Goal: Information Seeking & Learning: Check status

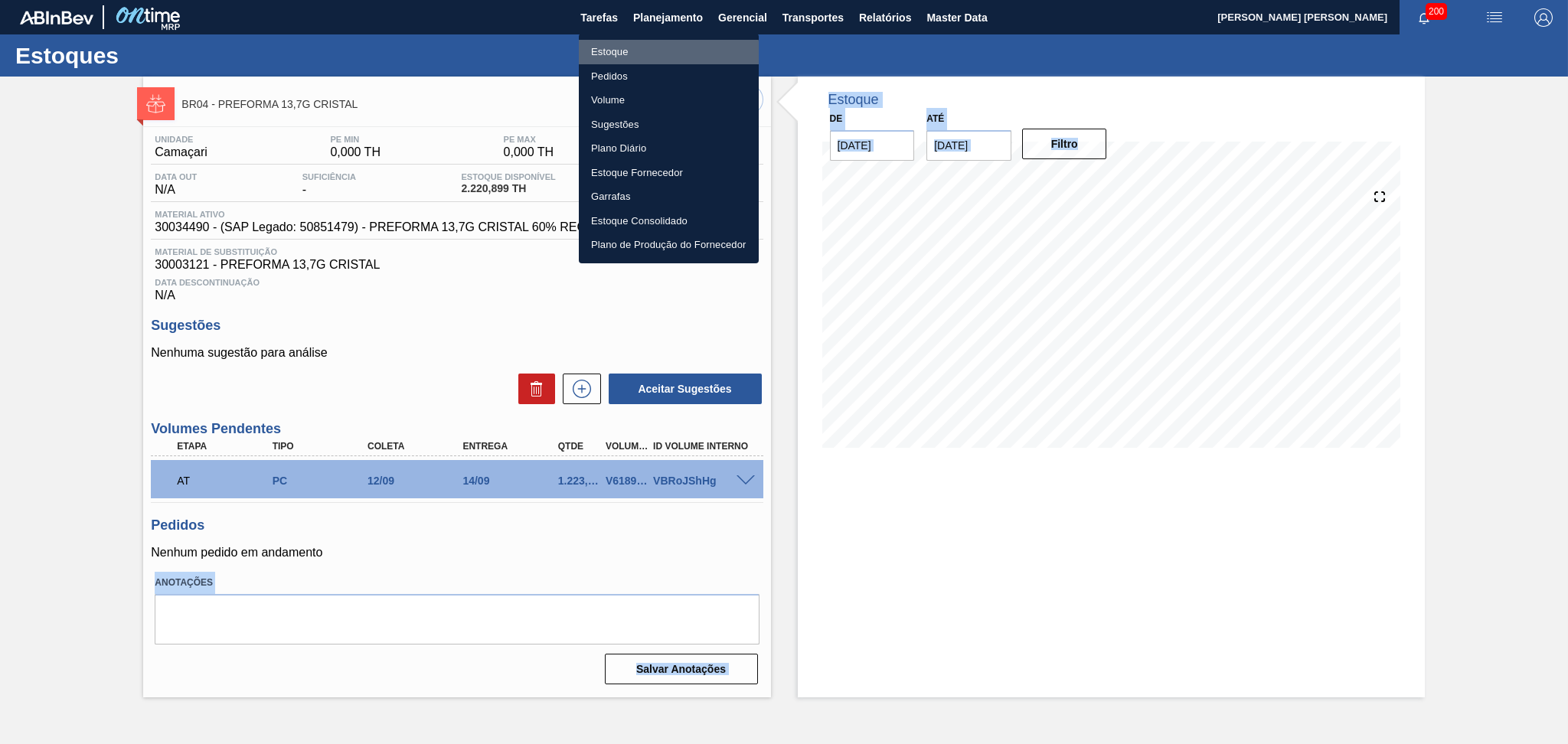
click at [620, 62] on li "Estoque" at bounding box center [668, 51] width 180 height 25
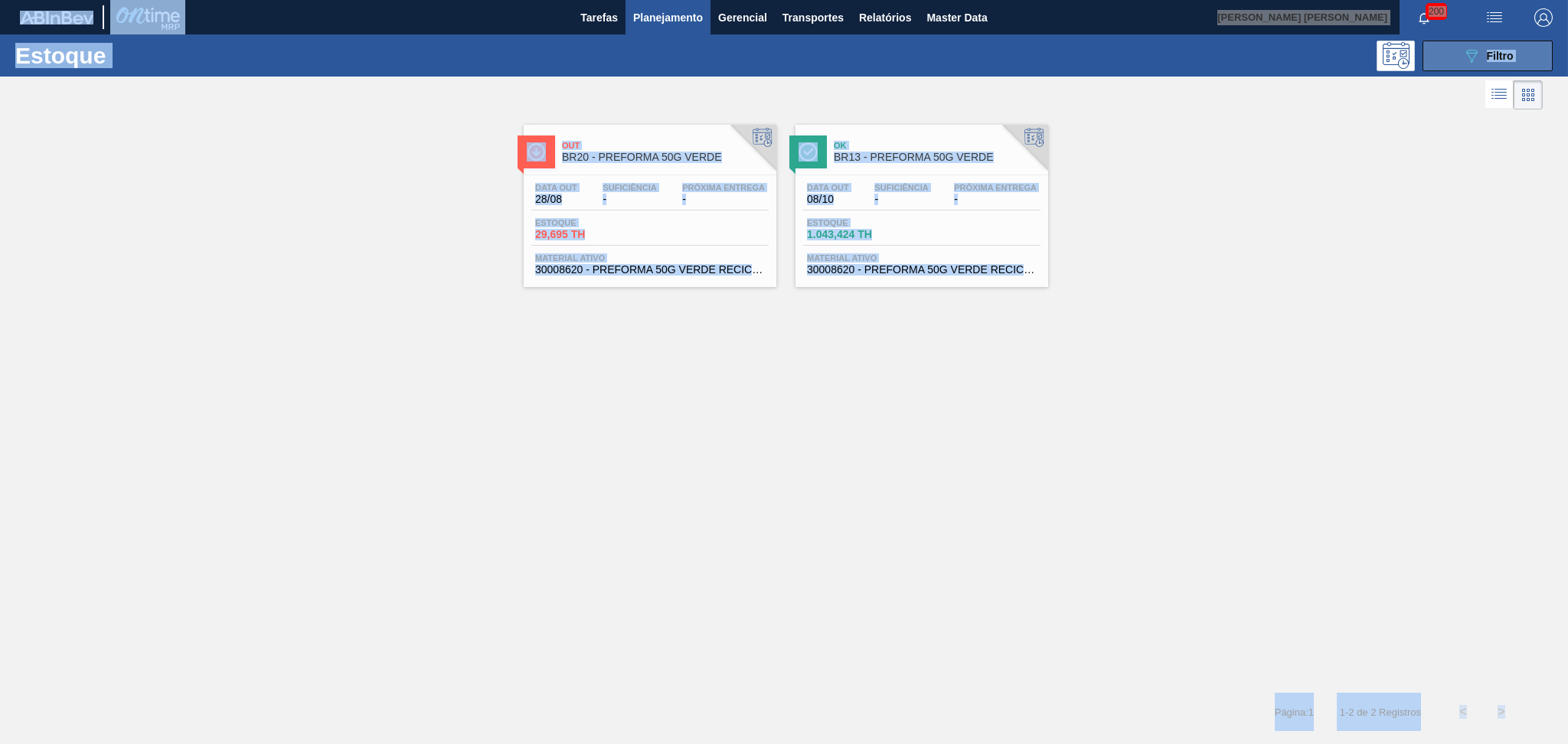
click at [1475, 58] on icon "089F7B8B-B2A5-4AFE-B5C0-19BA573D28AC" at bounding box center [1472, 56] width 18 height 18
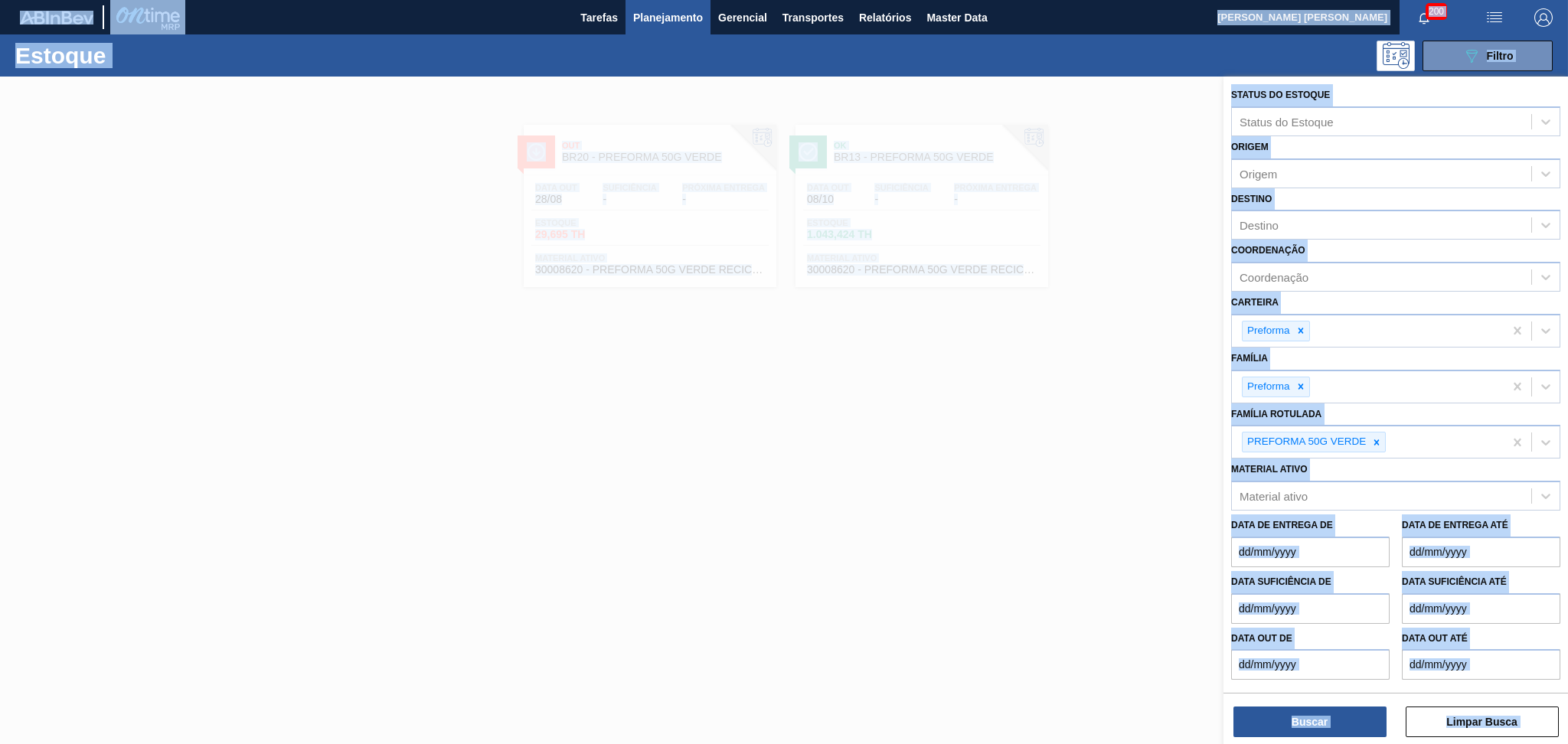
click at [887, 350] on div at bounding box center [784, 448] width 1568 height 744
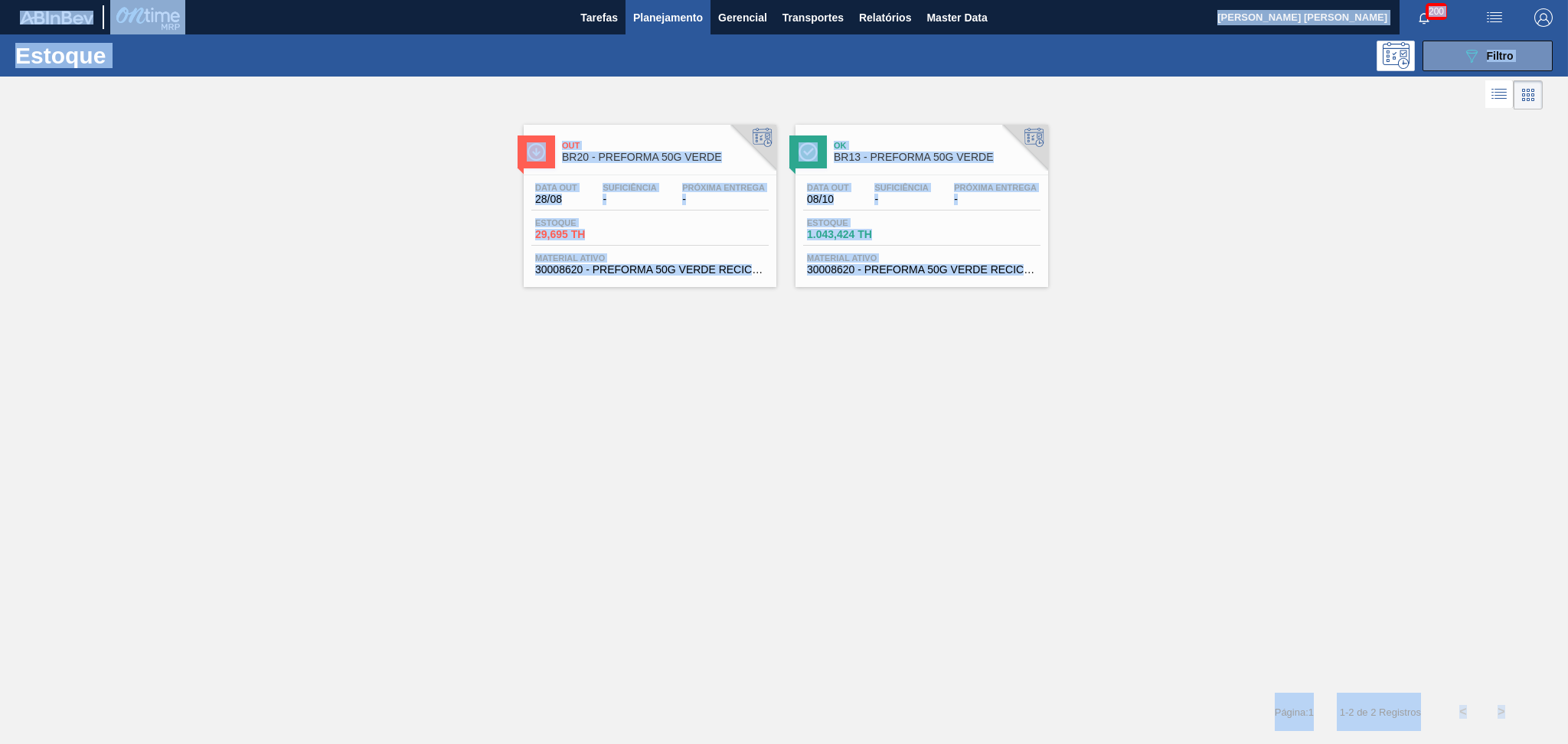
click at [887, 352] on div "Out BR20 - PREFORMA 50G VERDE Data out 28/08 Suficiência - Próxima Entrega - Es…" at bounding box center [784, 404] width 1568 height 580
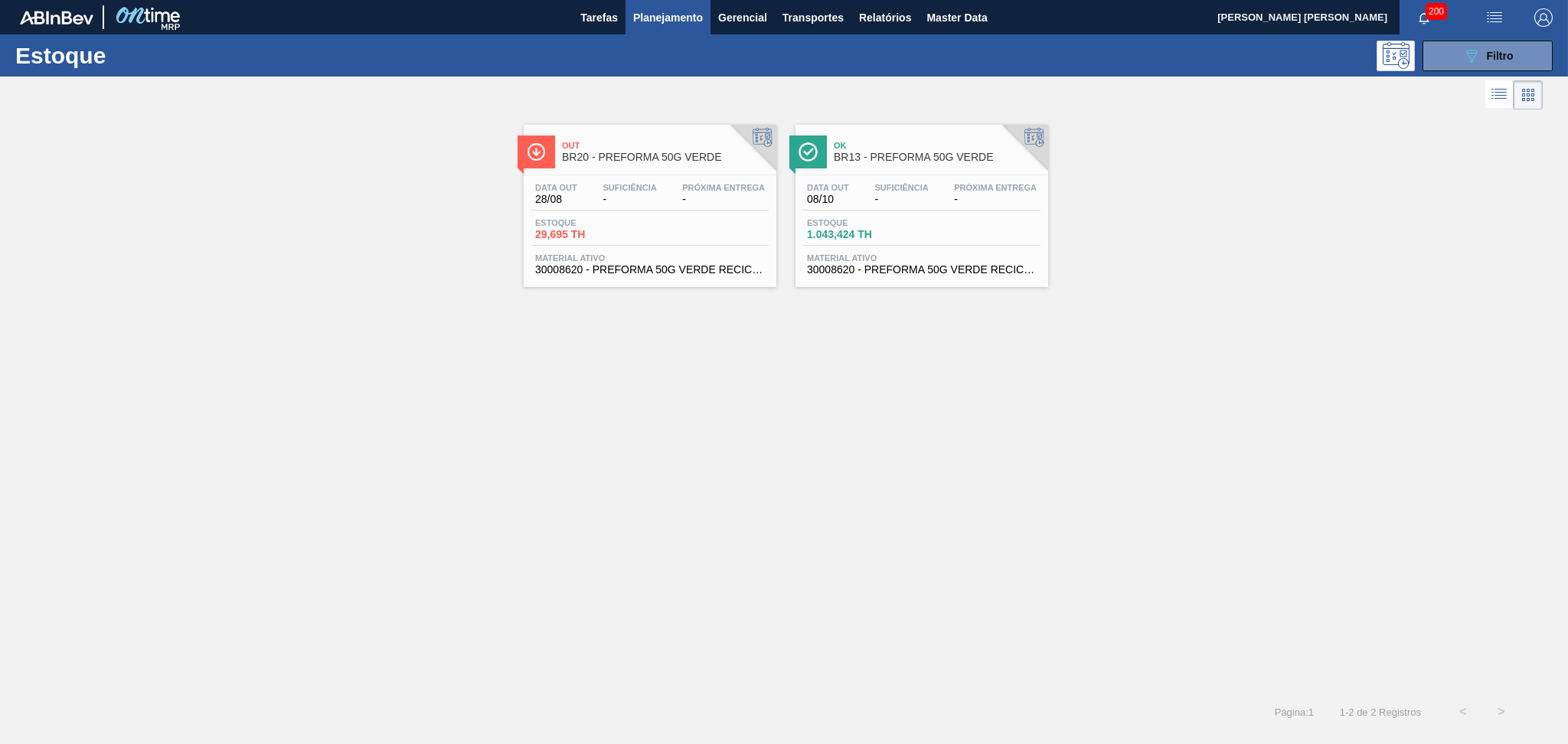
click at [668, 28] on button "Planejamento" at bounding box center [668, 17] width 85 height 35
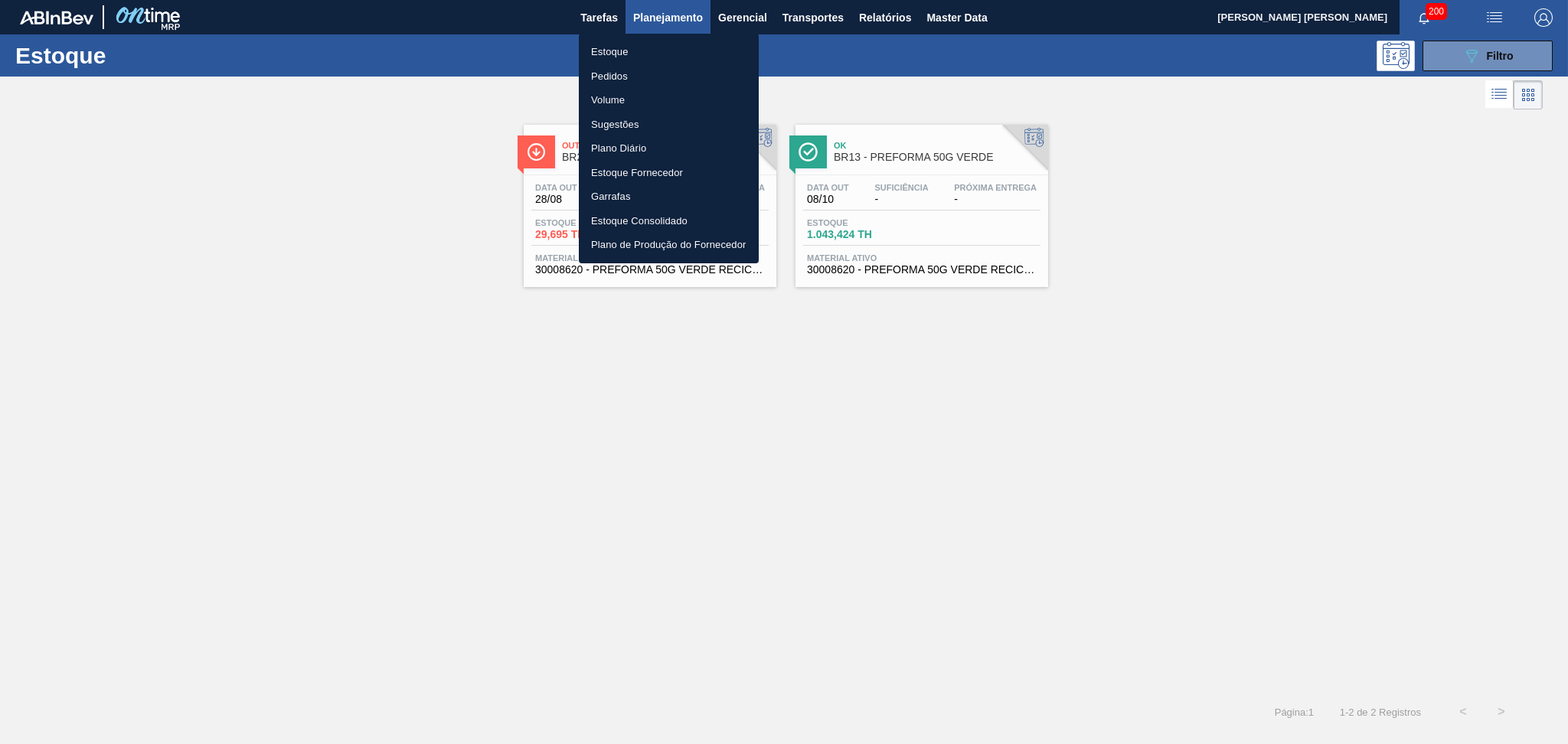
click at [627, 52] on li "Estoque" at bounding box center [668, 51] width 180 height 25
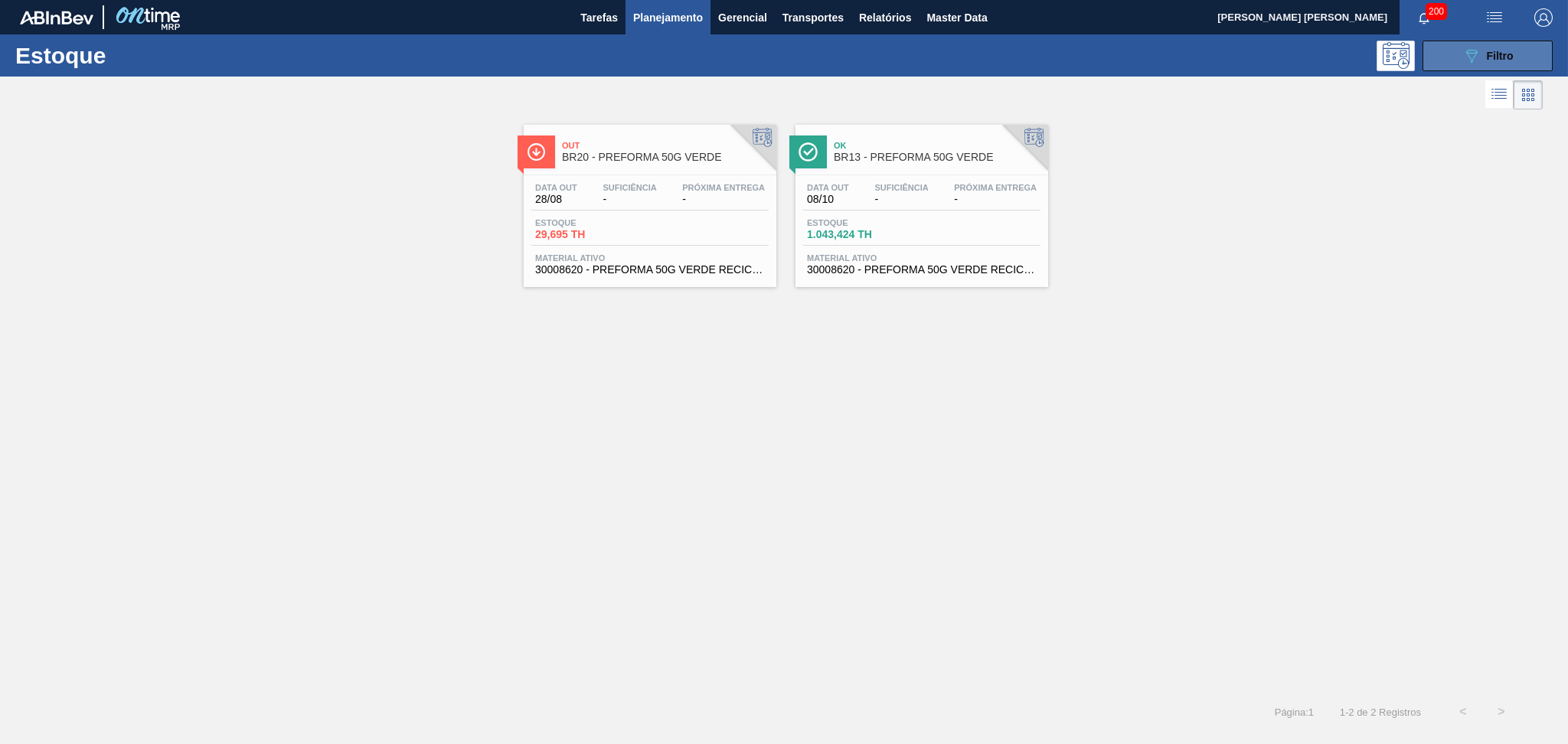
click at [1510, 61] on span "Filtro" at bounding box center [1499, 55] width 27 height 12
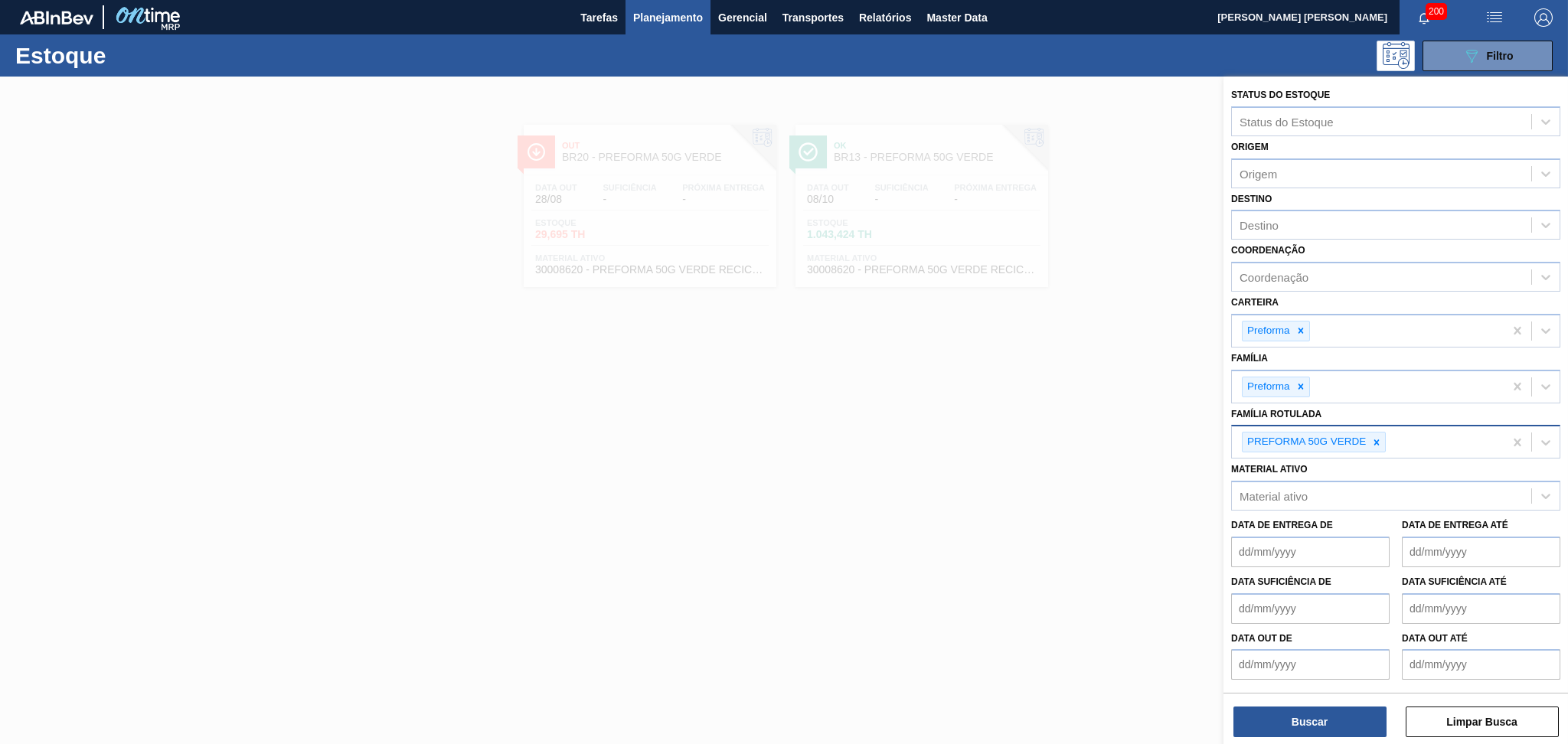
click at [1374, 439] on icon at bounding box center [1376, 443] width 11 height 11
click at [1272, 221] on div "Destino" at bounding box center [1259, 226] width 39 height 13
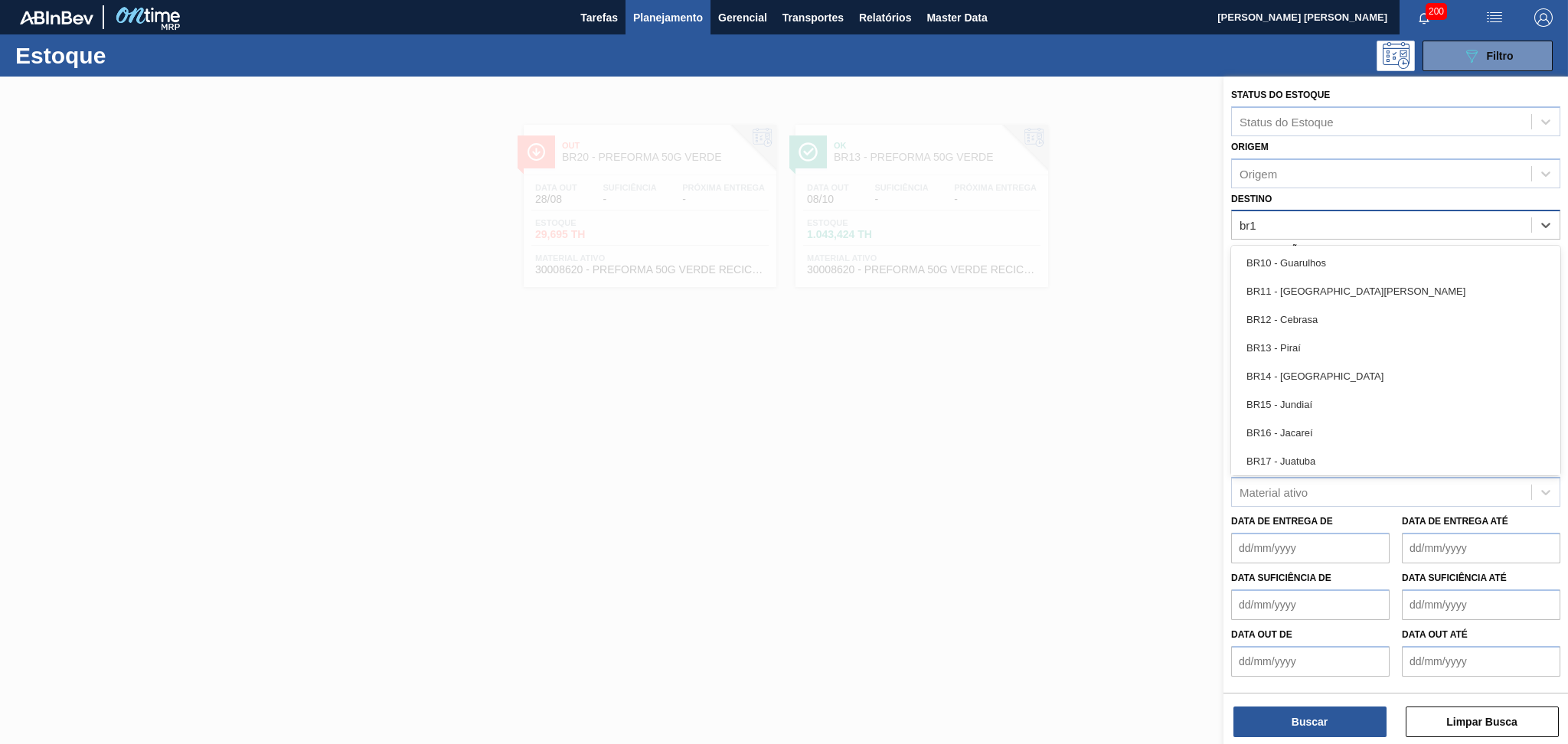
type input "br19"
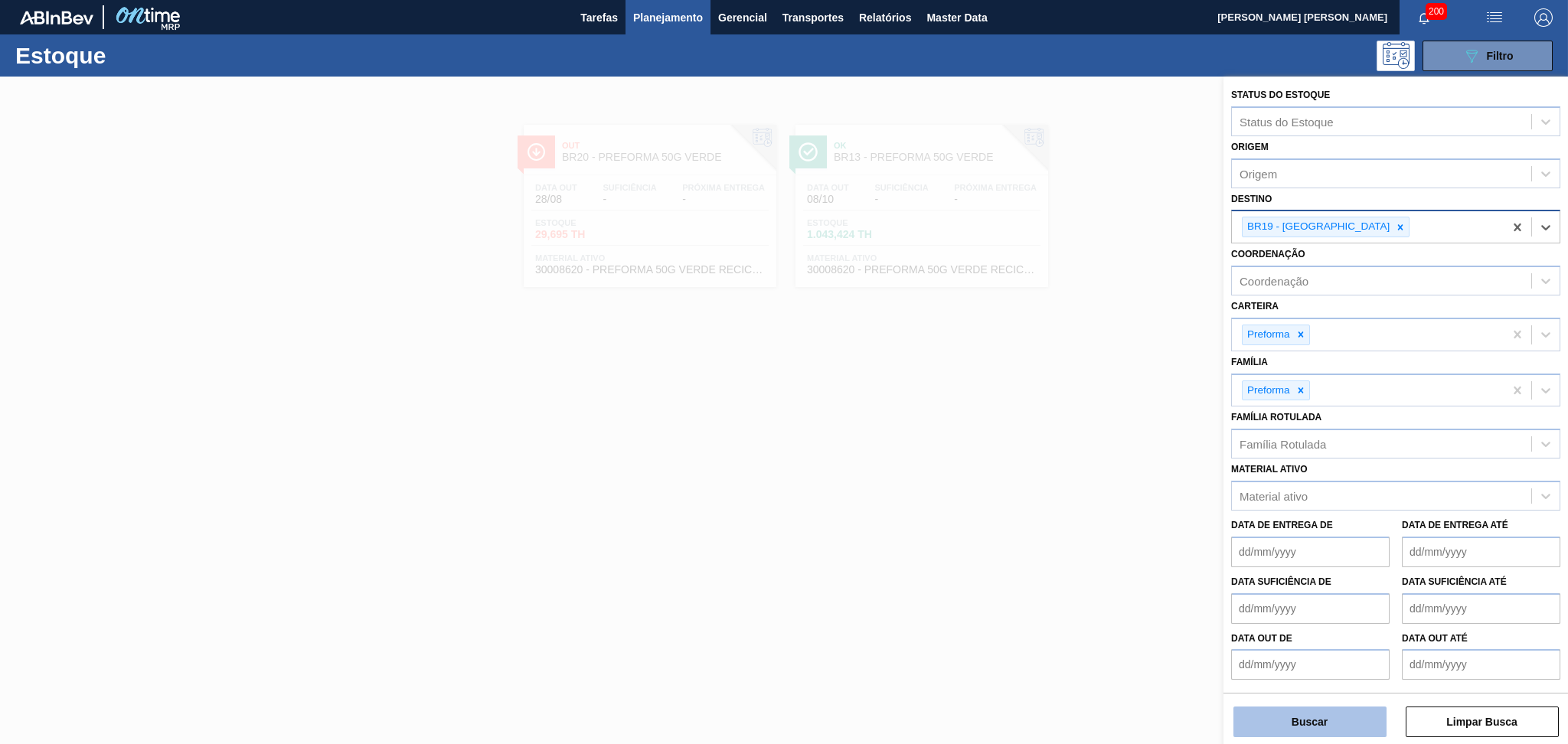
click at [1298, 717] on button "Buscar" at bounding box center [1309, 722] width 153 height 30
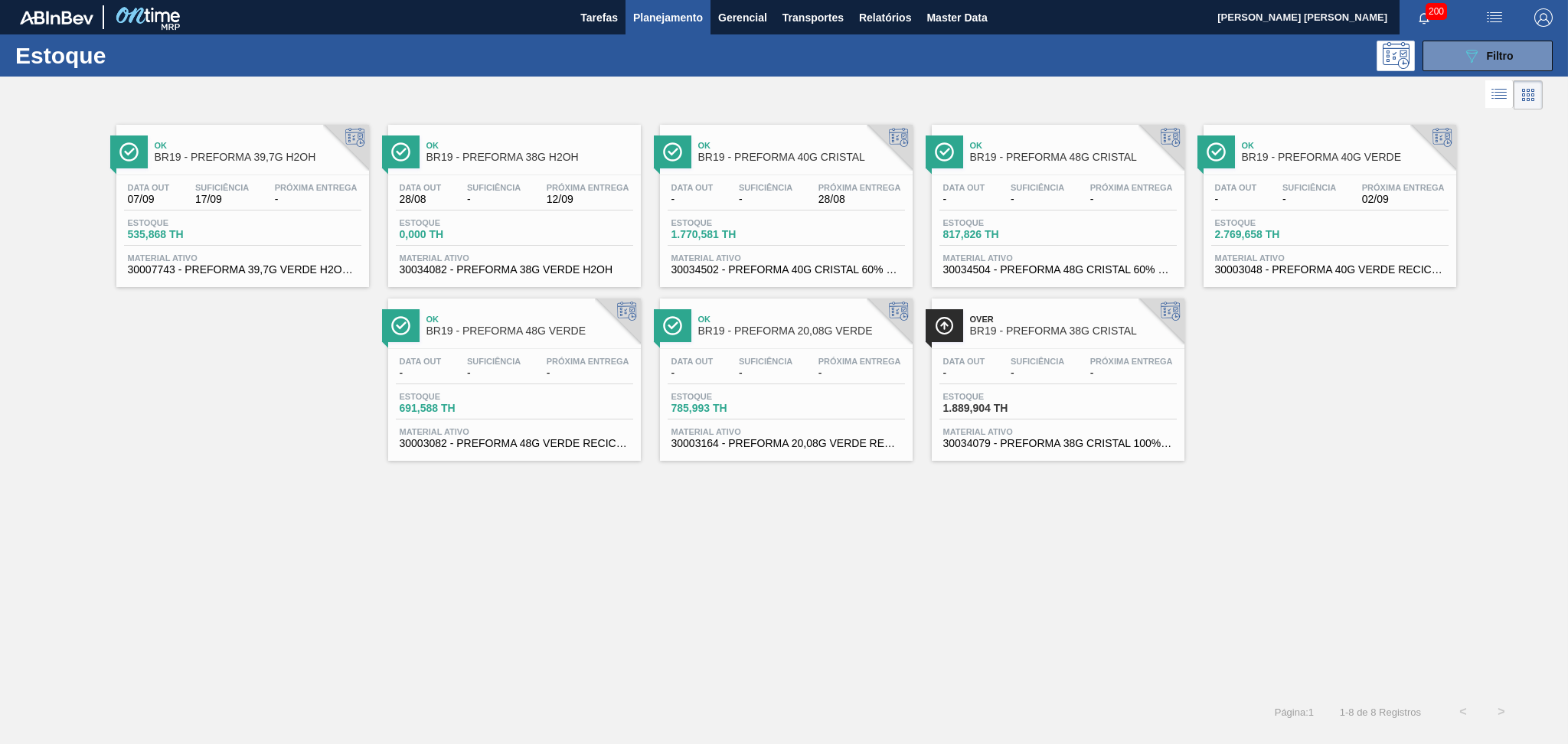
click at [229, 483] on div "Ok BR19 - PREFORMA 39,7G H2OH Data out 07/09 Suficiência 17/09 Próxima Entrega …" at bounding box center [784, 404] width 1568 height 580
click at [1253, 254] on span "Material ativo" at bounding box center [1330, 258] width 229 height 9
click at [1276, 350] on div "Ok BR19 - PREFORMA 39,7G H2OH Data out 07/09 Suficiência 17/09 Próxima Entrega …" at bounding box center [784, 287] width 1568 height 348
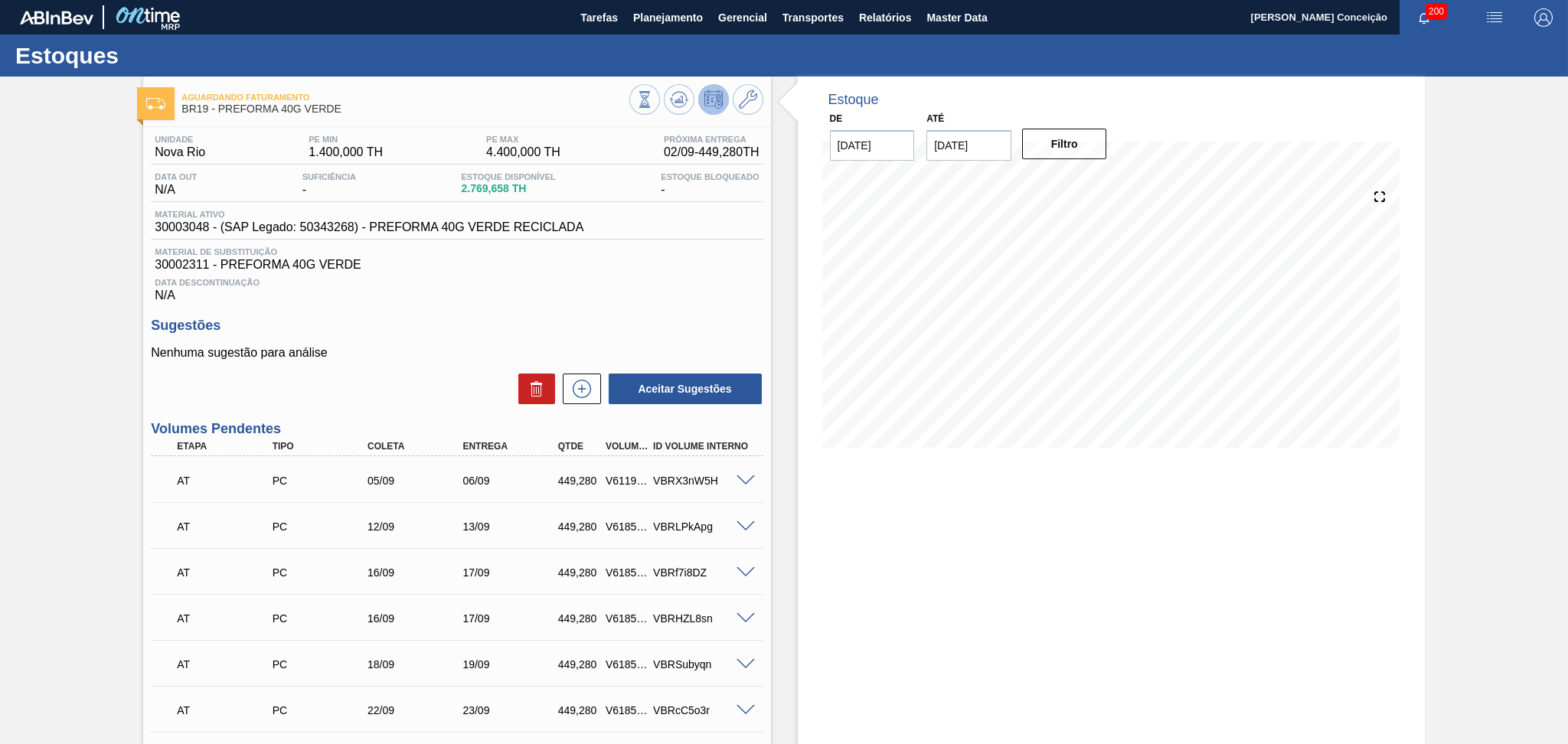
click at [666, 290] on div "Data Descontinuação N/A" at bounding box center [456, 286] width 612 height 30
click at [677, 105] on icon at bounding box center [679, 100] width 18 height 18
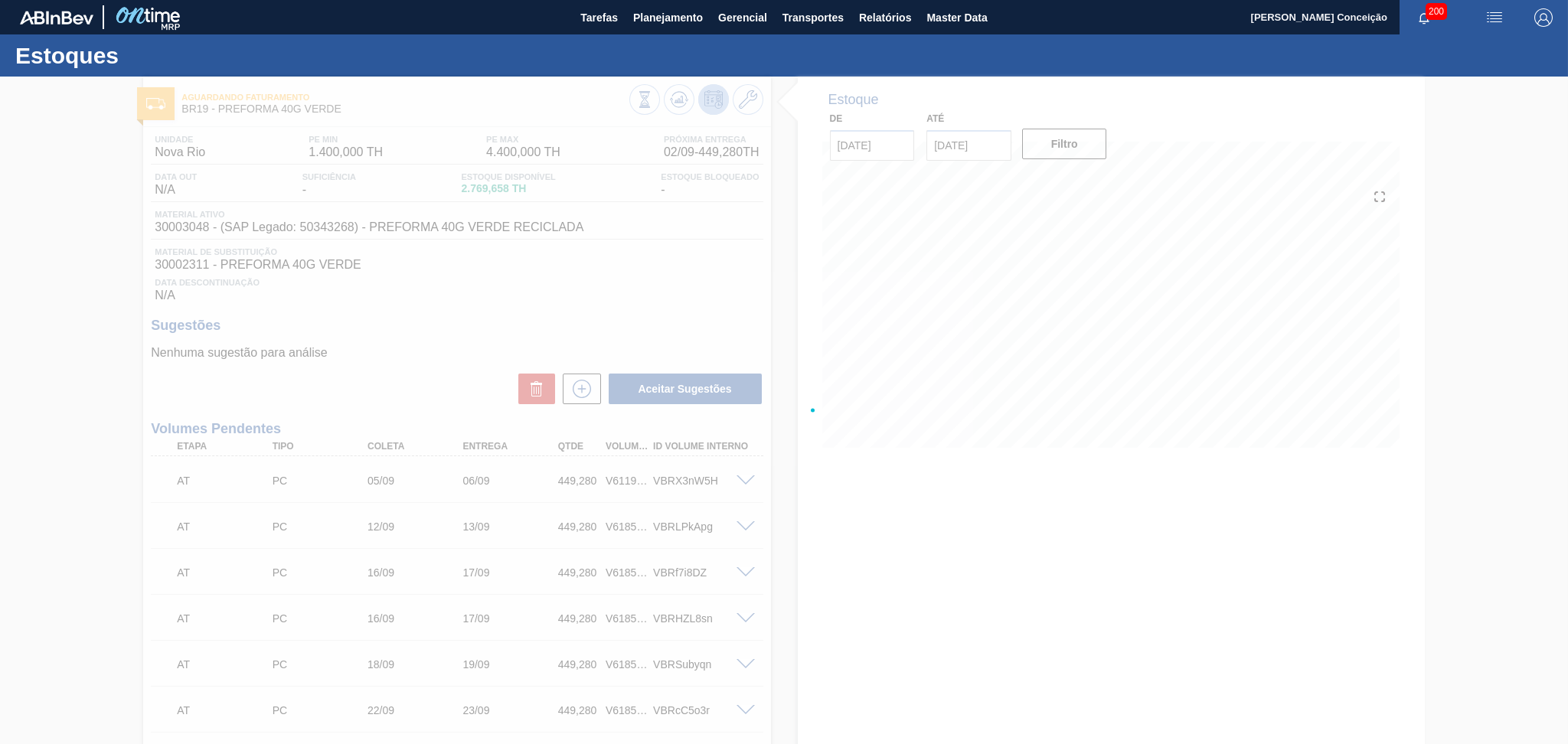
click at [461, 310] on div at bounding box center [784, 410] width 1568 height 668
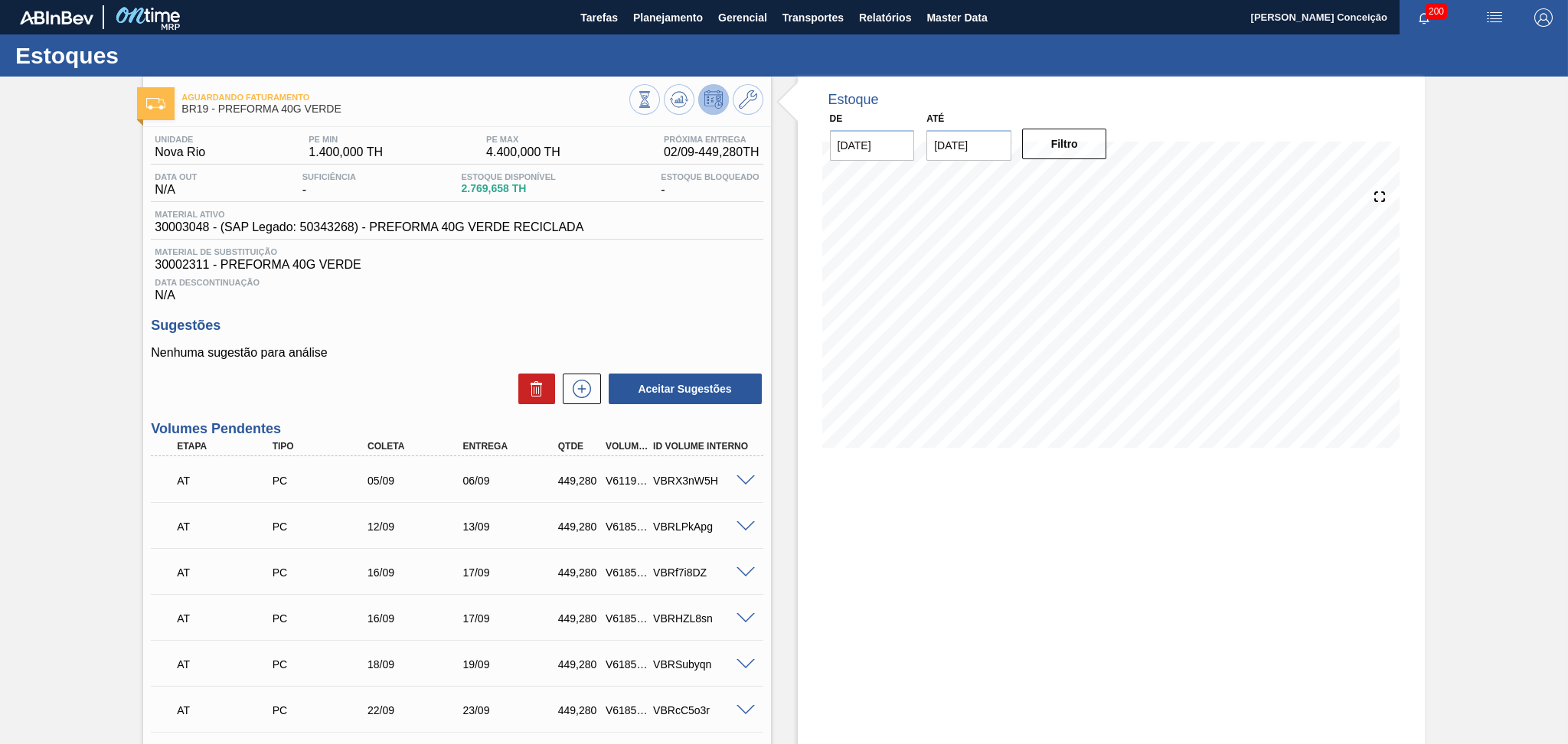
click at [740, 272] on div "Data Descontinuação N/A" at bounding box center [456, 286] width 612 height 30
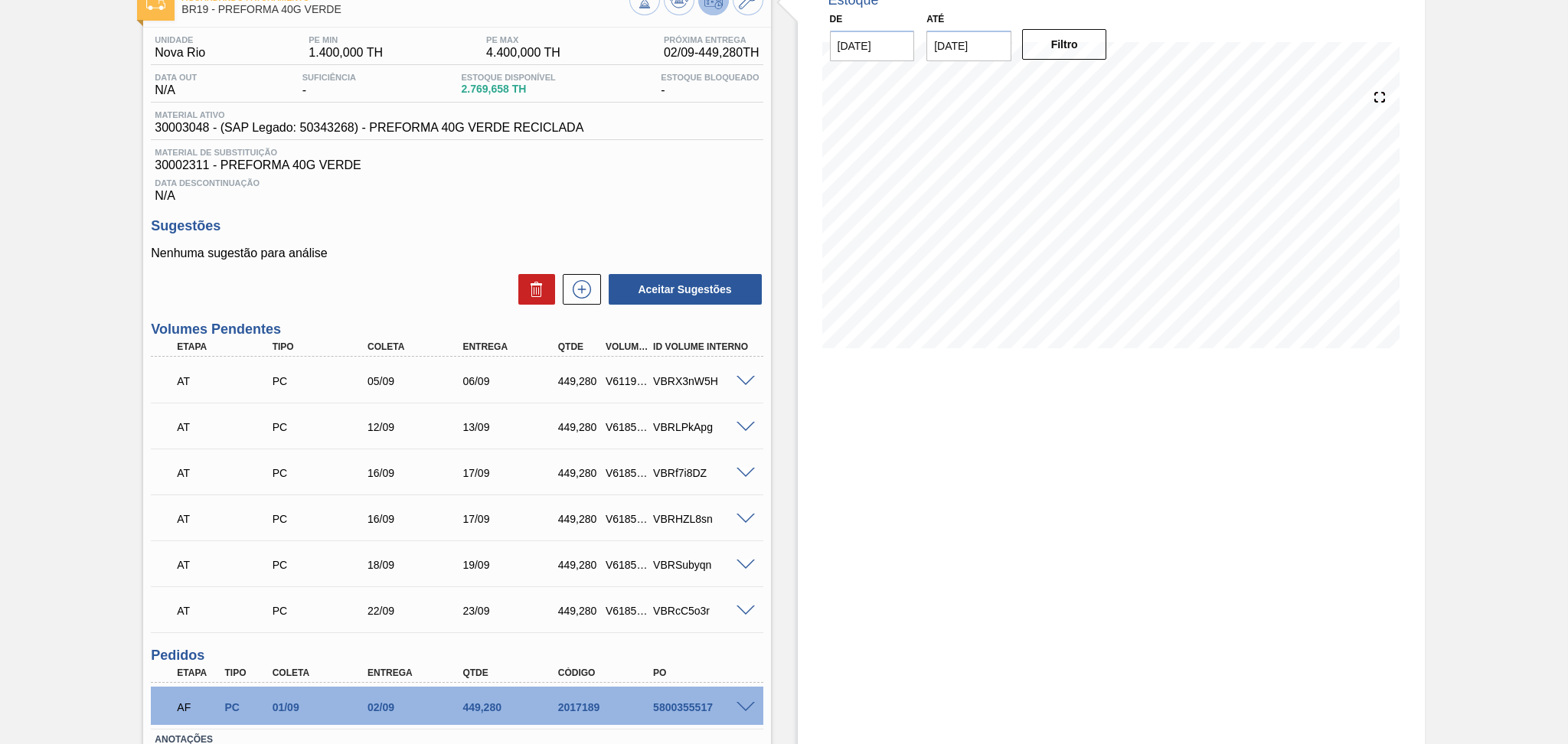
scroll to position [206, 0]
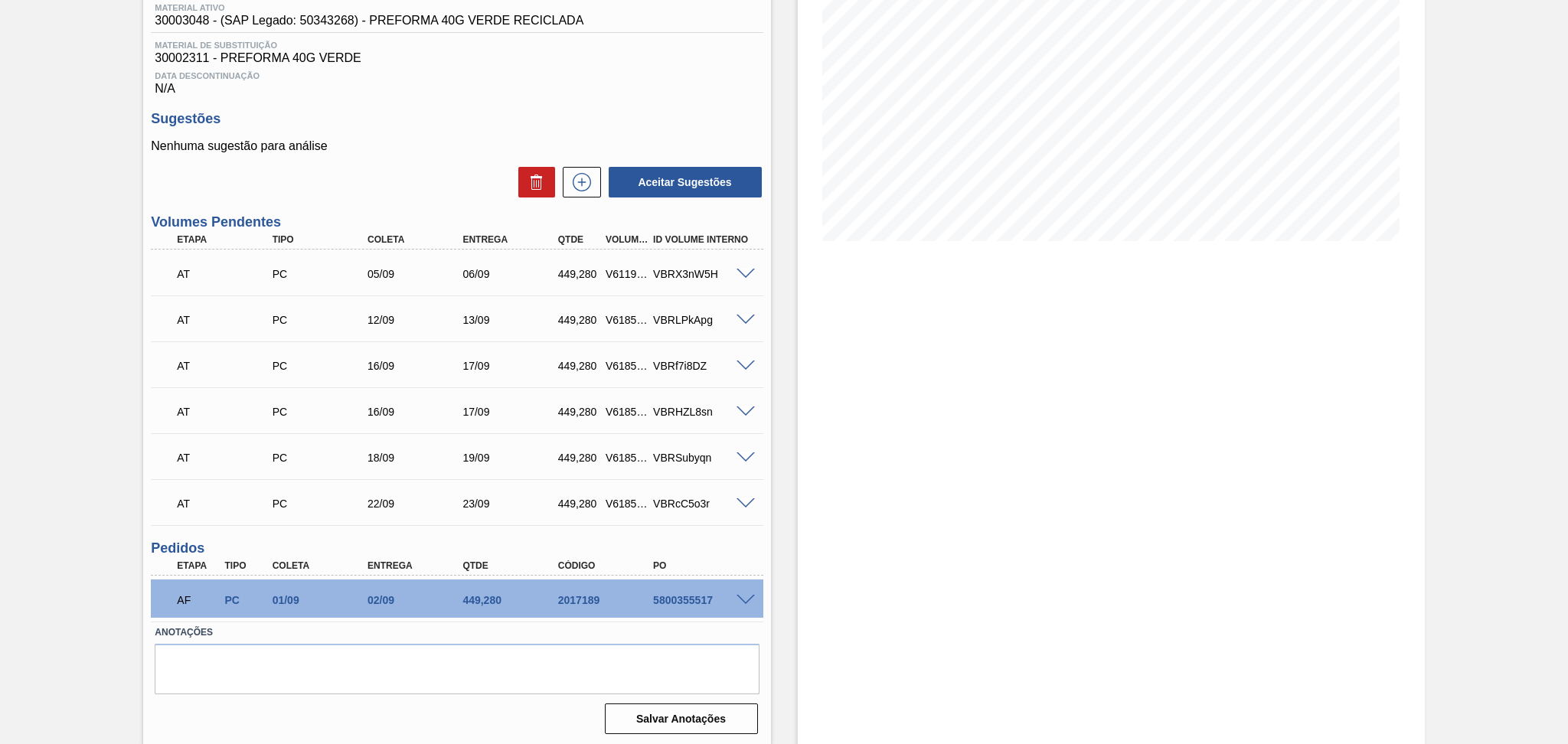
click at [793, 538] on div "Estoque De 28/08/2025 Até 30/09/2025 Filtro 22/09 Projeção de Estoque 3,502 Nec…" at bounding box center [1098, 308] width 654 height 878
click at [1140, 495] on div "Estoque De 28/08/2025 Até 30/09/2025 Filtro 22/09 Projeção de Estoque 3,502 Nec…" at bounding box center [1111, 308] width 627 height 878
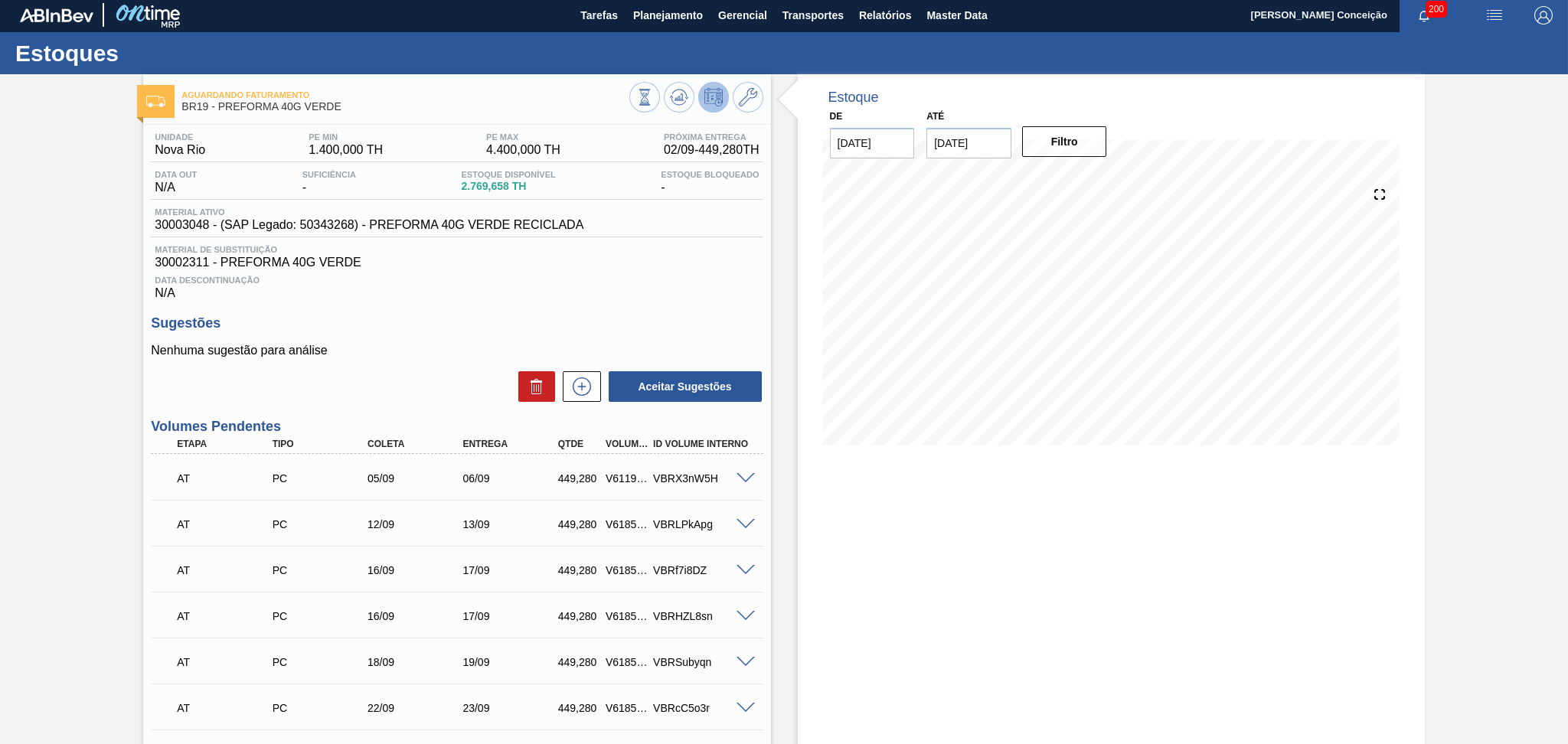
scroll to position [0, 0]
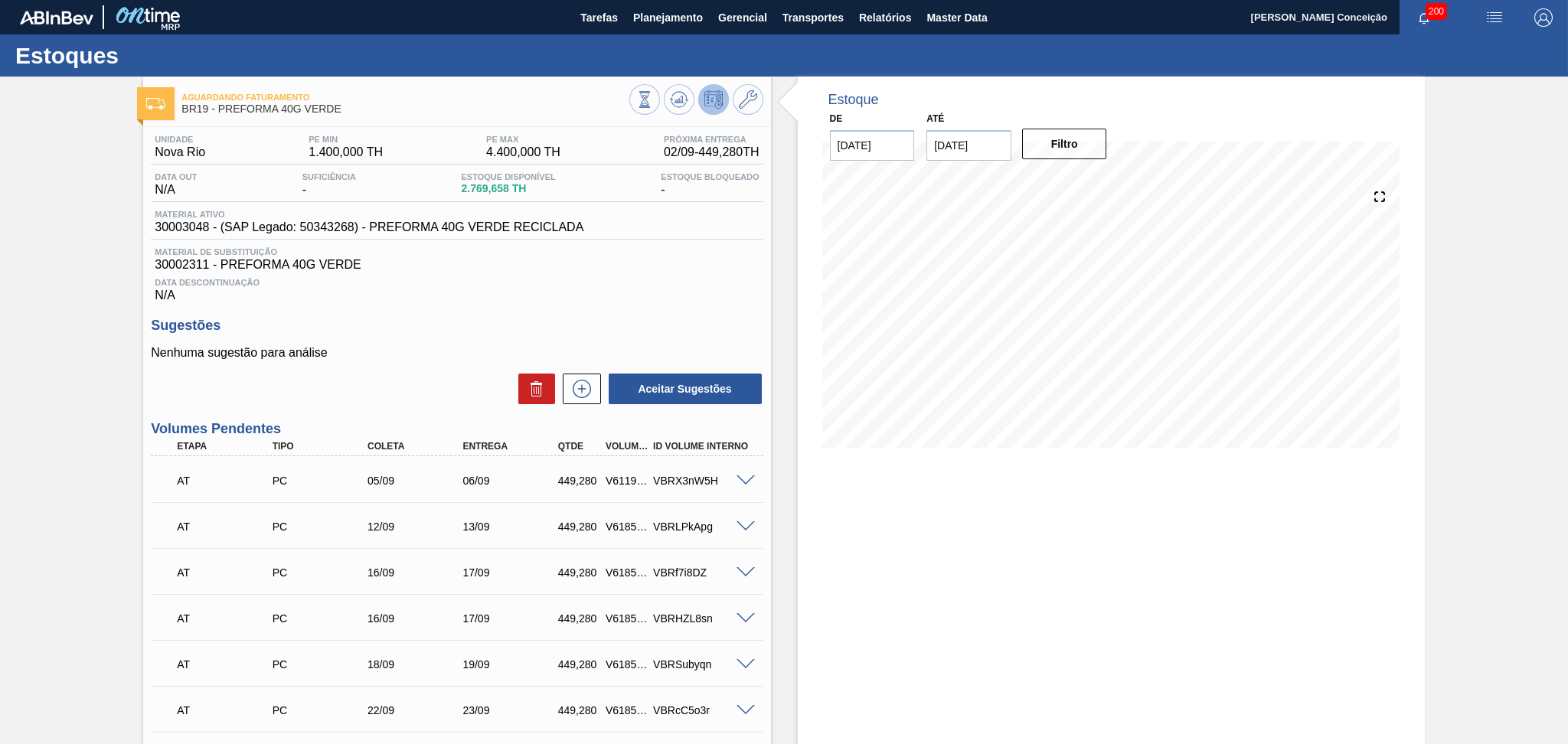
click at [846, 520] on div "Estoque De 28/08/2025 Até 30/09/2025 Filtro 24/09 Projeção de Estoque 3,951.28 …" at bounding box center [1111, 515] width 627 height 878
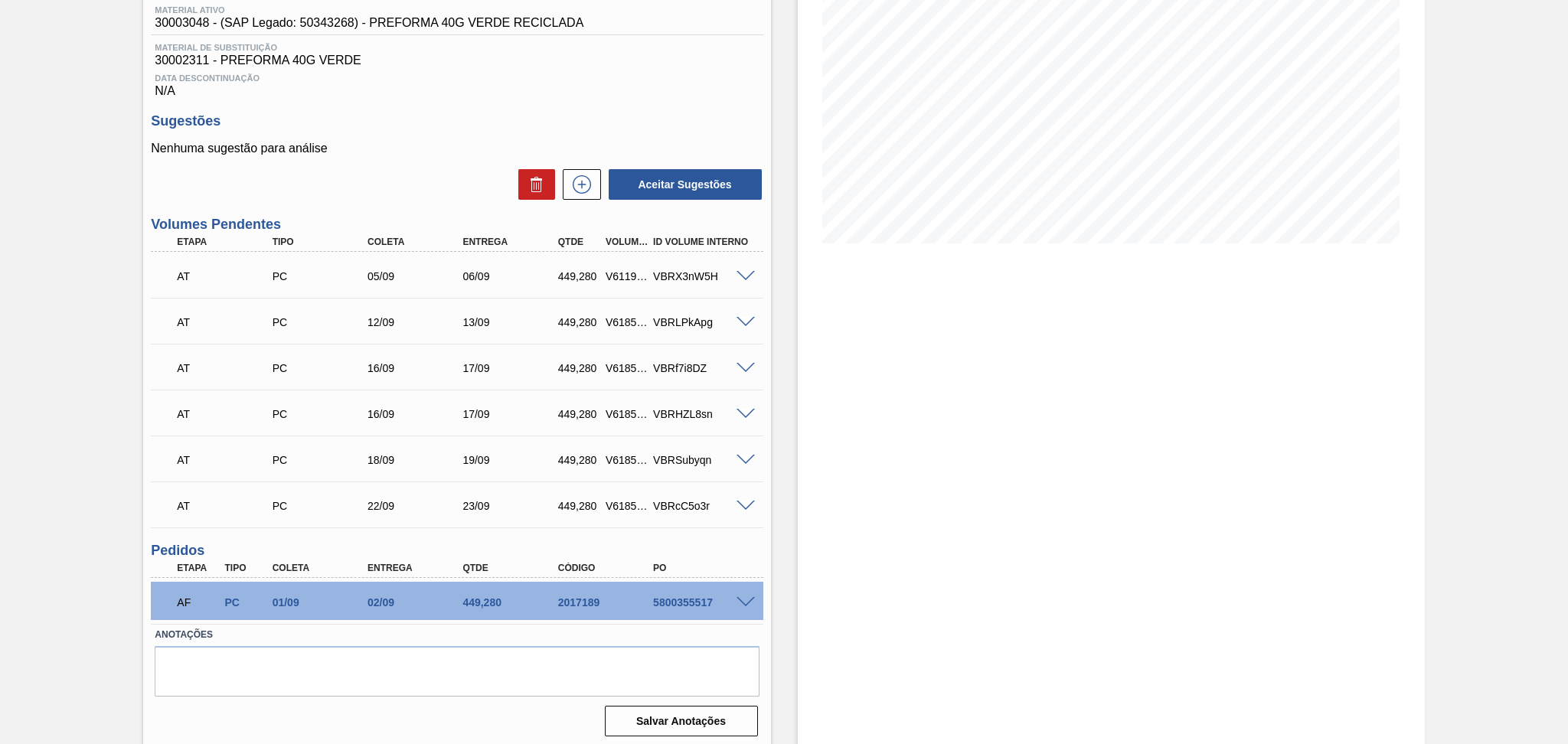
scroll to position [206, 0]
click at [1289, 419] on div "Estoque De 28/08/2025 Até 30/09/2025 Filtro 24/09 Projeção de Estoque 3,951.28 …" at bounding box center [1111, 308] width 627 height 878
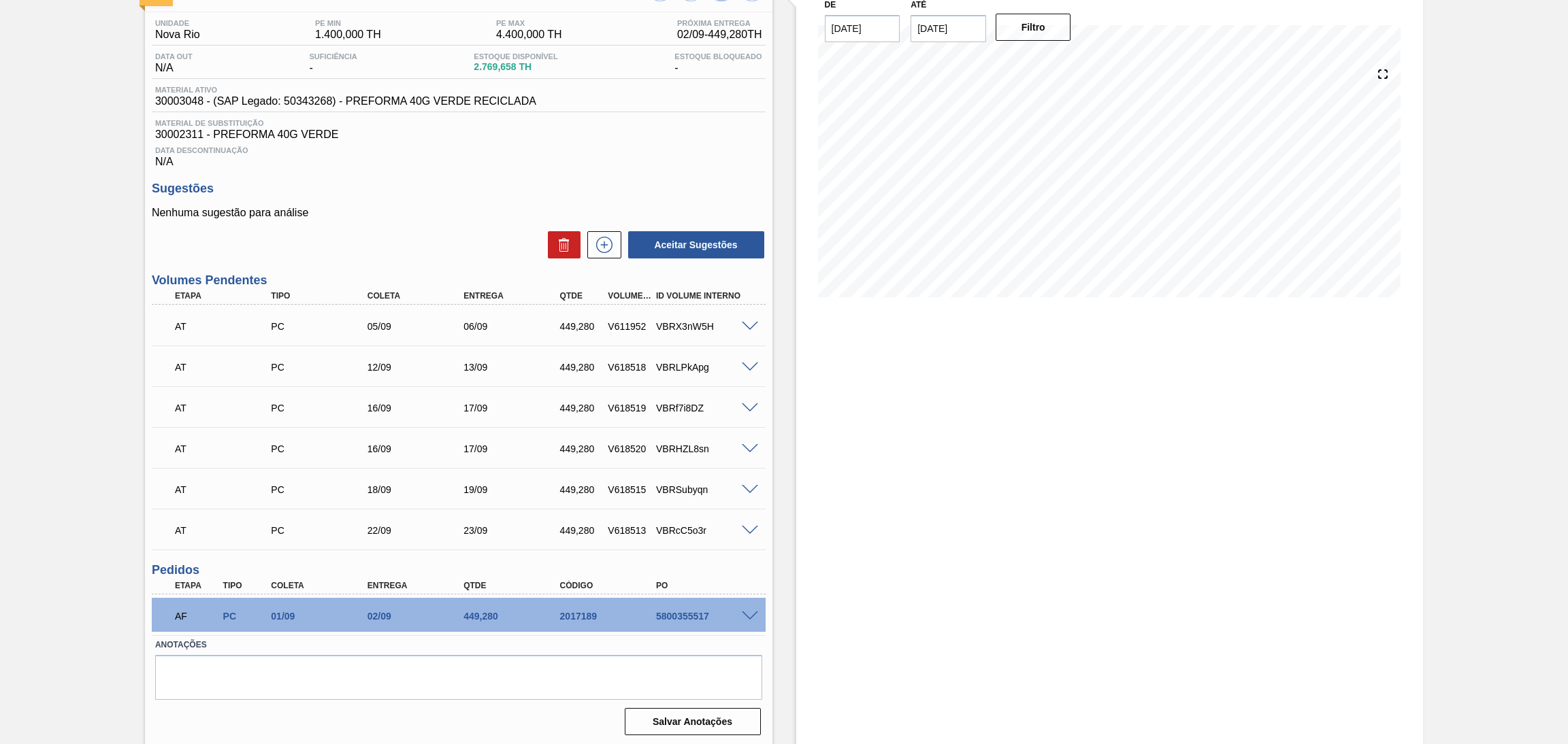
scroll to position [0, 0]
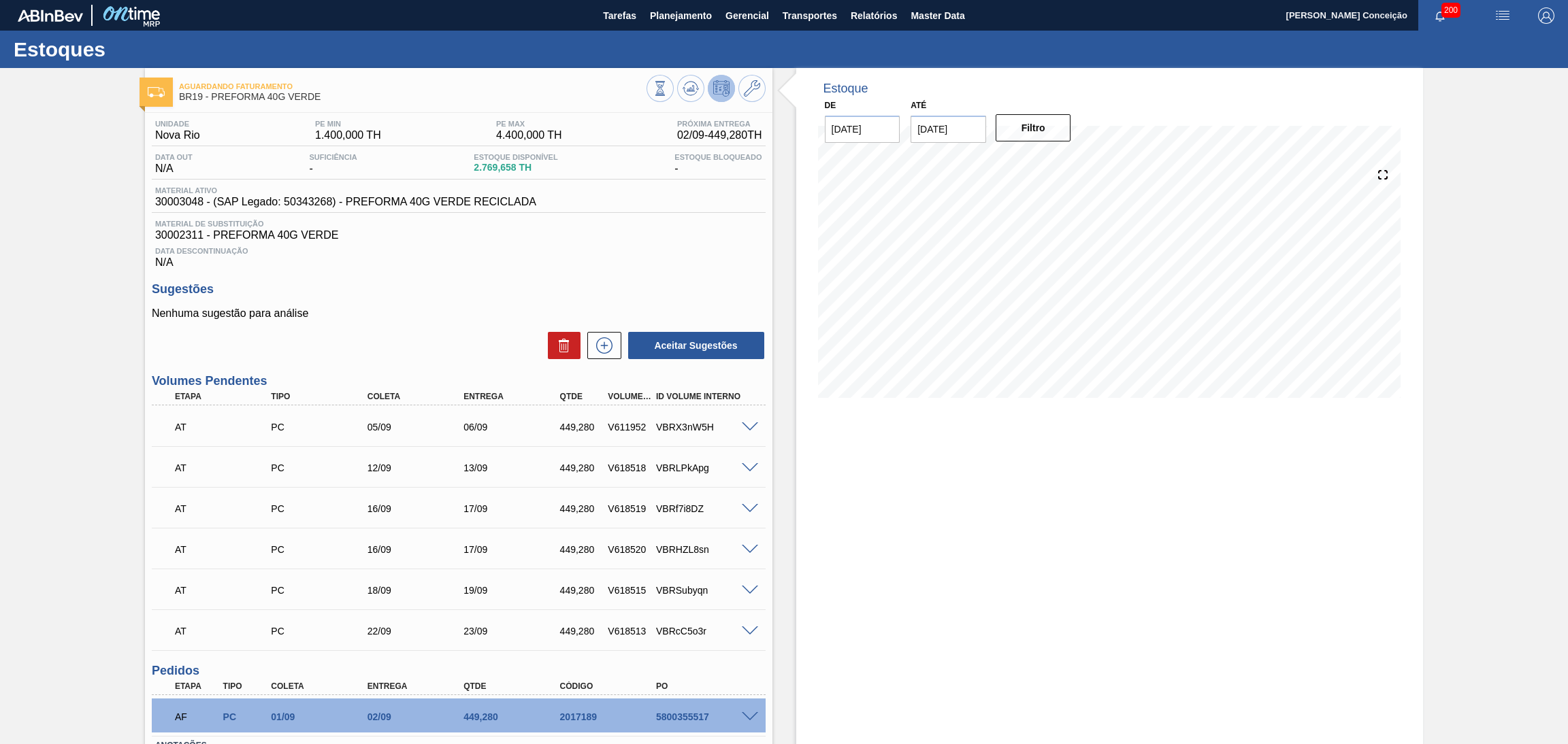
click at [914, 512] on div "Estoque De 28/08/2025 Até 30/09/2025 Filtro 24/09 Projeção de Estoque 3,951.28 …" at bounding box center [1111, 457] width 628 height 780
click at [541, 290] on h3 "Sugestões" at bounding box center [458, 289] width 614 height 15
click at [530, 236] on span "30002311 - PREFORMA 40G VERDE" at bounding box center [458, 235] width 607 height 12
click at [651, 275] on div "Unidade Nova Rio PE MIN 1.400,000 TH PE MAX 4.400,000 TH Próxima Entrega 02/09 …" at bounding box center [459, 477] width 628 height 728
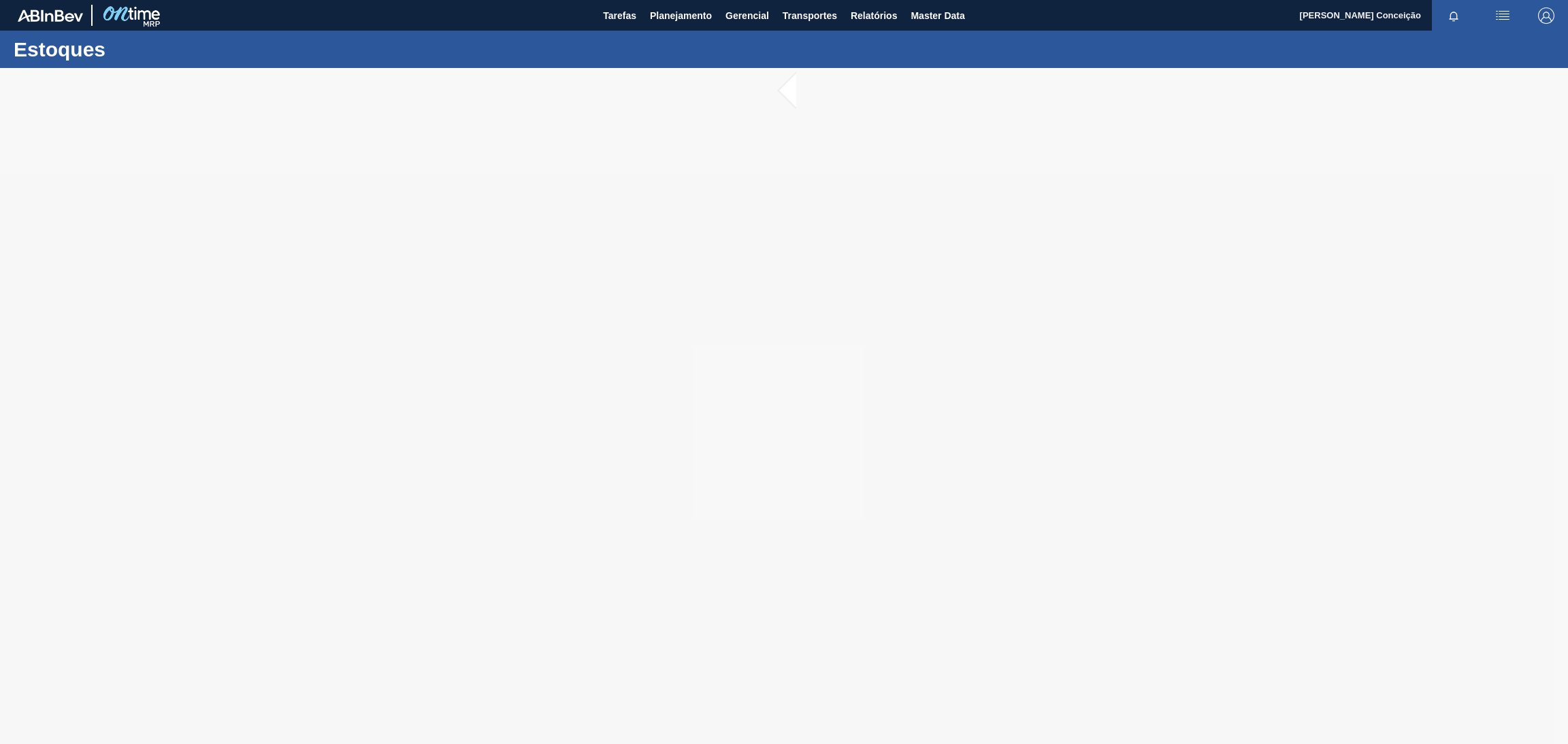
click at [1000, 218] on div at bounding box center [784, 406] width 1568 height 676
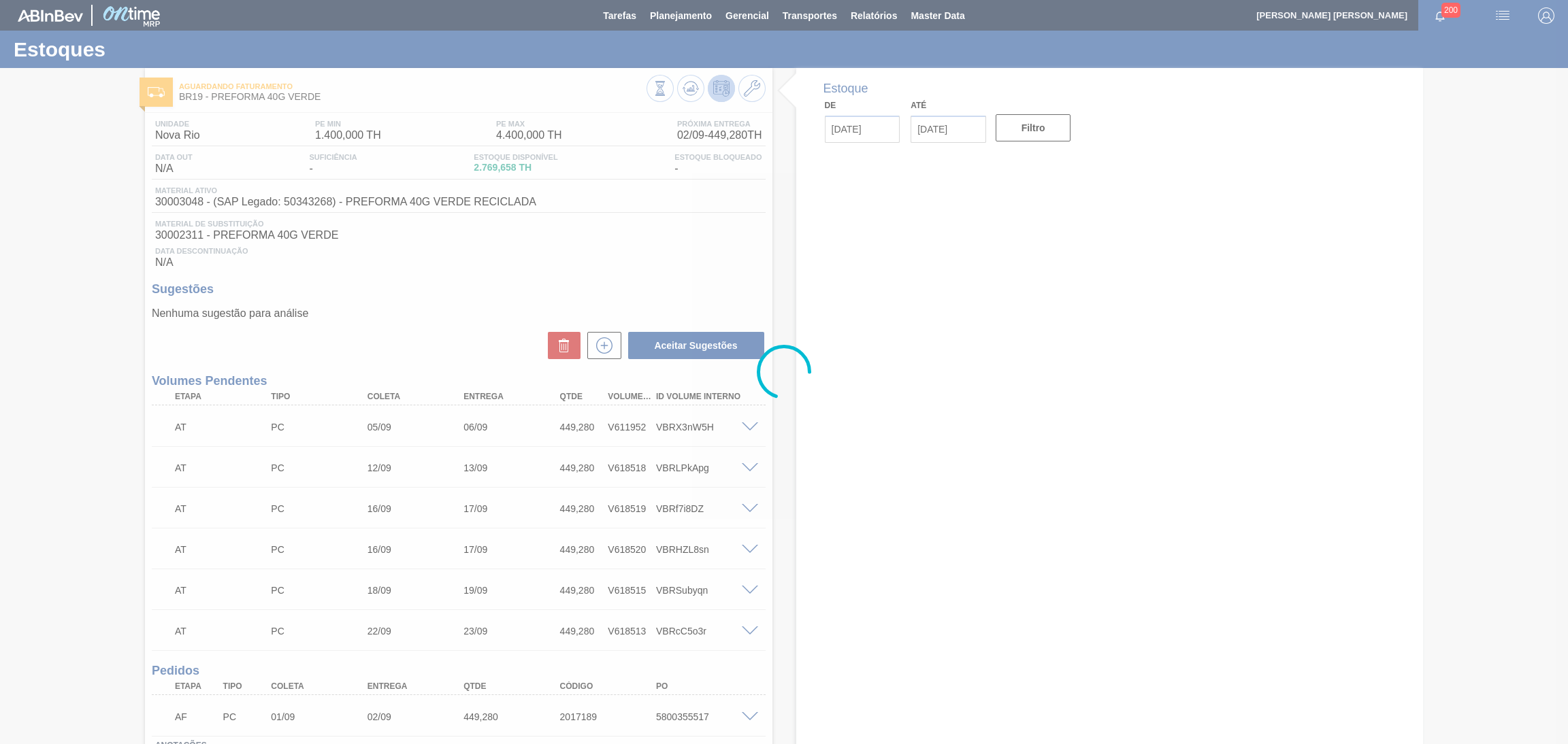
click at [629, 253] on div at bounding box center [784, 372] width 1568 height 744
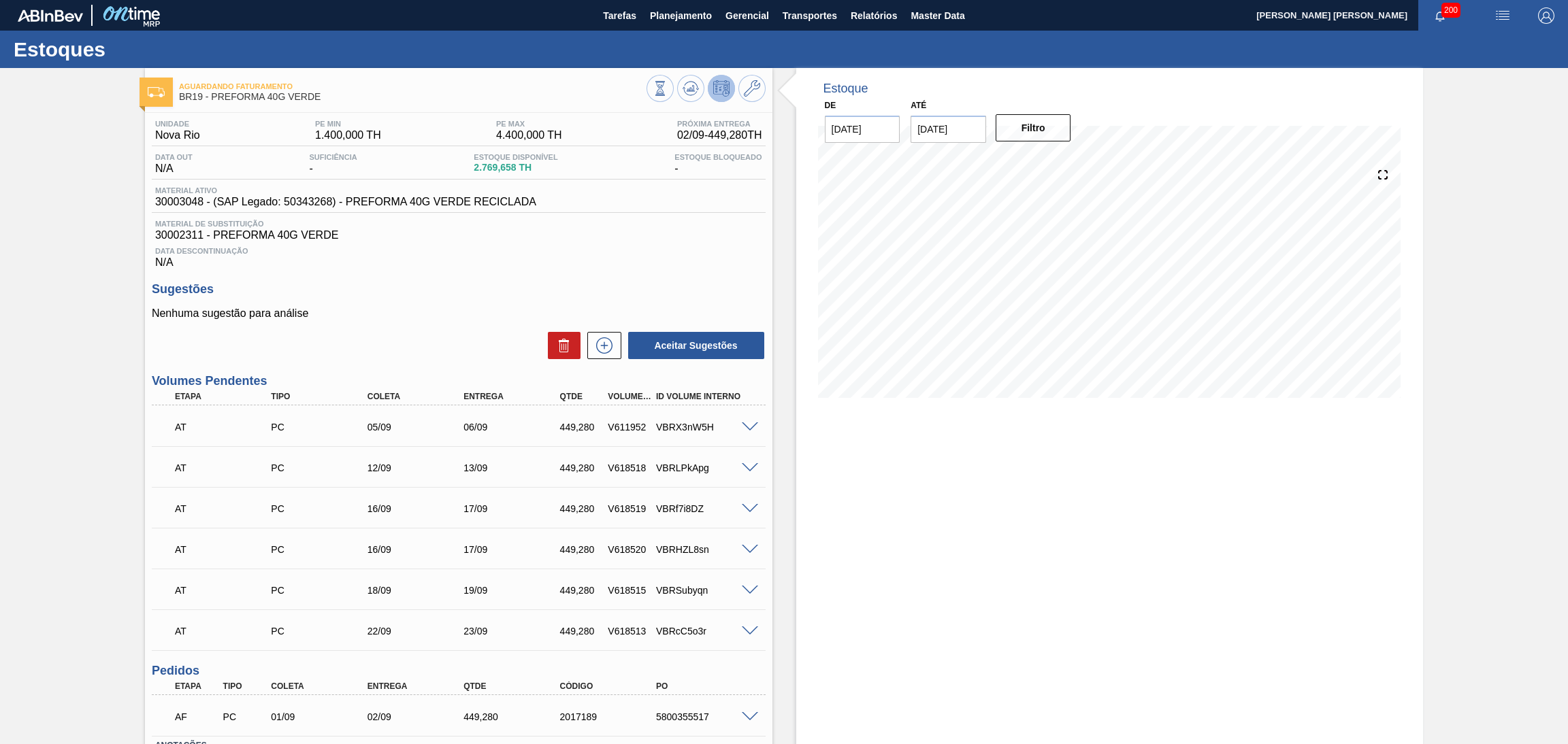
click at [865, 453] on div "Estoque De 28/08/2025 Até 30/09/2025 Filtro" at bounding box center [1111, 457] width 628 height 780
click at [660, 275] on div "Unidade Nova Rio PE MIN 1.400,000 TH PE MAX 4.400,000 TH Próxima Entrega 02/09 …" at bounding box center [459, 477] width 628 height 728
click at [579, 274] on div "Unidade Nova Rio PE MIN 1.400,000 TH PE MAX 4.400,000 TH Próxima Entrega 02/09 …" at bounding box center [459, 477] width 628 height 728
click at [626, 234] on span "30002311 - PREFORMA 40G VERDE" at bounding box center [458, 235] width 607 height 12
click at [662, 243] on div "Data Descontinuação N/A" at bounding box center [458, 254] width 614 height 27
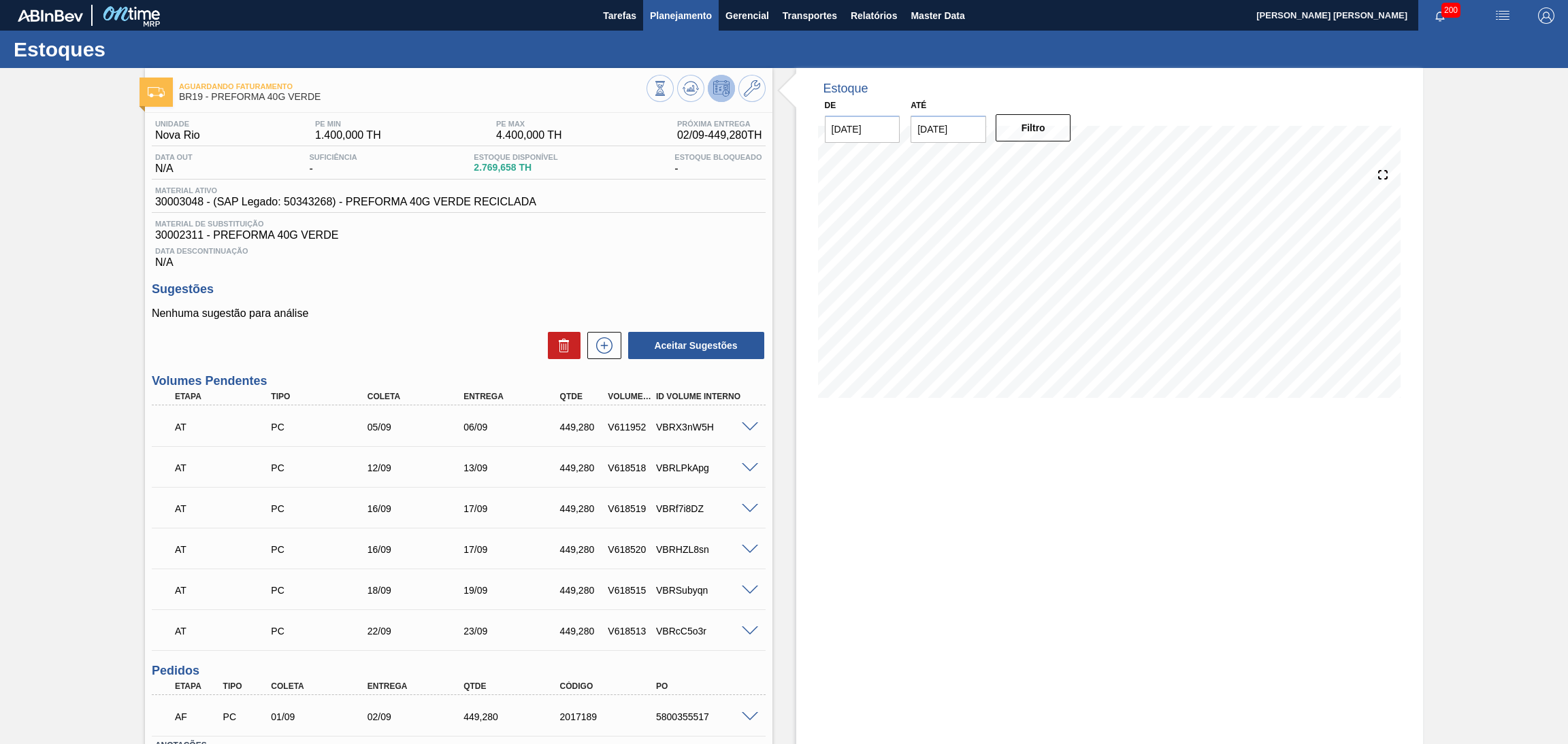
click at [681, 13] on span "Planejamento" at bounding box center [681, 15] width 62 height 16
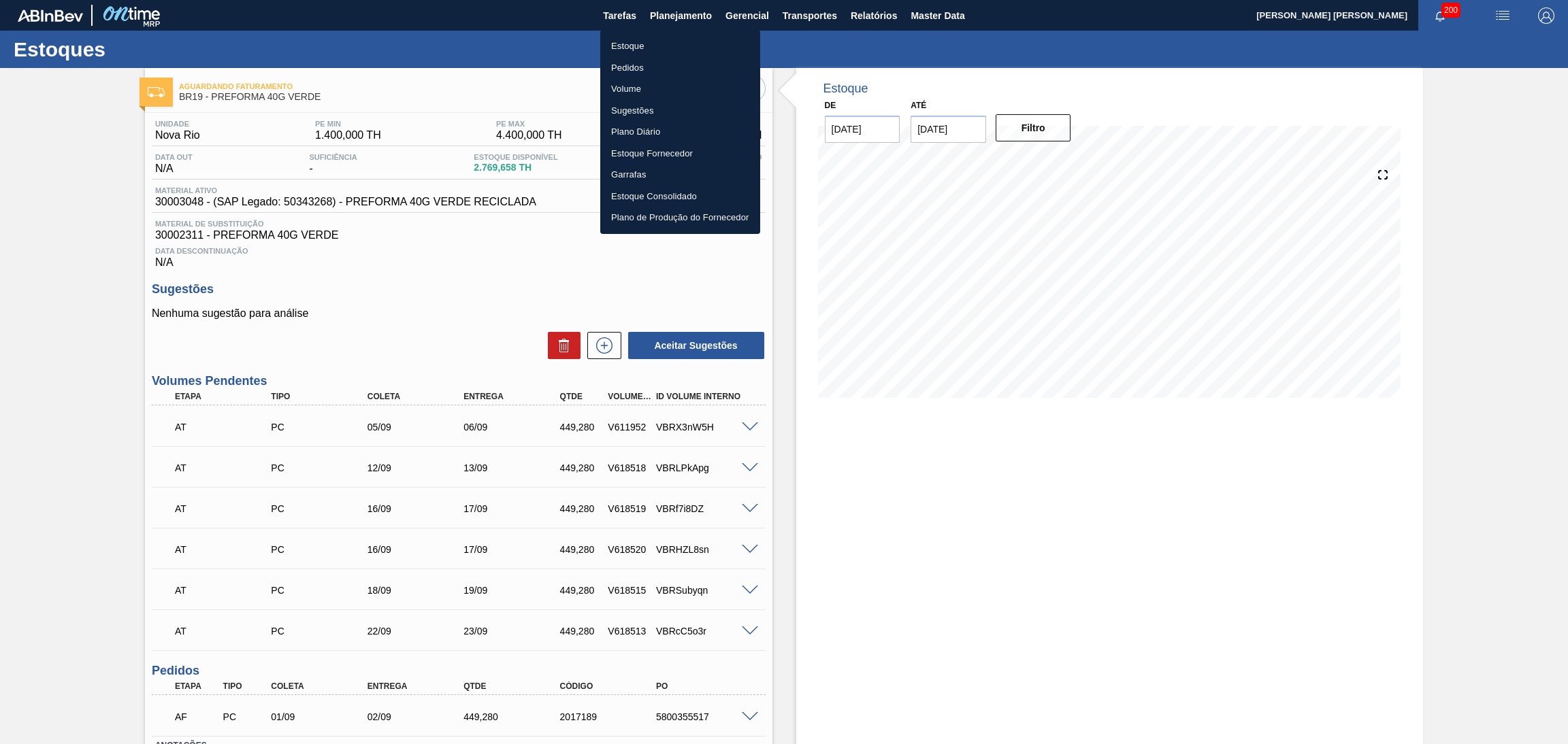
click at [628, 46] on li "Estoque" at bounding box center [680, 46] width 160 height 22
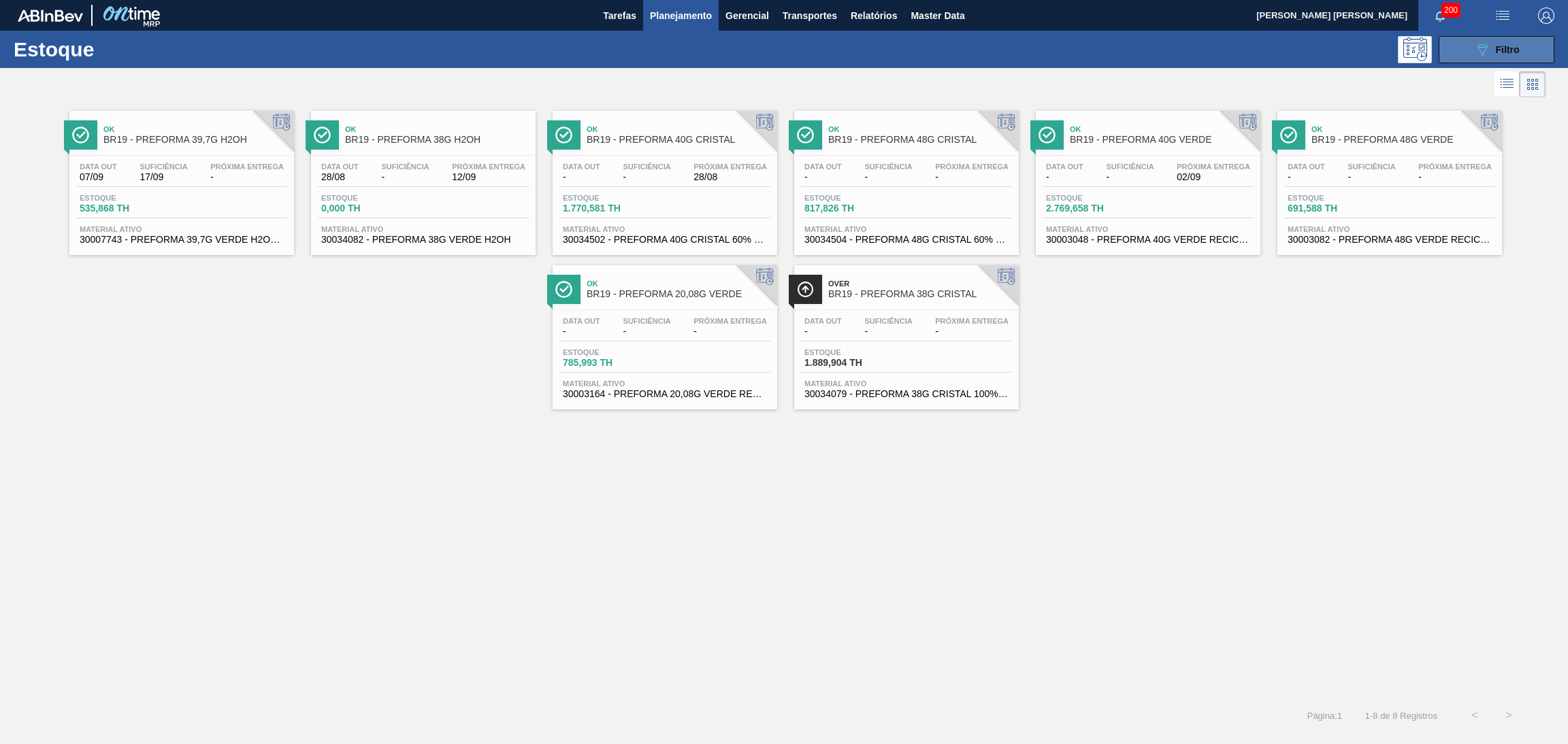
click at [1480, 49] on icon at bounding box center [1482, 50] width 11 height 11
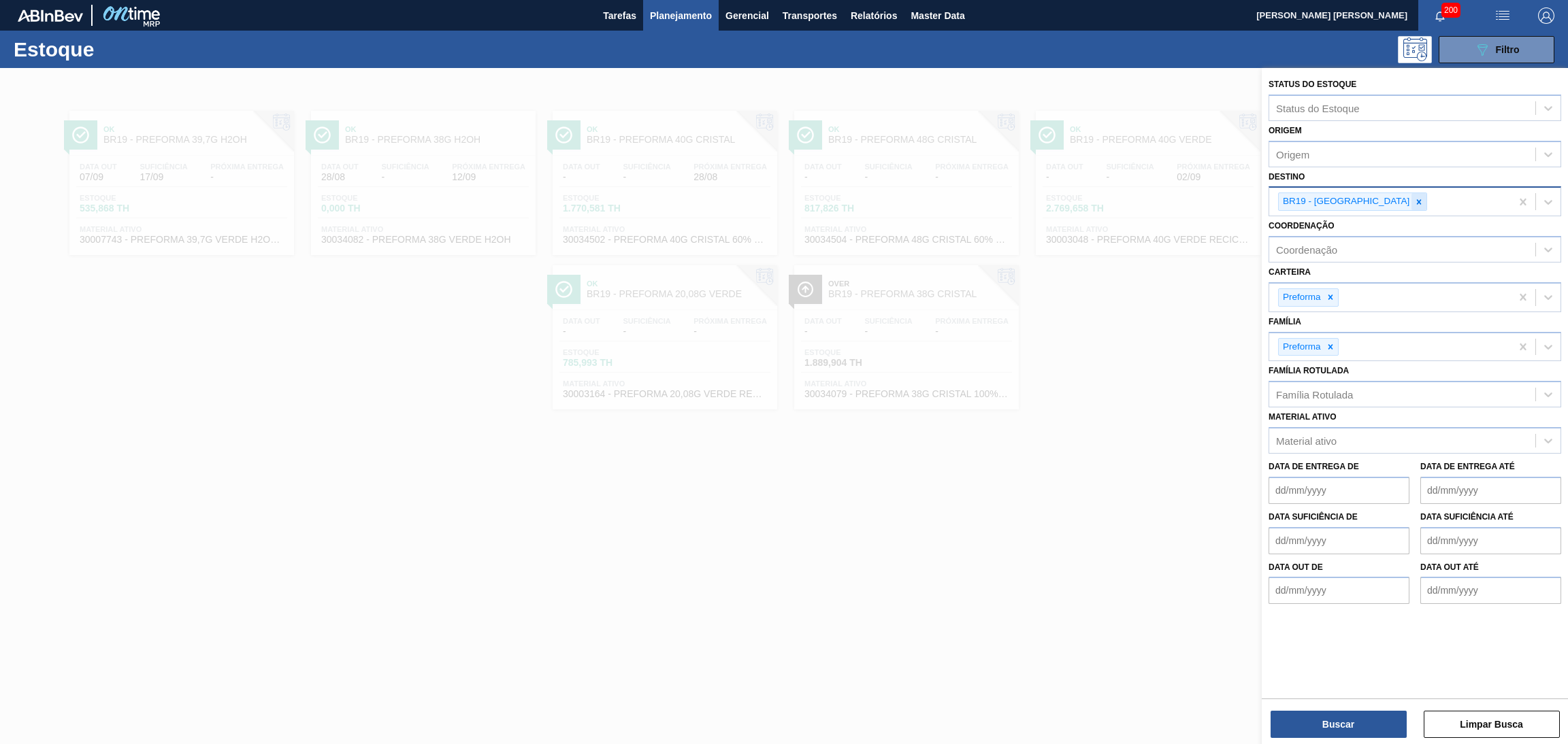
click at [1415, 200] on icon at bounding box center [1420, 202] width 10 height 10
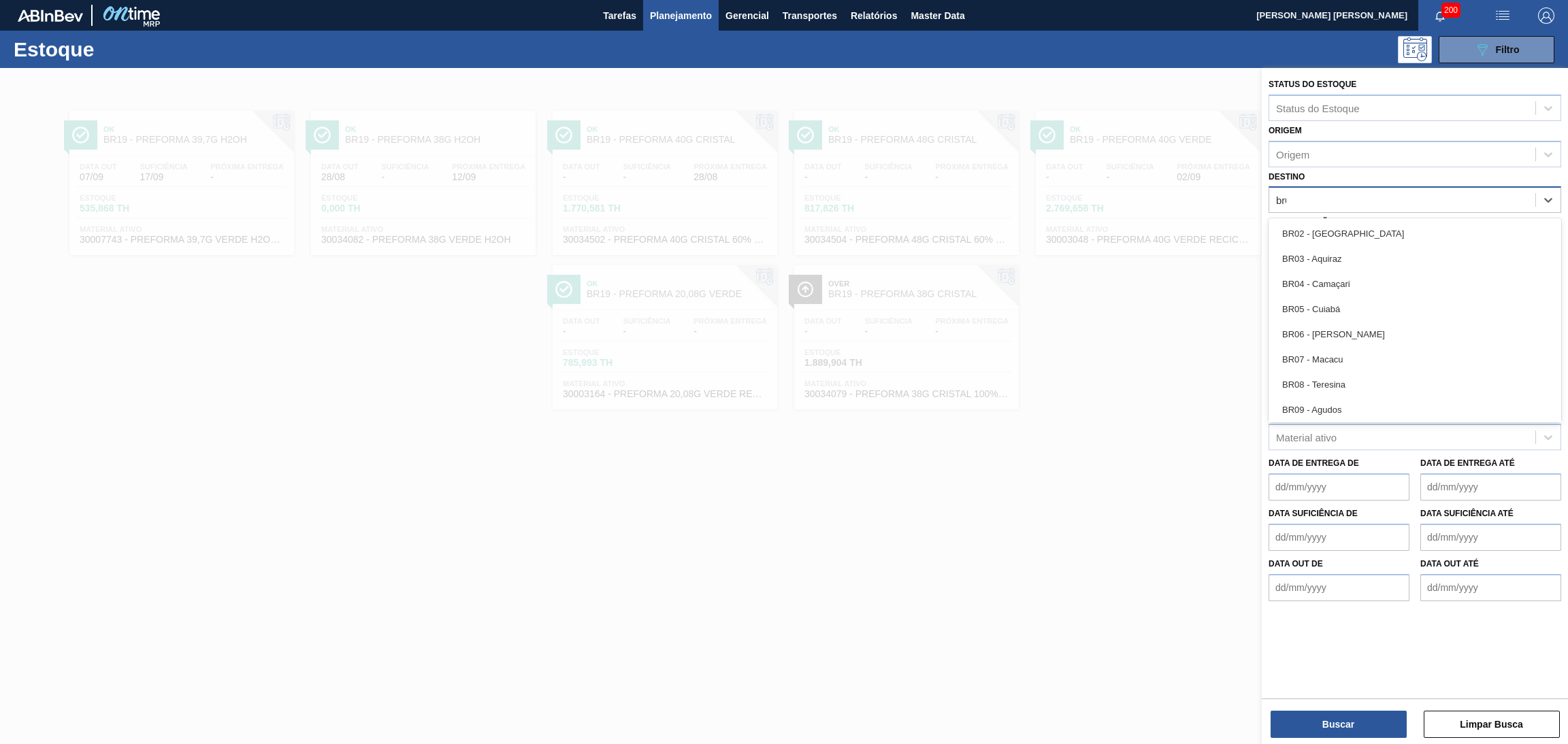
type input "br03"
click at [1387, 205] on div "BR03 - Aquiraz" at bounding box center [1390, 201] width 241 height 28
click at [1371, 638] on div "Status do Estoque Status do Estoque Origem Origem Destino option BR03 - Aquiraz…" at bounding box center [1416, 381] width 307 height 628
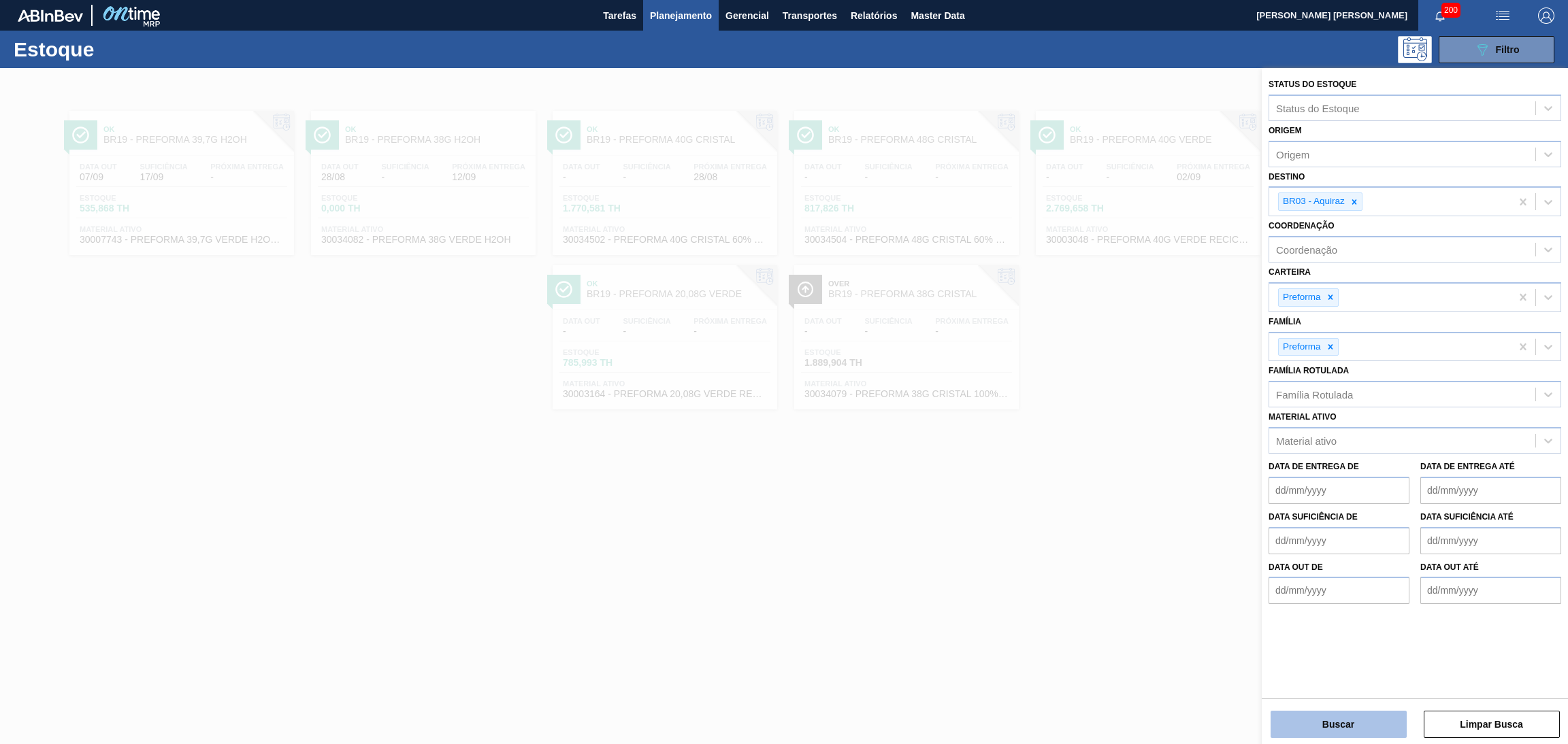
click at [1337, 722] on button "Buscar" at bounding box center [1339, 724] width 136 height 27
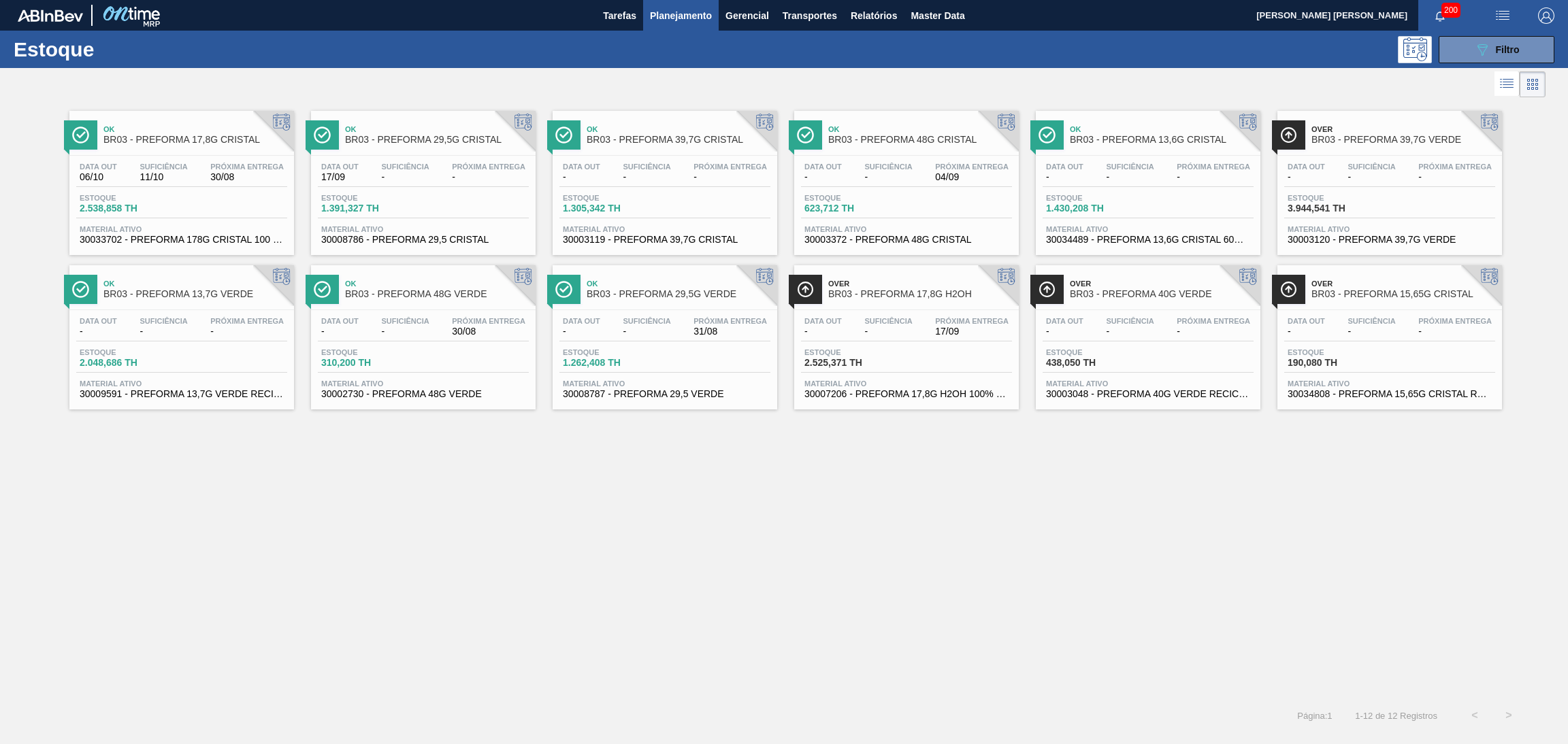
click at [412, 463] on div "Ok BR03 - PREFORMA 17,8G CRISTAL Data out 06/10 Suficiência 11/10 Próxima Entre…" at bounding box center [784, 400] width 1568 height 598
click at [649, 523] on div "Ok BR03 - PREFORMA 17,8G CRISTAL Data out 06/10 Suficiência 11/10 Próxima Entre…" at bounding box center [784, 400] width 1568 height 598
click at [413, 485] on div "Ok BR03 - PREFORMA 17,8G CRISTAL Data out 06/10 Suficiência 11/10 Próxima Entre…" at bounding box center [784, 400] width 1568 height 598
click at [503, 473] on div "Ok BR03 - PREFORMA 17,8G CRISTAL Data out 06/10 Suficiência 11/10 Próxima Entre…" at bounding box center [784, 400] width 1568 height 598
click at [210, 322] on span "Próxima Entrega" at bounding box center [247, 321] width 73 height 8
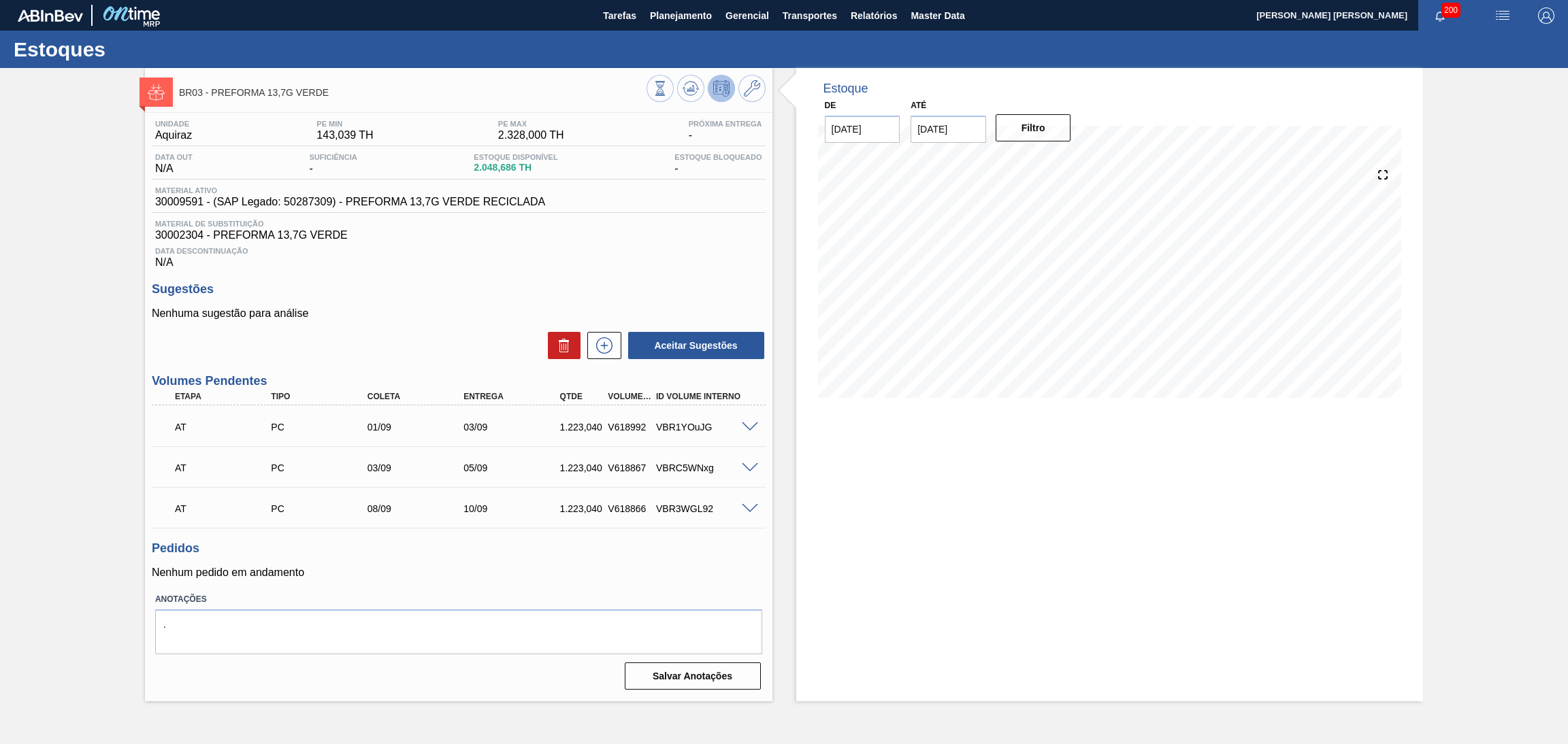
click at [507, 571] on p "Nenhum pedido em andamento" at bounding box center [458, 572] width 614 height 12
click at [621, 569] on p "Nenhum pedido em andamento" at bounding box center [458, 572] width 614 height 12
click at [699, 90] on button at bounding box center [691, 88] width 27 height 27
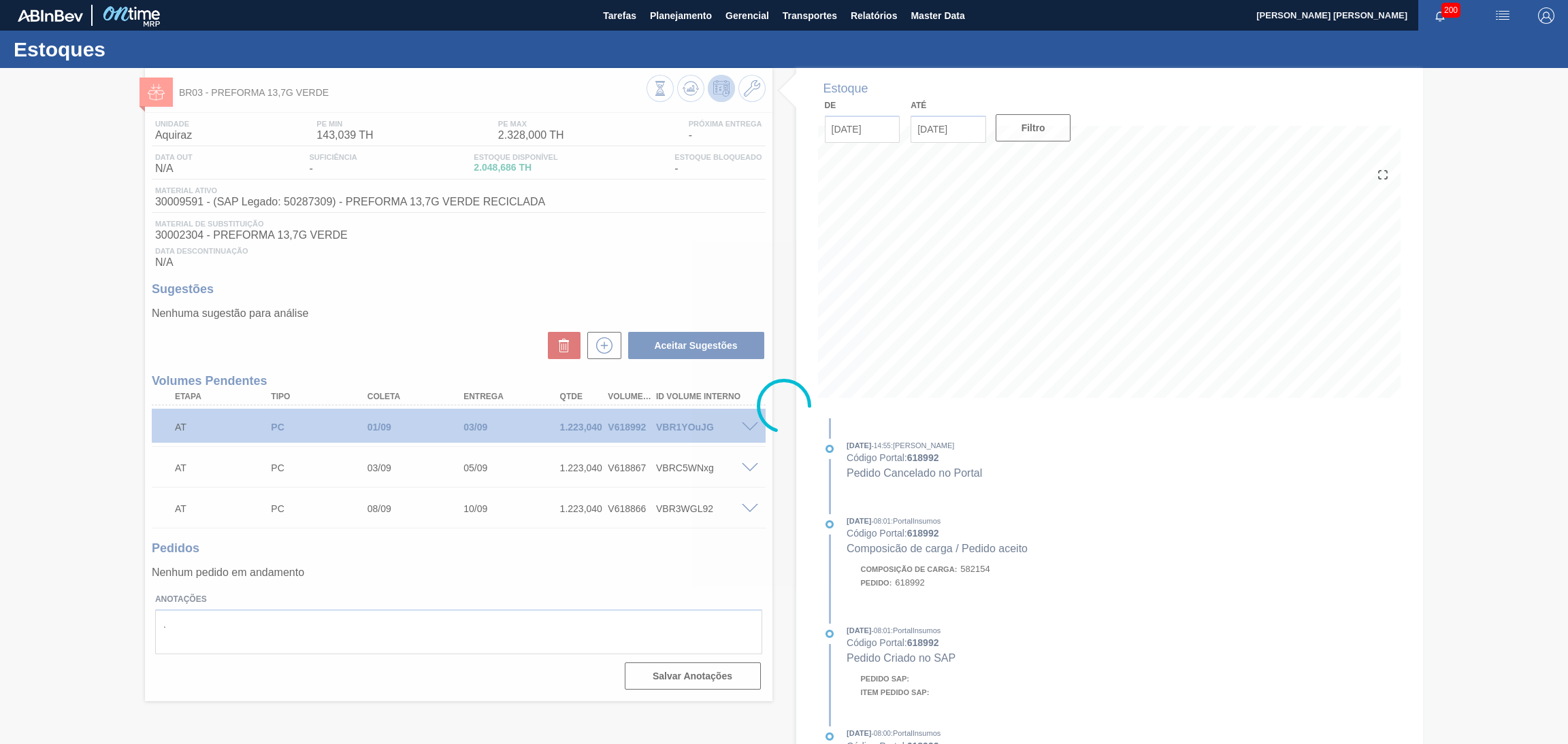
click at [386, 546] on div at bounding box center [784, 406] width 1568 height 676
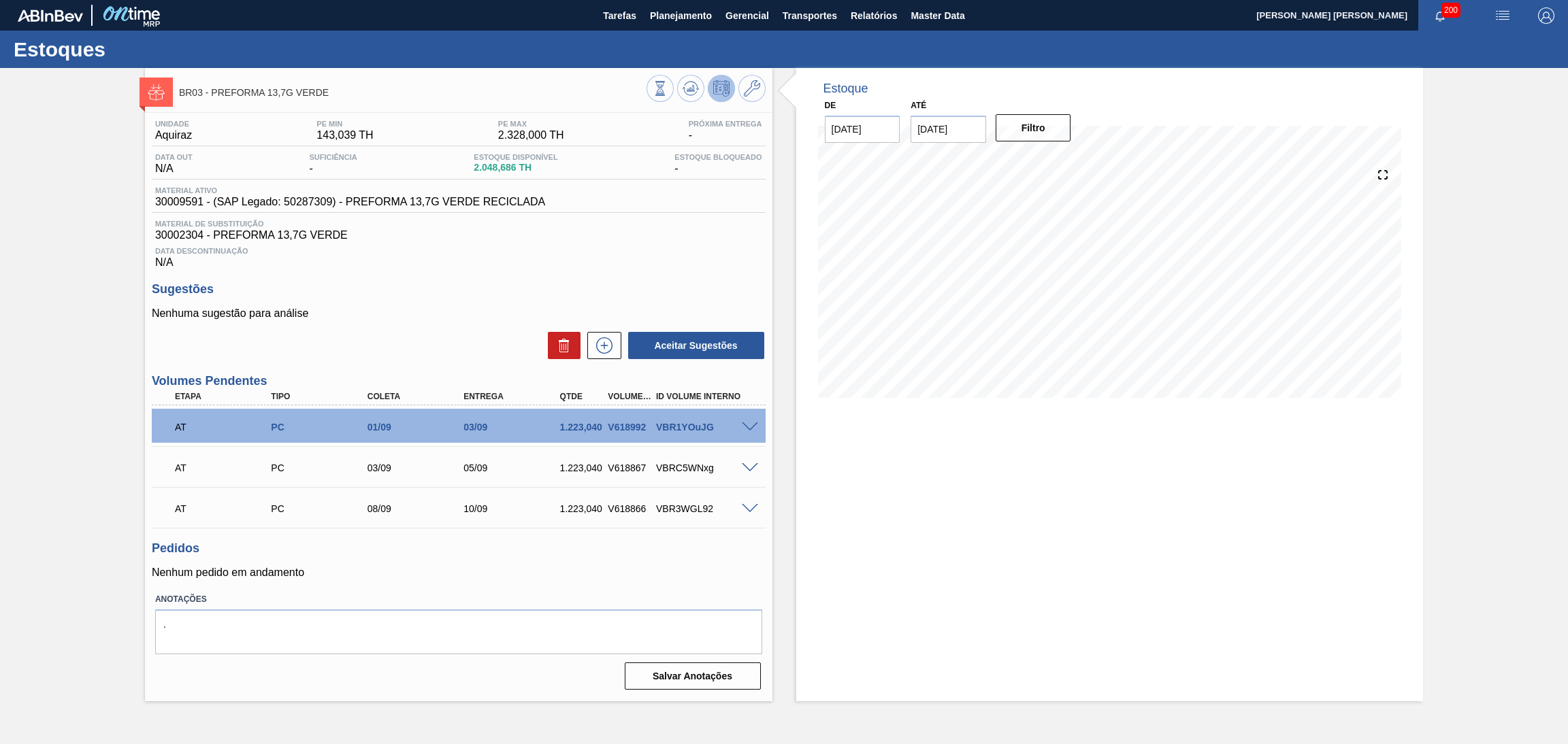
click at [599, 253] on span "Data Descontinuação" at bounding box center [458, 251] width 607 height 8
click at [956, 504] on div "Estoque De 28/08/2025 Até 30/09/2025 Filtro 08/09 Projeção de Estoque 2,424.754…" at bounding box center [1111, 384] width 628 height 633
click at [737, 271] on div "Unidade Aquiraz PE MIN 143,039 TH PE MAX 2.328,000 TH Próxima Entrega - Data ou…" at bounding box center [459, 404] width 628 height 582
click at [973, 494] on div "Estoque De 28/08/2025 Até 30/09/2025 Filtro 28/08 Projeção de Estoque 2,048.686…" at bounding box center [1111, 384] width 628 height 633
click at [820, 18] on span "Transportes" at bounding box center [810, 15] width 55 height 16
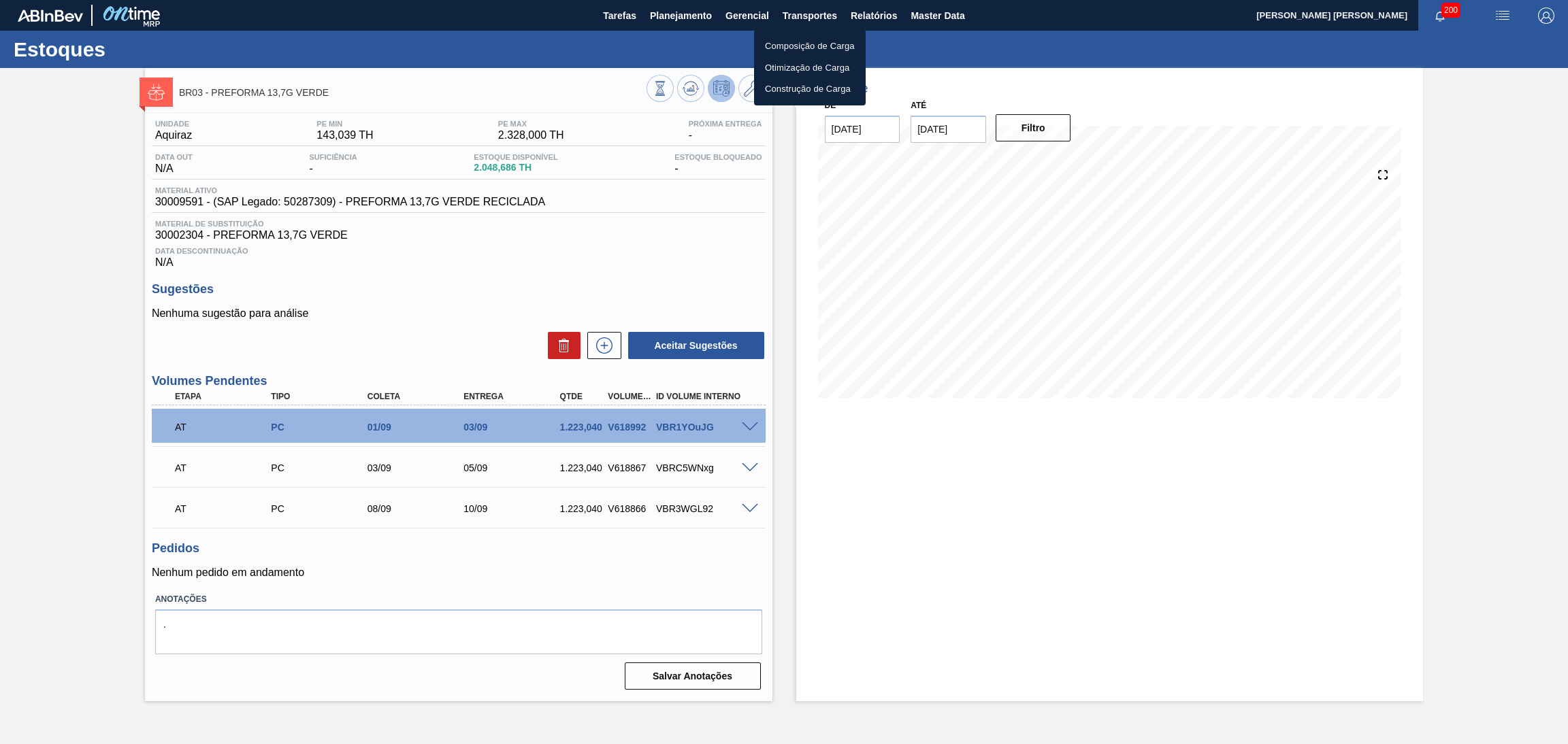
click at [796, 67] on li "Otimização de Carga" at bounding box center [810, 68] width 112 height 22
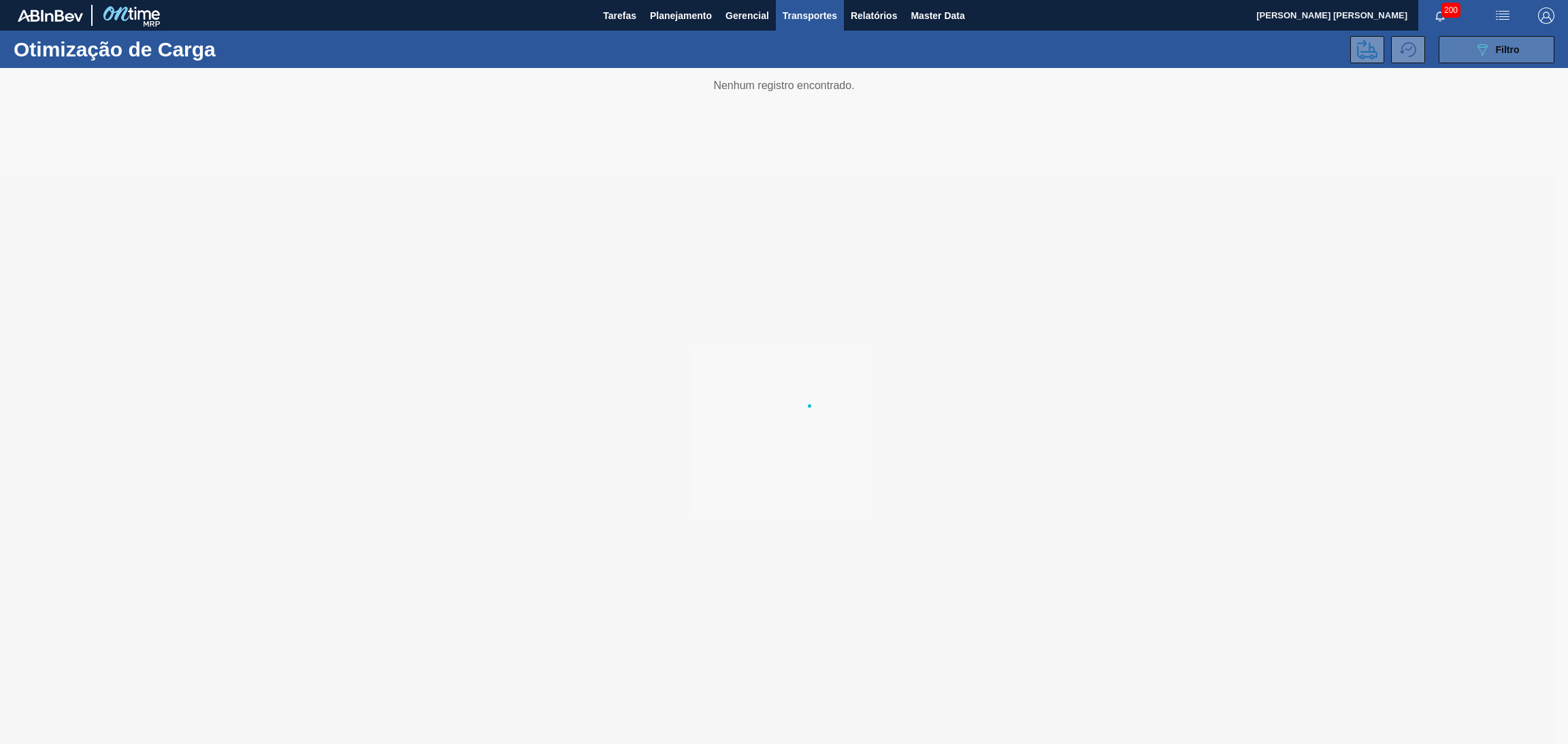
click at [1514, 50] on span "Filtro" at bounding box center [1508, 49] width 24 height 11
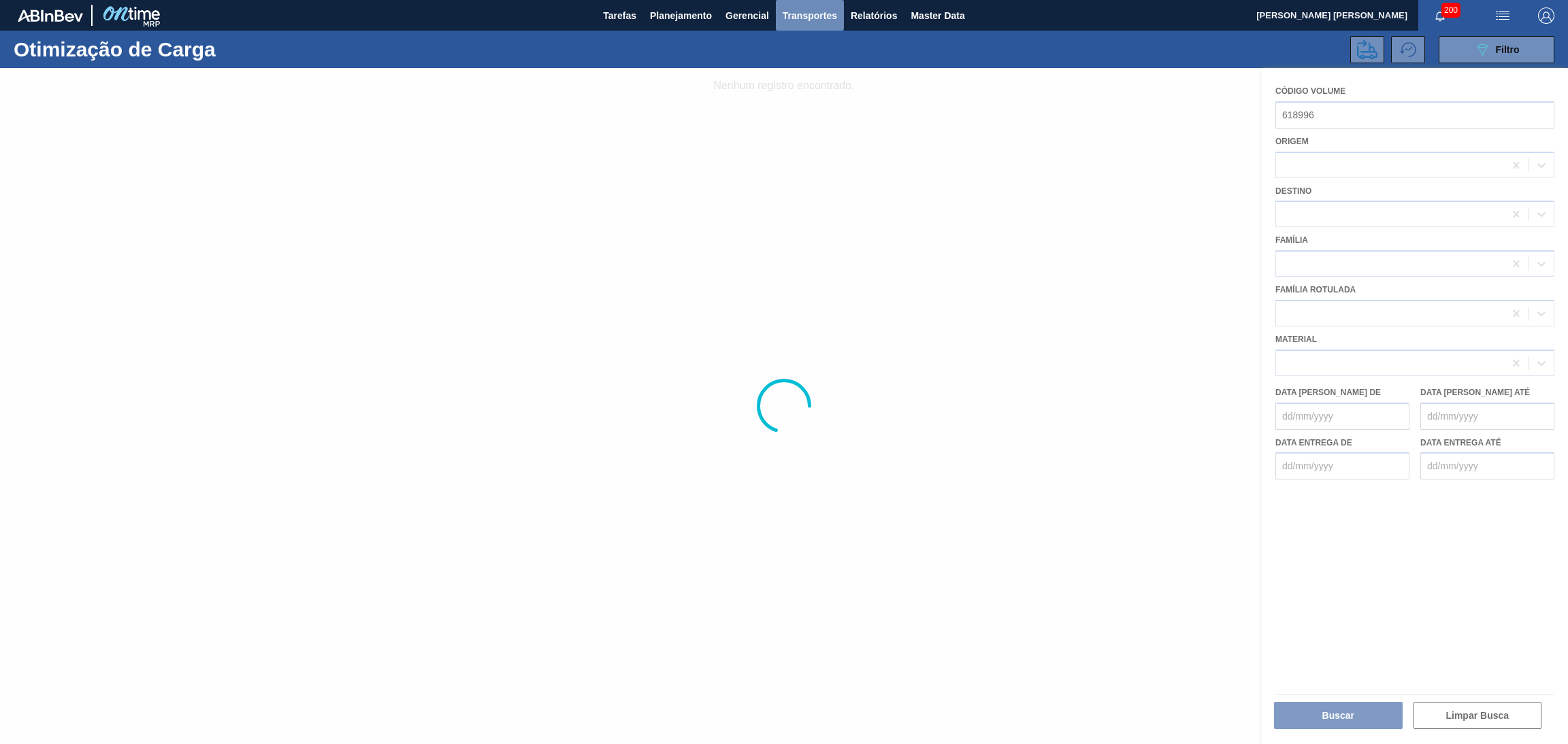
click at [795, 20] on span "Transportes" at bounding box center [810, 15] width 55 height 16
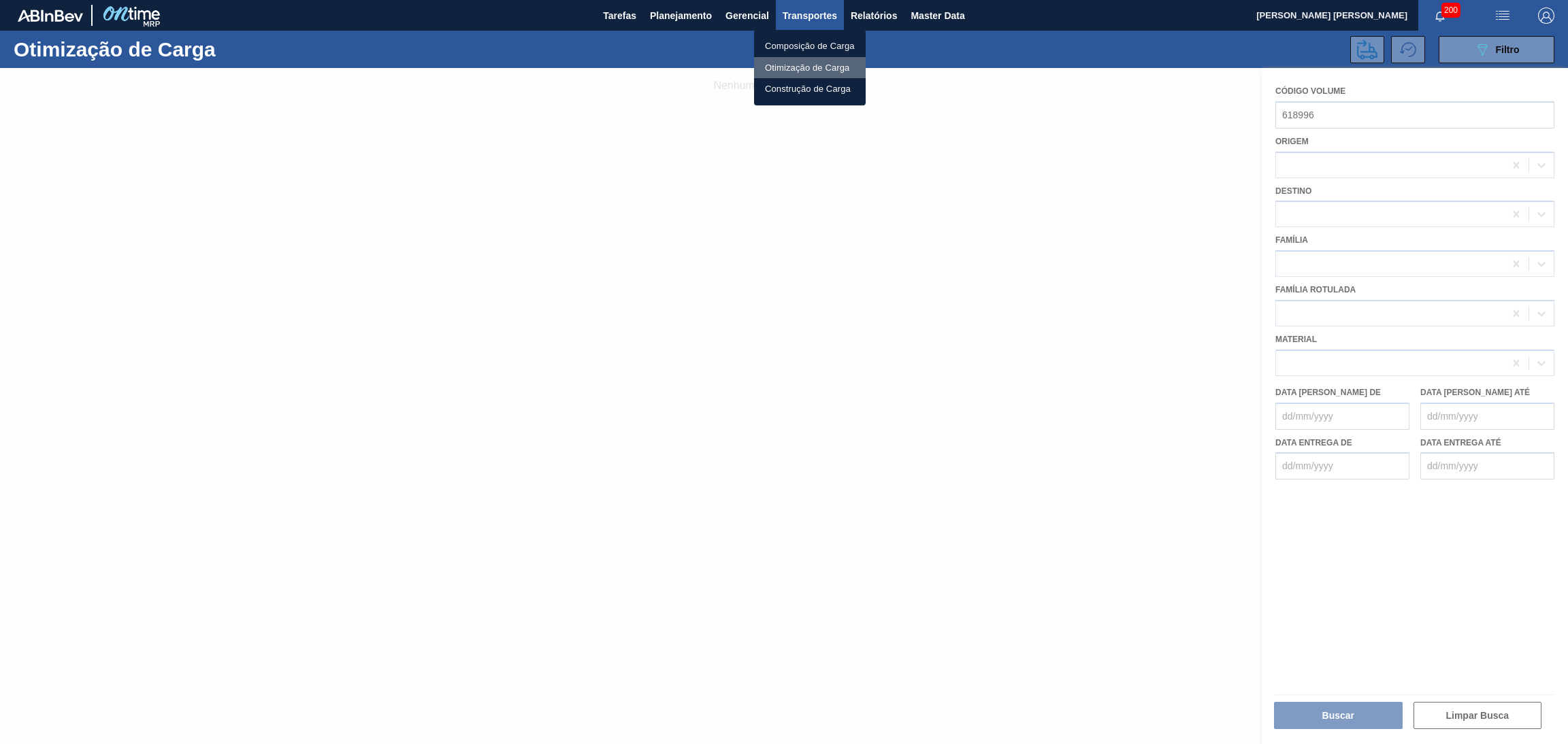
click at [793, 76] on li "Otimização de Carga" at bounding box center [810, 68] width 112 height 22
click at [1327, 165] on div at bounding box center [784, 406] width 1568 height 676
click at [1333, 112] on div at bounding box center [784, 406] width 1568 height 676
click at [1334, 116] on div at bounding box center [784, 406] width 1568 height 676
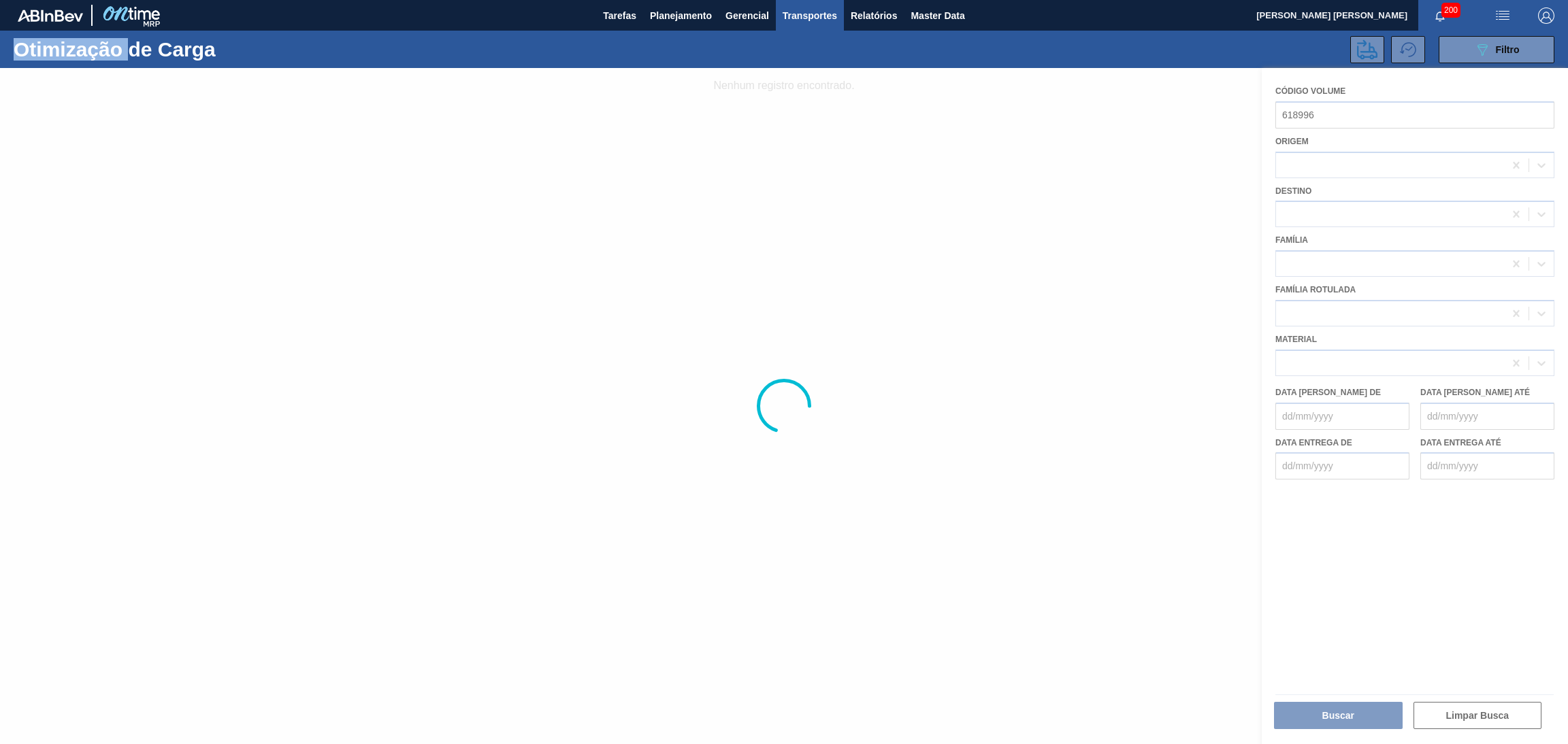
click at [1334, 116] on div at bounding box center [784, 406] width 1568 height 676
click at [1332, 117] on div at bounding box center [784, 406] width 1568 height 676
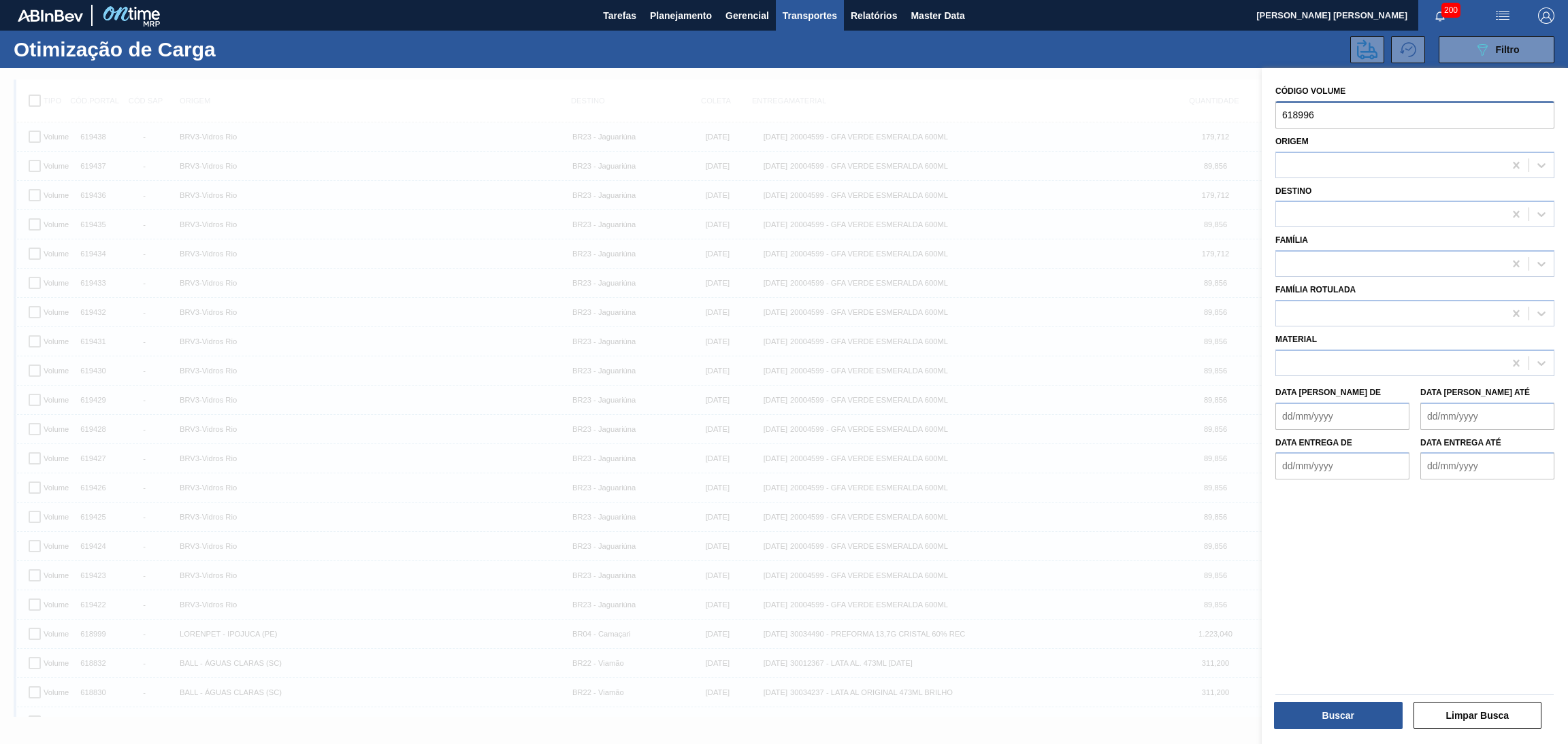
drag, startPoint x: 1329, startPoint y: 122, endPoint x: 1182, endPoint y: 117, distance: 147.1
click at [1262, 118] on div "089F7B8B-B2A5-4AFE-B5C0-19BA573D28AC Created with sketchtool. Código Volume 618…" at bounding box center [1416, 439] width 307 height 744
drag, startPoint x: 1326, startPoint y: 564, endPoint x: 1327, endPoint y: 528, distance: 36.0
click at [1328, 565] on div "Código Volume Origem Destino Família Família Rotulada Material Data coleta de D…" at bounding box center [1416, 407] width 307 height 680
click at [1320, 259] on div at bounding box center [1390, 264] width 228 height 20
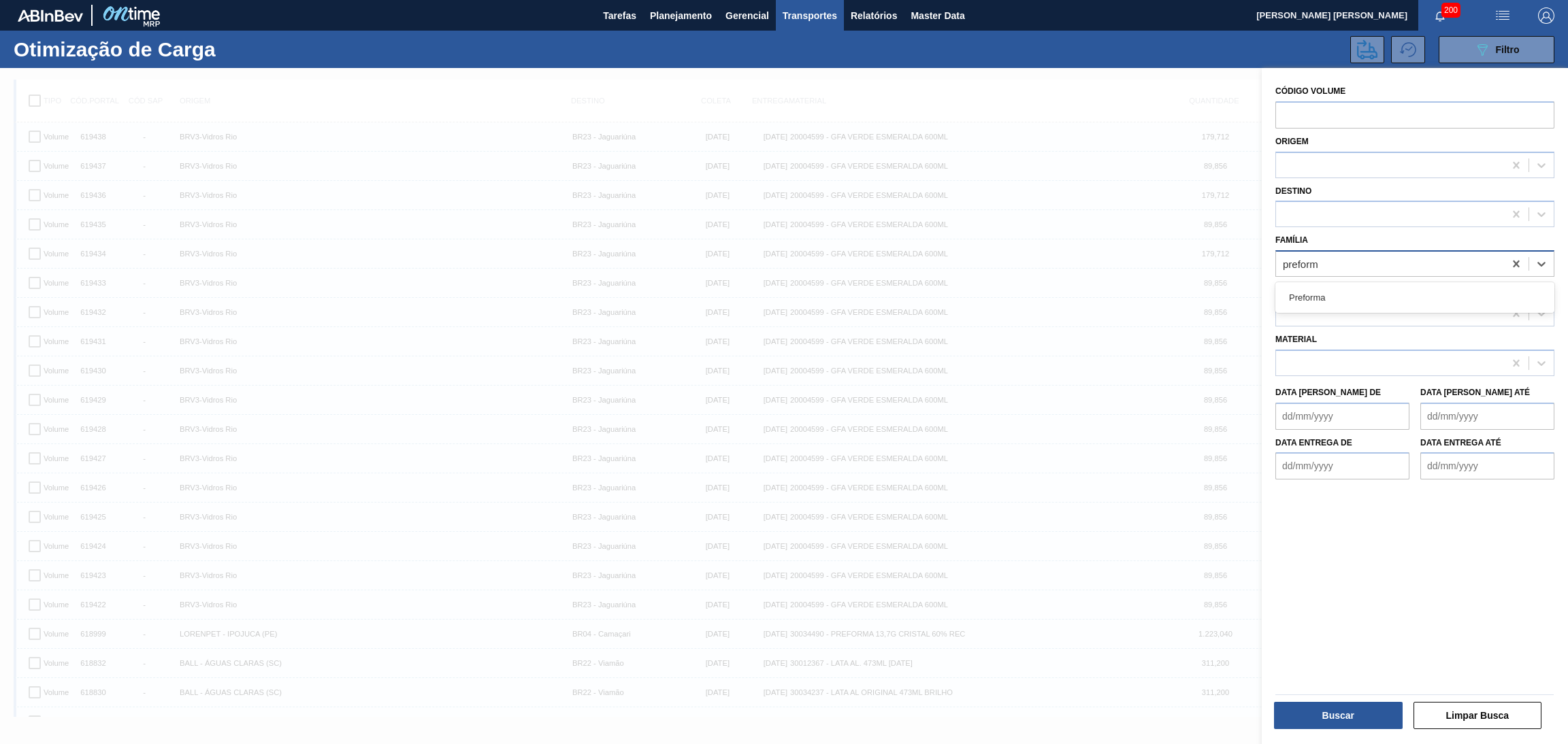
type input "preforma"
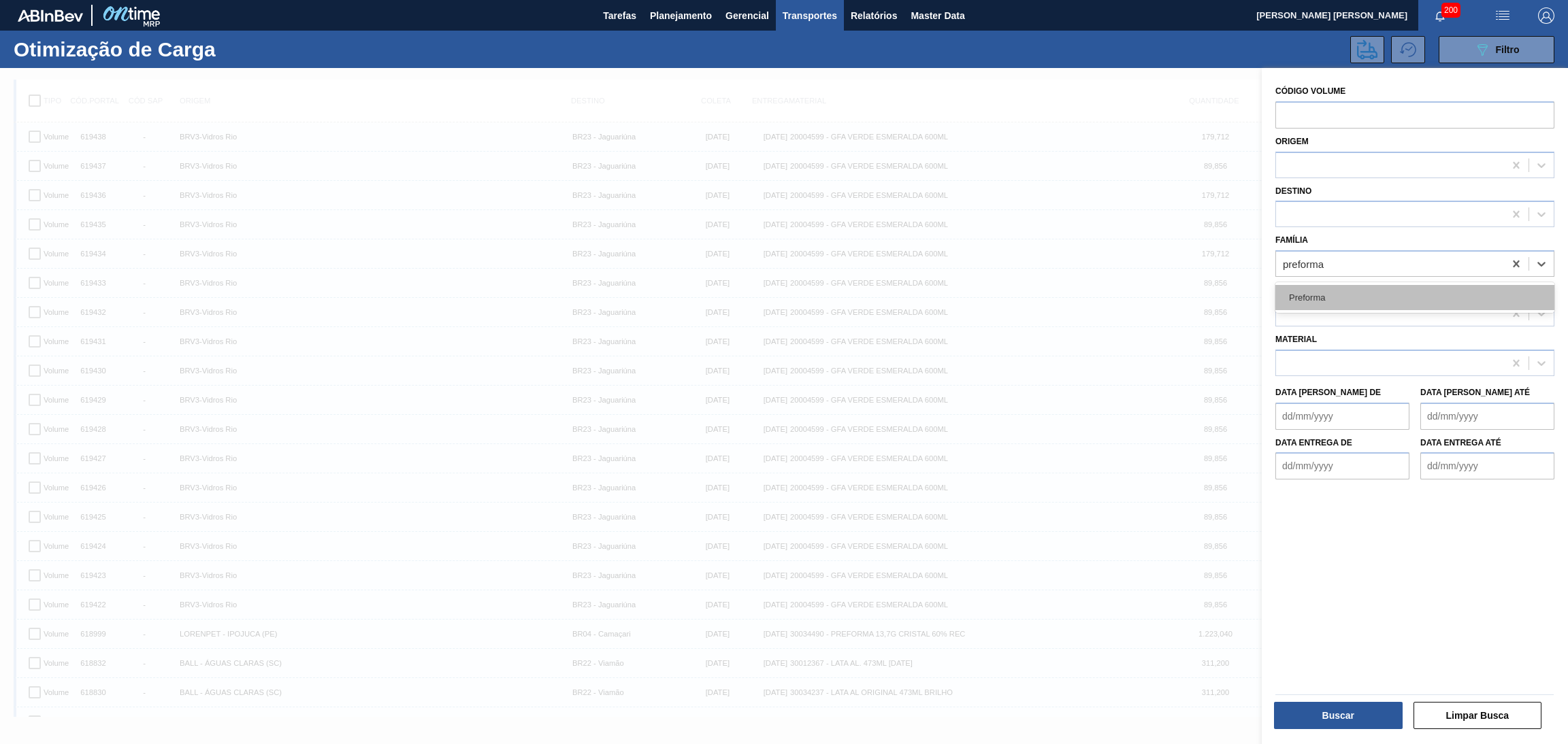
click at [1314, 287] on div "Preforma" at bounding box center [1415, 297] width 279 height 25
click at [1373, 558] on div "Código Volume Origem Destino Família option Preforma, selected. Select is focus…" at bounding box center [1416, 407] width 307 height 680
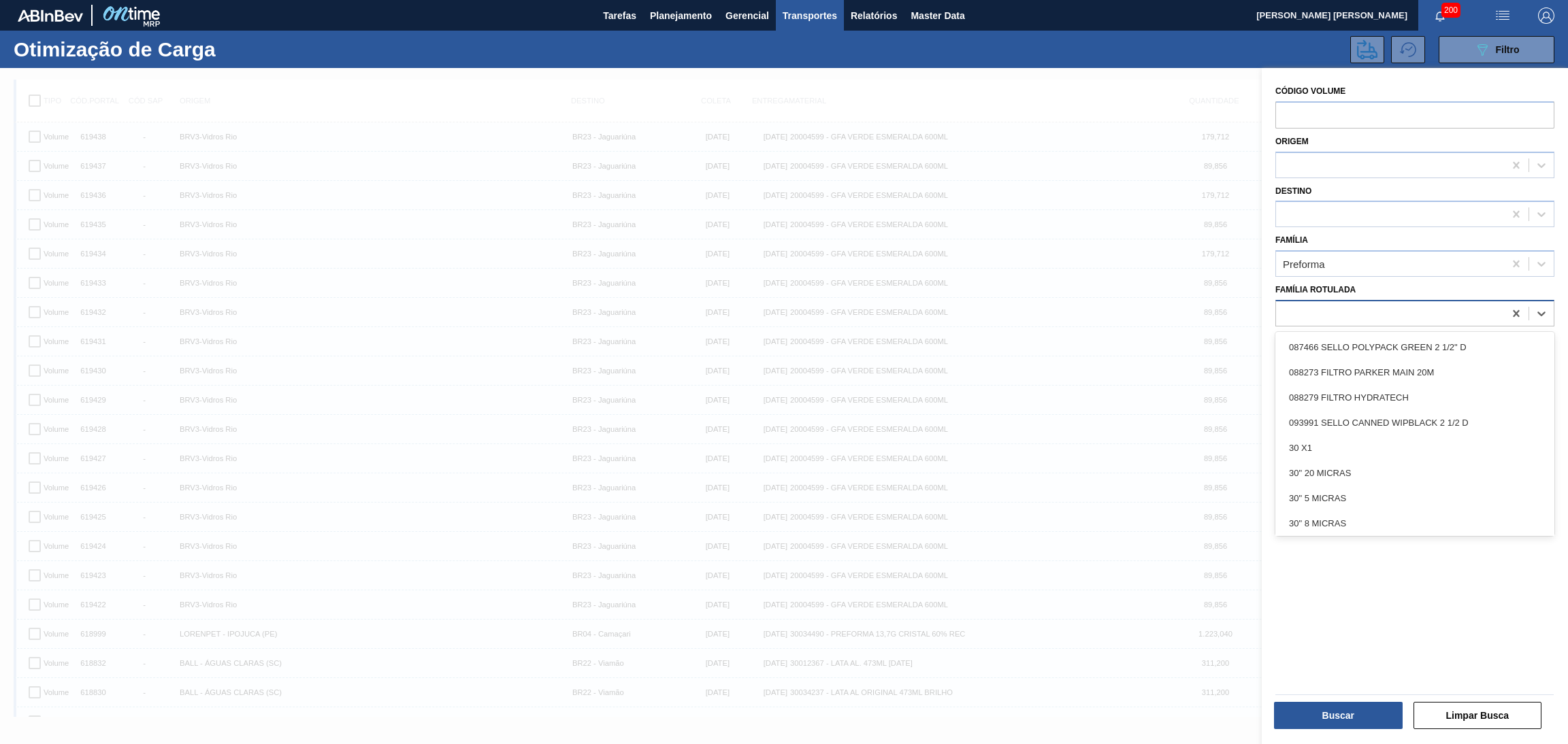
click at [1317, 311] on div at bounding box center [1390, 313] width 228 height 20
click at [1328, 584] on div "Código Volume Origem Destino Família Preforma Família Rotulada option 30" 5 MIC…" at bounding box center [1416, 407] width 307 height 680
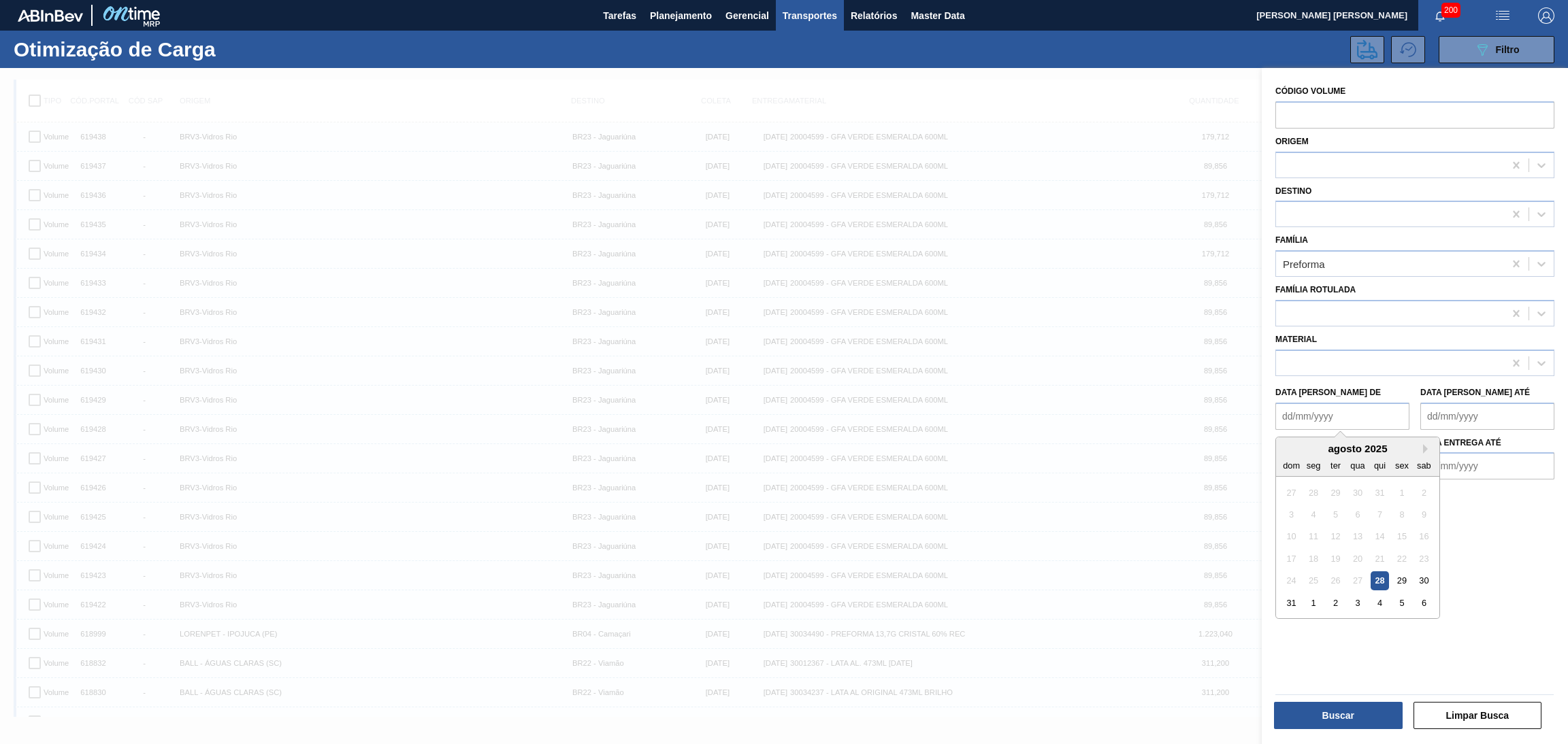
click at [1325, 417] on de "Data coleta de" at bounding box center [1342, 416] width 134 height 27
type de "010820"
drag, startPoint x: 1306, startPoint y: 112, endPoint x: 1190, endPoint y: 112, distance: 116.0
click at [1262, 112] on div "089F7B8B-B2A5-4AFE-B5C0-19BA573D28AC Created with sketchtool. Código Volume 618…" at bounding box center [1416, 439] width 307 height 744
click at [1326, 263] on div at bounding box center [1390, 264] width 228 height 20
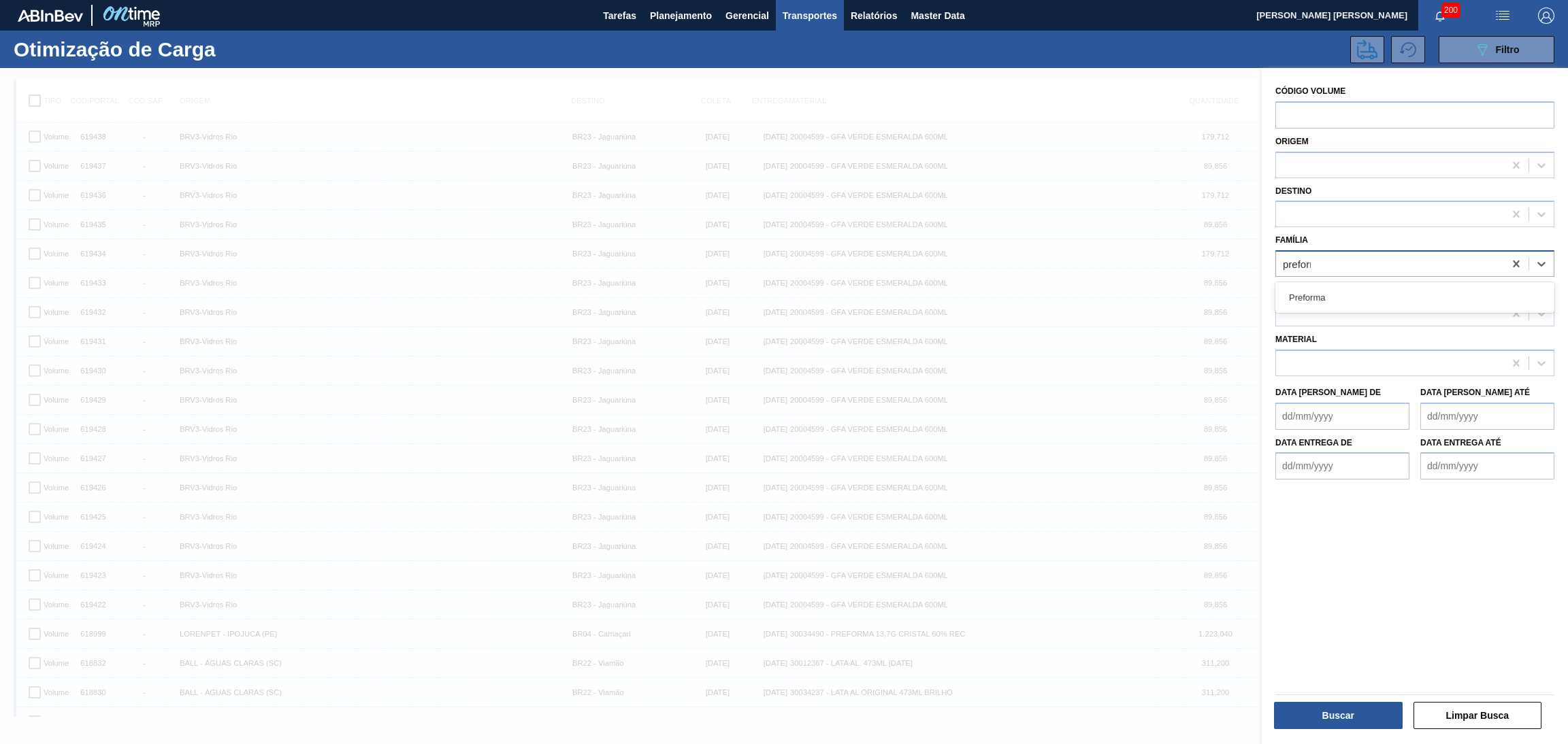
type input "preforma"
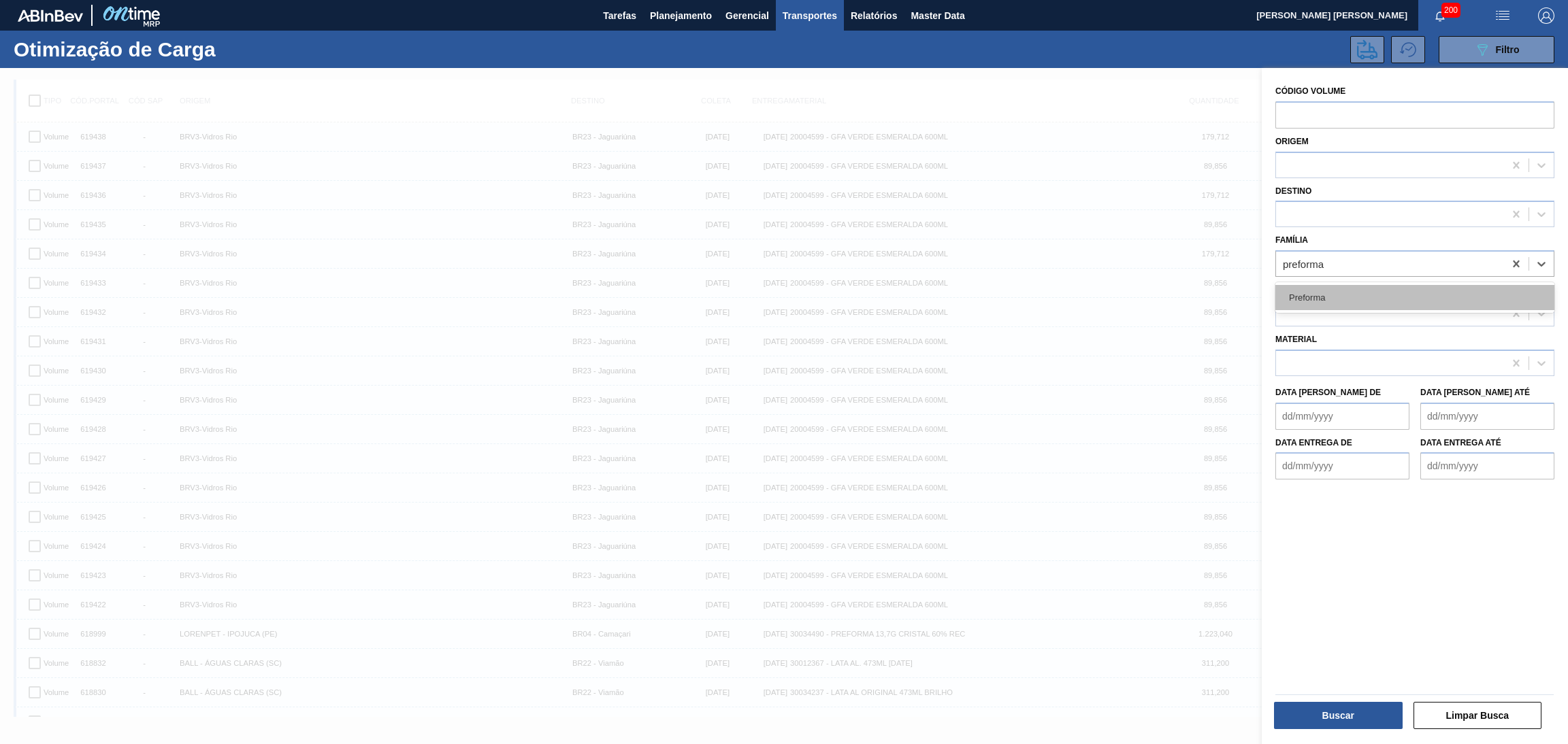
click at [1328, 299] on div "Preforma" at bounding box center [1415, 297] width 279 height 25
click at [1304, 421] on de "Data coleta de" at bounding box center [1342, 416] width 134 height 27
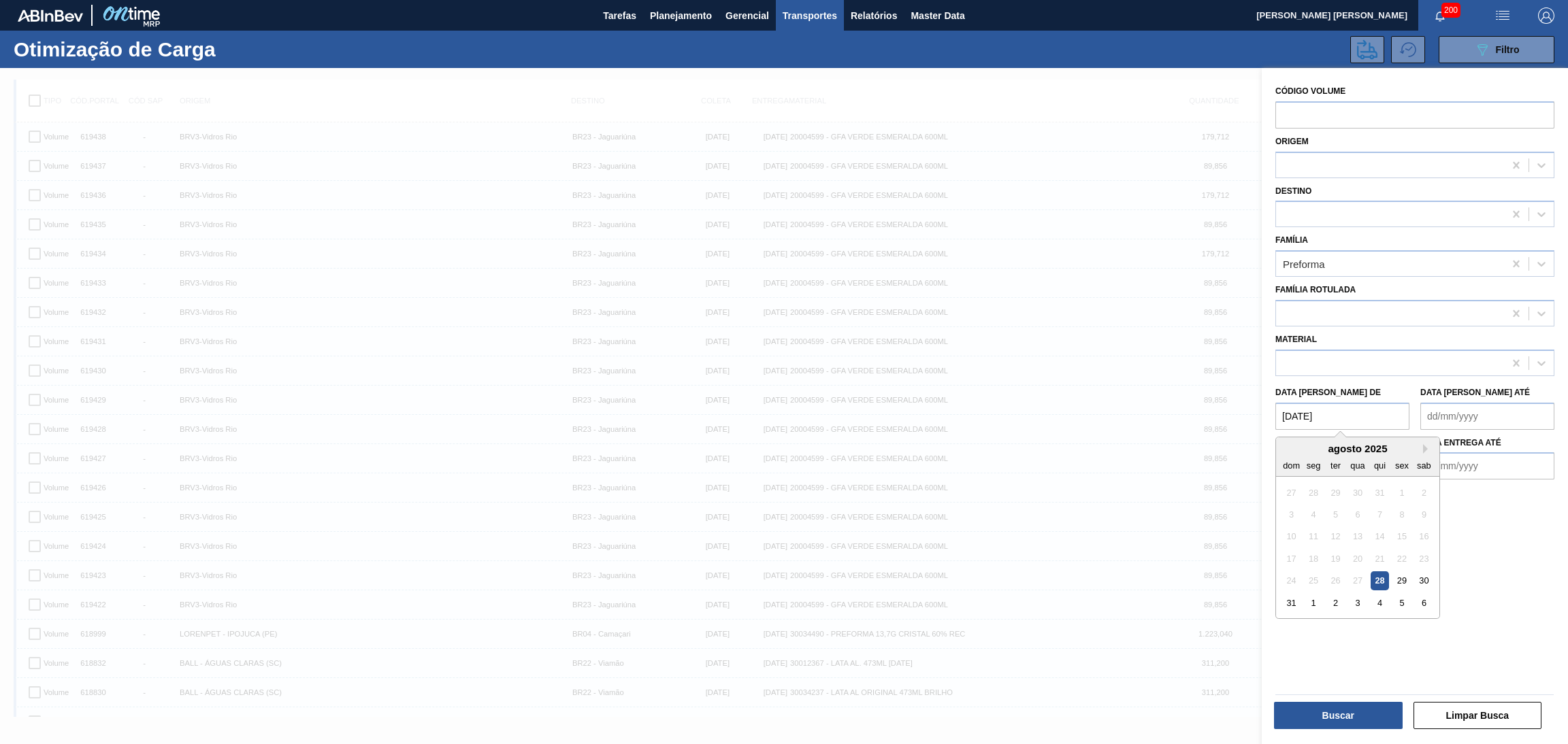
type de "01/08/2025"
click at [1484, 418] on até "Data coleta até" at bounding box center [1487, 416] width 134 height 27
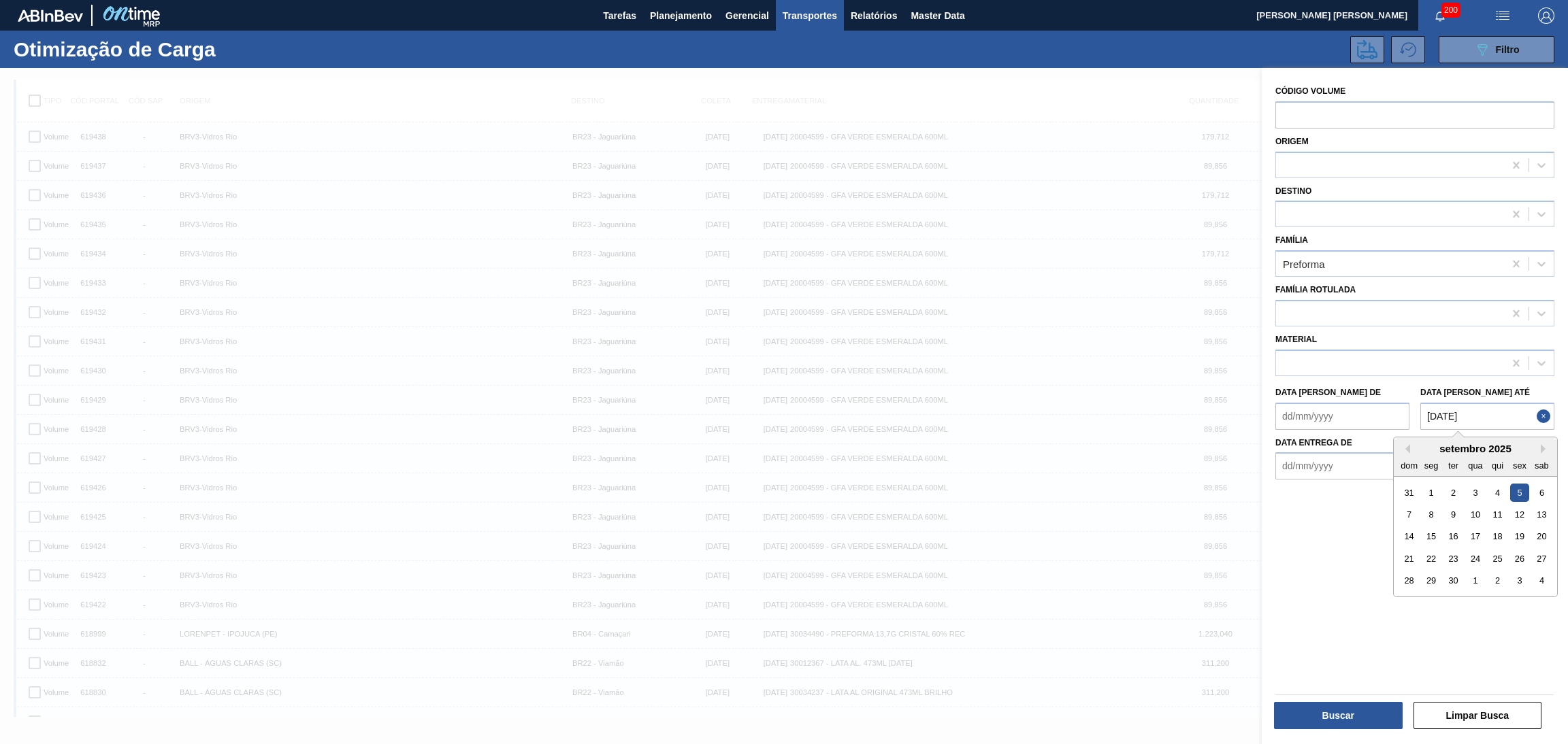
type até "05/09/2025"
click at [1324, 508] on div at bounding box center [1410, 517] width 279 height 73
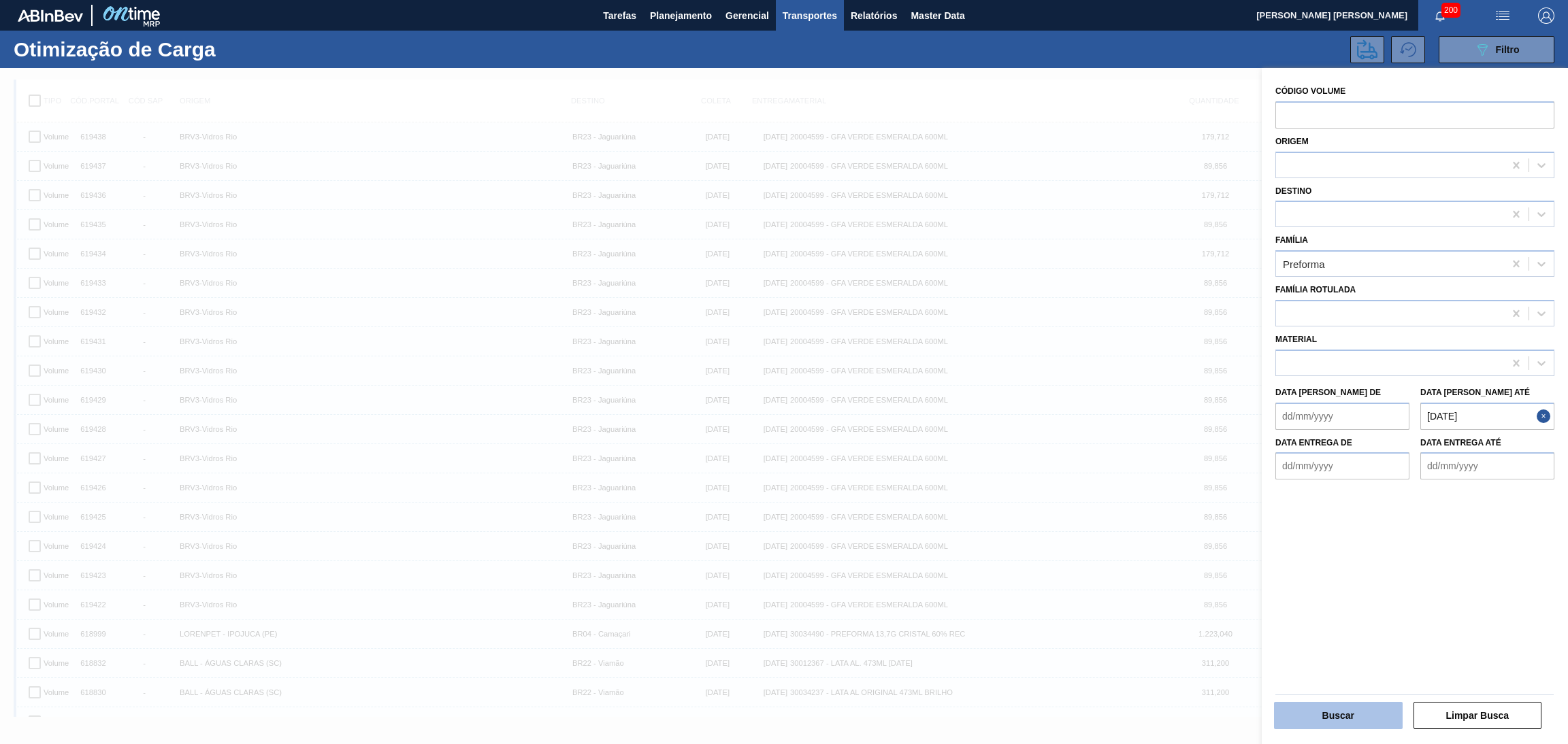
click at [1345, 714] on button "Buscar" at bounding box center [1339, 715] width 129 height 27
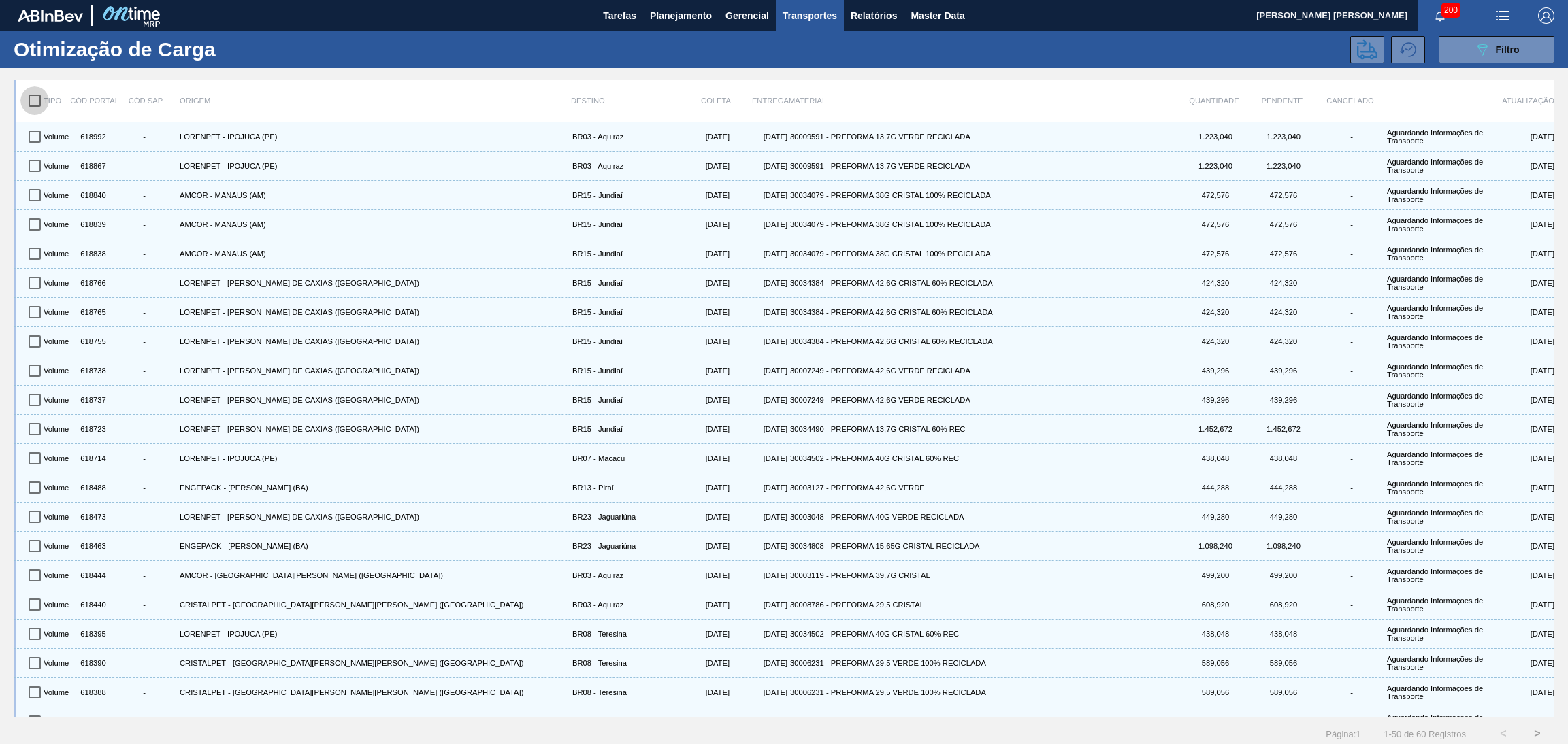
click at [29, 97] on input "checkbox" at bounding box center [34, 100] width 29 height 29
checkbox input "true"
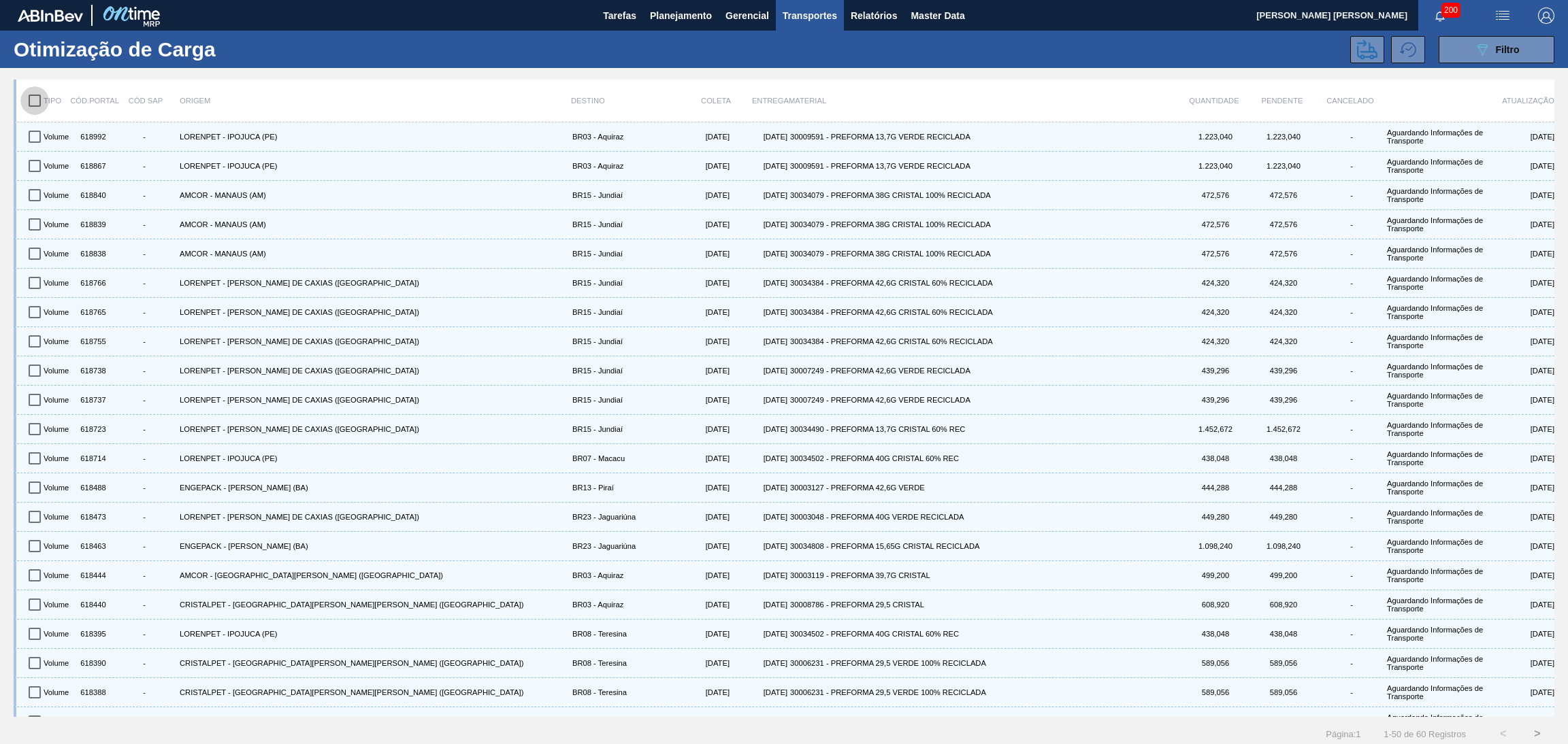
checkbox input "true"
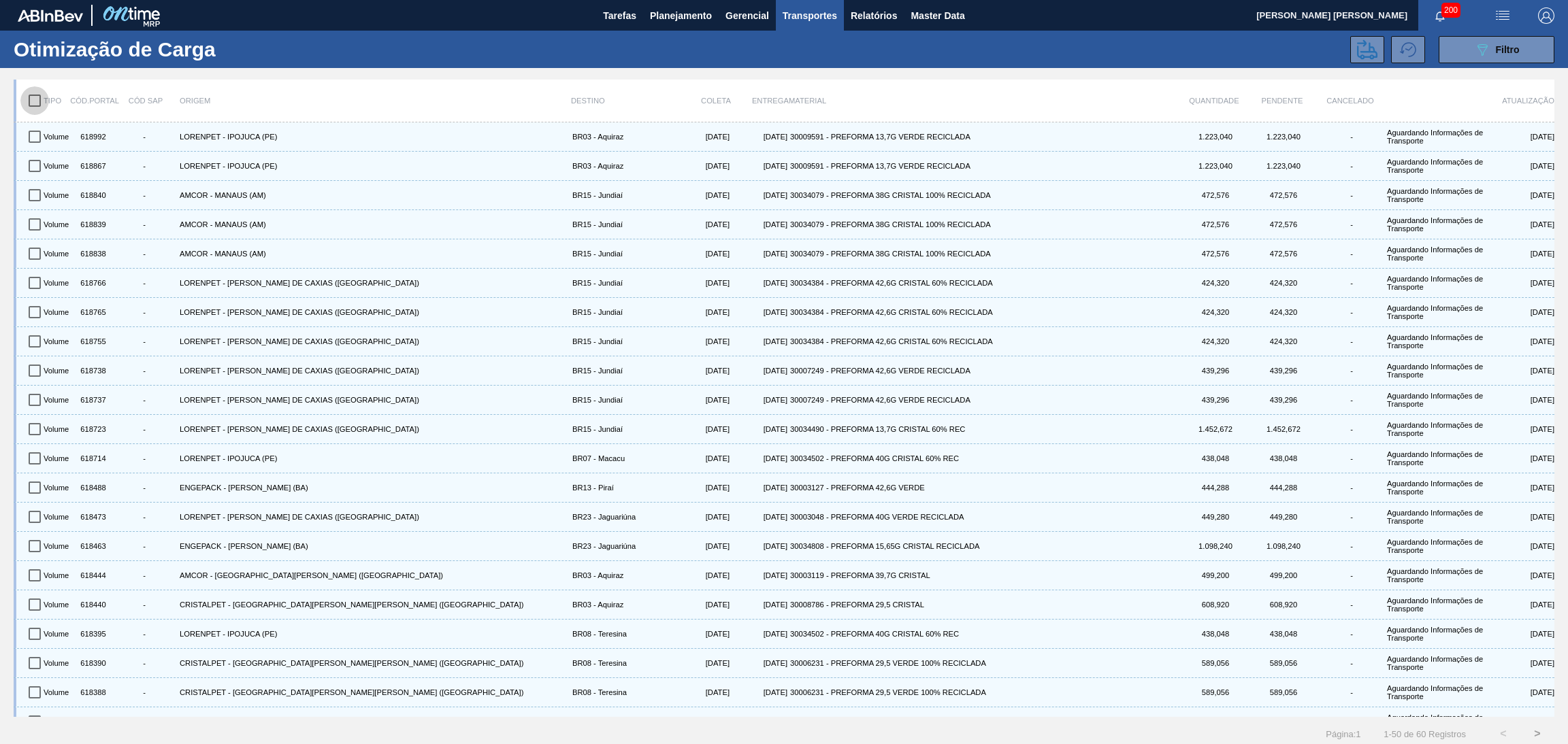
checkbox input "true"
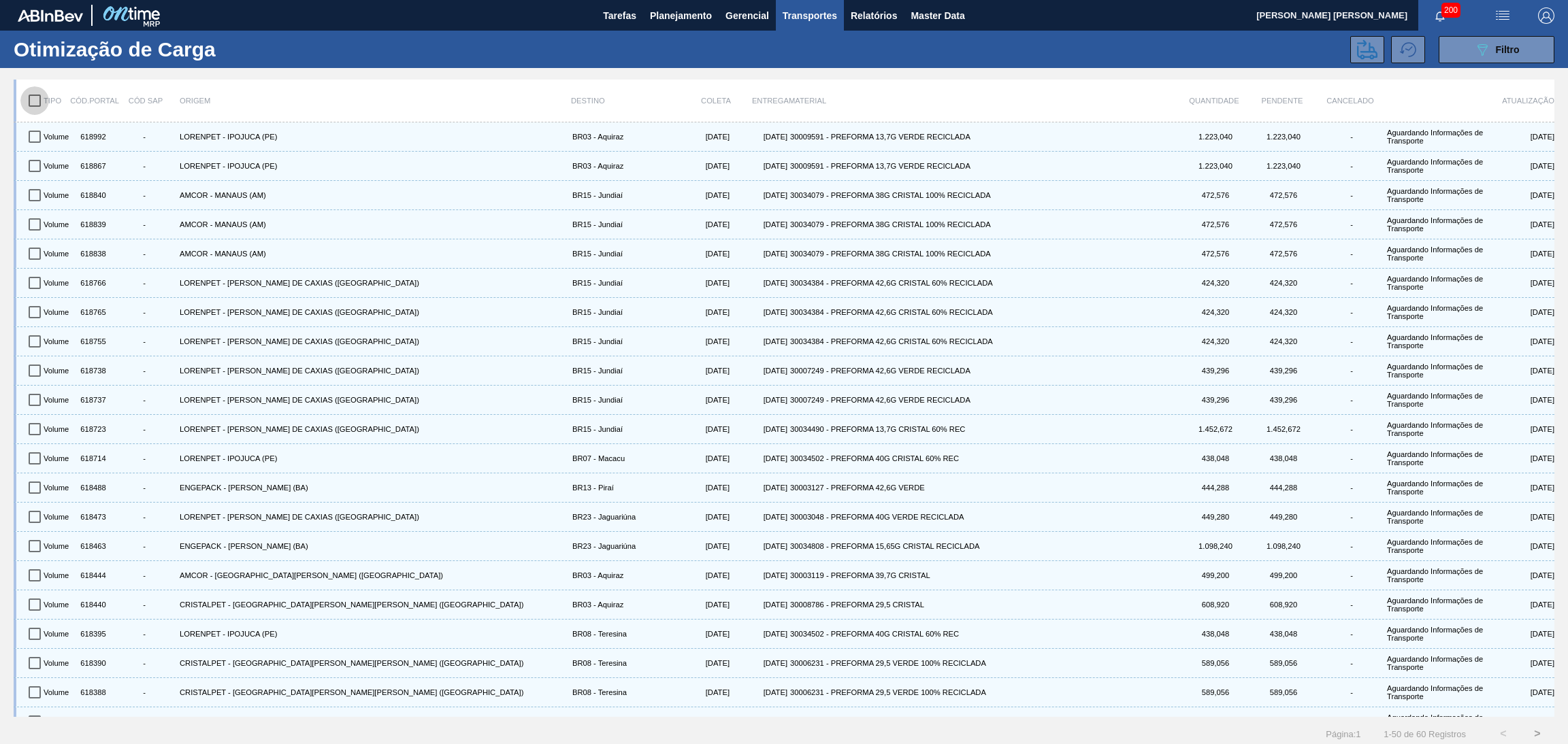
checkbox input "true"
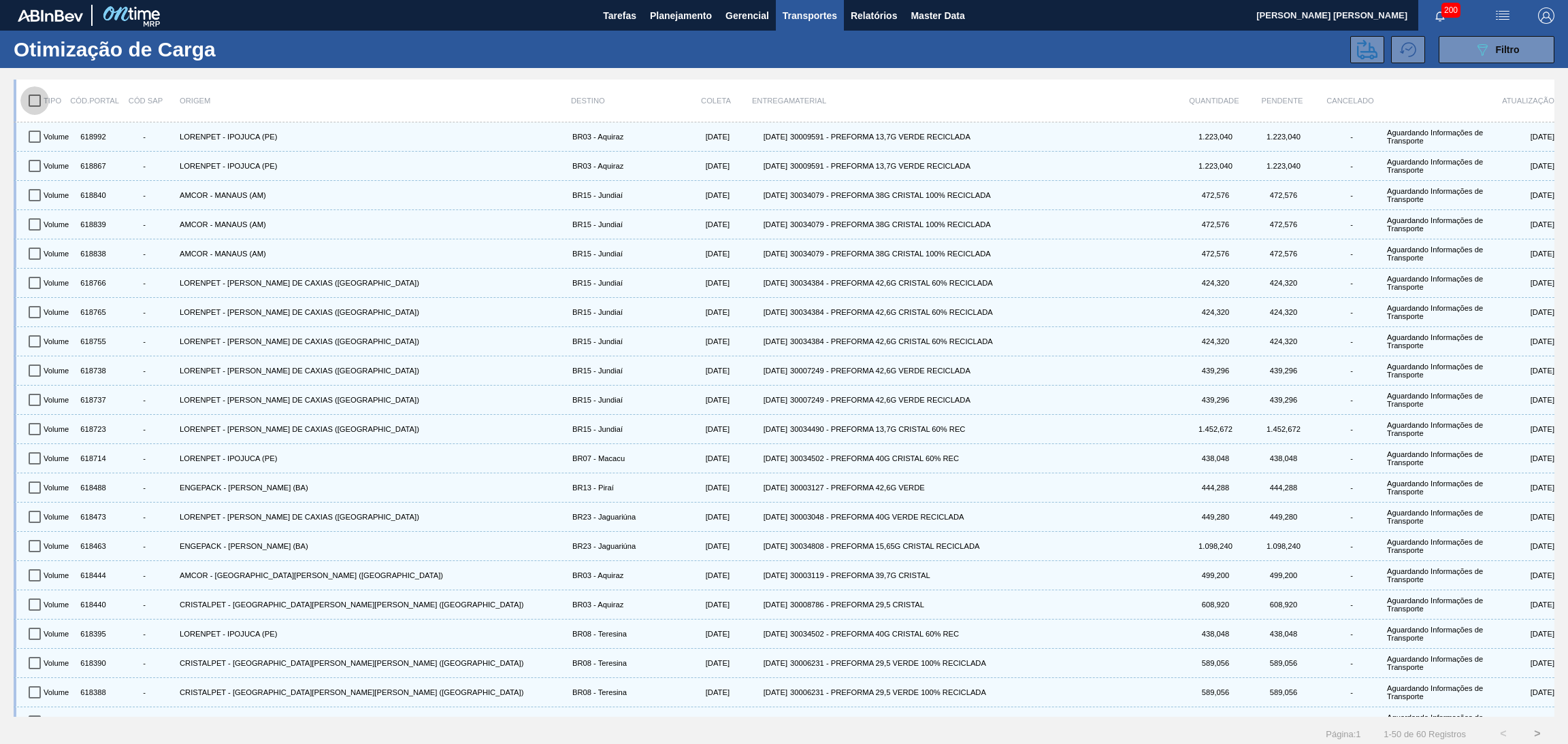
checkbox input "true"
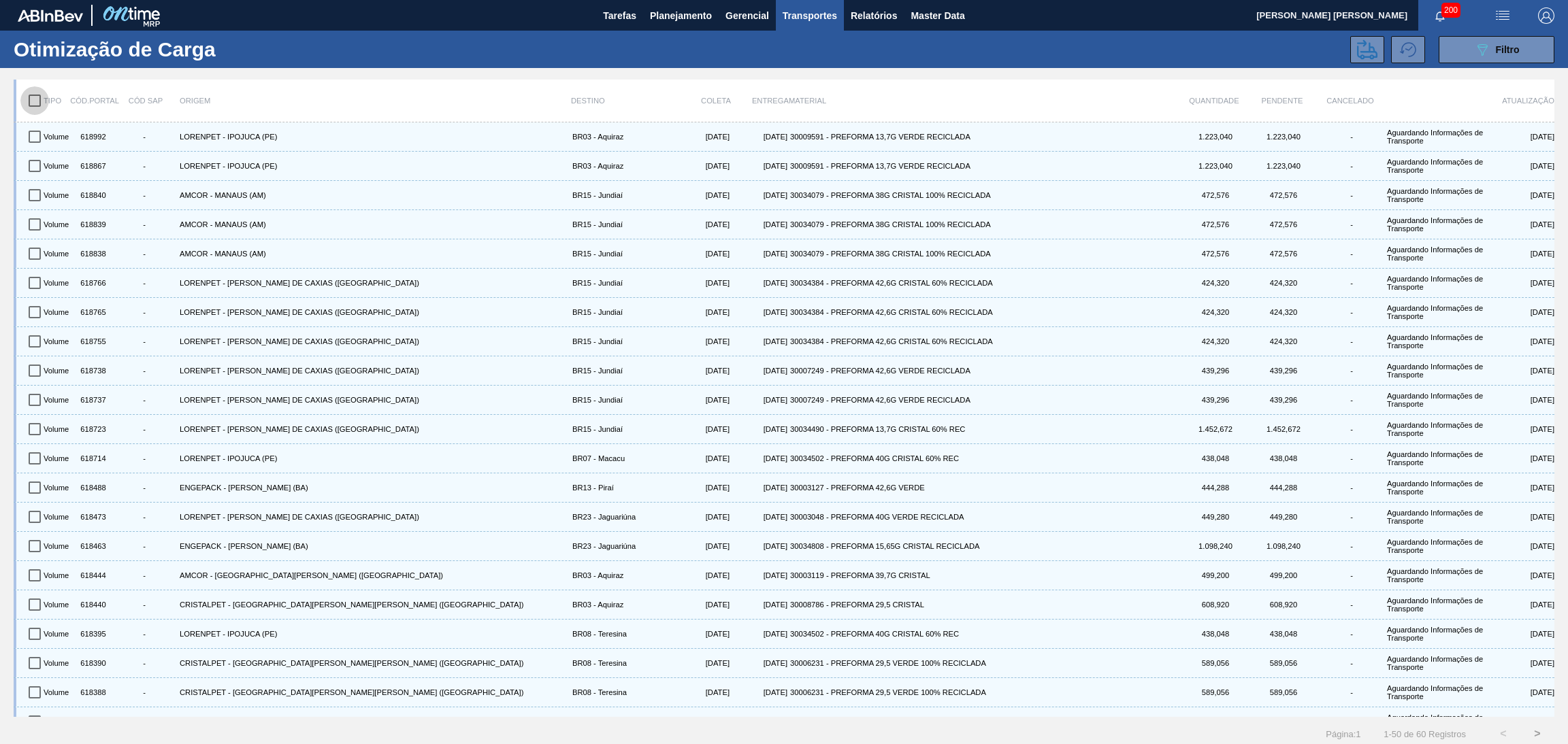
checkbox input "true"
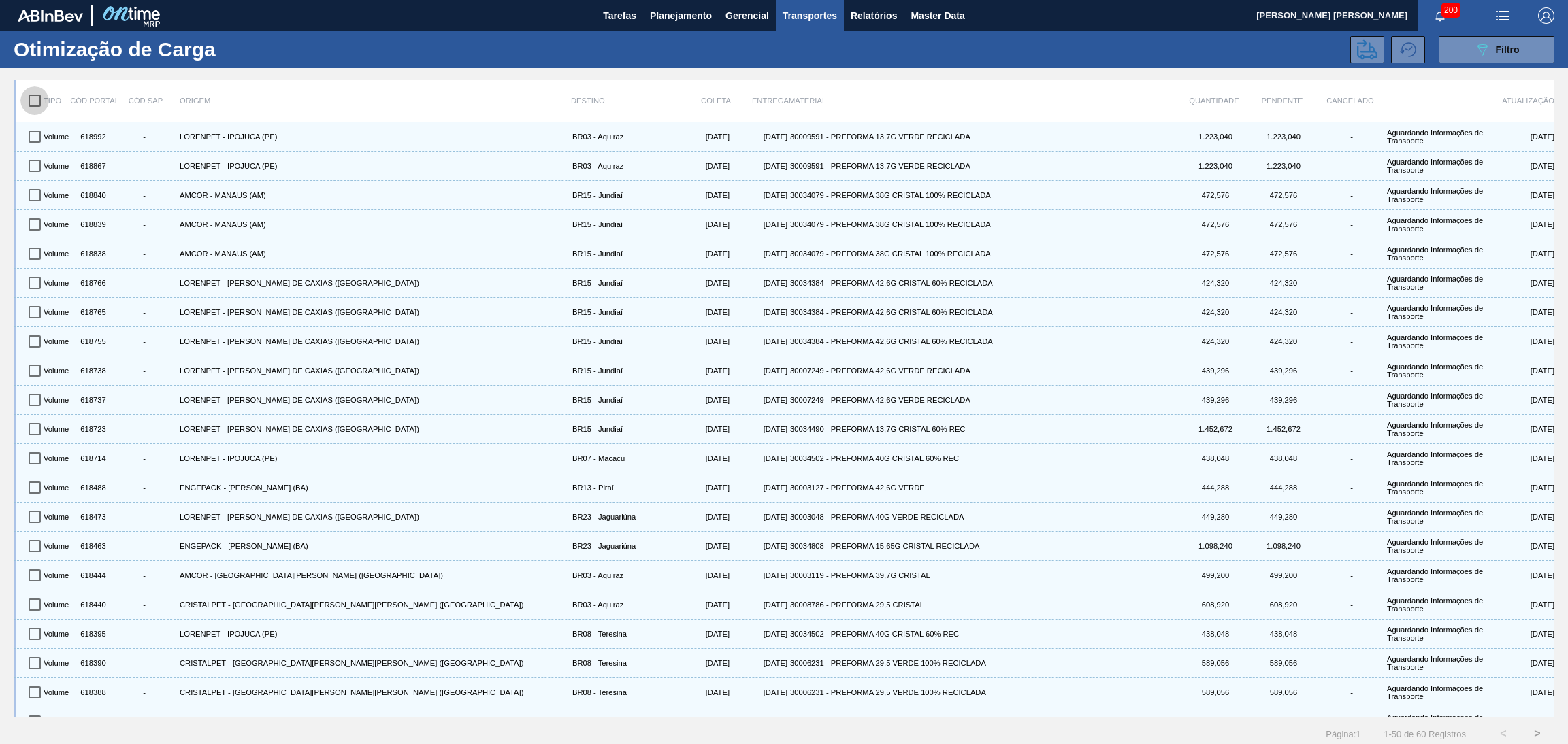
checkbox input "true"
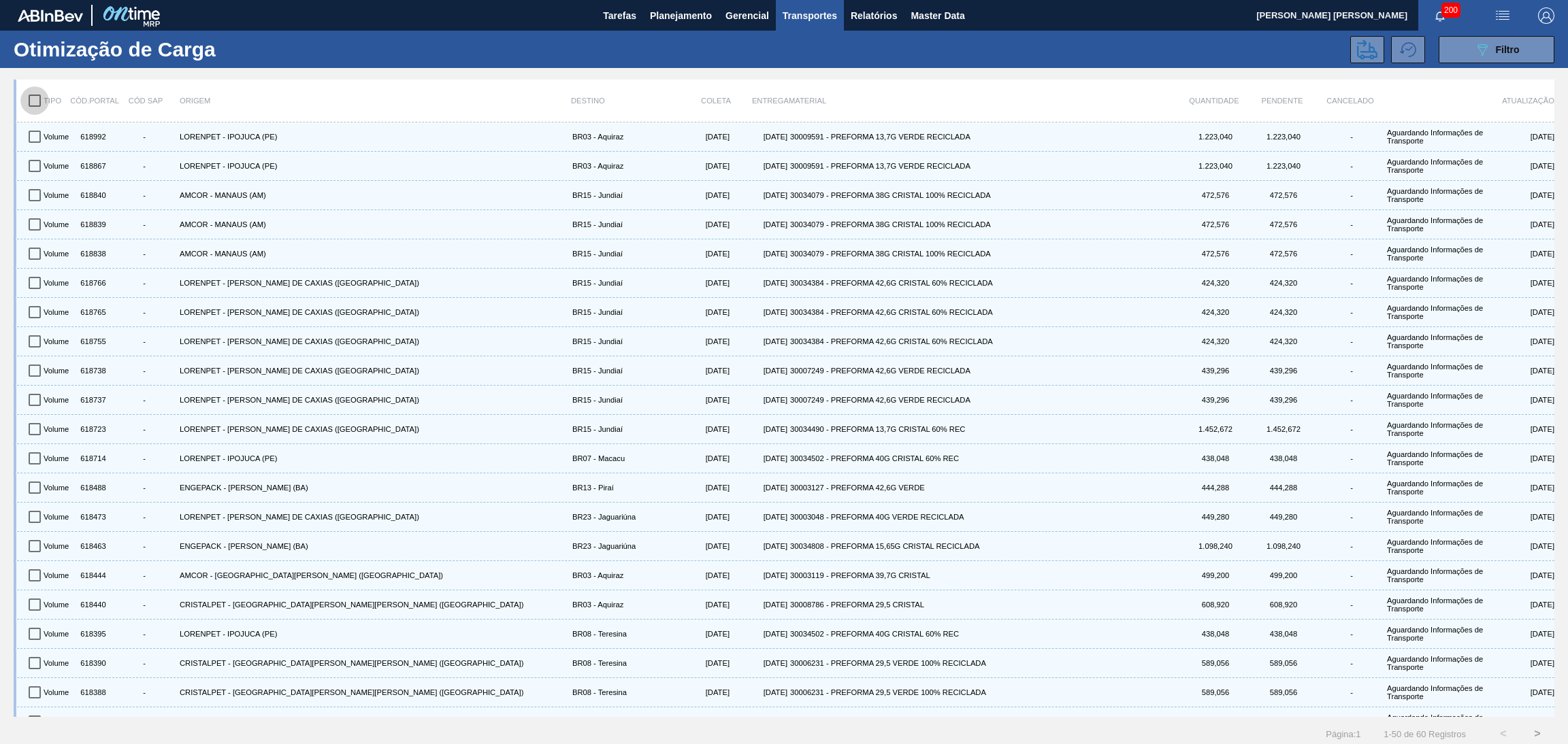
checkbox input "true"
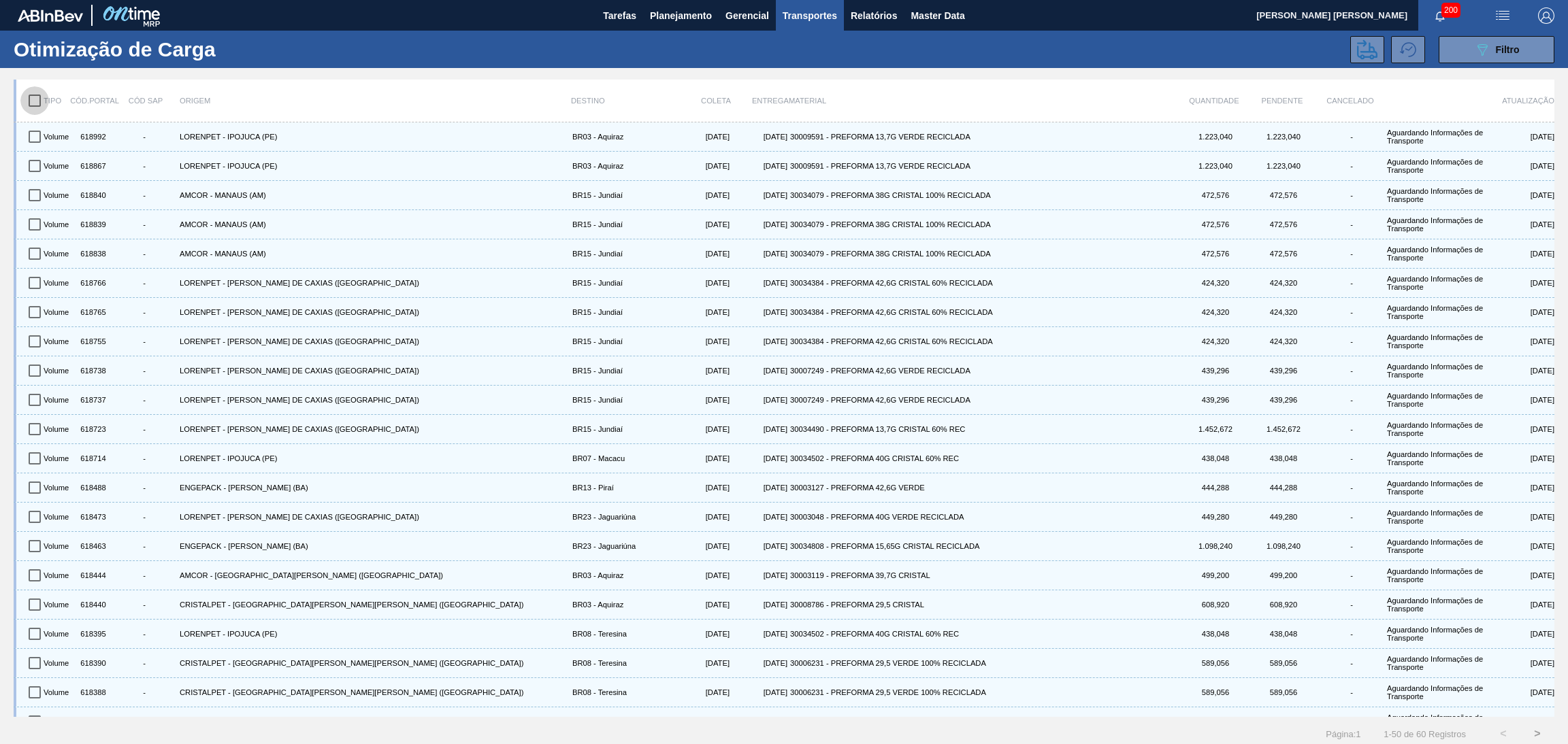
checkbox input "true"
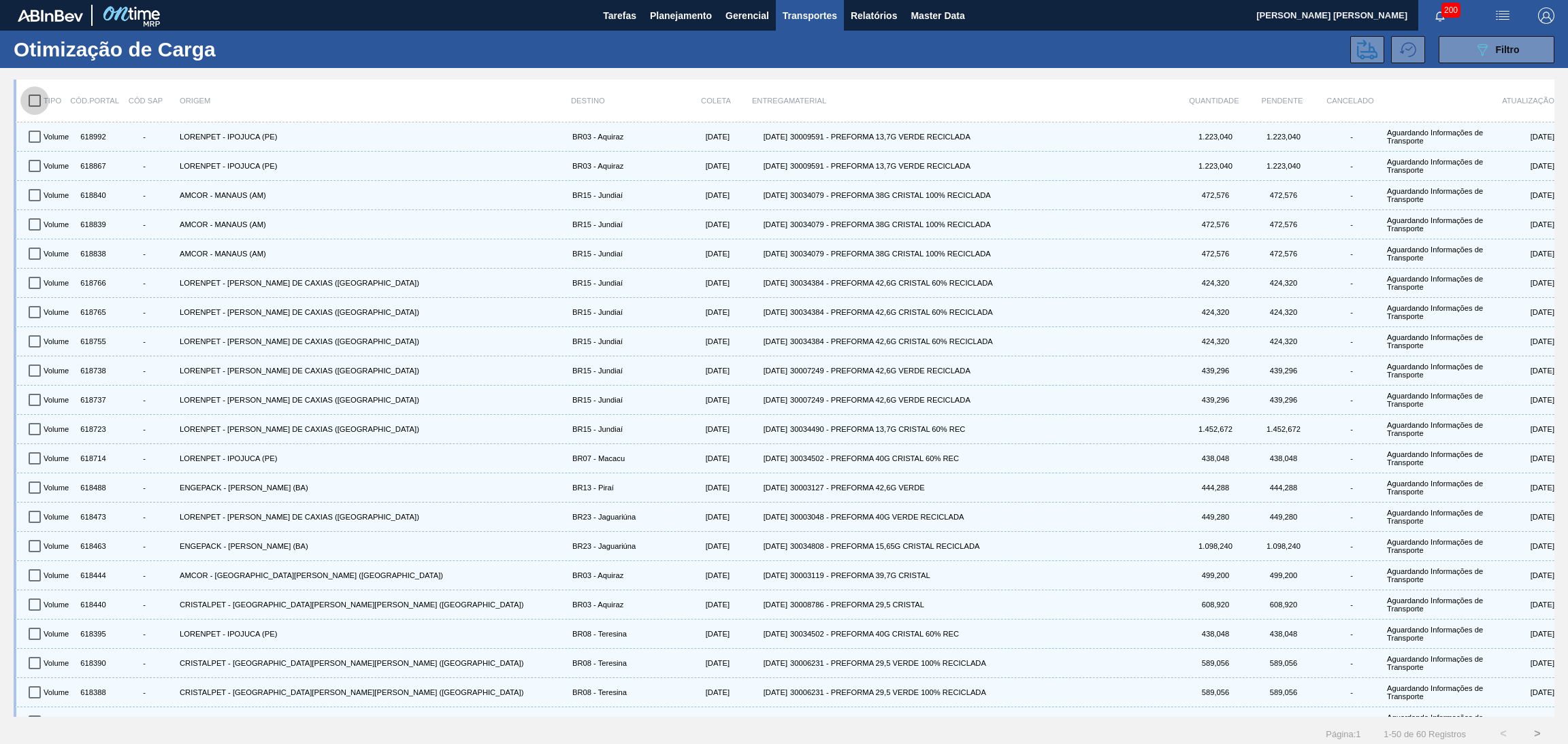
checkbox input "true"
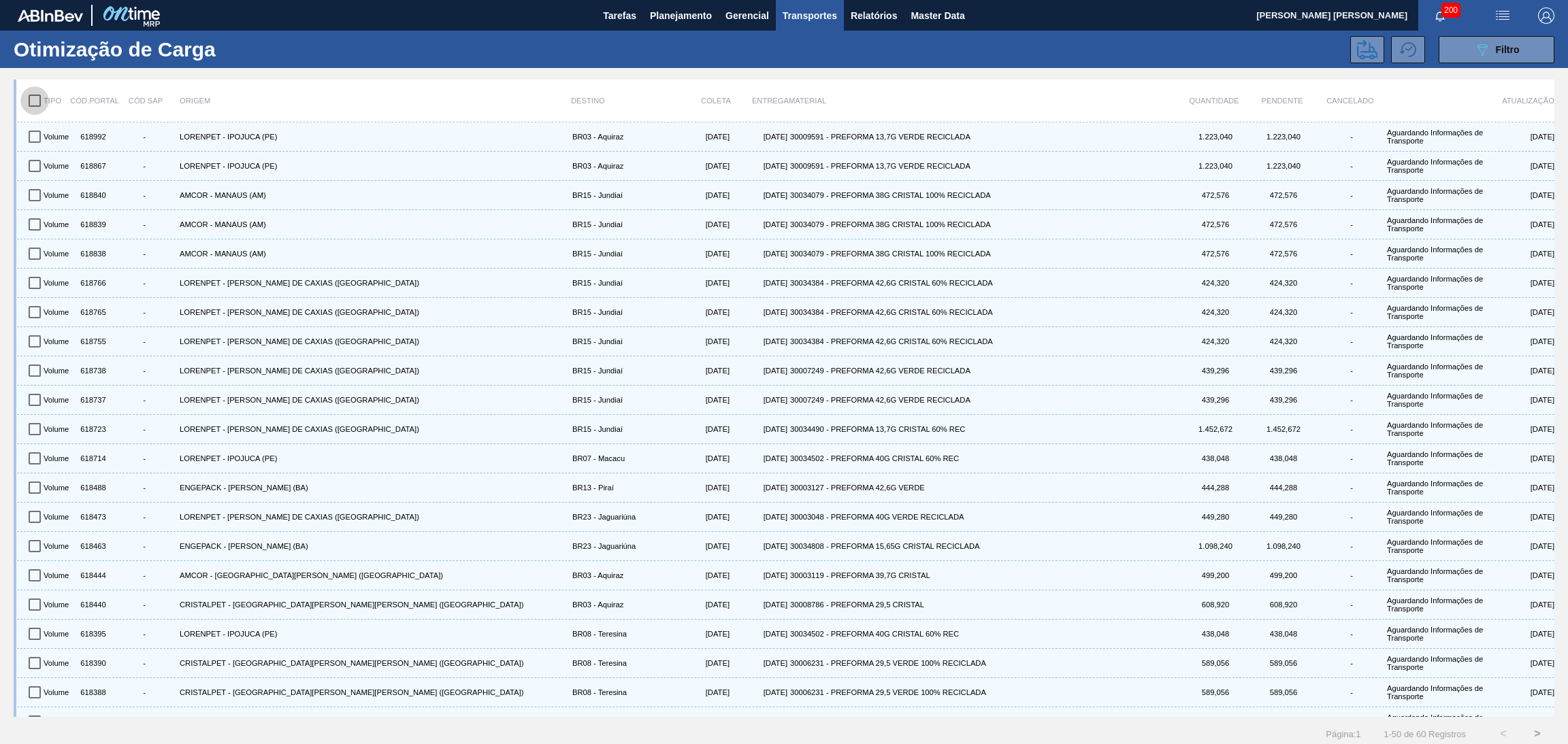
checkbox input "true"
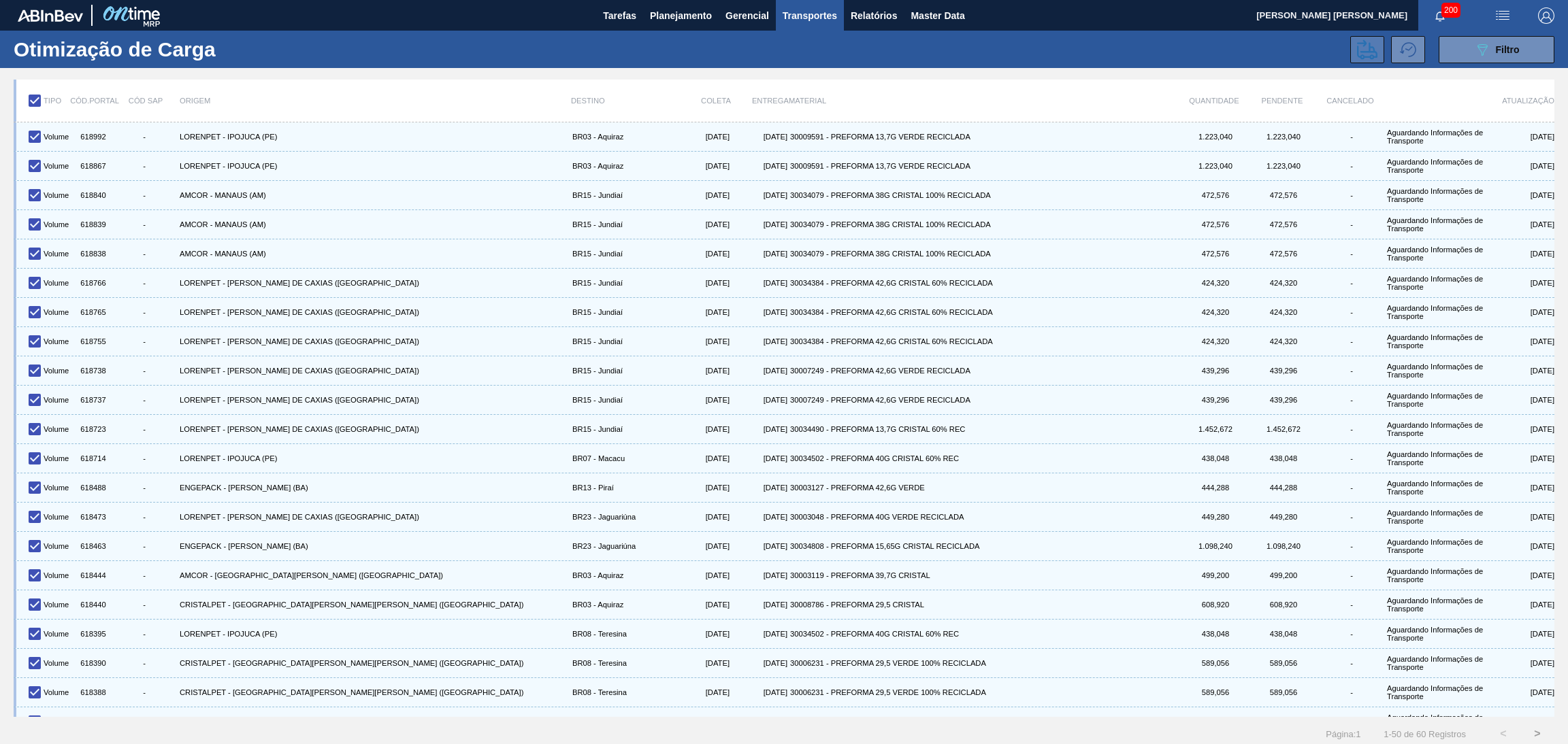
click at [1371, 54] on icon at bounding box center [1367, 49] width 20 height 20
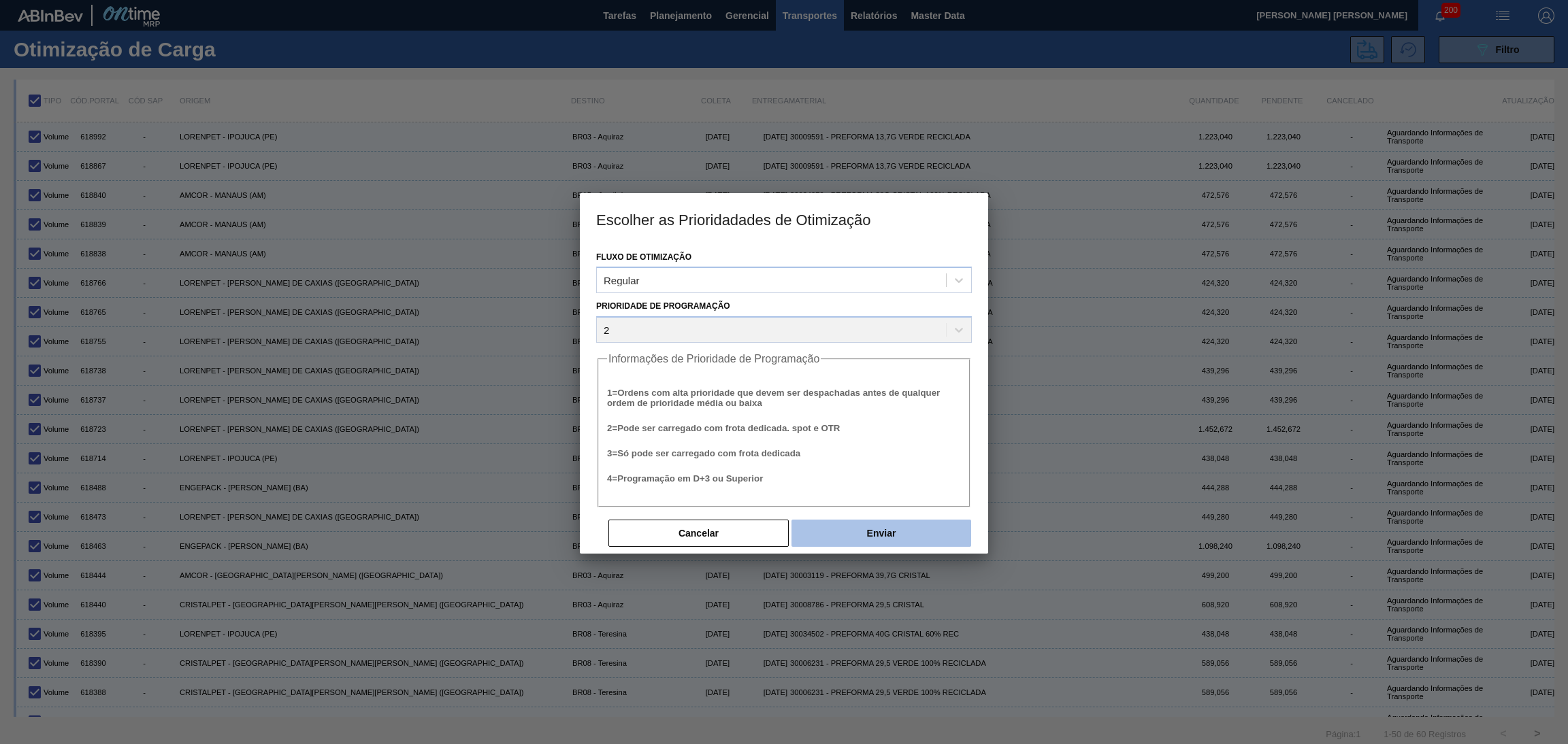
click at [834, 524] on button "Enviar" at bounding box center [881, 533] width 179 height 27
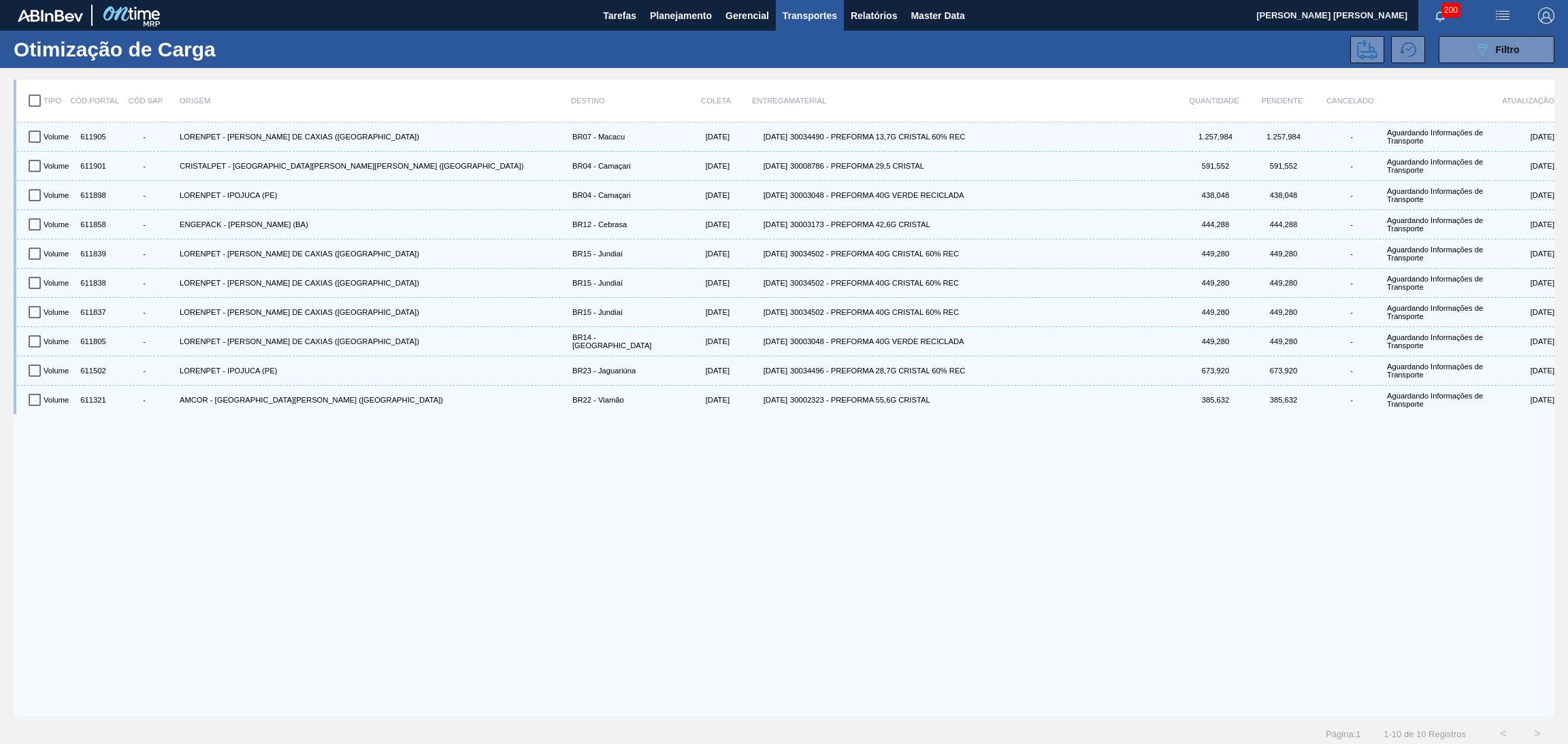
click at [413, 523] on div "Volume 611905 - LORENPET - DUQUE DE CAXIAS (RJ) BR07 - Macacu 03/09/2025 04/09/…" at bounding box center [784, 420] width 1541 height 595
click at [1509, 47] on span "Filtro" at bounding box center [1508, 49] width 24 height 11
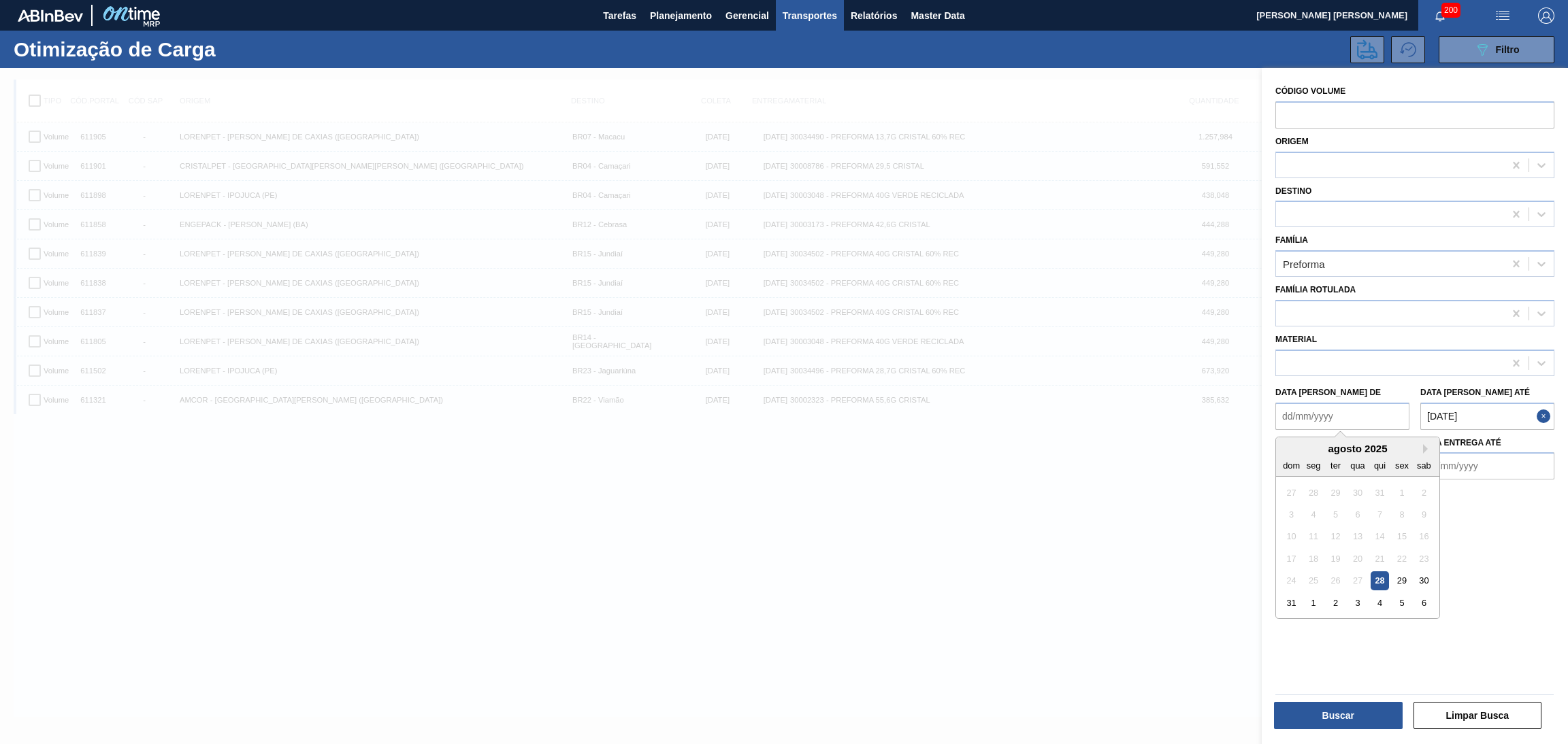
click at [1329, 413] on de "Data coleta de" at bounding box center [1342, 416] width 134 height 27
type de "010820"
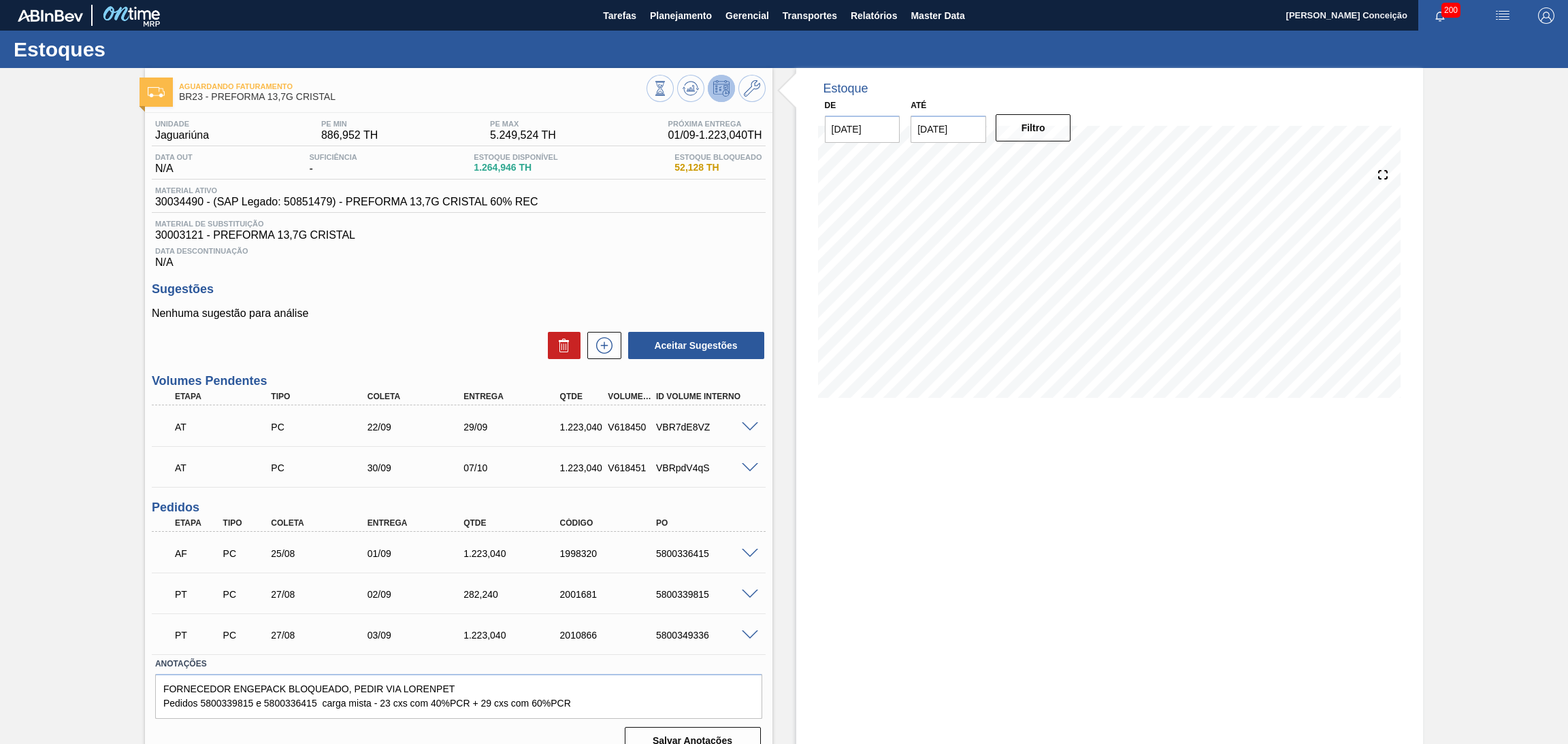
click at [603, 267] on div "Unidade Jaguariúna PE MIN 886,952 TH PE MAX 5.249,524 TH Próxima Entrega 01/09 …" at bounding box center [459, 436] width 628 height 646
click at [693, 90] on icon at bounding box center [691, 89] width 16 height 16
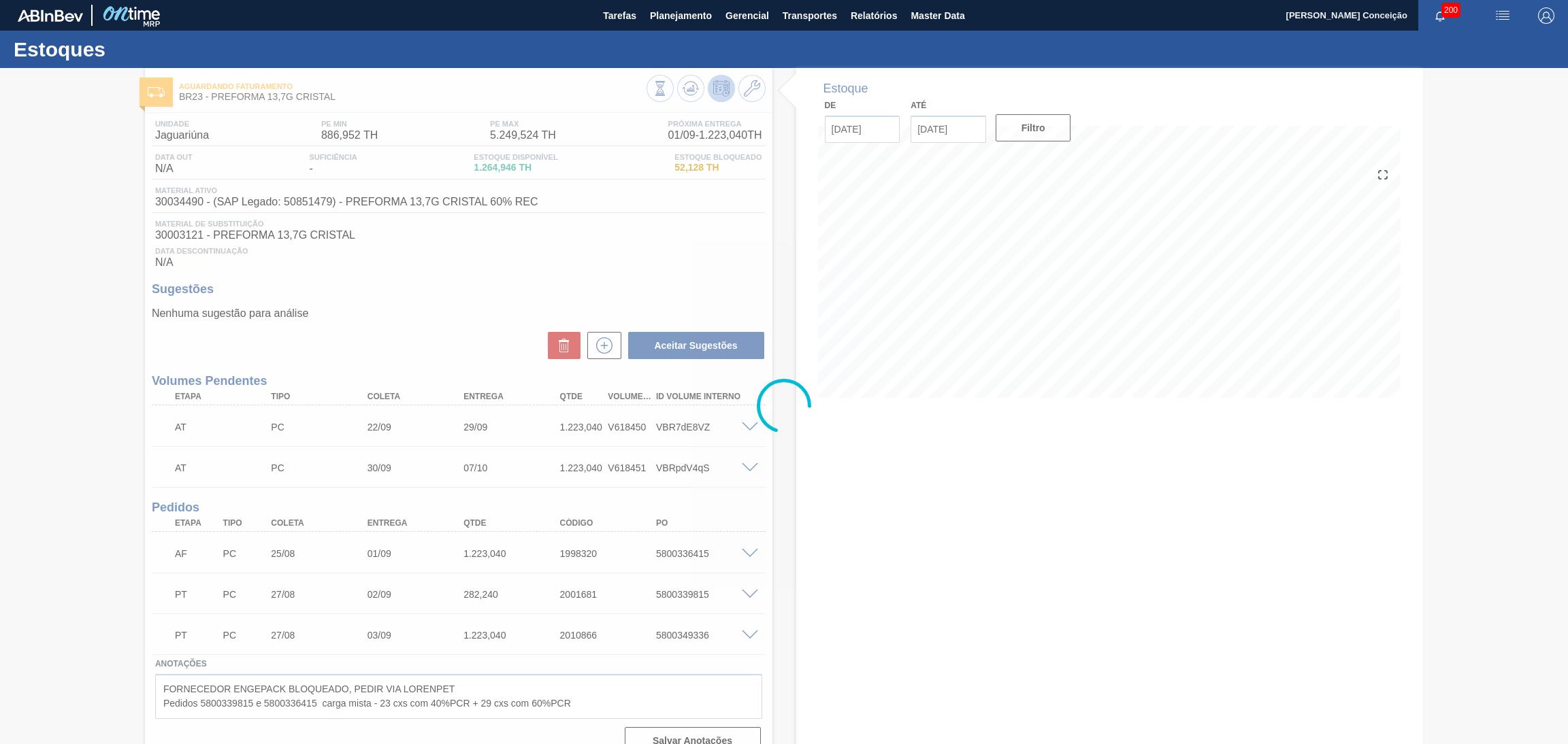
click at [495, 271] on div at bounding box center [784, 406] width 1568 height 676
click at [671, 26] on button "Planejamento" at bounding box center [681, 15] width 76 height 31
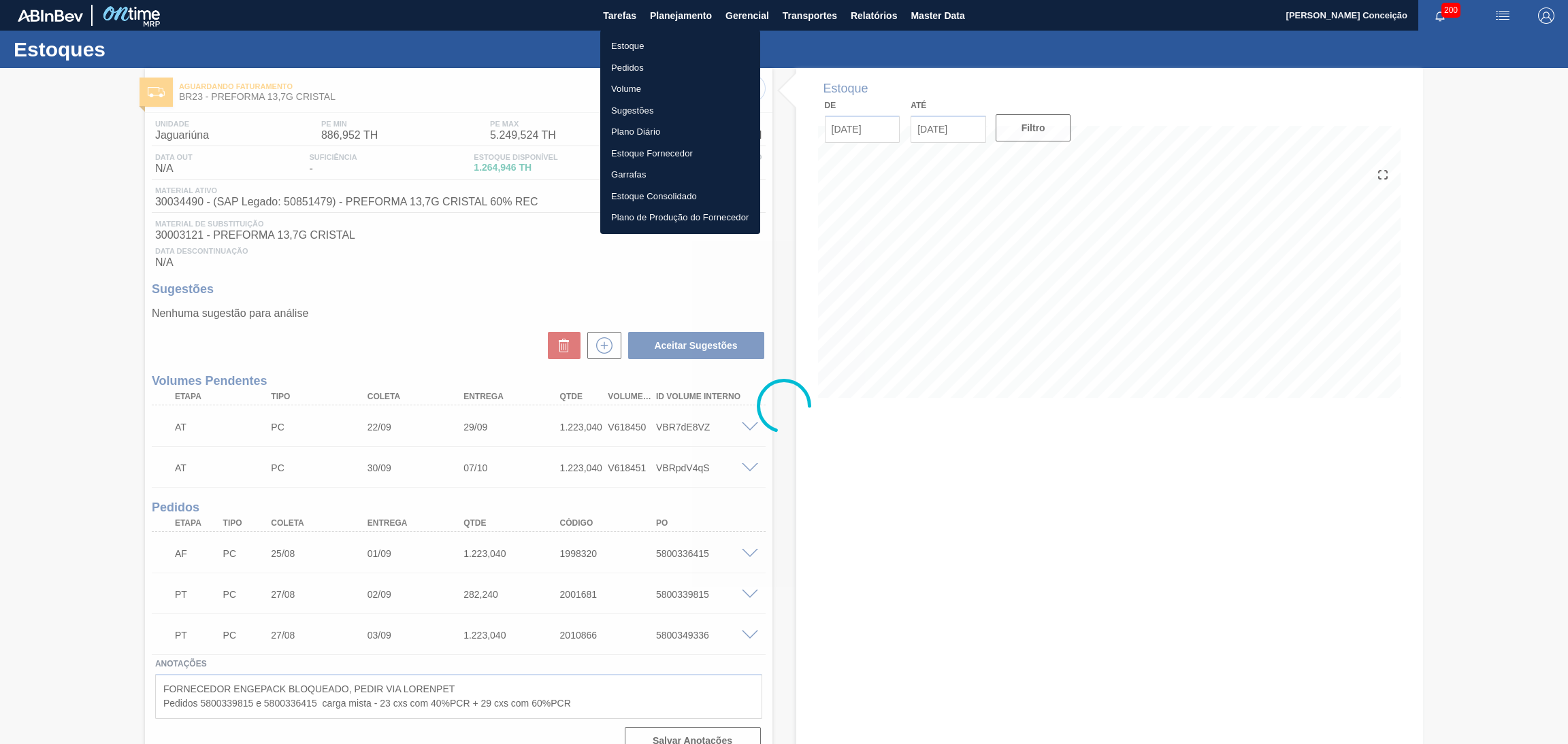
click at [864, 9] on div at bounding box center [784, 372] width 1568 height 744
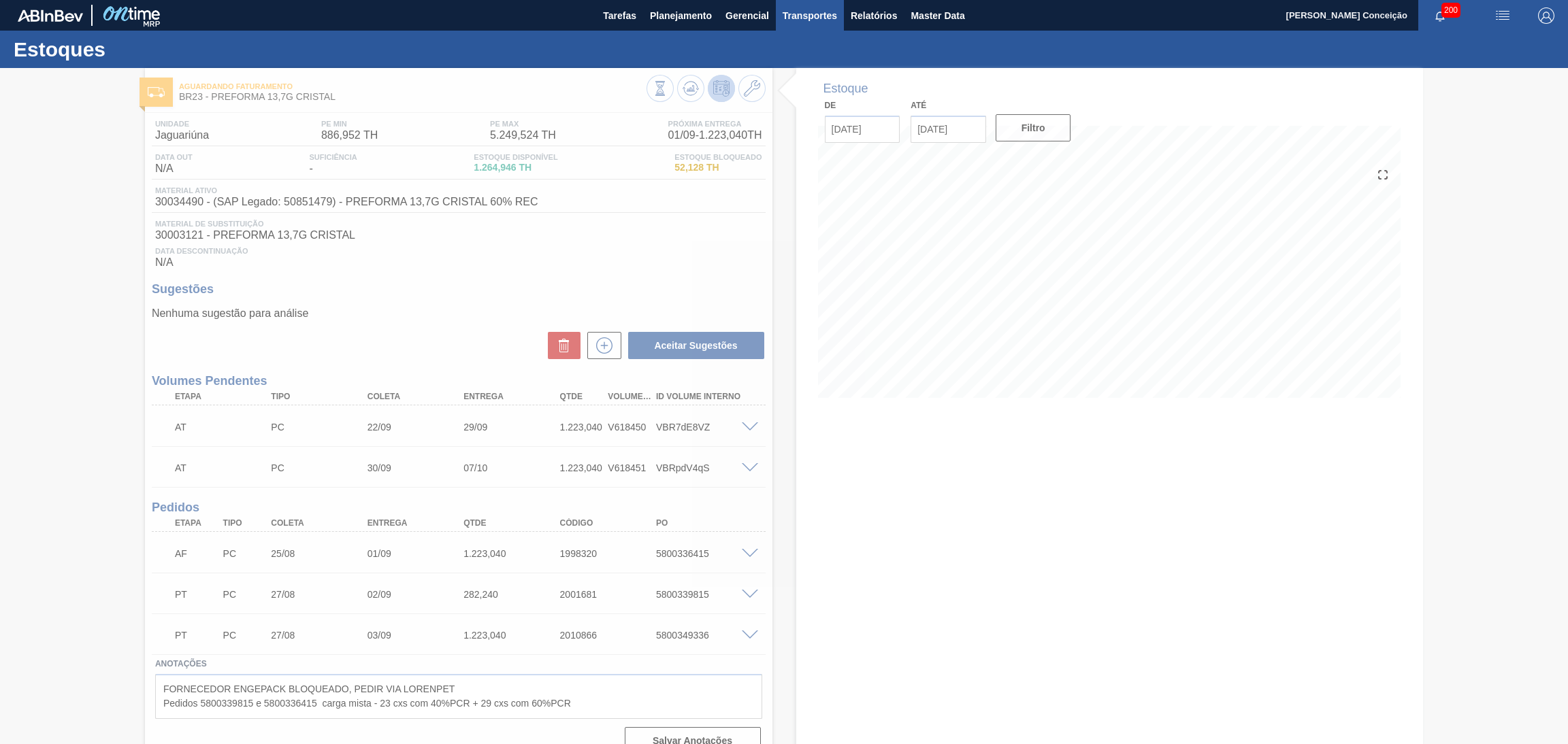
click at [831, 13] on span "Transportes" at bounding box center [810, 15] width 55 height 16
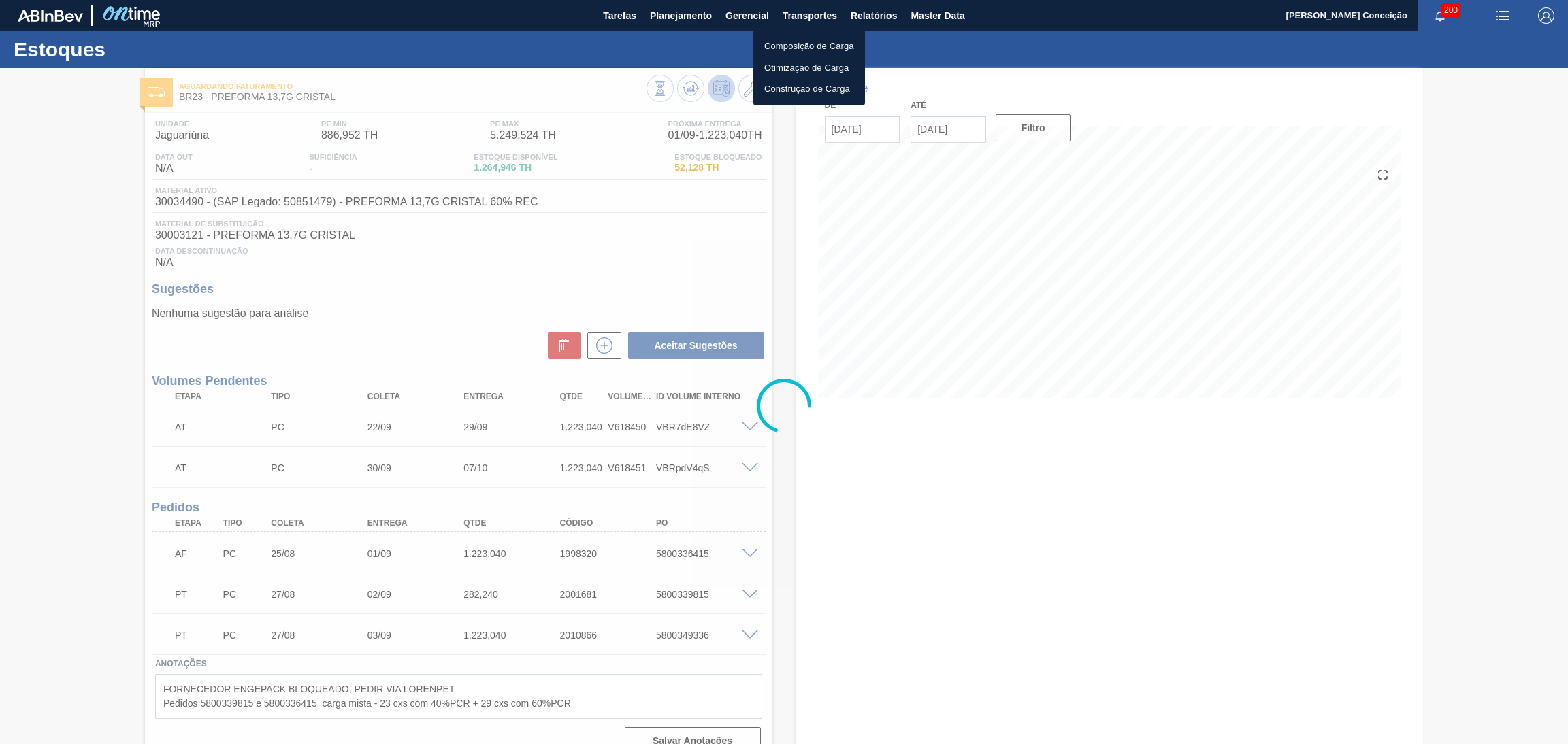
click at [808, 68] on li "Otimização de Carga" at bounding box center [809, 68] width 112 height 22
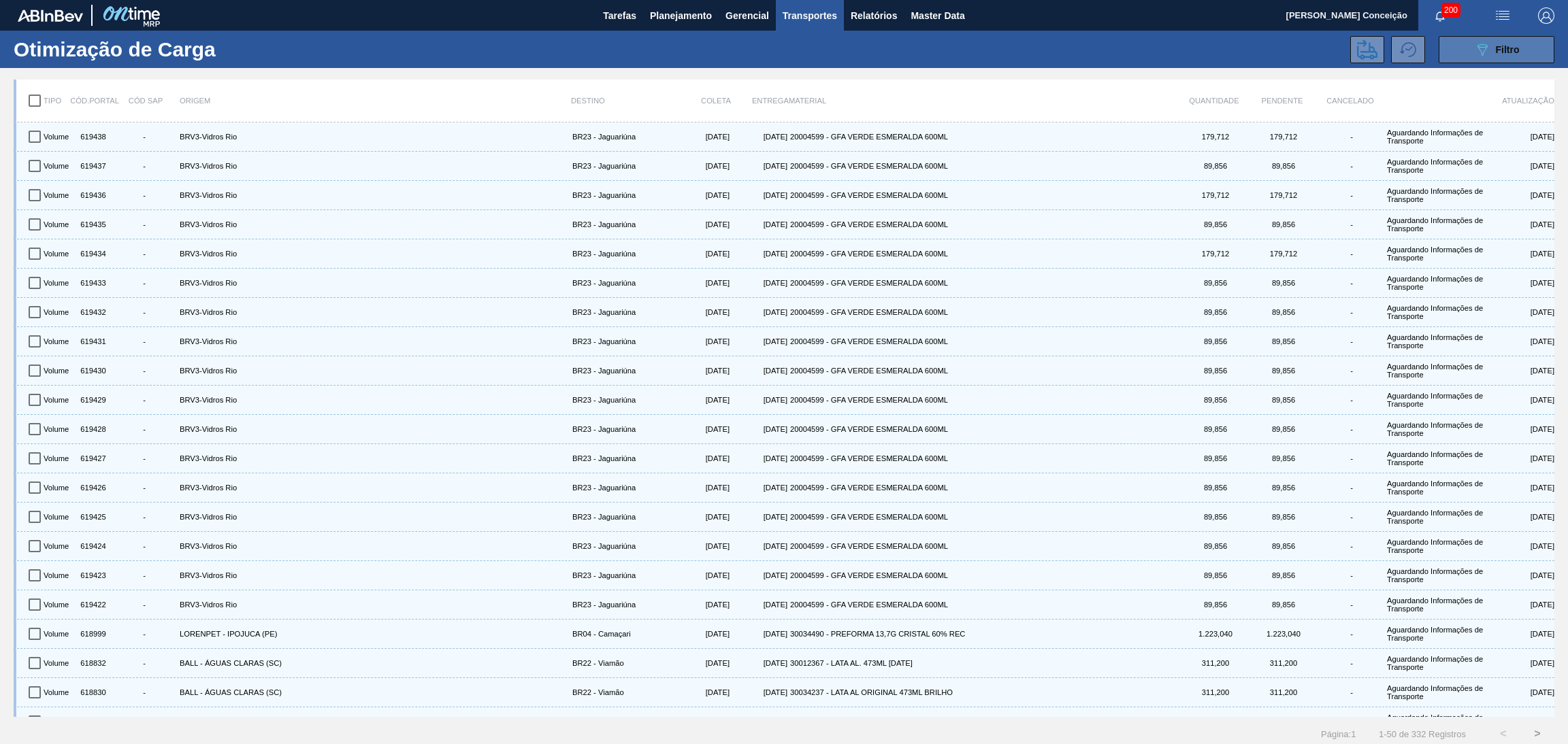
click at [1460, 54] on button "089F7B8B-B2A5-4AFE-B5C0-19BA573D28AC Filtro" at bounding box center [1497, 49] width 116 height 27
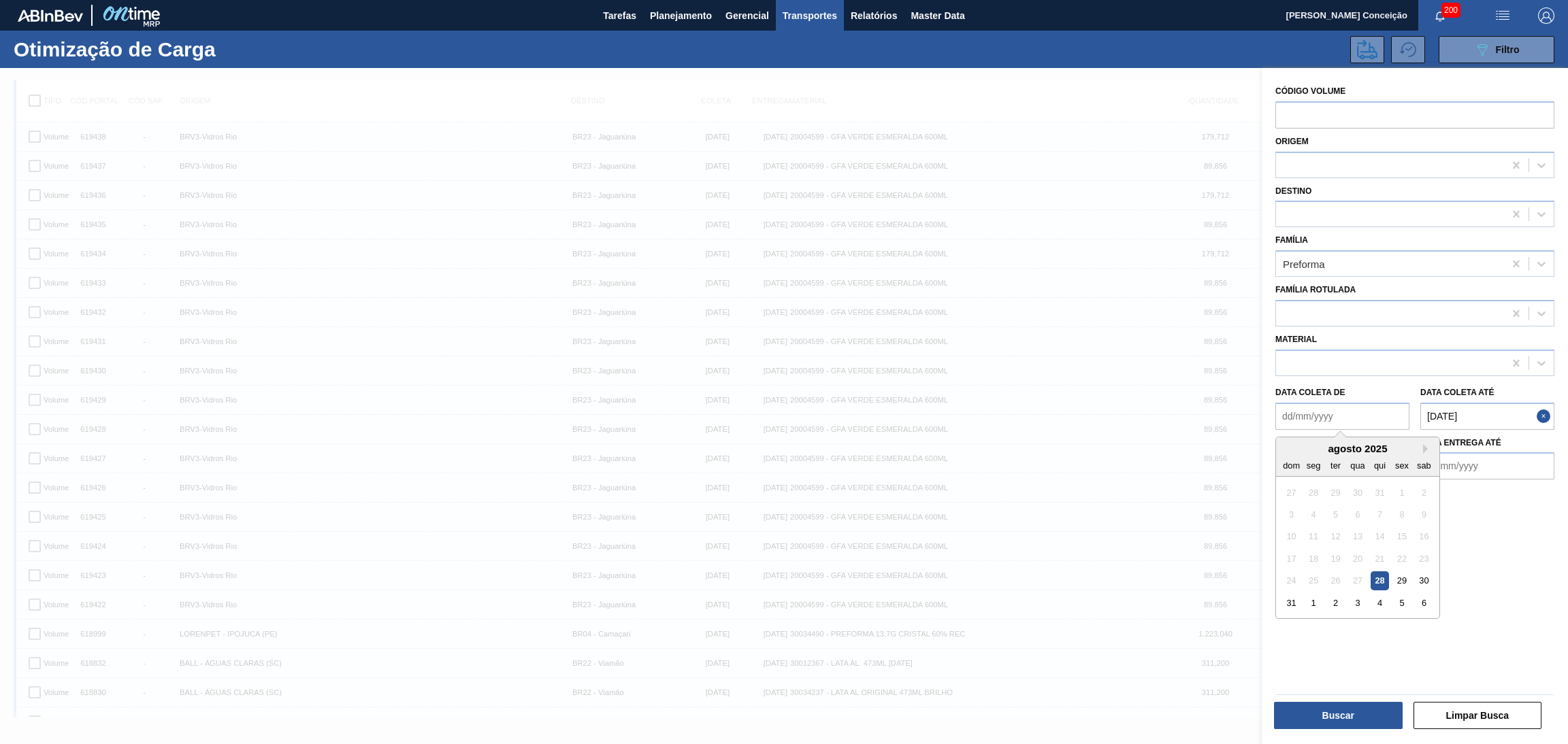
click at [1324, 416] on de "Data coleta de" at bounding box center [1342, 416] width 134 height 27
type de "01/08/2025"
click at [1548, 523] on div "Código Volume Origem Destino Família Preforma Família Rotulada Material Data co…" at bounding box center [1416, 407] width 307 height 680
click at [1337, 712] on button "Buscar" at bounding box center [1339, 715] width 129 height 27
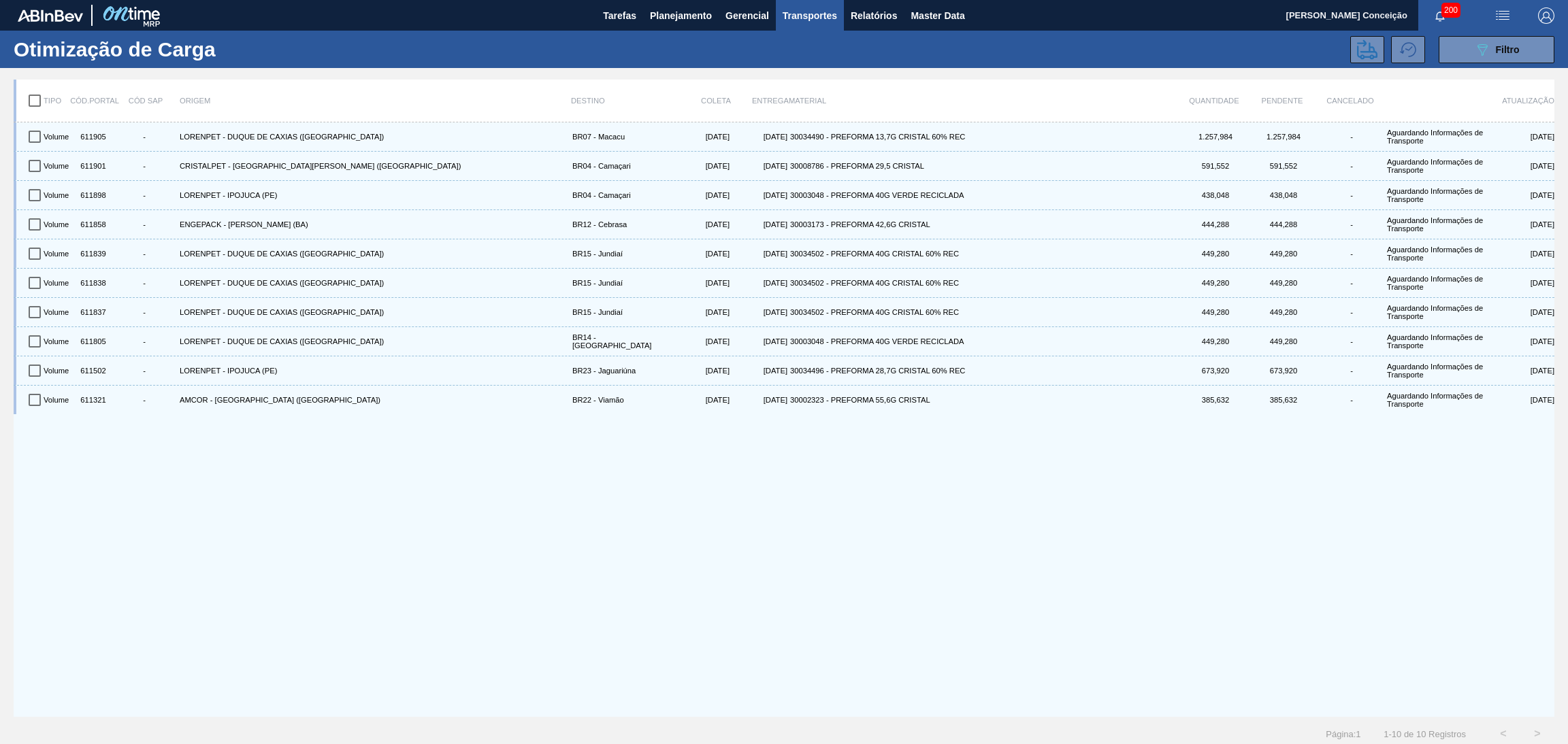
click at [39, 98] on input "checkbox" at bounding box center [34, 100] width 29 height 29
checkbox input "true"
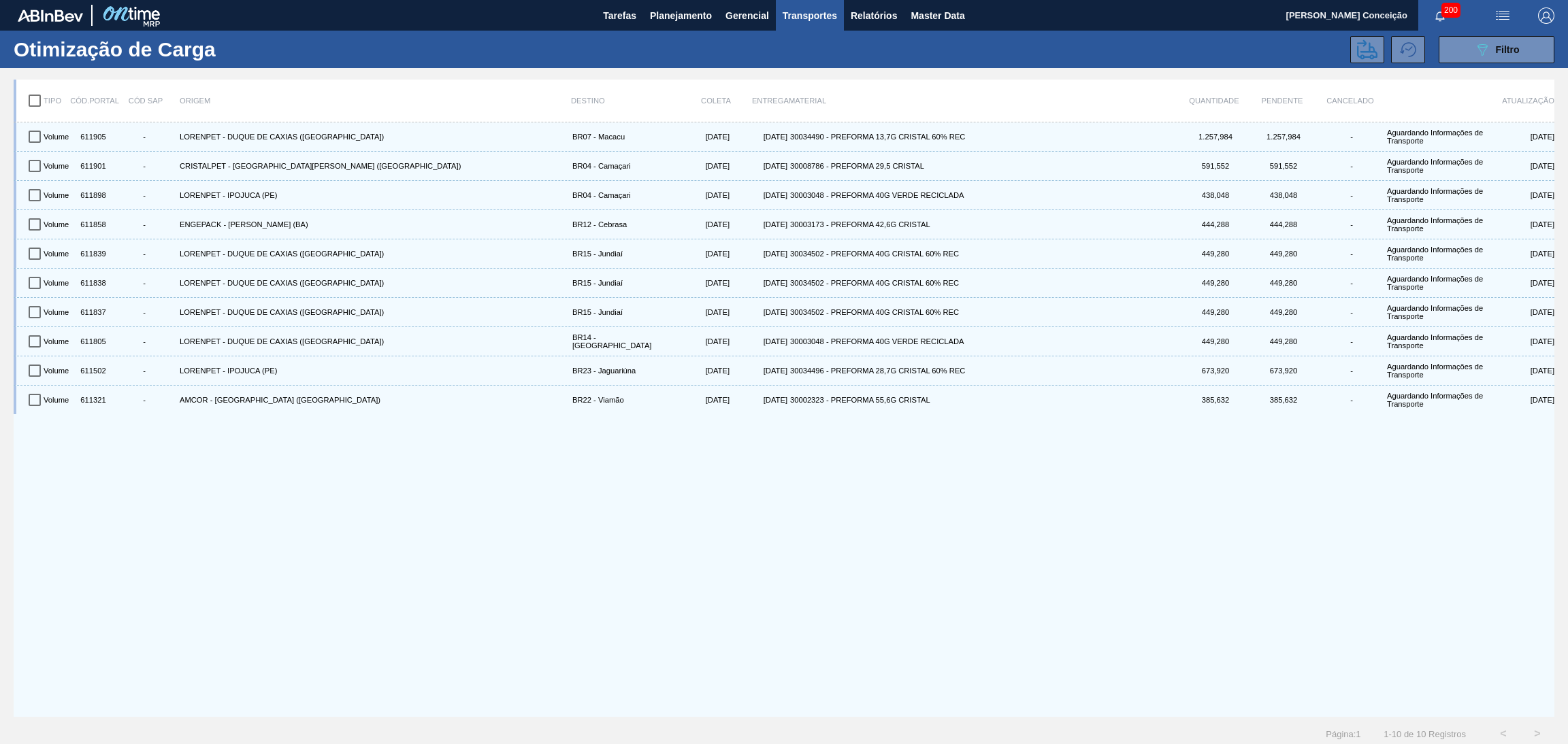
checkbox input "true"
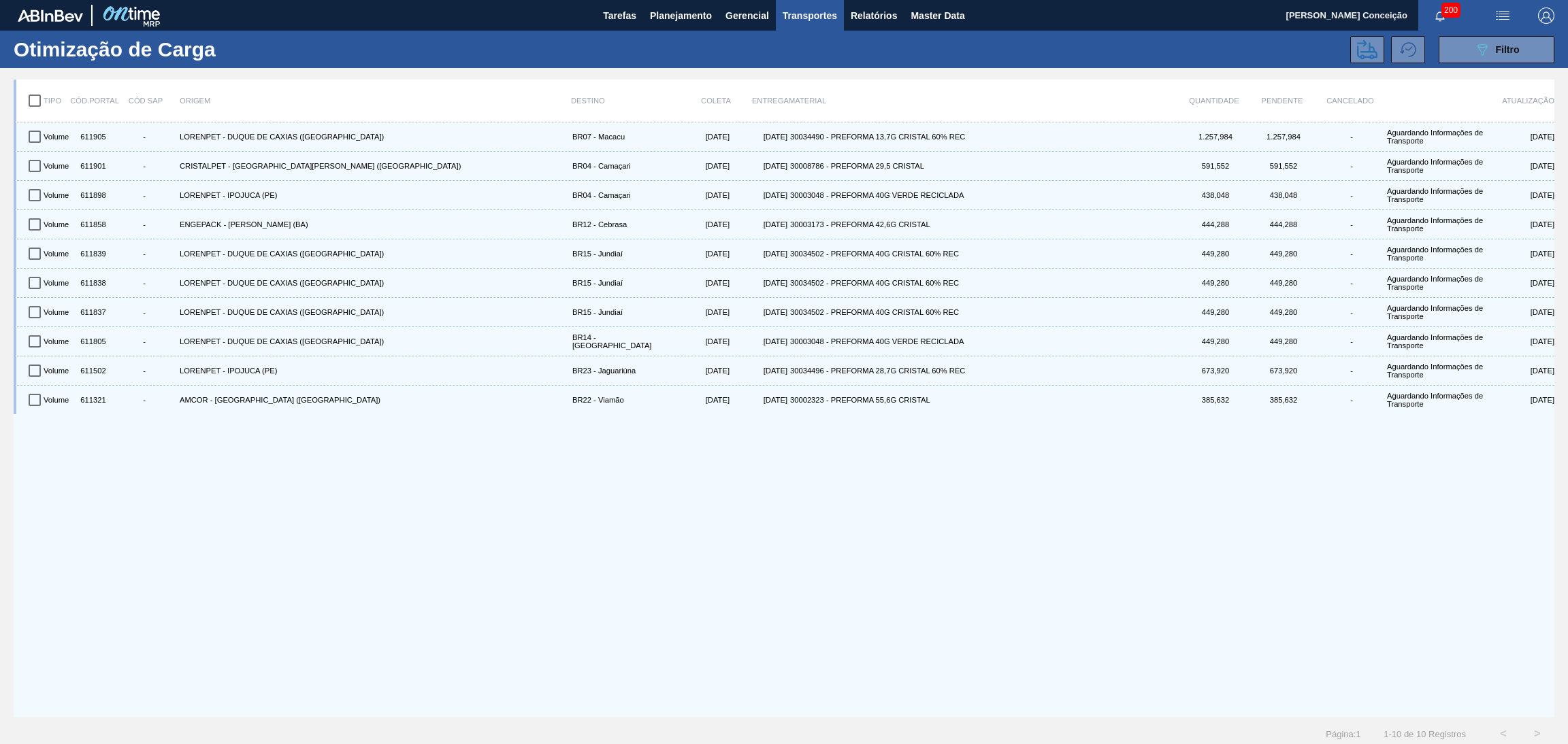
checkbox input "true"
click at [1370, 57] on icon at bounding box center [1367, 49] width 20 height 20
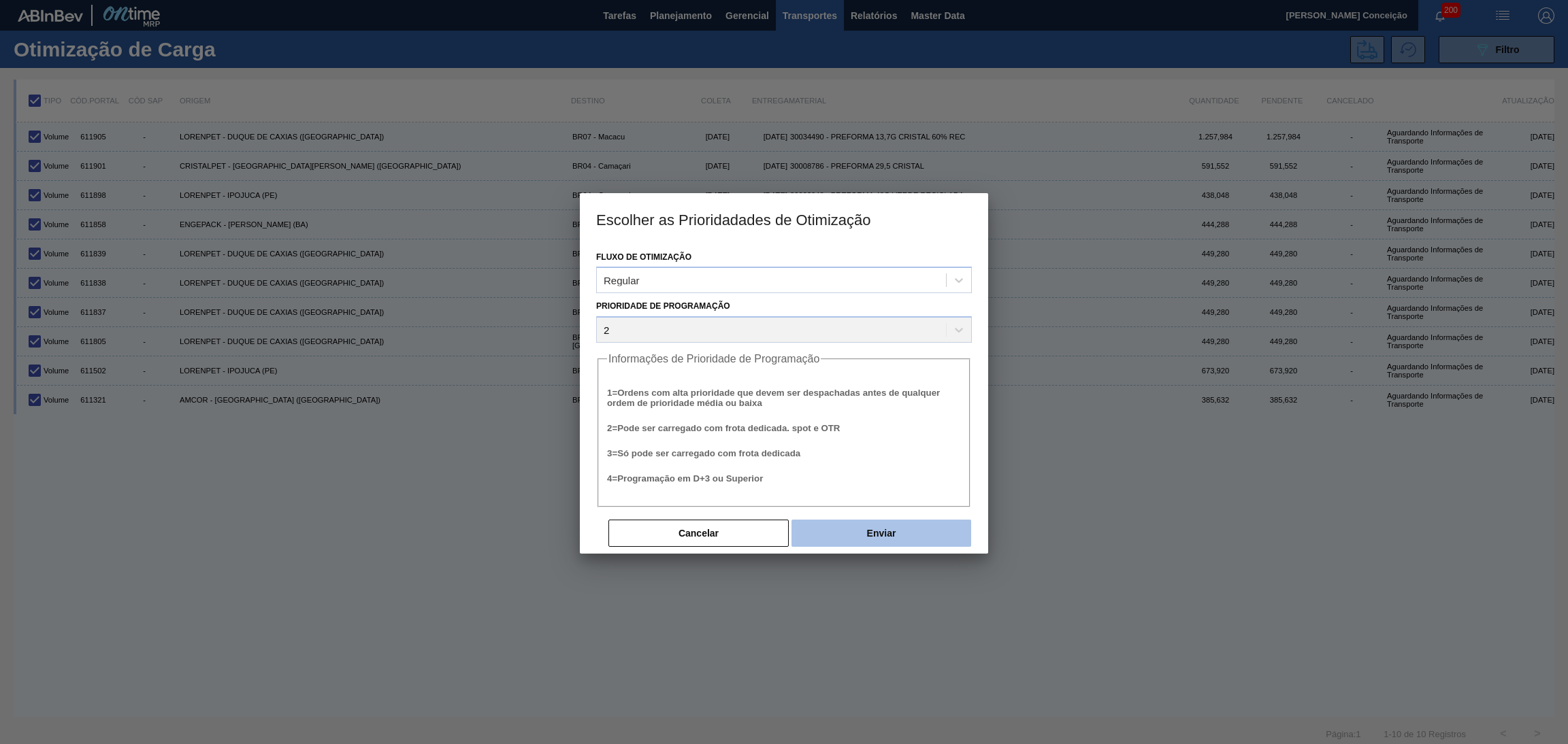
click at [894, 527] on button "Enviar" at bounding box center [881, 533] width 179 height 27
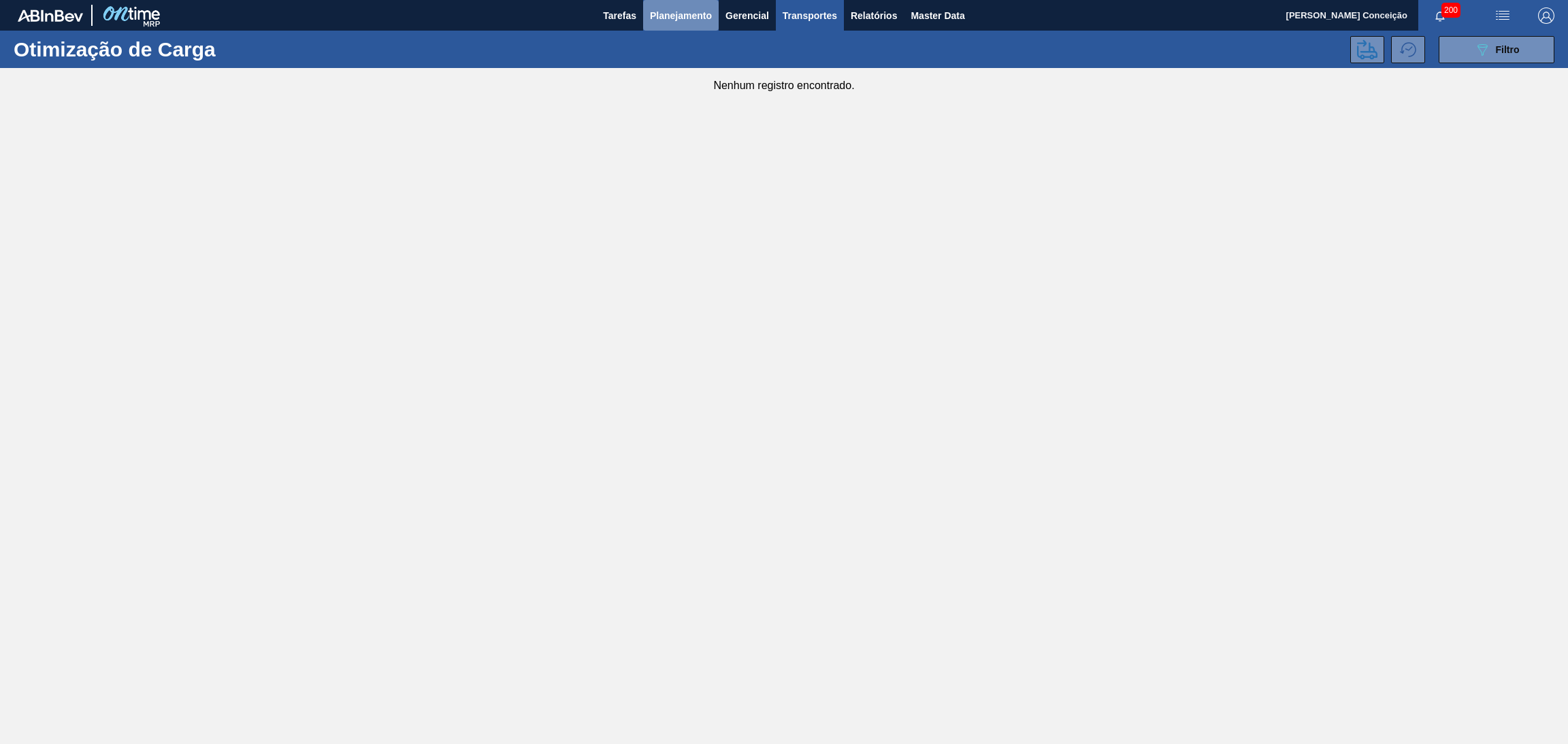
click at [686, 20] on span "Planejamento" at bounding box center [681, 15] width 62 height 16
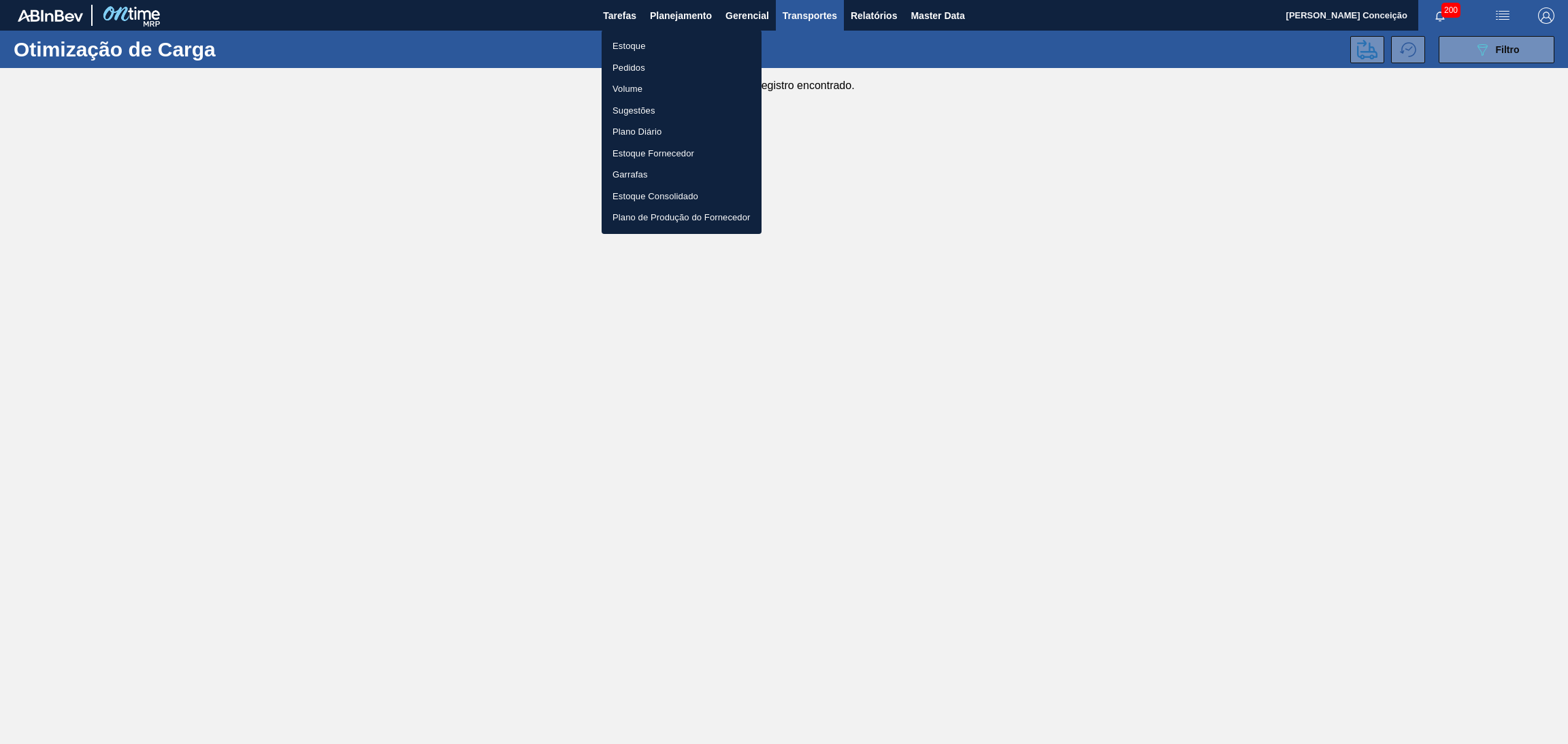
click at [644, 44] on li "Estoque" at bounding box center [682, 46] width 160 height 22
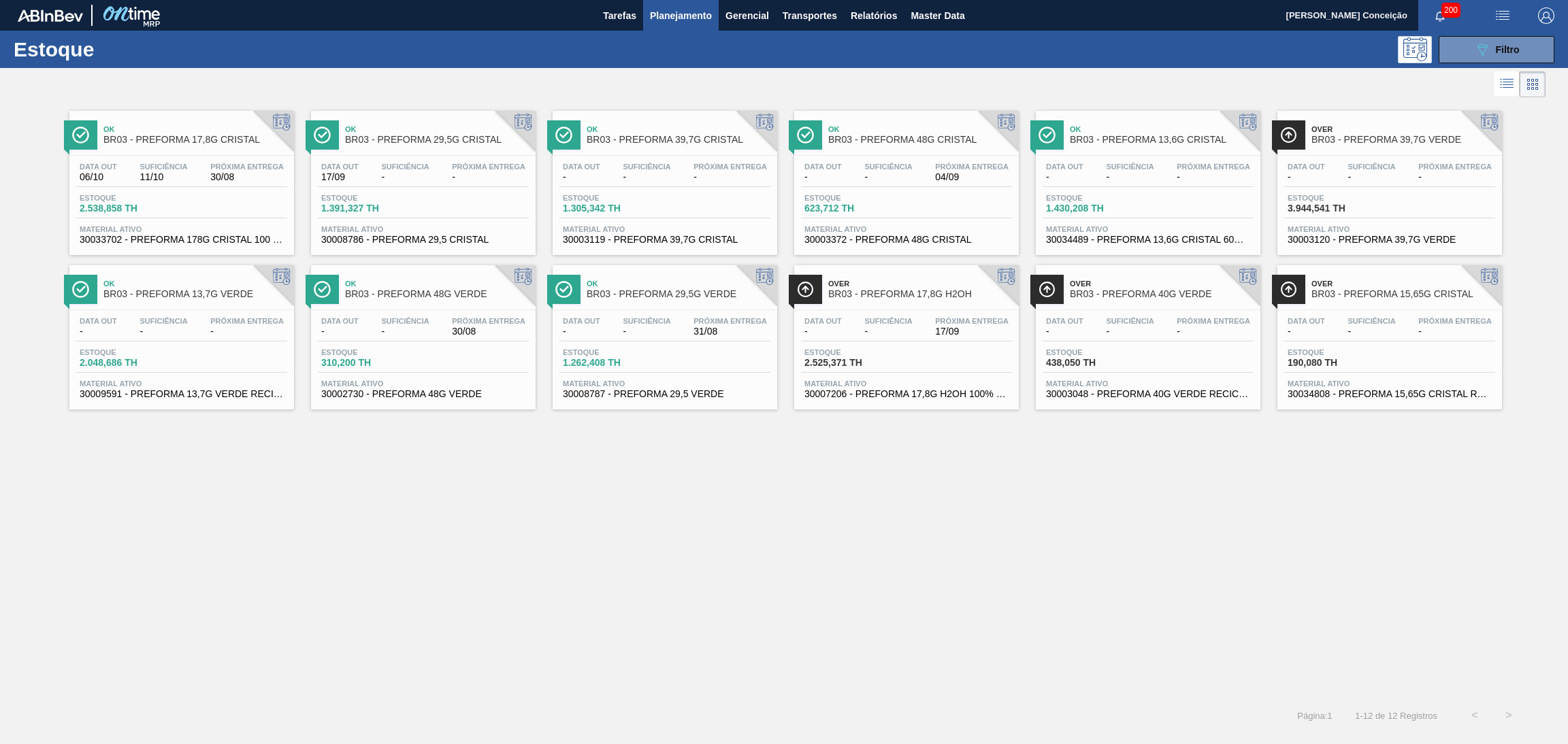
click at [512, 608] on div "Ok BR03 - PREFORMA 17,8G CRISTAL Data out 06/10 Suficiência 11/10 Próxima Entre…" at bounding box center [784, 400] width 1568 height 598
click at [926, 201] on div "Estoque 623,712 TH" at bounding box center [907, 206] width 211 height 24
click at [390, 324] on span "Suficiência" at bounding box center [405, 321] width 47 height 8
click at [614, 437] on div "Ok BR03 - PREFORMA 17,8G CRISTAL Data out 06/10 Suficiência 11/10 Próxima Entre…" at bounding box center [784, 400] width 1568 height 598
click at [938, 130] on span "Ok" at bounding box center [920, 130] width 183 height 8
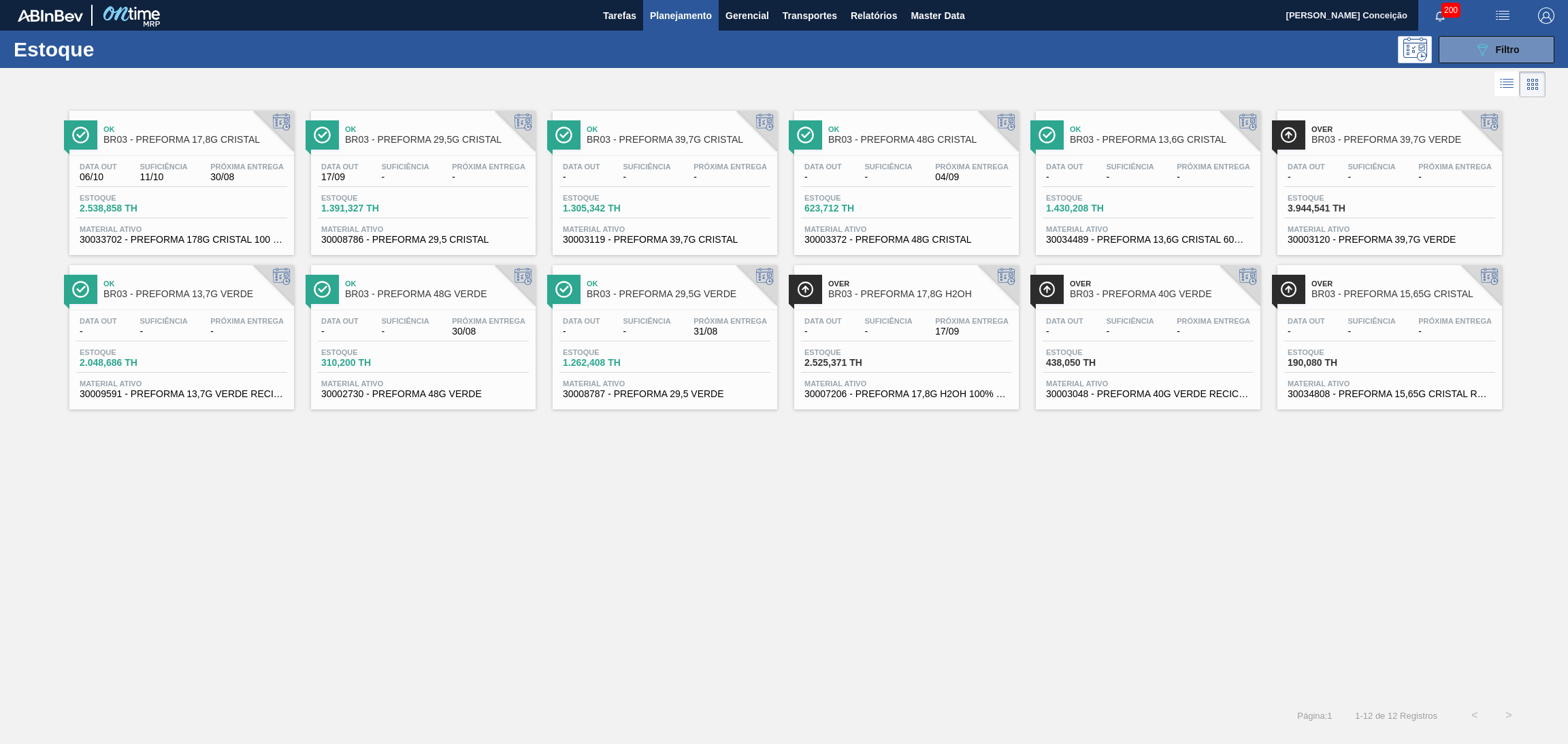
click at [407, 328] on span "-" at bounding box center [405, 332] width 47 height 11
click at [665, 467] on div "Ok BR03 - PREFORMA 17,8G CRISTAL Data out 06/10 Suficiência 11/10 Próxima Entre…" at bounding box center [784, 400] width 1568 height 598
click at [767, 481] on div "Ok BR03 - PREFORMA 17,8G CRISTAL Data out 06/10 Suficiência 11/10 Próxima Entre…" at bounding box center [784, 400] width 1568 height 598
click at [450, 355] on div "Estoque 310,200 TH" at bounding box center [423, 360] width 211 height 24
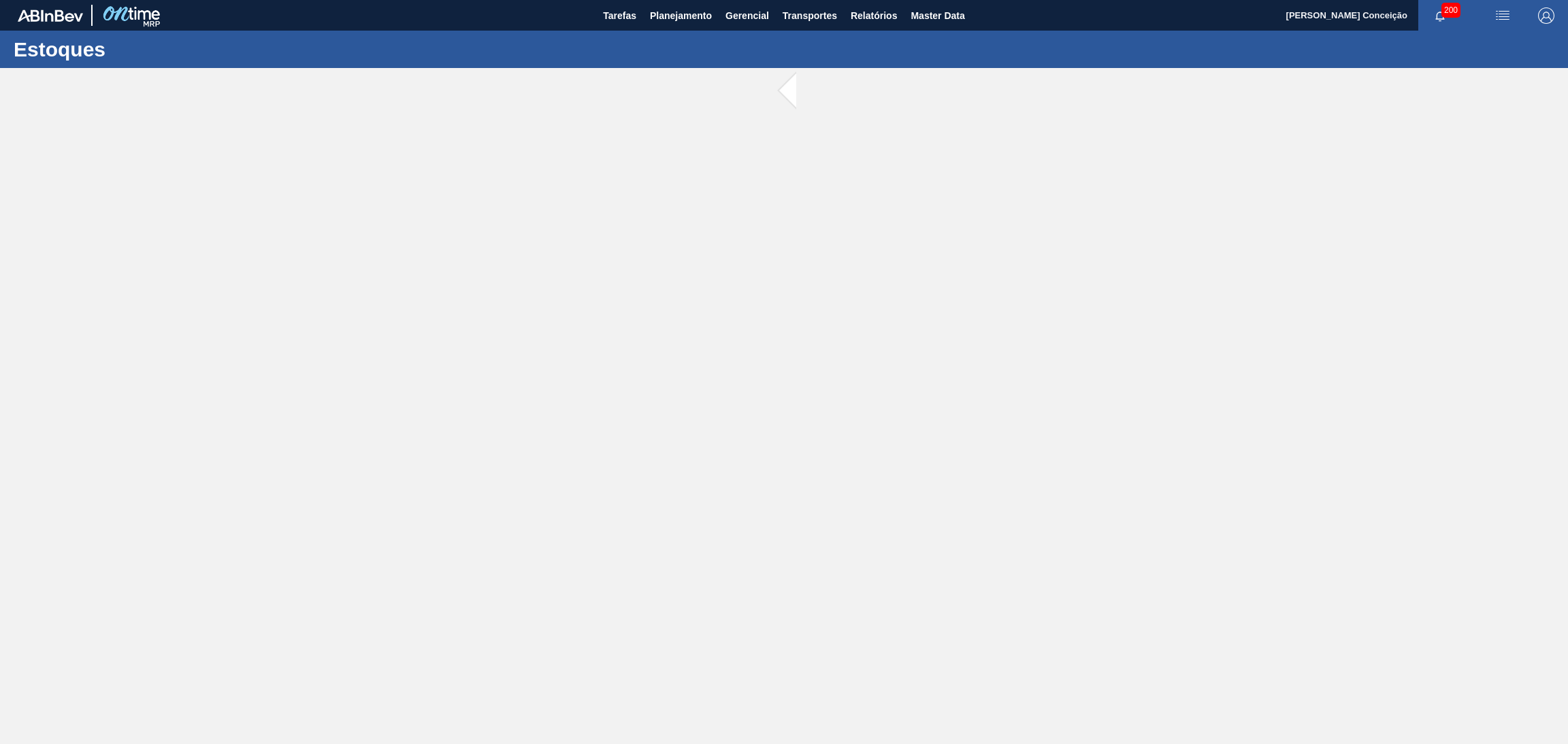
click at [567, 352] on main "Tarefas Planejamento Gerencial Transportes Relatórios Master Data Aline Apareci…" at bounding box center [784, 372] width 1568 height 744
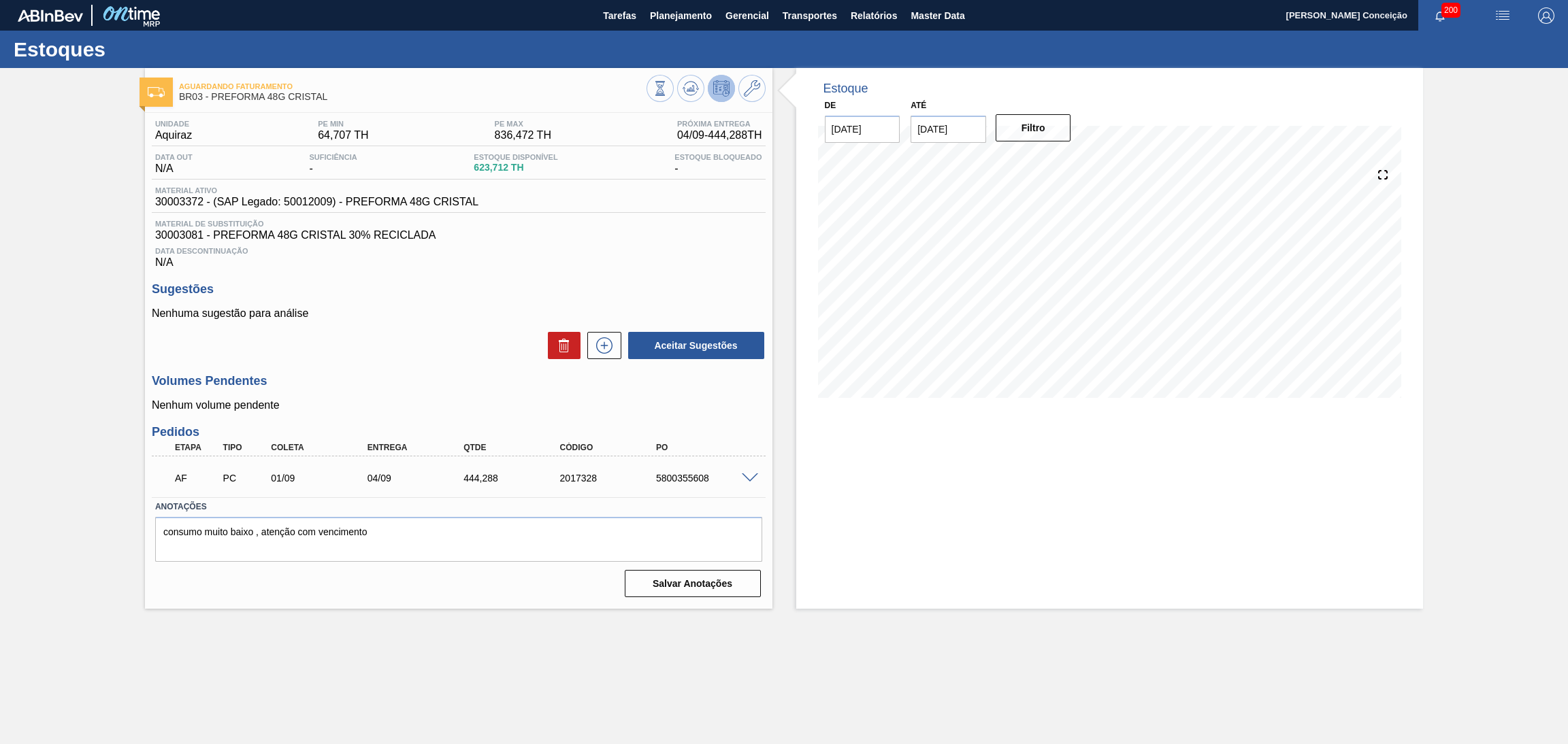
click at [461, 314] on p "Nenhuma sugestão para análise" at bounding box center [458, 313] width 614 height 12
click at [703, 277] on div "Unidade Aquiraz PE MIN 64,707 TH PE MAX 836,472 TH Próxima Entrega 04/09 - 444,…" at bounding box center [459, 358] width 628 height 489
click at [688, 87] on icon at bounding box center [691, 89] width 16 height 16
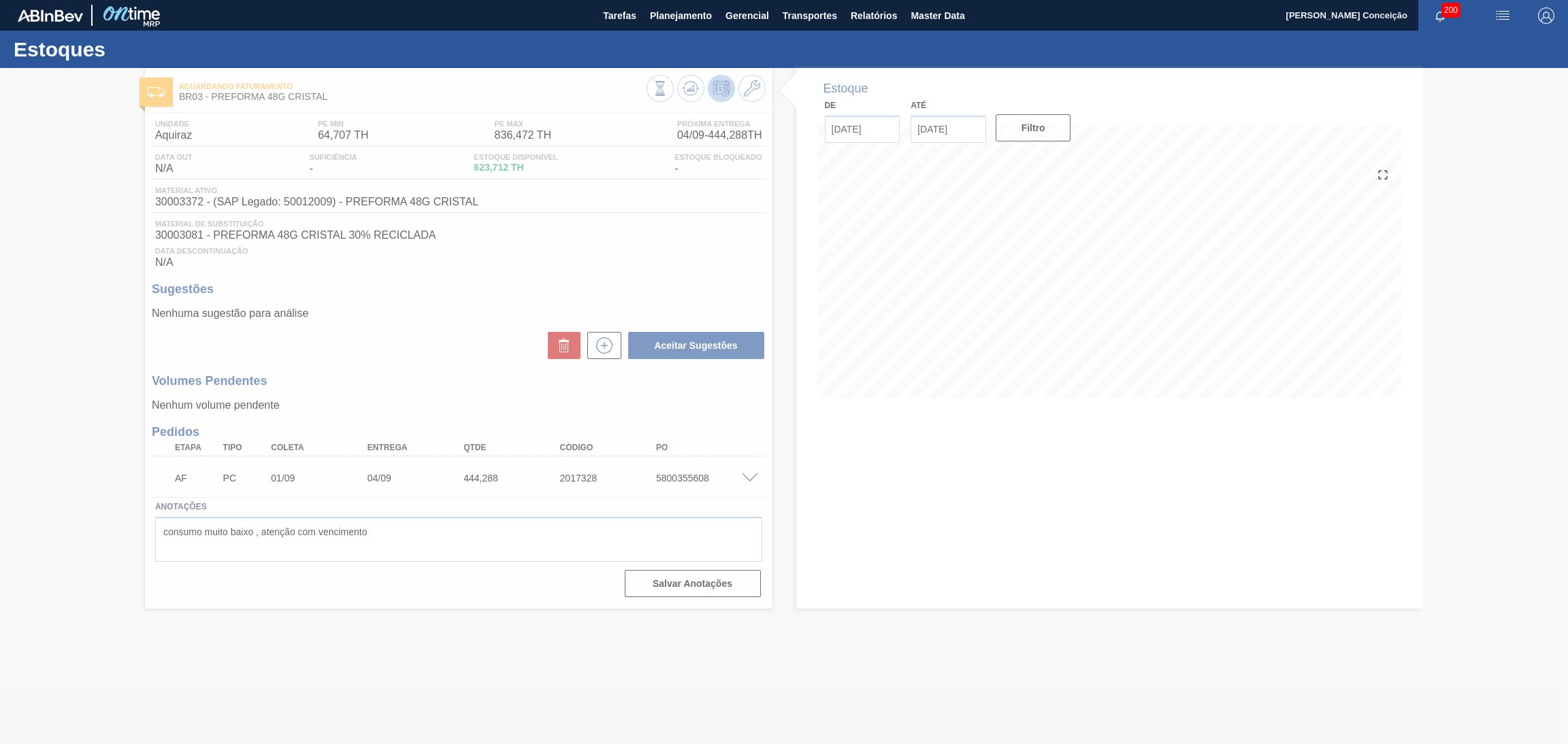
click at [616, 274] on div at bounding box center [784, 406] width 1568 height 676
click at [685, 233] on div at bounding box center [784, 406] width 1568 height 676
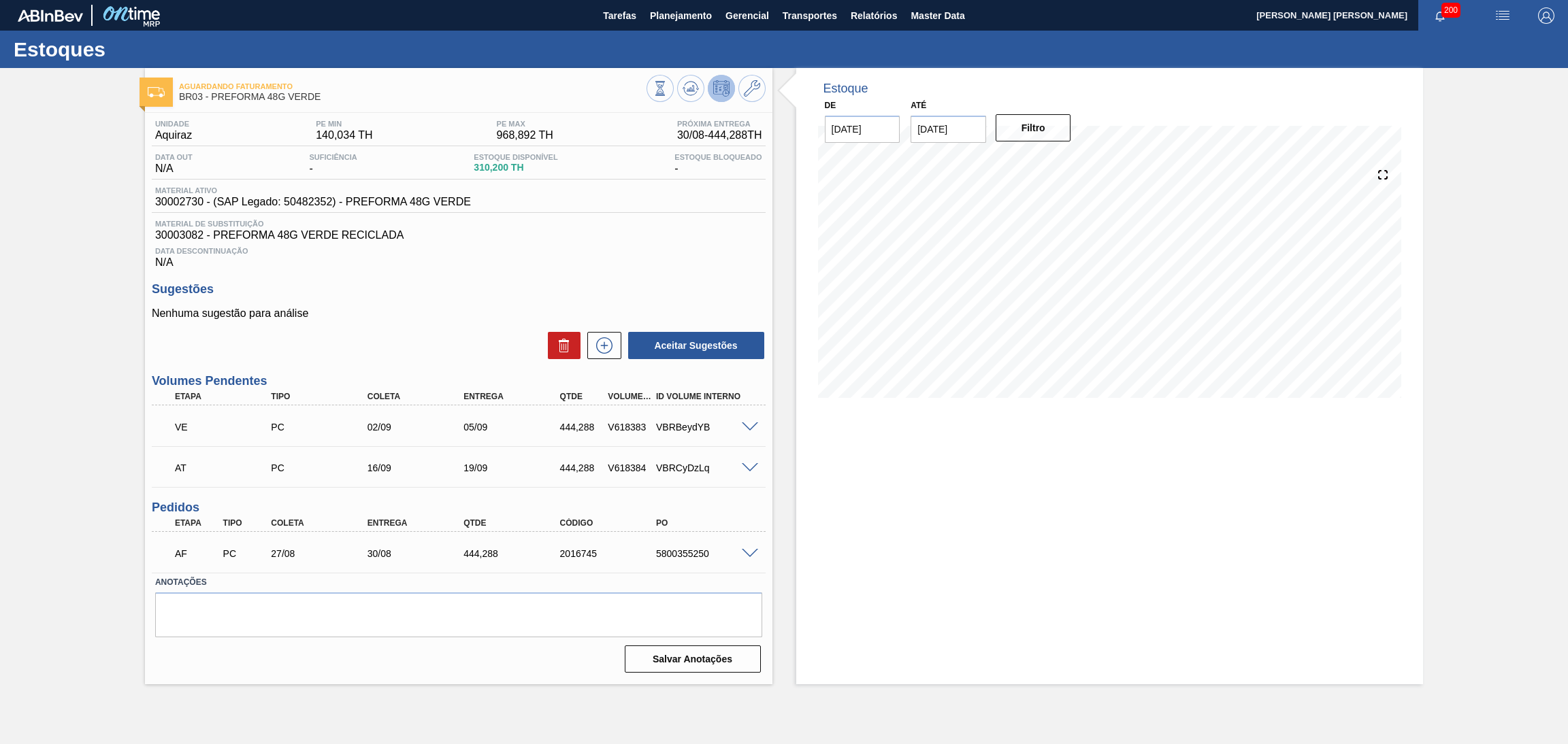
click at [464, 262] on div "Data Descontinuação N/A" at bounding box center [458, 254] width 614 height 27
click at [694, 89] on icon at bounding box center [691, 89] width 16 height 16
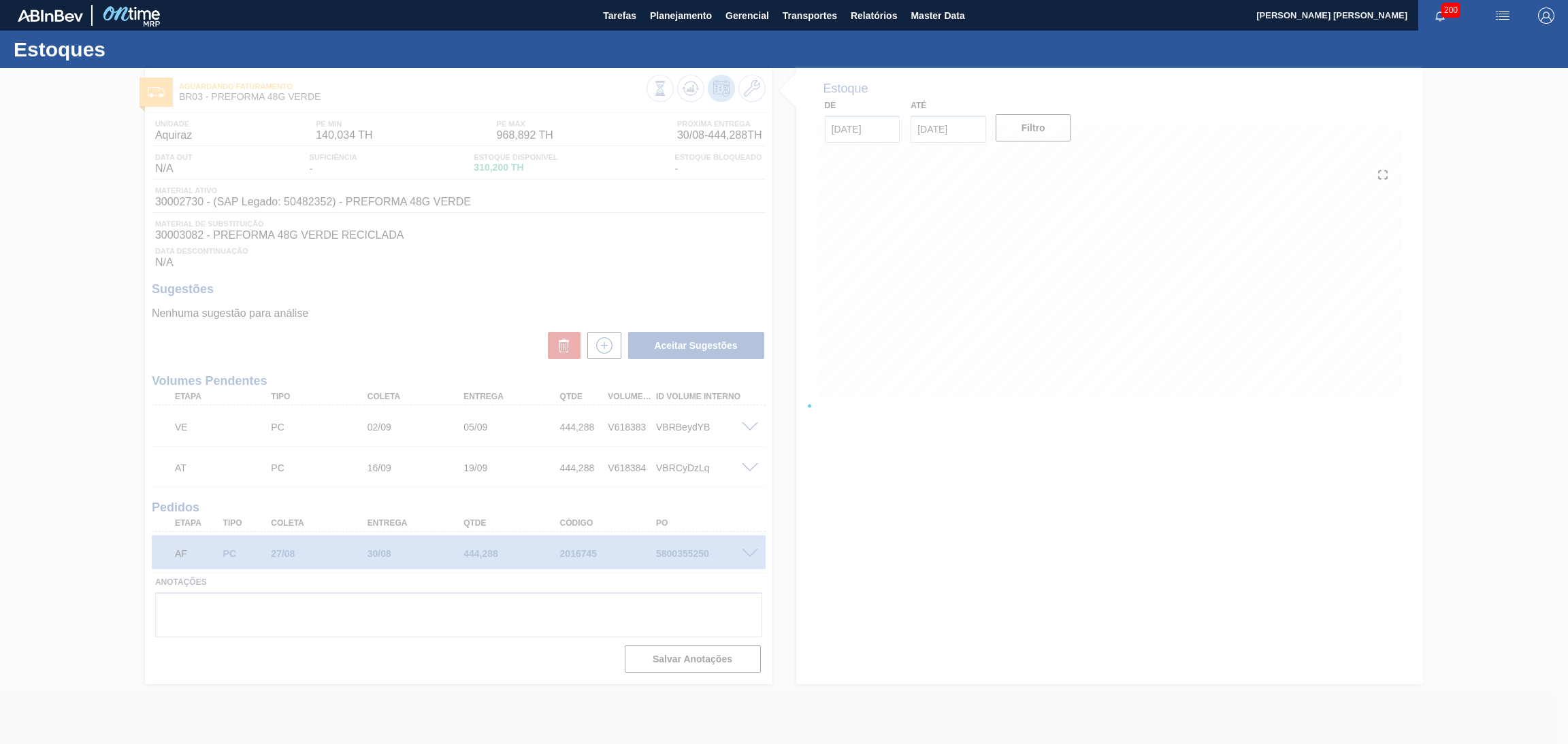
click at [583, 216] on div at bounding box center [784, 406] width 1568 height 676
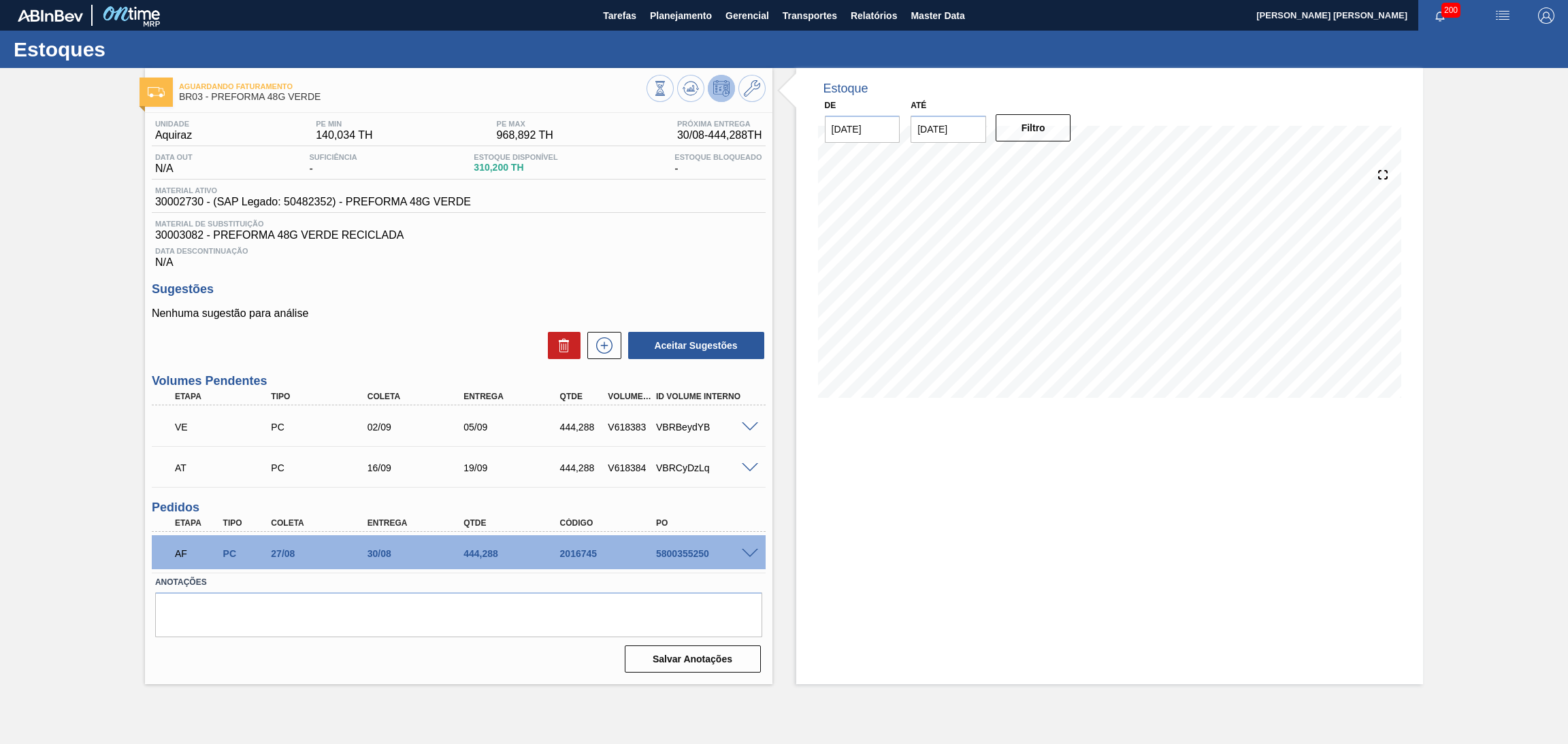
click at [685, 548] on div "5800355250" at bounding box center [708, 553] width 109 height 11
copy div "5800355250"
click at [746, 551] on span at bounding box center [750, 554] width 16 height 11
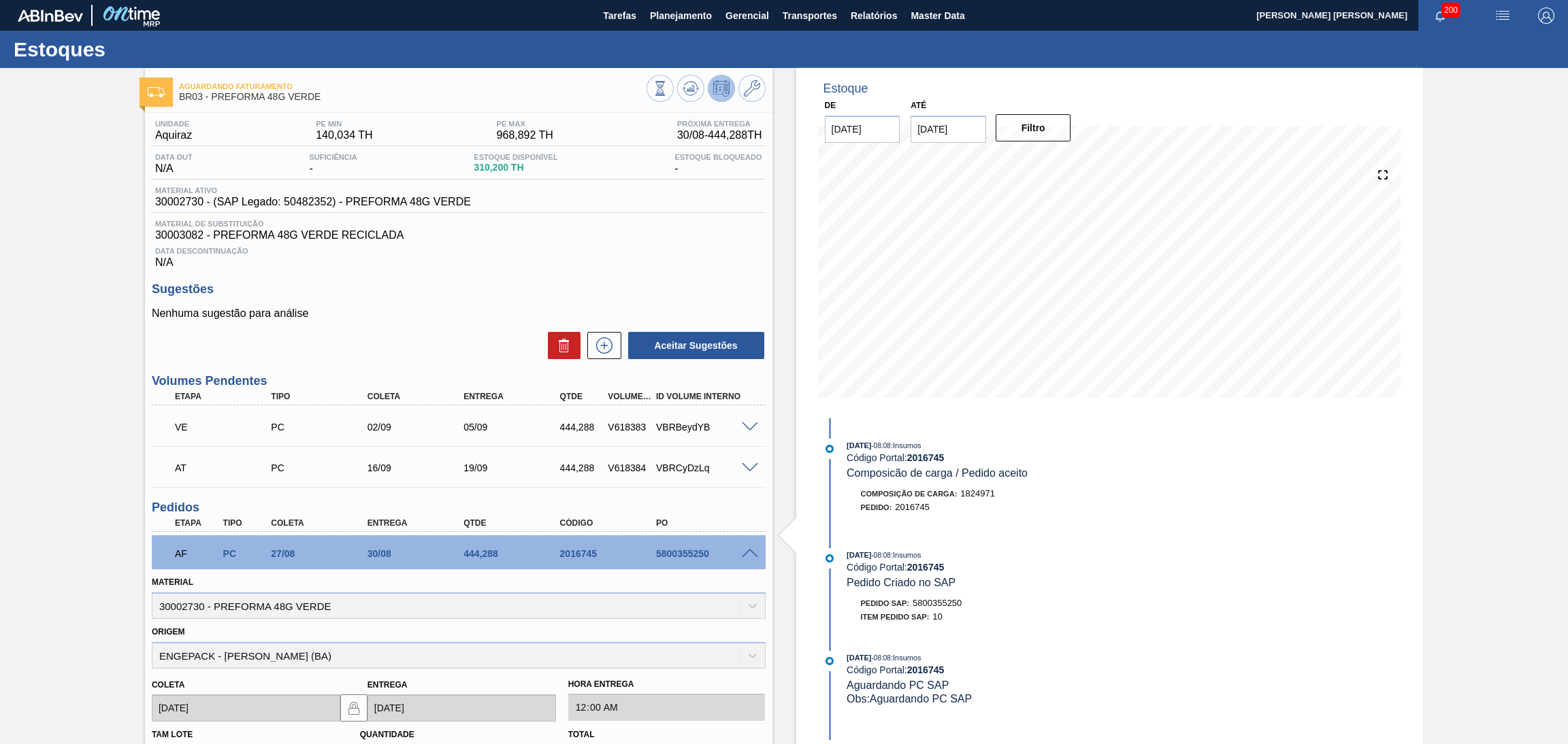
click at [749, 551] on span at bounding box center [750, 554] width 16 height 11
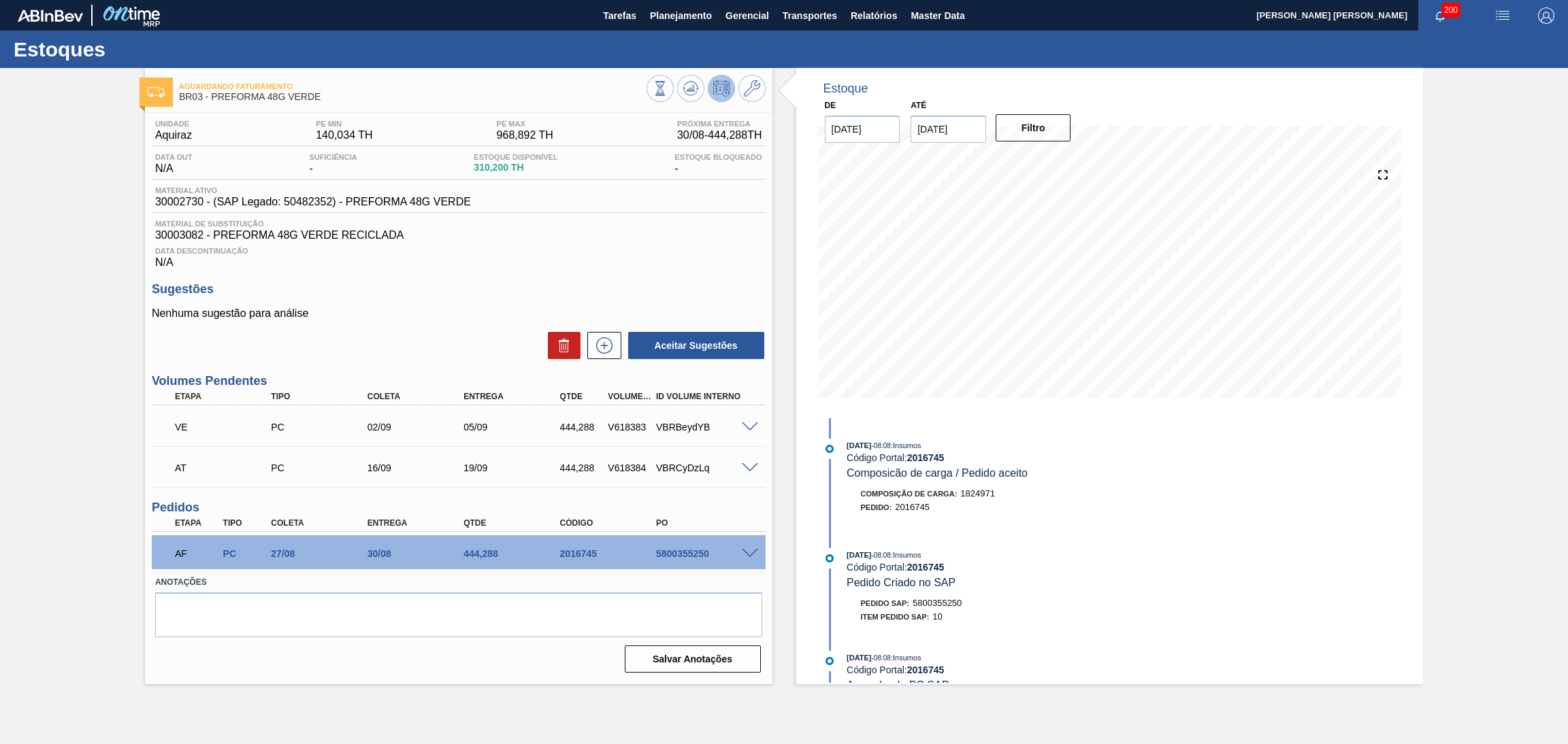
click at [691, 551] on div "5800355250" at bounding box center [708, 553] width 109 height 11
copy div "5800355250"
click at [697, 20] on span "Planejamento" at bounding box center [681, 15] width 62 height 16
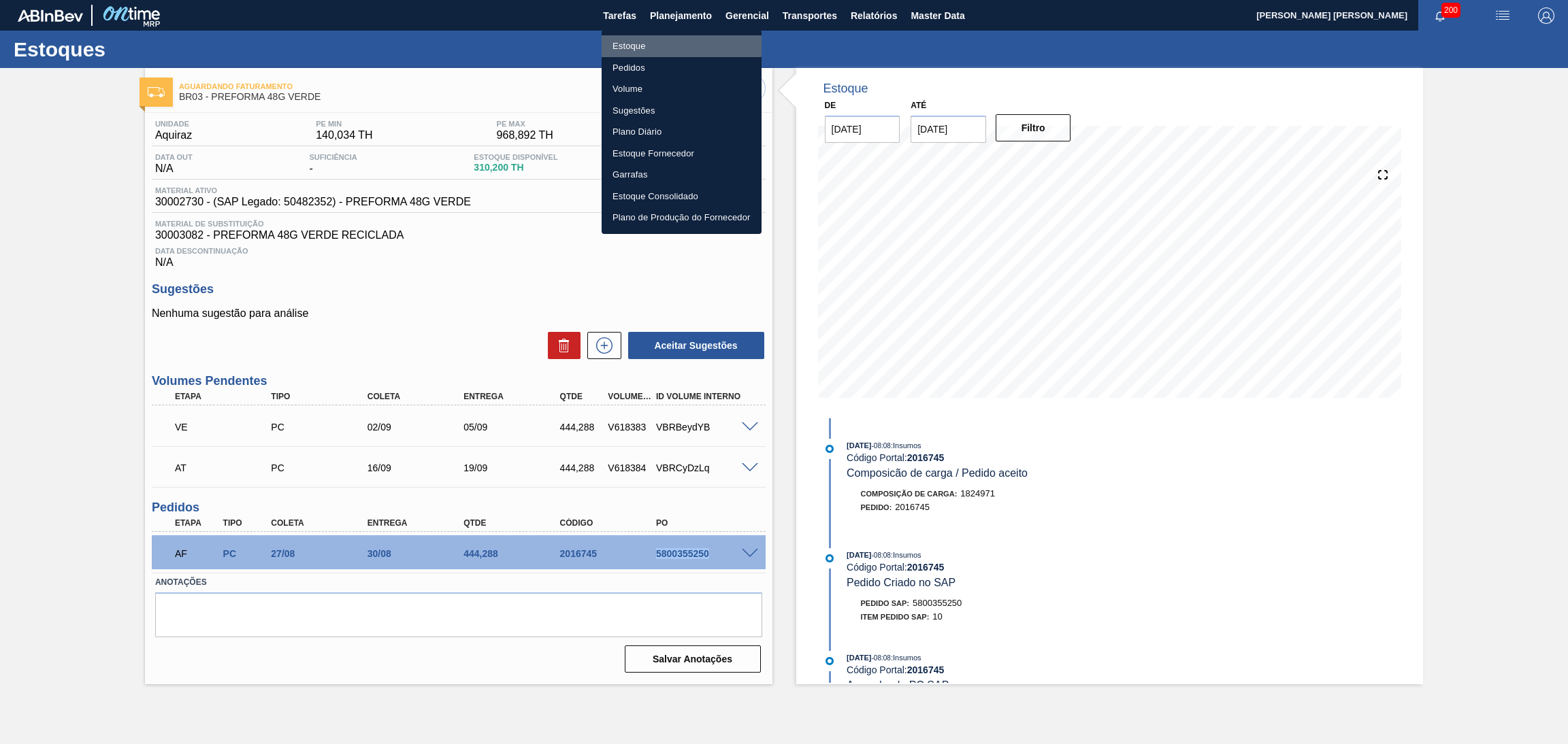
click at [628, 41] on li "Estoque" at bounding box center [682, 46] width 160 height 22
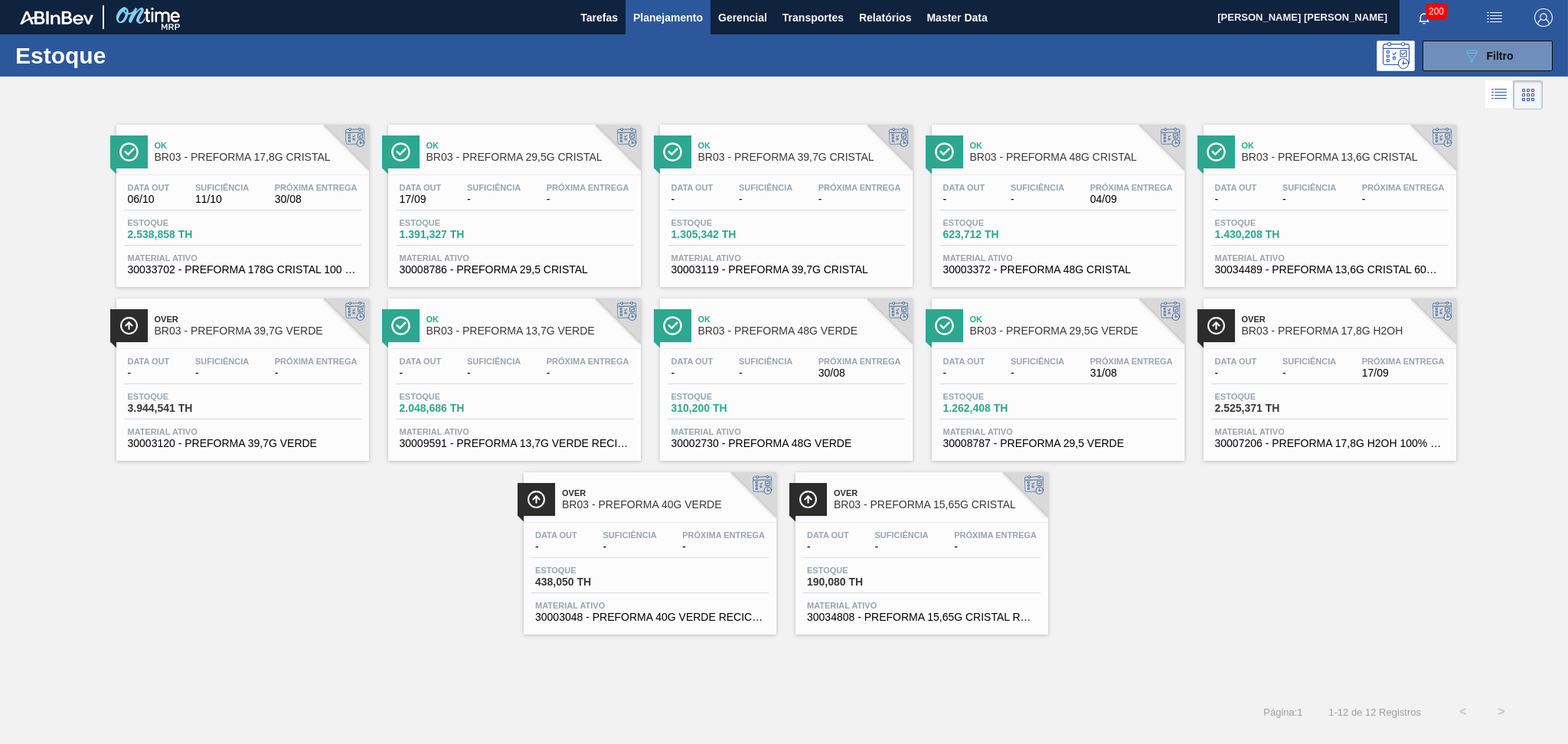
click at [1504, 83] on li at bounding box center [1499, 94] width 28 height 28
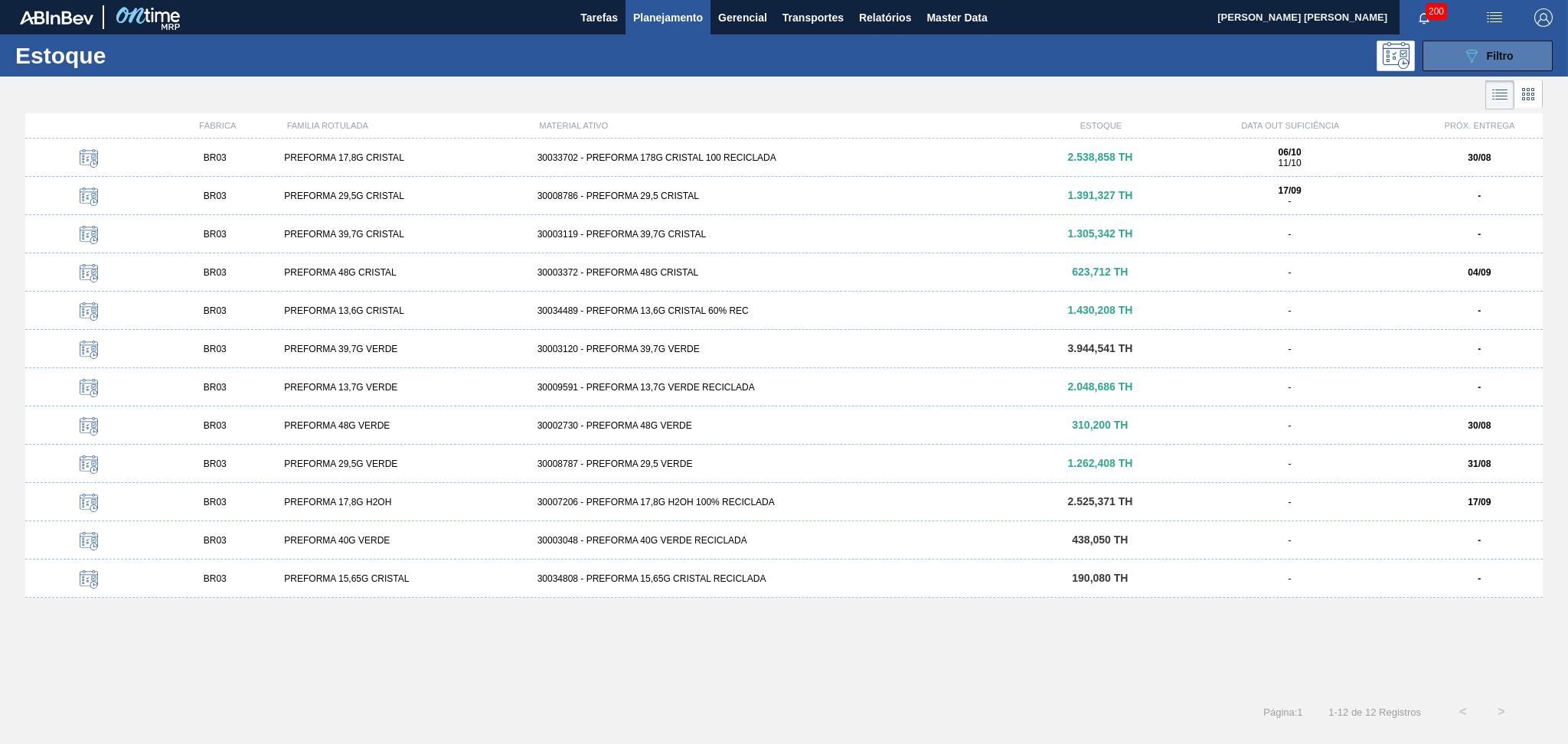
click at [1493, 60] on span "Filtro" at bounding box center [1499, 55] width 27 height 12
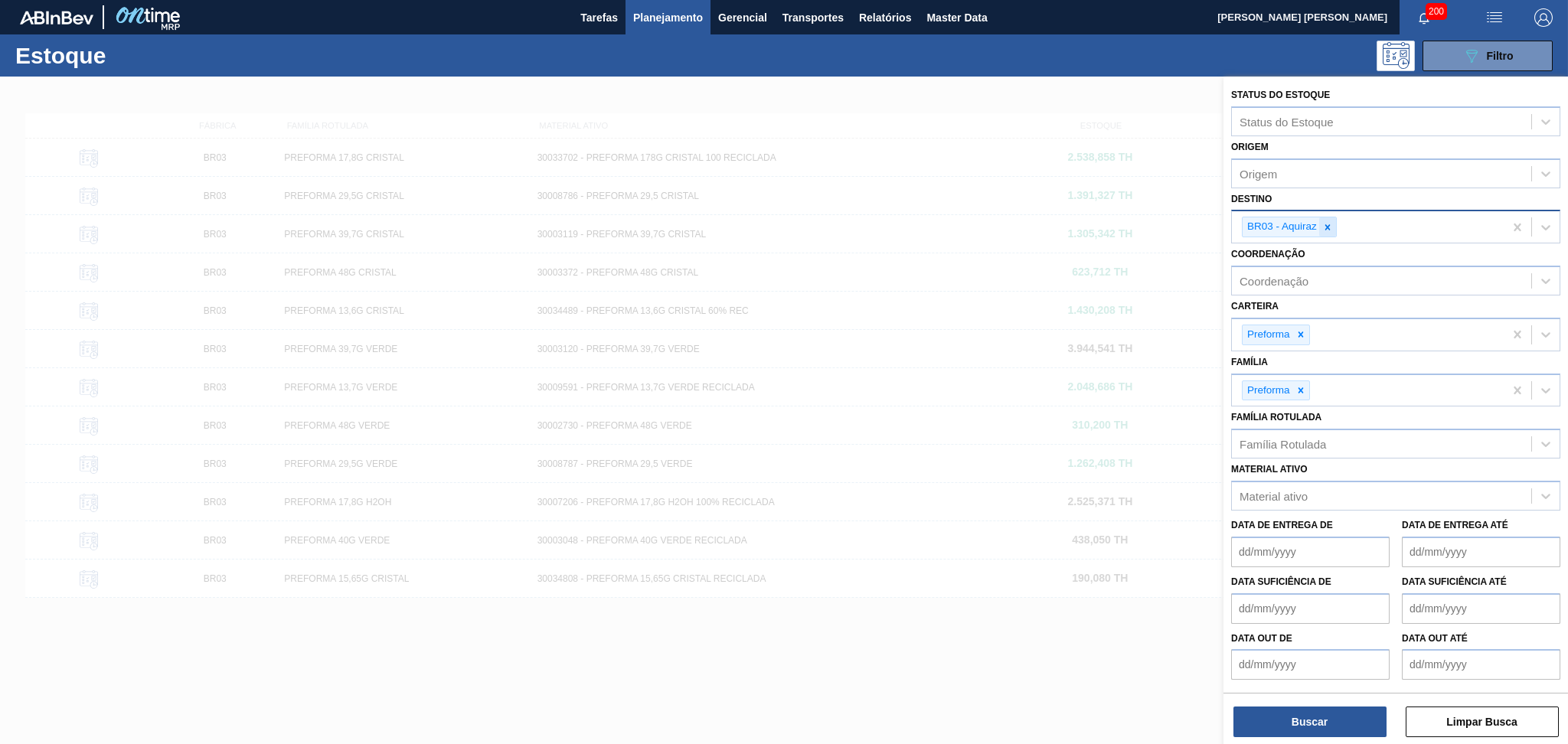
click at [1333, 228] on div at bounding box center [1327, 227] width 17 height 19
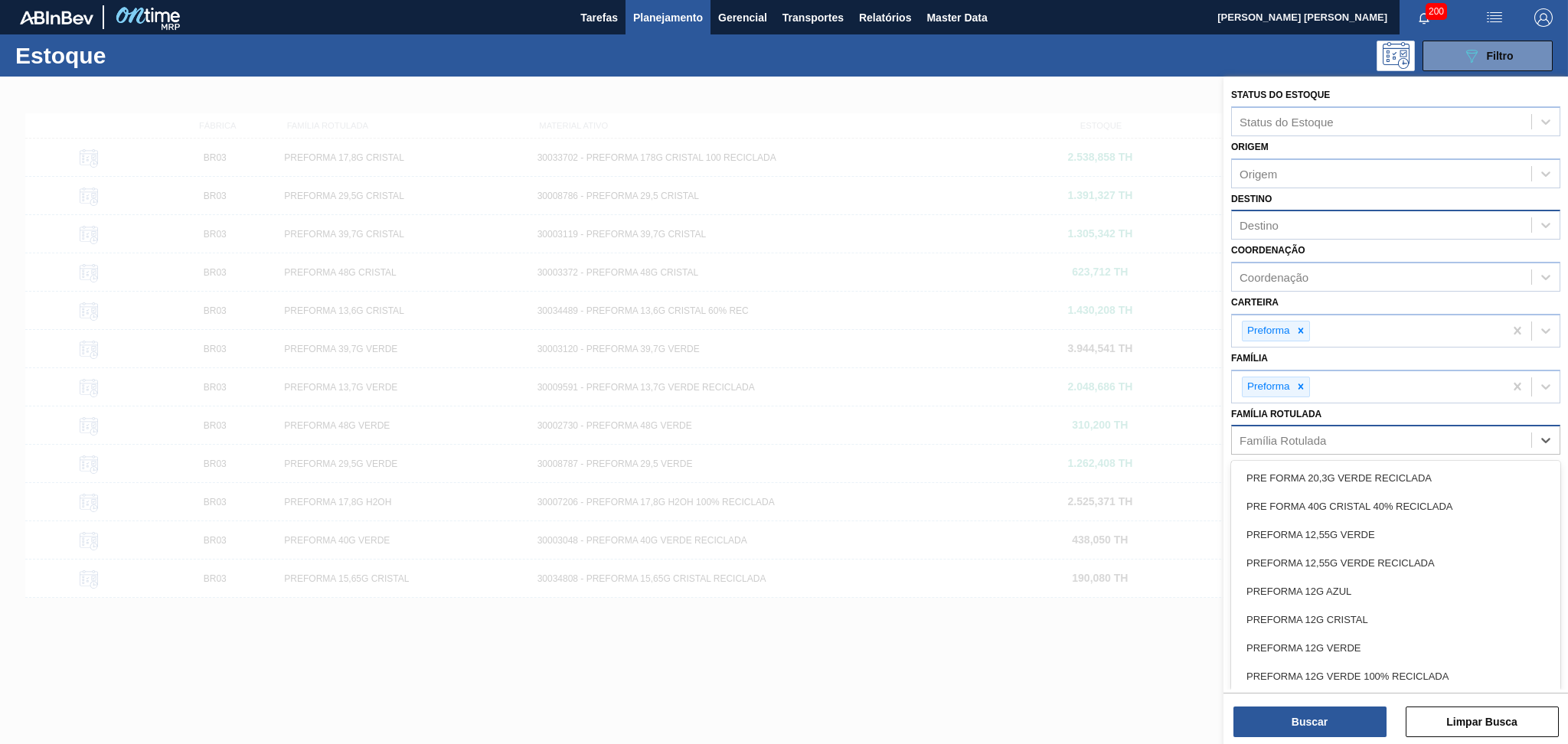
click at [1295, 440] on div "Família Rotulada" at bounding box center [1283, 440] width 86 height 13
type Rotulada "13,7"
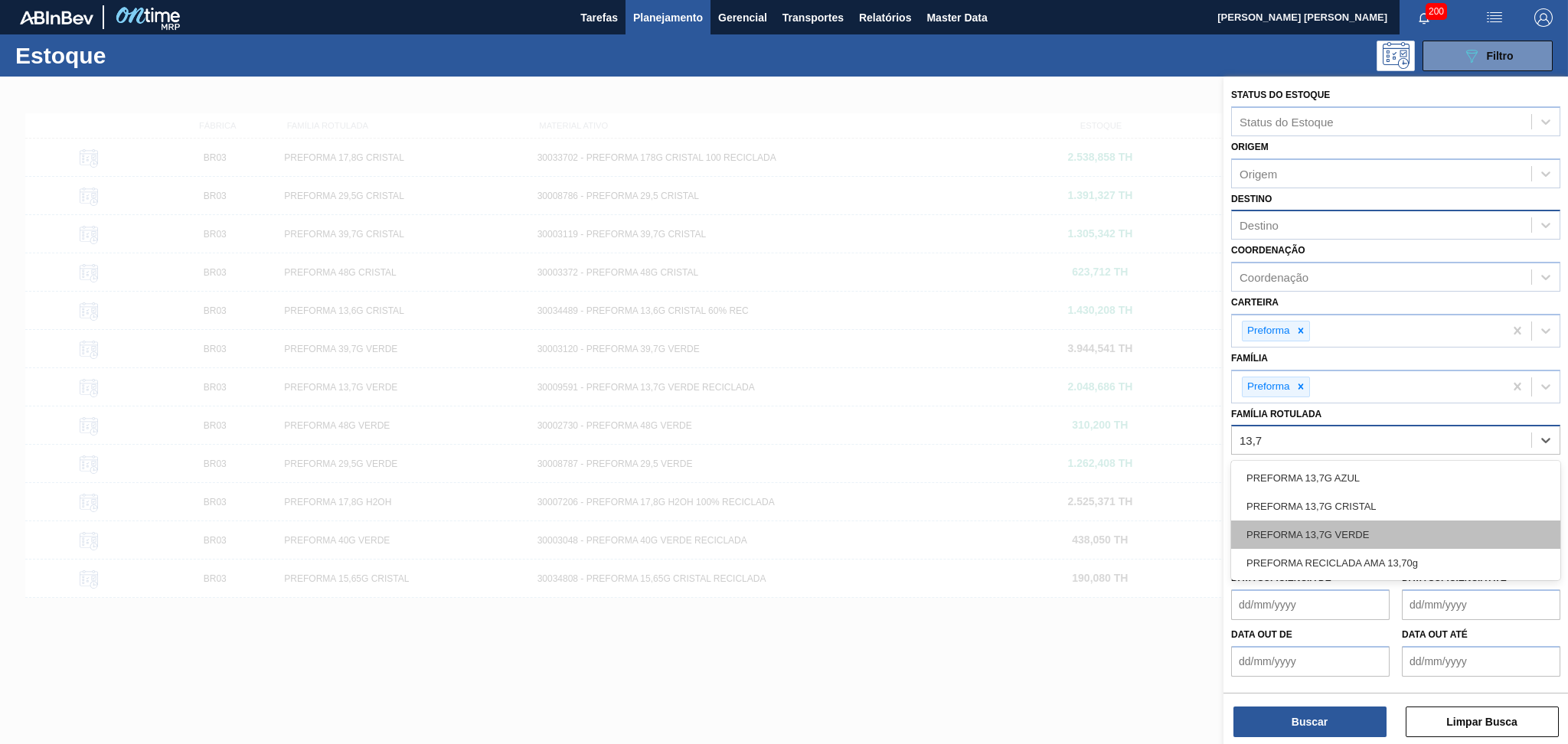
click at [1364, 531] on div "PREFORMA 13,7G VERDE" at bounding box center [1395, 535] width 329 height 28
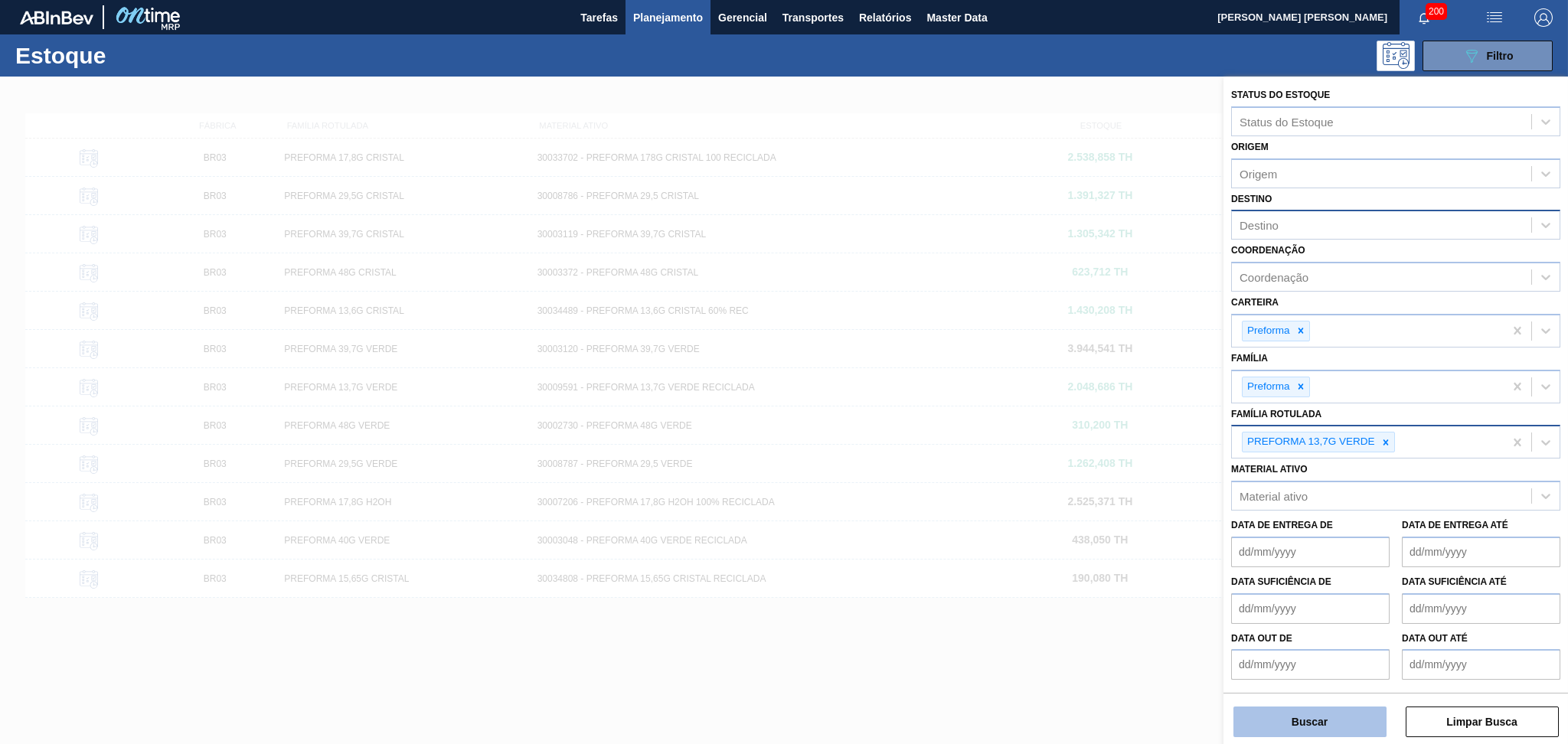
click at [1331, 716] on button "Buscar" at bounding box center [1309, 722] width 153 height 30
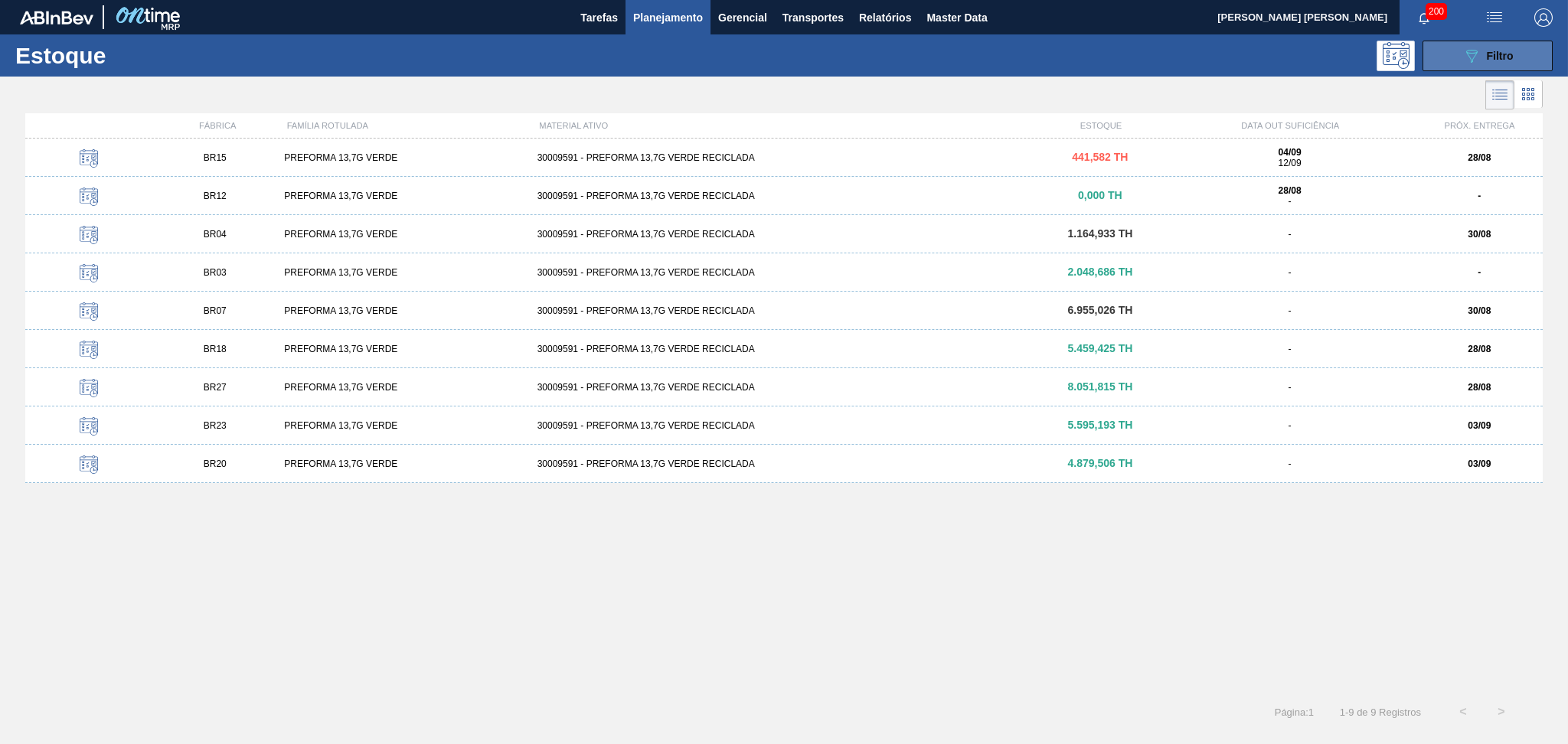
click at [1490, 67] on button "089F7B8B-B2A5-4AFE-B5C0-19BA573D28AC Filtro" at bounding box center [1487, 55] width 130 height 30
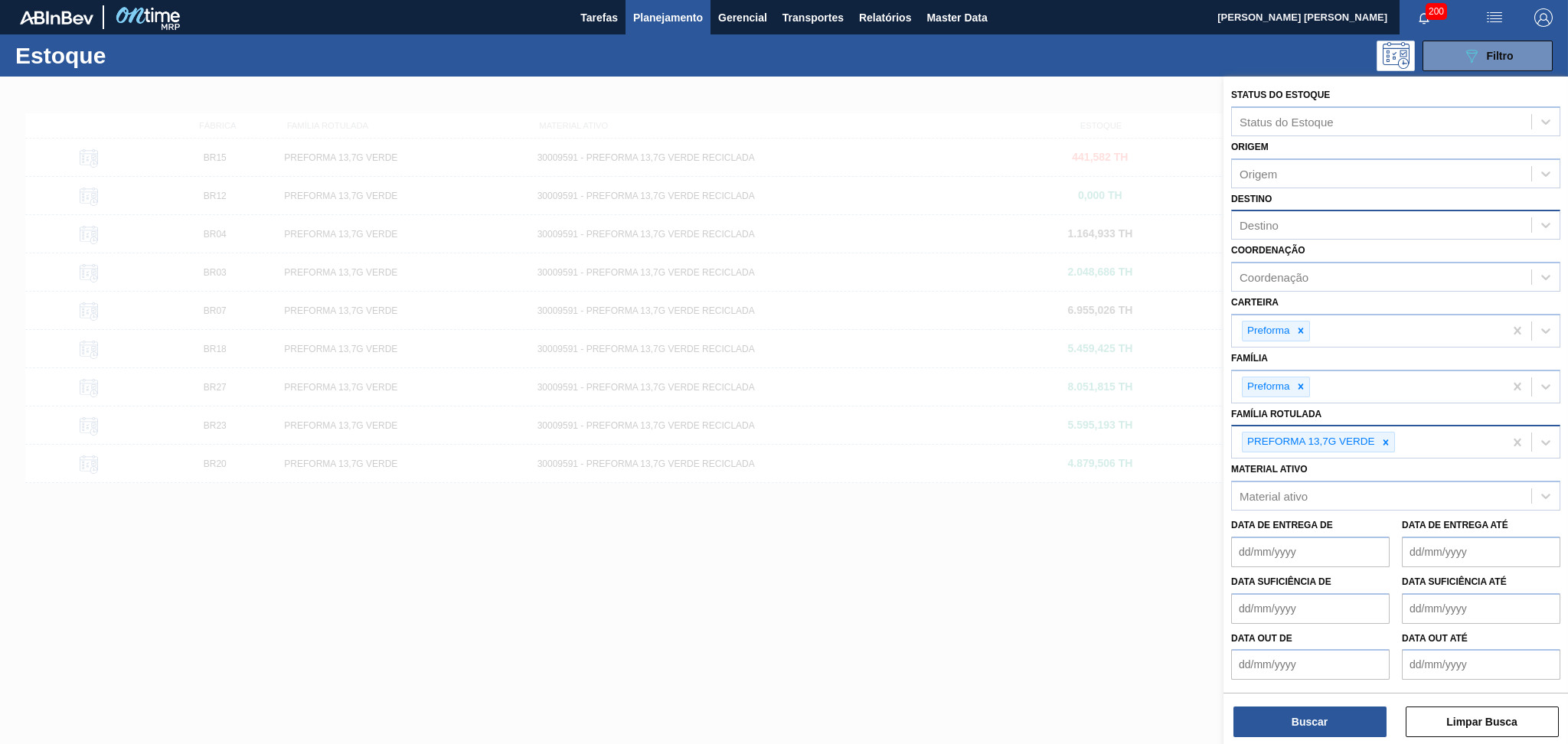
click at [1407, 443] on div "PREFORMA 13,7G VERDE" at bounding box center [1367, 442] width 271 height 31
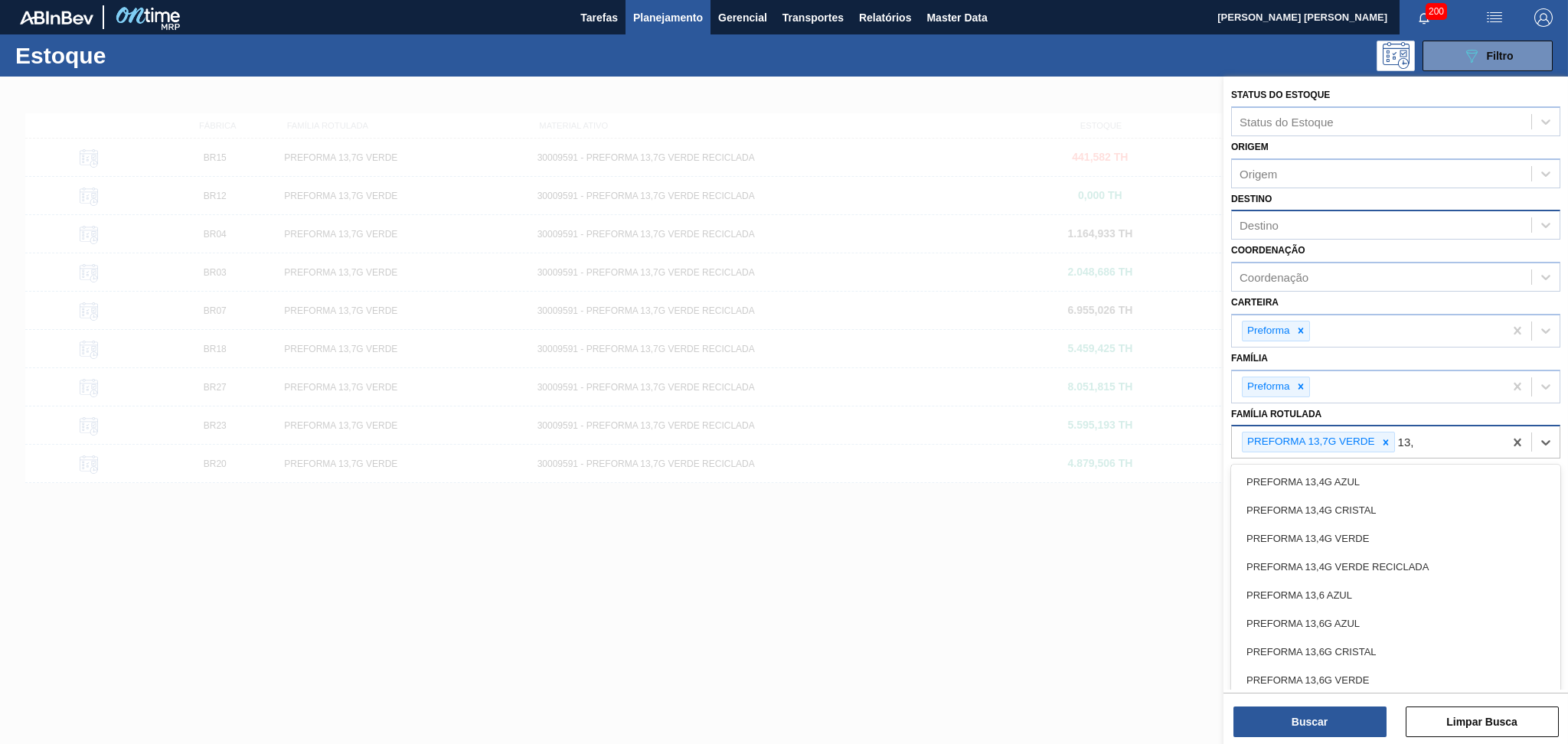
type Rotulada "13,6"
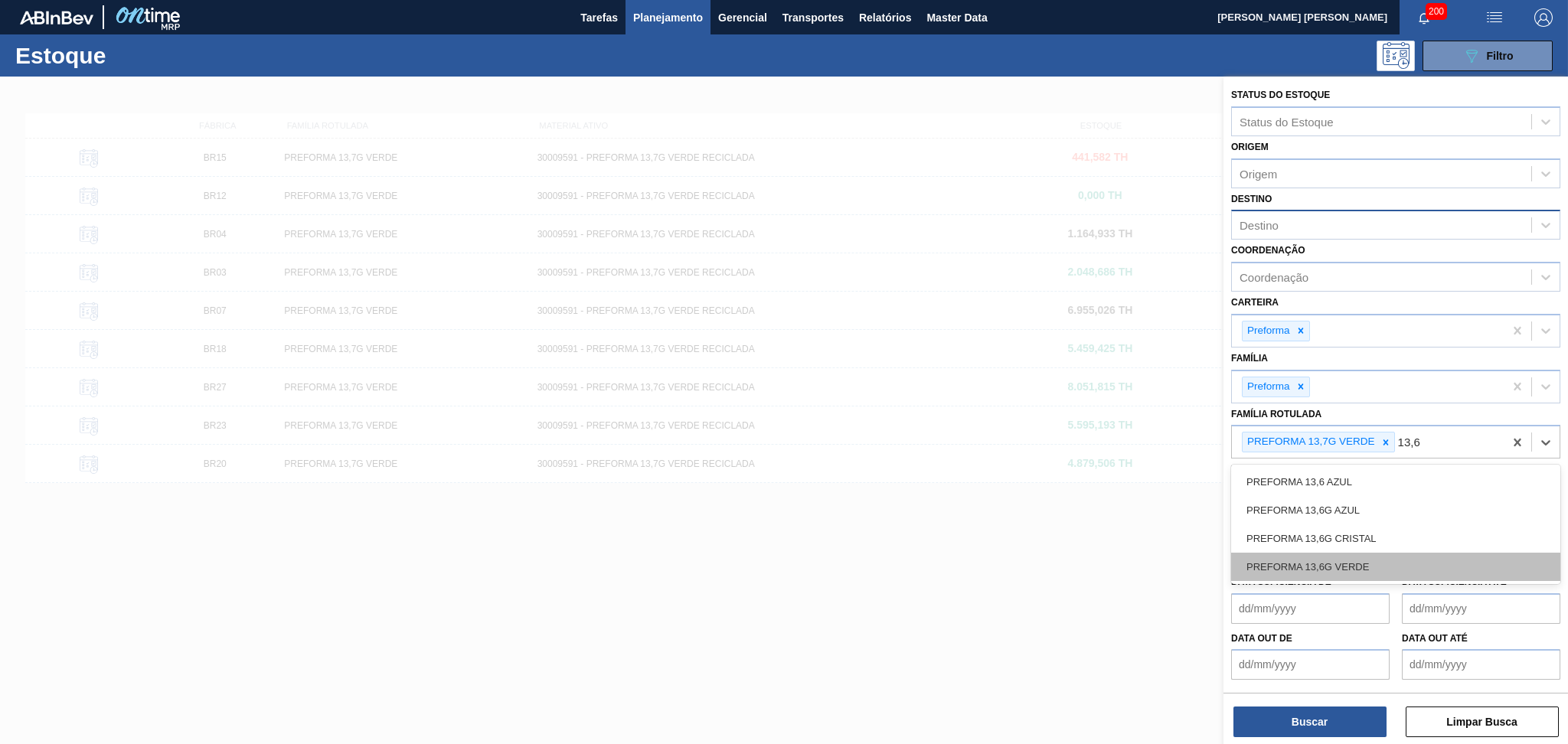
click at [1350, 553] on div "PREFORMA 13,6G VERDE" at bounding box center [1395, 567] width 329 height 28
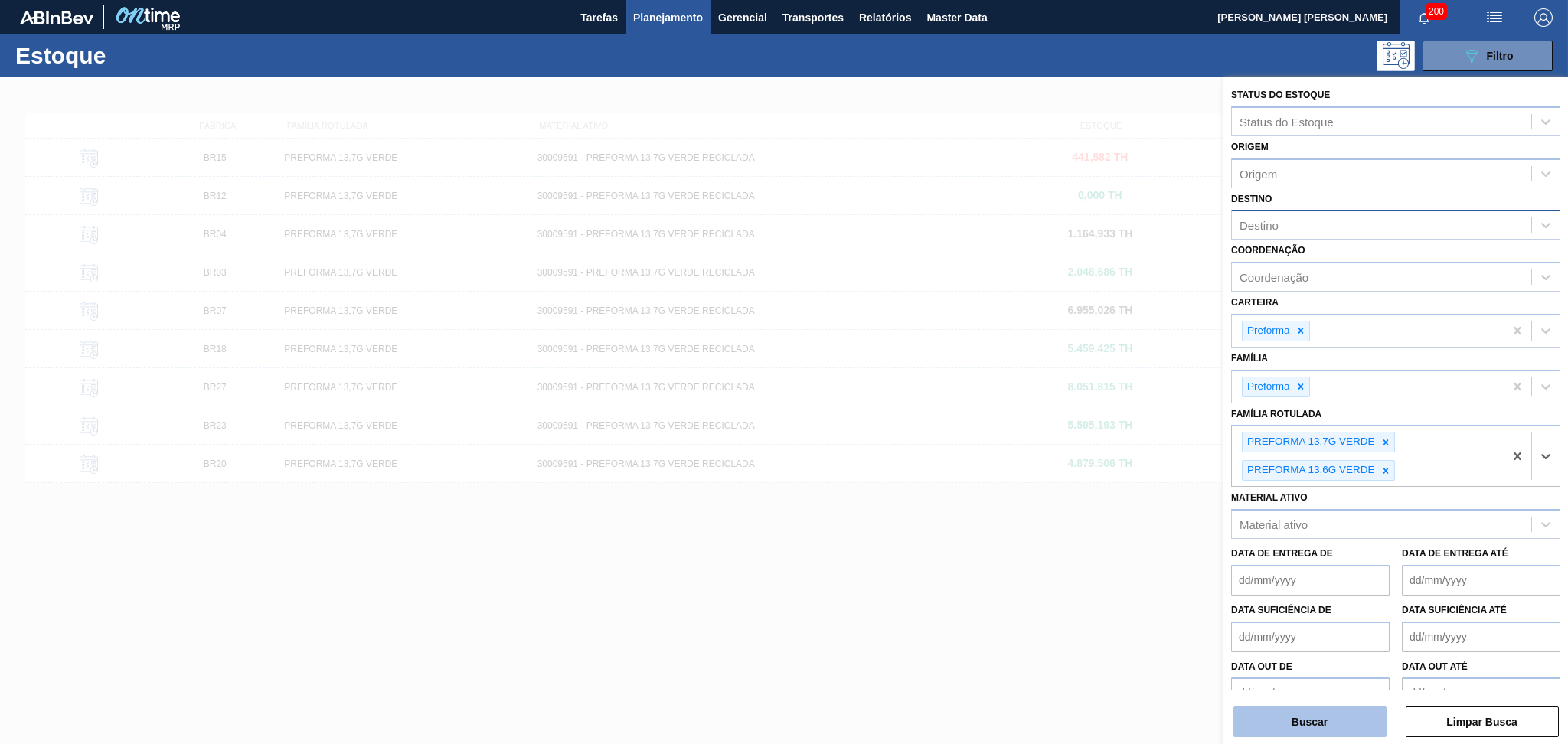
click at [1318, 721] on button "Buscar" at bounding box center [1309, 722] width 153 height 30
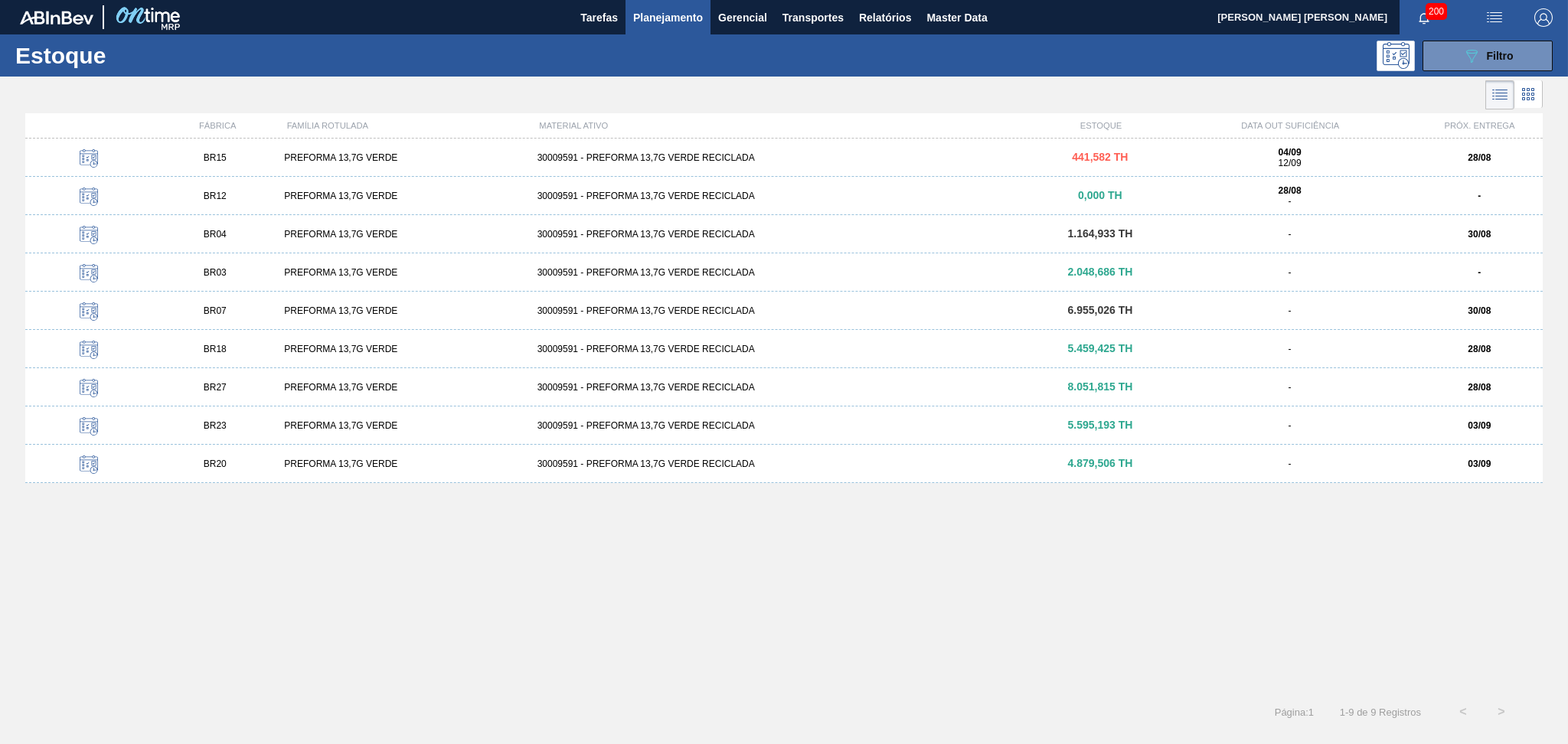
click at [795, 587] on div "BR15 PREFORMA 13,7G VERDE 30009591 - PREFORMA 13,7G VERDE RECICLADA 441,582 TH …" at bounding box center [784, 411] width 1518 height 545
click at [627, 159] on div "30009591 - PREFORMA 13,7G VERDE RECICLADA" at bounding box center [784, 158] width 506 height 11
click at [618, 583] on div "BR15 PREFORMA 13,7G VERDE 30009591 - PREFORMA 13,7G VERDE RECICLADA 441,582 TH …" at bounding box center [784, 411] width 1518 height 545
click at [1531, 94] on icon at bounding box center [1528, 94] width 18 height 18
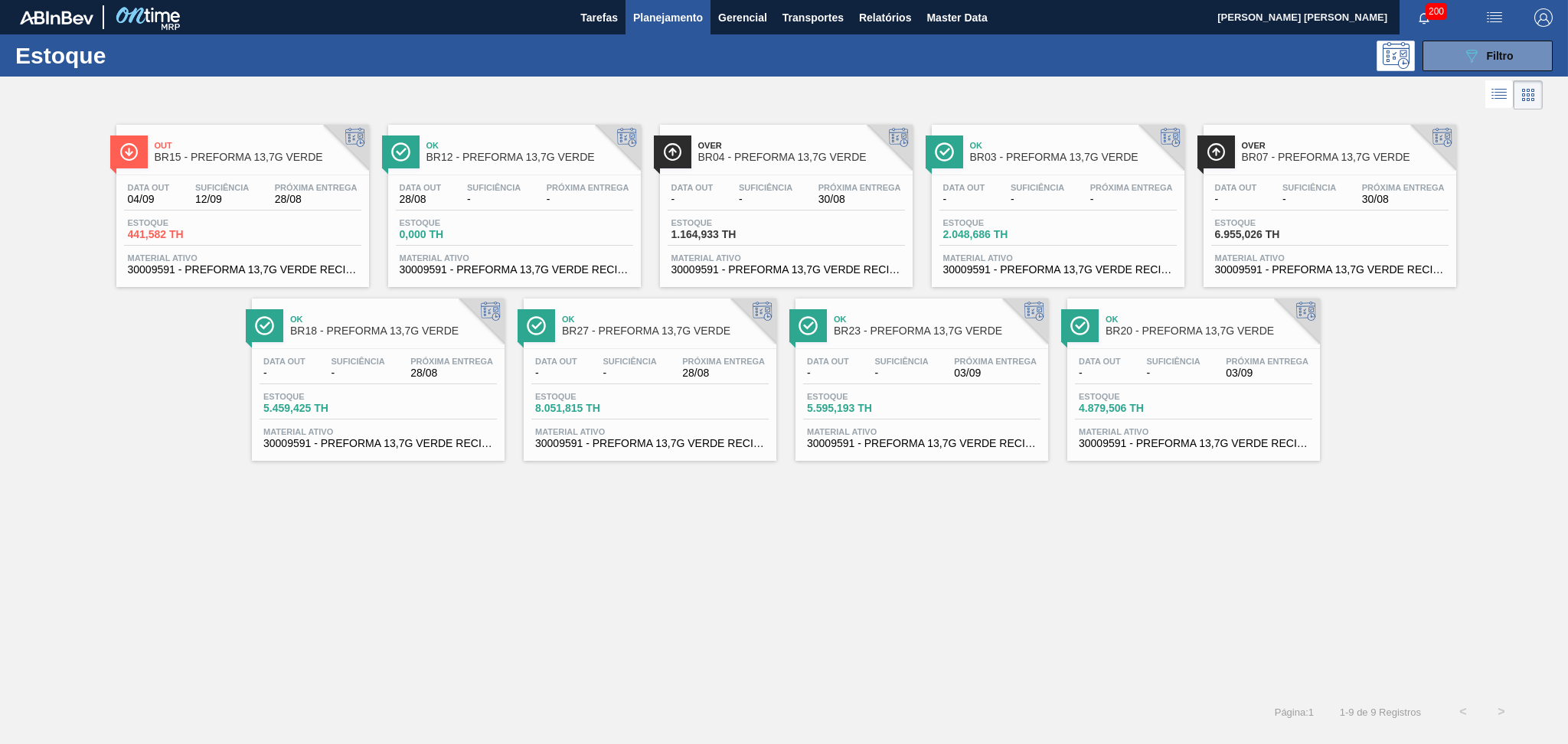
click at [429, 579] on div "Out BR15 - PREFORMA 13,7G VERDE Data out 04/09 Suficiência 12/09 Próxima Entreg…" at bounding box center [784, 404] width 1568 height 580
click at [190, 201] on div "Data out 04/09 Suficiência 12/09 Próxima Entrega 28/08" at bounding box center [242, 197] width 237 height 28
click at [517, 175] on div "Data out 28/08 Suficiência - Próxima Entrega - Estoque 0,000 TH Material ativo …" at bounding box center [513, 228] width 252 height 105
click at [818, 197] on span "30/08" at bounding box center [859, 199] width 83 height 12
click at [1055, 191] on span "Suficiência" at bounding box center [1037, 188] width 53 height 9
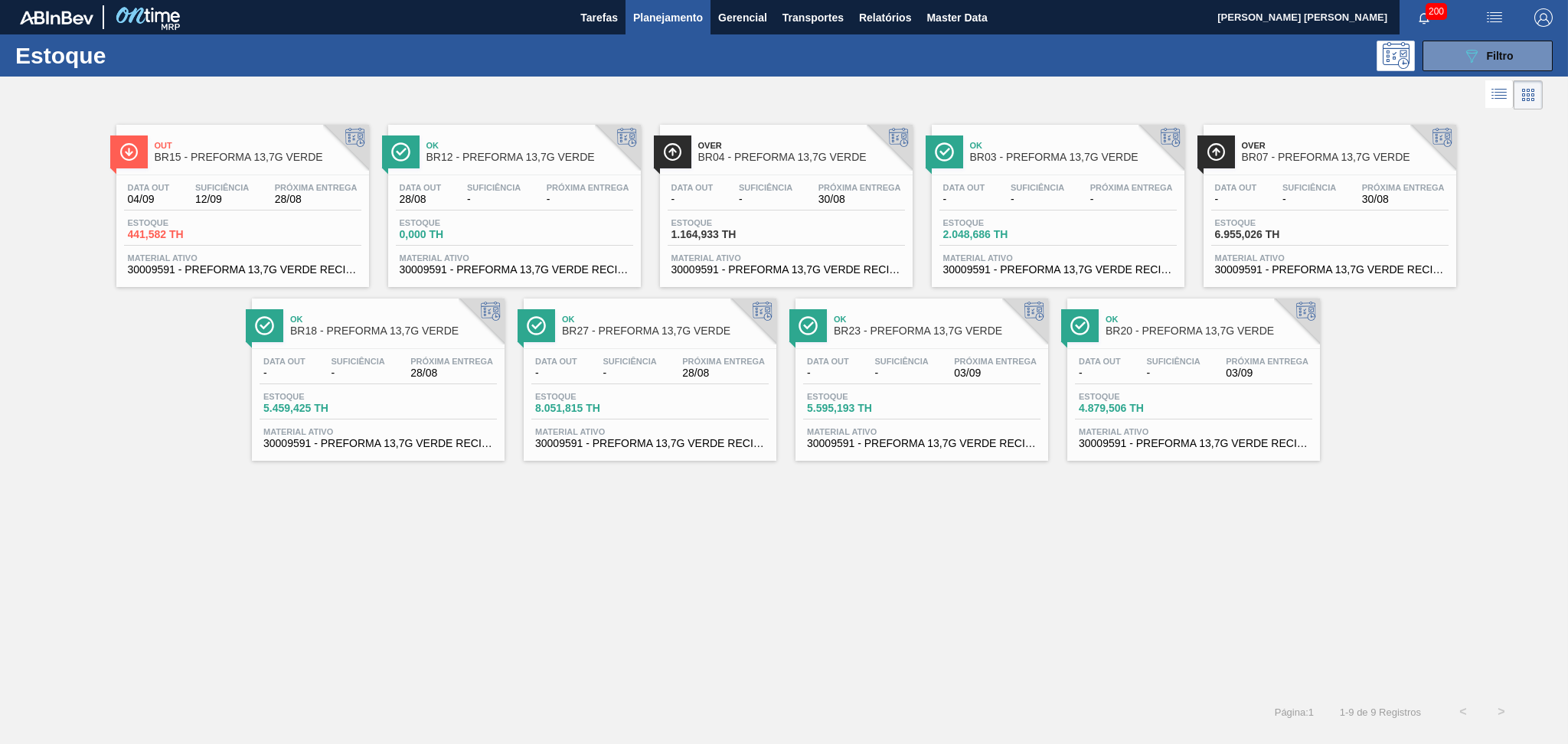
click at [1292, 192] on div "Suficiência -" at bounding box center [1309, 194] width 61 height 22
click at [206, 208] on div "Data out 04/09 Suficiência 12/09 Próxima Entrega 28/08" at bounding box center [242, 197] width 237 height 28
click at [933, 374] on div "Data out - Suficiência - Próxima Entrega 03/09" at bounding box center [922, 371] width 237 height 28
click at [809, 536] on div "Out BR15 - PREFORMA 13,7G VERDE Data out 04/09 Suficiência 12/09 Próxima Entreg…" at bounding box center [784, 404] width 1568 height 580
click at [606, 372] on span "-" at bounding box center [629, 373] width 53 height 12
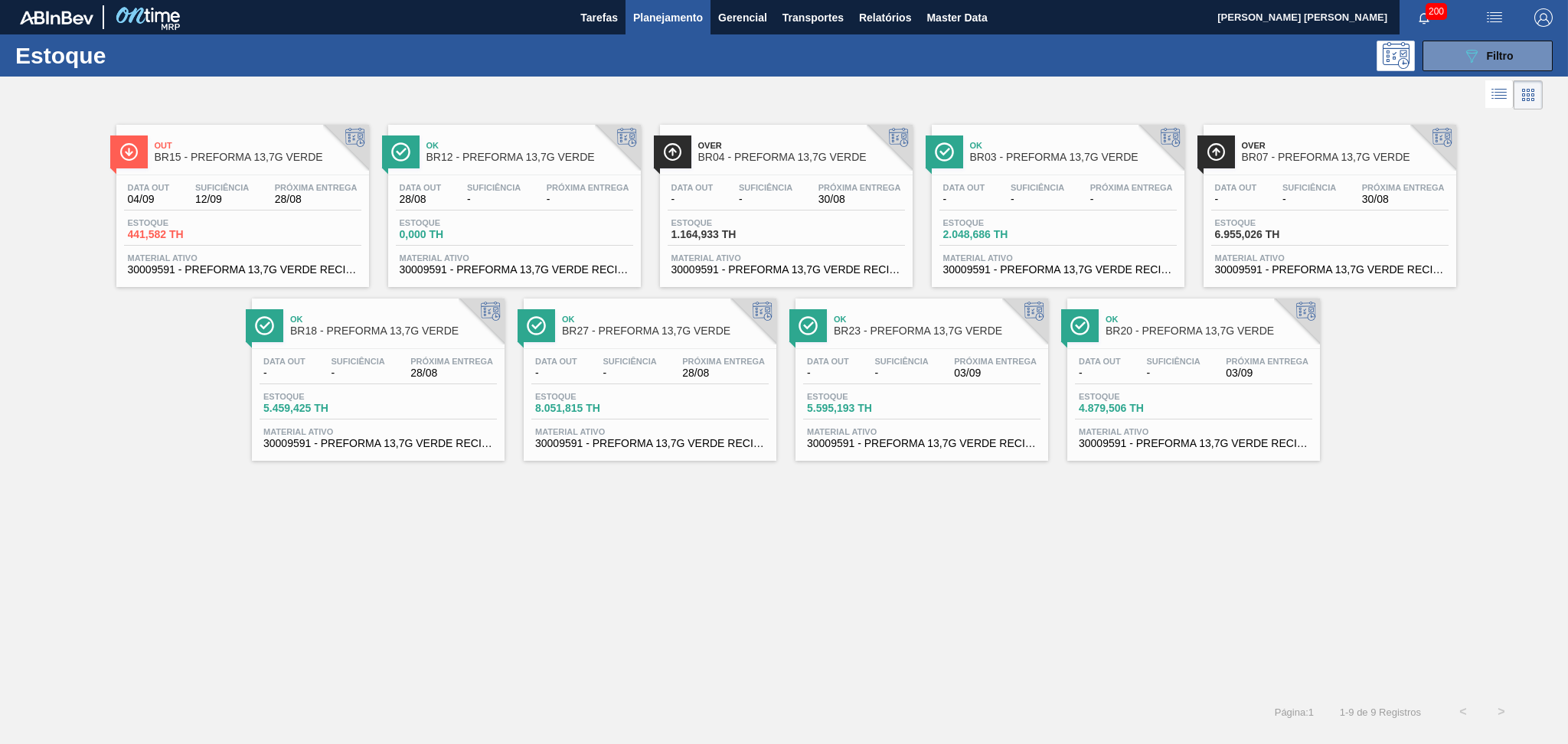
click at [786, 517] on div "Out BR15 - PREFORMA 13,7G VERDE Data out 04/09 Suficiência 12/09 Próxima Entreg…" at bounding box center [784, 404] width 1568 height 580
click at [1139, 360] on div "Data out - Suficiência - Próxima Entrega 03/09" at bounding box center [1193, 371] width 237 height 28
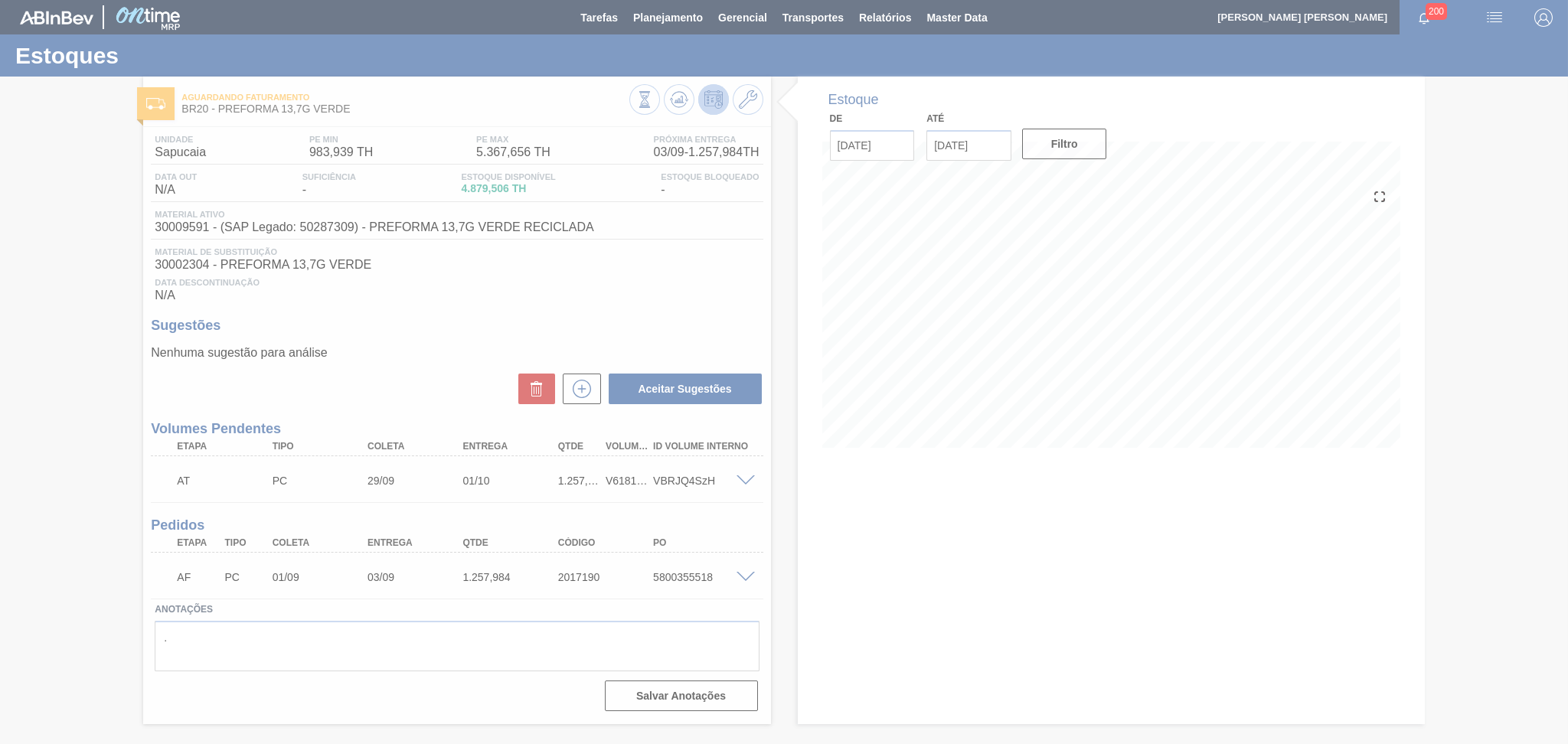
click at [835, 480] on div at bounding box center [784, 372] width 1568 height 744
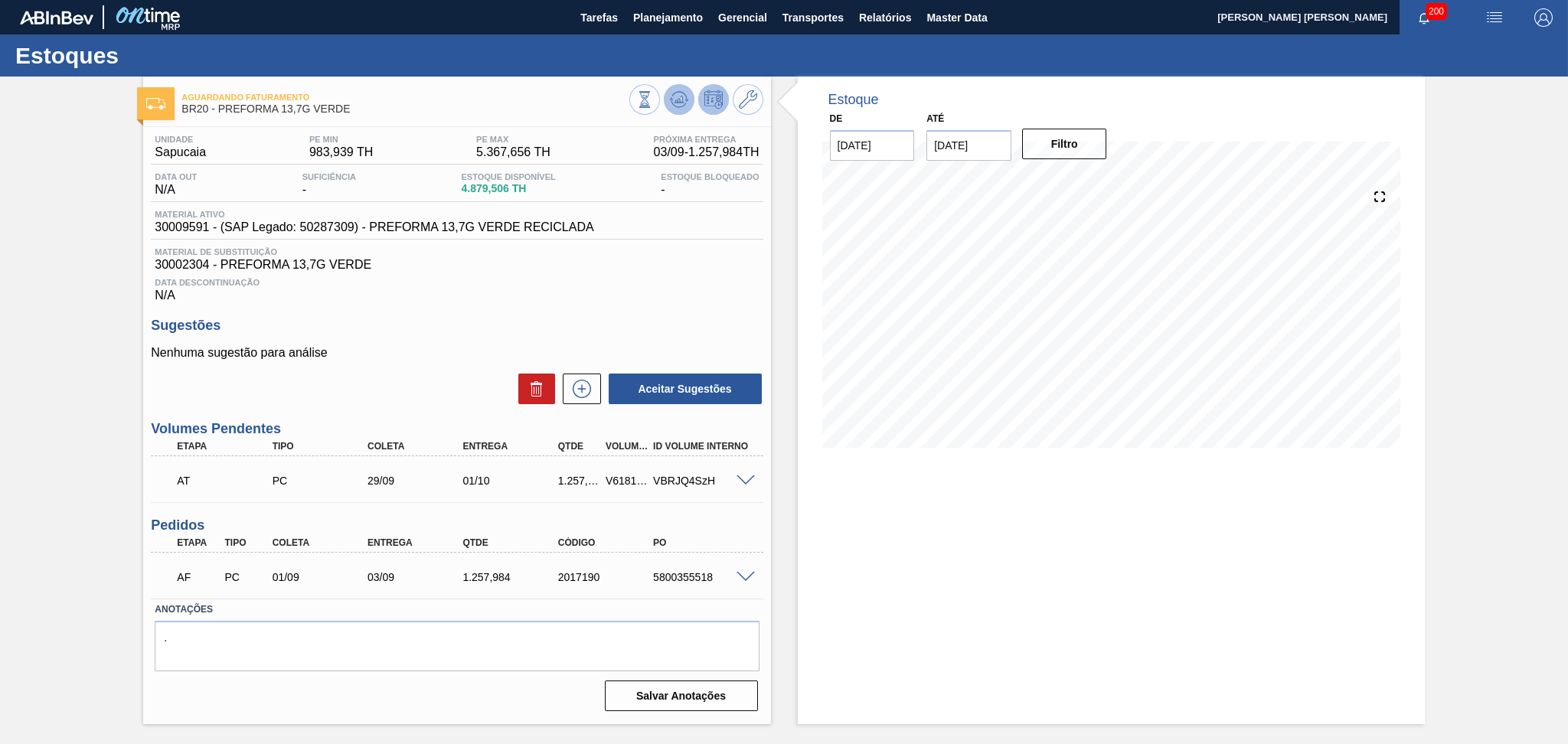
click at [681, 109] on button at bounding box center [679, 99] width 30 height 30
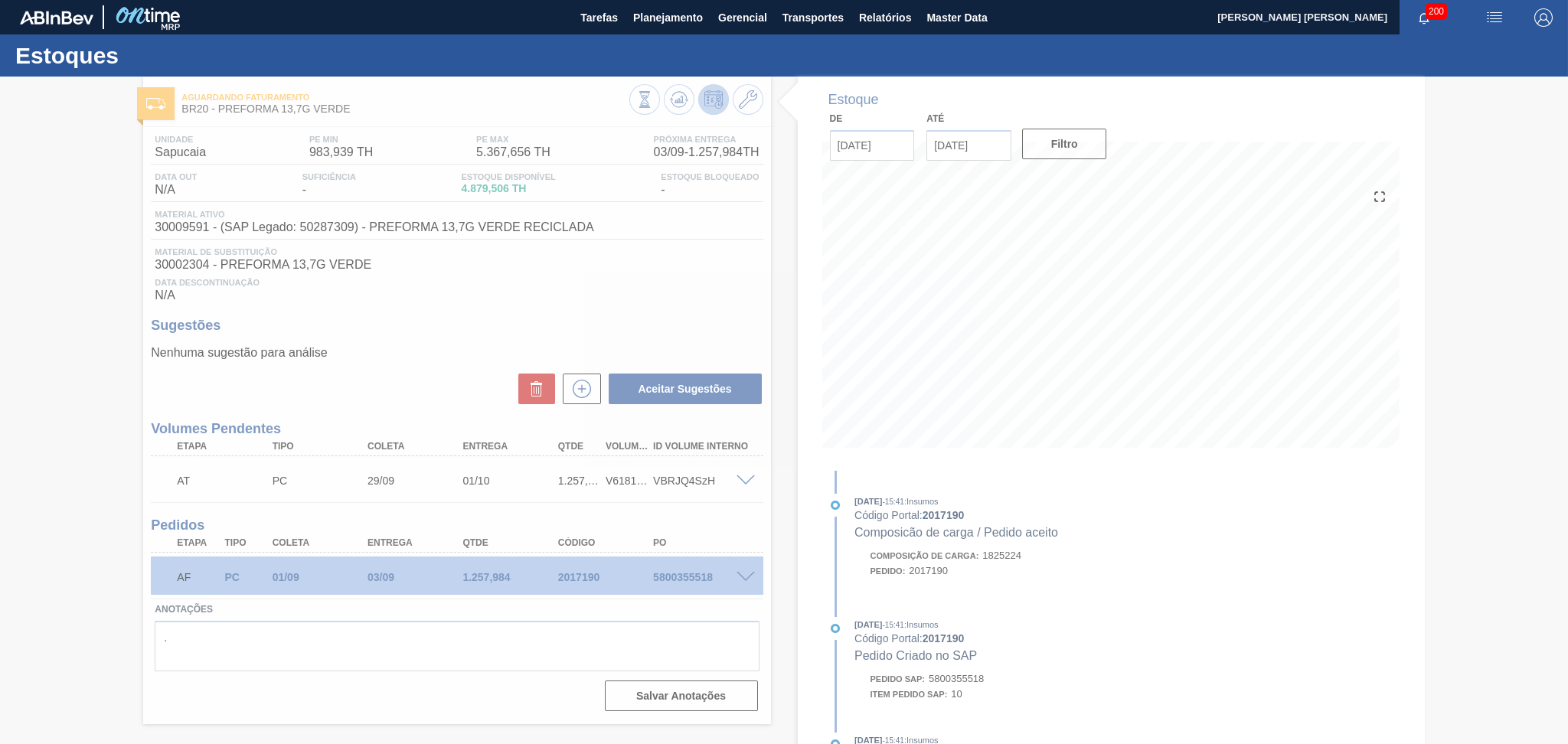
click at [753, 272] on div at bounding box center [784, 410] width 1568 height 668
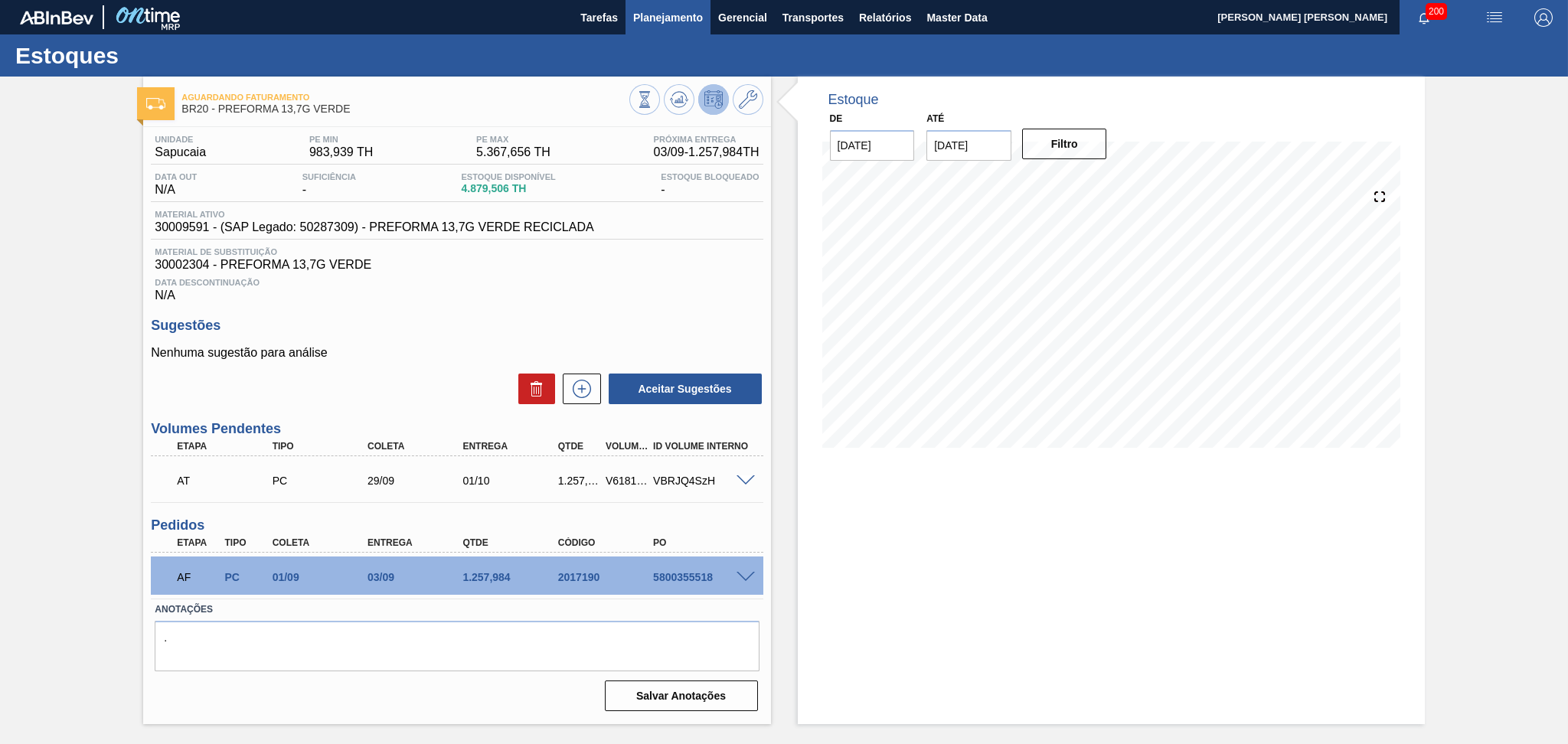
click at [679, 16] on span "Planejamento" at bounding box center [668, 17] width 70 height 18
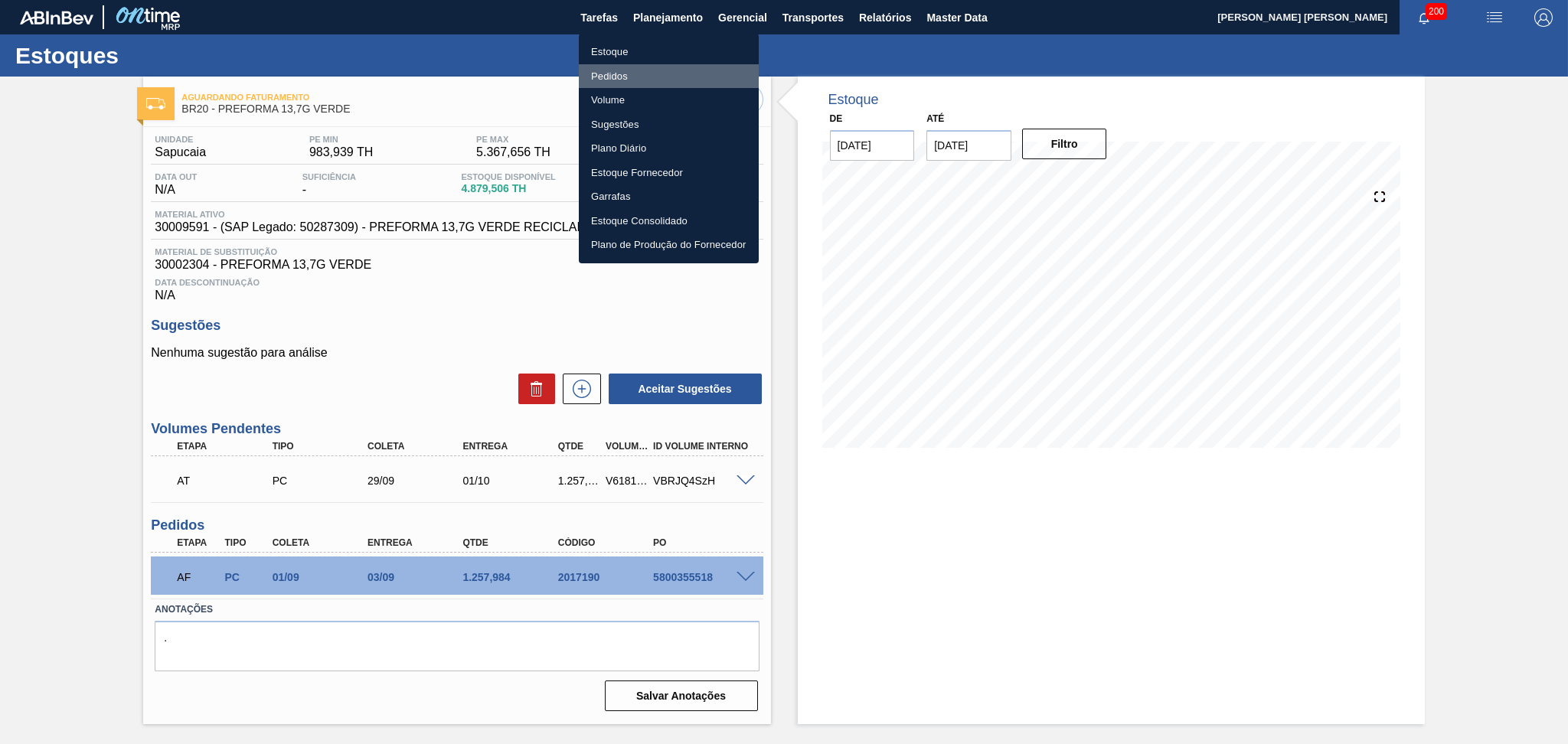
click at [614, 75] on li "Pedidos" at bounding box center [668, 76] width 180 height 25
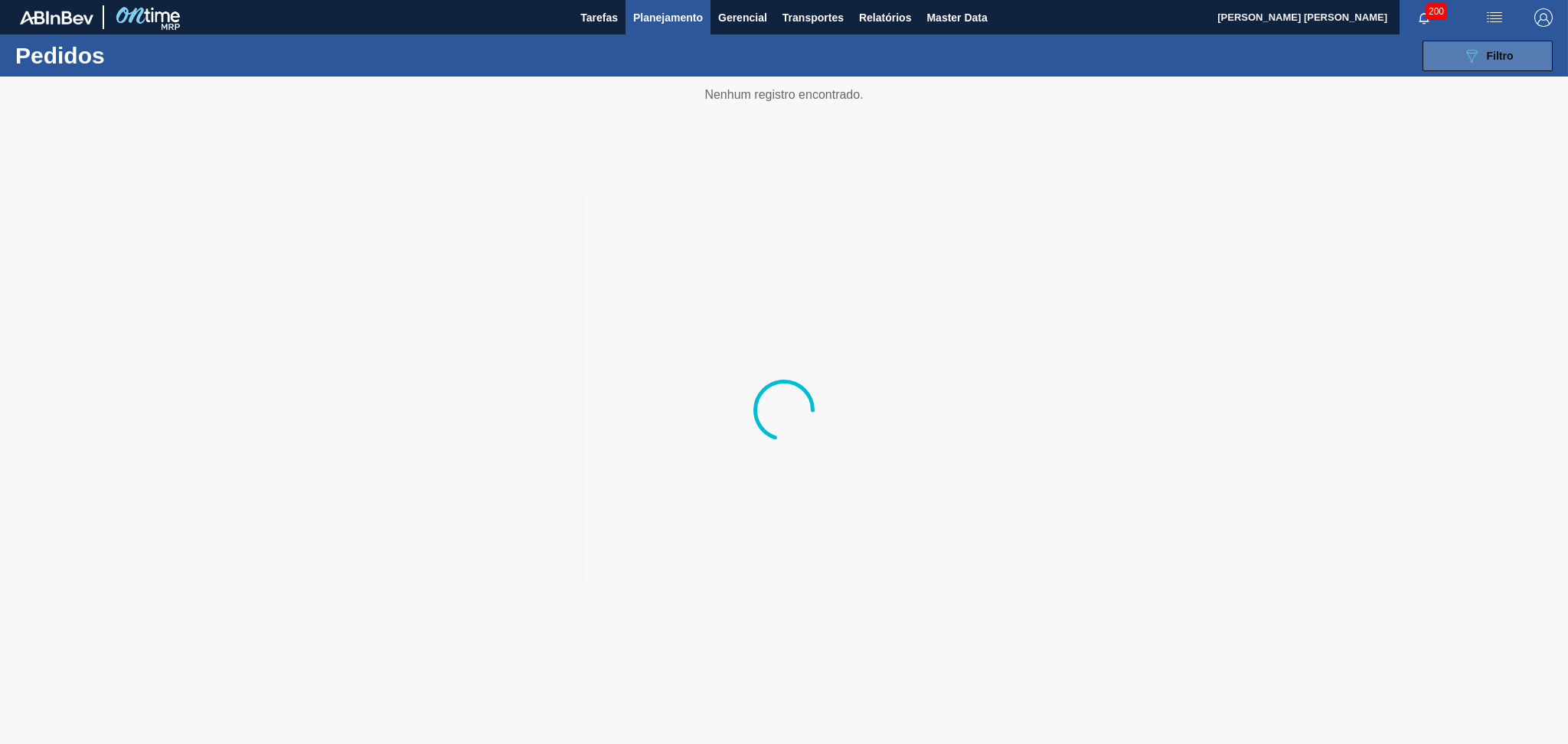
click at [1535, 53] on button "089F7B8B-B2A5-4AFE-B5C0-19BA573D28AC Filtro" at bounding box center [1487, 55] width 130 height 30
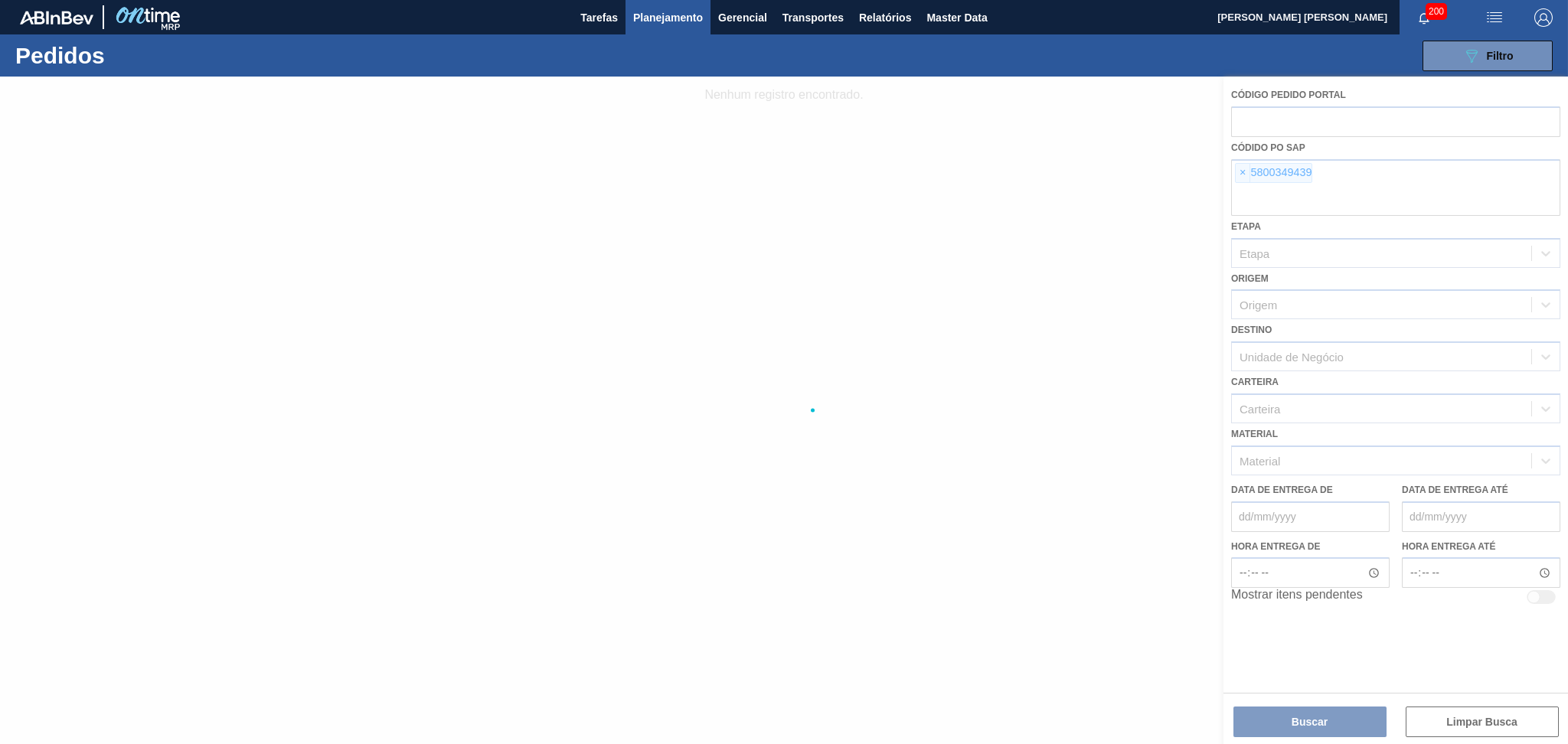
click at [1235, 176] on div at bounding box center [784, 410] width 1568 height 668
click at [1237, 175] on div at bounding box center [784, 410] width 1568 height 668
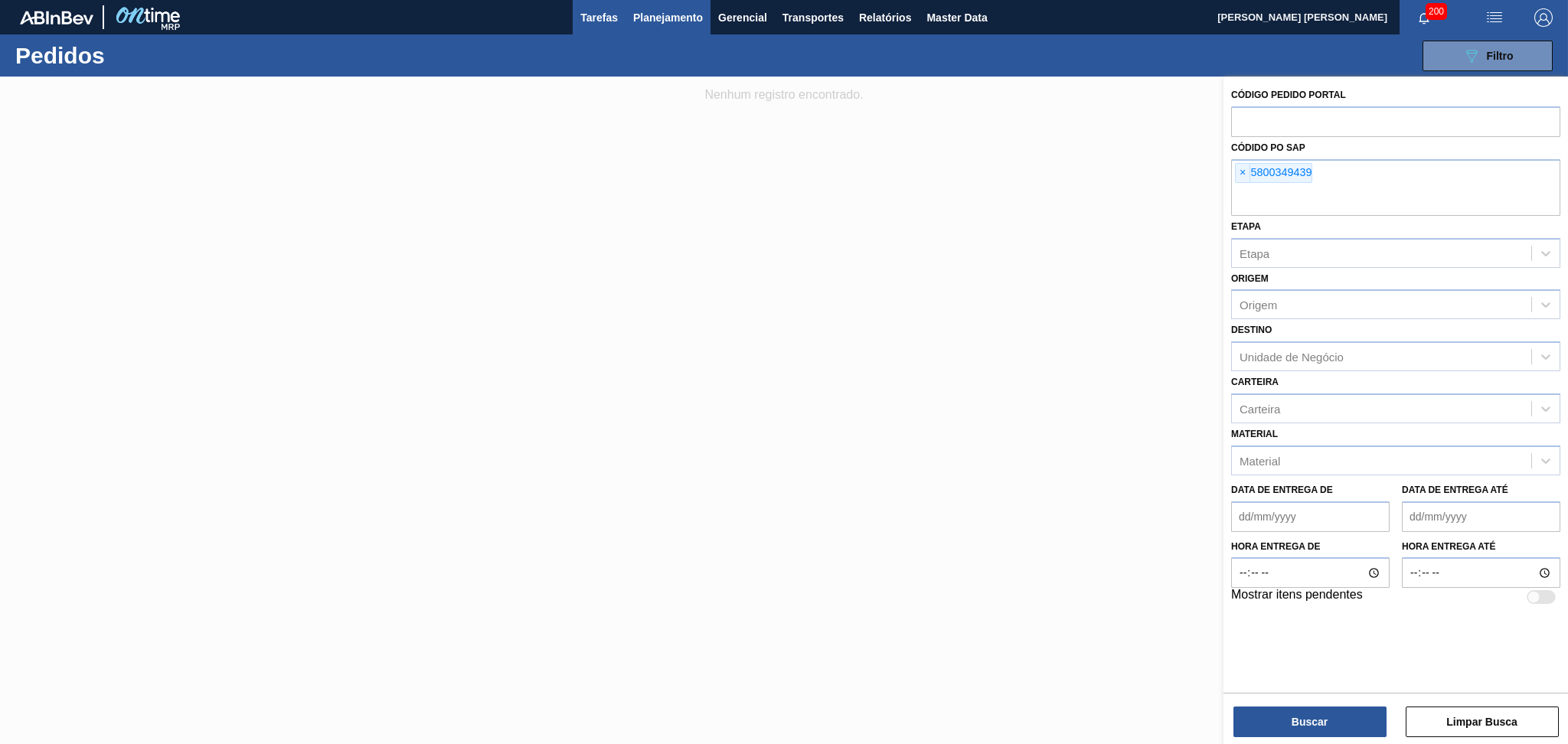
click at [605, 11] on span "Tarefas" at bounding box center [599, 17] width 38 height 18
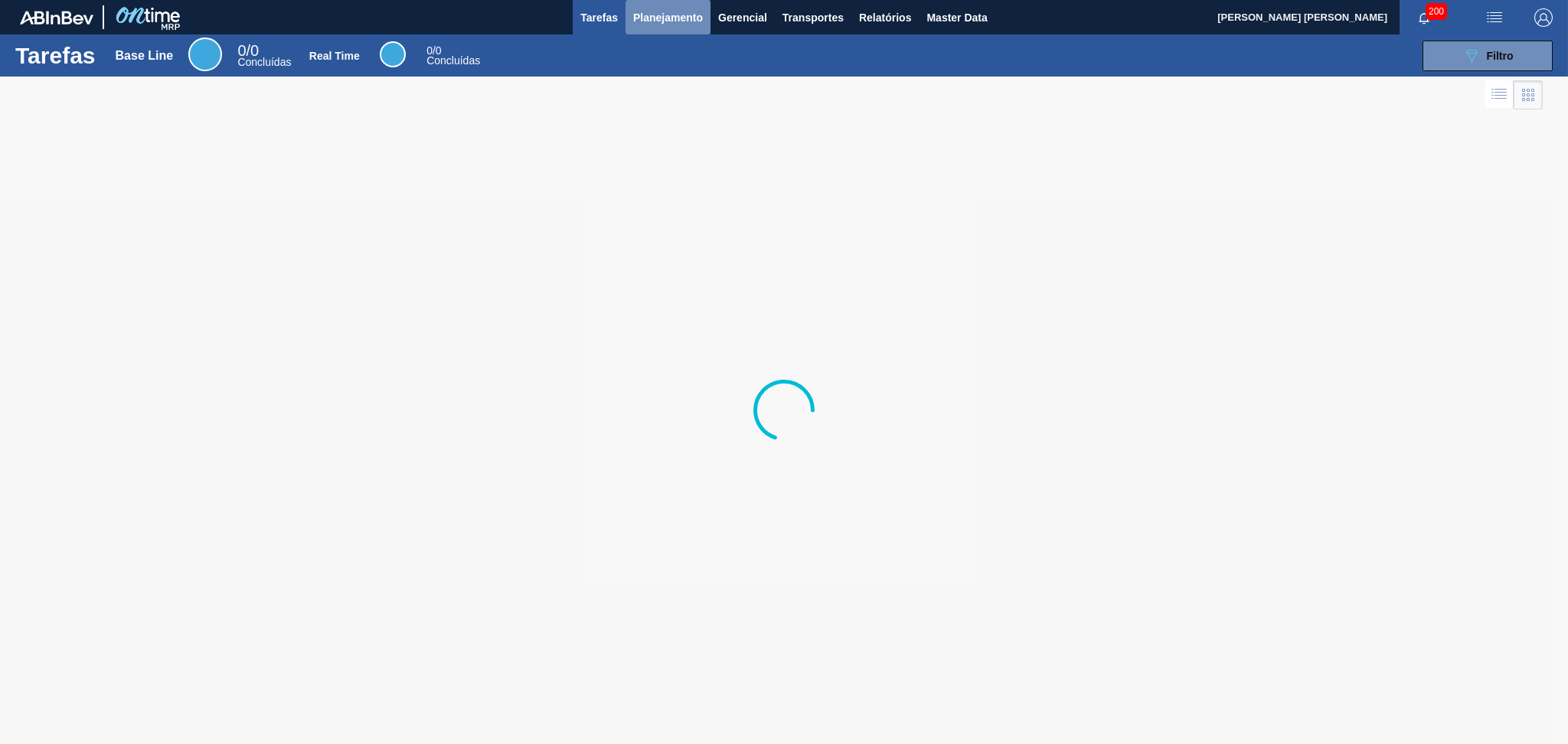
click at [675, 25] on span "Planejamento" at bounding box center [668, 17] width 70 height 18
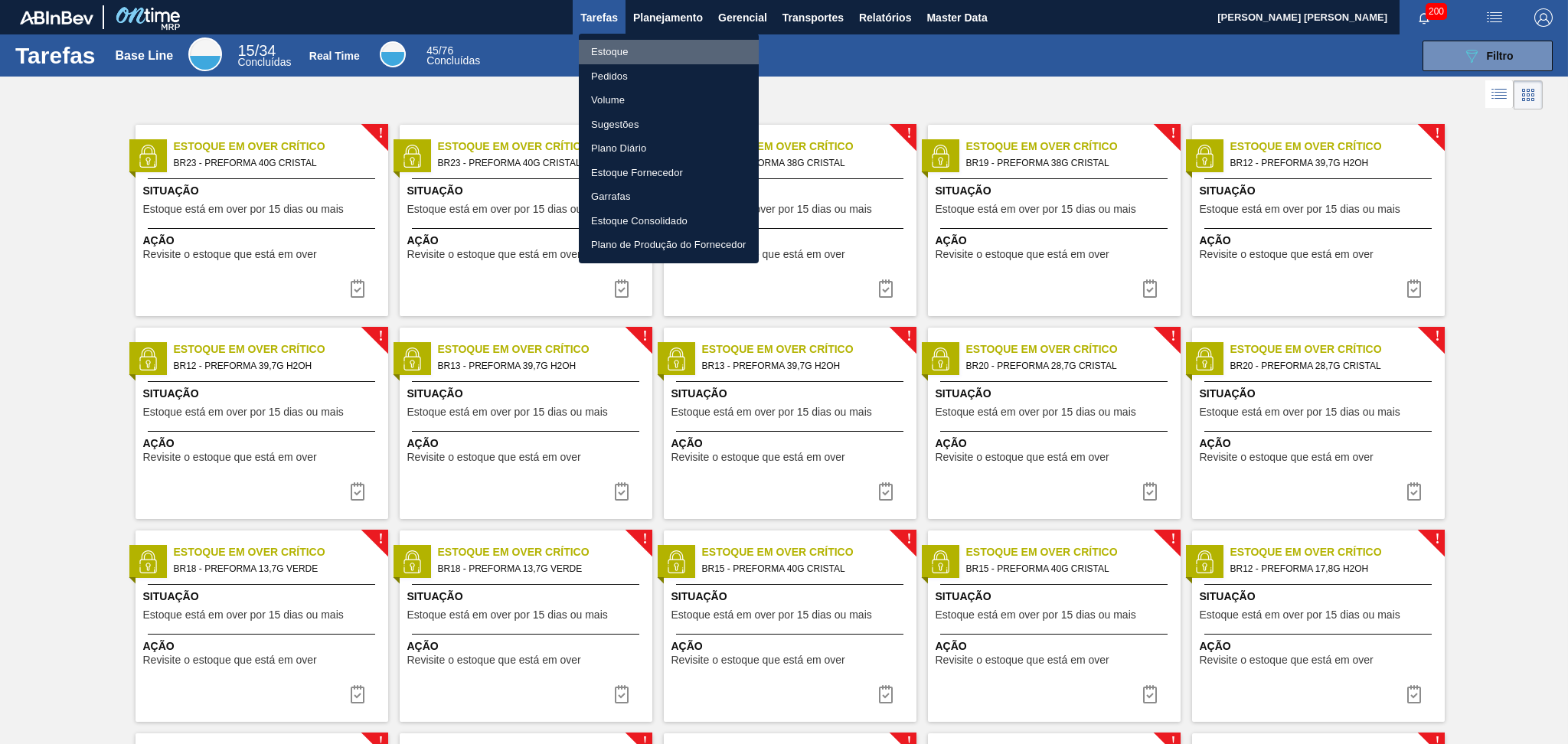
click at [615, 51] on li "Estoque" at bounding box center [668, 51] width 180 height 25
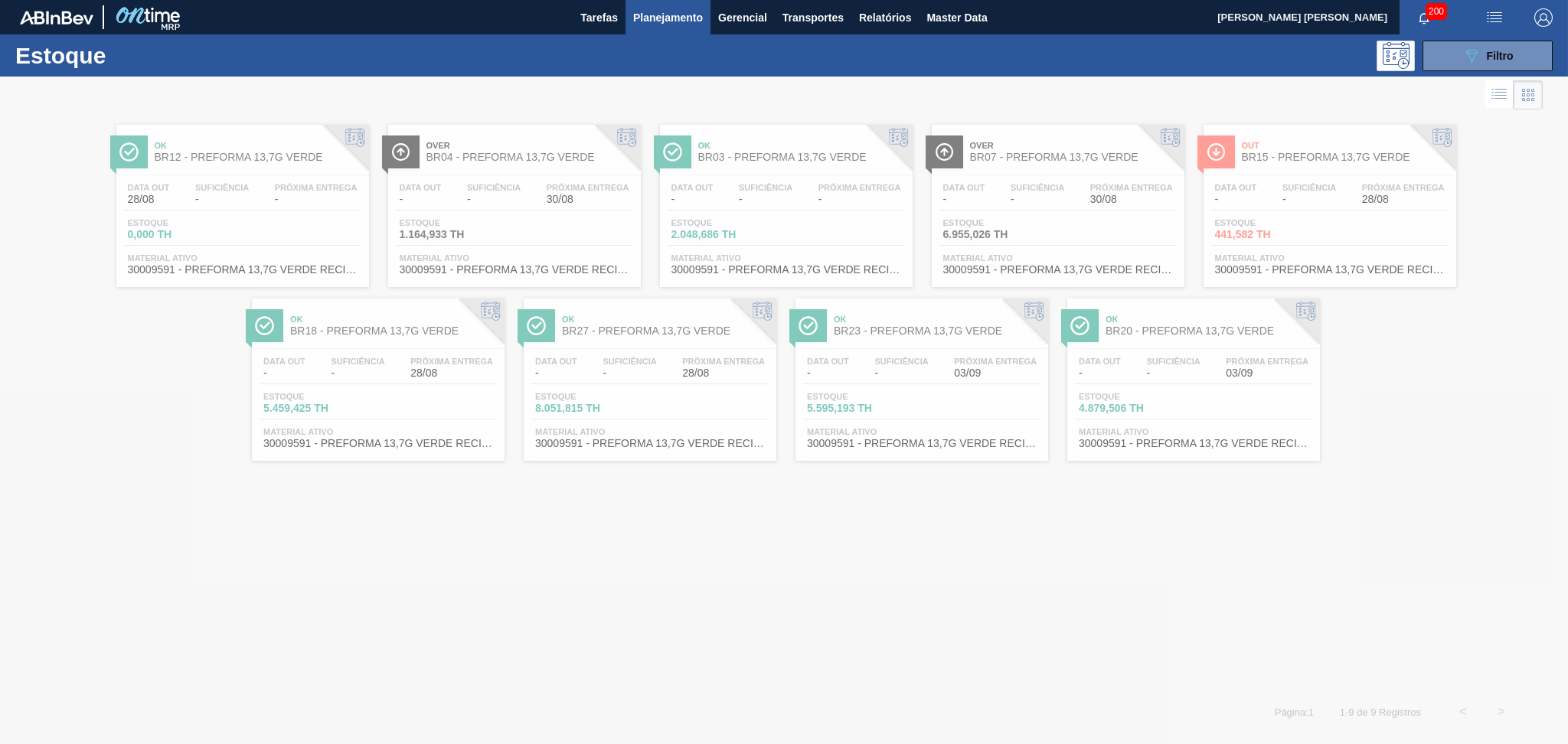
click at [1156, 372] on div at bounding box center [784, 410] width 1568 height 668
click at [1176, 364] on div at bounding box center [784, 410] width 1568 height 668
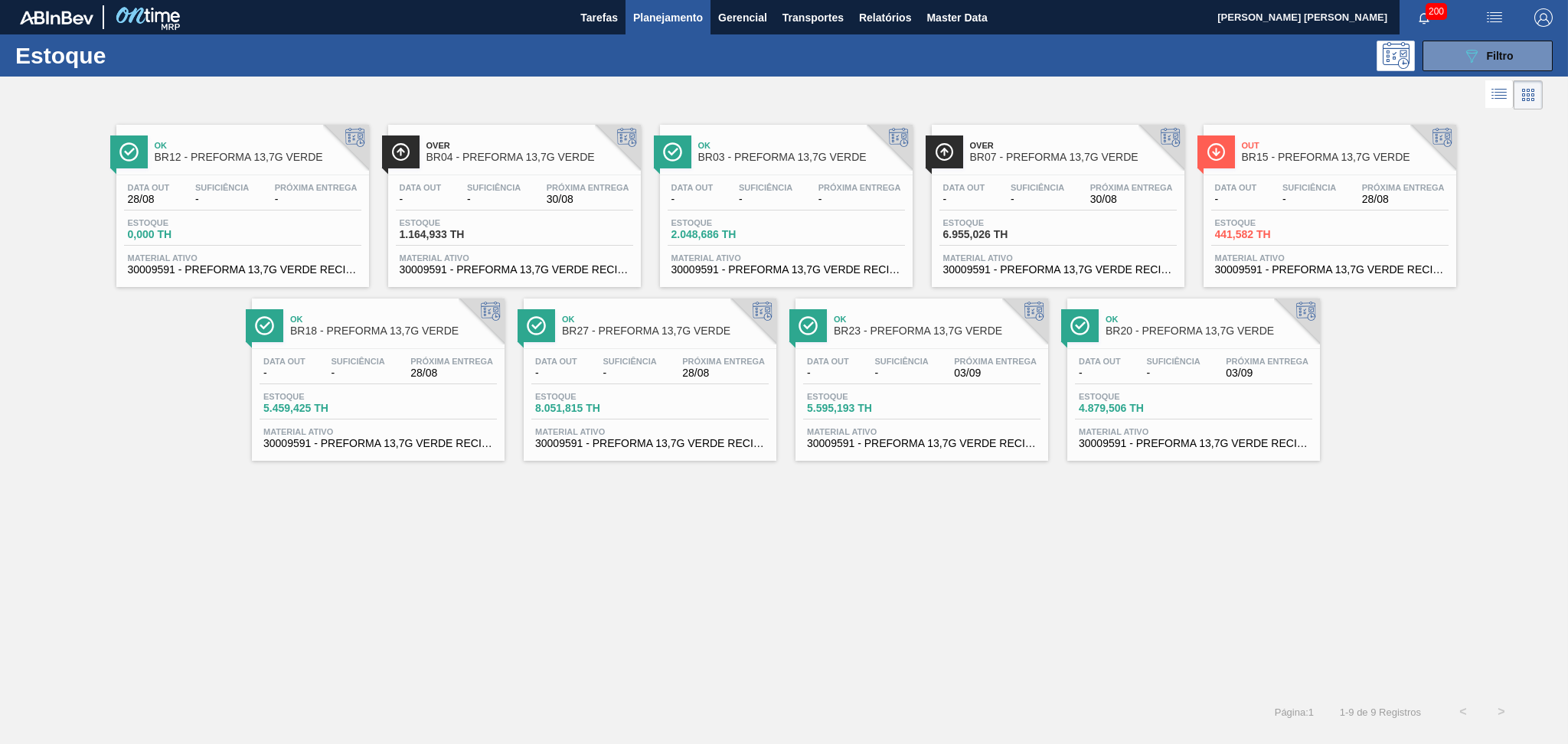
click at [1176, 364] on span "Suficiência" at bounding box center [1173, 361] width 53 height 9
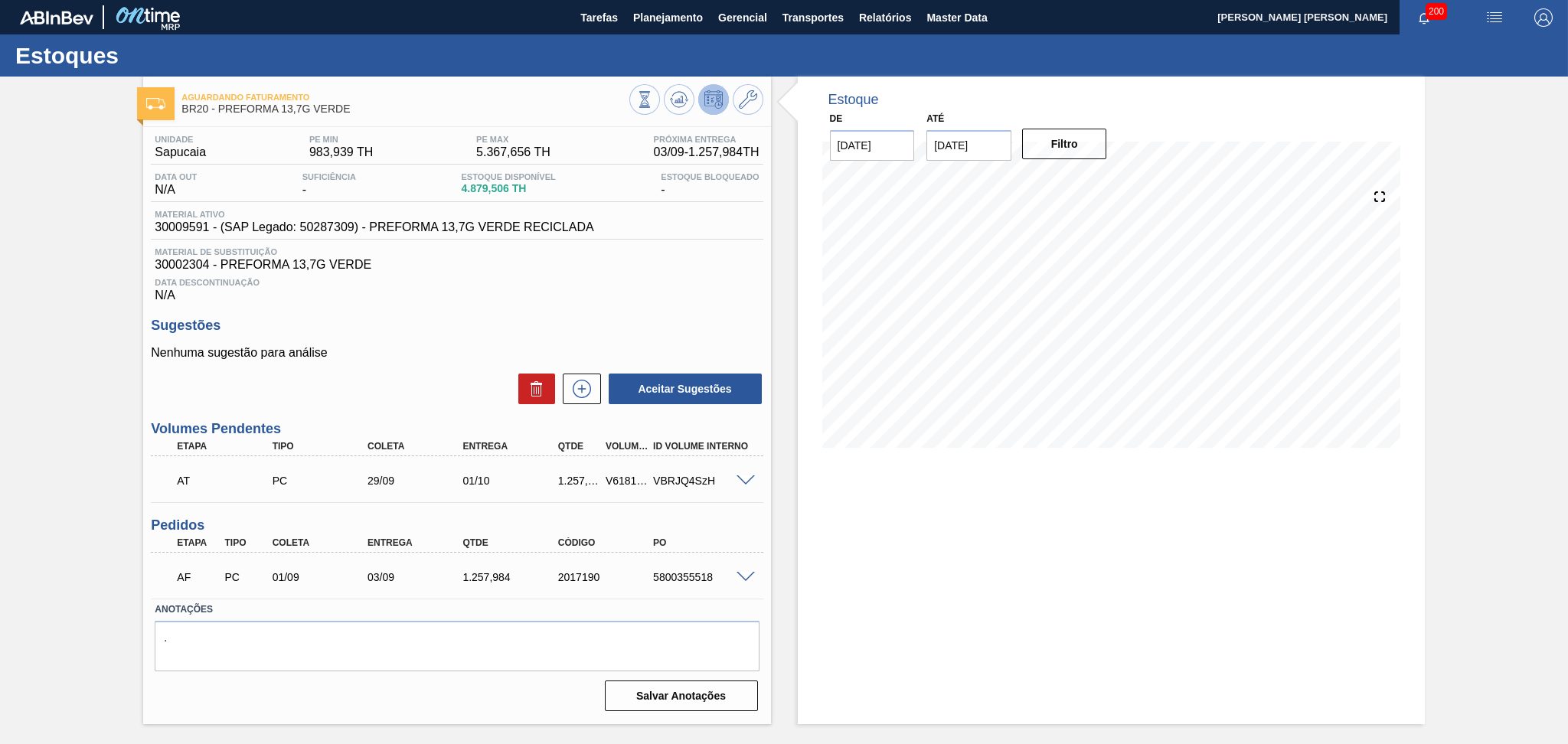
click at [724, 272] on span "30002304 - PREFORMA 13,7G VERDE" at bounding box center [457, 264] width 604 height 14
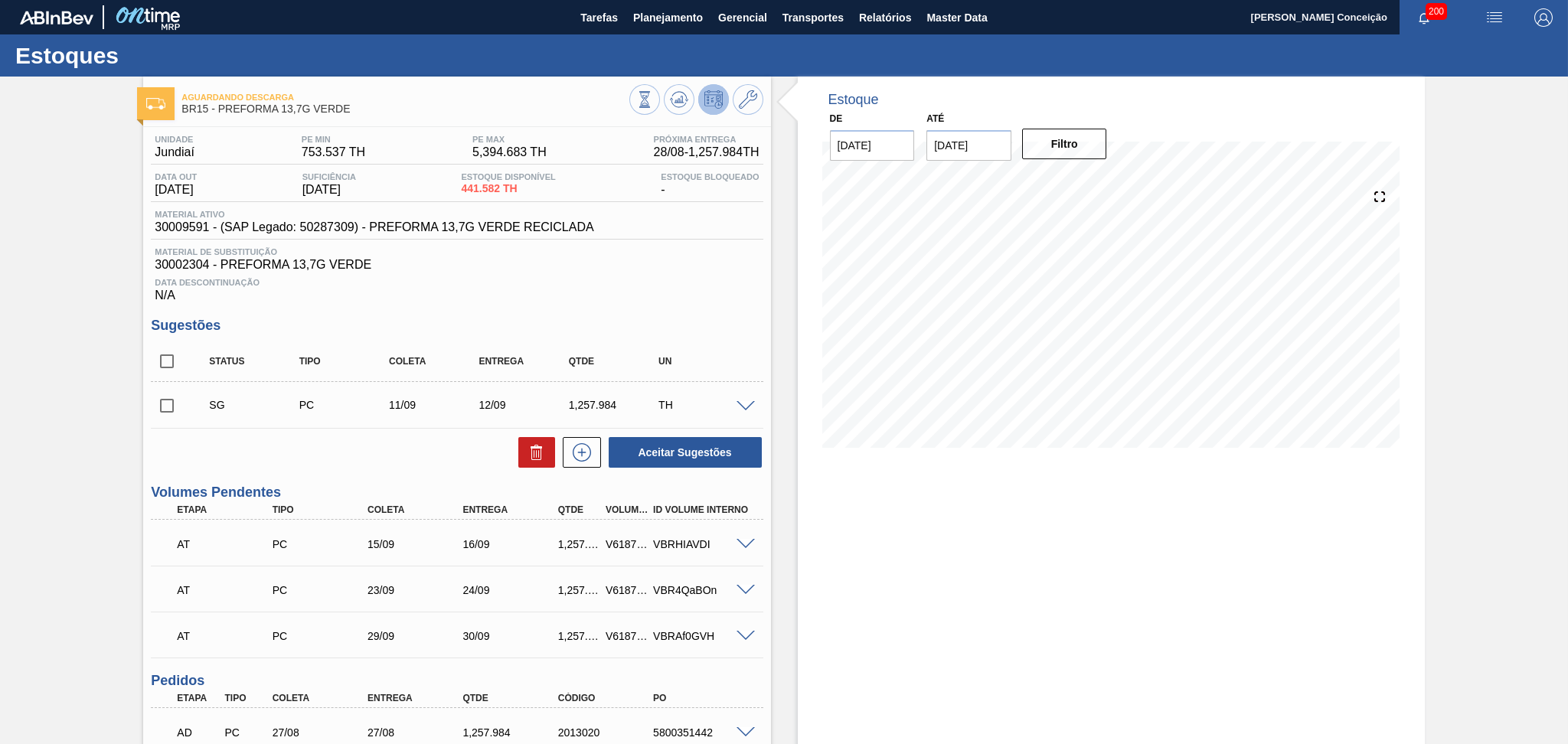
click at [701, 302] on div "Unidade Jundiaí PE MIN 753.537 TH PE MAX 5,394.683 TH Próxima Entrega 28/08 - 1…" at bounding box center [457, 500] width 627 height 745
click at [682, 109] on button at bounding box center [679, 99] width 30 height 30
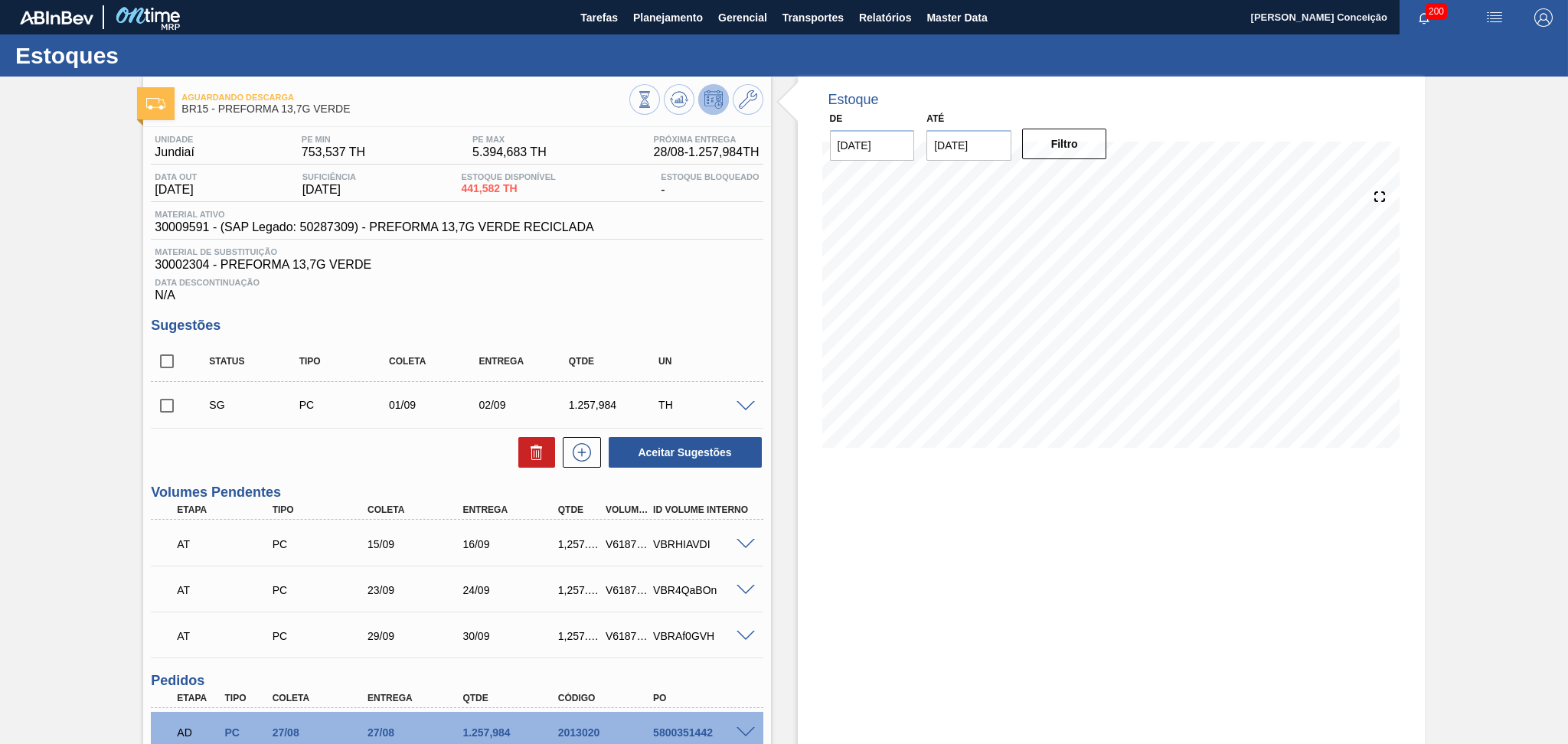
click at [1115, 640] on div "Estoque De [DATE] Até [DATE] Filtro" at bounding box center [1111, 478] width 627 height 804
click at [157, 404] on input "checkbox" at bounding box center [166, 405] width 32 height 32
click at [533, 457] on icon at bounding box center [536, 452] width 18 height 18
checkbox input "false"
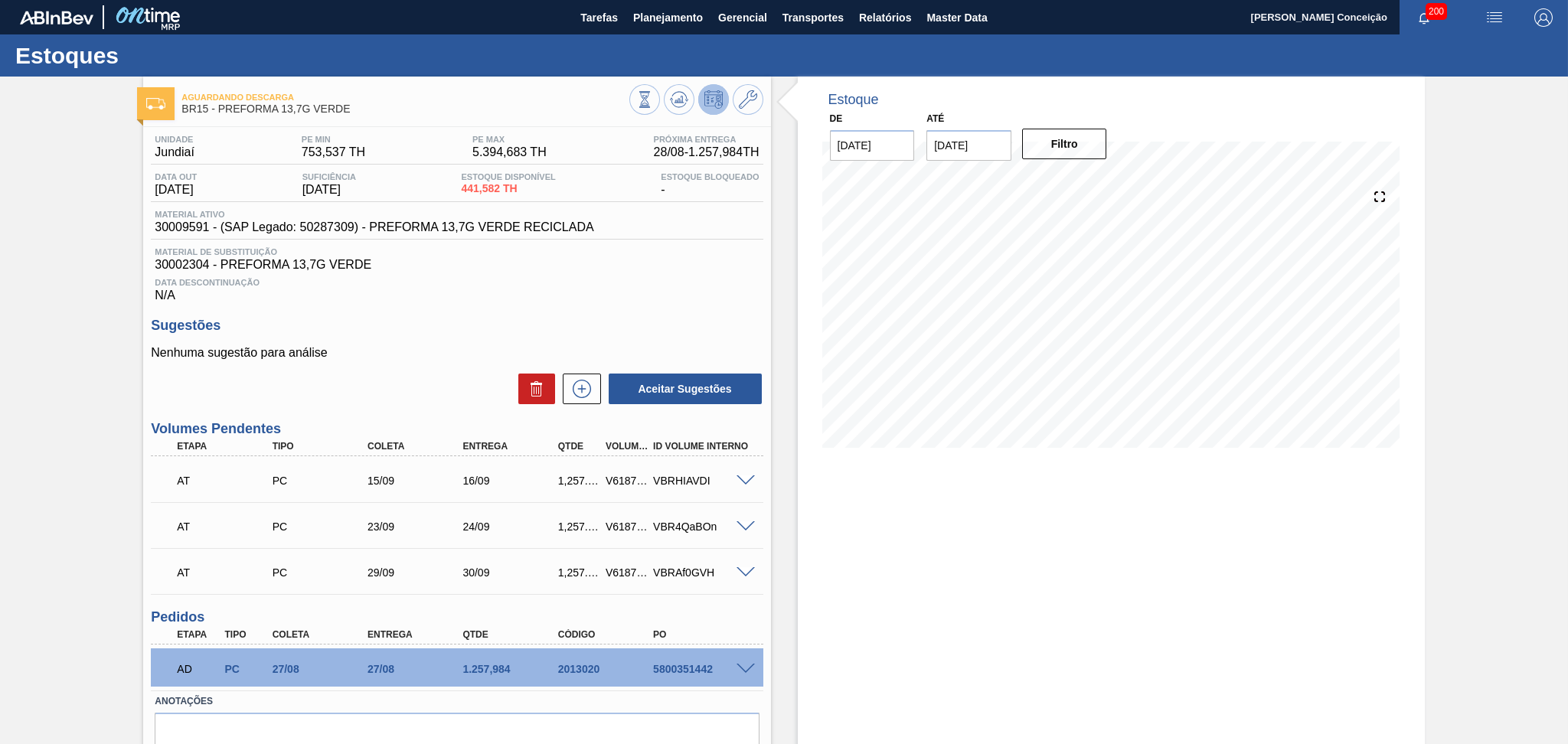
click at [920, 577] on div "Estoque De [DATE] Até [DATE] Filtro 09/09 Projeção de Estoque 408.054 [DOMAIN_N…" at bounding box center [1111, 446] width 627 height 739
click at [603, 299] on div "Data Descontinuação N/A" at bounding box center [456, 286] width 612 height 30
click at [364, 329] on h3 "Sugestões" at bounding box center [456, 326] width 612 height 17
click at [679, 105] on icon at bounding box center [679, 100] width 18 height 18
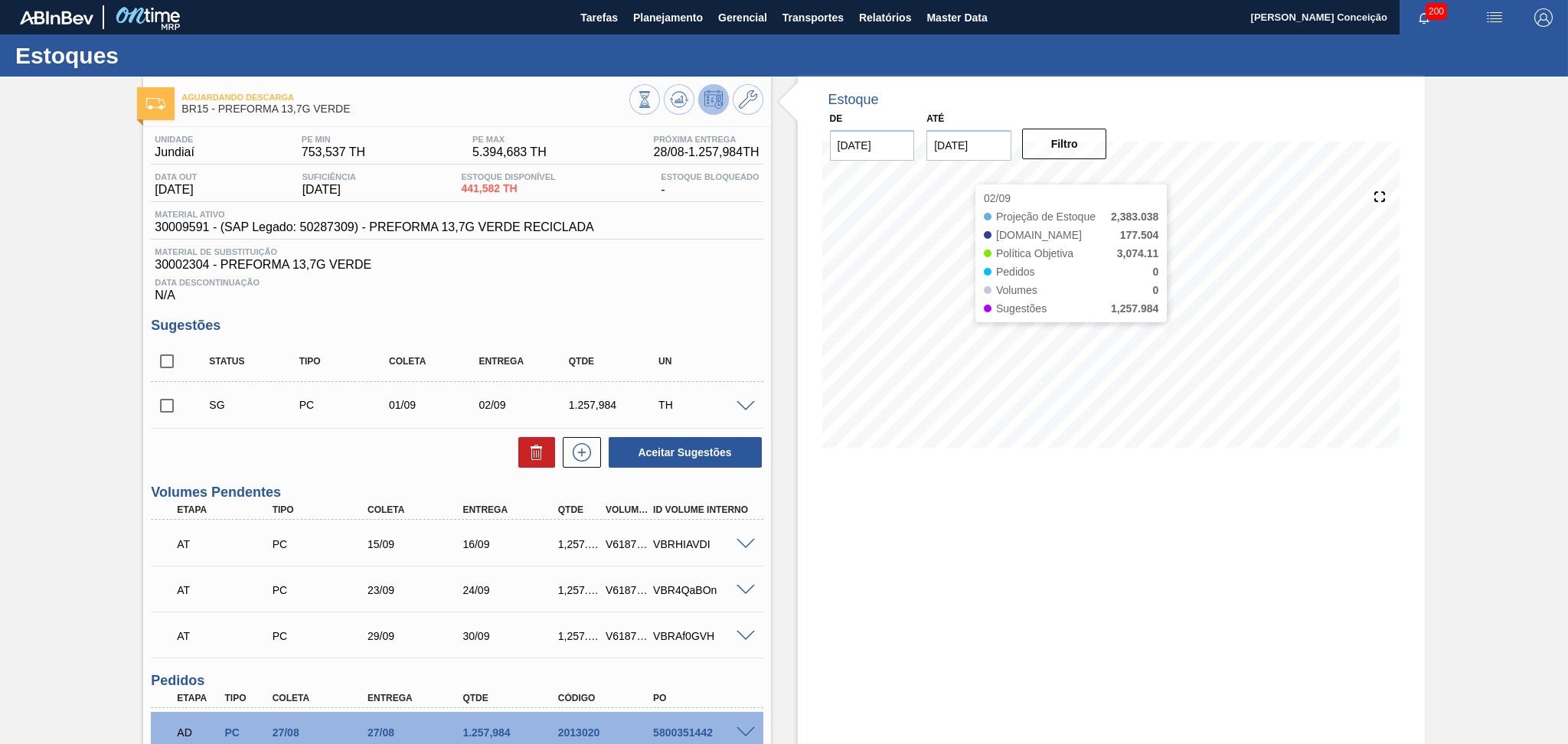
click at [1043, 606] on div "Estoque De [DATE] Até [DATE] Filtro 02/09 Projeção de Estoque 2,383.038 [DOMAIN…" at bounding box center [1111, 478] width 627 height 804
click at [171, 402] on input "checkbox" at bounding box center [166, 405] width 32 height 32
checkbox input "true"
click at [169, 354] on input "checkbox" at bounding box center [166, 361] width 32 height 32
checkbox input "true"
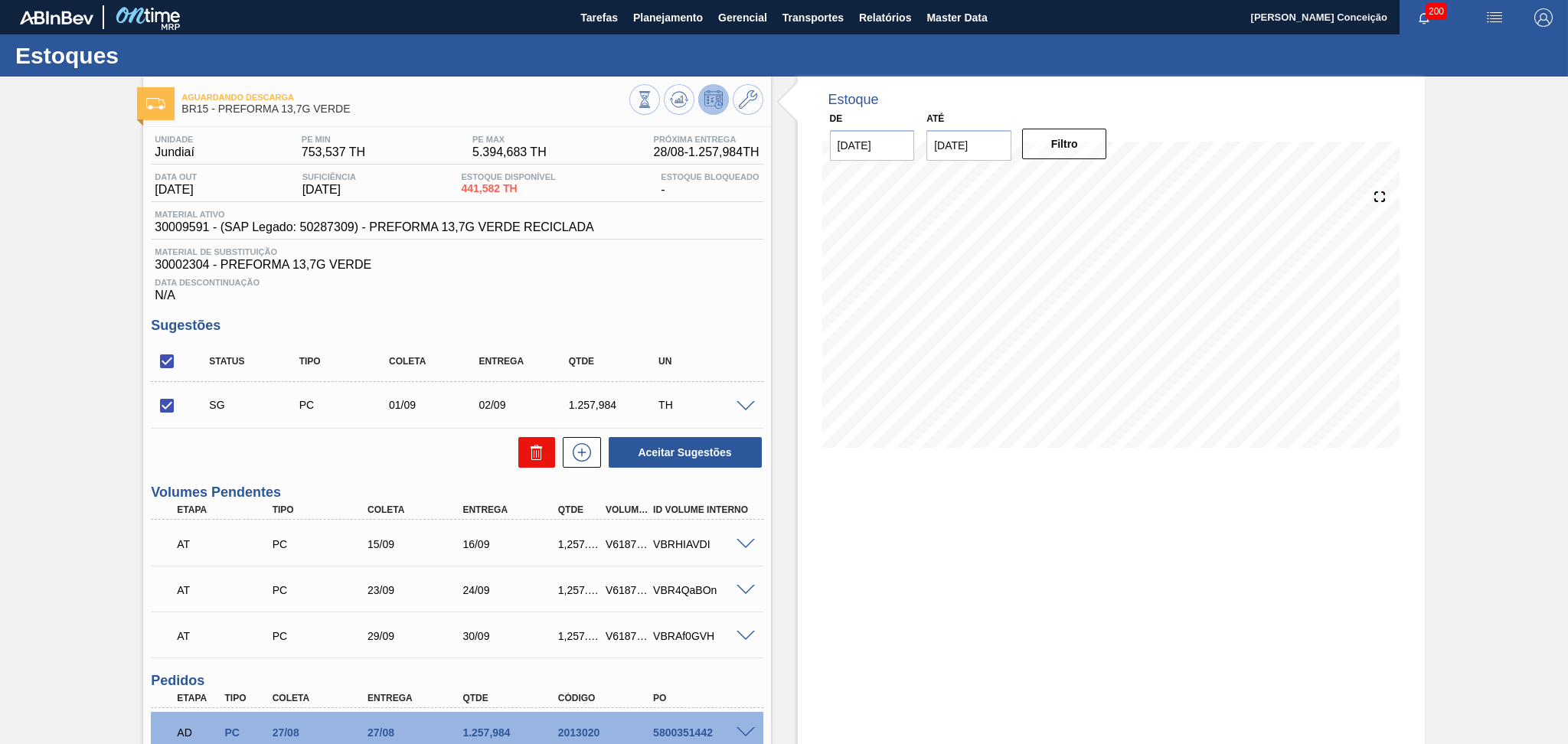
click at [527, 461] on button at bounding box center [536, 452] width 37 height 30
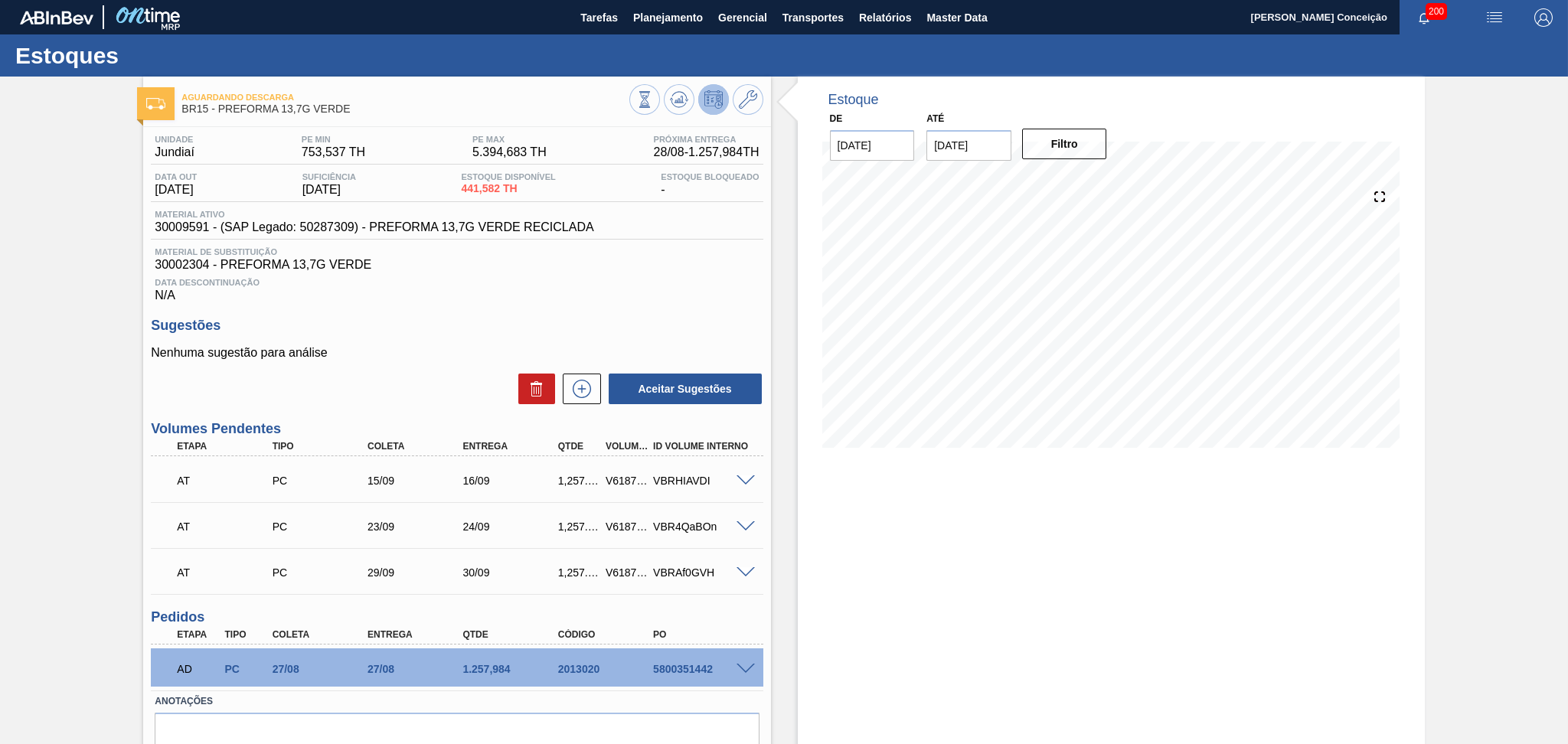
click at [584, 278] on span "Data Descontinuação" at bounding box center [457, 283] width 604 height 9
click at [897, 512] on div "Estoque De [DATE] Até [DATE] Filtro 30/09 Projeção de Estoque 2,382.834 [DOMAIN…" at bounding box center [1111, 446] width 627 height 739
click at [905, 582] on div "Estoque De [DATE] Até [DATE] Filtro 30/09 Projeção de Estoque 2,382.834 [DOMAIN…" at bounding box center [1111, 446] width 627 height 739
click at [595, 335] on div "Sugestões Nenhuma sugestão para análise Aceitar Sugestões" at bounding box center [456, 361] width 612 height 88
click at [679, 319] on h3 "Sugestões" at bounding box center [456, 326] width 612 height 17
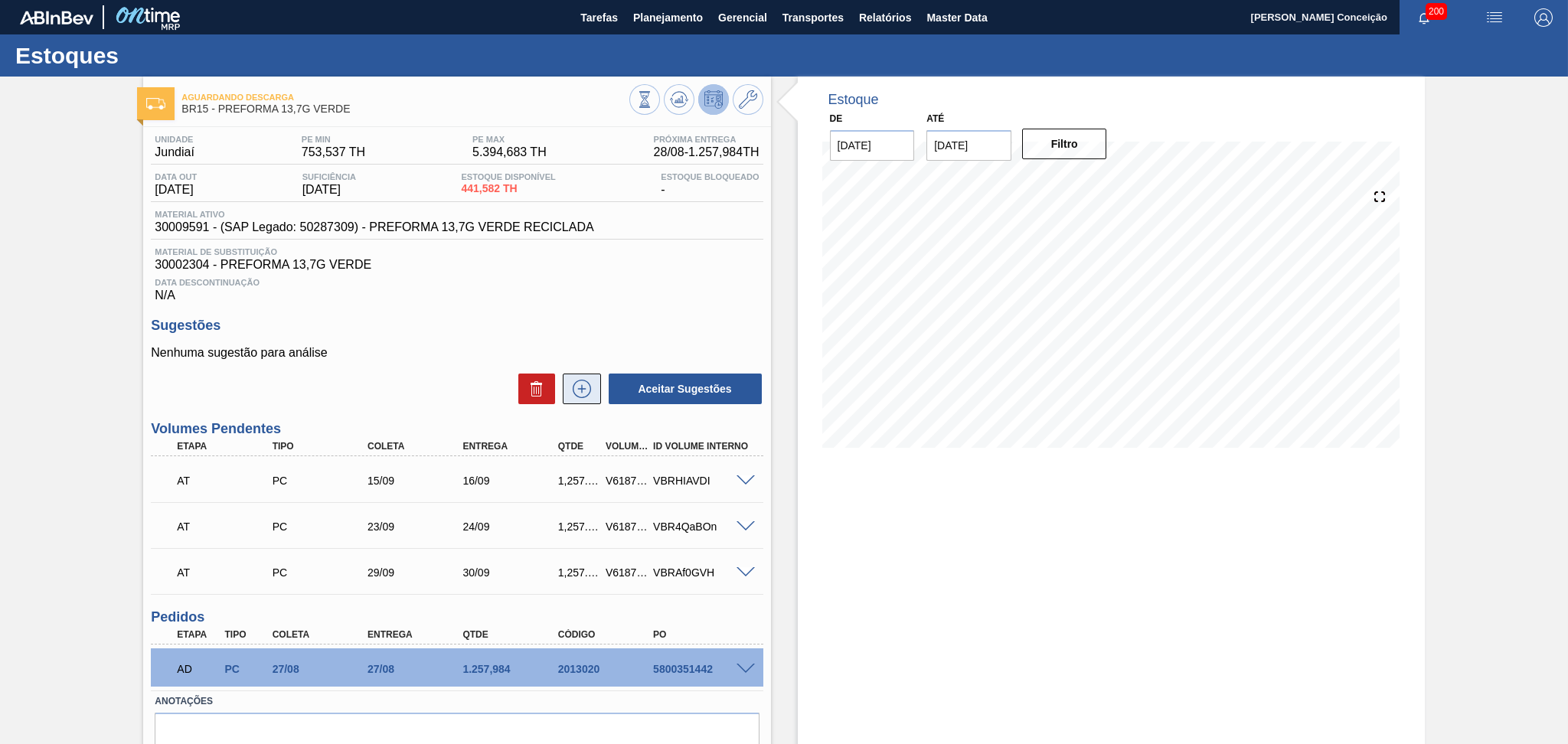
click at [581, 387] on icon at bounding box center [581, 389] width 25 height 18
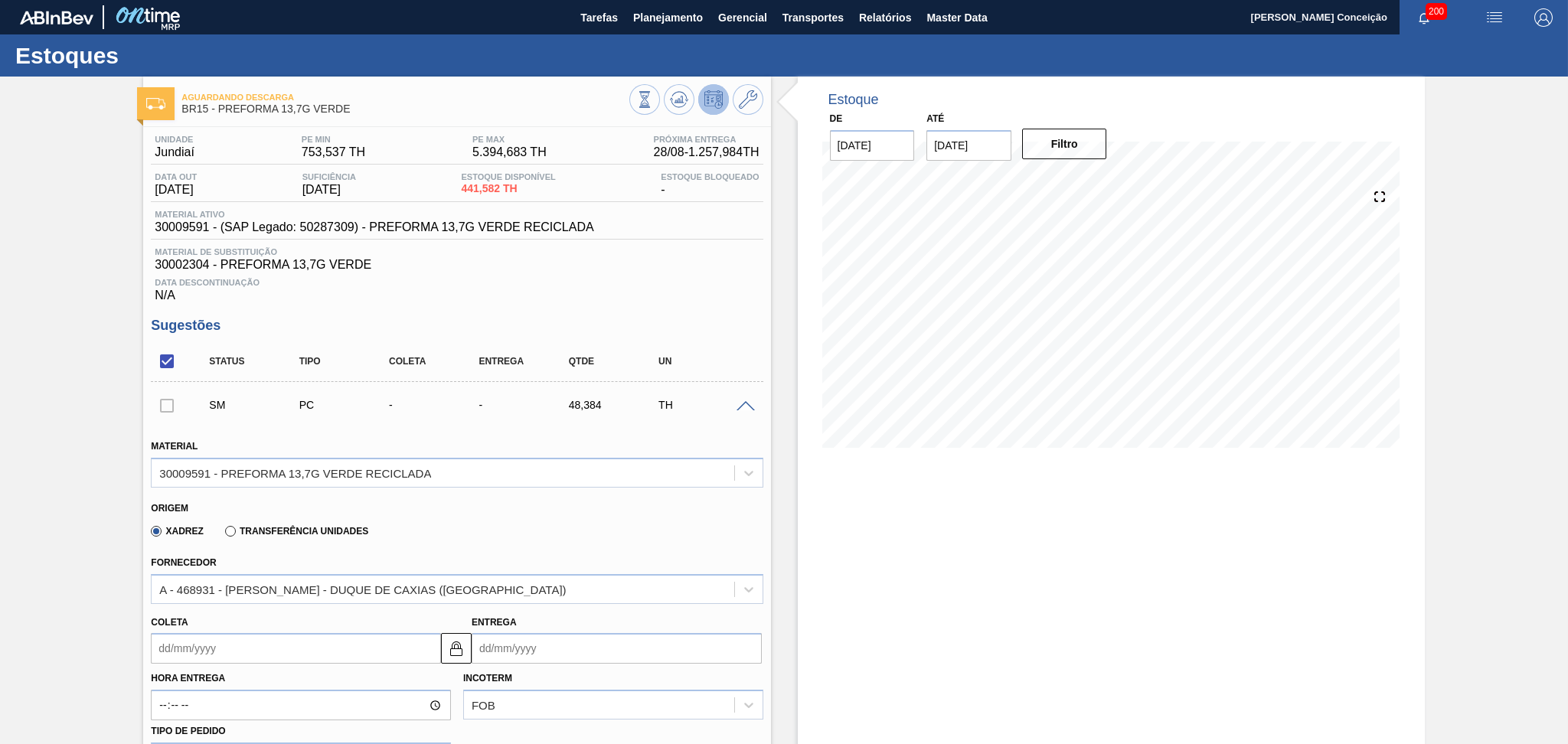
click at [488, 514] on div "Xadrez Transferência Unidades" at bounding box center [449, 528] width 599 height 30
click at [535, 519] on div "Xadrez Transferência Unidades" at bounding box center [449, 528] width 599 height 30
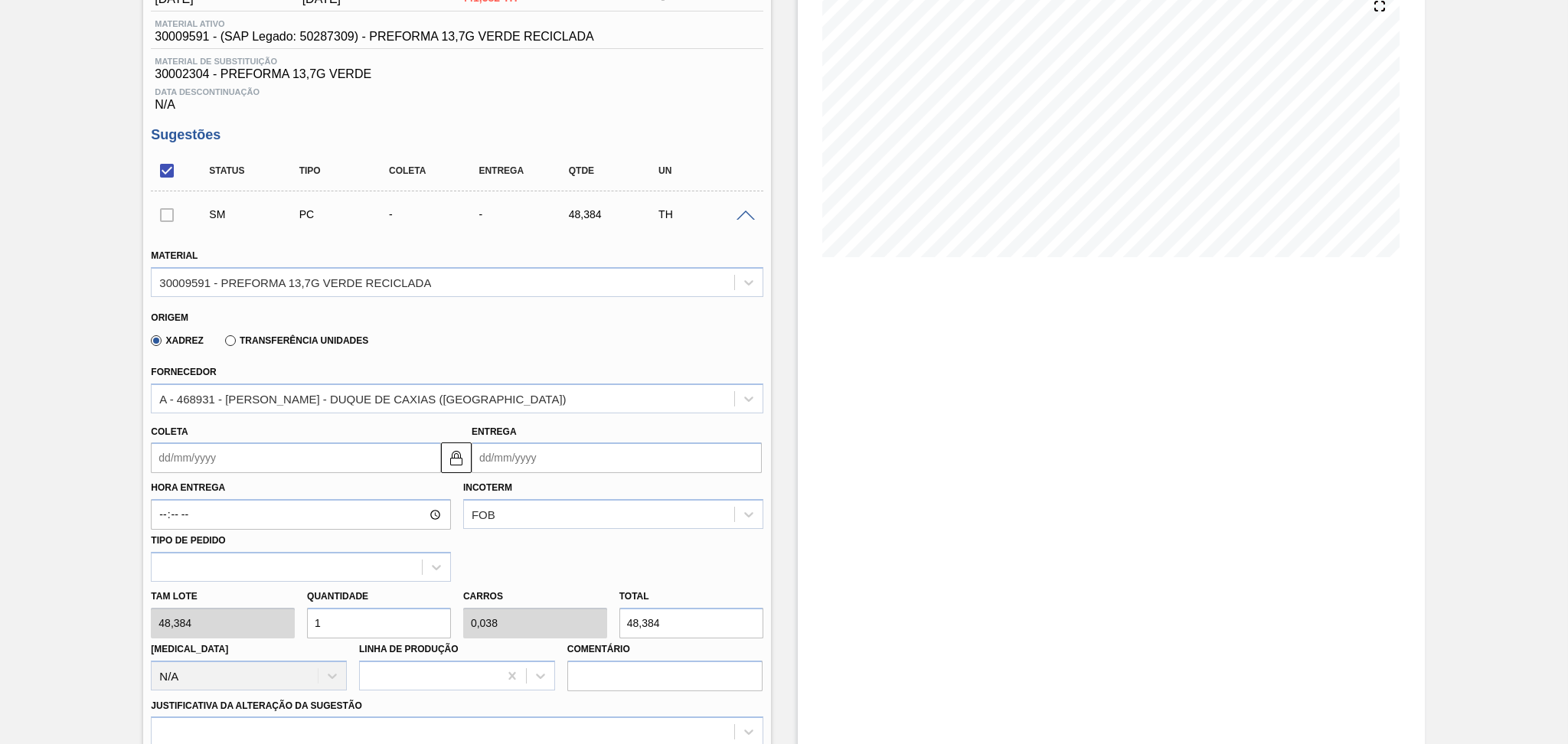
scroll to position [204, 0]
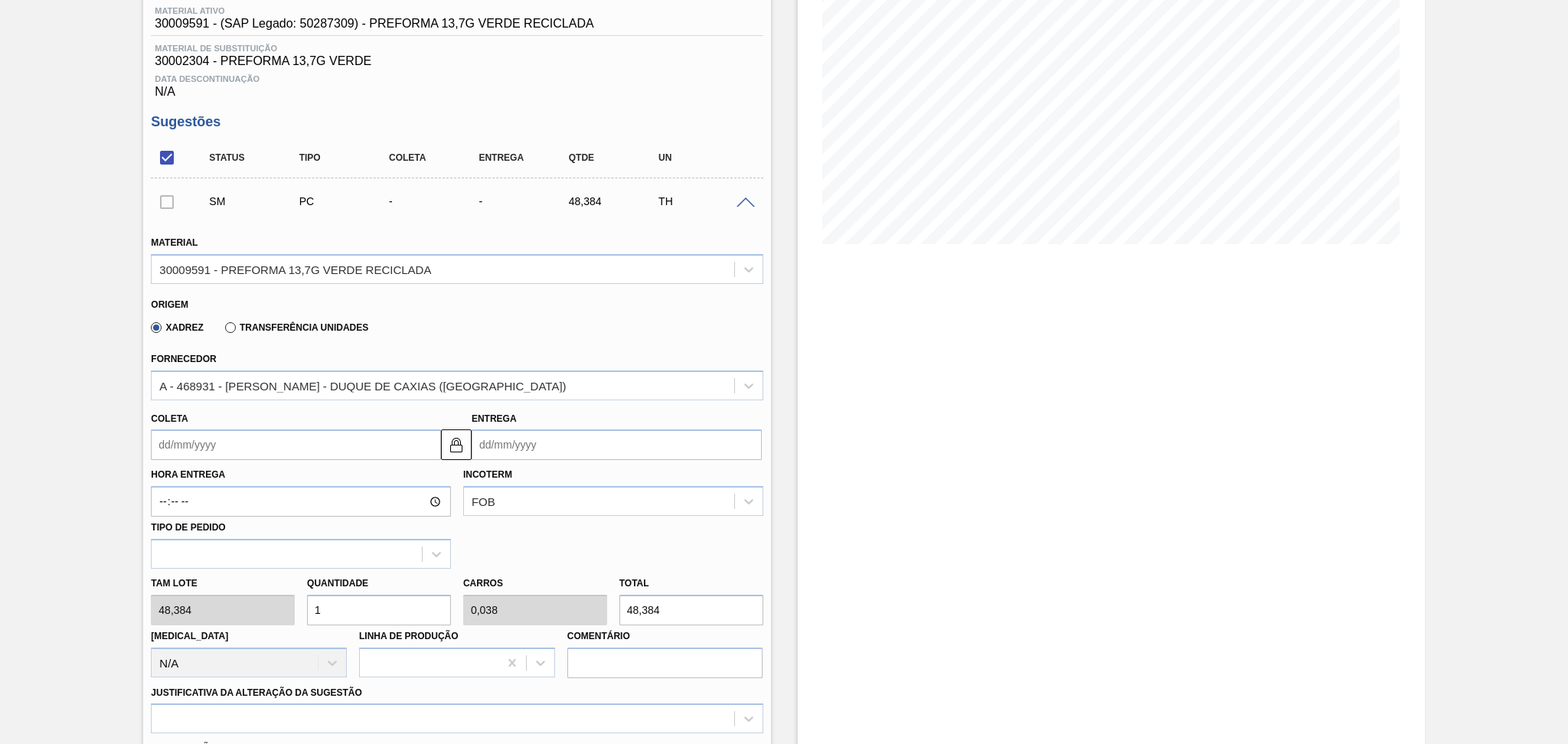
click at [1032, 308] on div "Estoque De [DATE] Até [DATE] Filtro 07/09 Projeção de Estoque 485.55 [DOMAIN_NA…" at bounding box center [1111, 588] width 627 height 1431
click at [747, 201] on span at bounding box center [745, 203] width 18 height 12
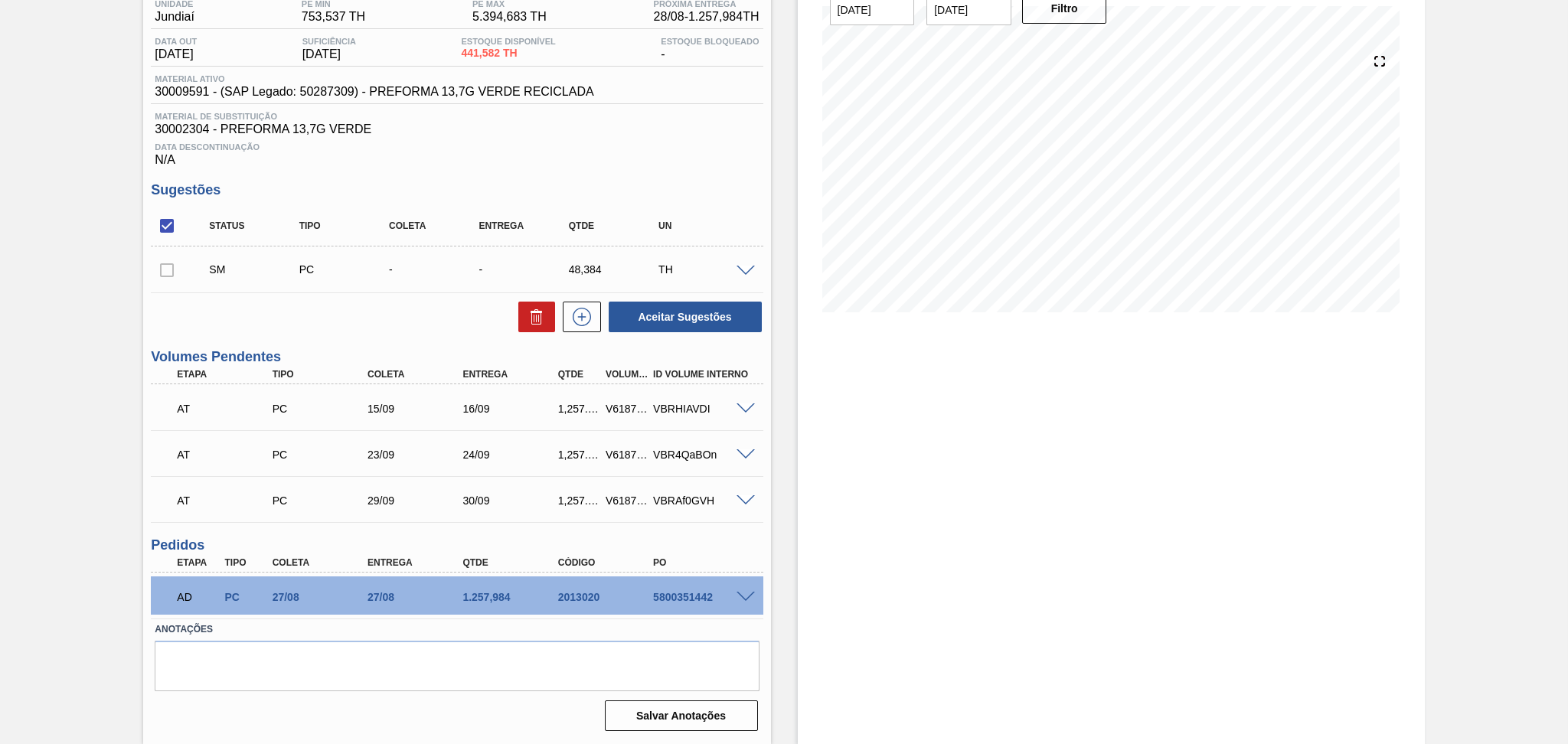
scroll to position [132, 0]
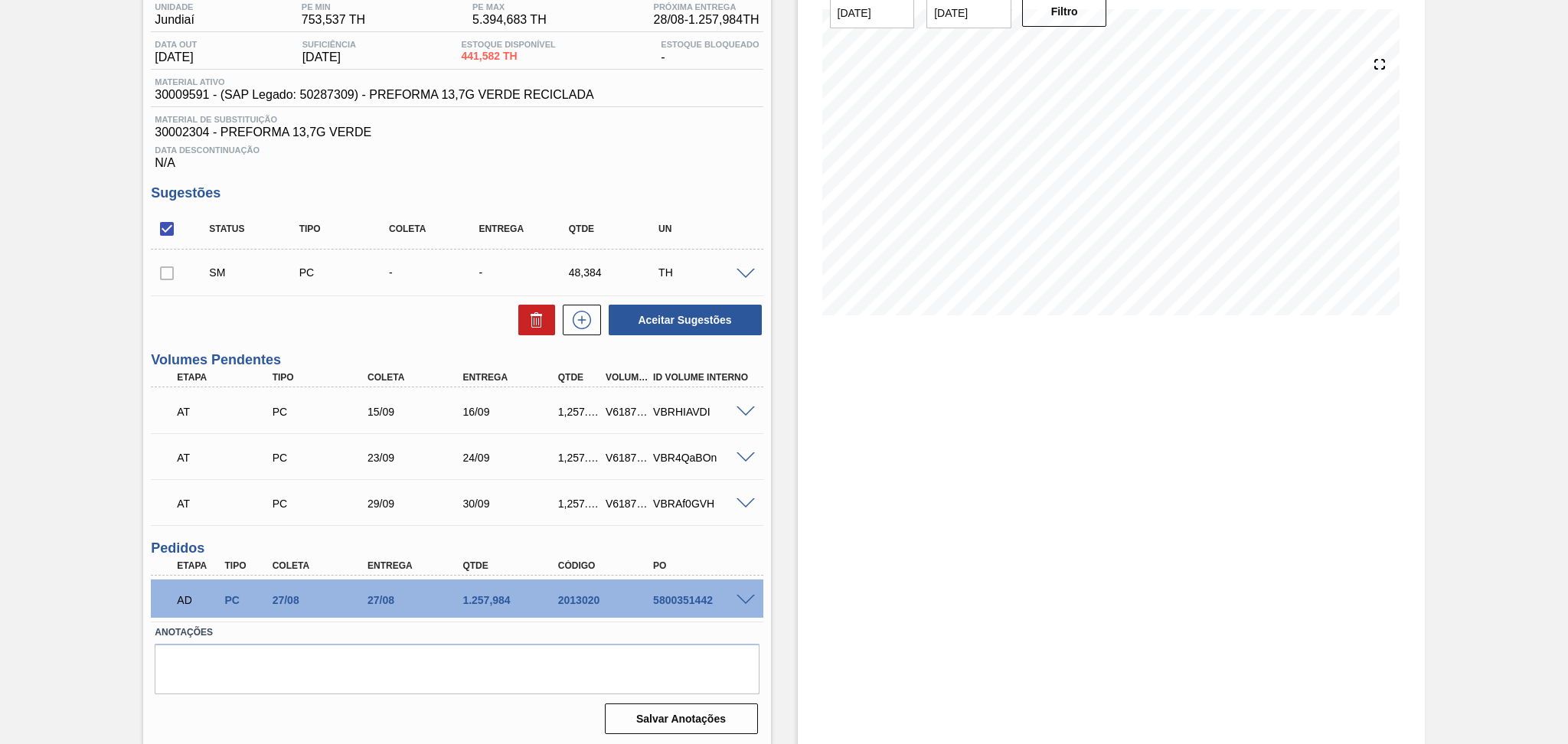
click at [812, 462] on div "Estoque De [DATE] Até [DATE] Filtro 07/09 Projeção de Estoque 485.55 [DOMAIN_NA…" at bounding box center [1111, 346] width 627 height 804
click at [743, 273] on span at bounding box center [745, 274] width 18 height 12
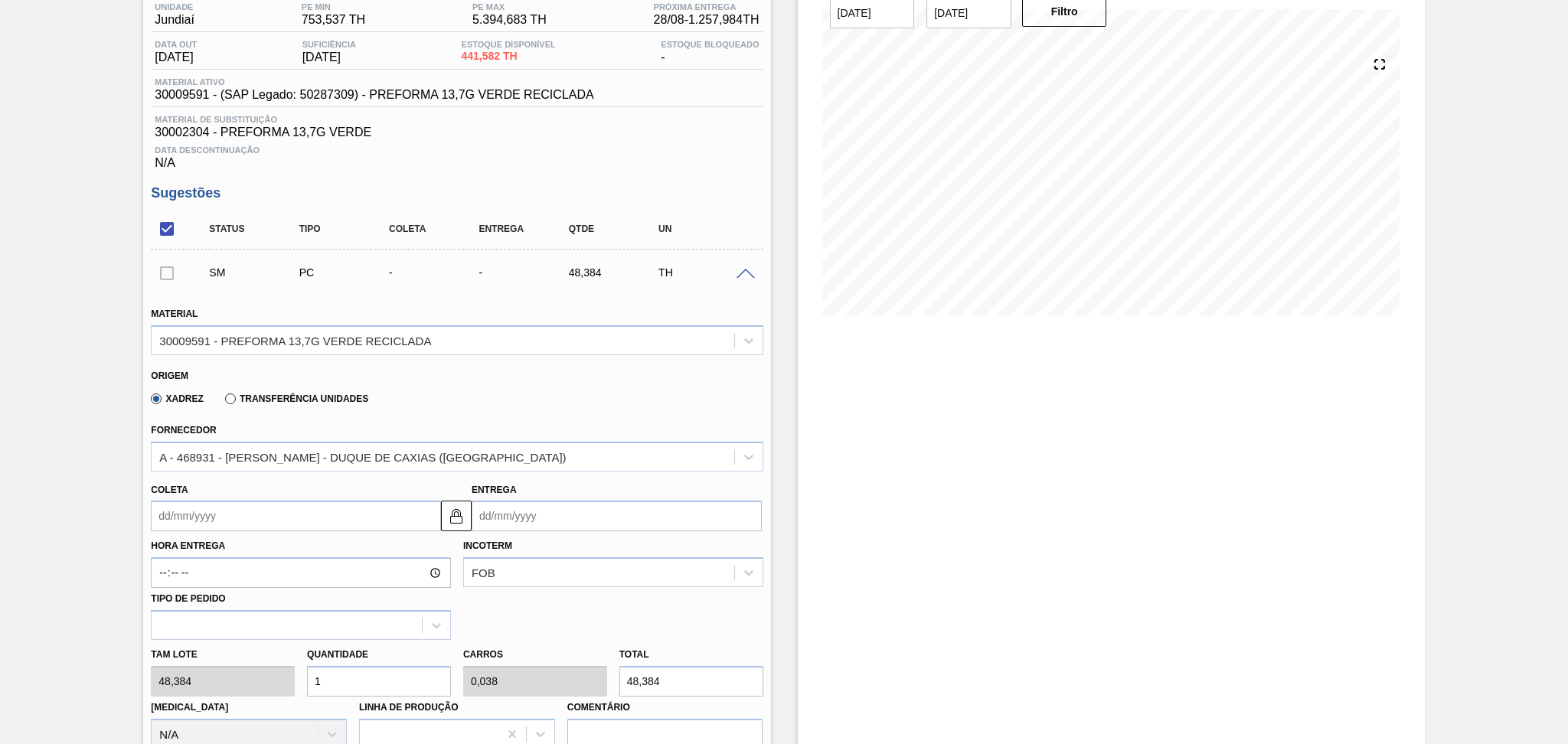
scroll to position [204, 0]
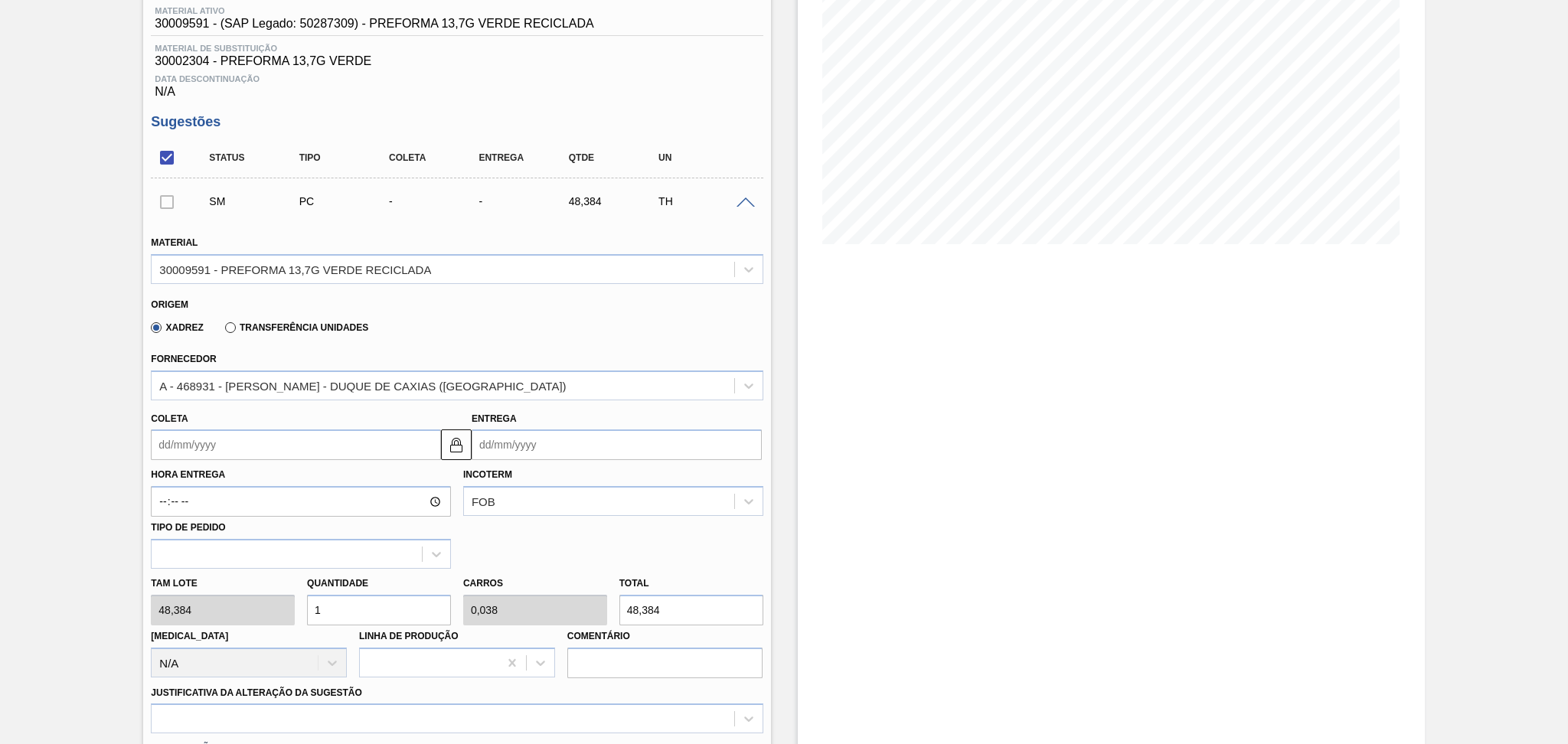
click at [222, 445] on input "Coleta" at bounding box center [295, 444] width 290 height 30
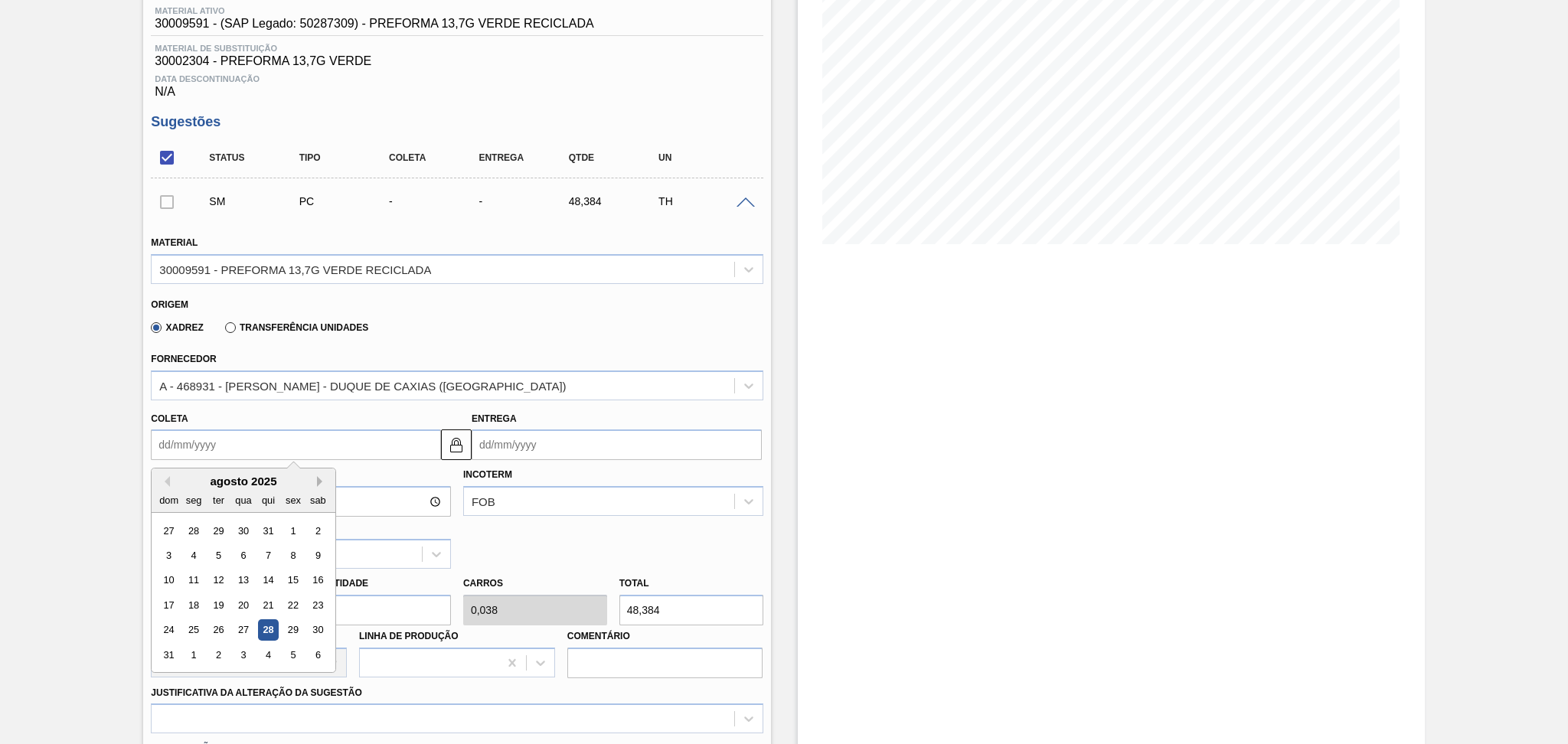
click at [321, 476] on button "Next Month" at bounding box center [323, 482] width 11 height 11
click at [299, 527] on div "5" at bounding box center [293, 531] width 21 height 21
type input "05/09/2025"
type input "06/09/2025"
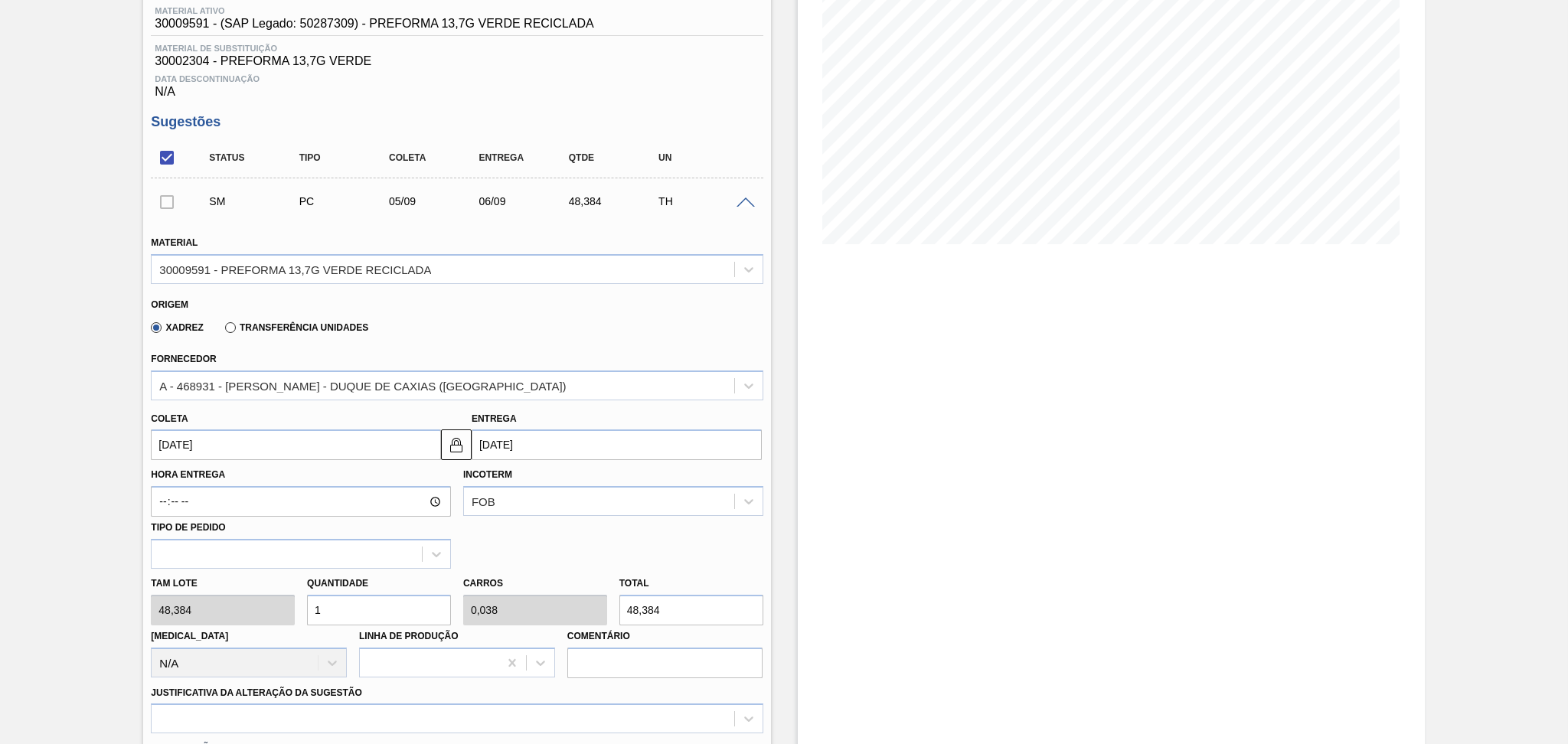
click at [280, 599] on div "Tam lote 48,384 Quantidade 1 Carros 0,038 Total 48,384 Doca N/A Linha de Produç…" at bounding box center [457, 623] width 624 height 109
type input "2"
type input "0,077"
type input "96,768"
type input "26"
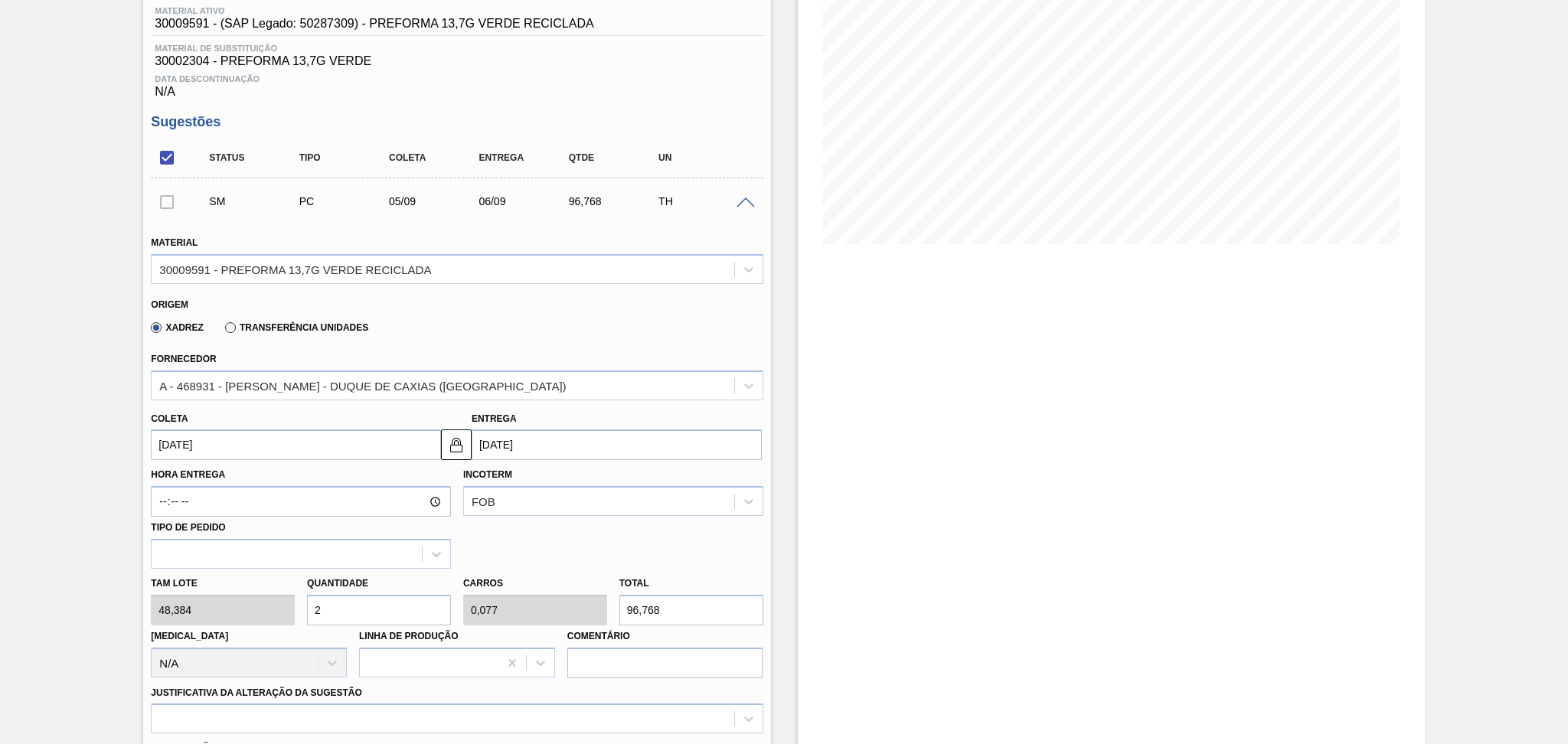
type input "1"
type input "1.257,984"
type input "26"
click at [596, 334] on div "Xadrez Transferência Unidades" at bounding box center [449, 325] width 599 height 30
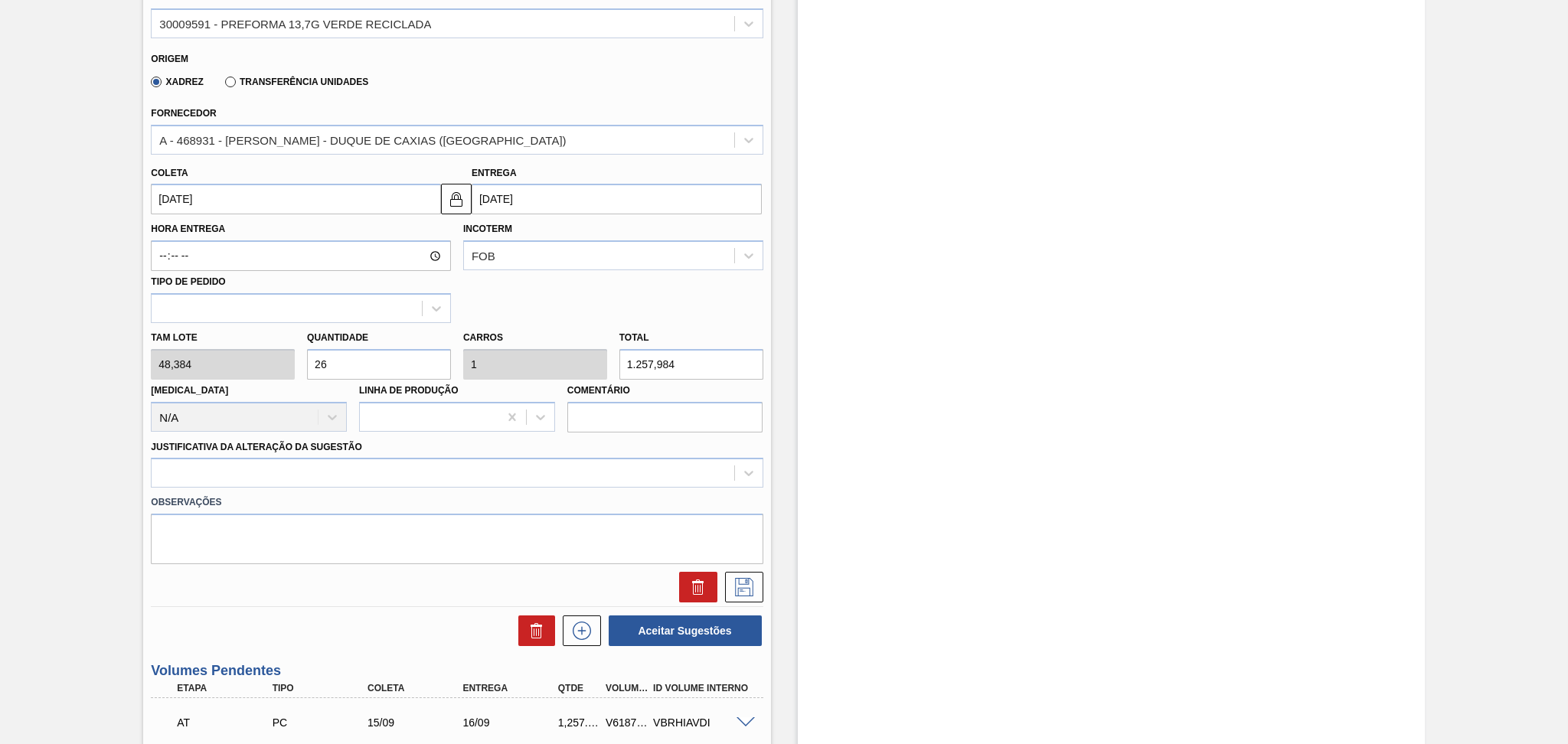
scroll to position [306, 0]
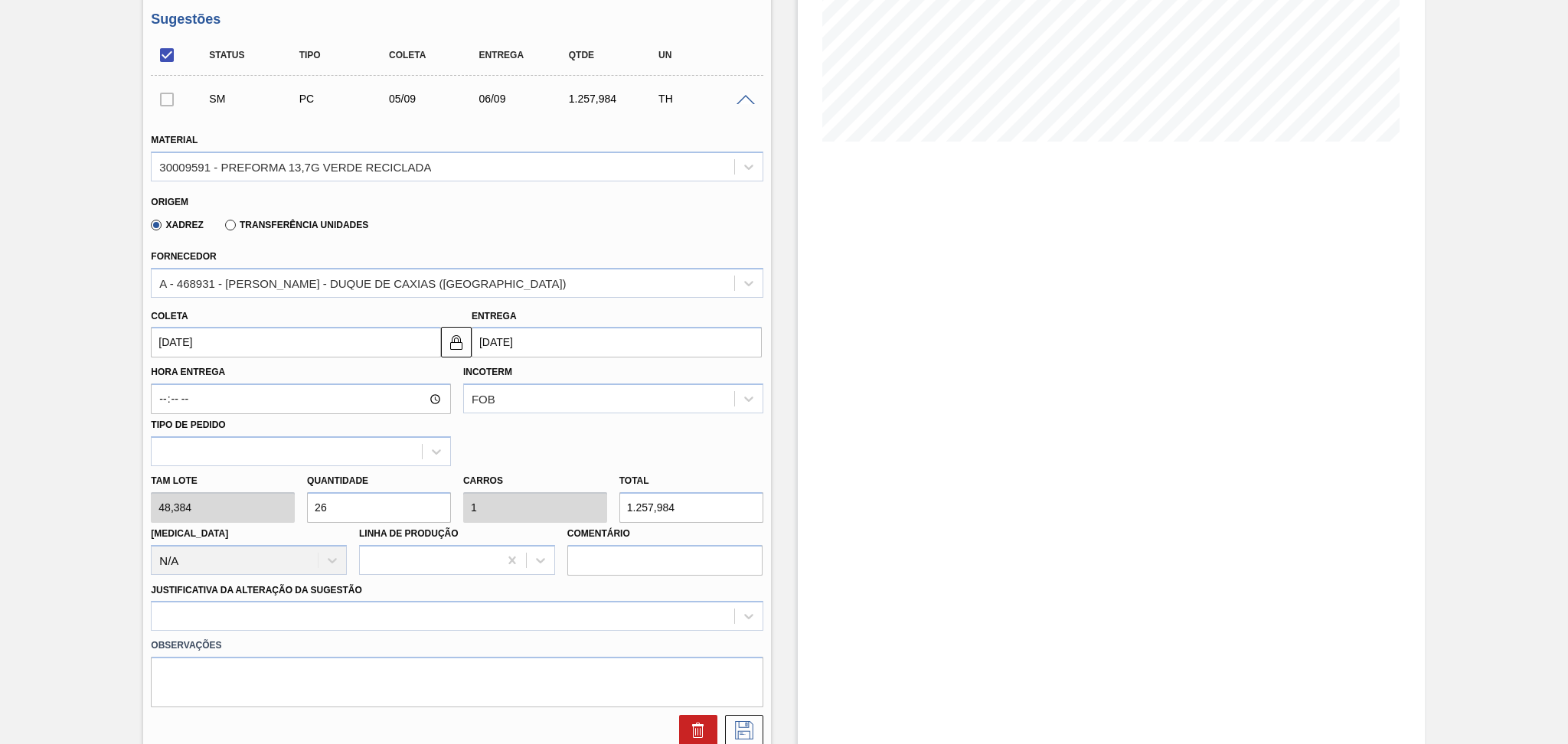
click at [259, 347] on input "05/09/2025" at bounding box center [295, 341] width 290 height 30
click at [571, 428] on div "Hora Entrega Incoterm FOB Tipo de pedido" at bounding box center [457, 412] width 624 height 109
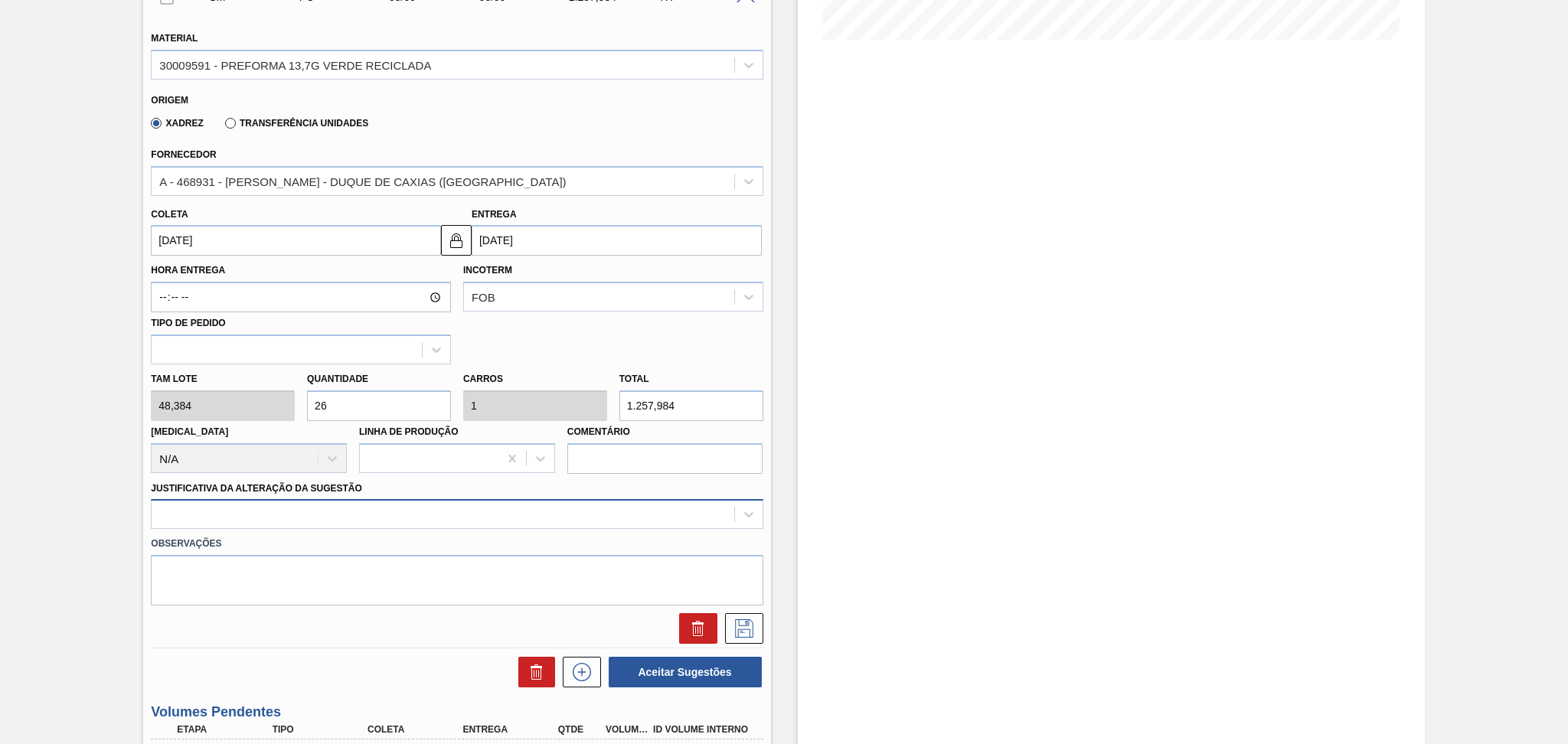
click at [259, 519] on div at bounding box center [456, 514] width 612 height 30
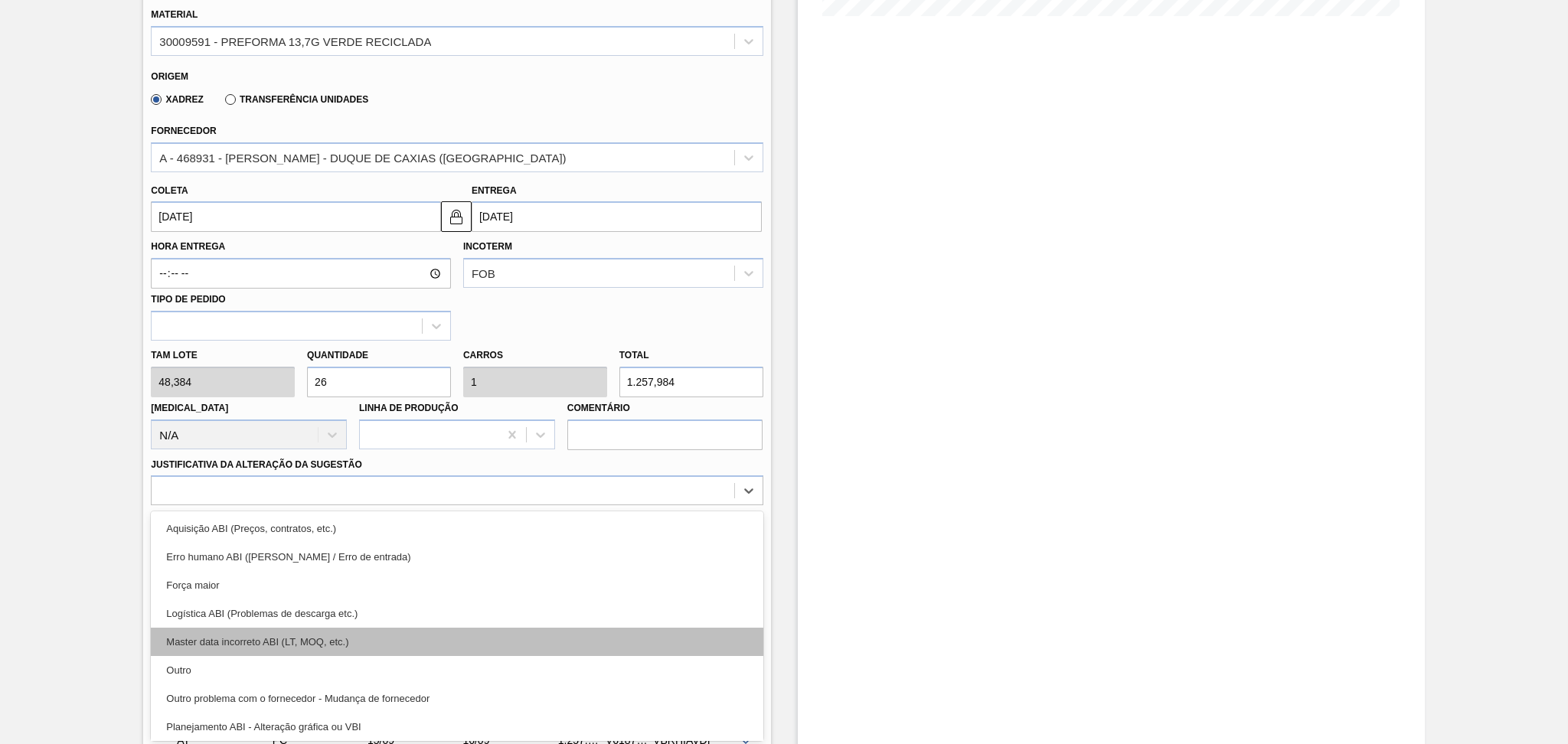
scroll to position [102, 0]
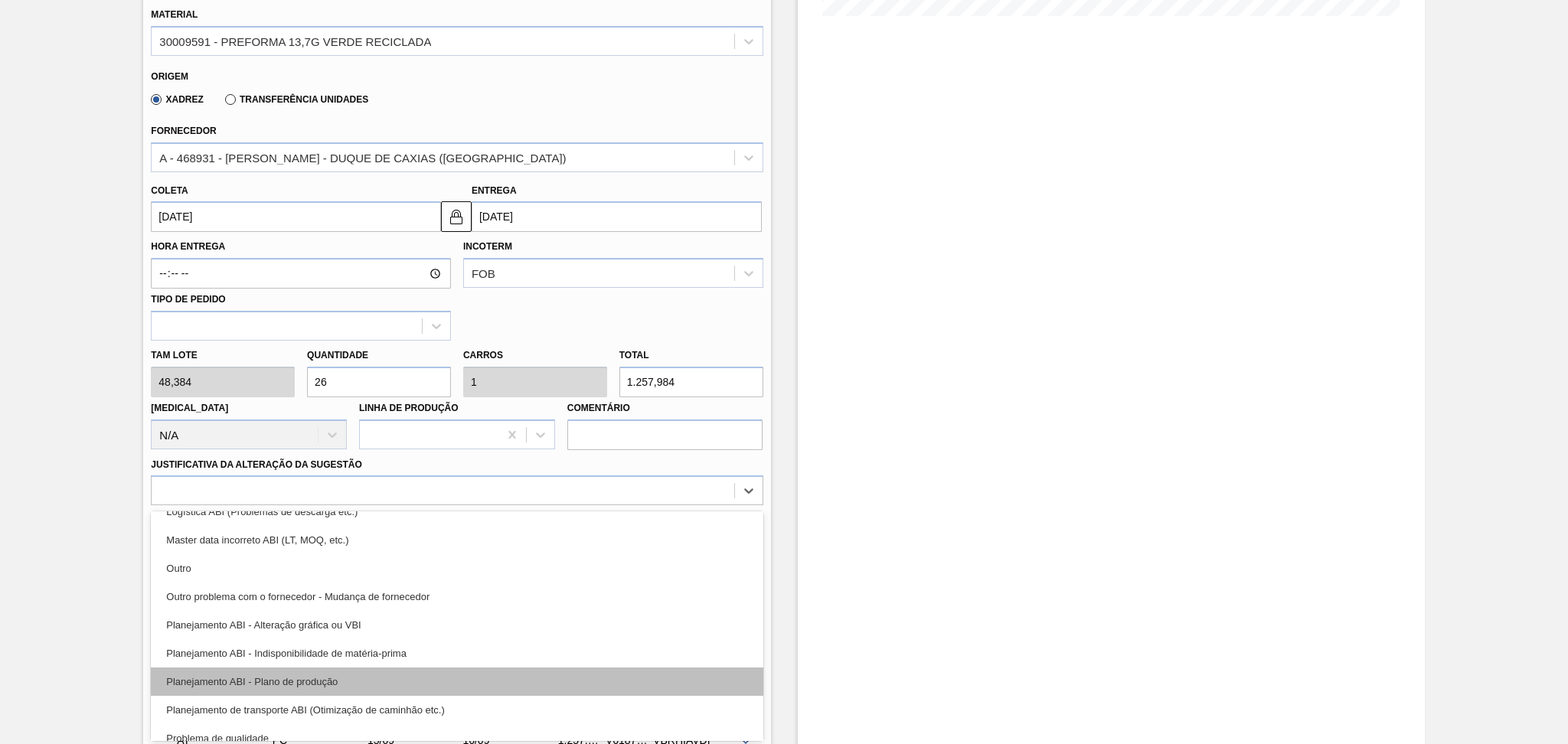
click at [319, 674] on div "Planejamento ABI - Plano de produção" at bounding box center [456, 682] width 612 height 28
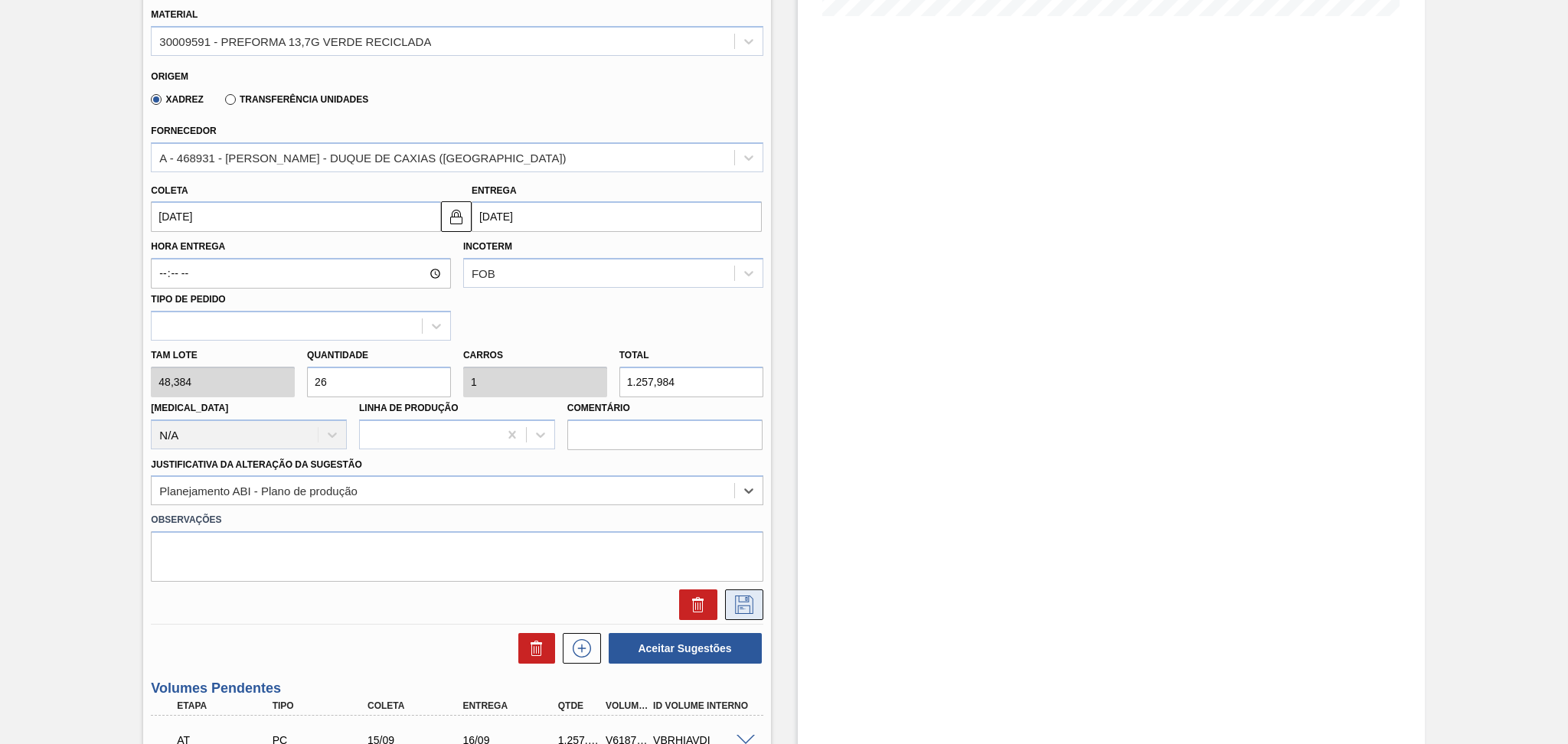
click at [753, 607] on icon at bounding box center [744, 605] width 25 height 18
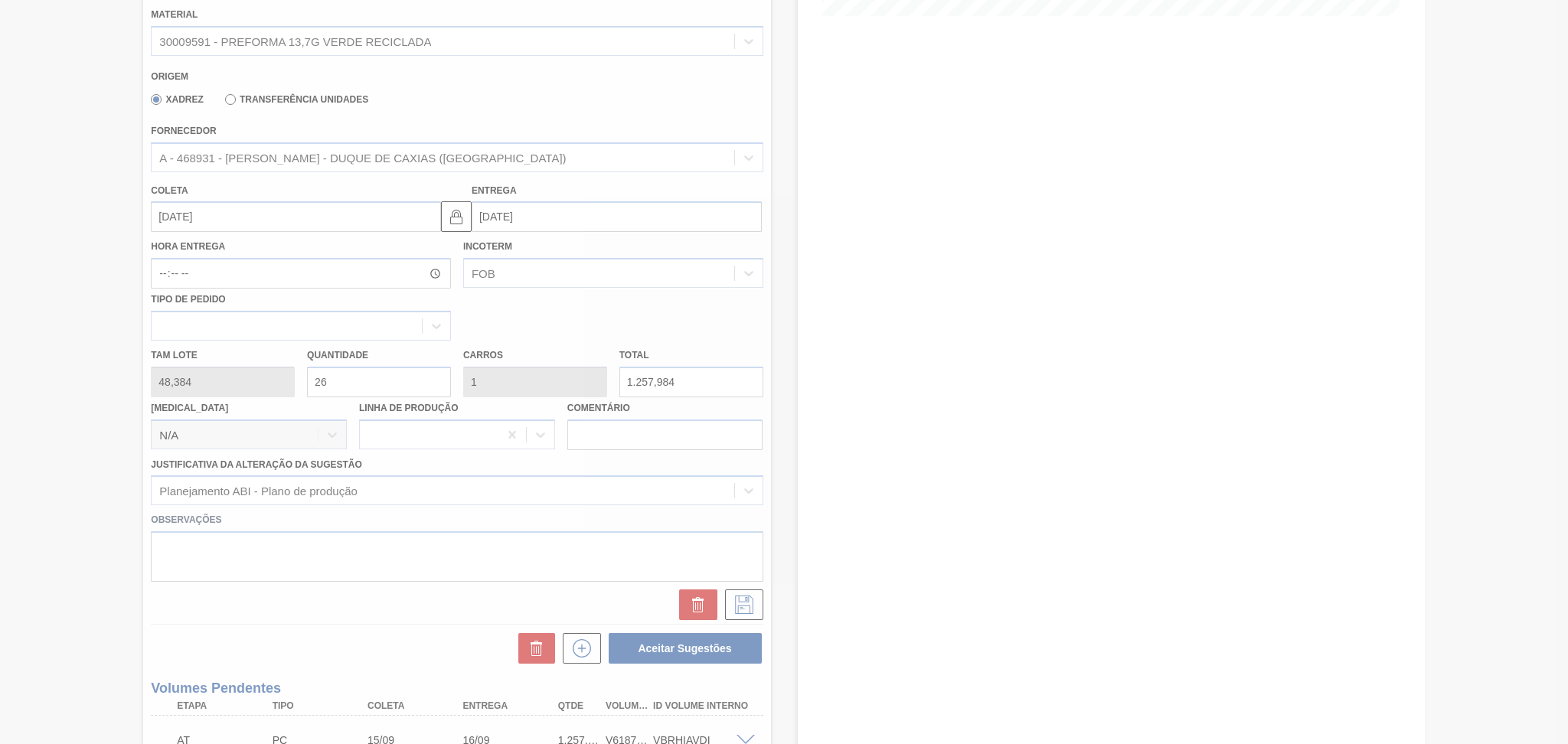
scroll to position [132, 0]
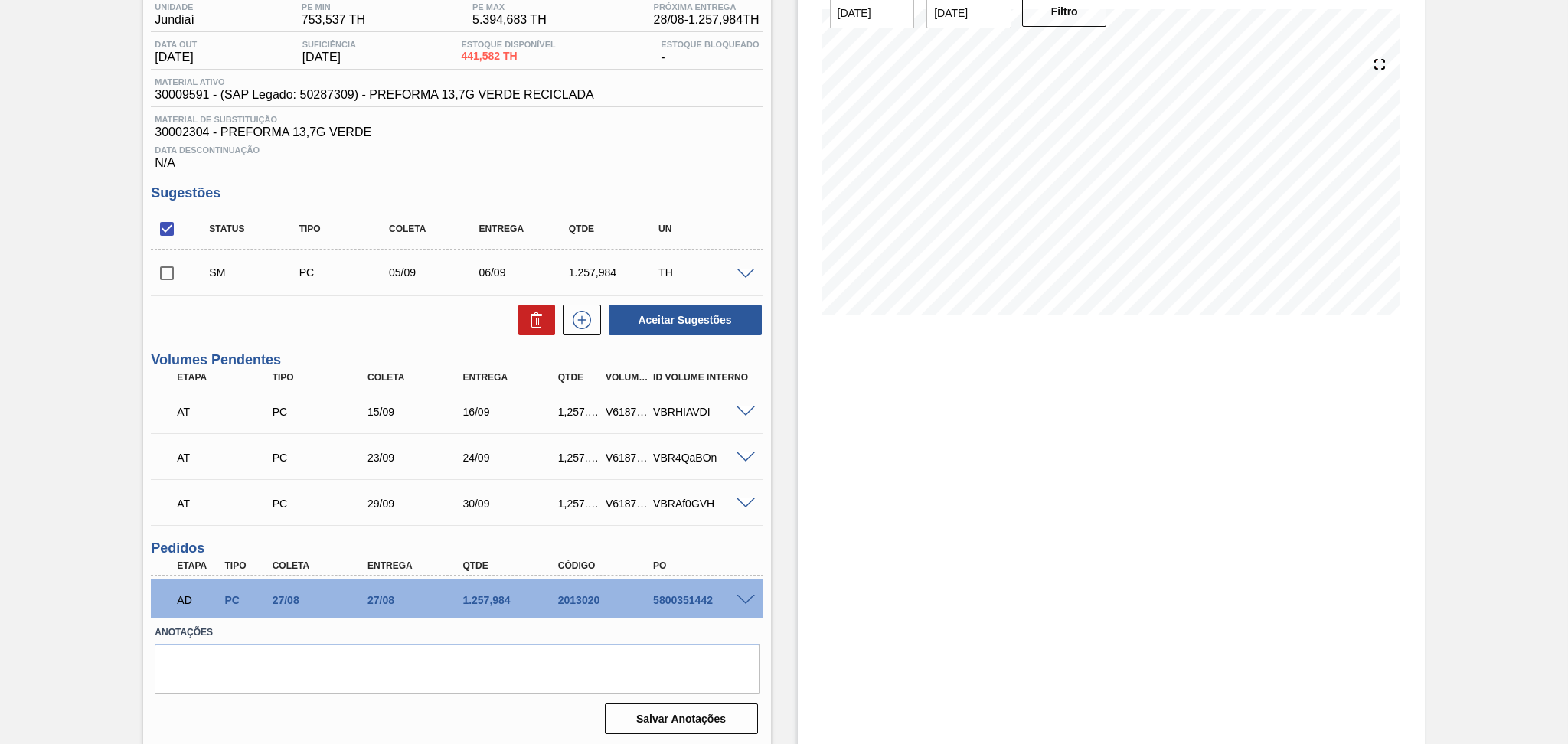
click at [175, 284] on input "checkbox" at bounding box center [166, 273] width 32 height 32
drag, startPoint x: 383, startPoint y: 272, endPoint x: 420, endPoint y: 272, distance: 37.0
click at [420, 272] on div "05/09" at bounding box center [424, 272] width 90 height 12
copy div "05/09"
click at [651, 326] on button "Aceitar Sugestões" at bounding box center [685, 319] width 153 height 30
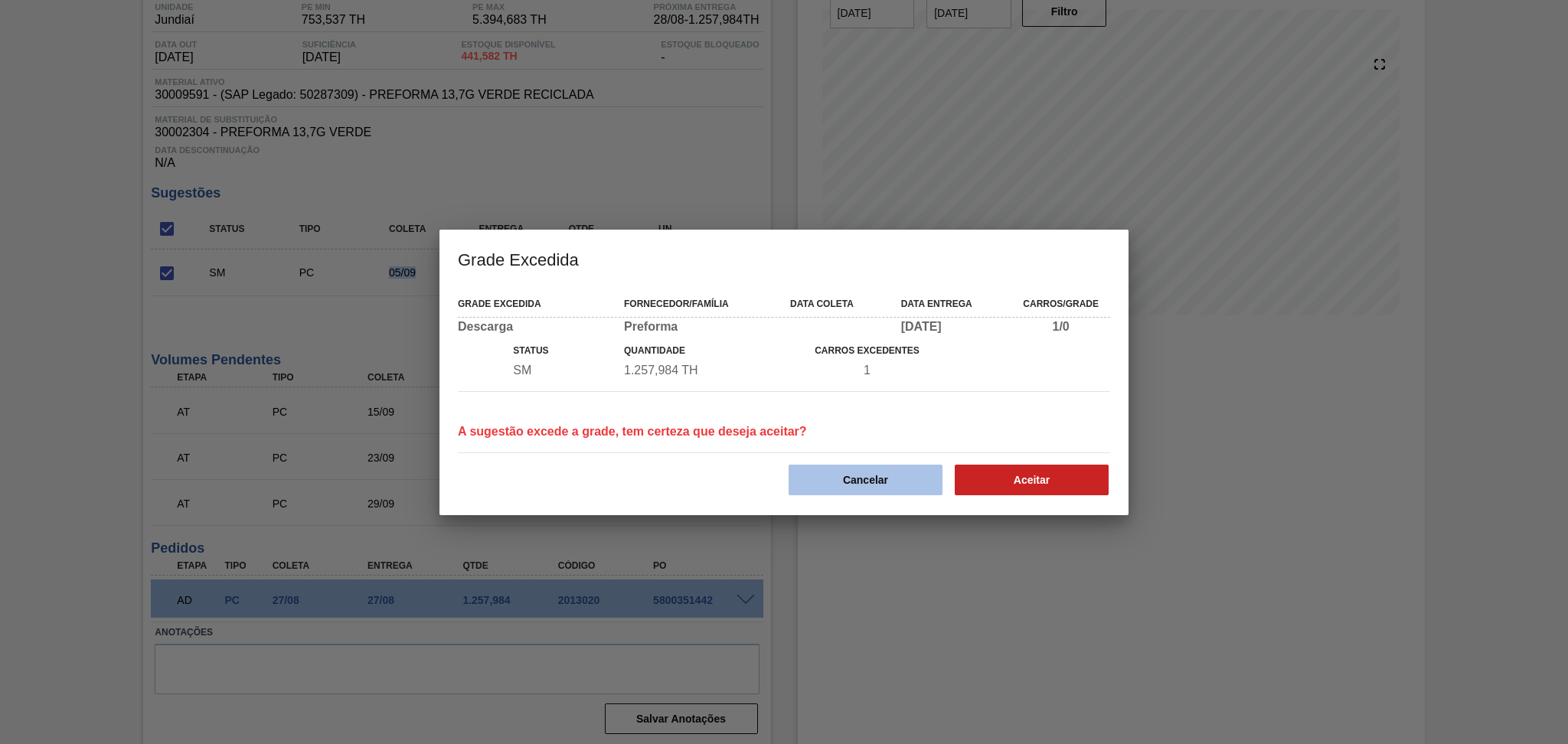
click at [883, 468] on button "Cancelar" at bounding box center [866, 480] width 154 height 30
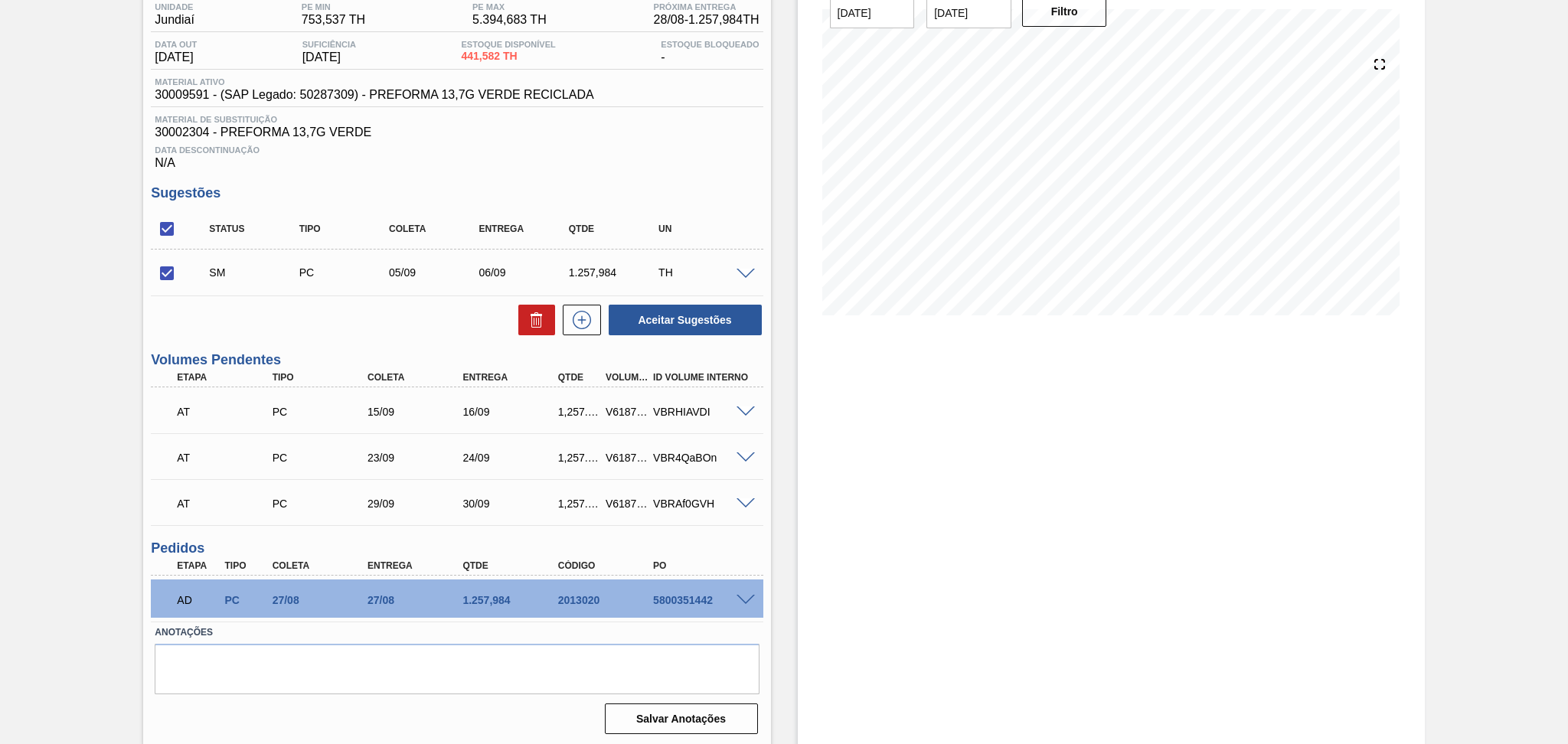
click at [744, 272] on span at bounding box center [745, 274] width 18 height 12
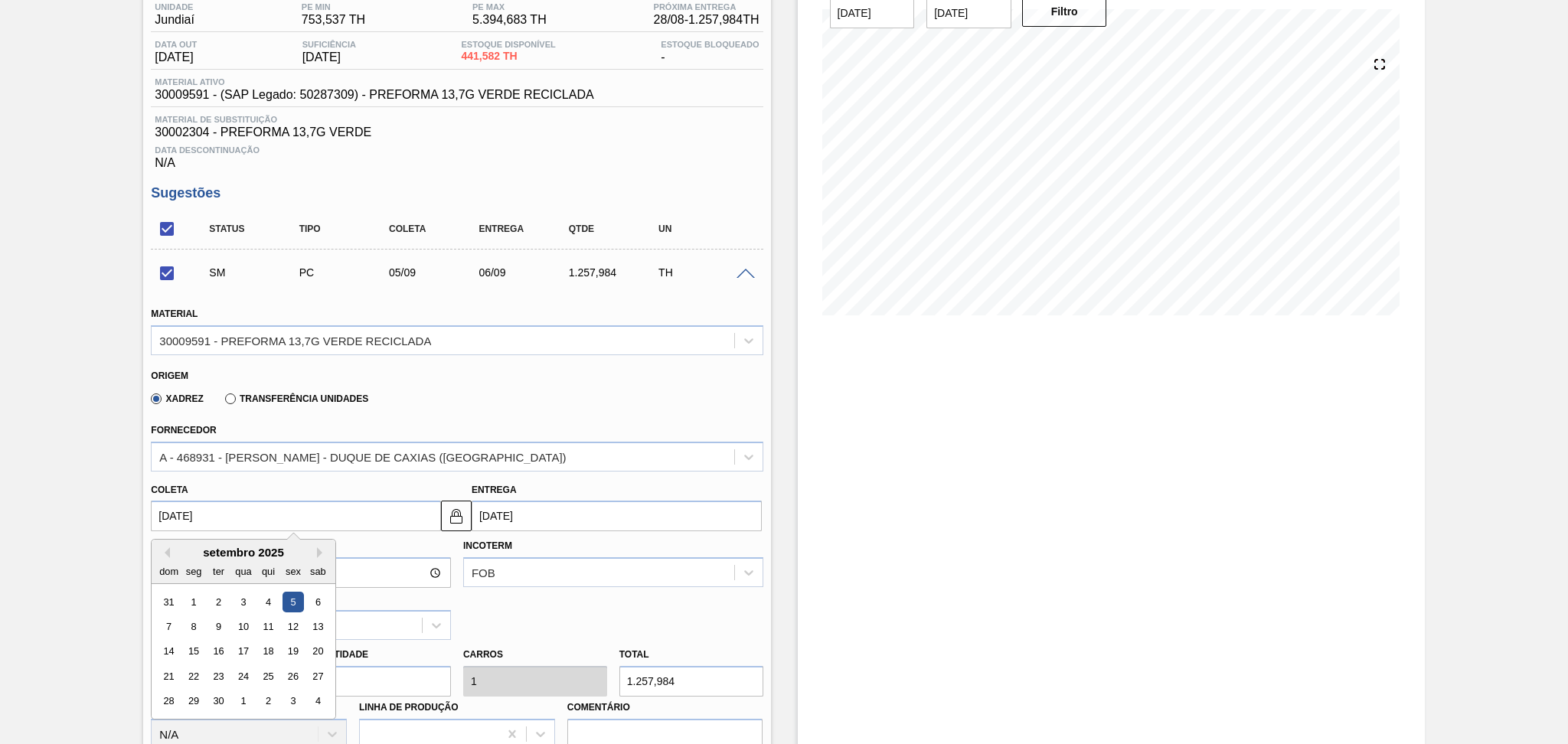
click at [206, 514] on input "05/09/2025" at bounding box center [295, 516] width 290 height 30
click at [233, 507] on input "05/09/2025" at bounding box center [295, 516] width 290 height 30
click at [273, 595] on div "4" at bounding box center [268, 602] width 21 height 21
checkbox input "false"
type input "04/09/2025"
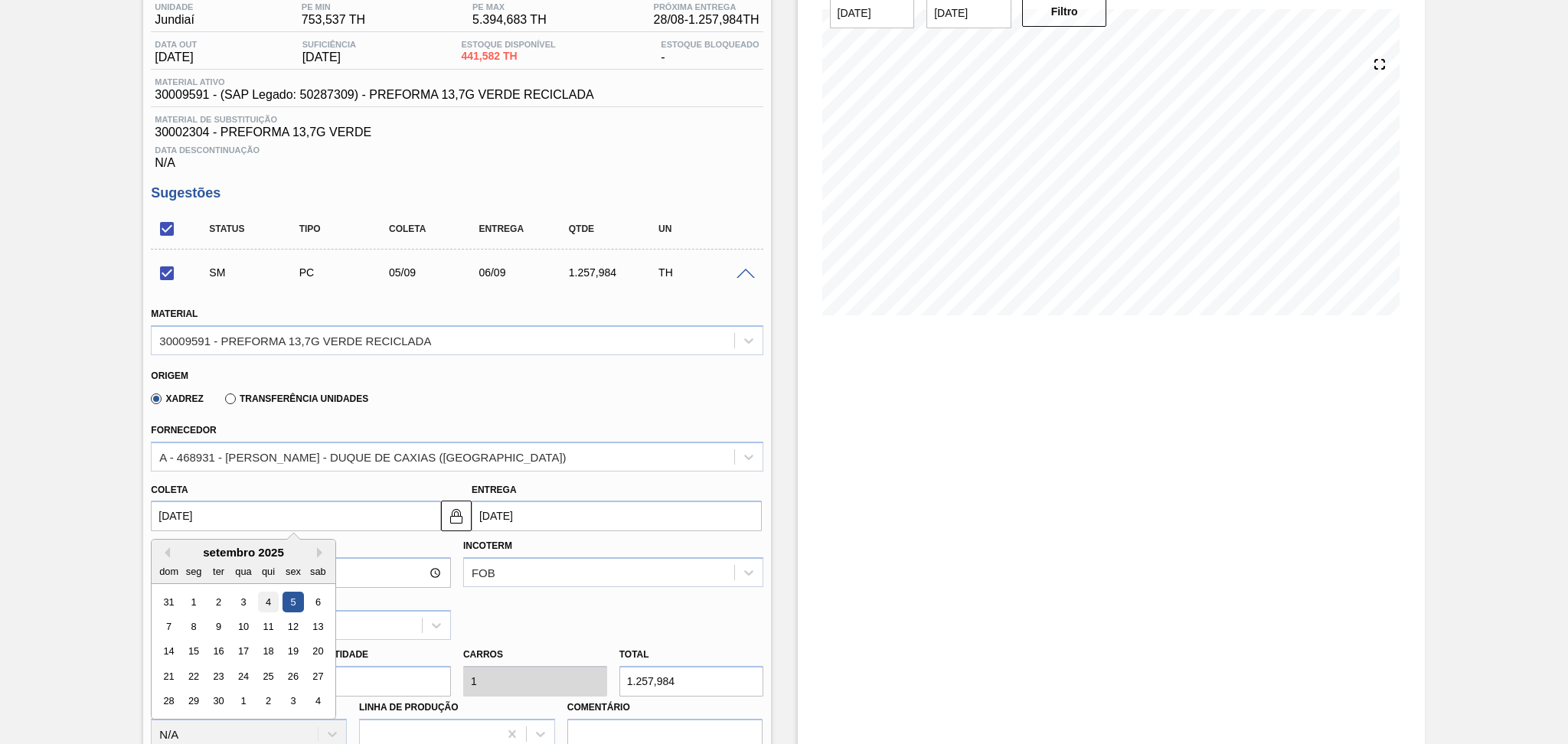
type input "05/09/2025"
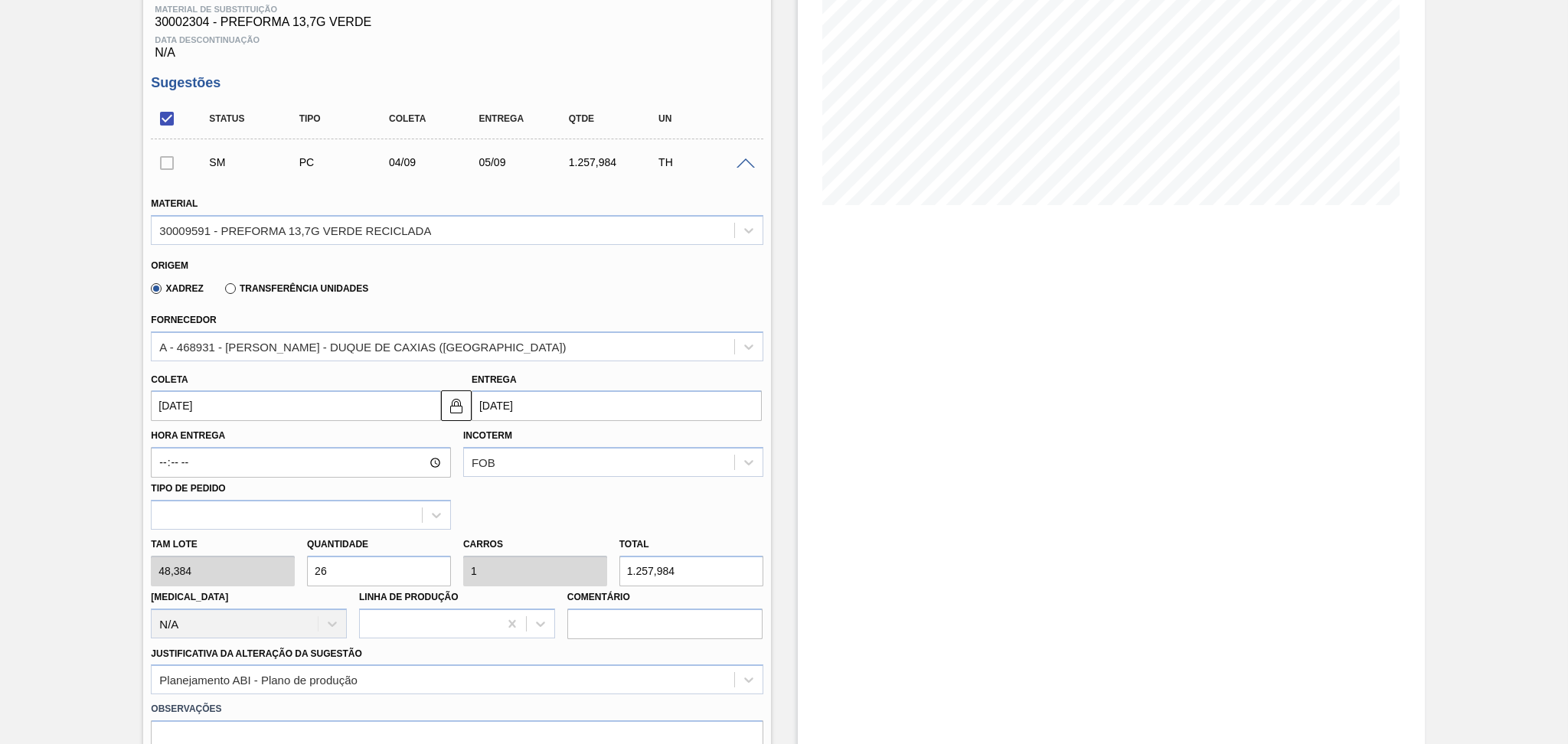
scroll to position [439, 0]
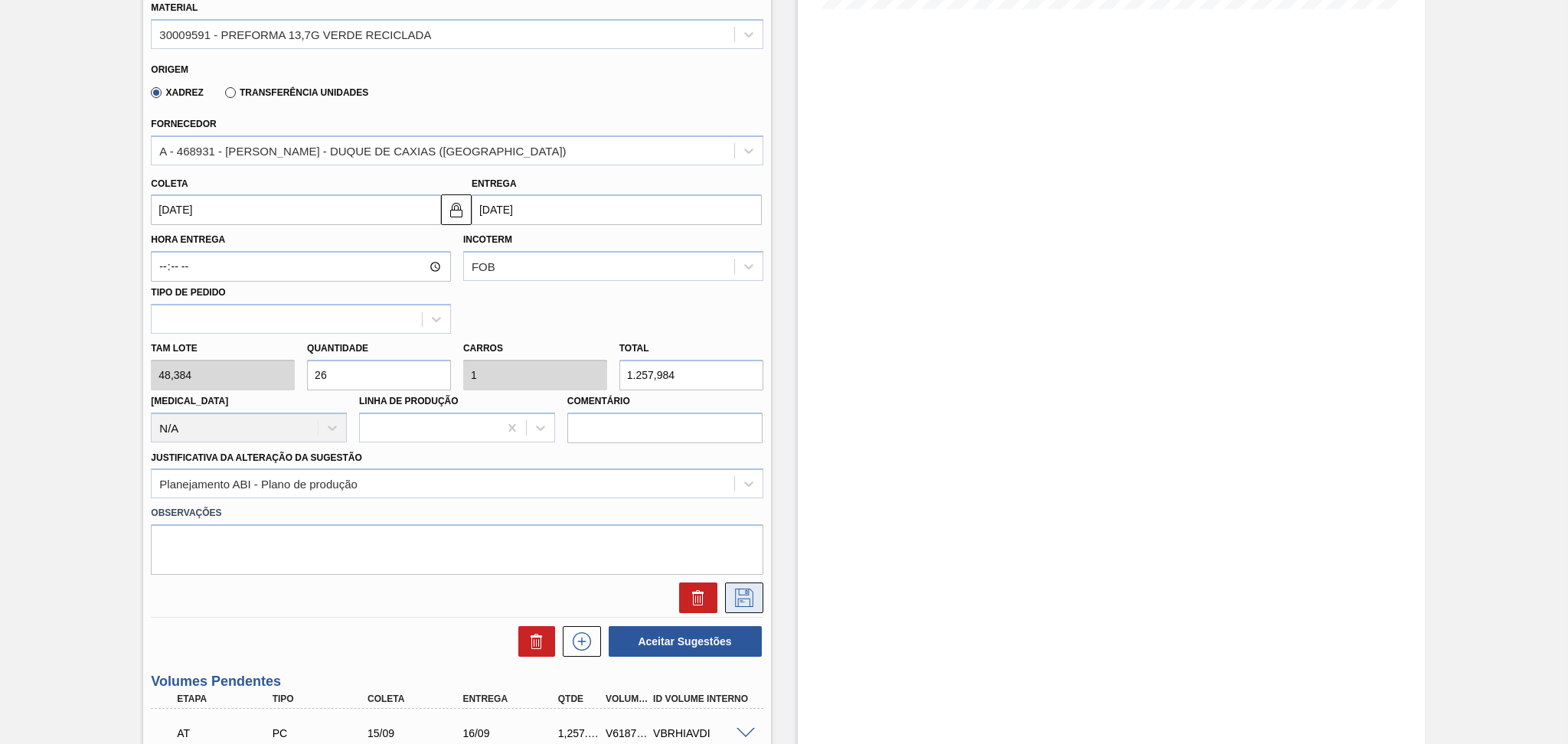
click at [741, 601] on icon at bounding box center [744, 598] width 25 height 18
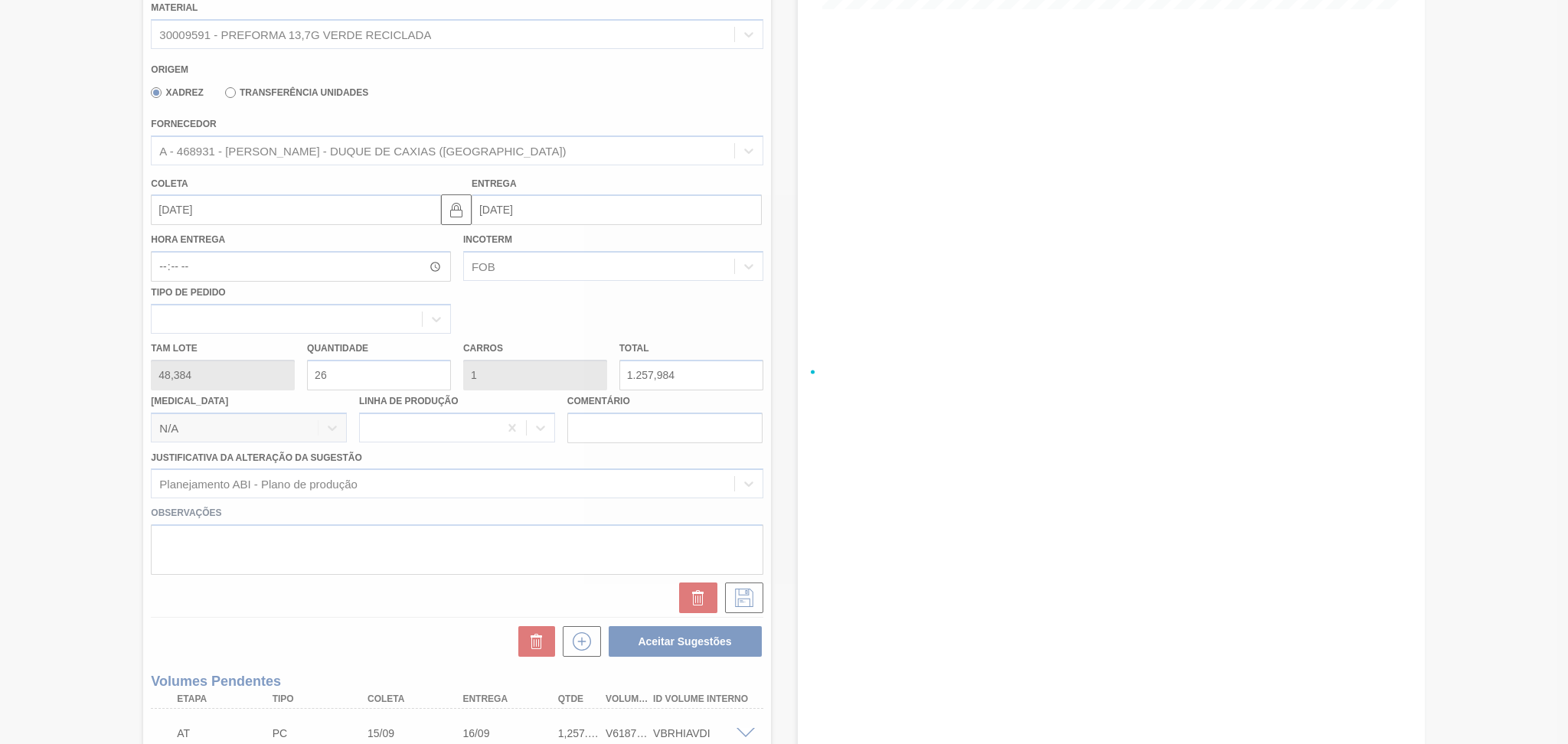
scroll to position [132, 0]
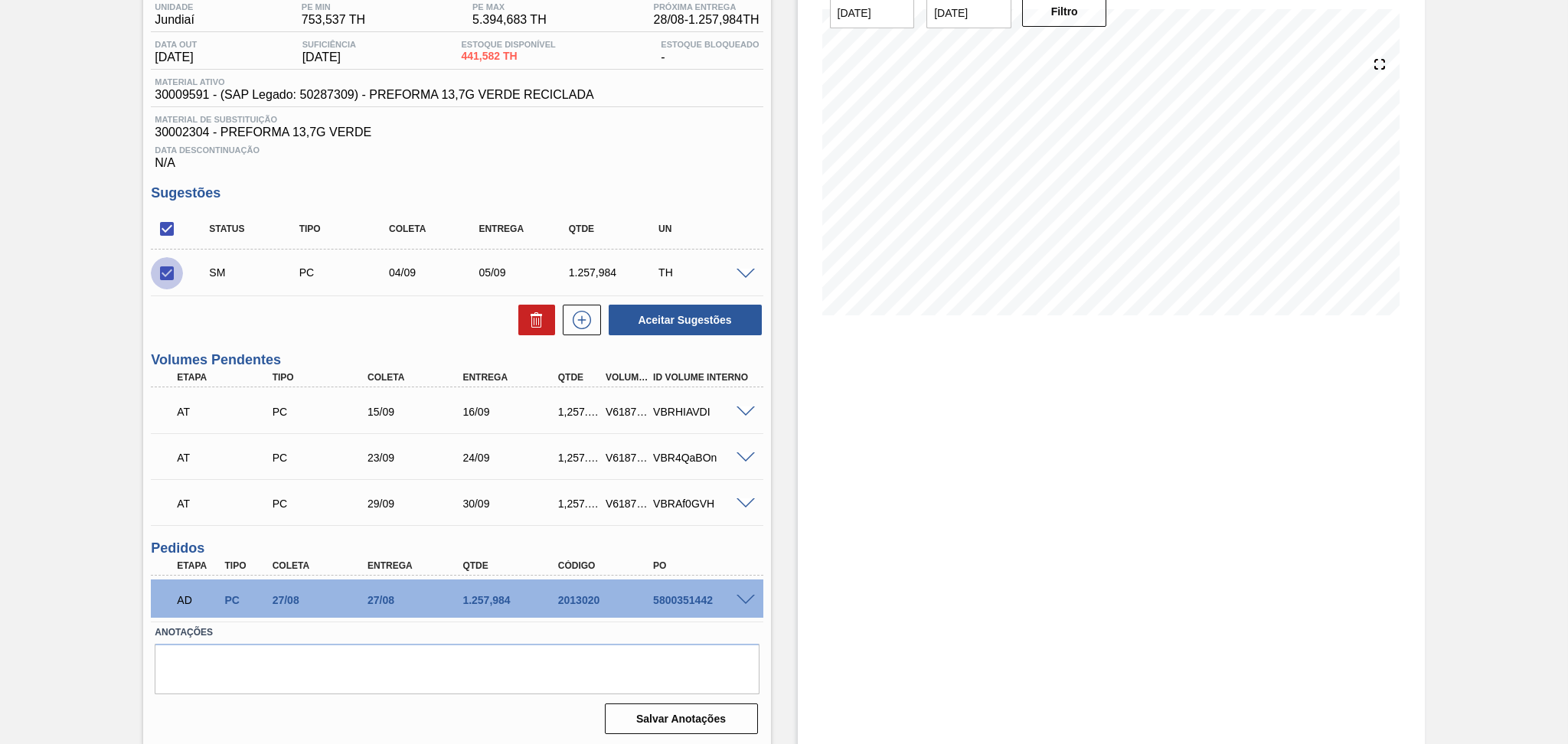
click at [171, 276] on input "checkbox" at bounding box center [166, 273] width 32 height 32
click at [679, 319] on button "Aceitar Sugestões" at bounding box center [685, 319] width 153 height 30
checkbox input "false"
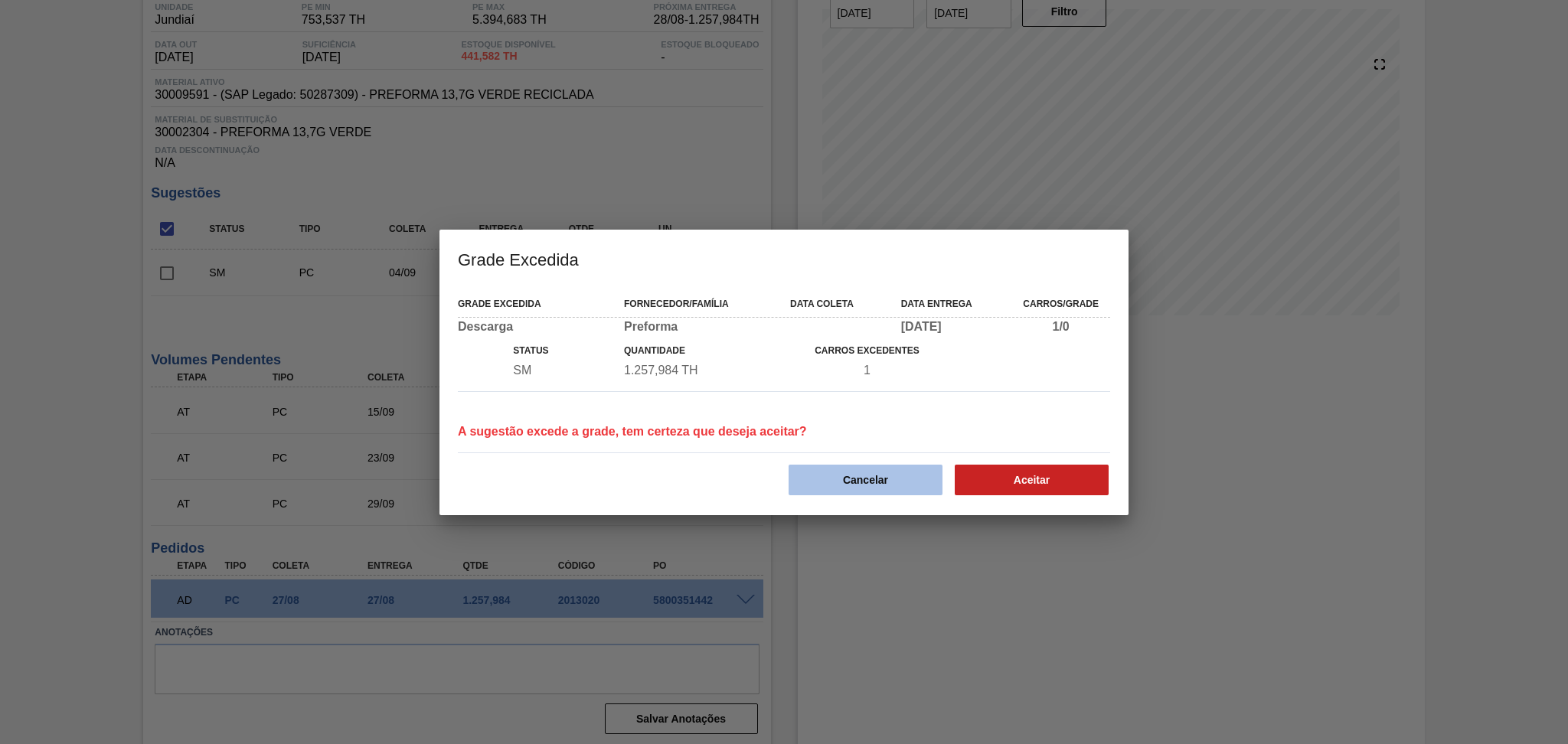
click at [885, 475] on button "Cancelar" at bounding box center [866, 480] width 154 height 30
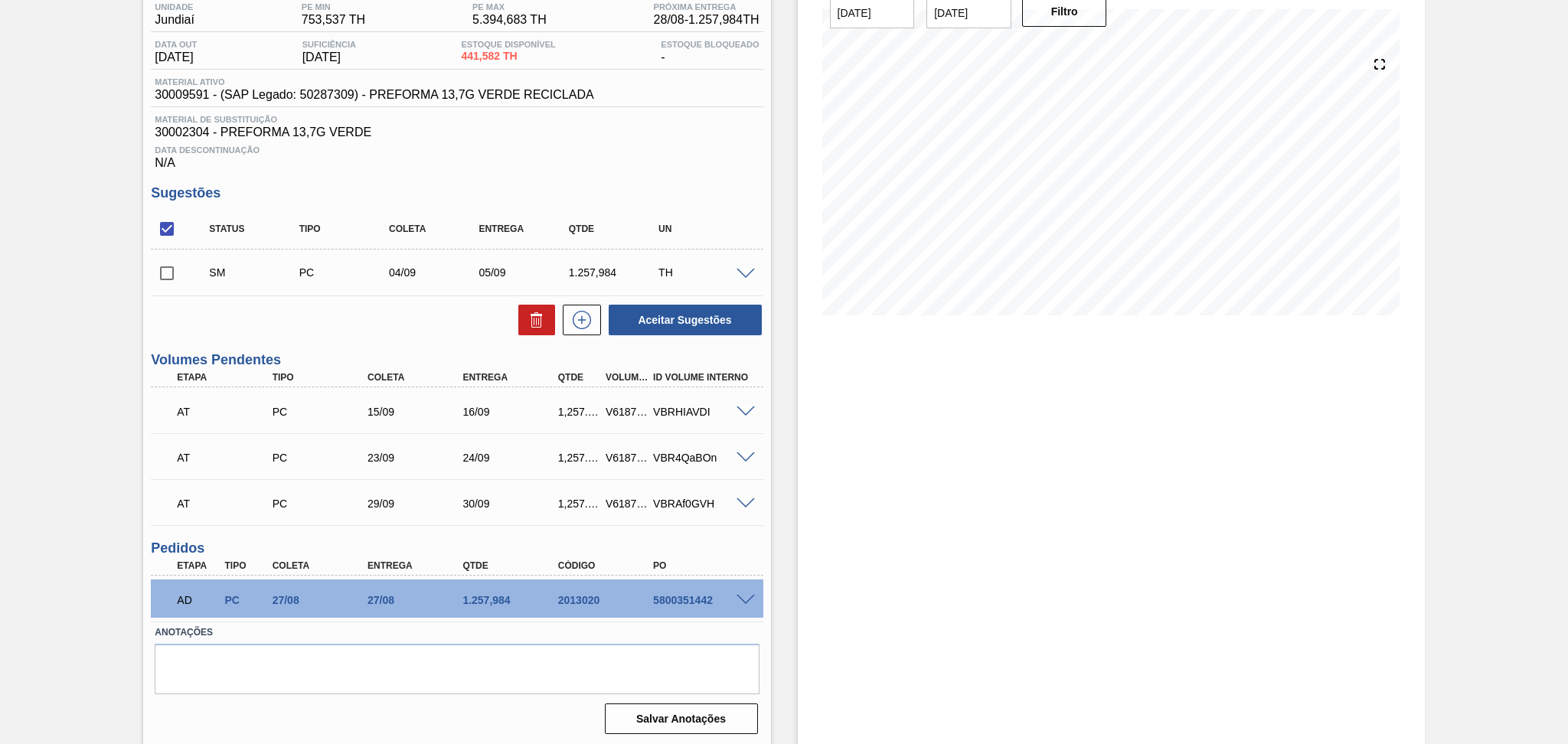
click at [744, 267] on div at bounding box center [747, 272] width 30 height 12
click at [745, 272] on span at bounding box center [745, 274] width 18 height 12
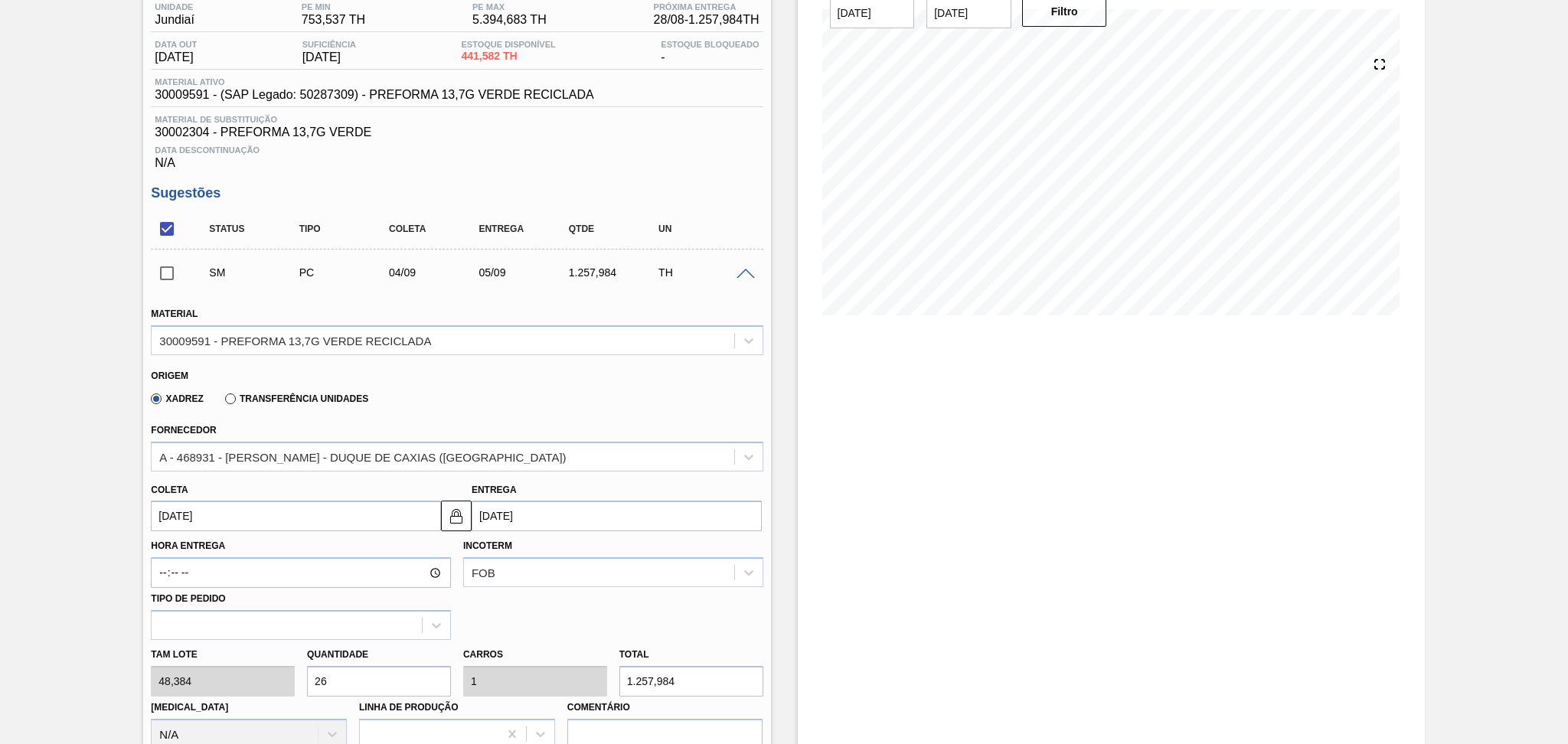
click at [221, 514] on input "[DATE]" at bounding box center [295, 516] width 290 height 30
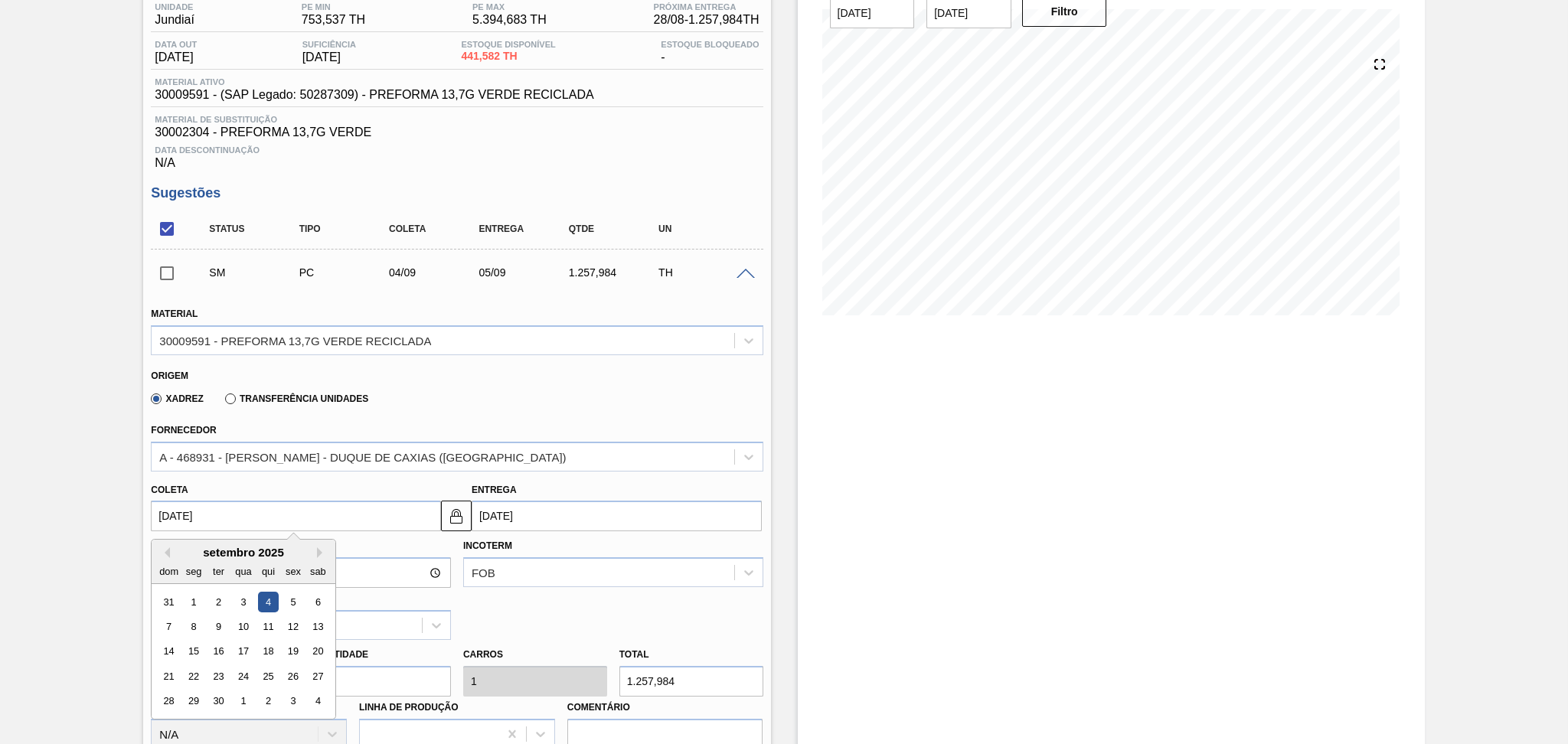
click at [240, 600] on div "3" at bounding box center [244, 602] width 21 height 21
type input "[DATE]"
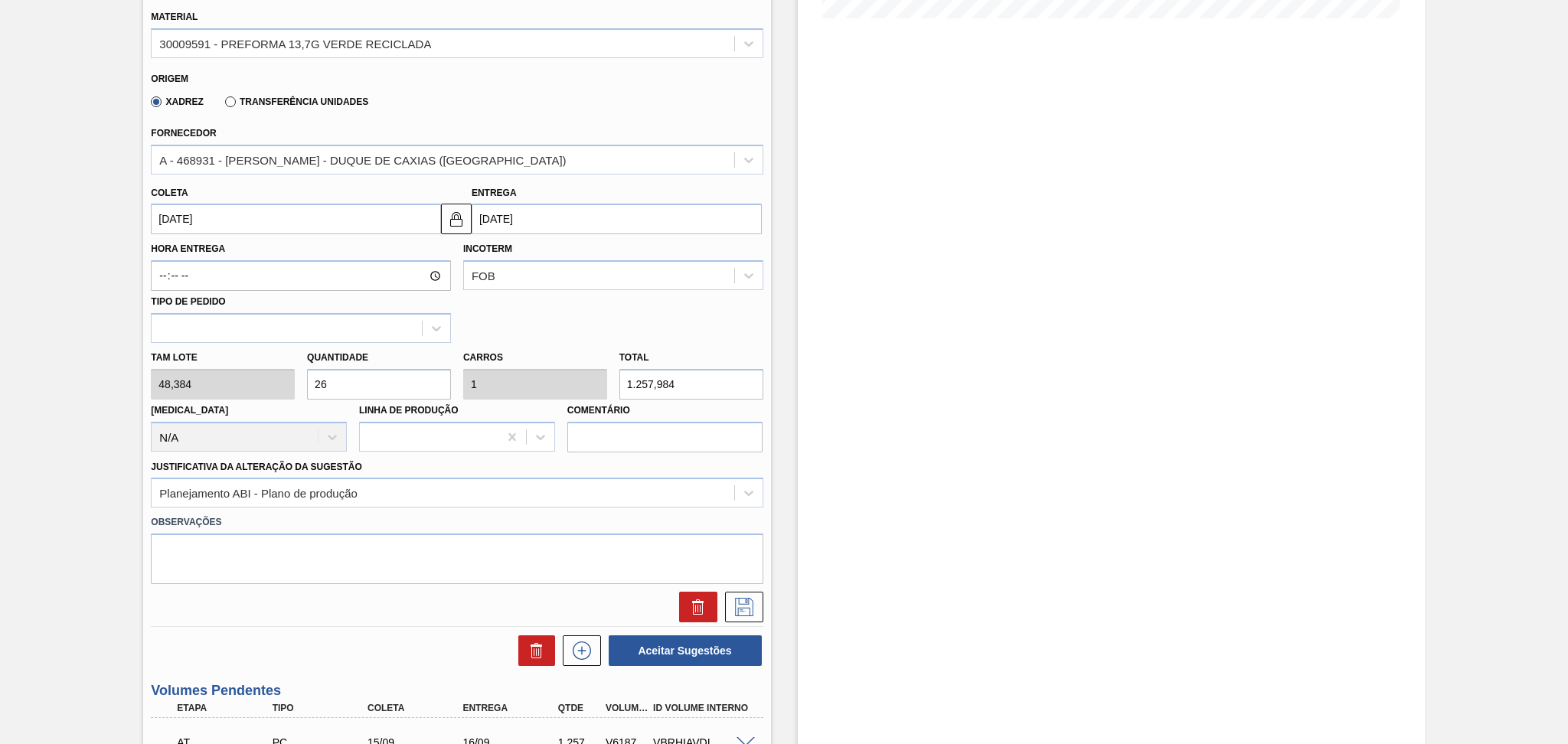
scroll to position [439, 0]
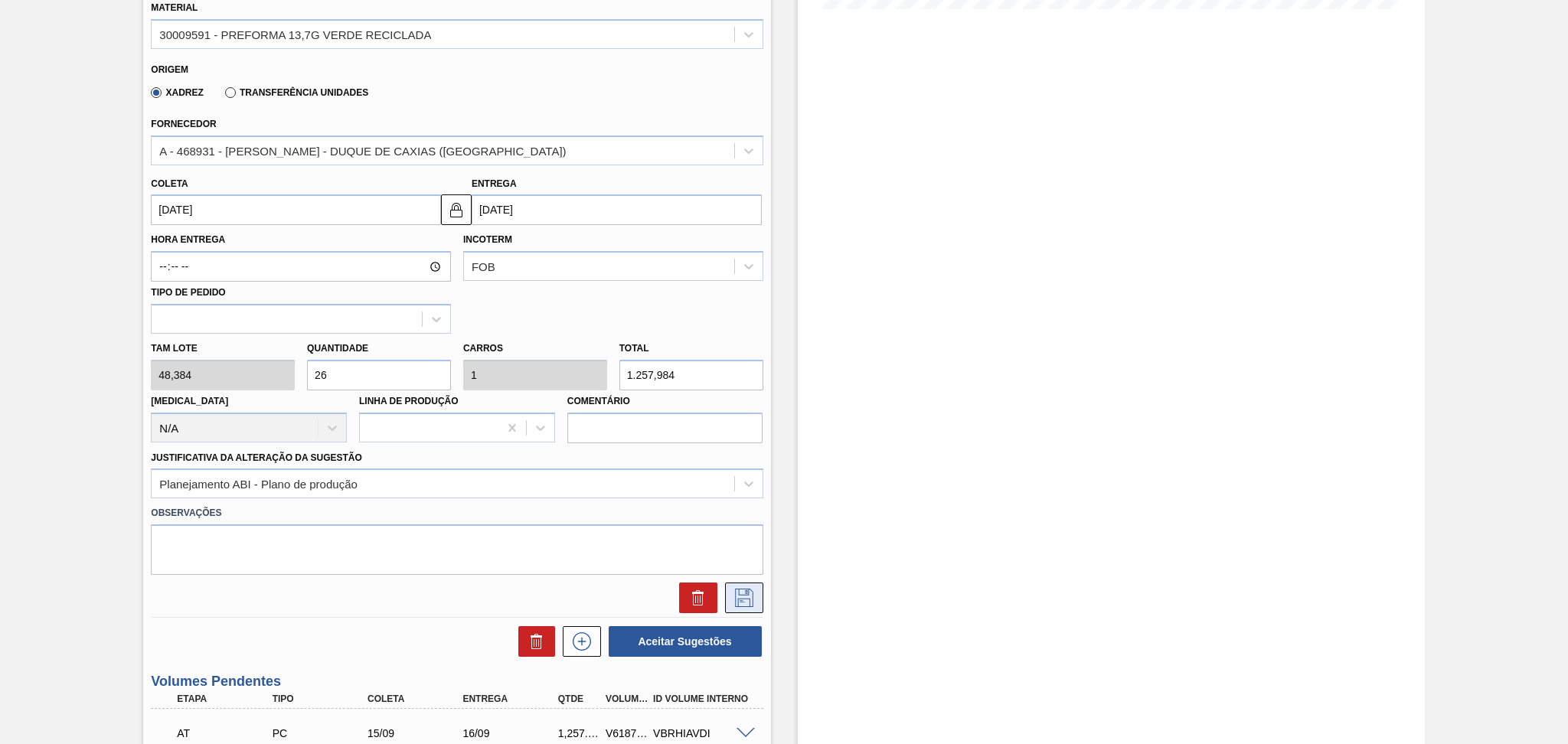
click at [735, 592] on icon at bounding box center [744, 598] width 25 height 18
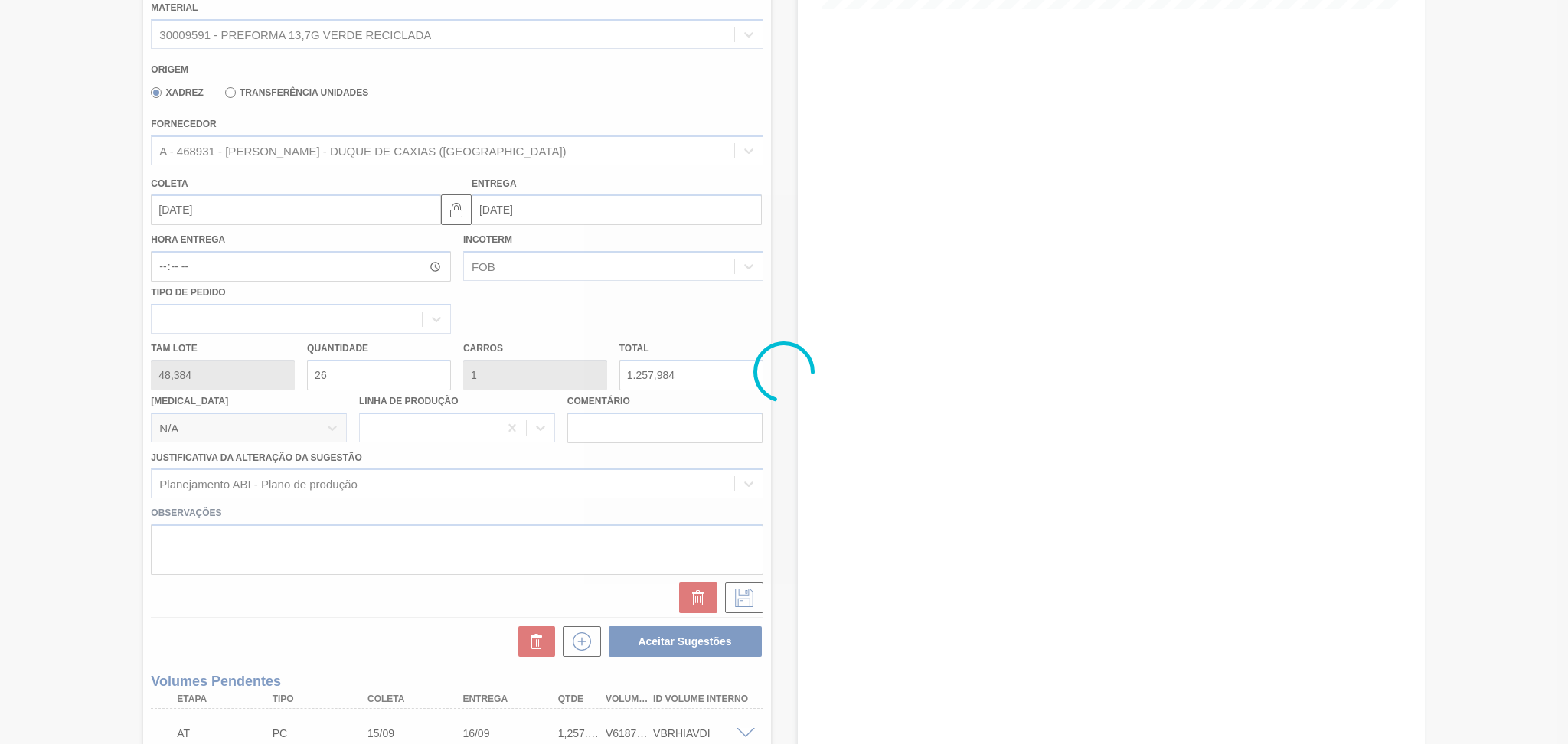
scroll to position [132, 0]
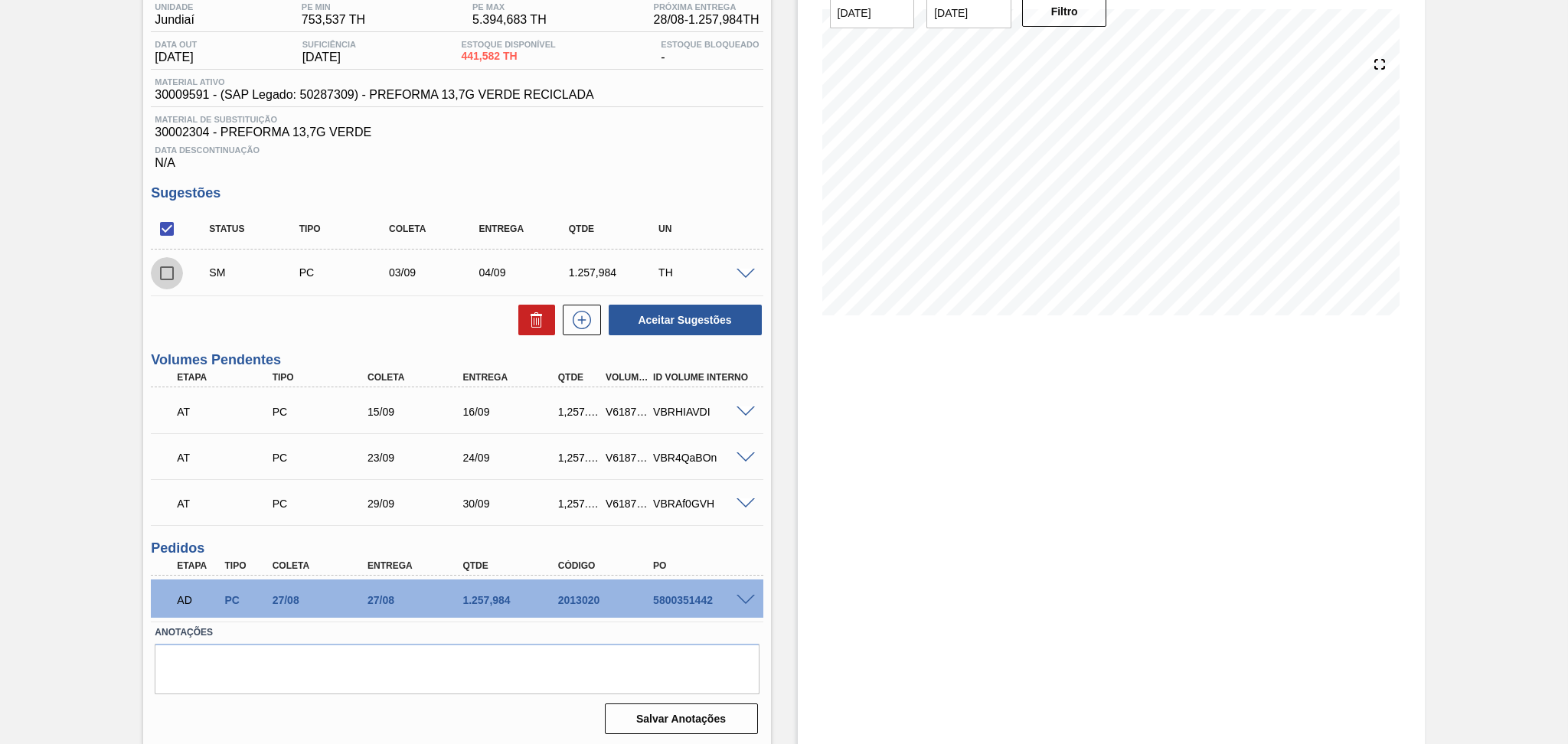
click at [167, 281] on input "checkbox" at bounding box center [166, 273] width 32 height 32
click at [674, 326] on button "Aceitar Sugestões" at bounding box center [685, 319] width 153 height 30
checkbox input "false"
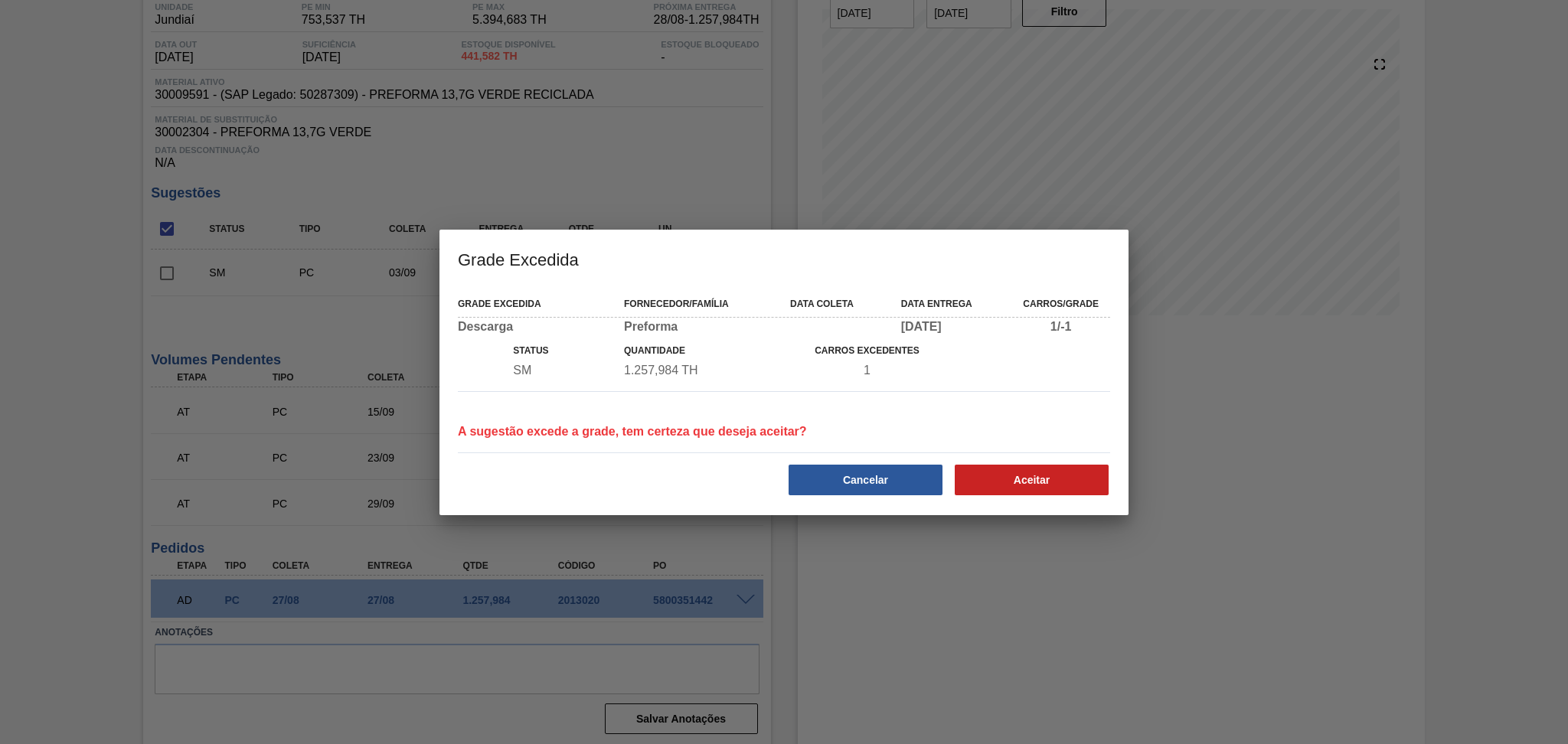
click at [882, 480] on button "Cancelar" at bounding box center [866, 480] width 154 height 30
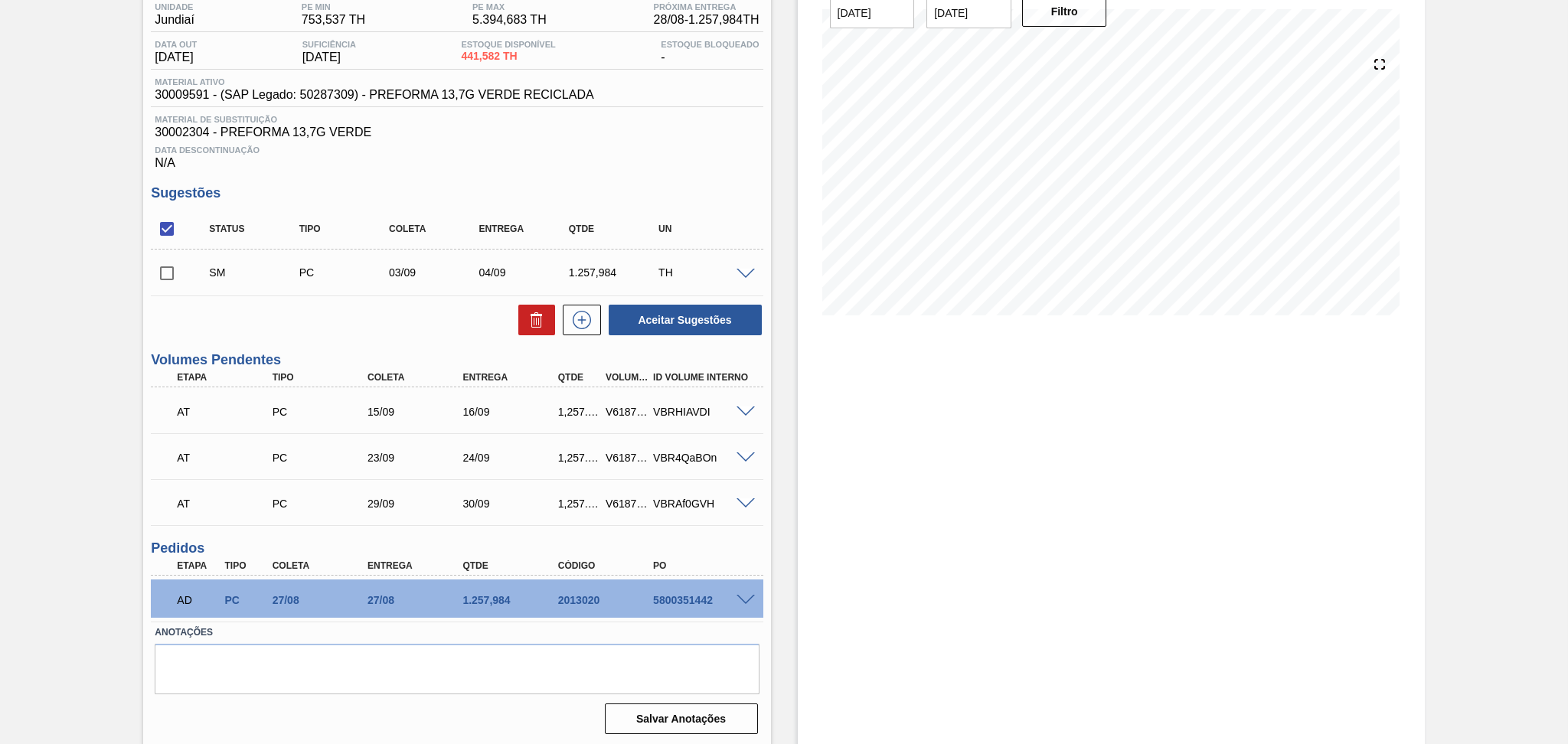
click at [562, 209] on div "Status Tipo Coleta Entrega Qtde UN" at bounding box center [456, 229] width 612 height 40
click at [743, 272] on span at bounding box center [745, 274] width 18 height 12
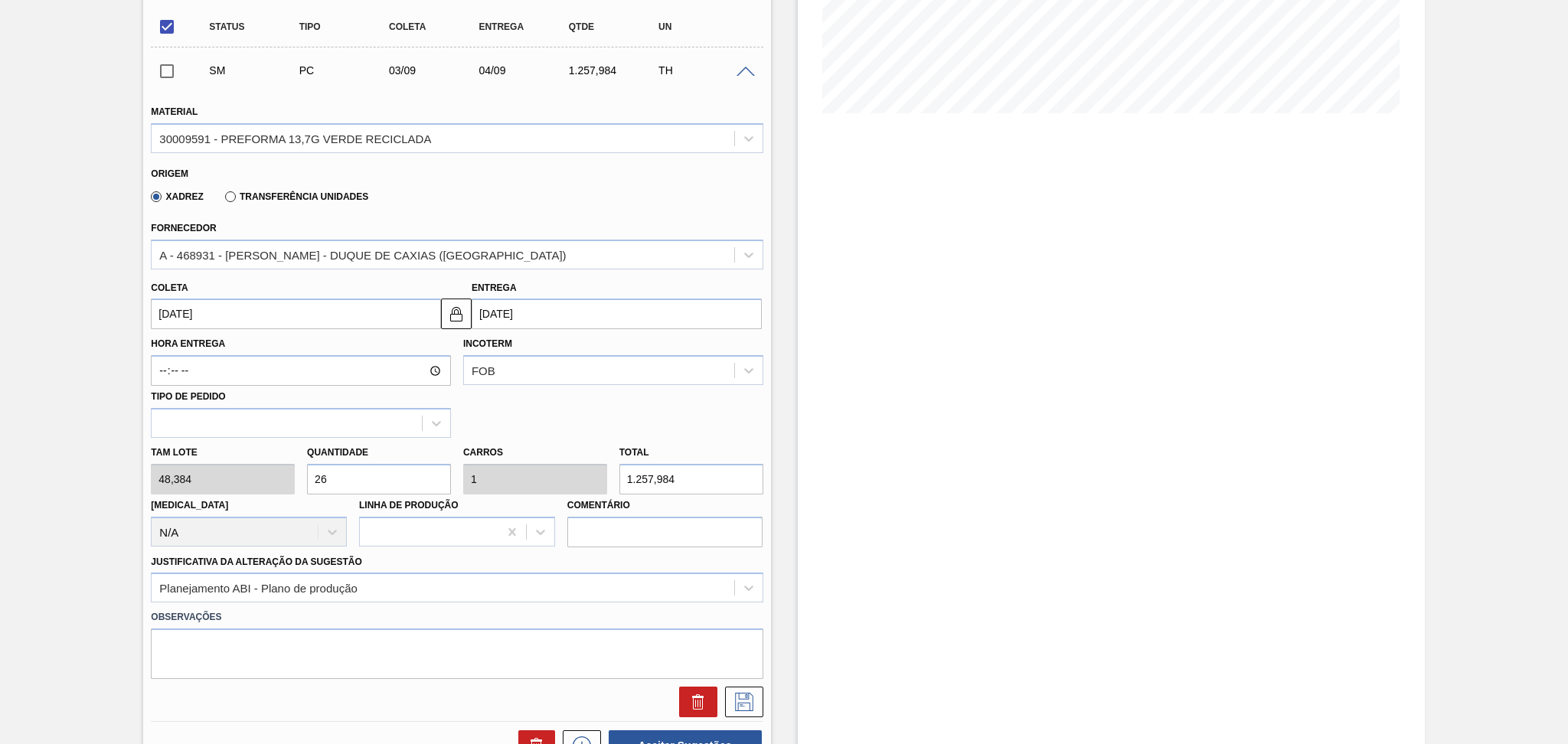
scroll to position [337, 0]
click at [284, 306] on input "[DATE]" at bounding box center [295, 311] width 290 height 30
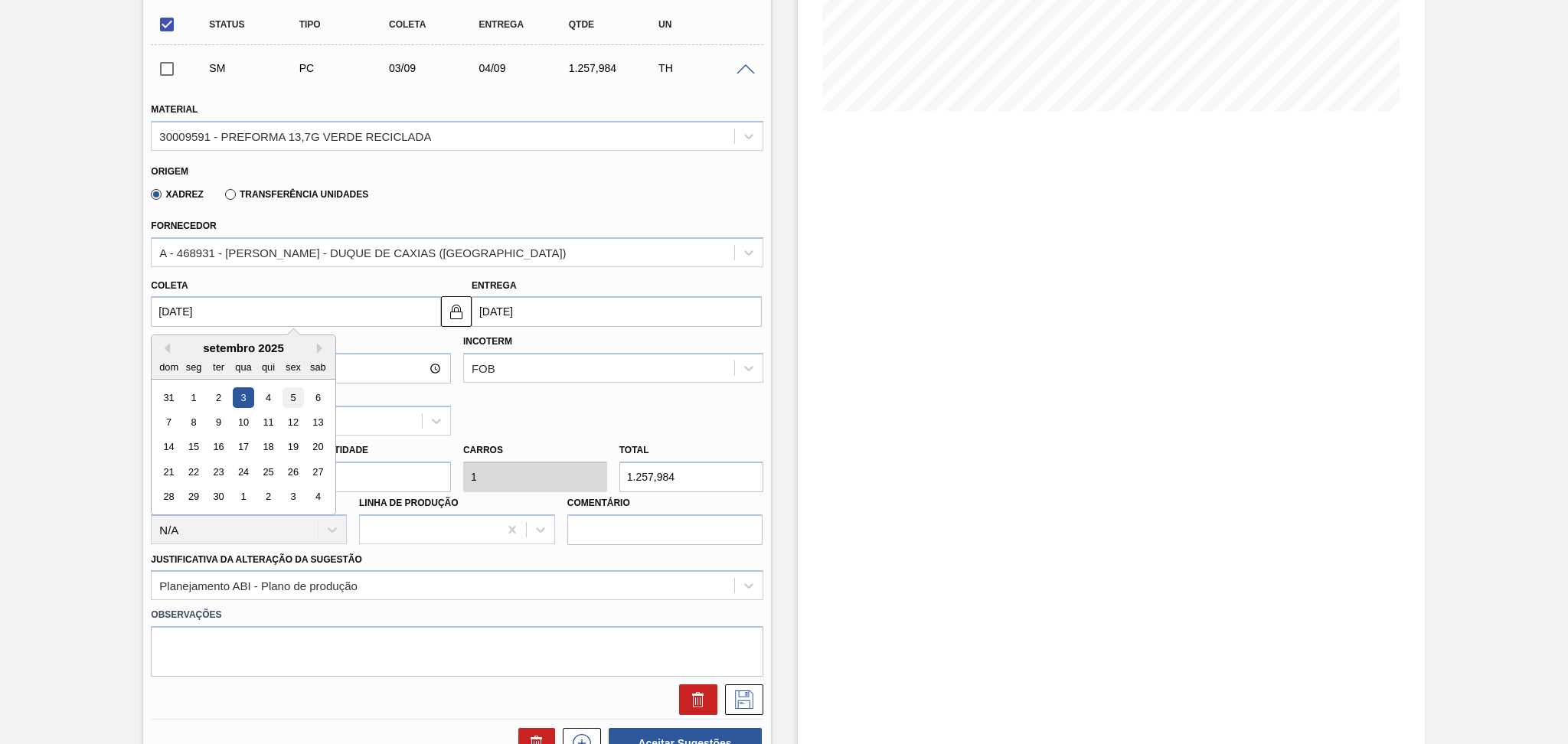
click at [297, 396] on div "5" at bounding box center [293, 397] width 21 height 21
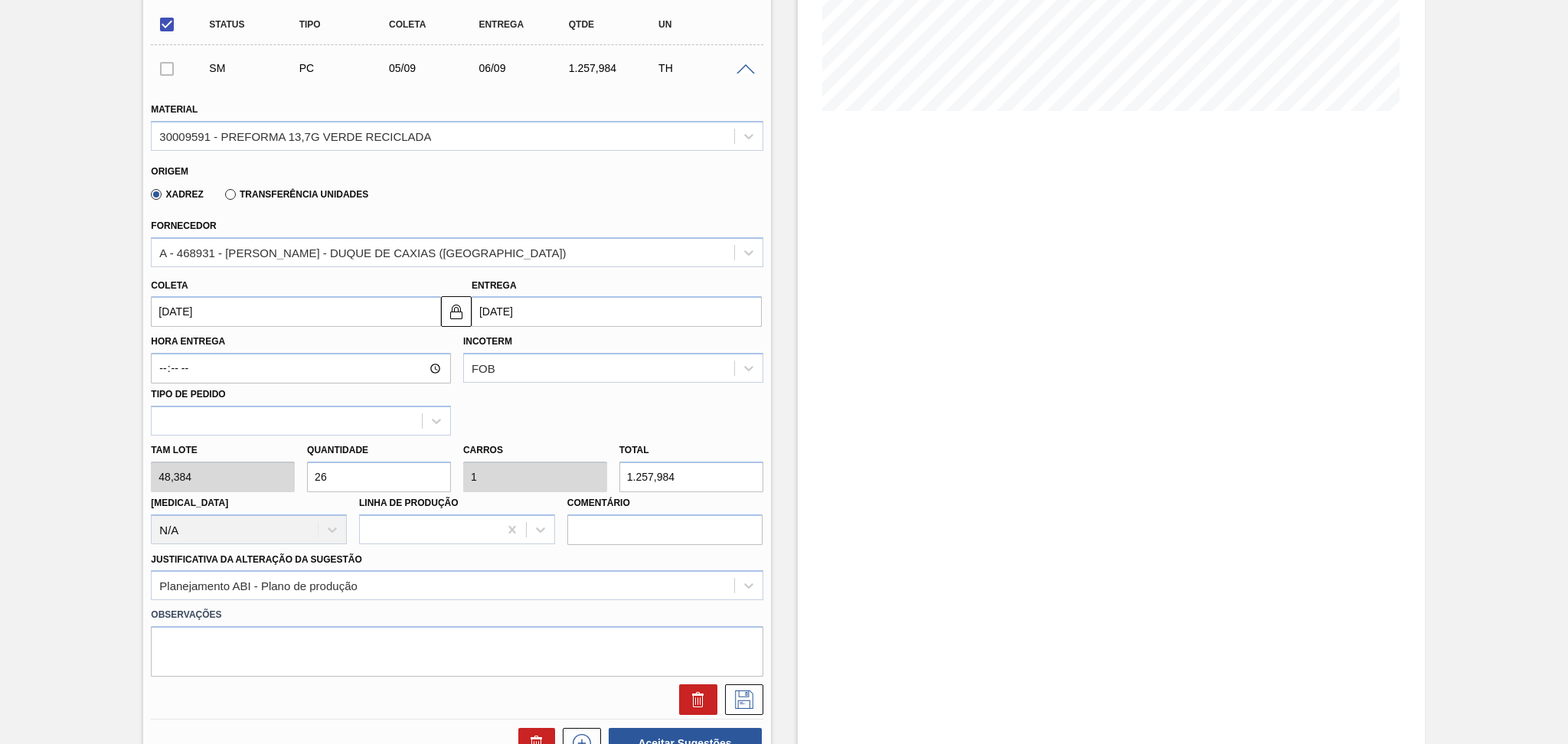
type input "[DATE]"
type input "06/09/2025"
click at [565, 395] on div "Hora Entrega Incoterm FOB Tipo de pedido" at bounding box center [457, 381] width 624 height 109
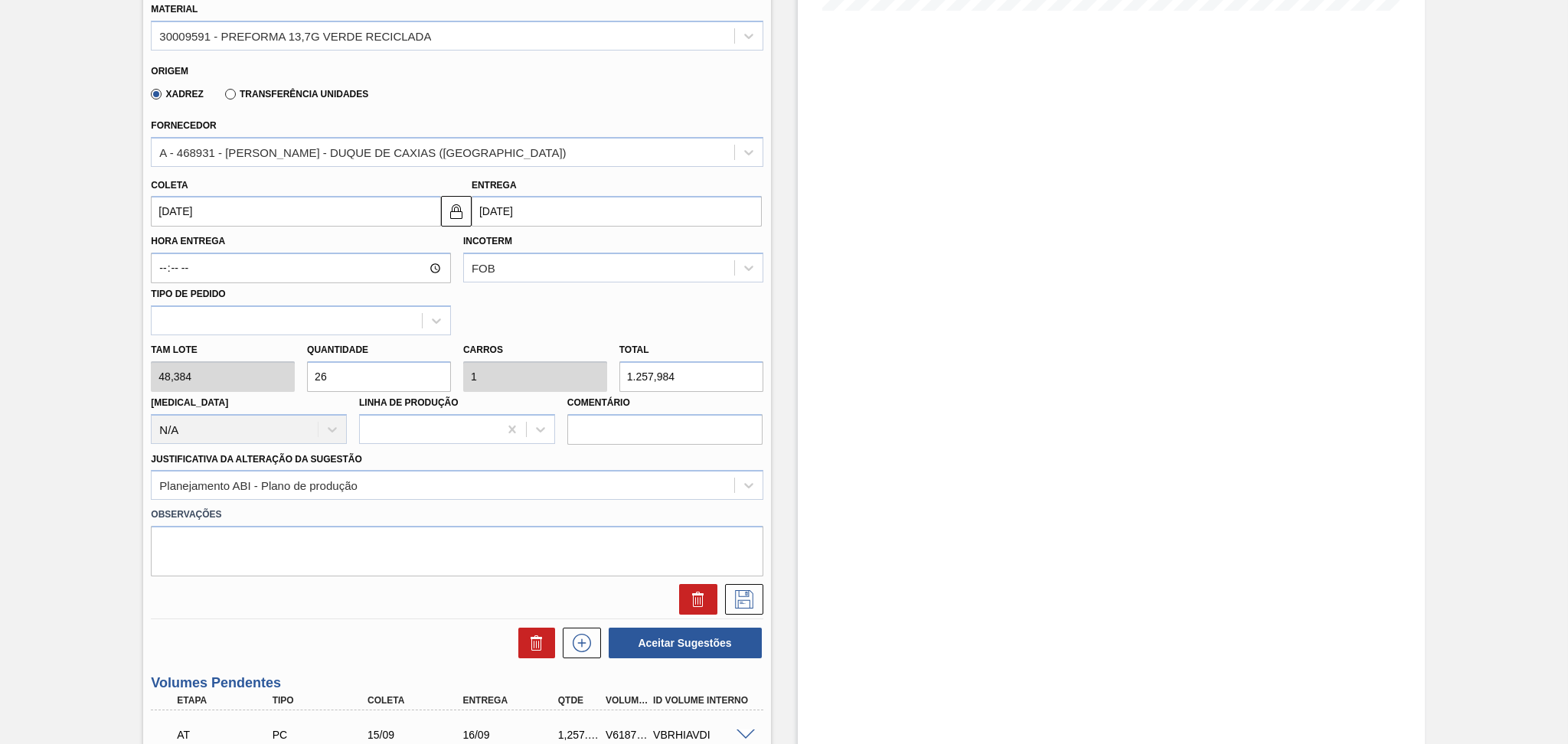
scroll to position [541, 0]
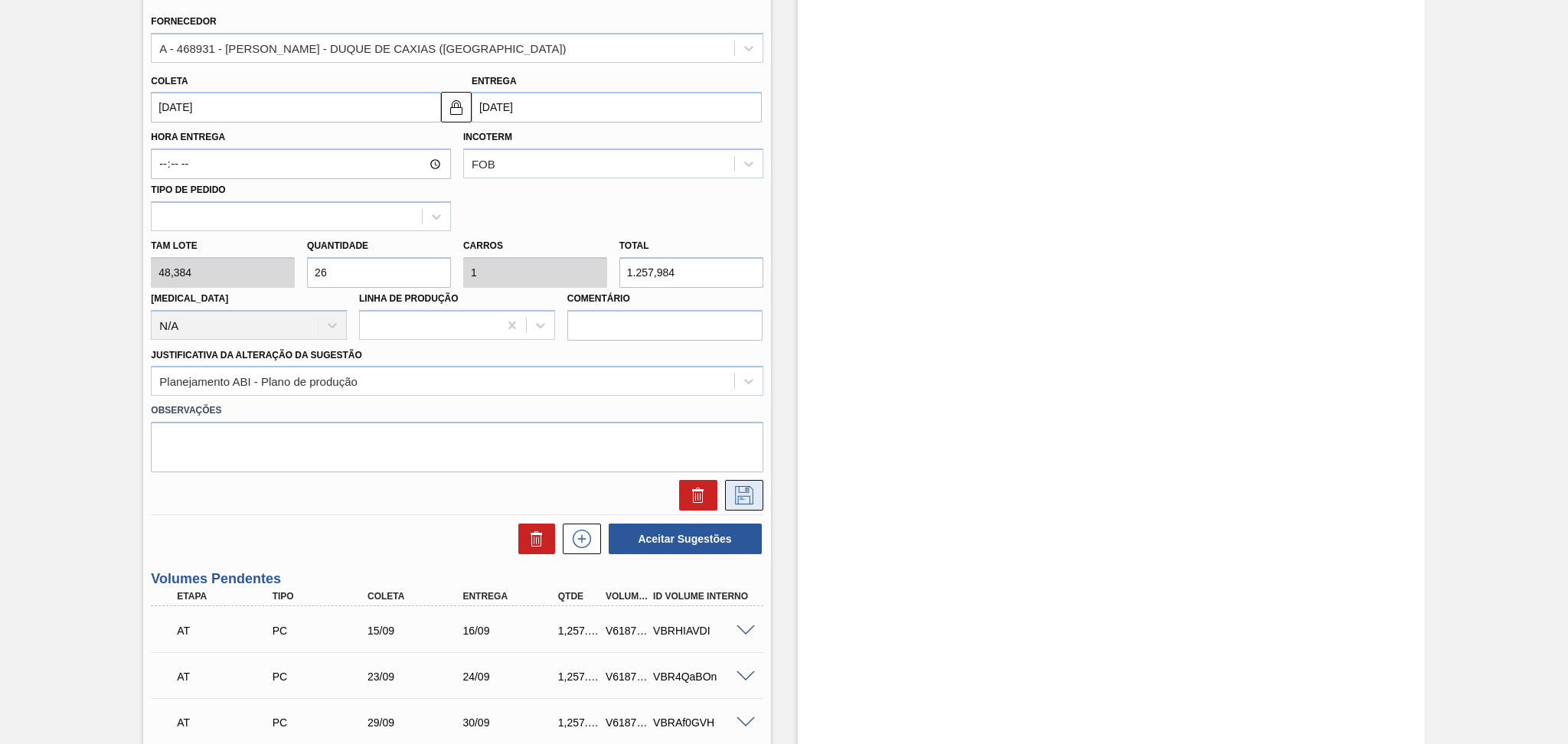
click at [744, 489] on icon at bounding box center [744, 495] width 18 height 18
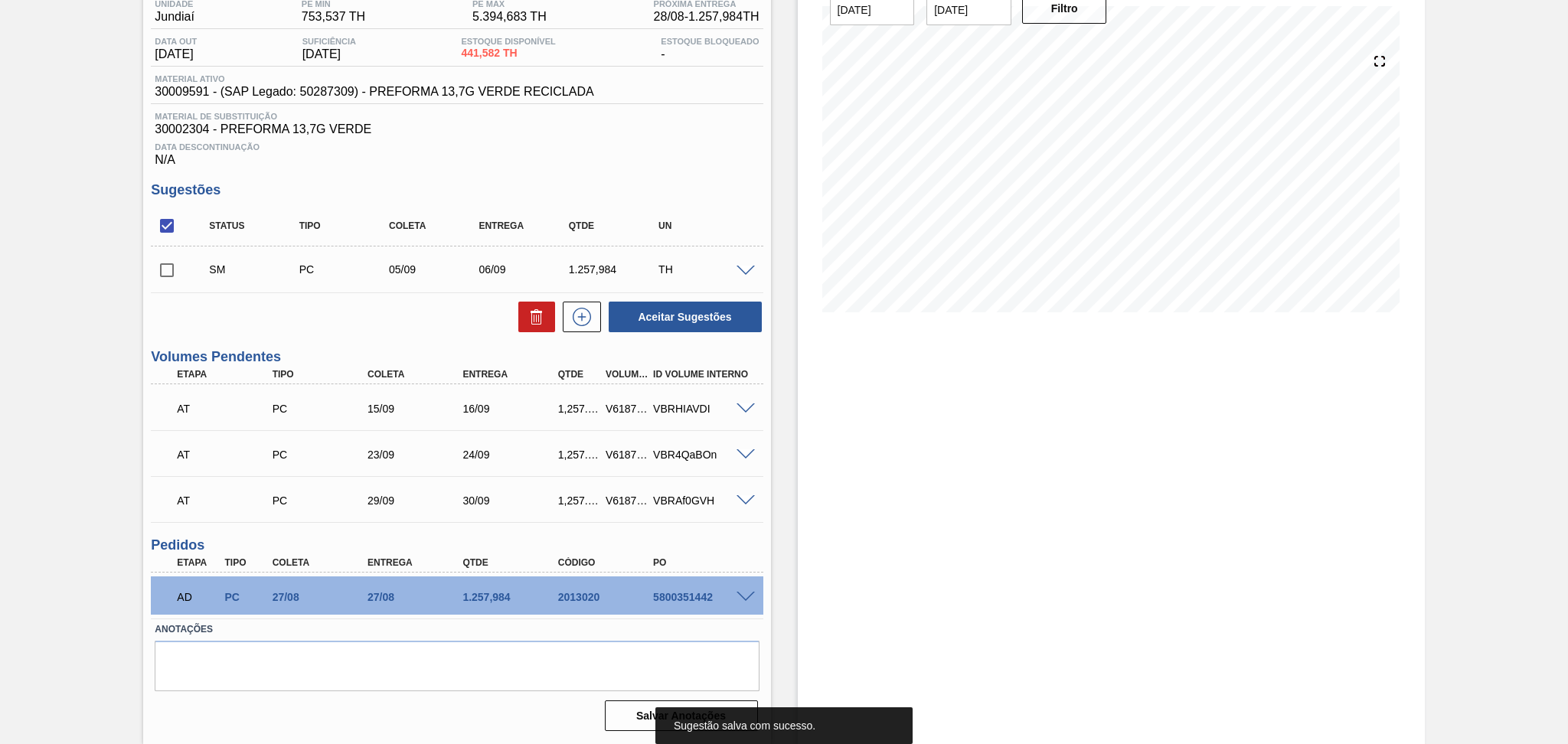
scroll to position [132, 0]
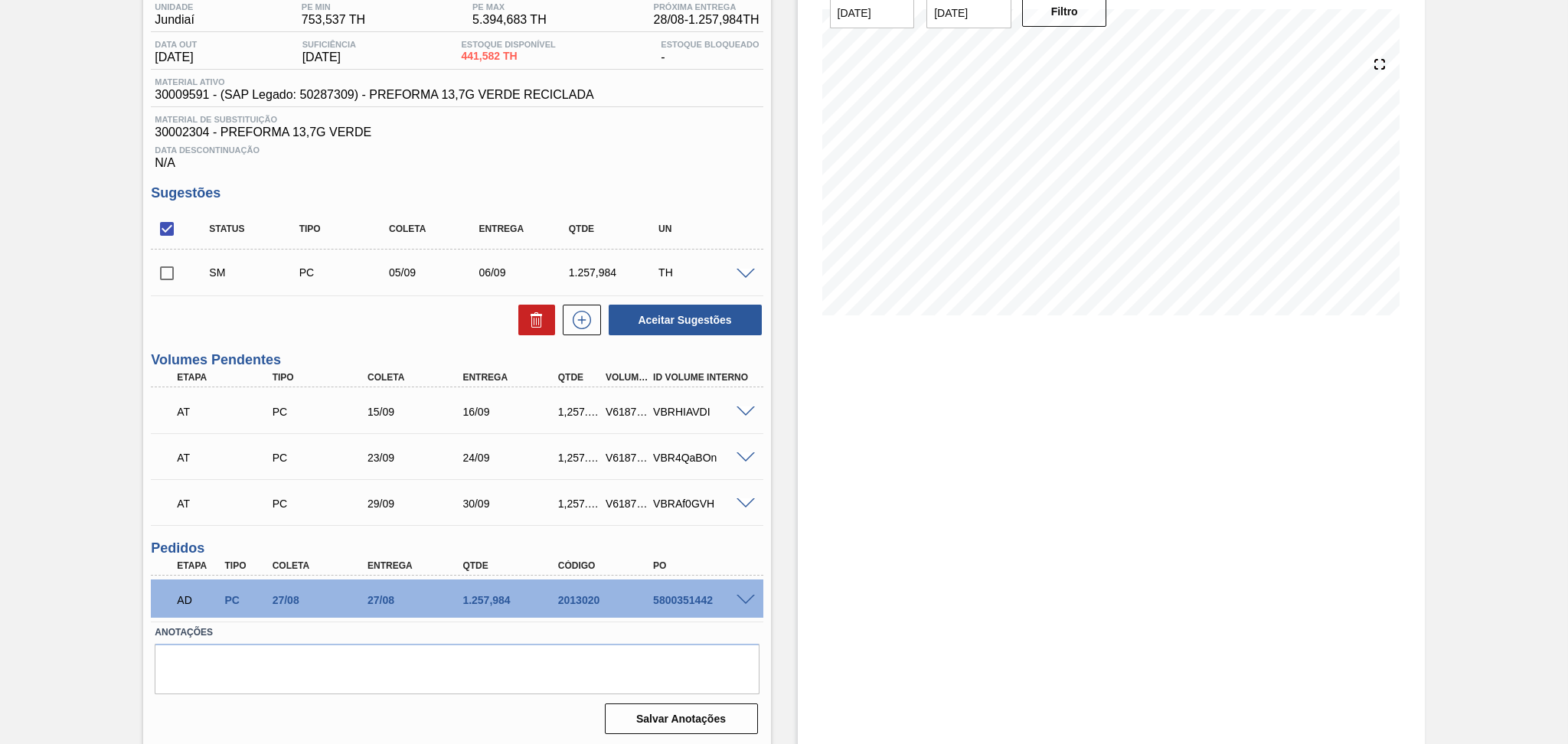
click at [160, 276] on input "checkbox" at bounding box center [166, 273] width 32 height 32
click at [668, 328] on button "Aceitar Sugestões" at bounding box center [685, 319] width 153 height 30
checkbox input "false"
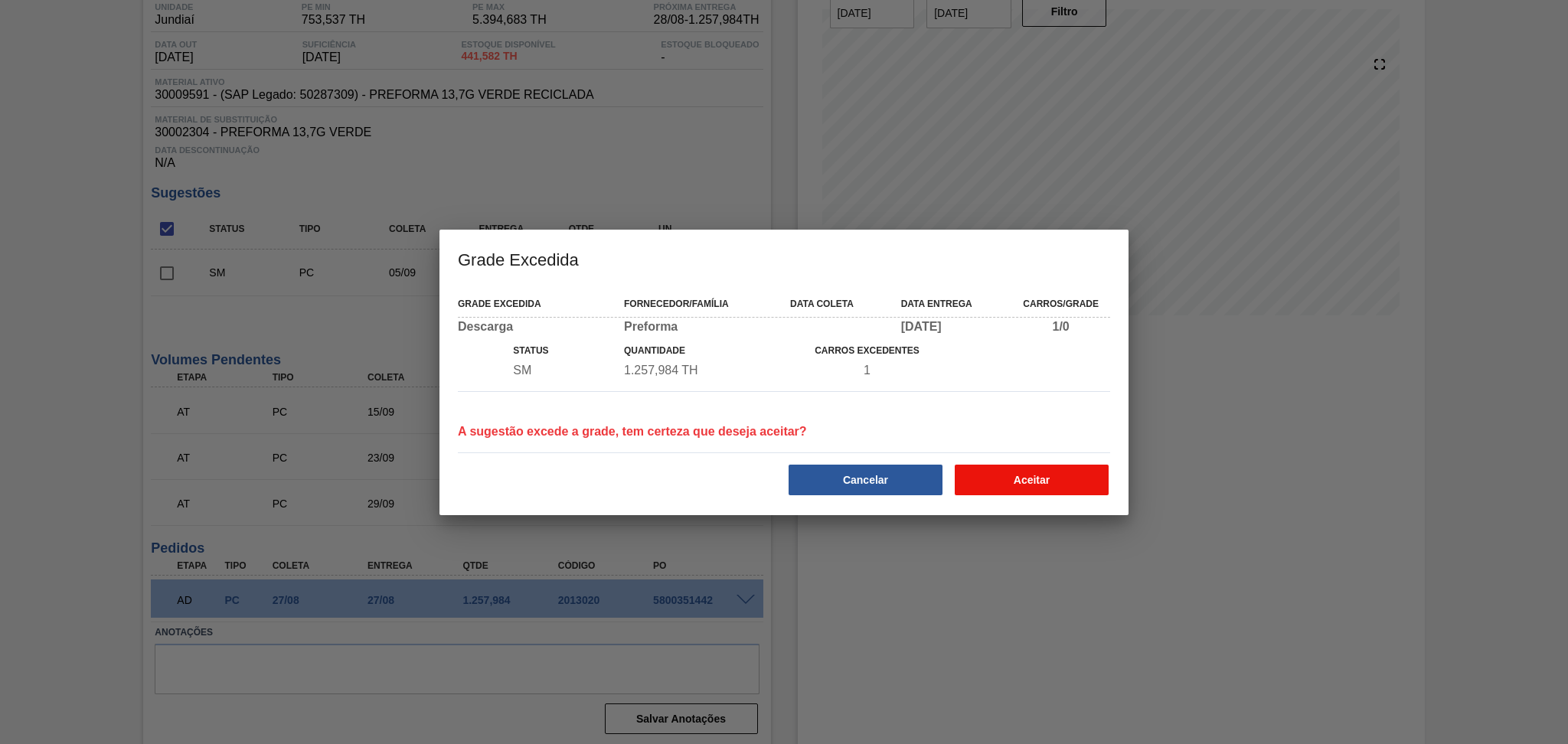
click at [1054, 480] on button "Aceitar" at bounding box center [1032, 480] width 154 height 30
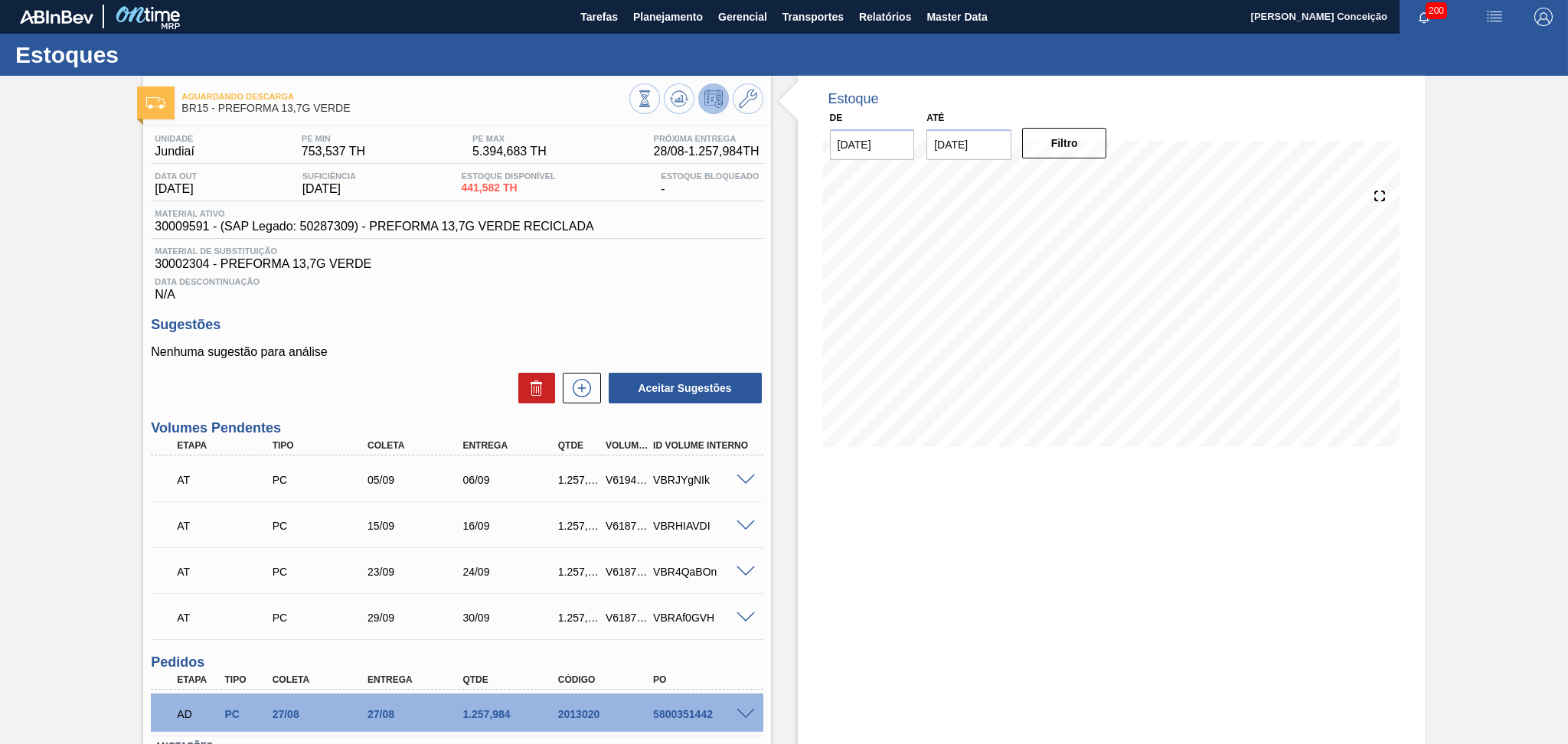
scroll to position [0, 0]
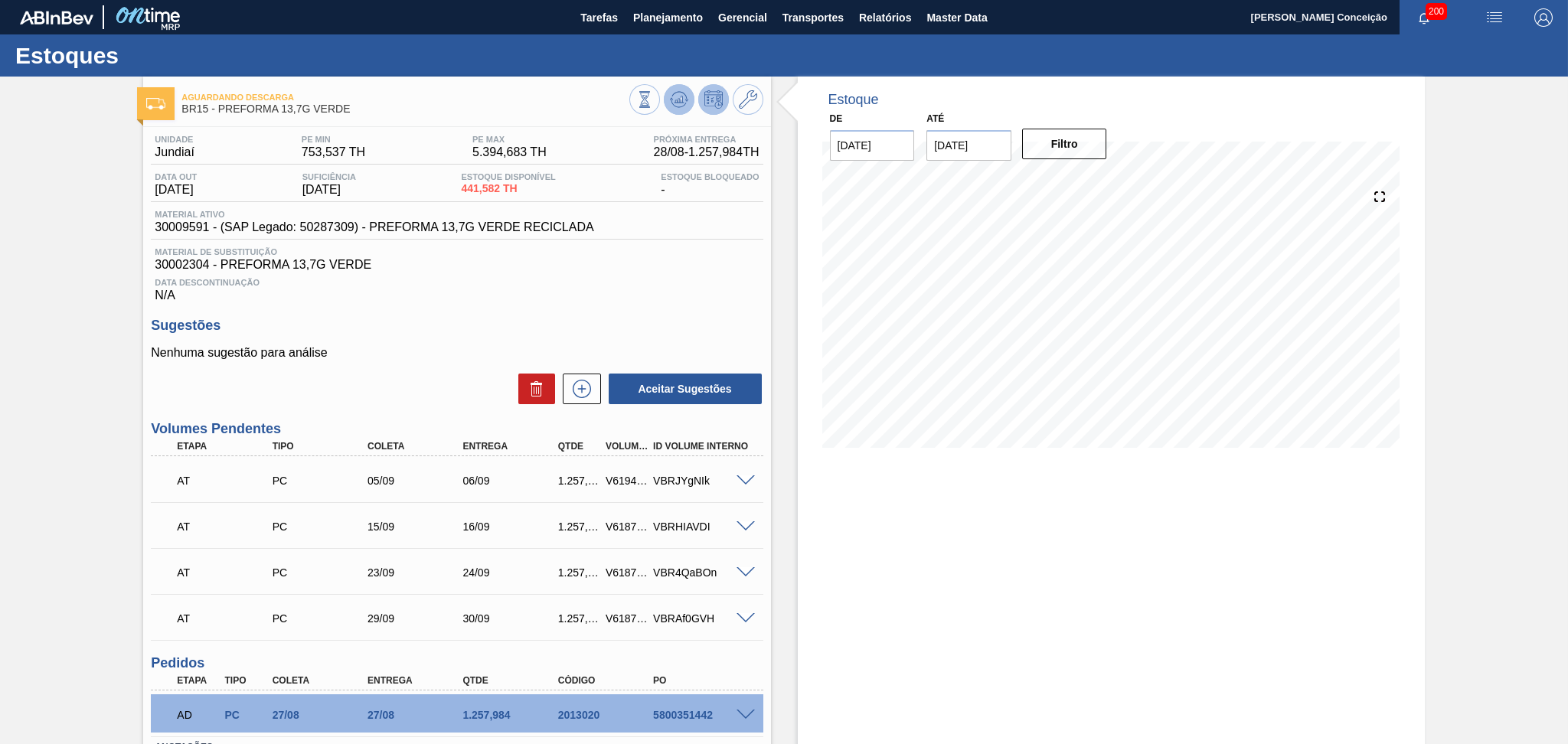
click at [683, 108] on icon at bounding box center [679, 100] width 18 height 18
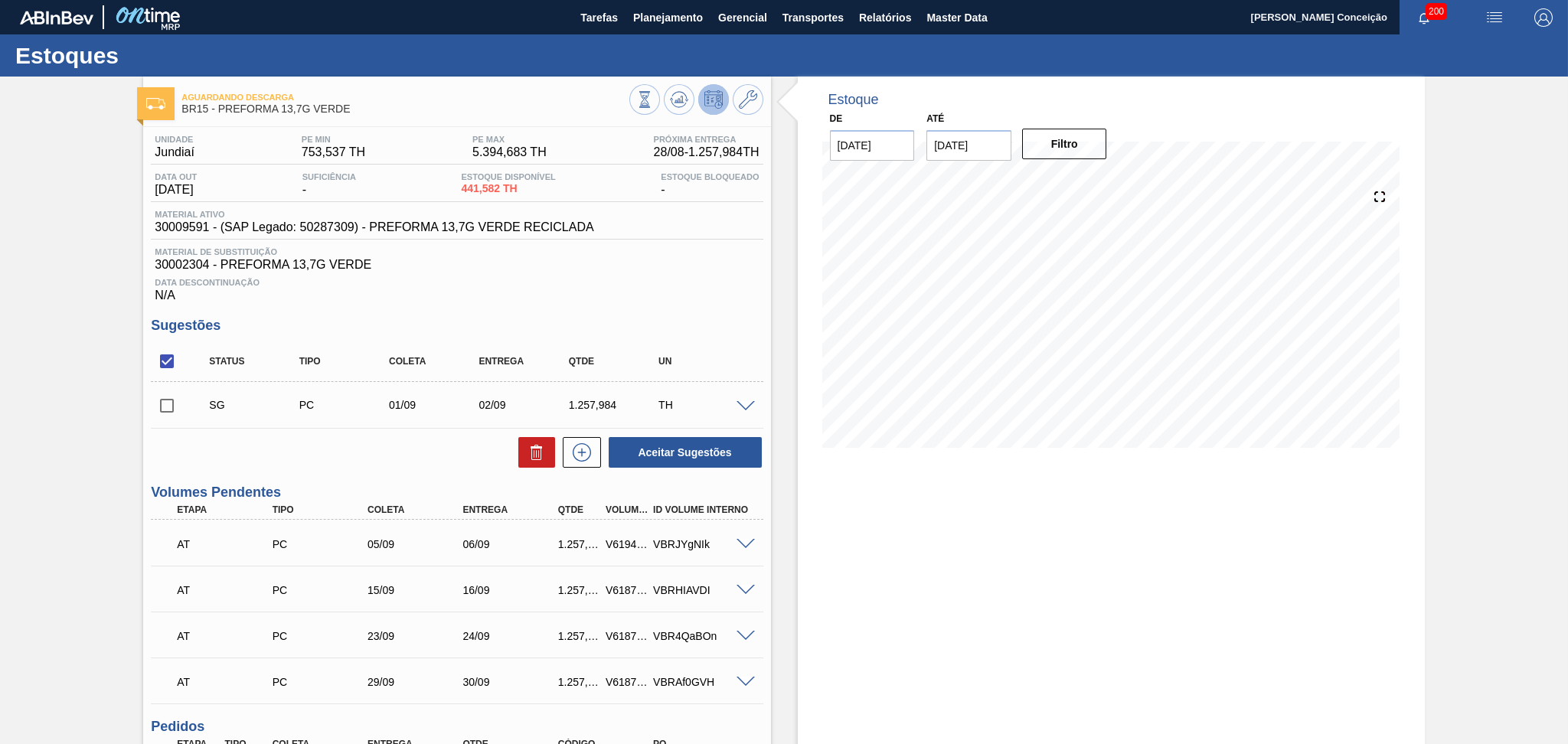
click at [424, 447] on div "Aceitar Sugestões" at bounding box center [456, 452] width 612 height 34
click at [447, 439] on div "Aceitar Sugestões" at bounding box center [456, 452] width 612 height 34
click at [163, 407] on input "checkbox" at bounding box center [166, 405] width 32 height 32
click at [532, 459] on icon at bounding box center [536, 452] width 18 height 18
checkbox input "false"
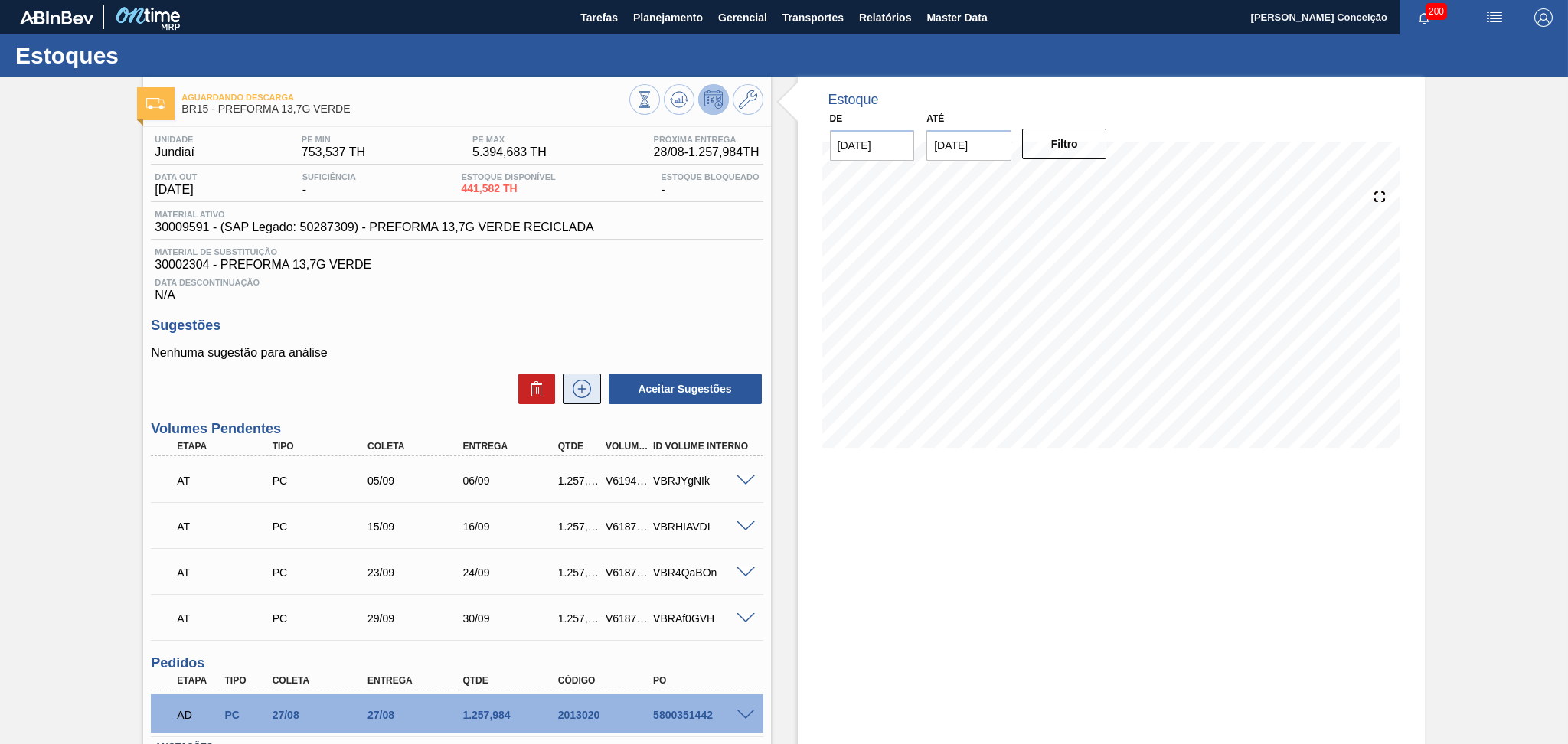
click at [580, 396] on icon at bounding box center [581, 389] width 25 height 18
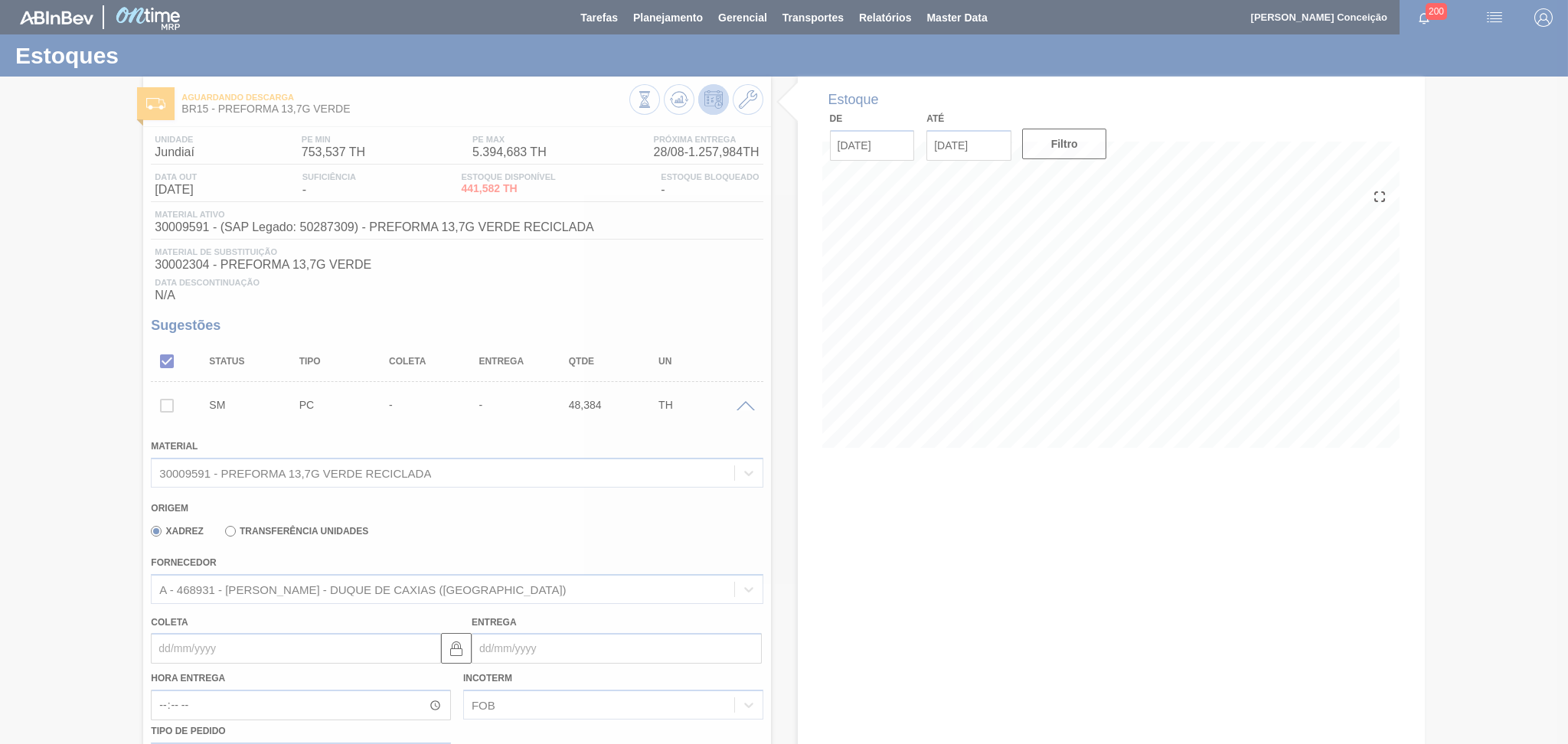
click at [489, 518] on div at bounding box center [784, 372] width 1568 height 744
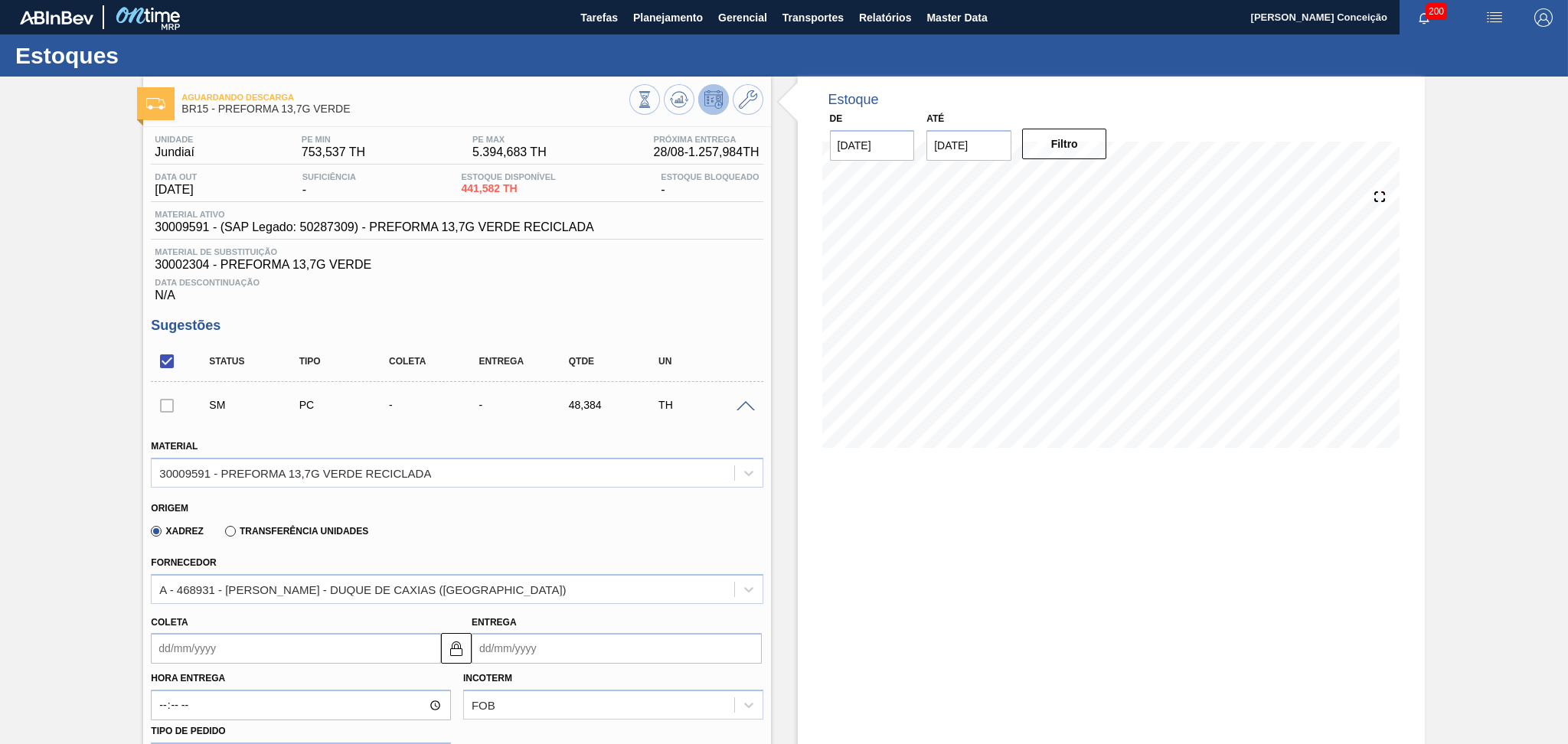
click at [240, 634] on input "Coleta" at bounding box center [295, 648] width 290 height 30
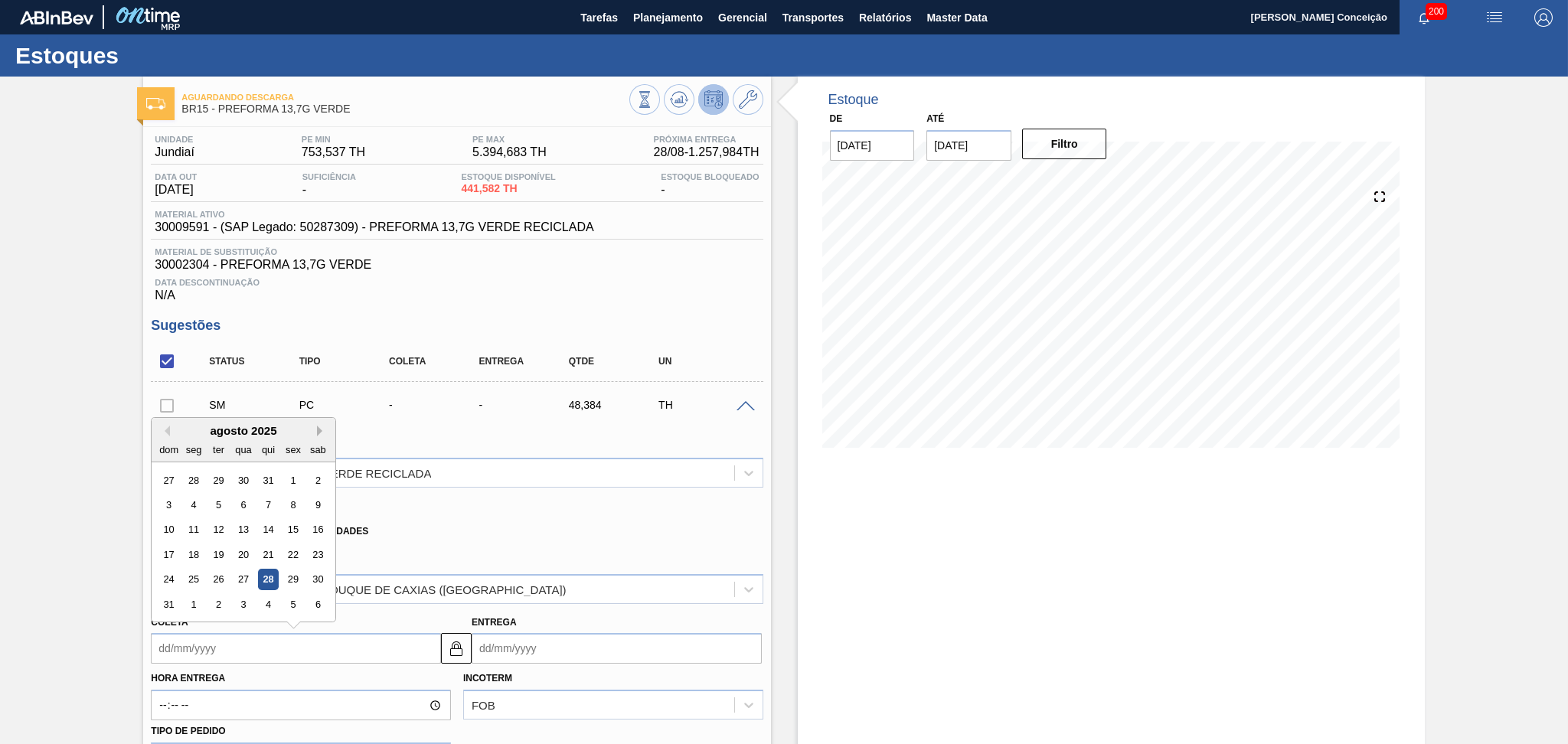
click at [323, 428] on button "Next Month" at bounding box center [323, 431] width 11 height 11
click at [559, 336] on div "Sugestões Status Tipo Coleta Entrega Qtde UN SM PC - - 48,384 TH Material 30009…" at bounding box center [456, 707] width 612 height 780
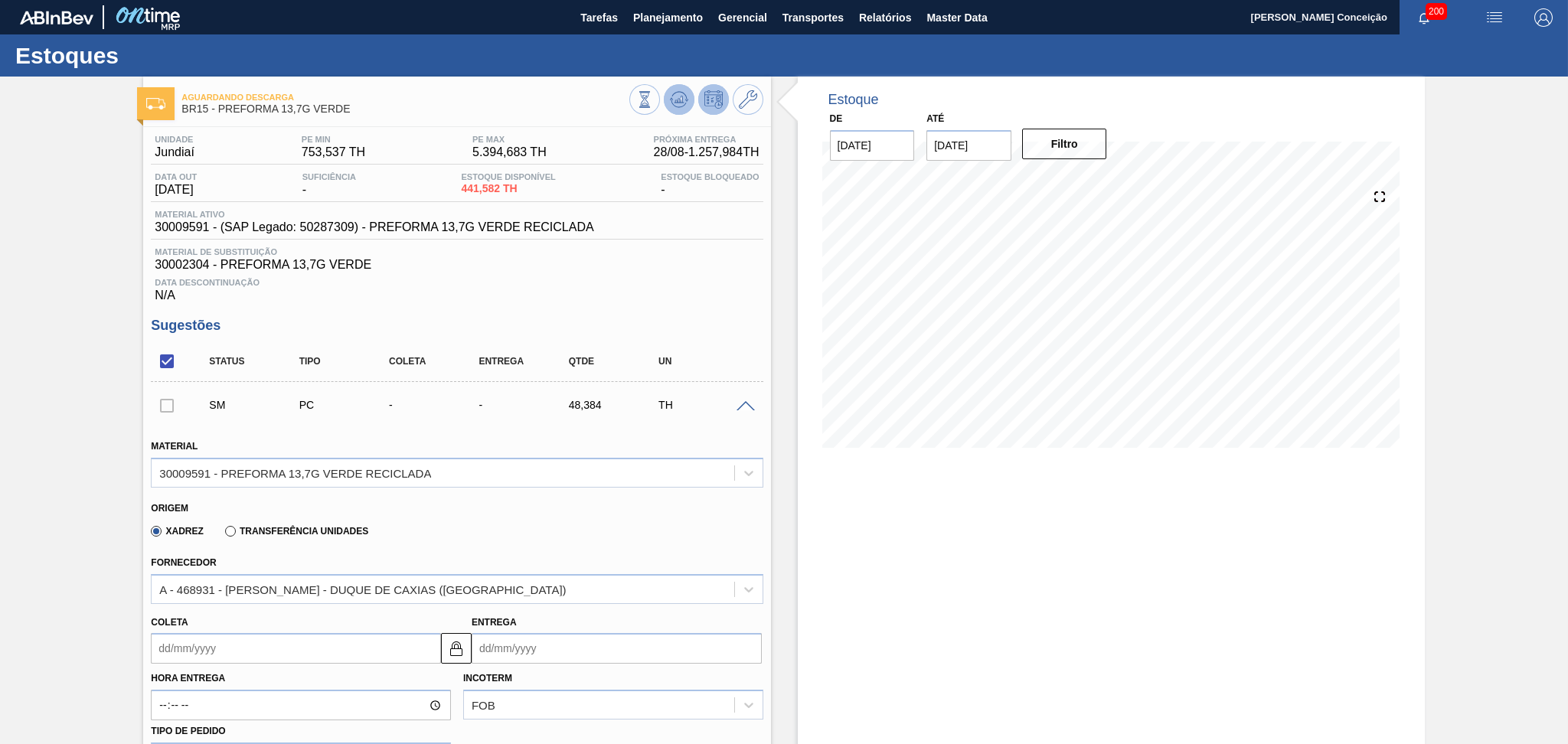
click at [676, 101] on icon at bounding box center [679, 100] width 18 height 18
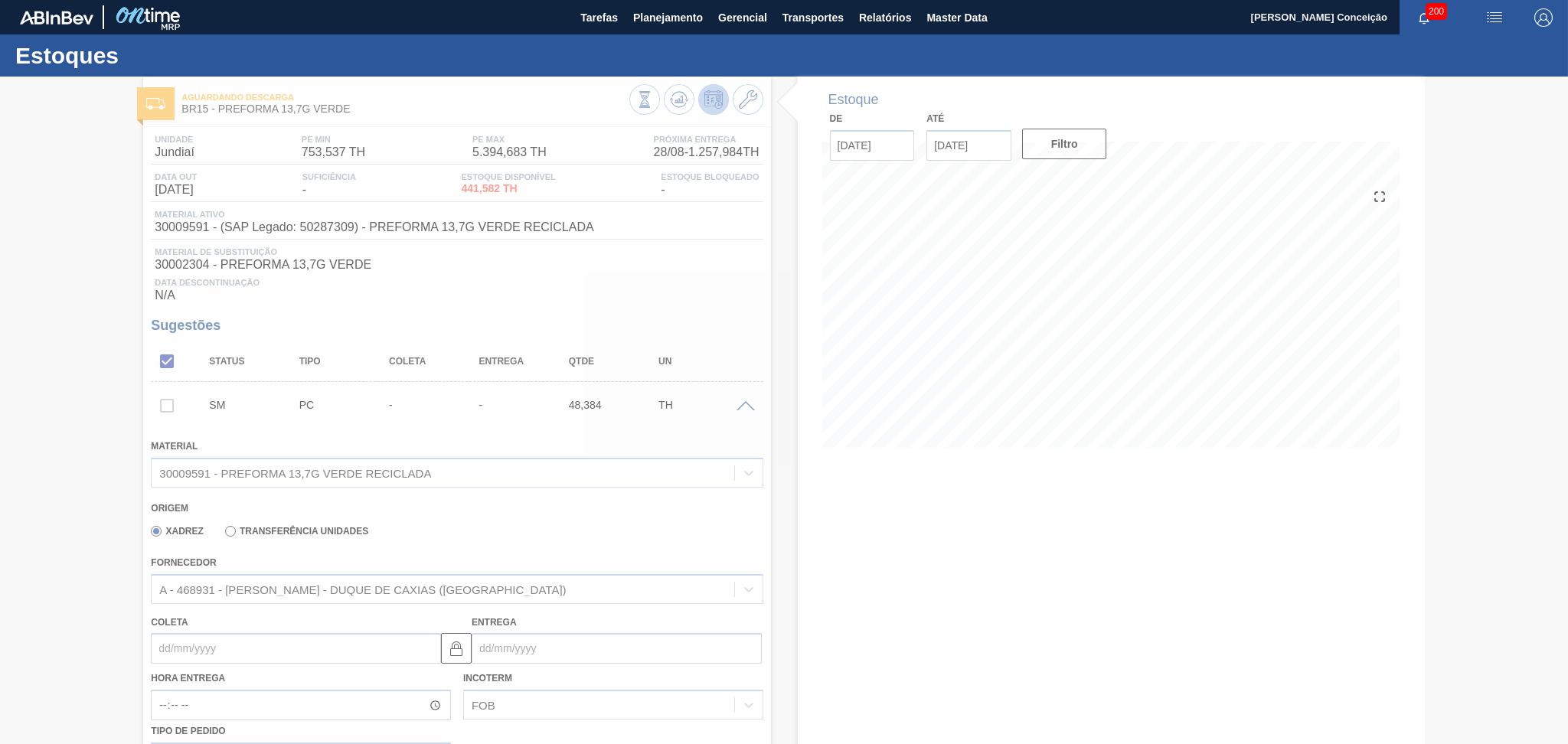
click at [794, 500] on div at bounding box center [784, 410] width 1568 height 668
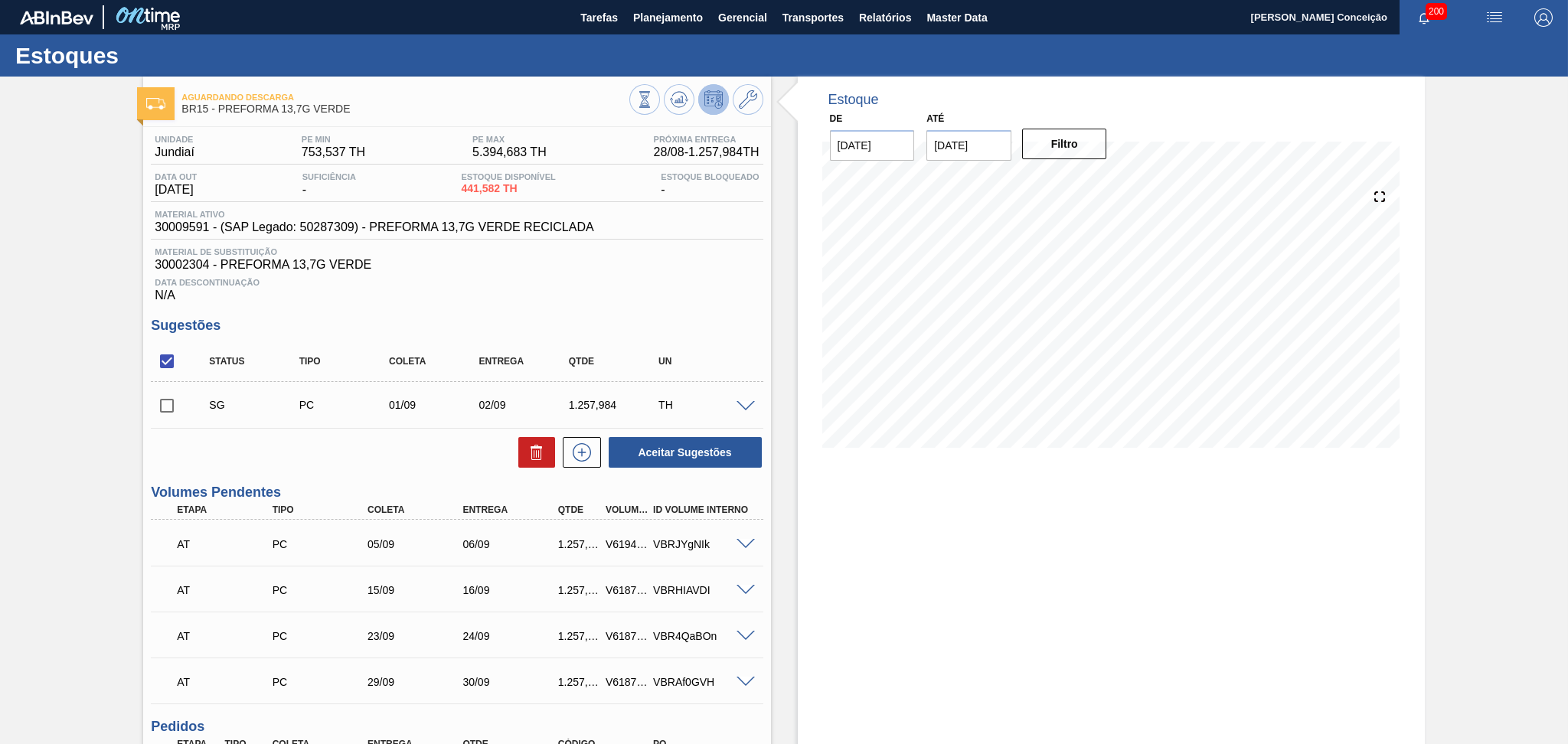
click at [165, 408] on input "checkbox" at bounding box center [166, 405] width 32 height 32
checkbox input "true"
click at [695, 452] on button "Aceitar Sugestões" at bounding box center [685, 452] width 153 height 30
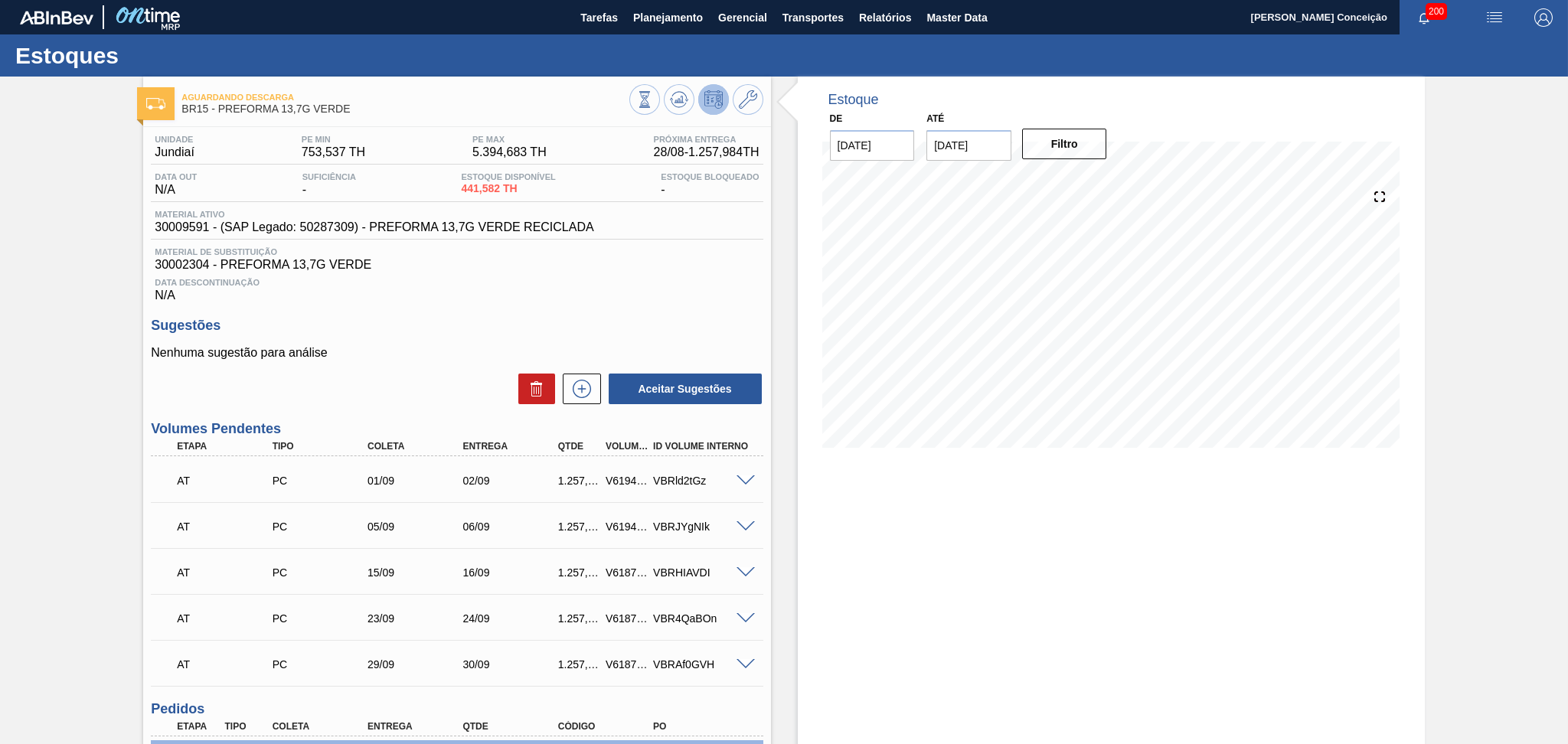
click at [642, 285] on span "Data Descontinuação" at bounding box center [457, 283] width 604 height 9
click at [669, 98] on icon at bounding box center [670, 99] width 3 height 3
click at [583, 304] on div "Unidade Jundiaí PE MIN 753,537 TH PE MAX 5.394,683 TH Próxima Entrega 28/08 - 1…" at bounding box center [457, 514] width 627 height 773
click at [614, 312] on div "Unidade Jundiaí PE MIN 753,537 TH PE MAX 5.394,683 TH Próxima Entrega 28/08 - 1…" at bounding box center [457, 514] width 627 height 773
click at [688, 107] on button at bounding box center [679, 99] width 30 height 30
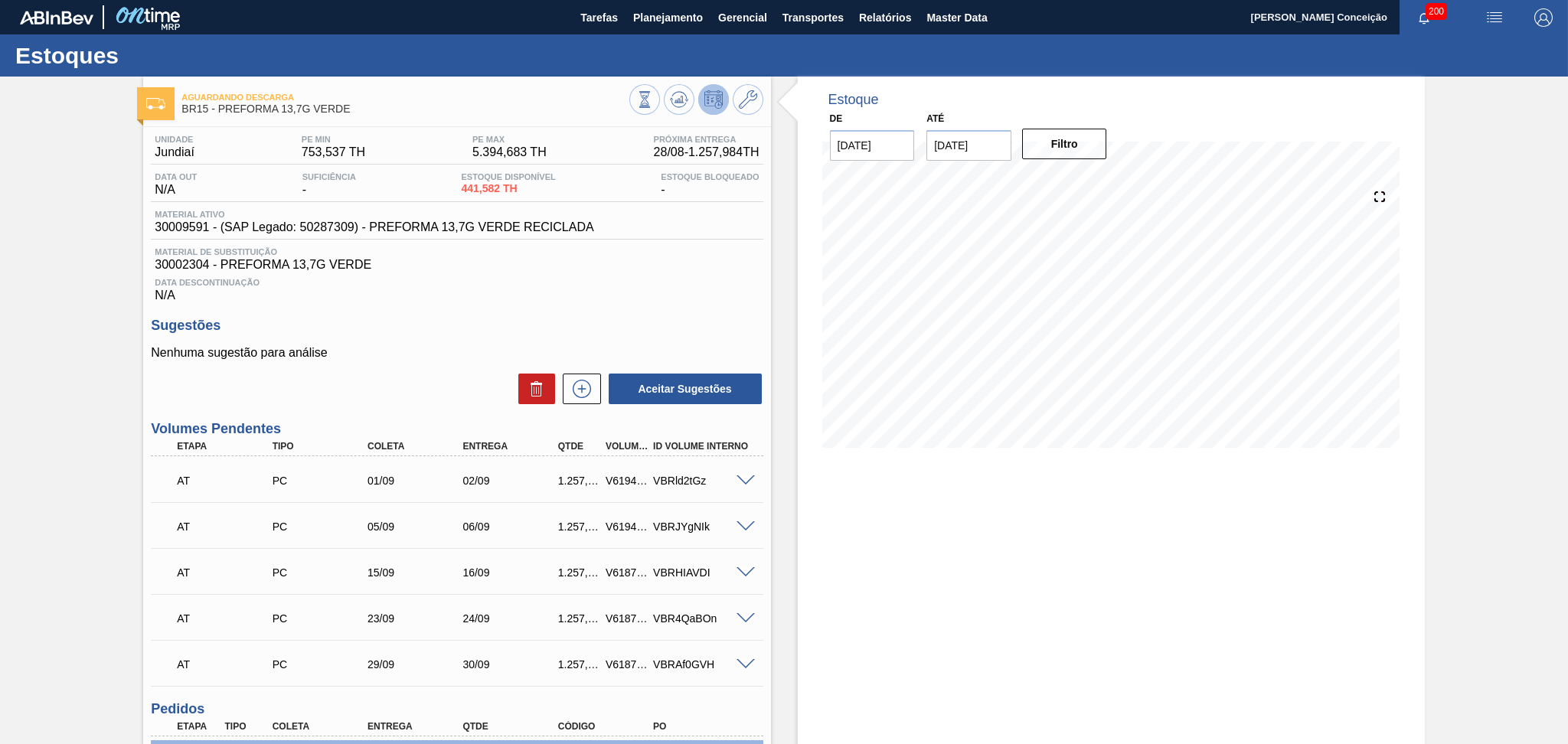
click at [475, 331] on h3 "Sugestões" at bounding box center [456, 326] width 612 height 17
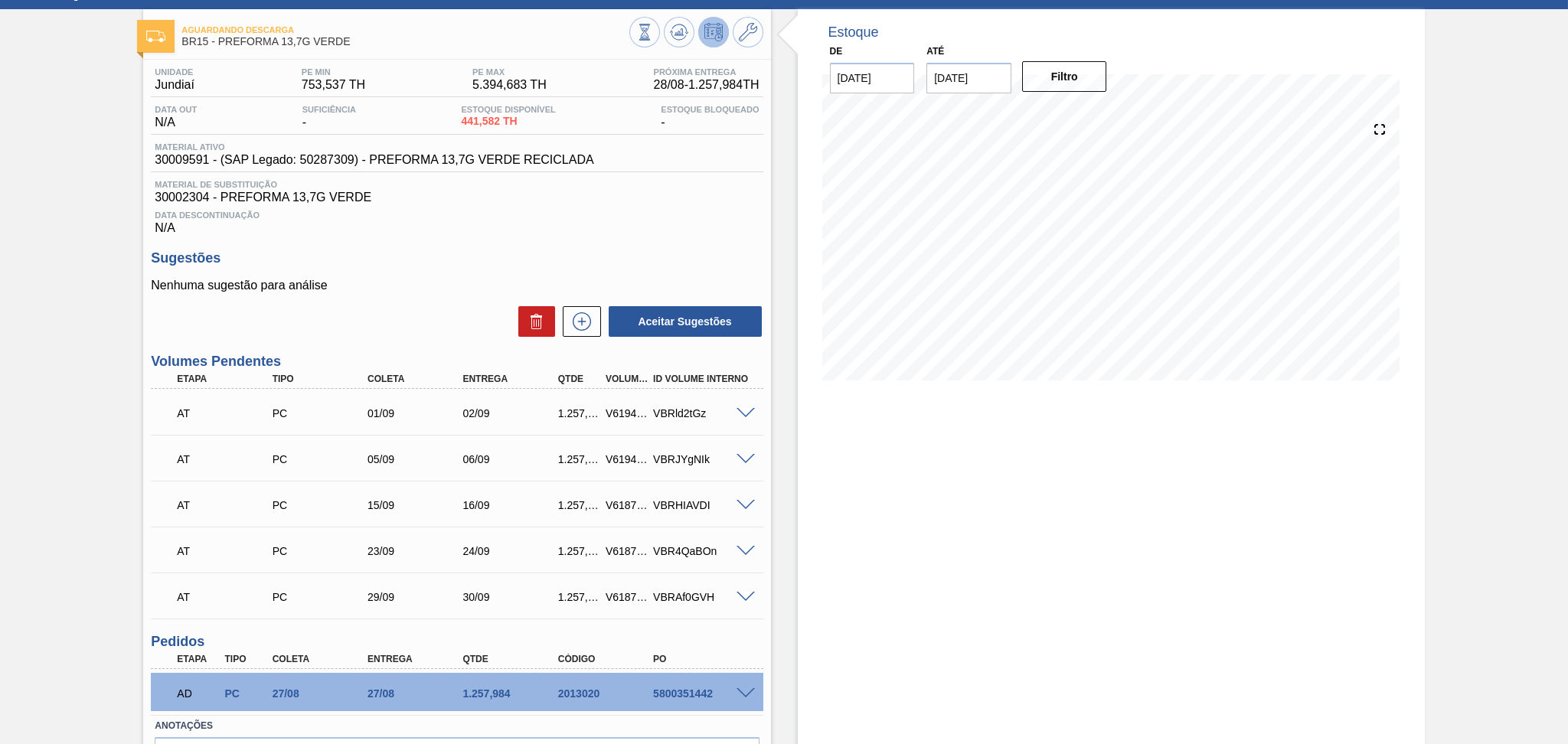
scroll to position [102, 0]
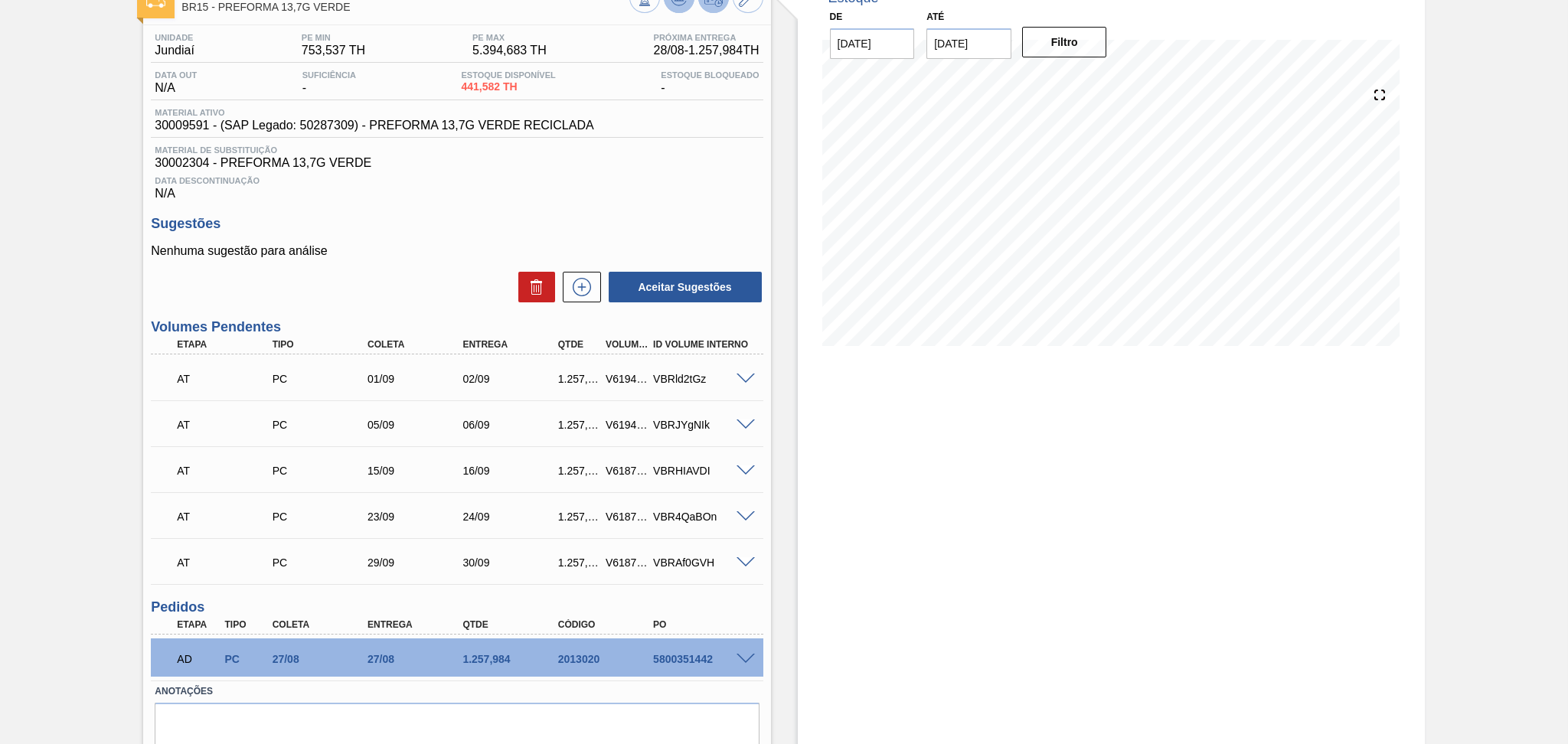
click at [639, 172] on div "Data Descontinuação N/A" at bounding box center [456, 184] width 612 height 30
click at [502, 251] on p "Nenhuma sugestão para análise" at bounding box center [456, 250] width 612 height 14
click at [427, 224] on h3 "Sugestões" at bounding box center [456, 224] width 612 height 17
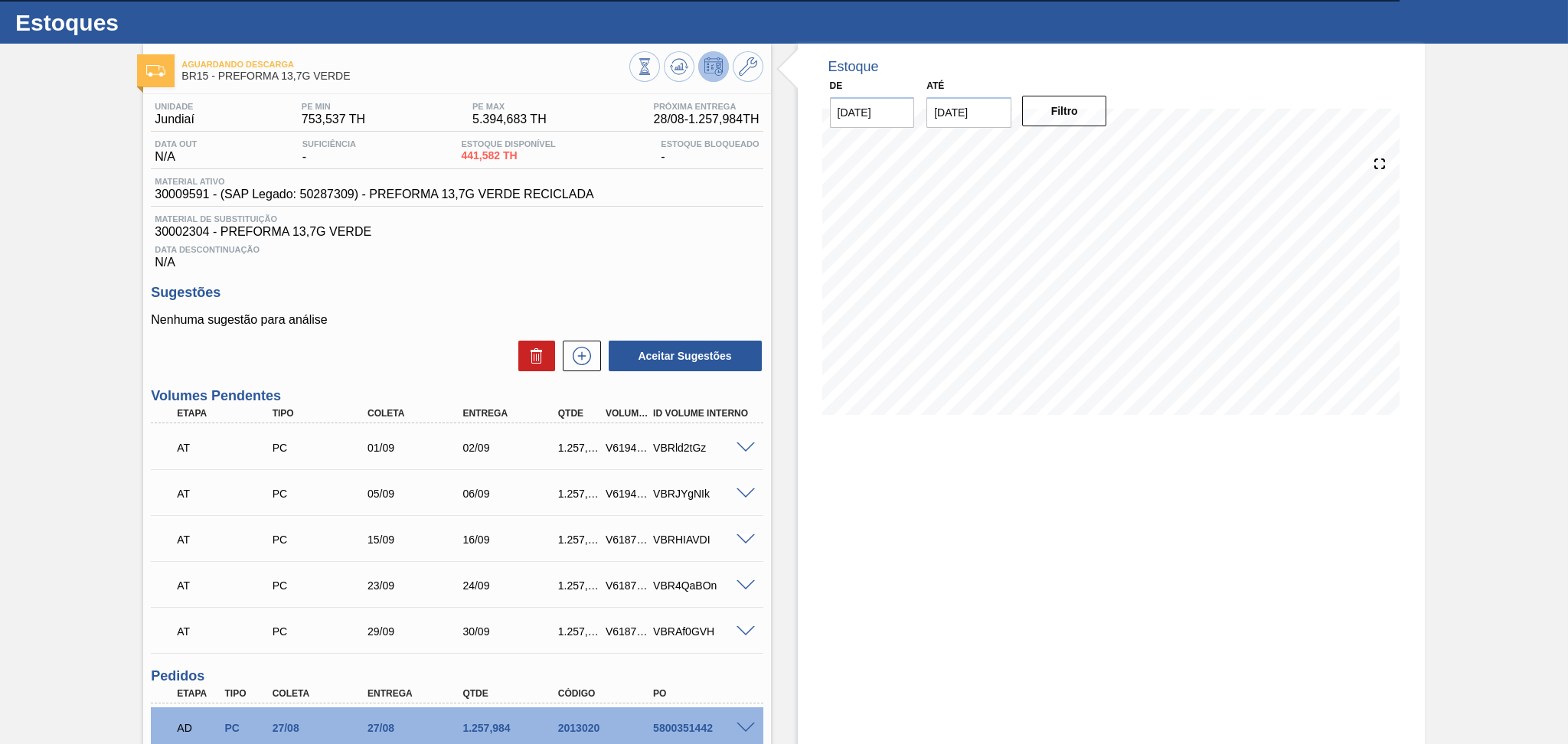
scroll to position [0, 0]
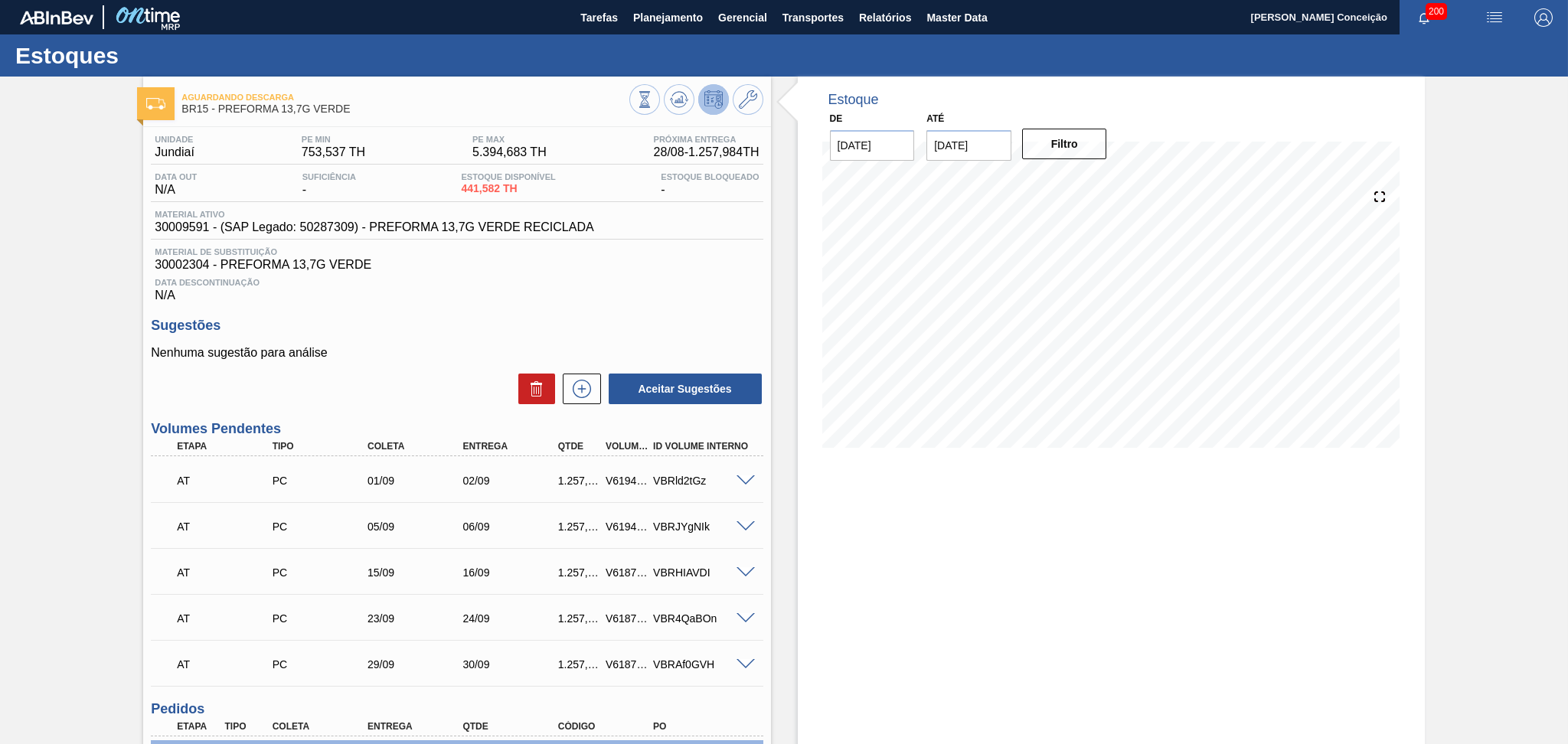
click at [581, 301] on div "Data Descontinuação N/A" at bounding box center [456, 286] width 612 height 30
click at [682, 281] on span "Data Descontinuação" at bounding box center [457, 283] width 604 height 9
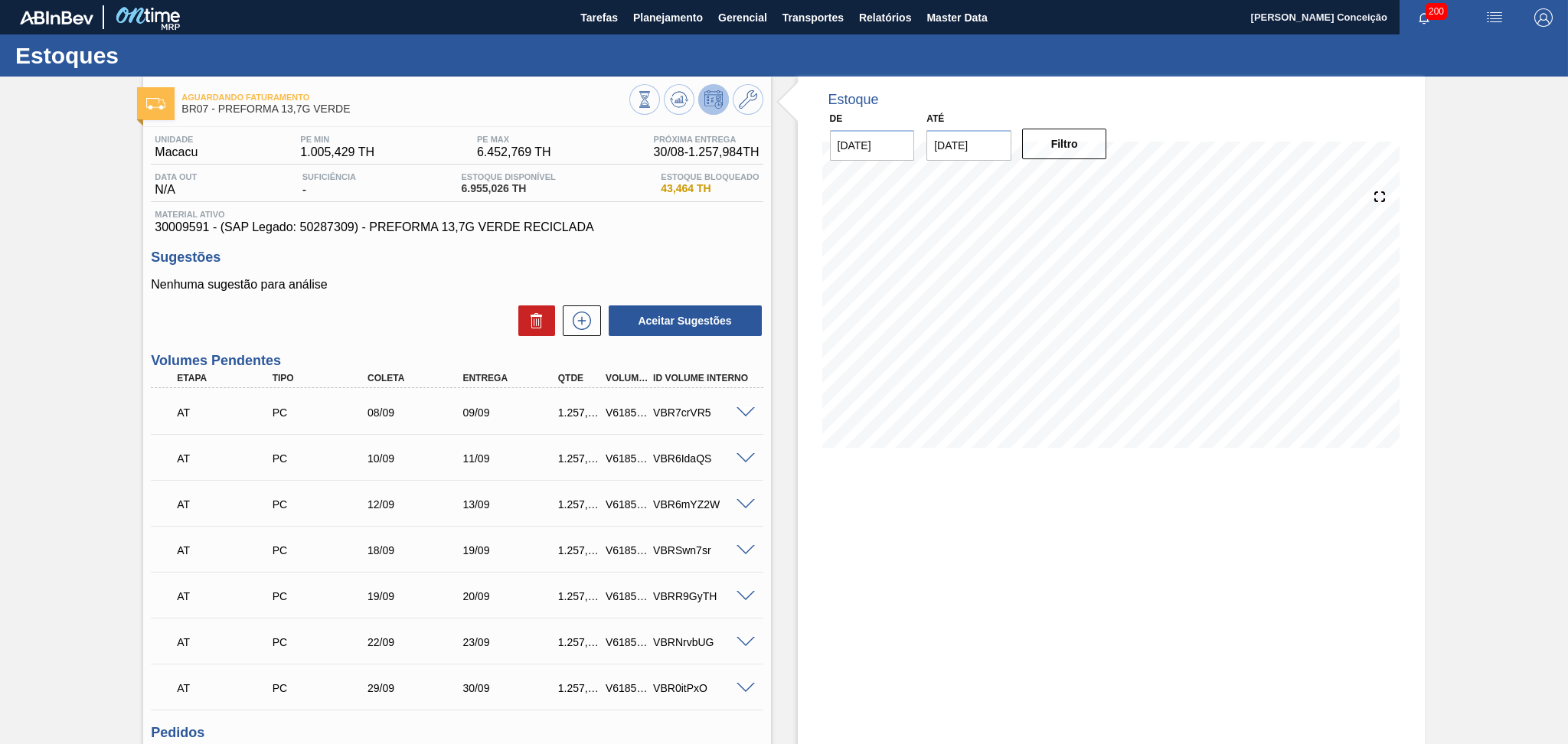
click at [706, 262] on h3 "Sugestões" at bounding box center [456, 258] width 612 height 17
click at [687, 101] on icon at bounding box center [679, 100] width 18 height 18
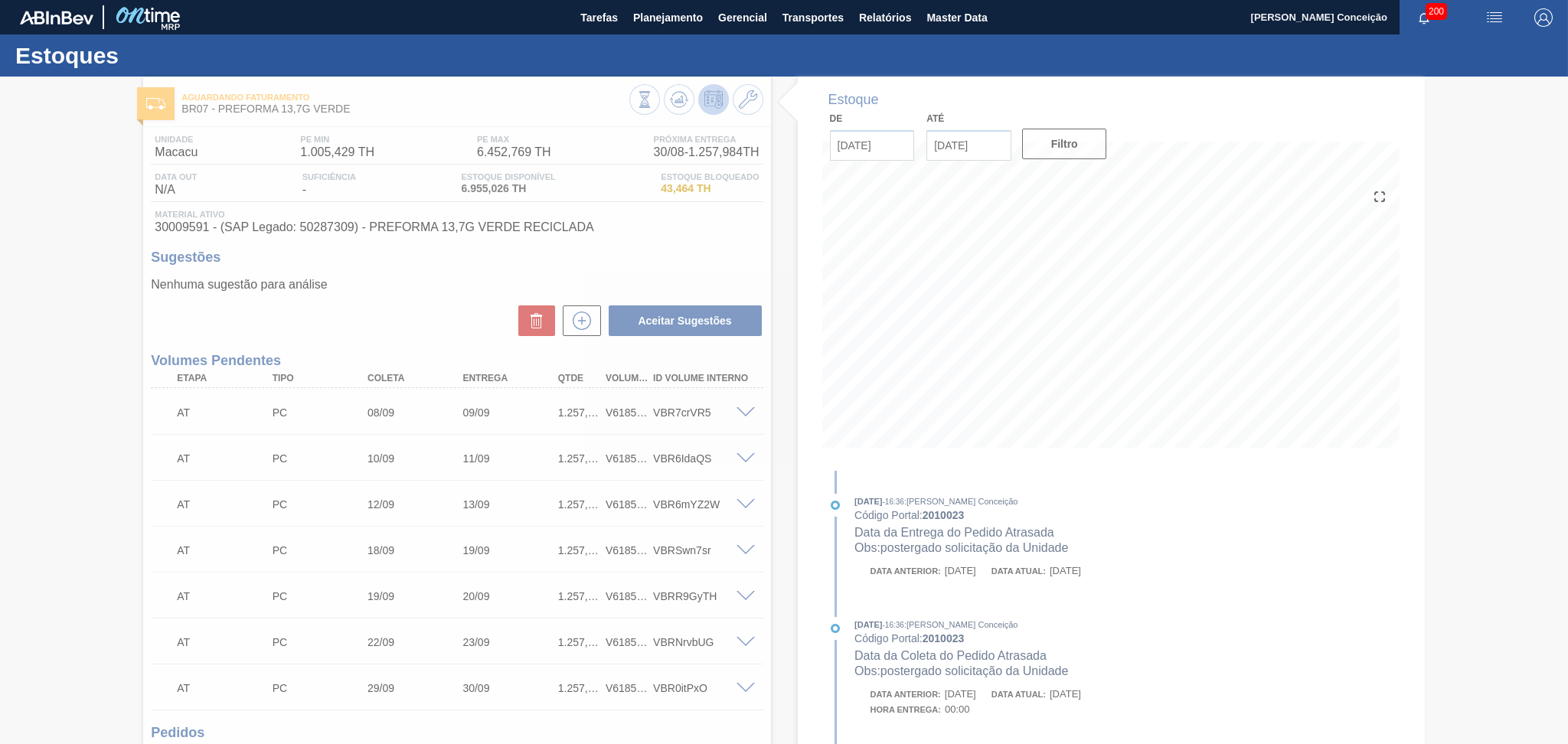
click at [665, 239] on div at bounding box center [784, 410] width 1568 height 668
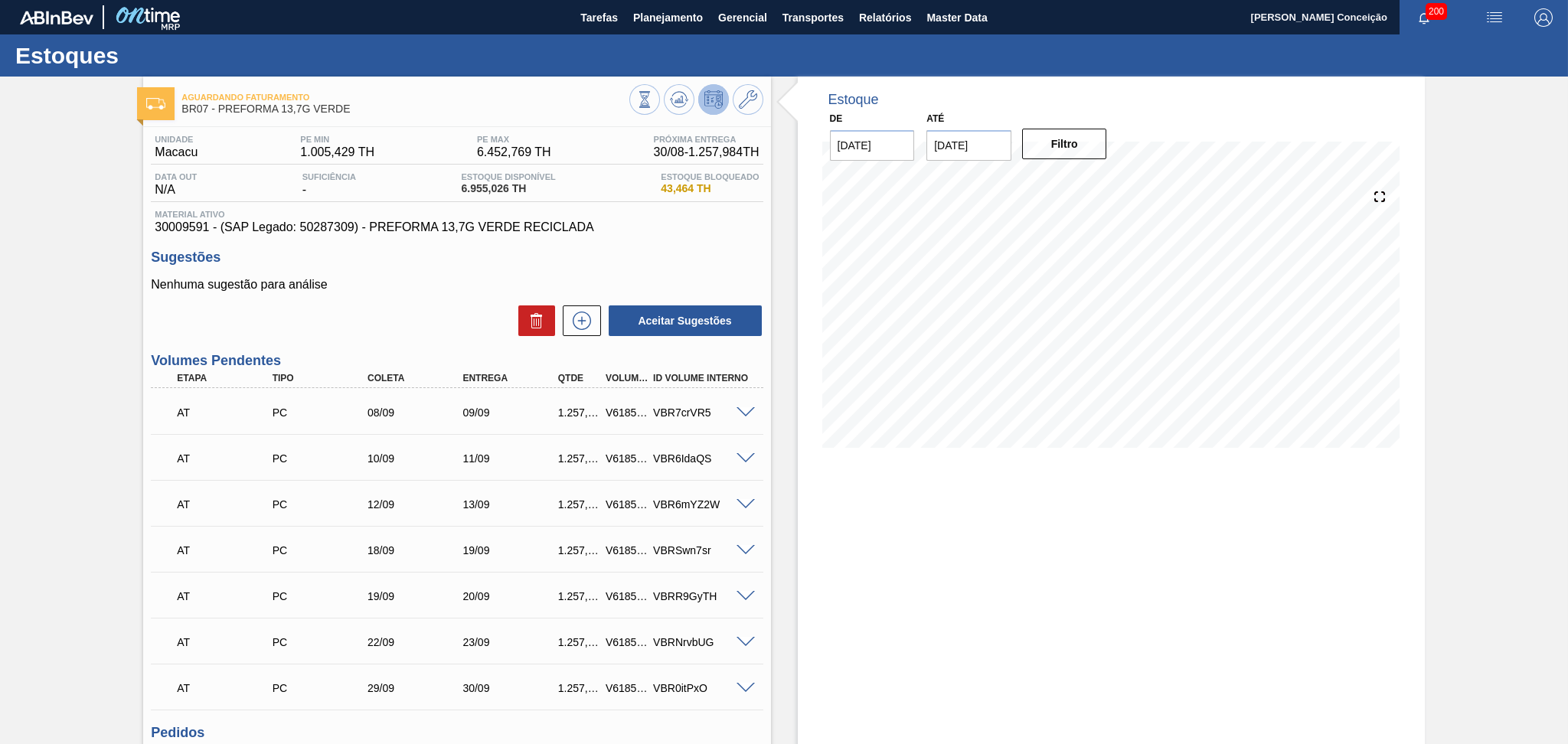
click at [438, 274] on div "Sugestões Nenhuma sugestão para análise Aceitar Sugestões" at bounding box center [456, 294] width 612 height 88
click at [164, 223] on span "30009591 - (SAP Legado: 50287309) - PREFORMA 13,7G VERDE RECICLADA" at bounding box center [457, 227] width 604 height 14
copy span "30009591"
click at [681, 250] on h3 "Sugestões" at bounding box center [456, 258] width 612 height 17
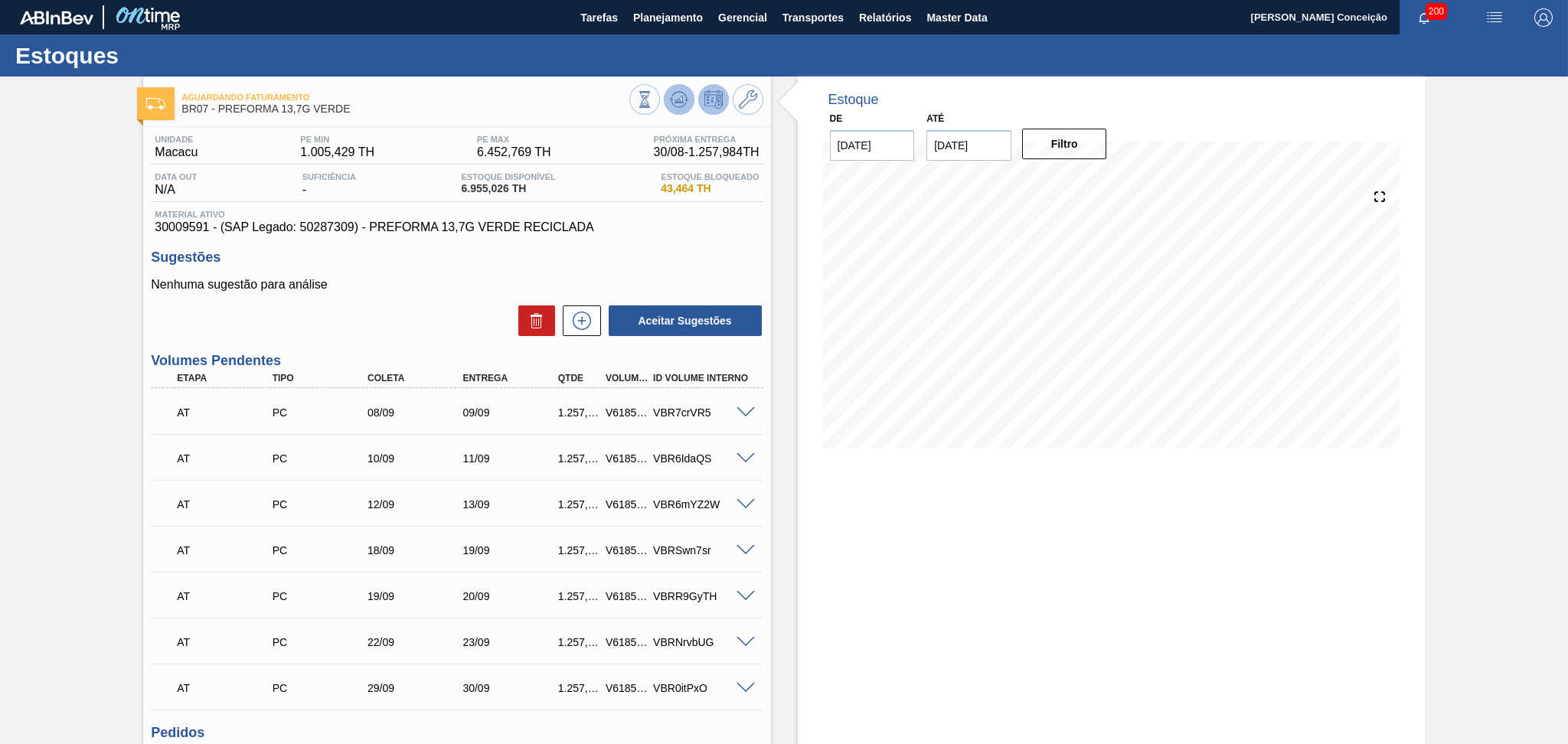
click at [671, 110] on button at bounding box center [679, 99] width 30 height 30
click at [744, 408] on span at bounding box center [745, 413] width 18 height 12
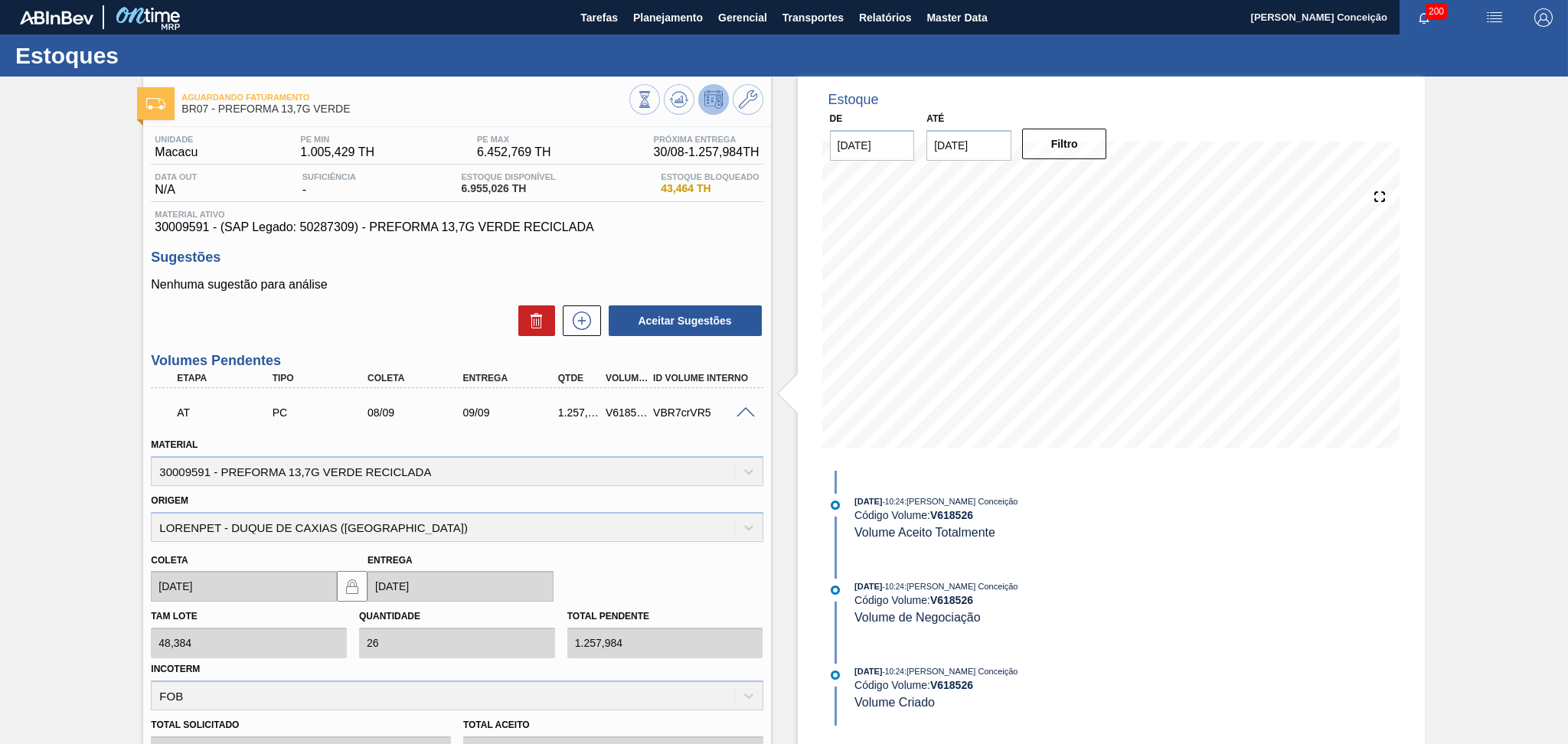
click at [744, 408] on span at bounding box center [745, 413] width 18 height 12
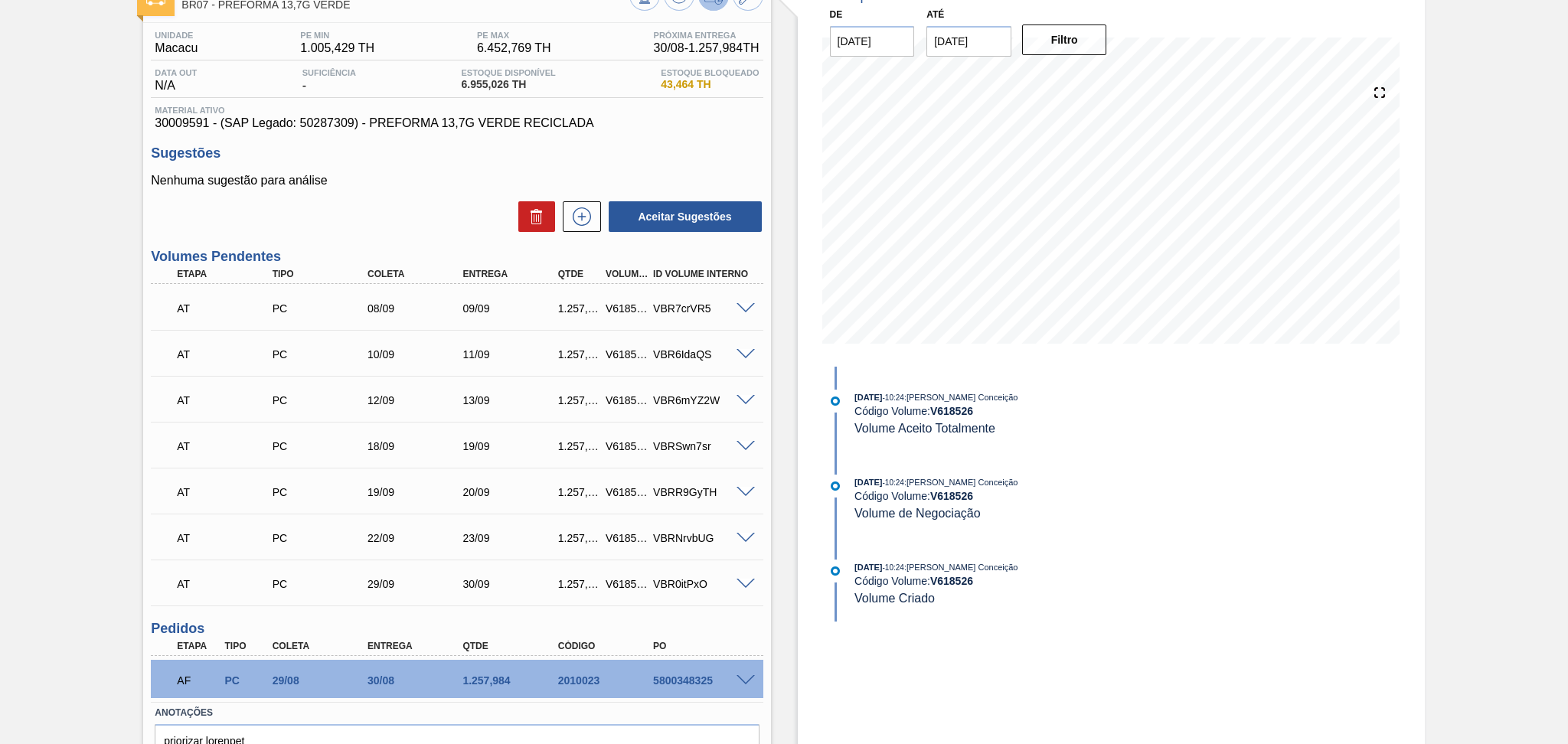
scroll to position [185, 0]
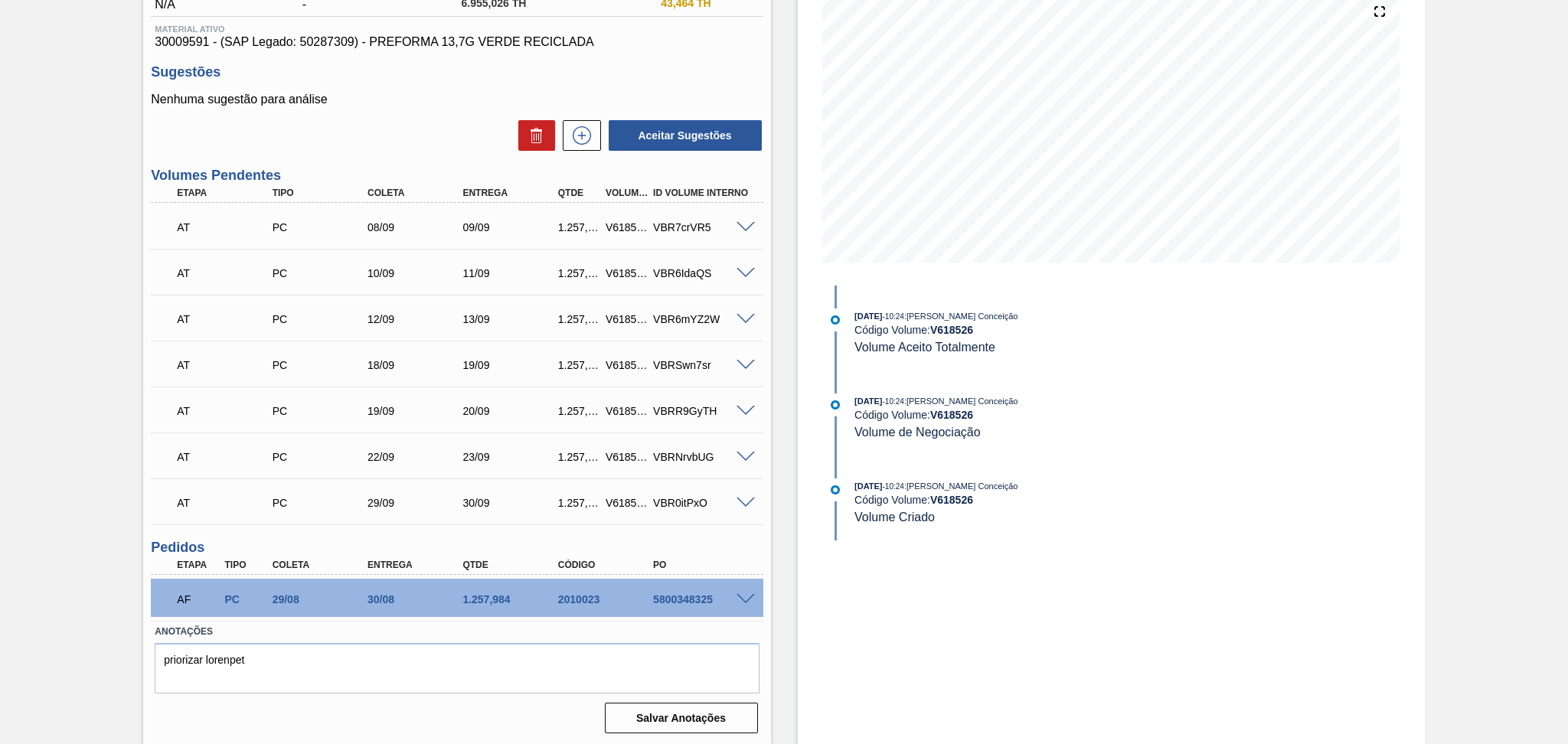
click at [745, 598] on span at bounding box center [745, 600] width 18 height 12
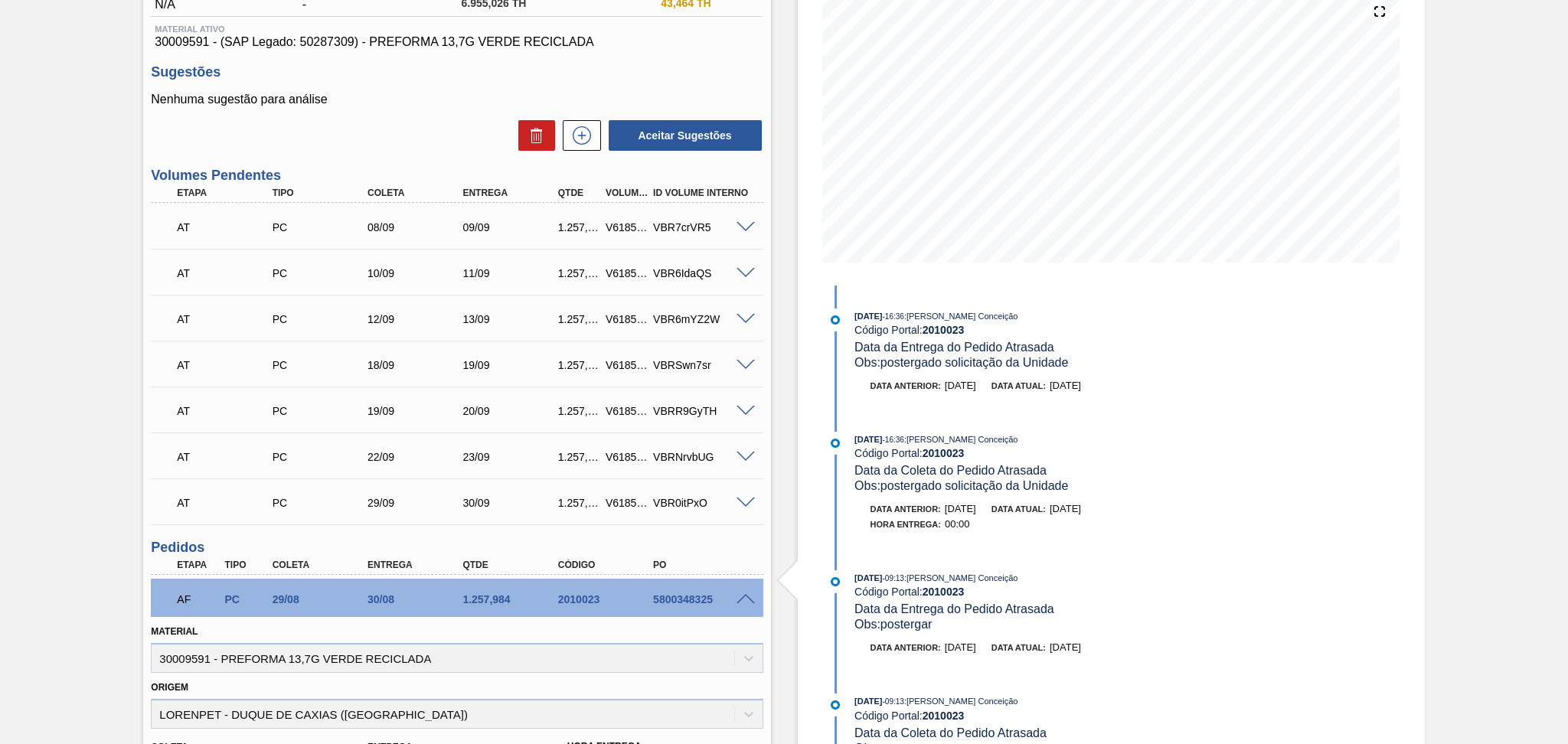
click at [744, 594] on span at bounding box center [745, 600] width 18 height 12
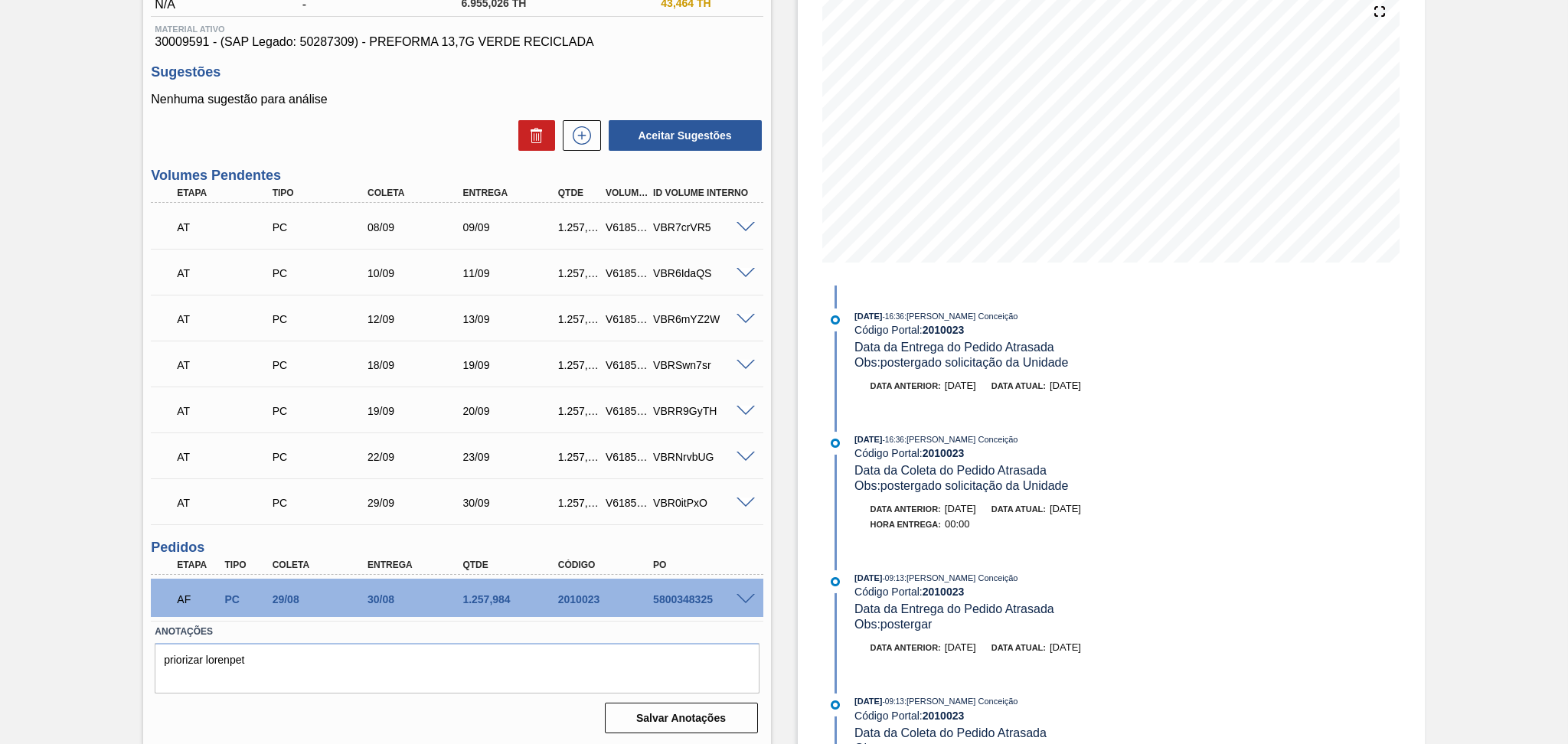
click at [791, 516] on div "Estoque De 28/08/2025 Até 30/09/2025 Filtro 11/09 Projeção de Estoque 5,478.966…" at bounding box center [1098, 318] width 654 height 856
click at [778, 297] on div "Estoque De 28/08/2025 Até 30/09/2025 Filtro 11/09 Projeção de Estoque 5,478.966…" at bounding box center [1098, 318] width 654 height 856
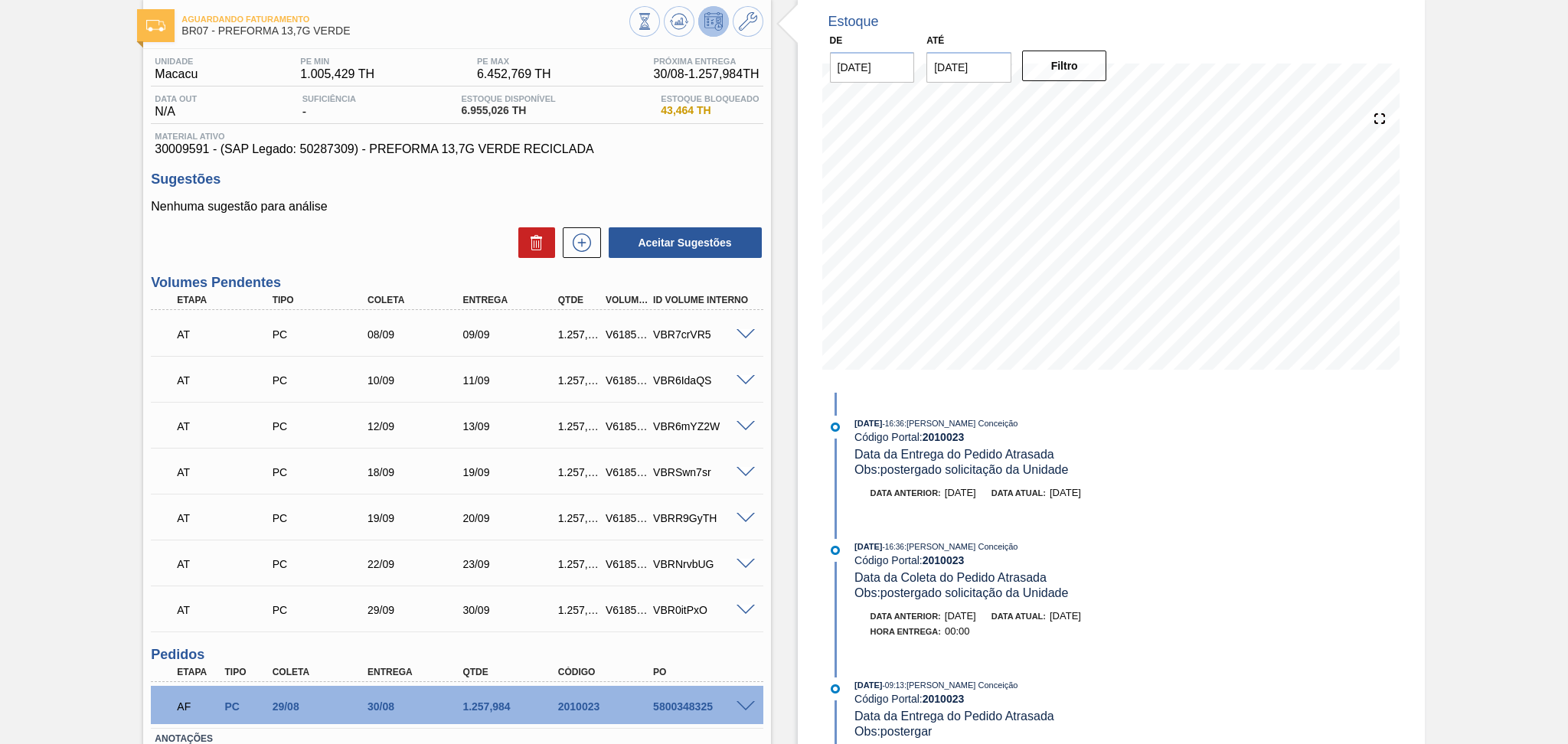
scroll to position [0, 0]
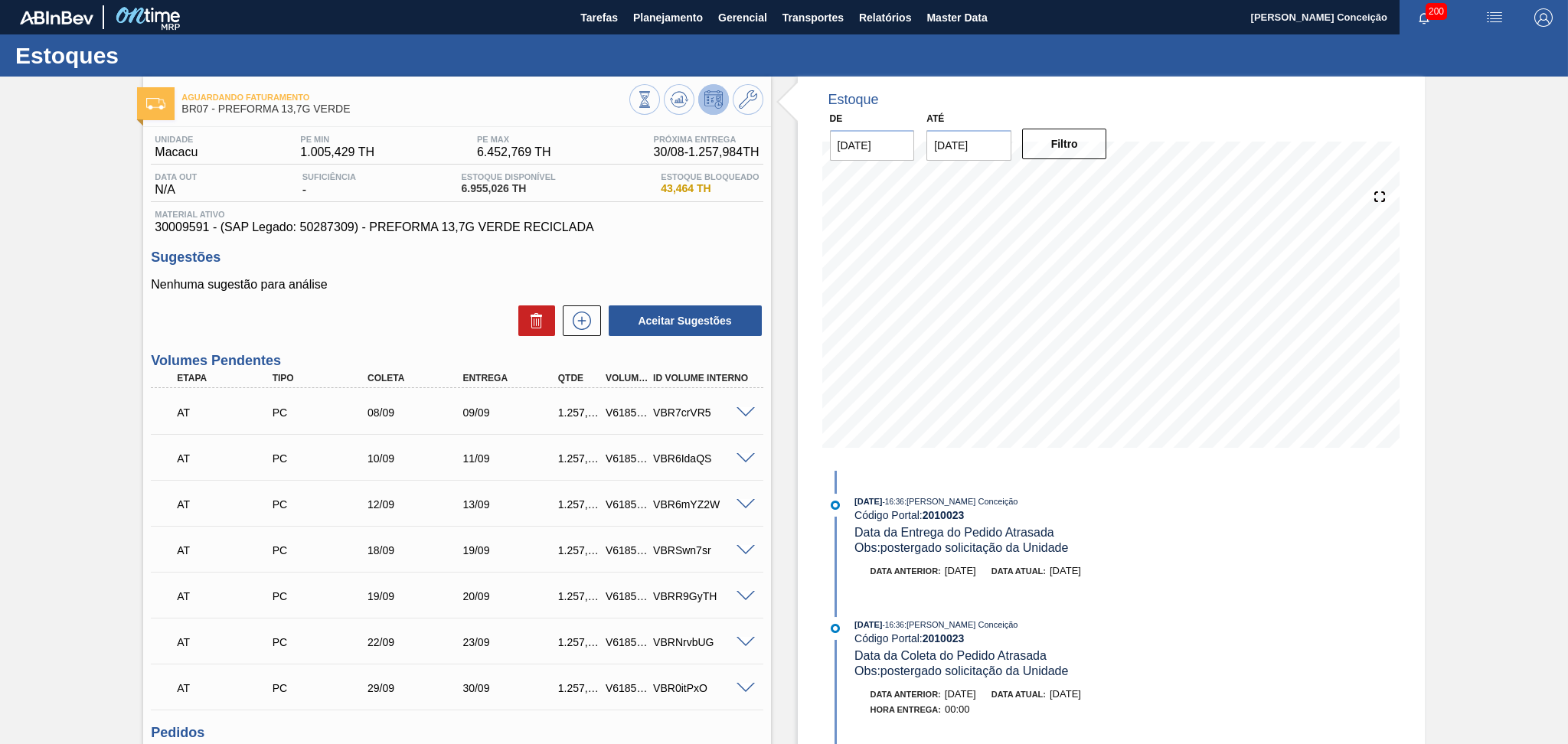
click at [646, 270] on div "Sugestões Nenhuma sugestão para análise Aceitar Sugestões" at bounding box center [456, 294] width 612 height 88
click at [649, 270] on div "Sugestões Nenhuma sugestão para análise Aceitar Sugestões" at bounding box center [456, 294] width 612 height 88
click at [712, 267] on div "Sugestões Nenhuma sugestão para análise Aceitar Sugestões" at bounding box center [456, 294] width 612 height 88
click at [420, 287] on p "Nenhuma sugestão para análise" at bounding box center [456, 284] width 612 height 14
click at [684, 228] on span "30009591 - (SAP Legado: 50287309) - PREFORMA 13,7G VERDE RECICLADA" at bounding box center [457, 227] width 604 height 14
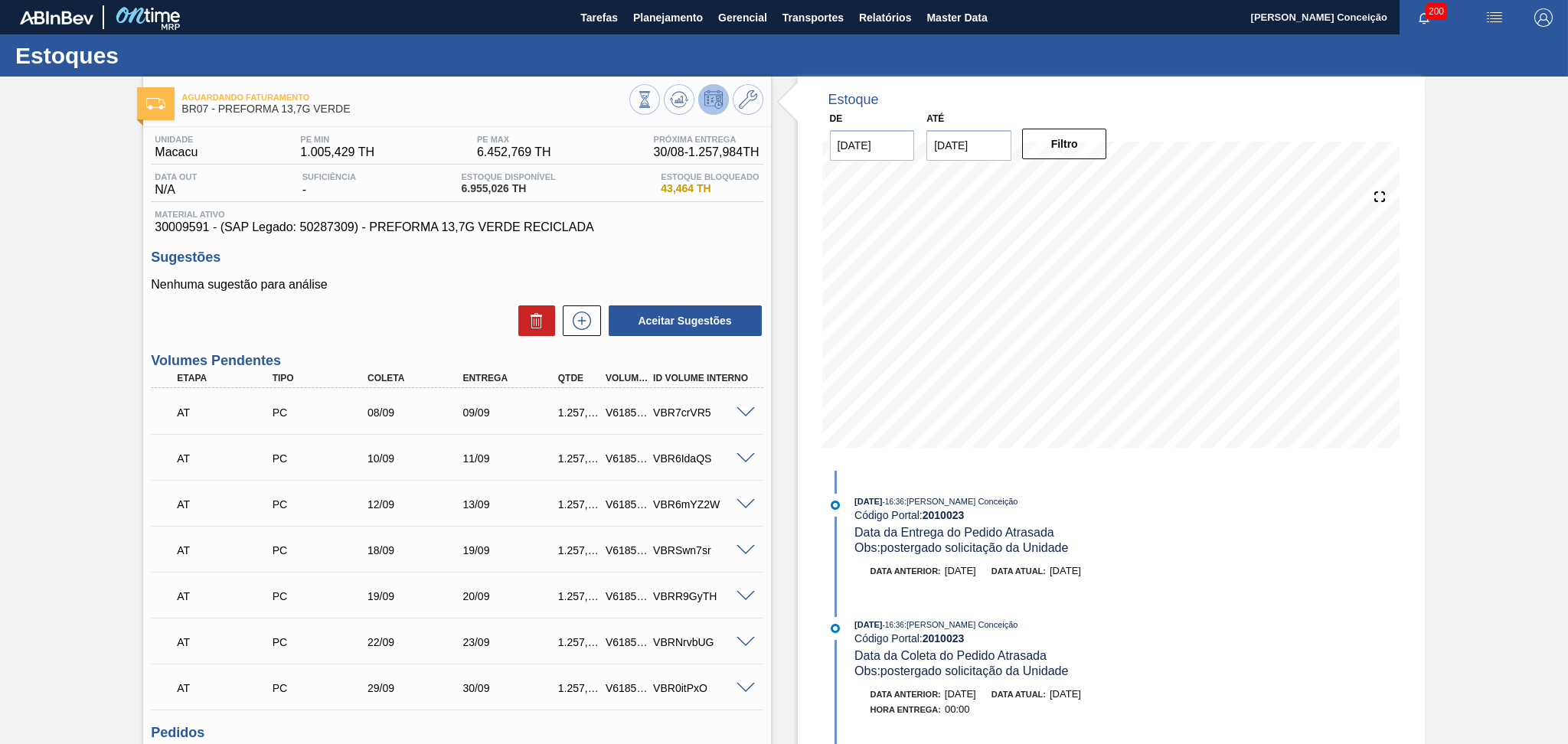
click at [614, 250] on h3 "Sugestões" at bounding box center [456, 258] width 612 height 17
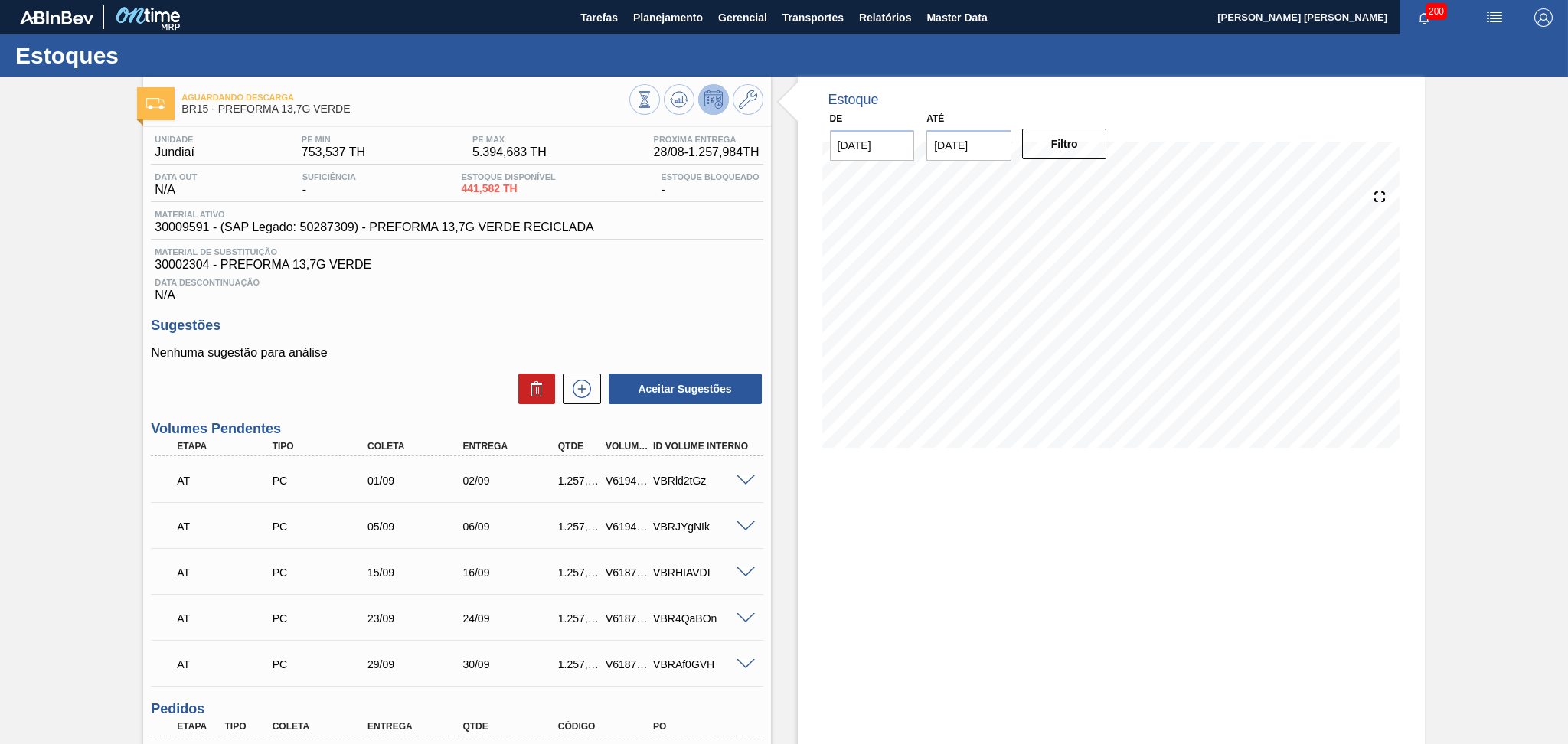
click at [672, 272] on div "Data Descontinuação N/A" at bounding box center [456, 286] width 612 height 30
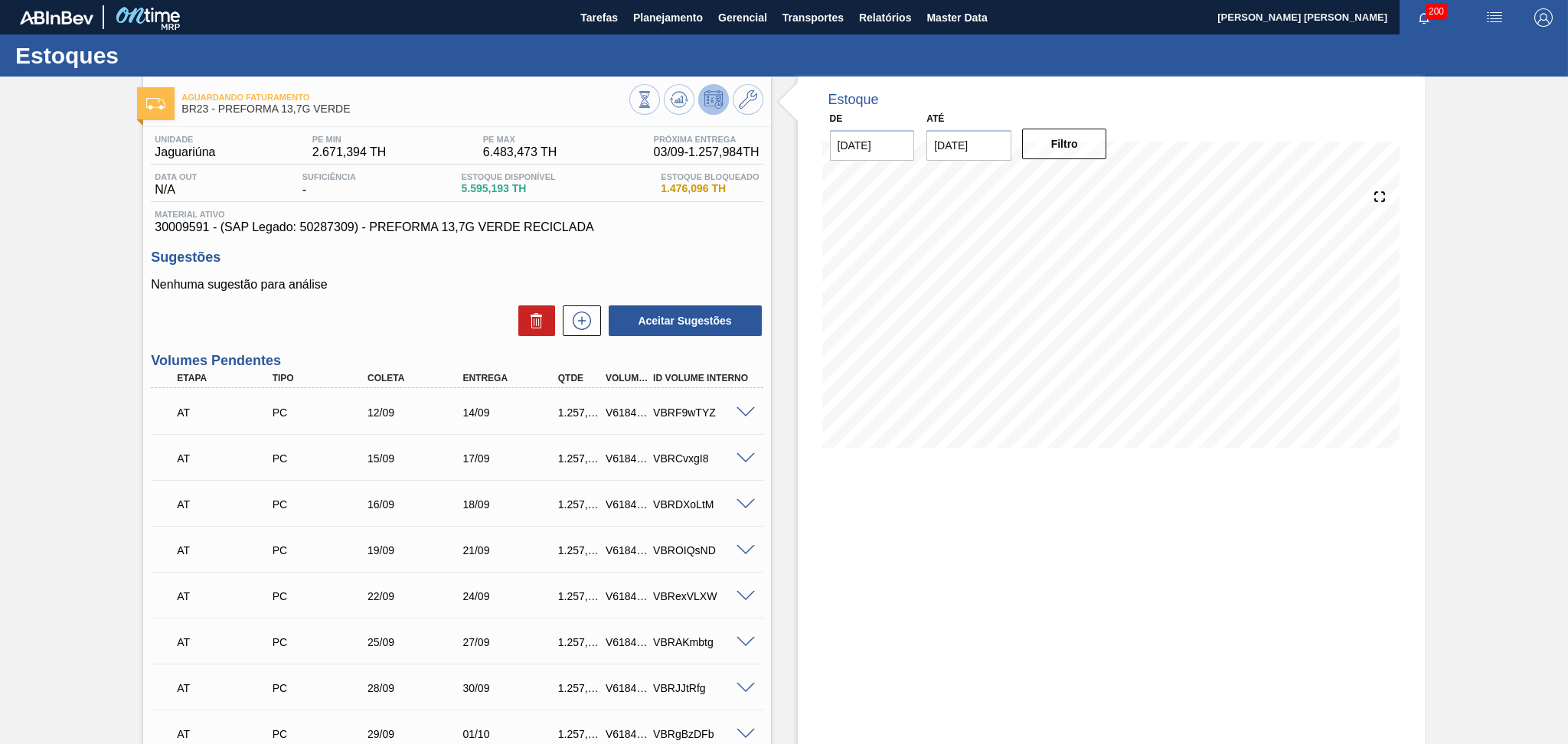
click at [555, 254] on h3 "Sugestões" at bounding box center [456, 258] width 612 height 17
click at [674, 110] on button at bounding box center [679, 99] width 30 height 30
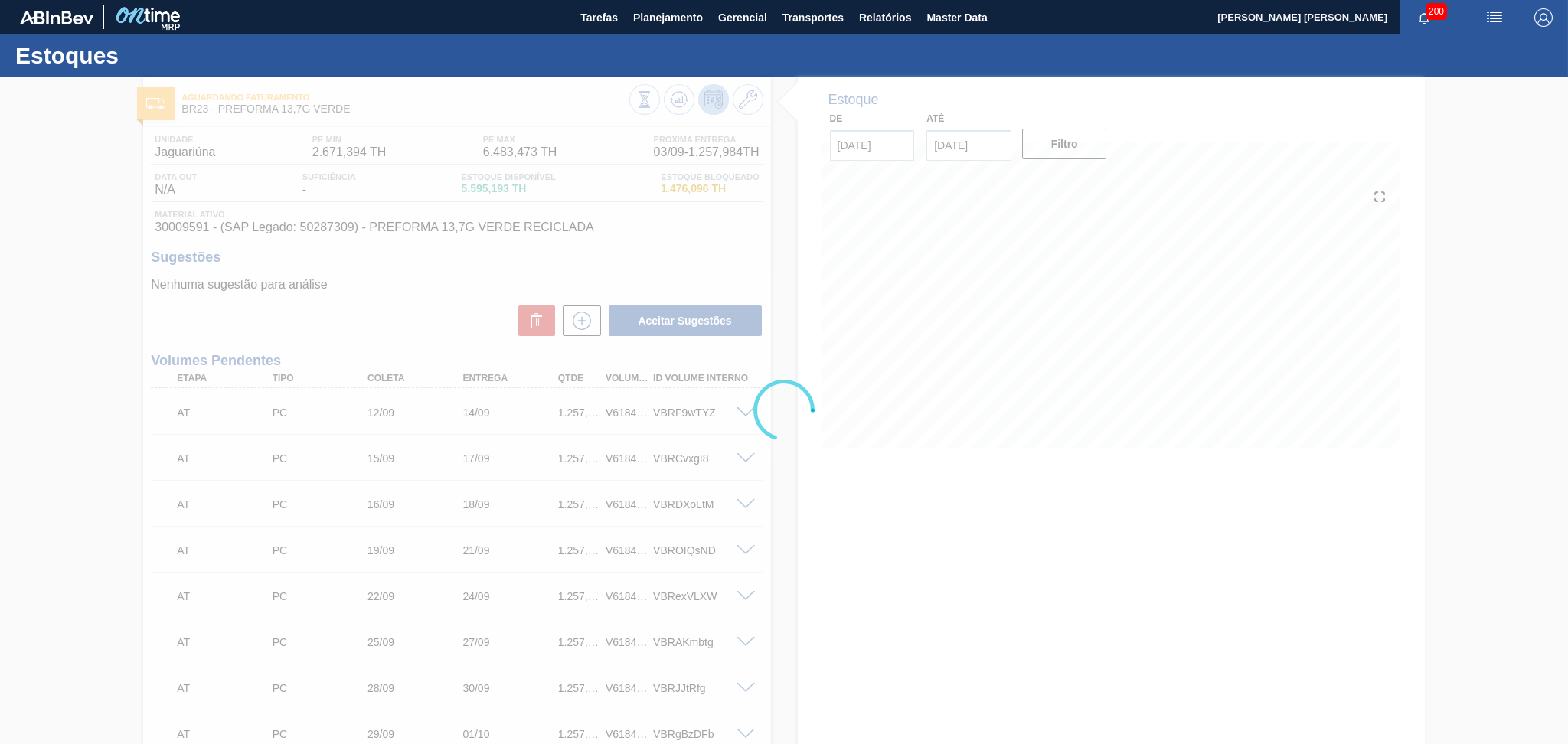
click at [336, 273] on div at bounding box center [784, 410] width 1568 height 668
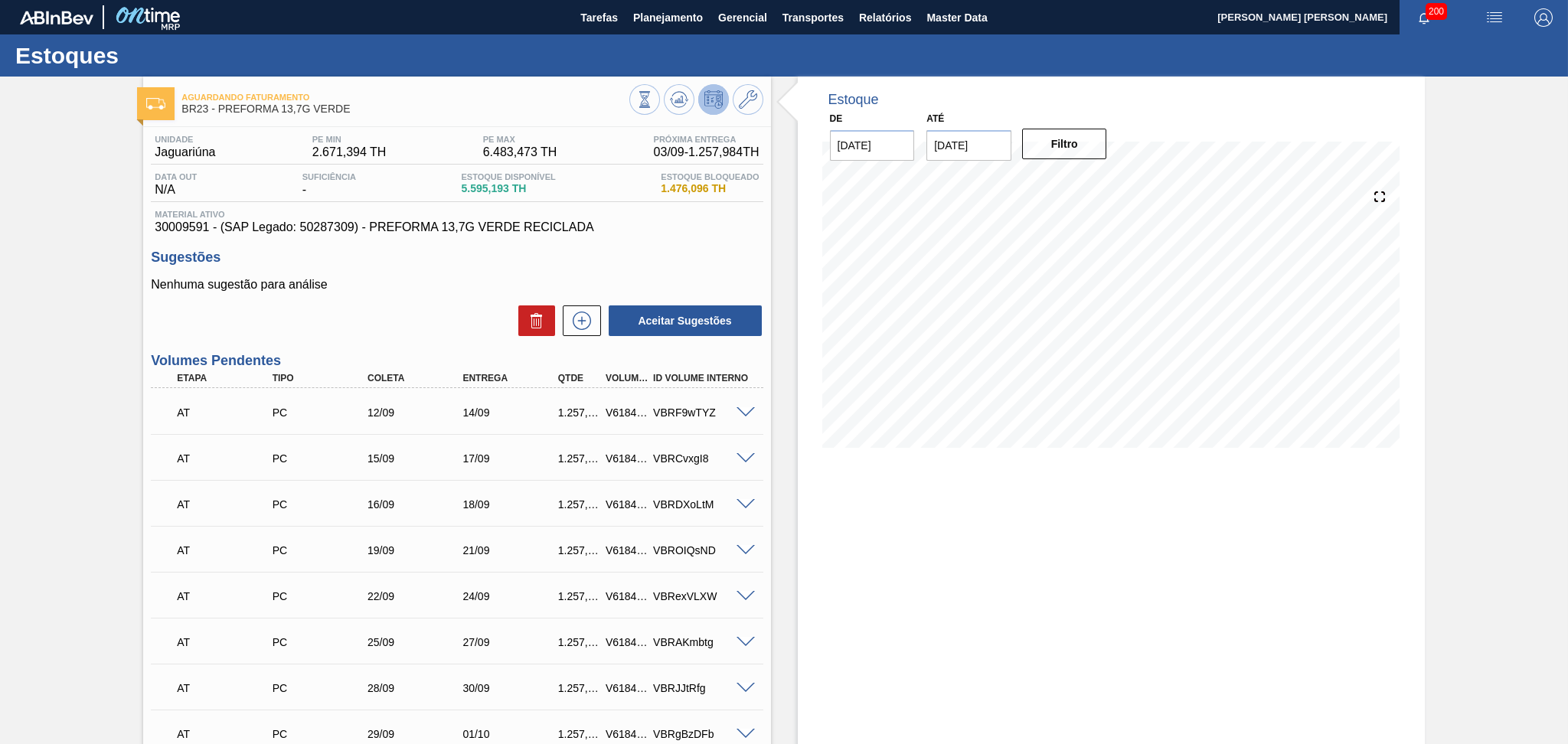
click at [399, 278] on p "Nenhuma sugestão para análise" at bounding box center [456, 284] width 612 height 14
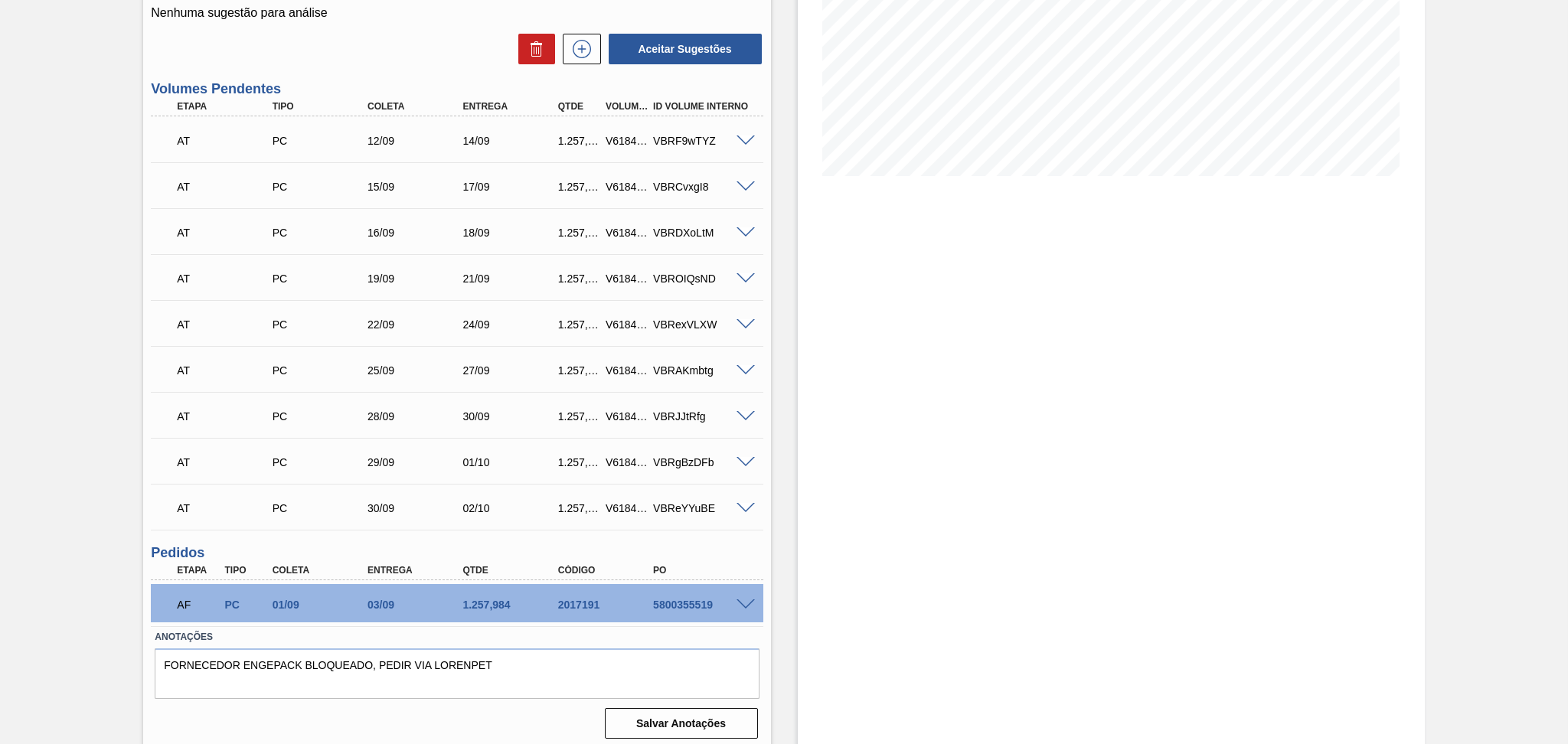
scroll to position [277, 0]
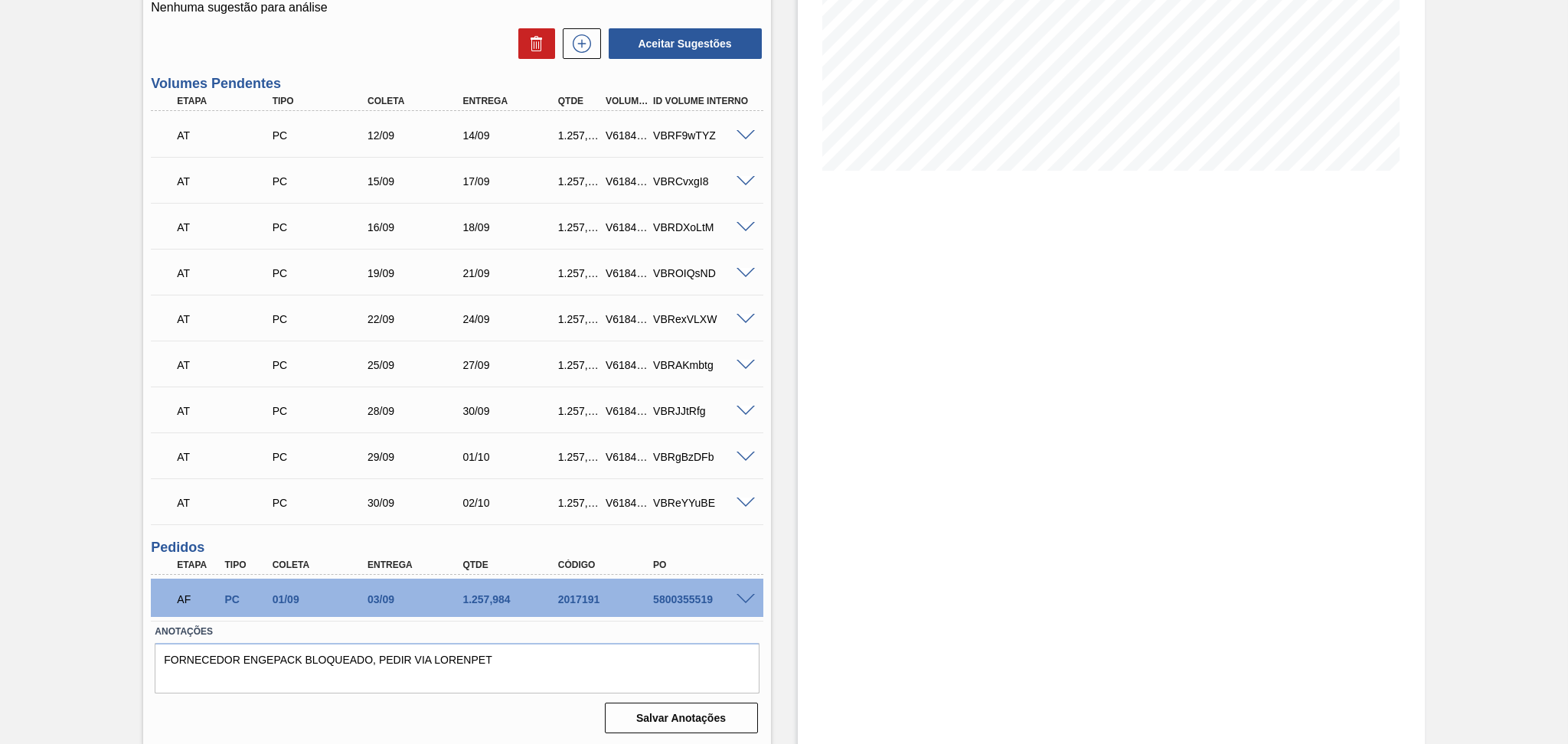
click at [787, 406] on div "Estoque De 28/08/2025 Até 30/09/2025 Filtro" at bounding box center [1098, 272] width 654 height 948
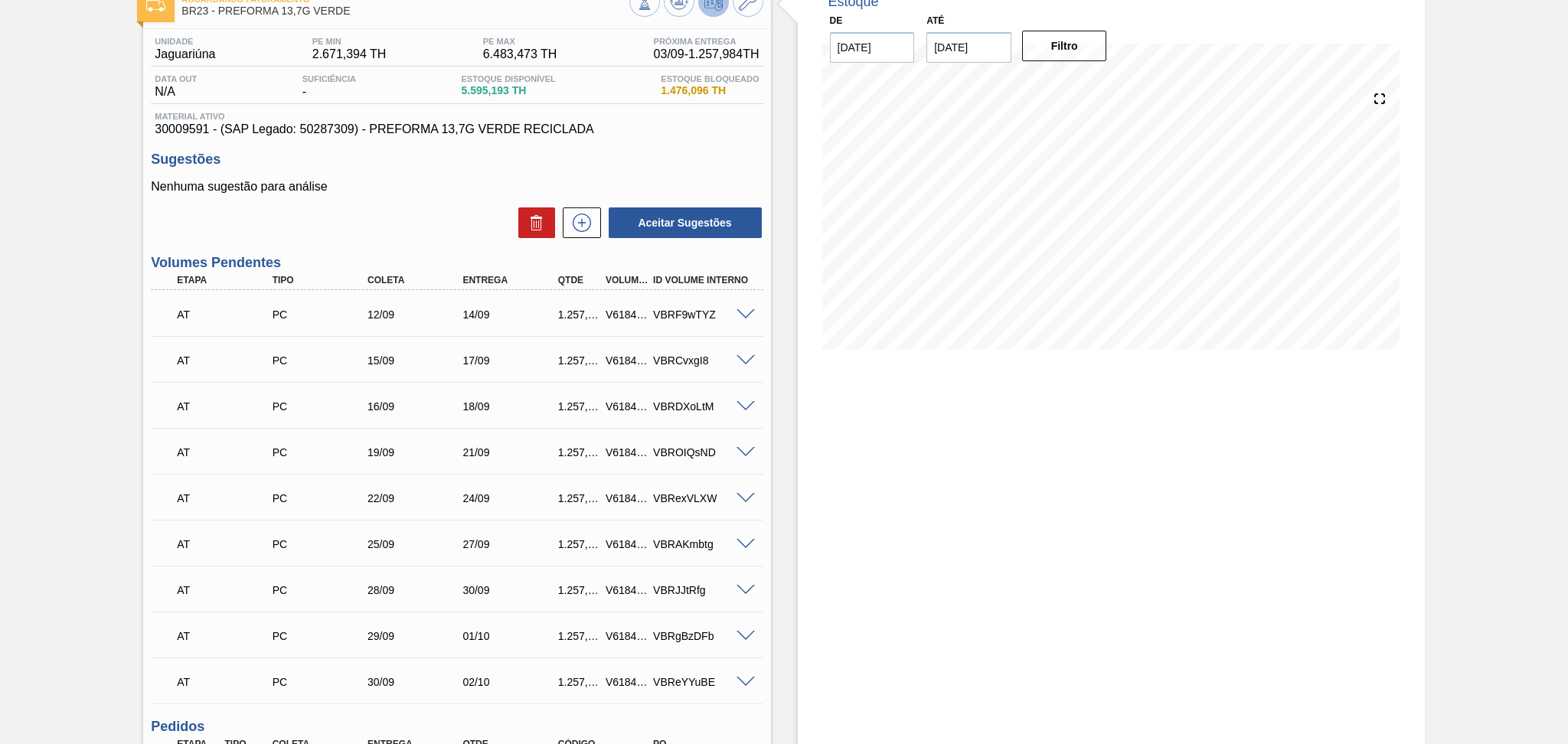
scroll to position [0, 0]
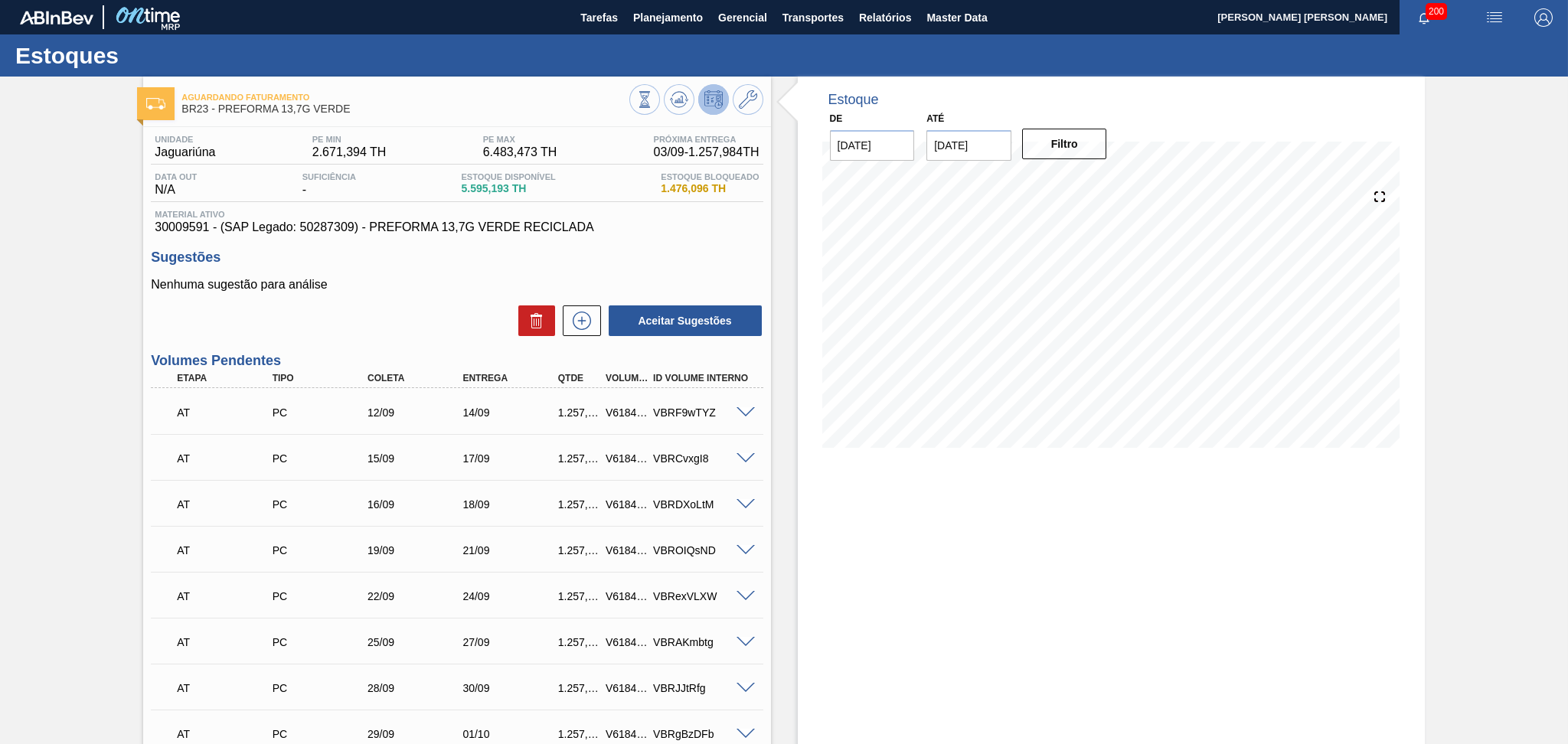
click at [784, 312] on div "Estoque De 28/08/2025 Até 30/09/2025 Filtro 20/09 Projeção de Estoque 5,086.657…" at bounding box center [1098, 550] width 654 height 948
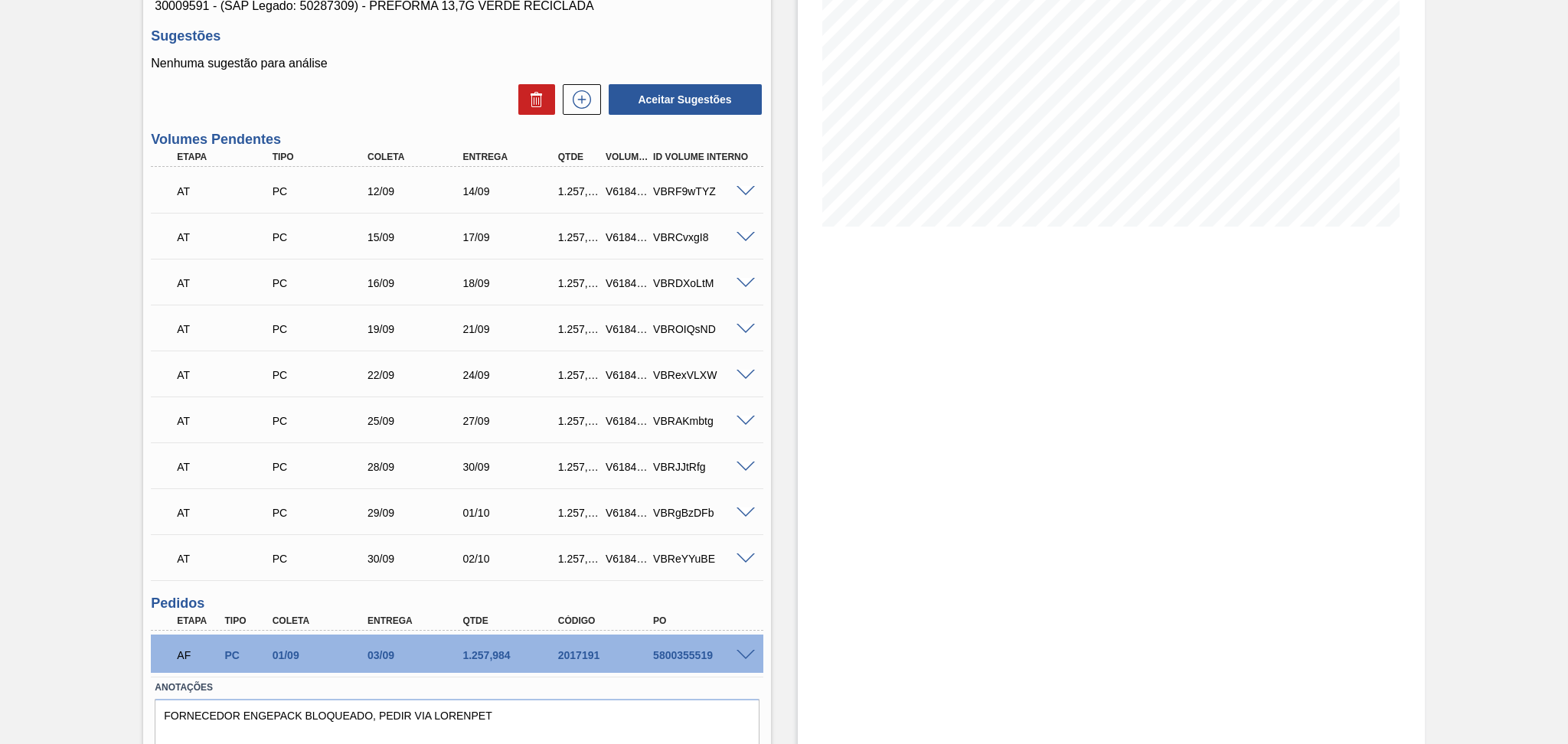
scroll to position [277, 0]
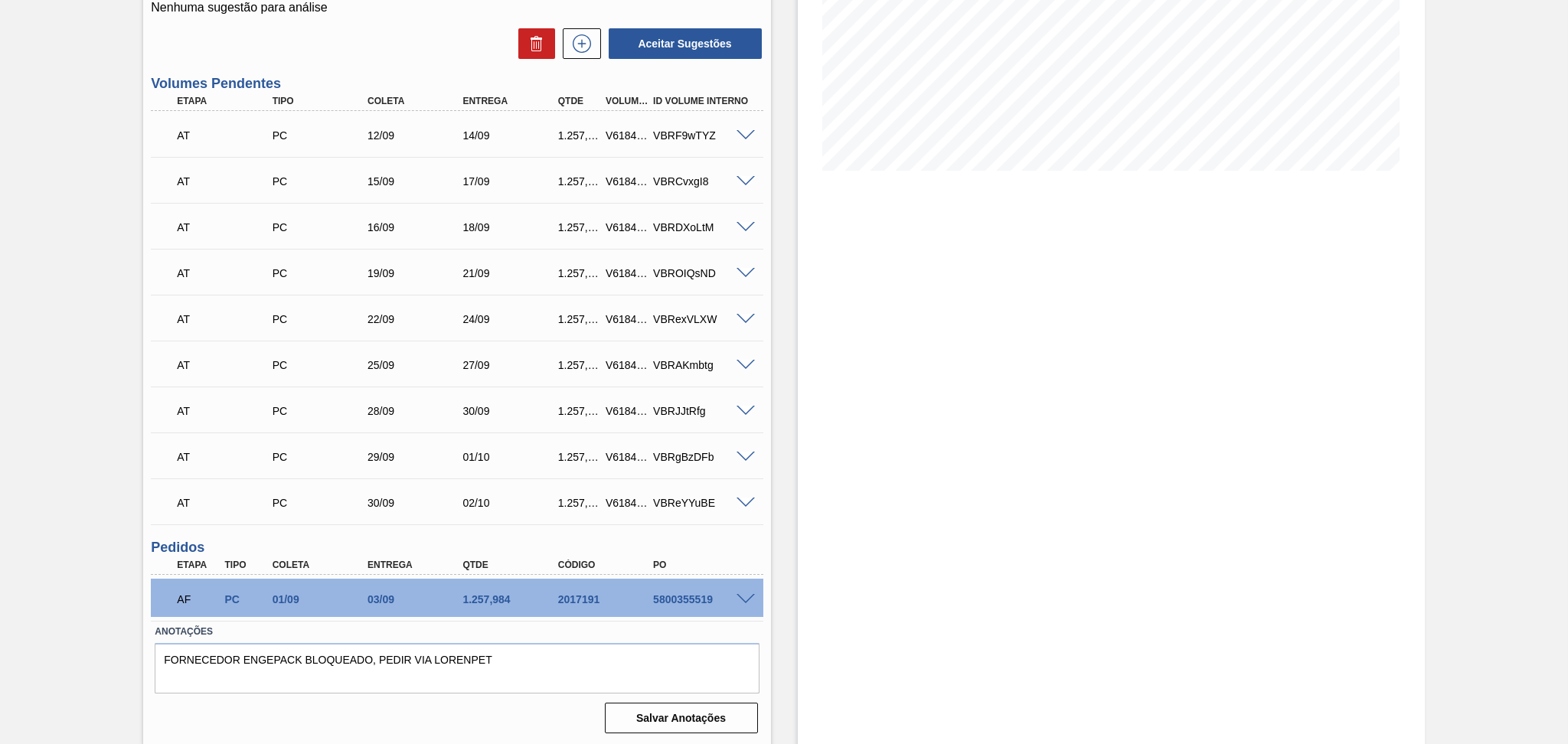
click at [748, 600] on span at bounding box center [745, 600] width 18 height 12
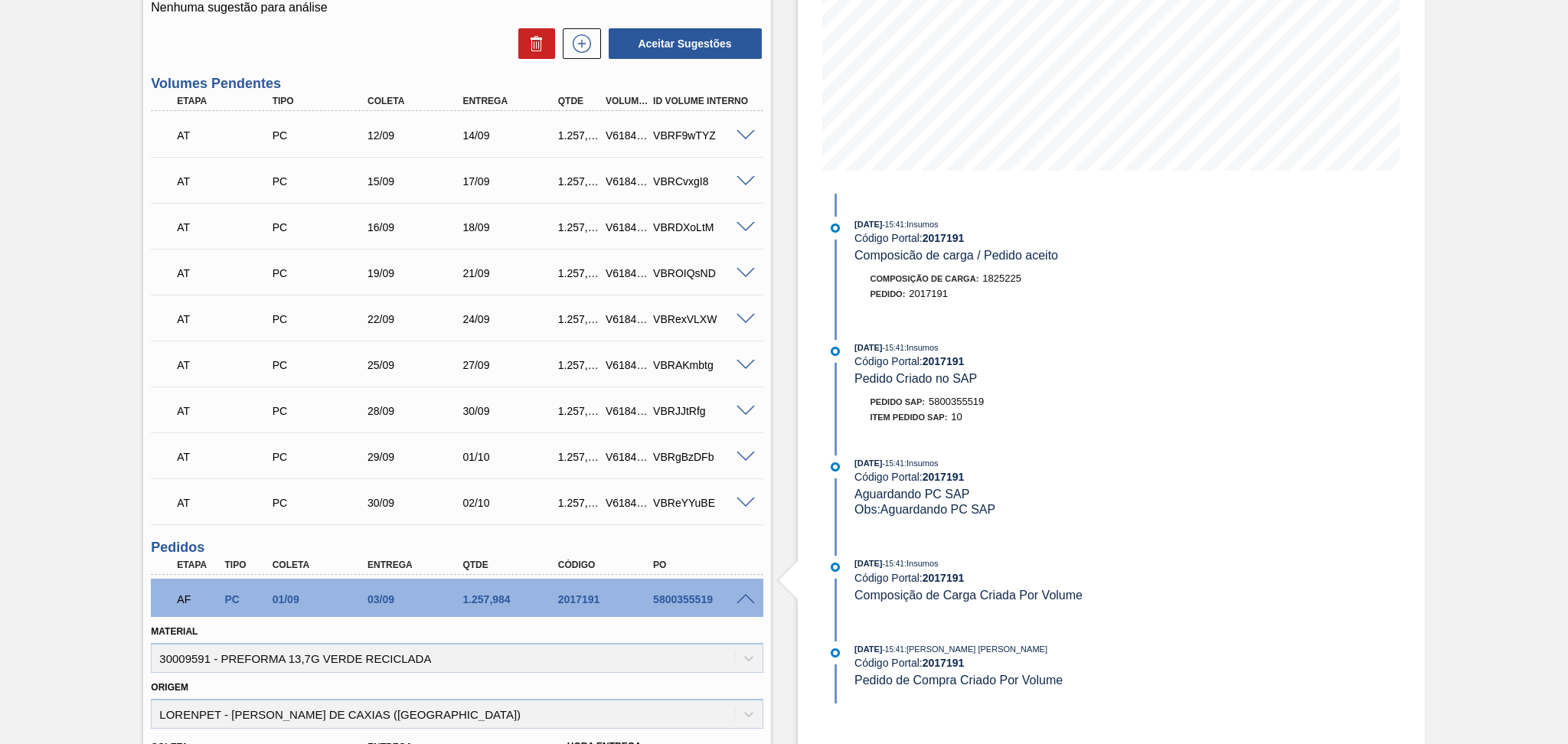
click at [739, 600] on span at bounding box center [745, 600] width 18 height 12
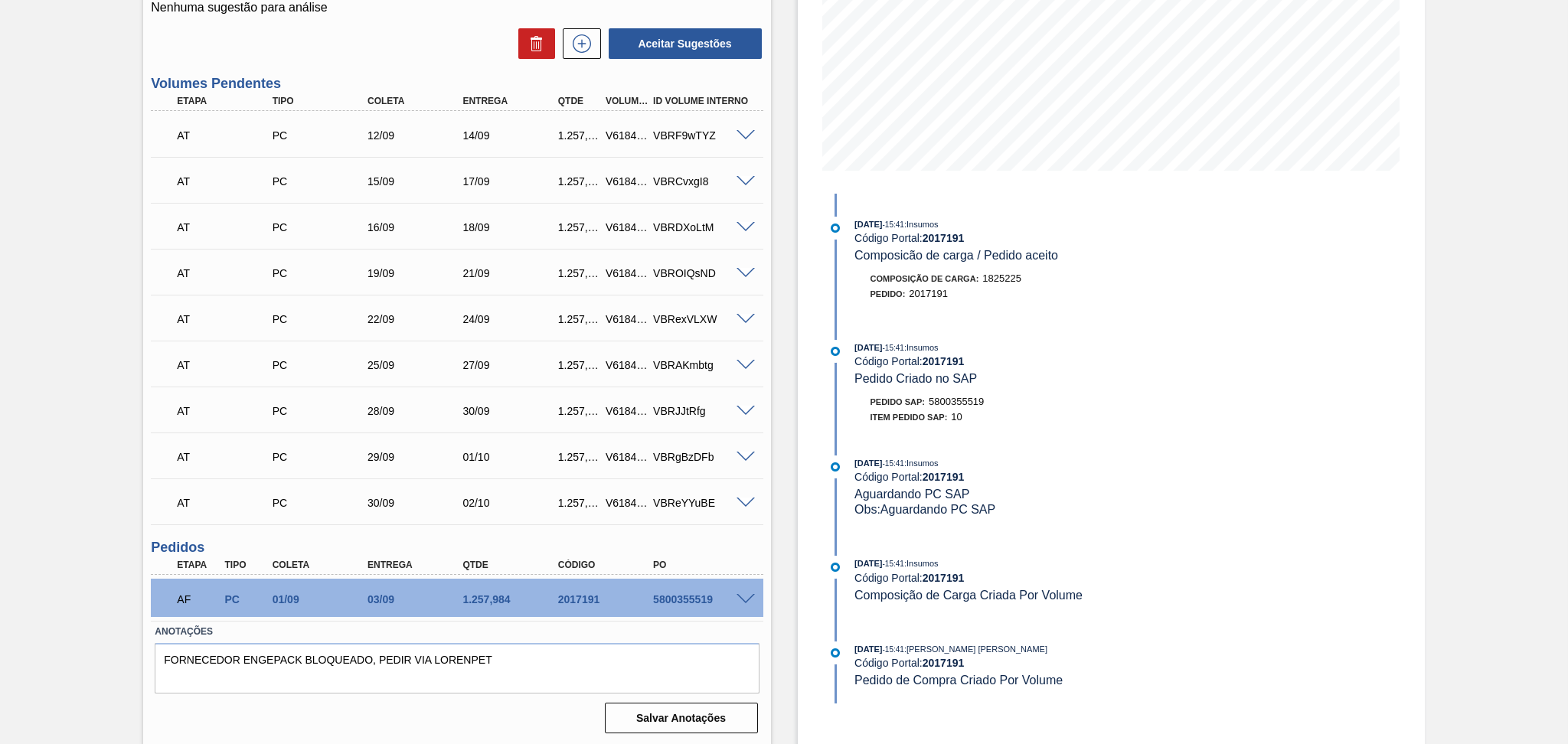
scroll to position [0, 0]
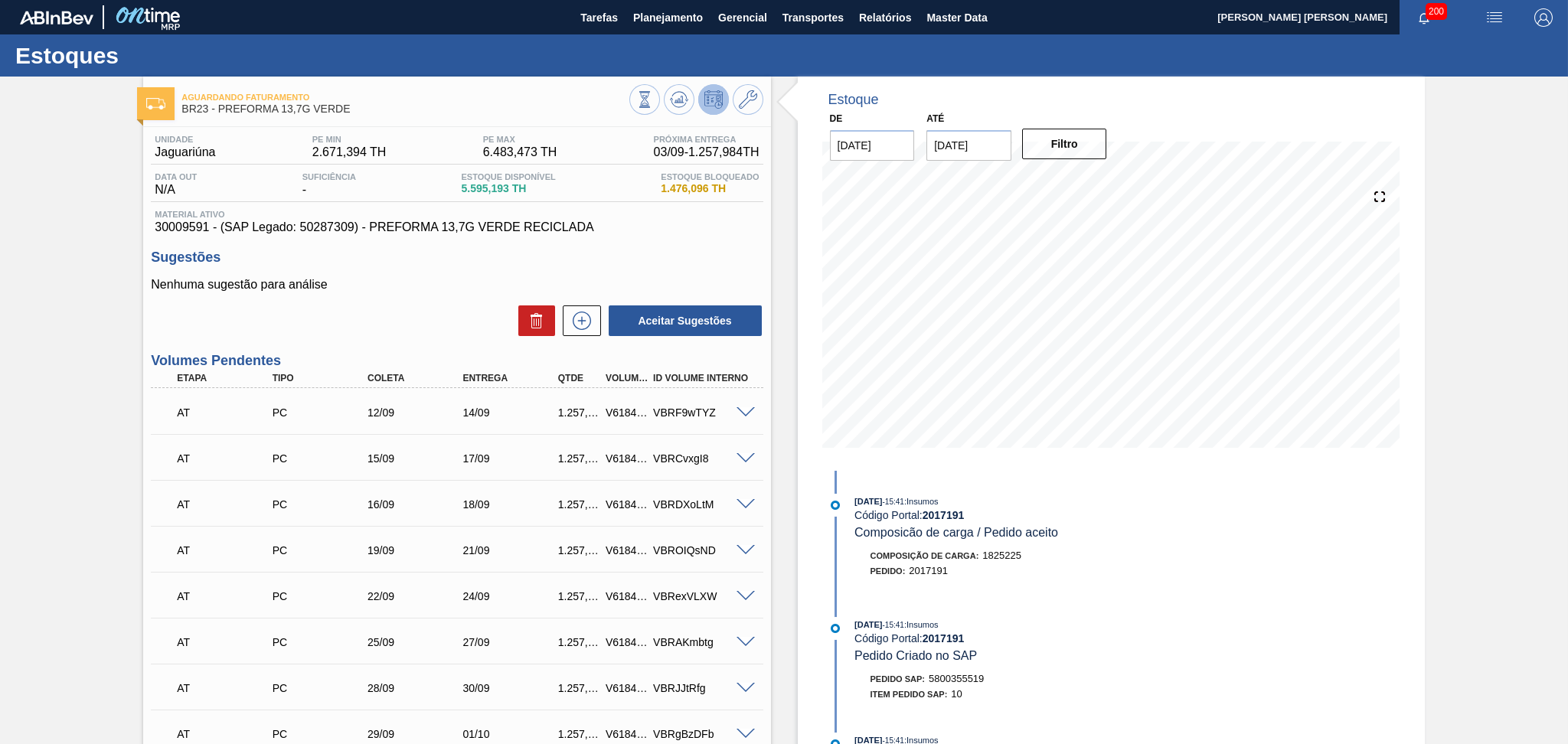
click at [712, 269] on div "Sugestões Nenhuma sugestão para análise Aceitar Sugestões" at bounding box center [456, 294] width 612 height 88
click at [701, 250] on h3 "Sugestões" at bounding box center [456, 258] width 612 height 17
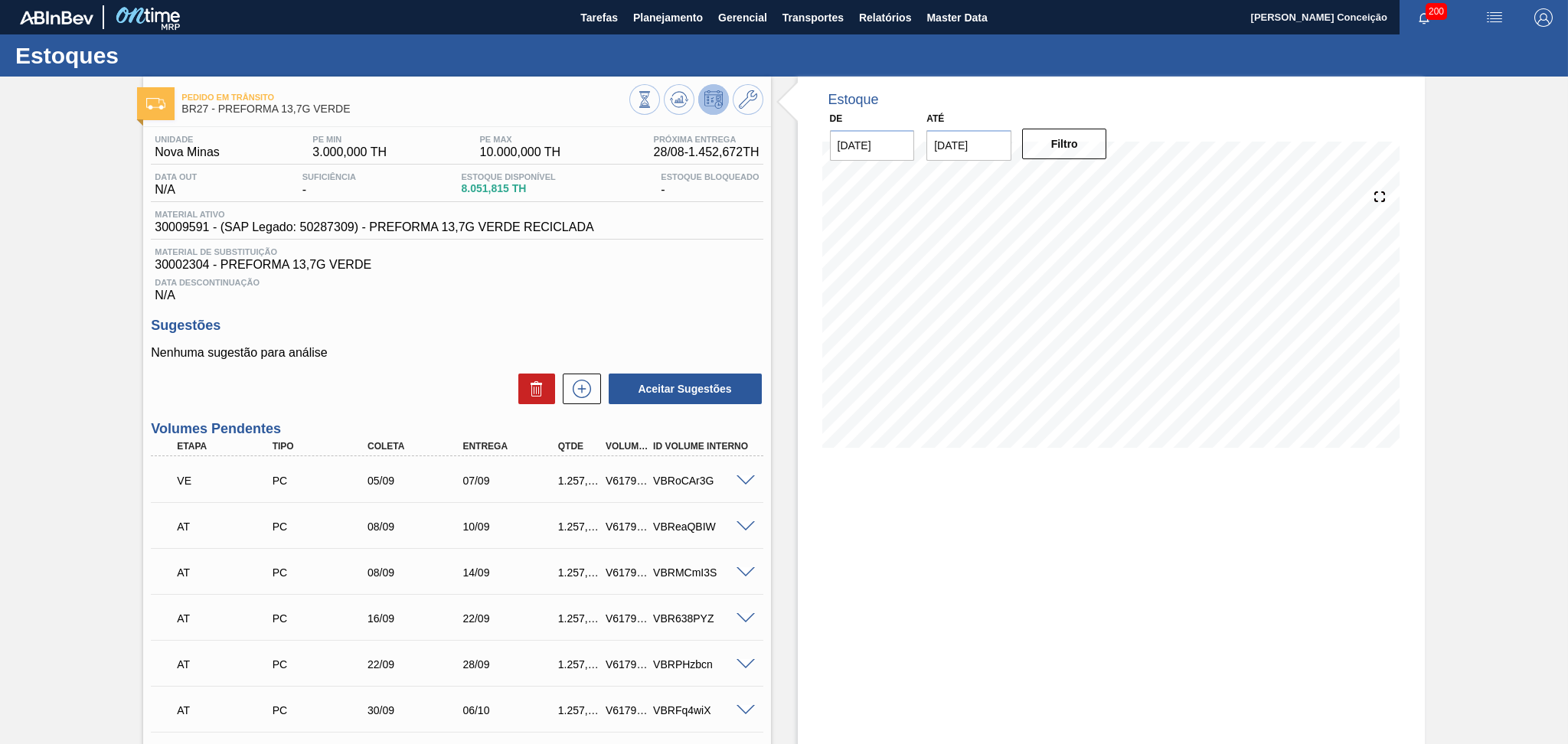
click at [372, 340] on div "Sugestões Nenhuma sugestão para análise Aceitar Sugestões" at bounding box center [456, 361] width 612 height 88
click at [674, 102] on icon at bounding box center [679, 100] width 18 height 18
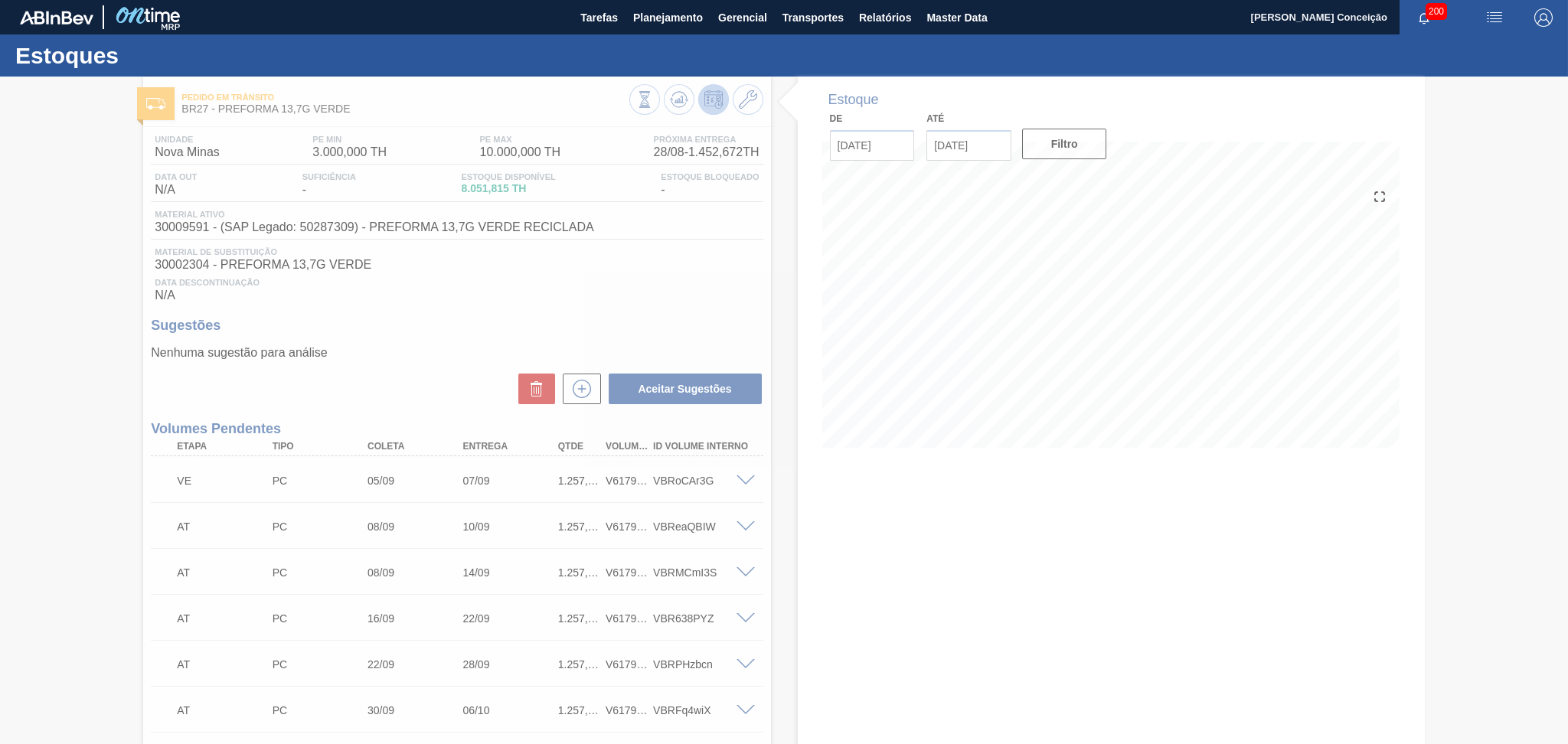
click at [637, 284] on div at bounding box center [784, 410] width 1568 height 668
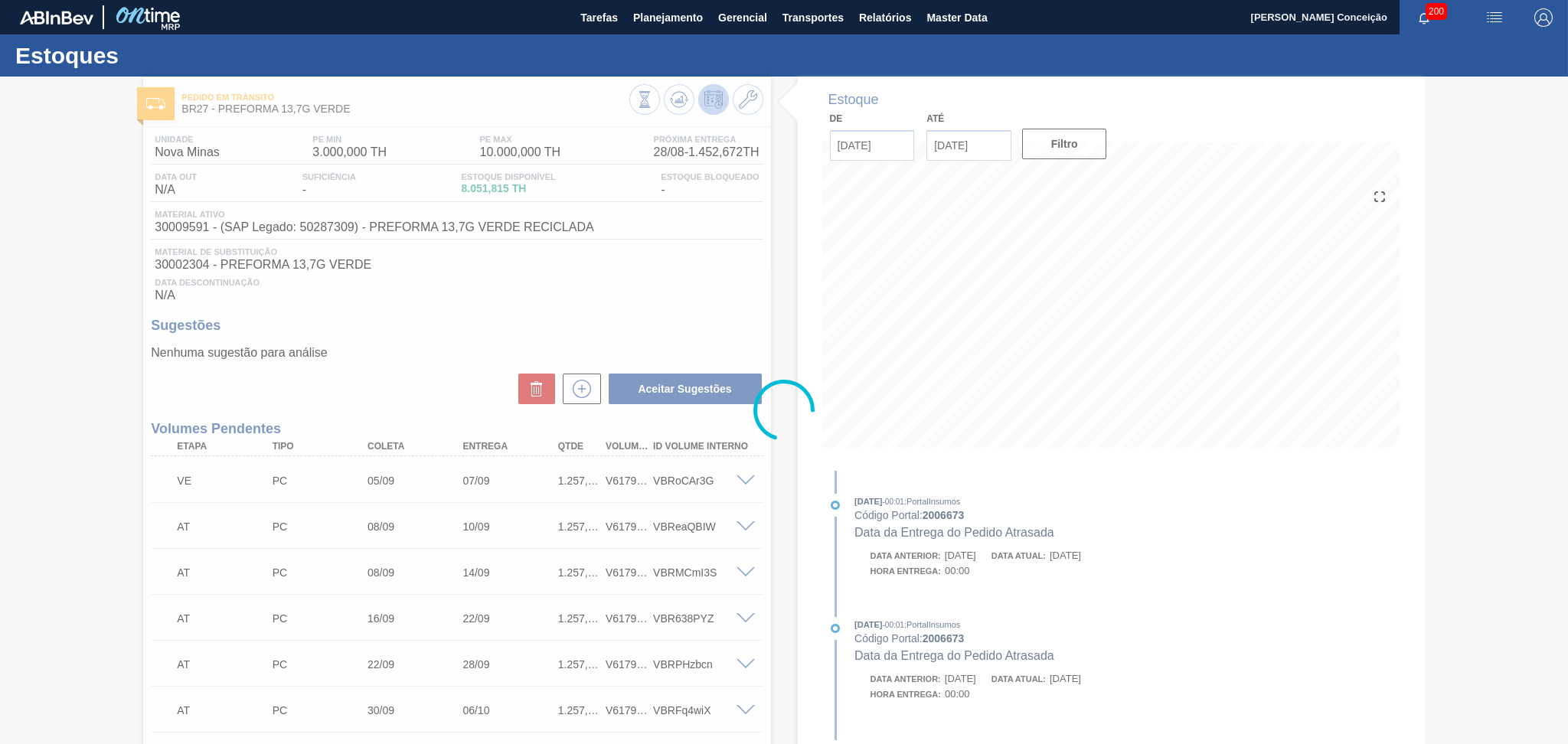
click at [690, 283] on div at bounding box center [784, 410] width 1568 height 668
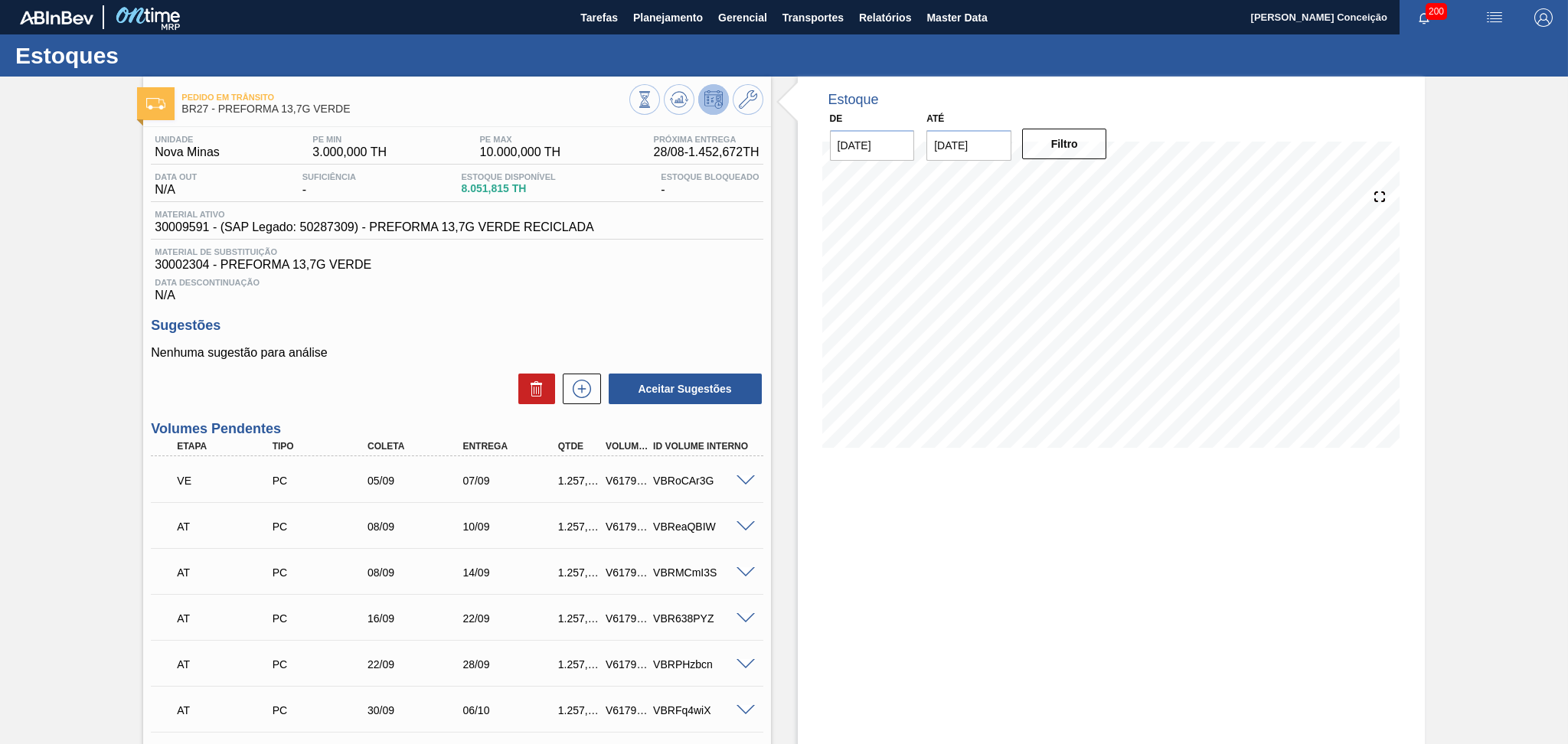
click at [707, 311] on div "Unidade Nova Minas PE MIN 3.000,000 TH PE MAX 10.000,000 TH Próxima Entrega 28/…" at bounding box center [457, 583] width 627 height 911
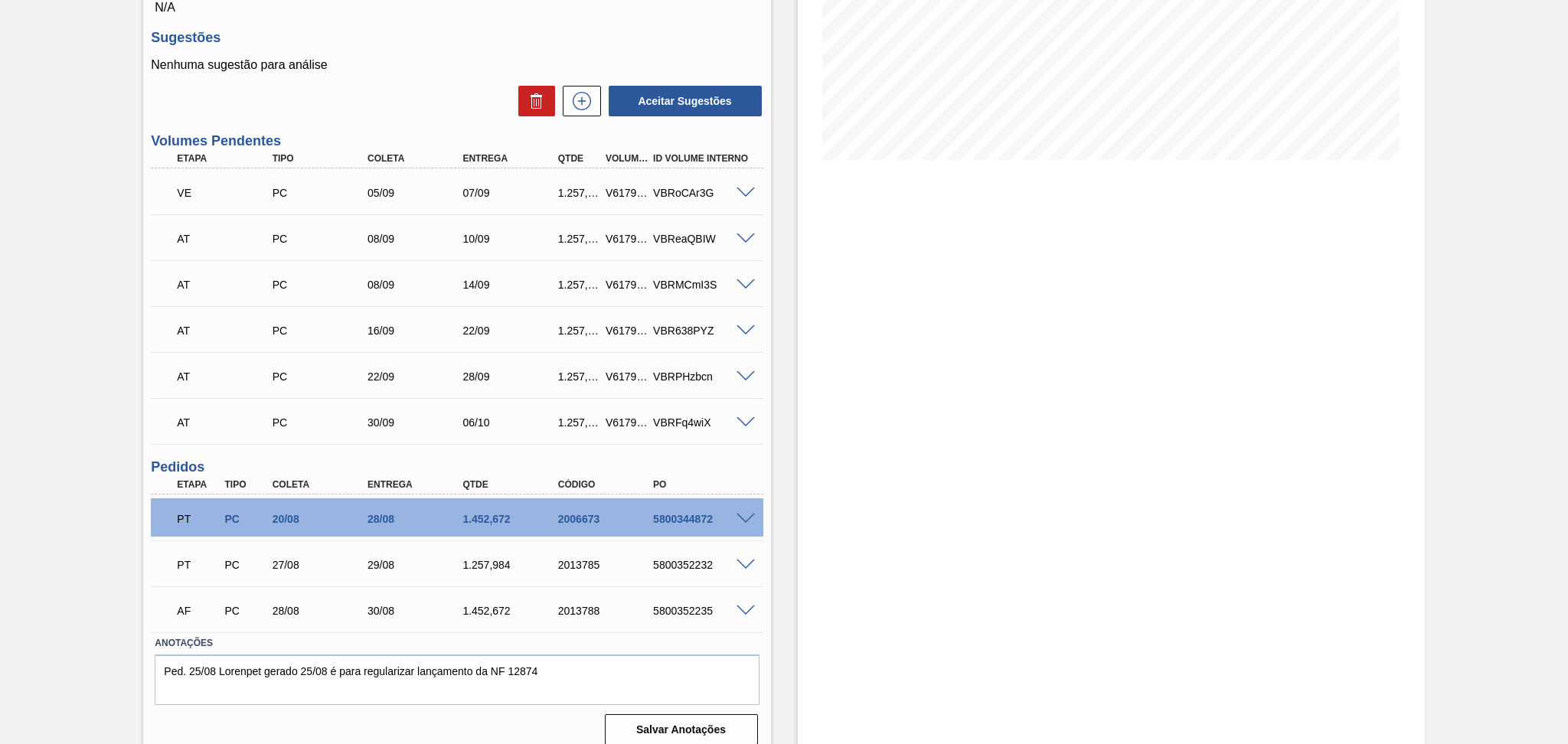
scroll to position [299, 0]
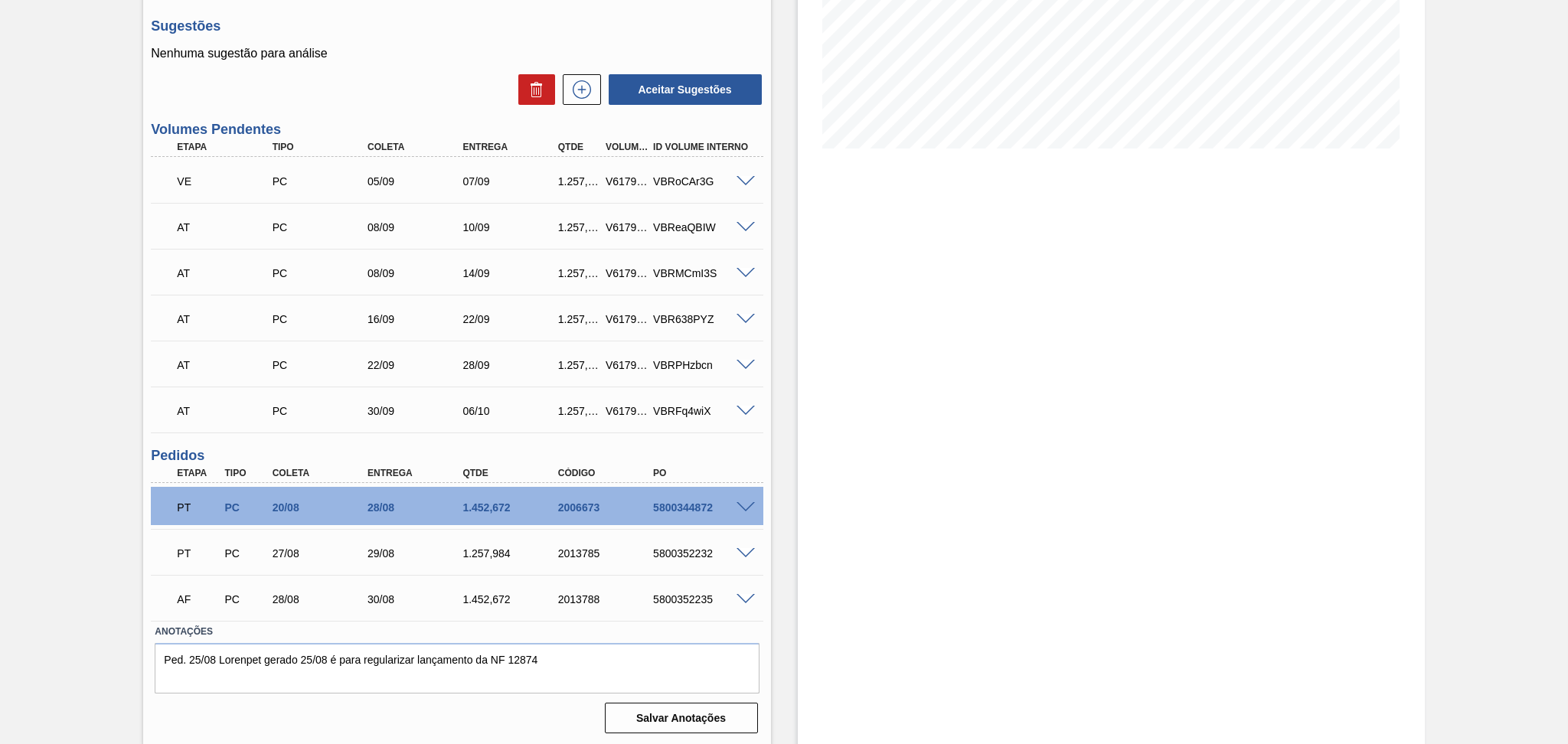
click at [739, 504] on span at bounding box center [745, 508] width 18 height 12
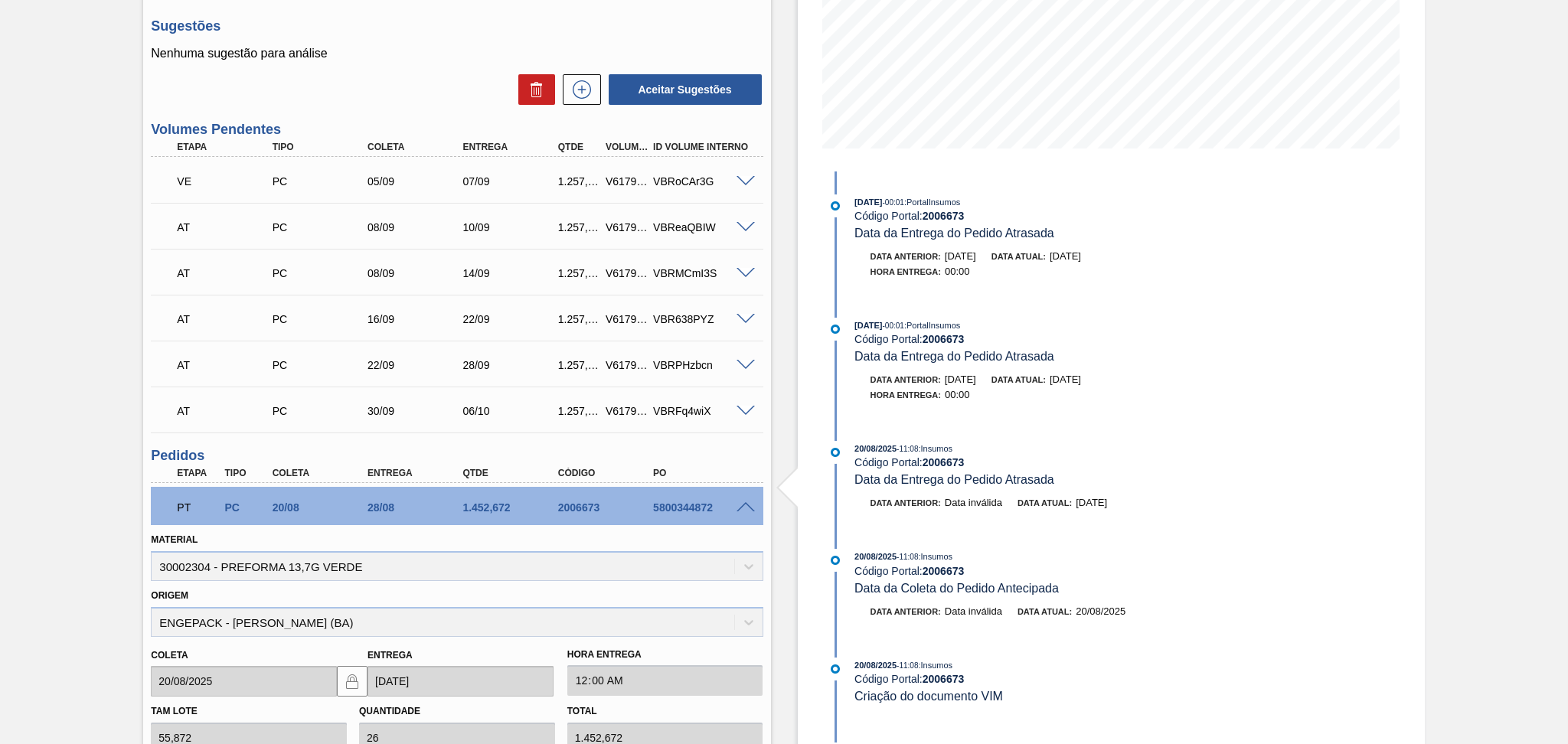
click at [744, 506] on span at bounding box center [745, 508] width 18 height 12
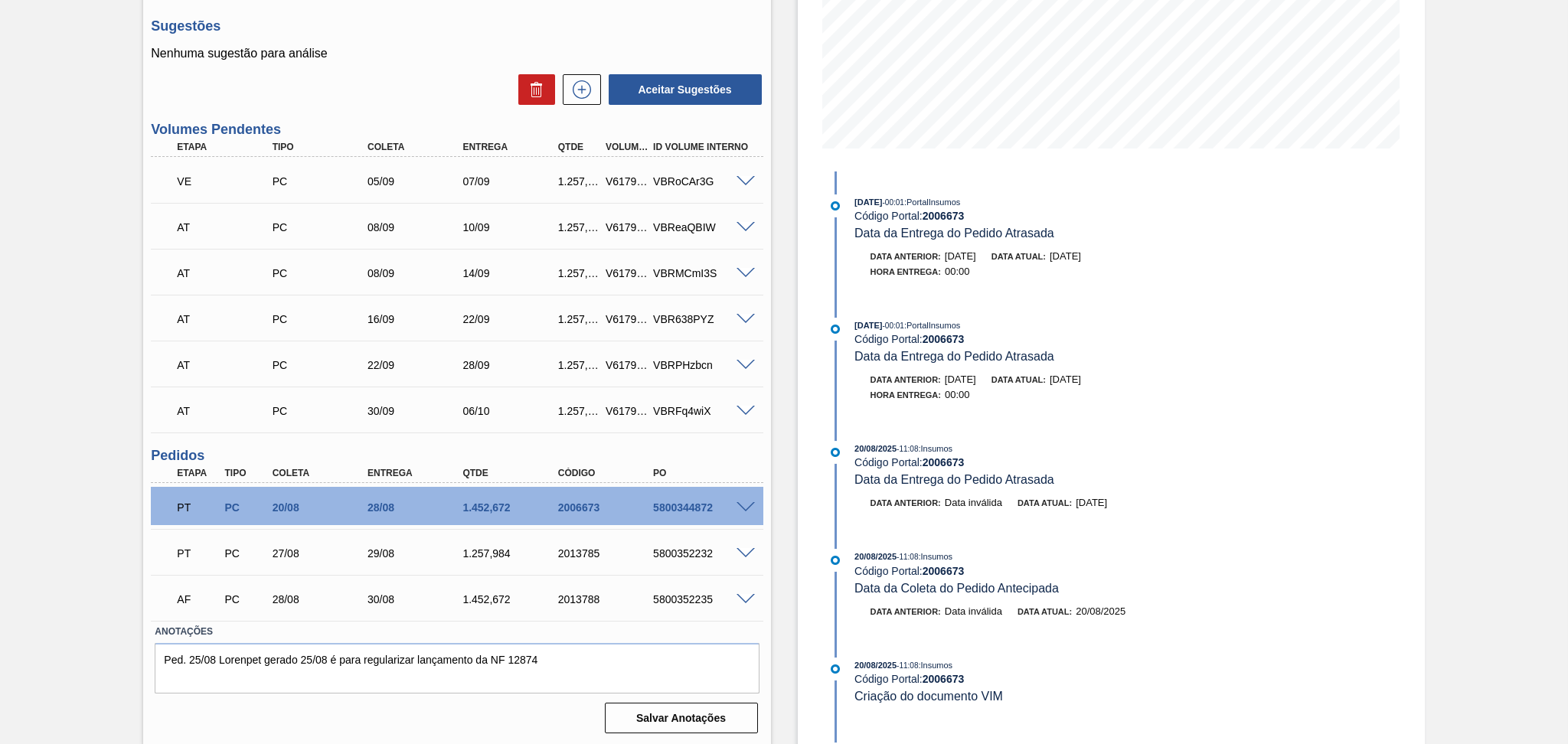
click at [743, 549] on span at bounding box center [745, 554] width 18 height 12
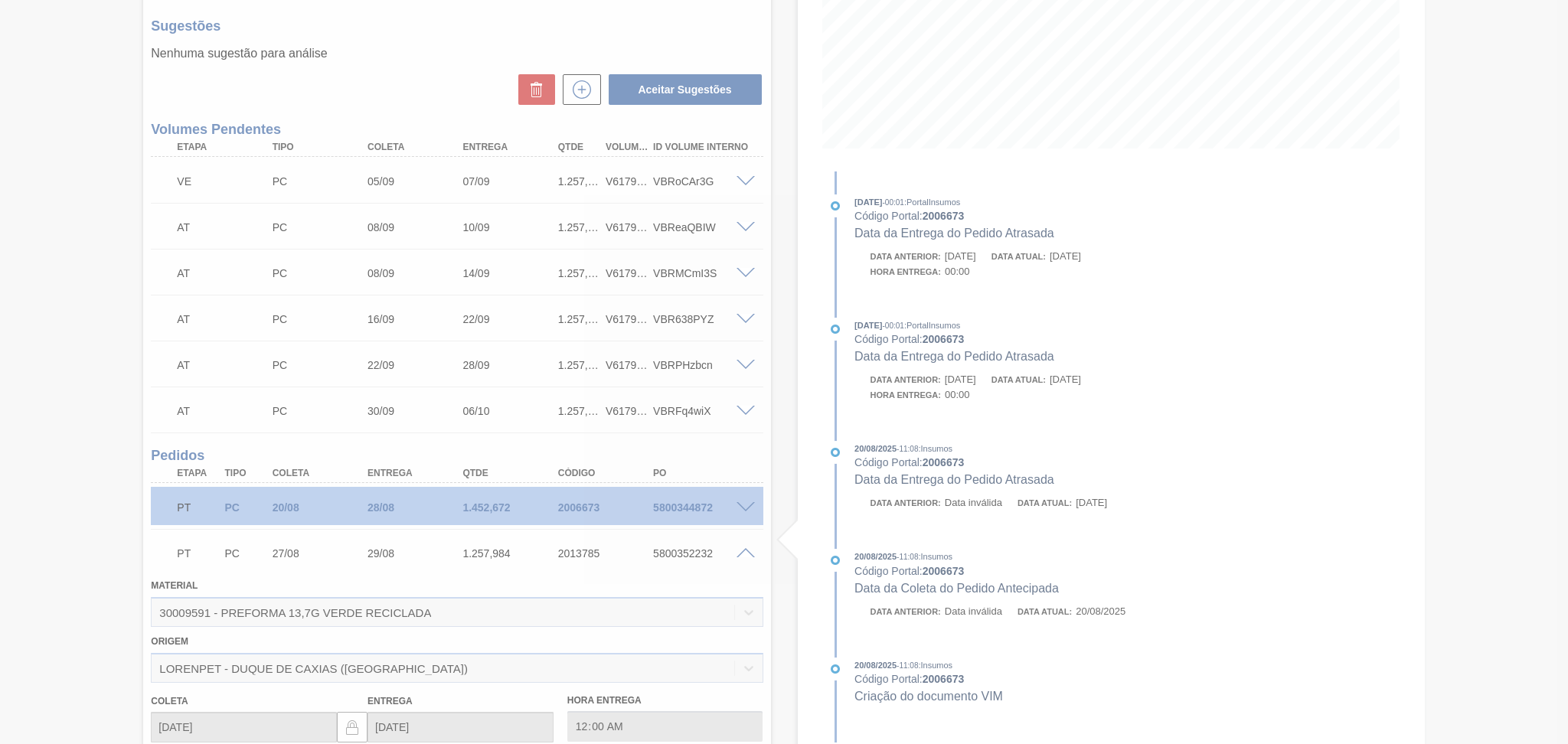
click at [743, 549] on div at bounding box center [784, 372] width 1568 height 744
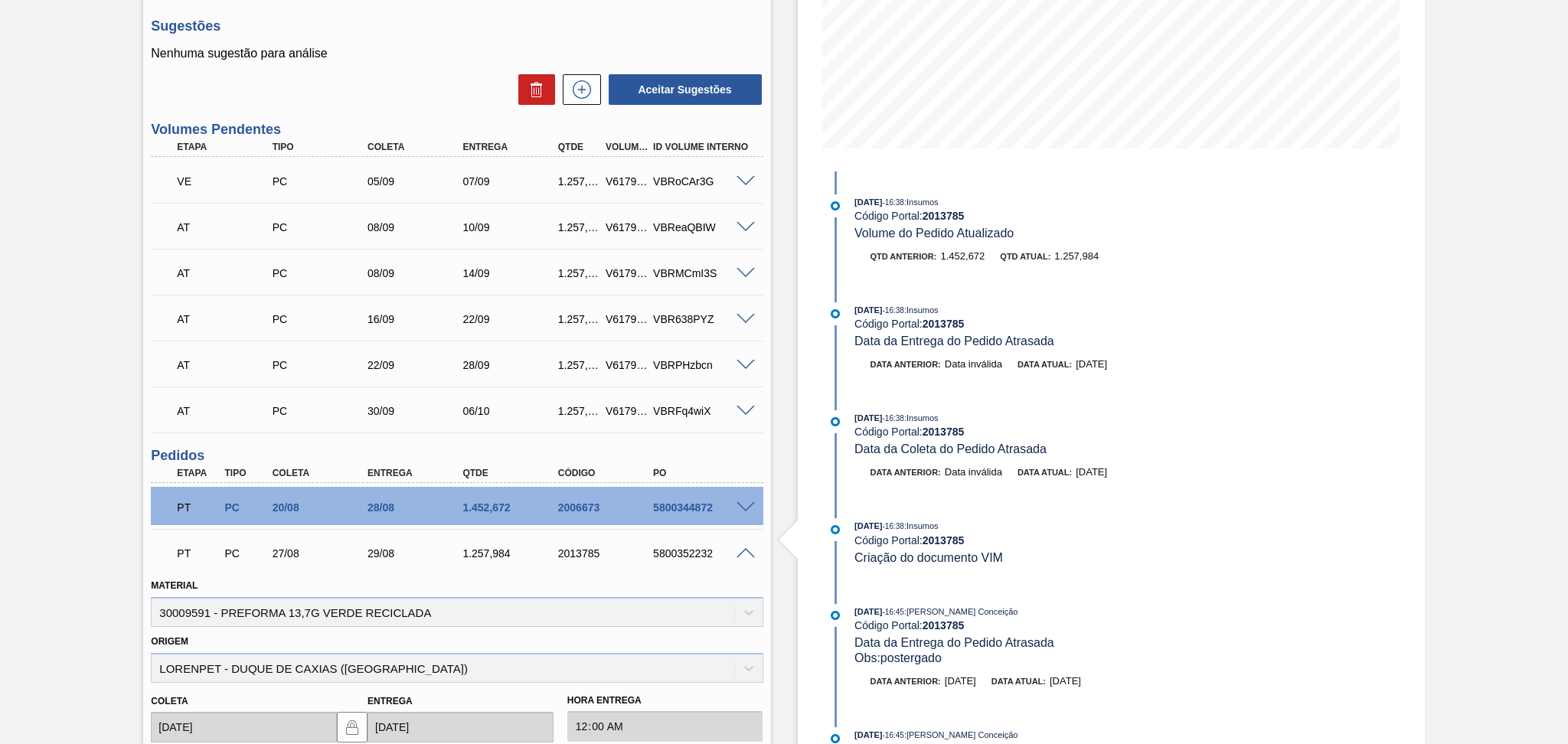
click at [743, 552] on span at bounding box center [745, 554] width 18 height 12
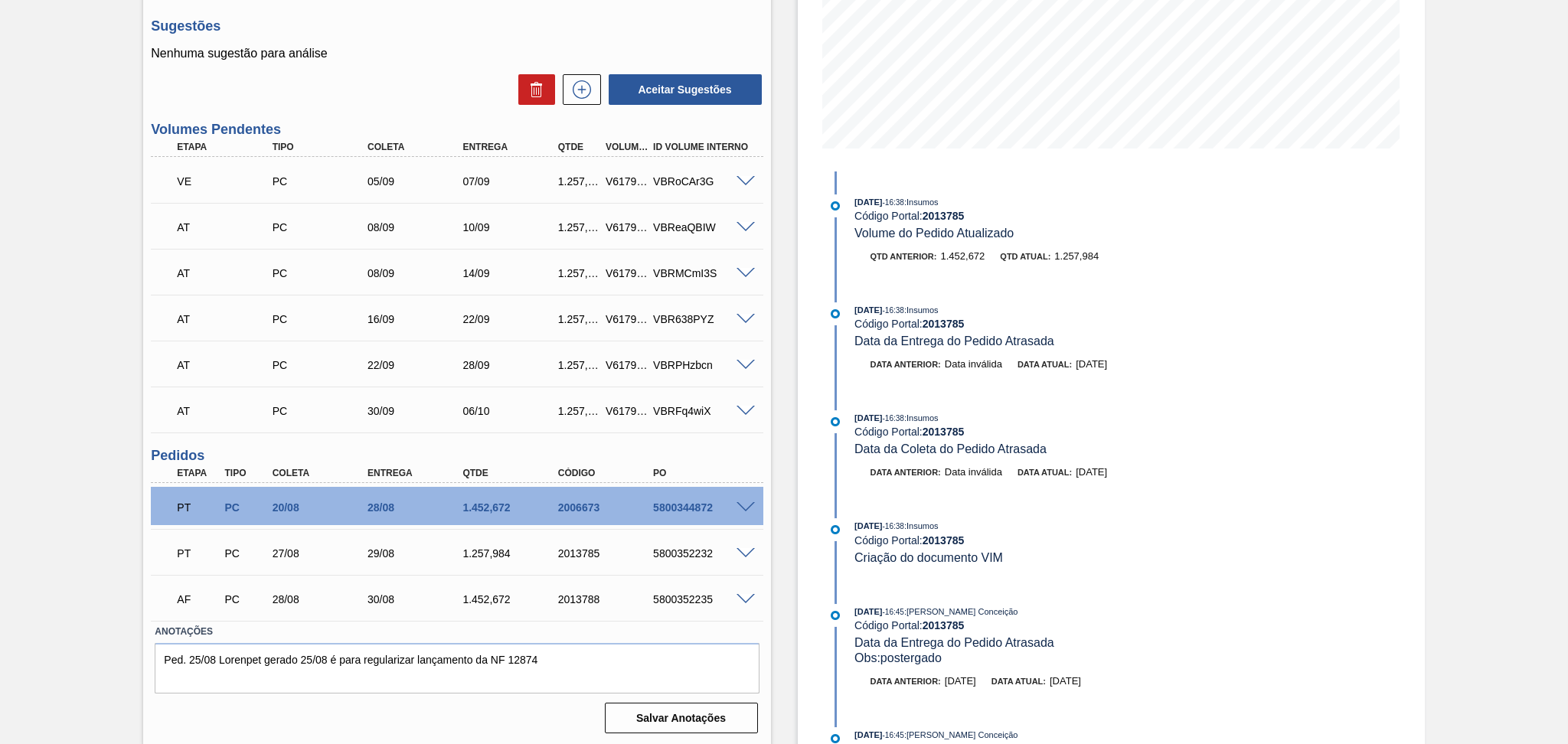
click at [744, 599] on span at bounding box center [745, 600] width 18 height 12
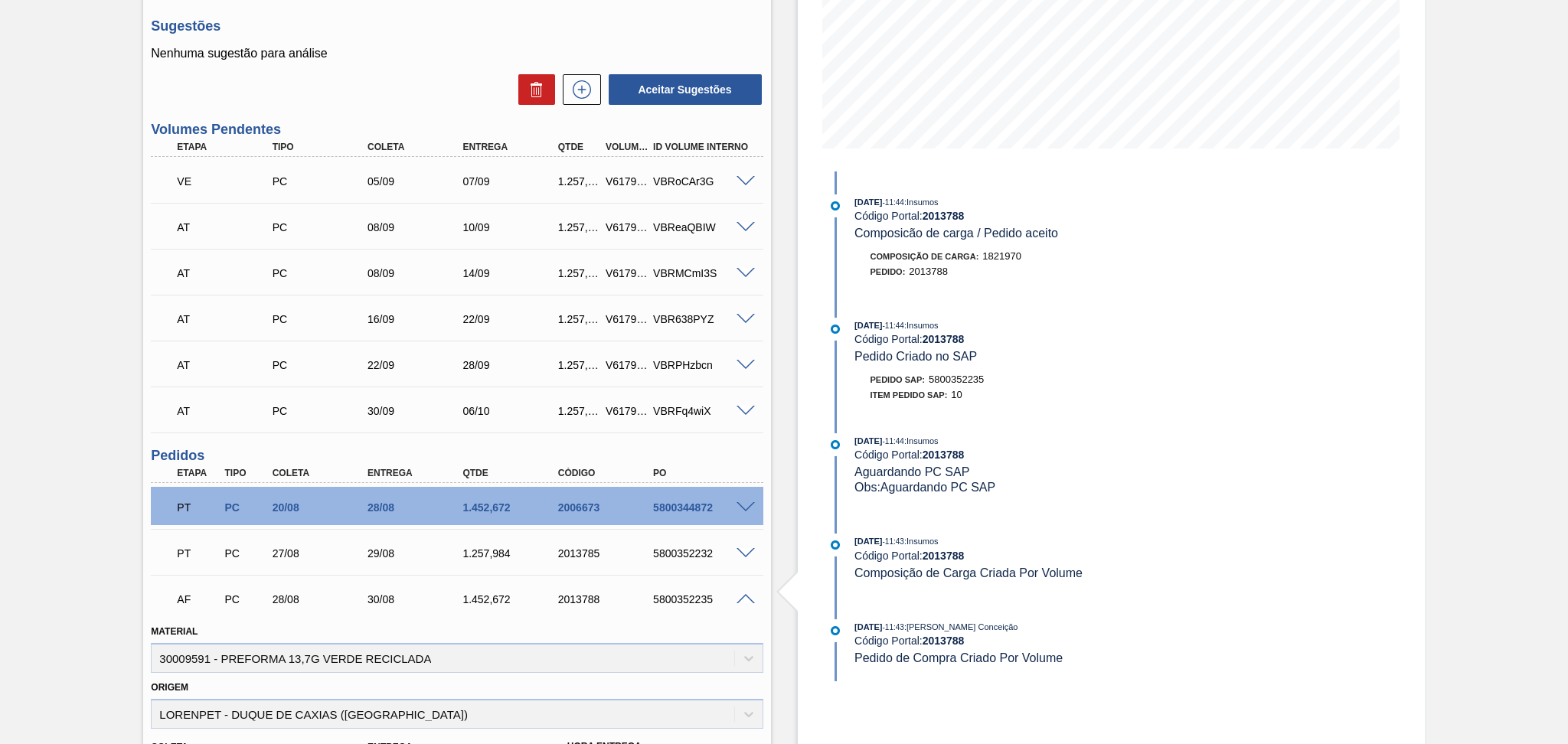
click at [745, 600] on span at bounding box center [745, 600] width 18 height 12
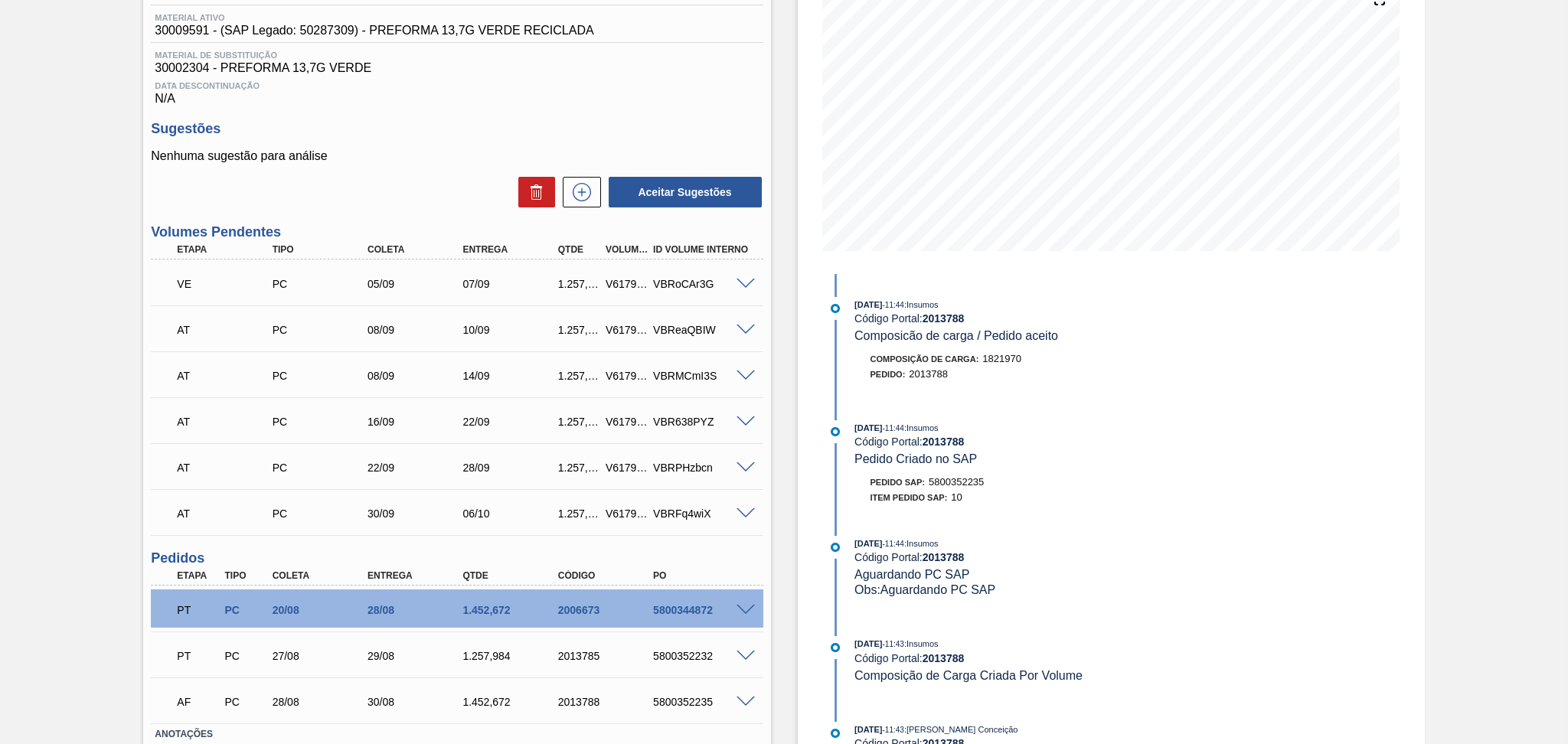
scroll to position [0, 0]
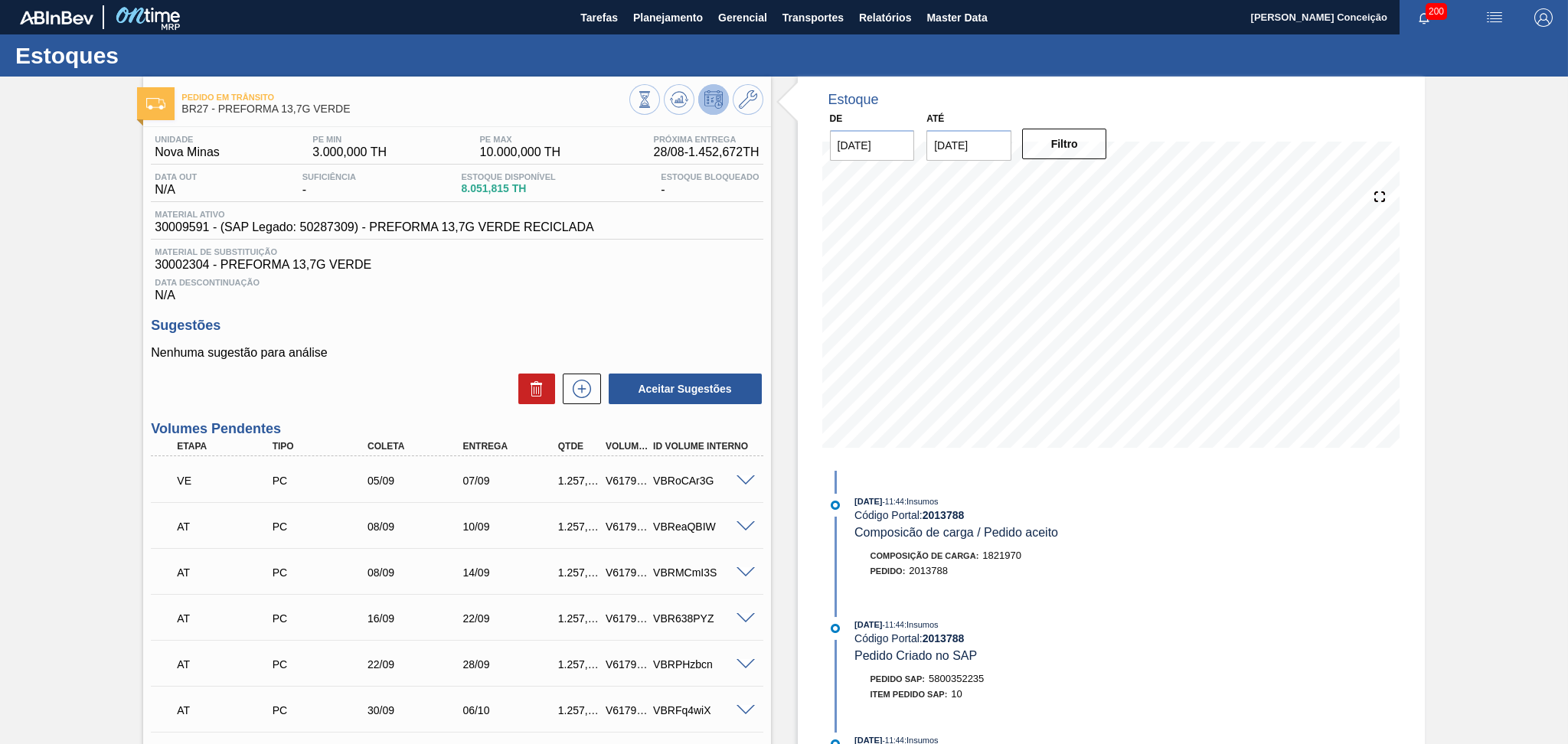
click at [755, 295] on div "Data Descontinuação N/A" at bounding box center [456, 286] width 612 height 30
click at [740, 477] on span at bounding box center [745, 481] width 18 height 12
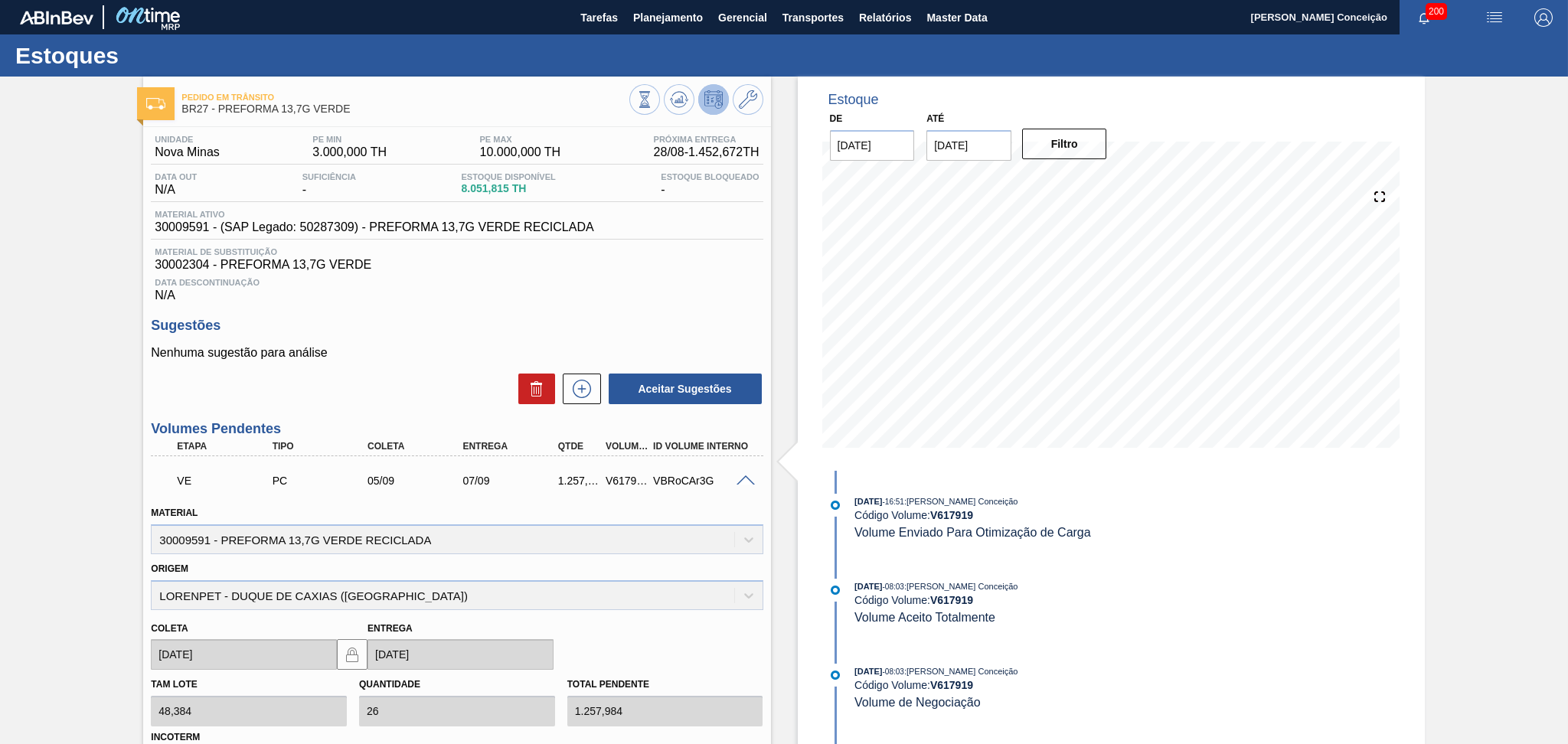
click at [742, 478] on span at bounding box center [745, 481] width 18 height 12
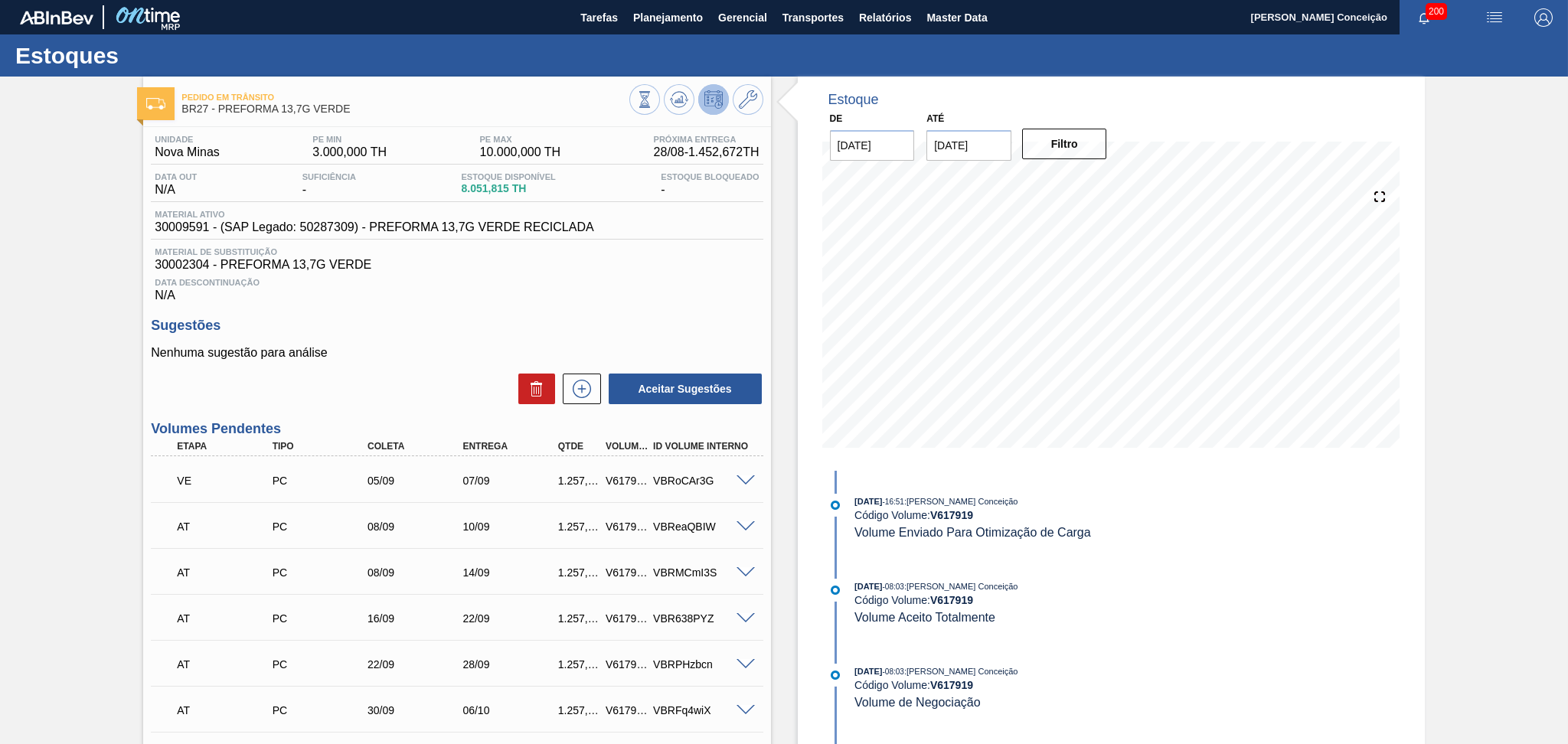
click at [745, 316] on div "Unidade Nova Minas PE MIN 3.000,000 TH PE MAX 10.000,000 TH Próxima Entrega 28/…" at bounding box center [457, 583] width 627 height 911
click at [637, 284] on span "Data Descontinuação" at bounding box center [457, 283] width 604 height 9
click at [646, 289] on div "Data Descontinuação N/A" at bounding box center [456, 286] width 612 height 30
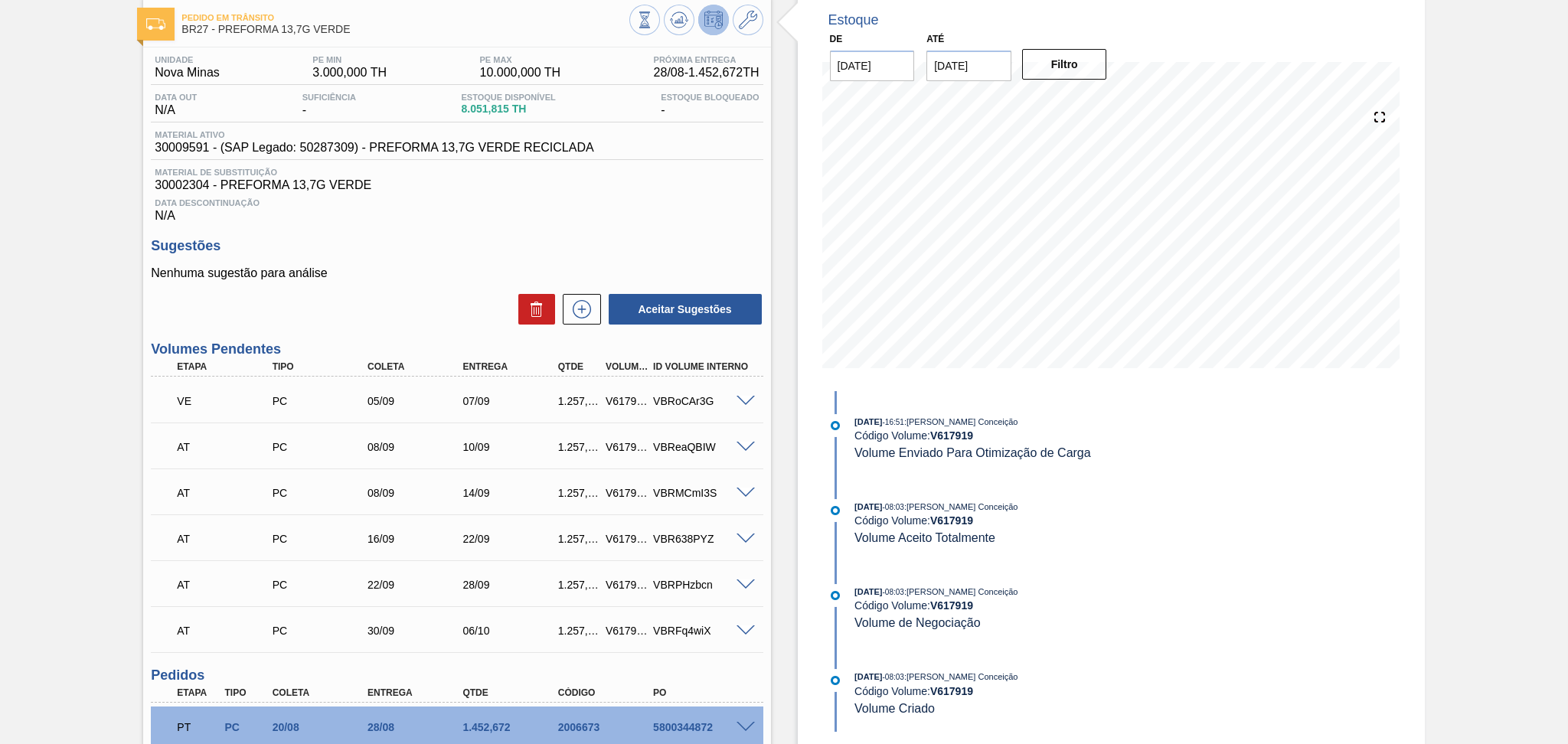
scroll to position [204, 0]
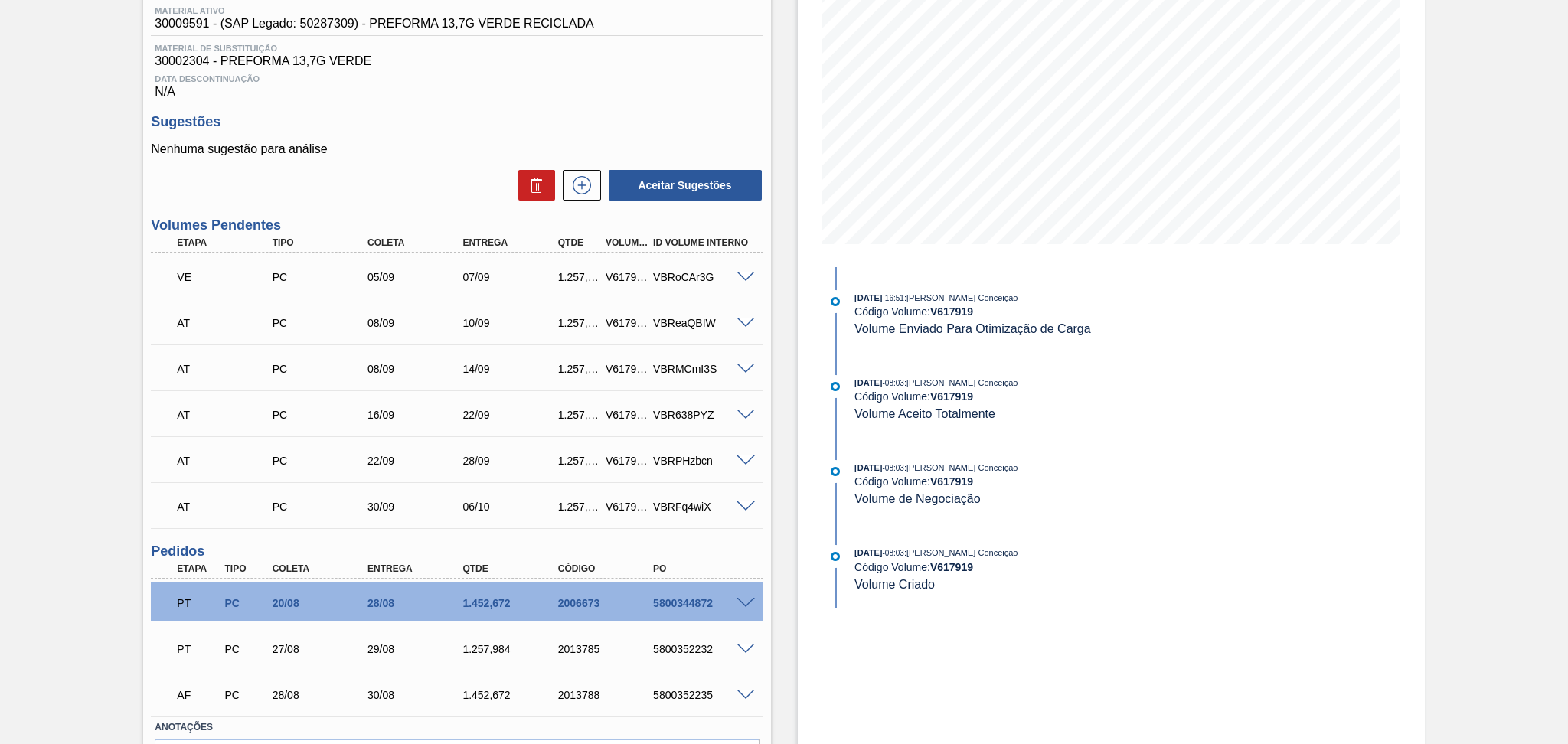
click at [1321, 433] on div "Estoque De 28/08/2025 Até 30/09/2025 Filtro 02/09 Projeção de Estoque 9,865.135…" at bounding box center [1111, 357] width 627 height 970
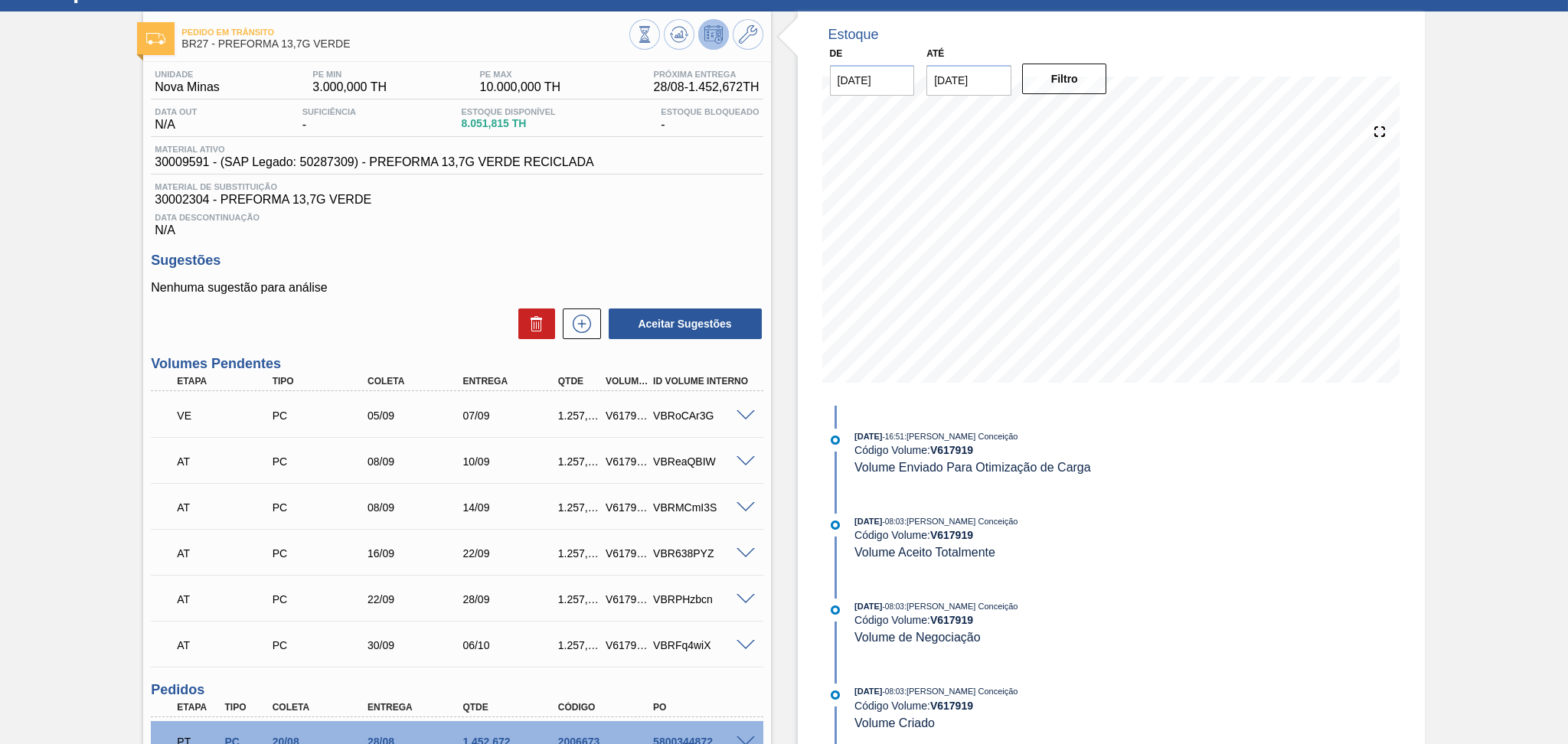
scroll to position [0, 0]
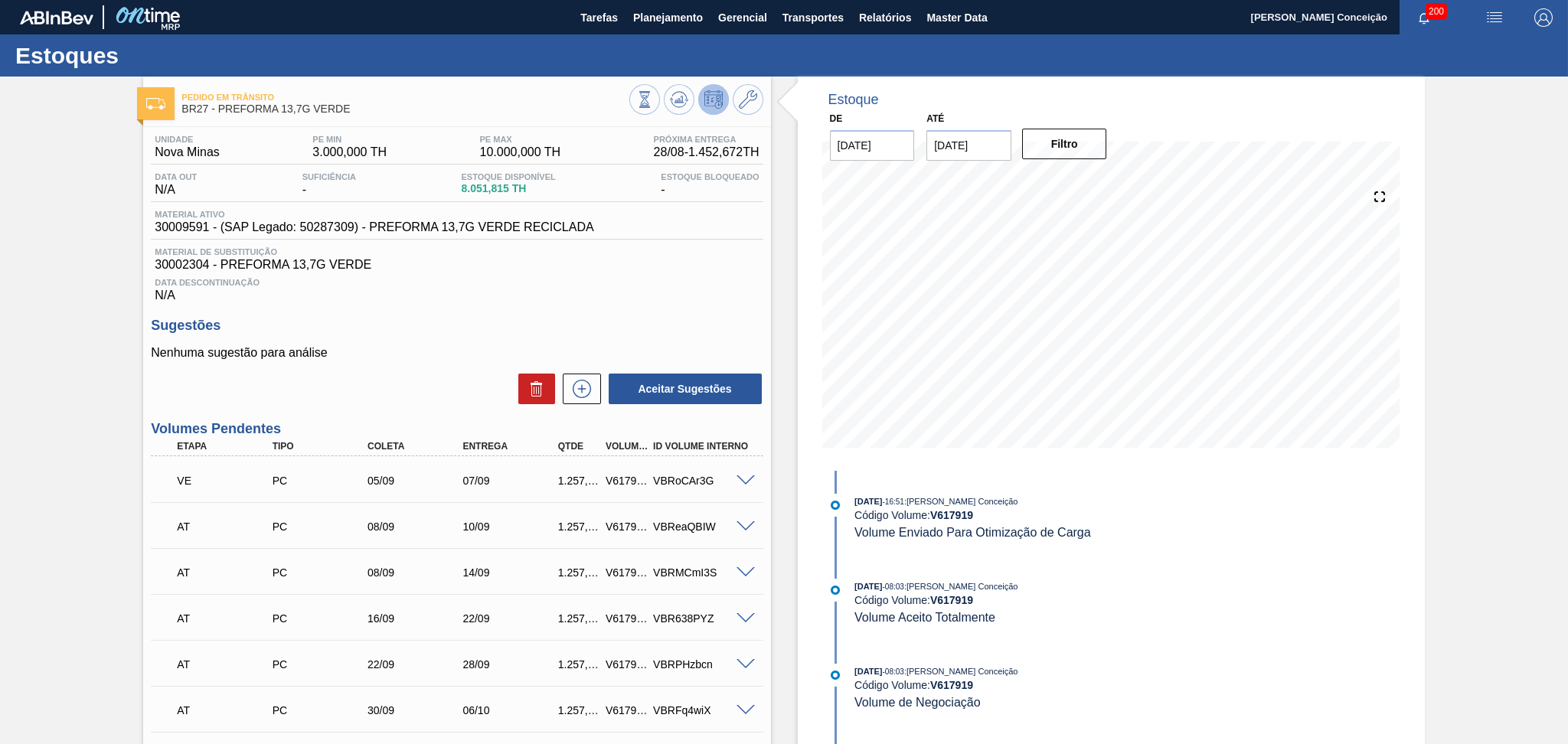
click at [652, 305] on div "Unidade Nova Minas PE MIN 3.000,000 TH PE MAX 10.000,000 TH Próxima Entrega 28/…" at bounding box center [457, 583] width 627 height 911
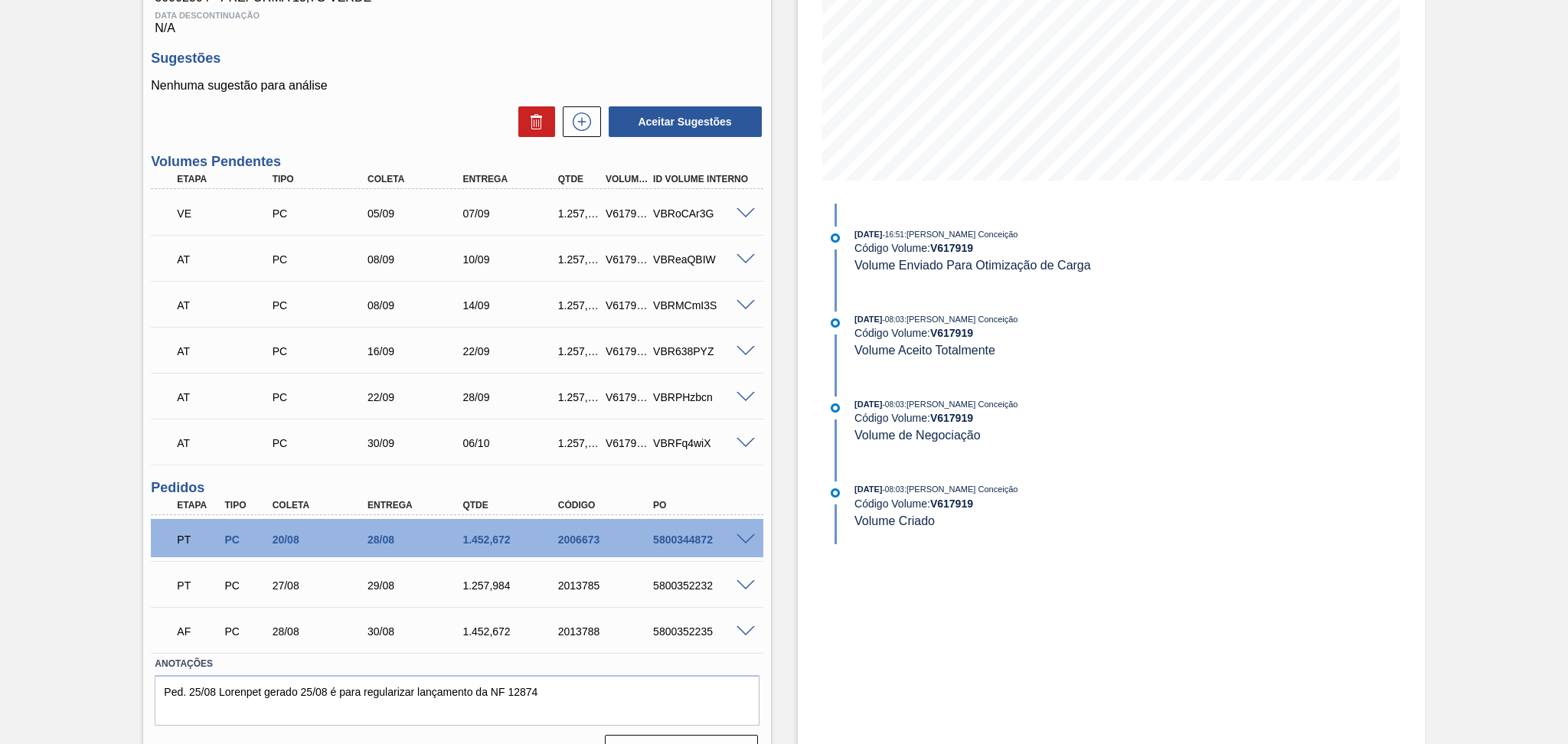
scroll to position [299, 0]
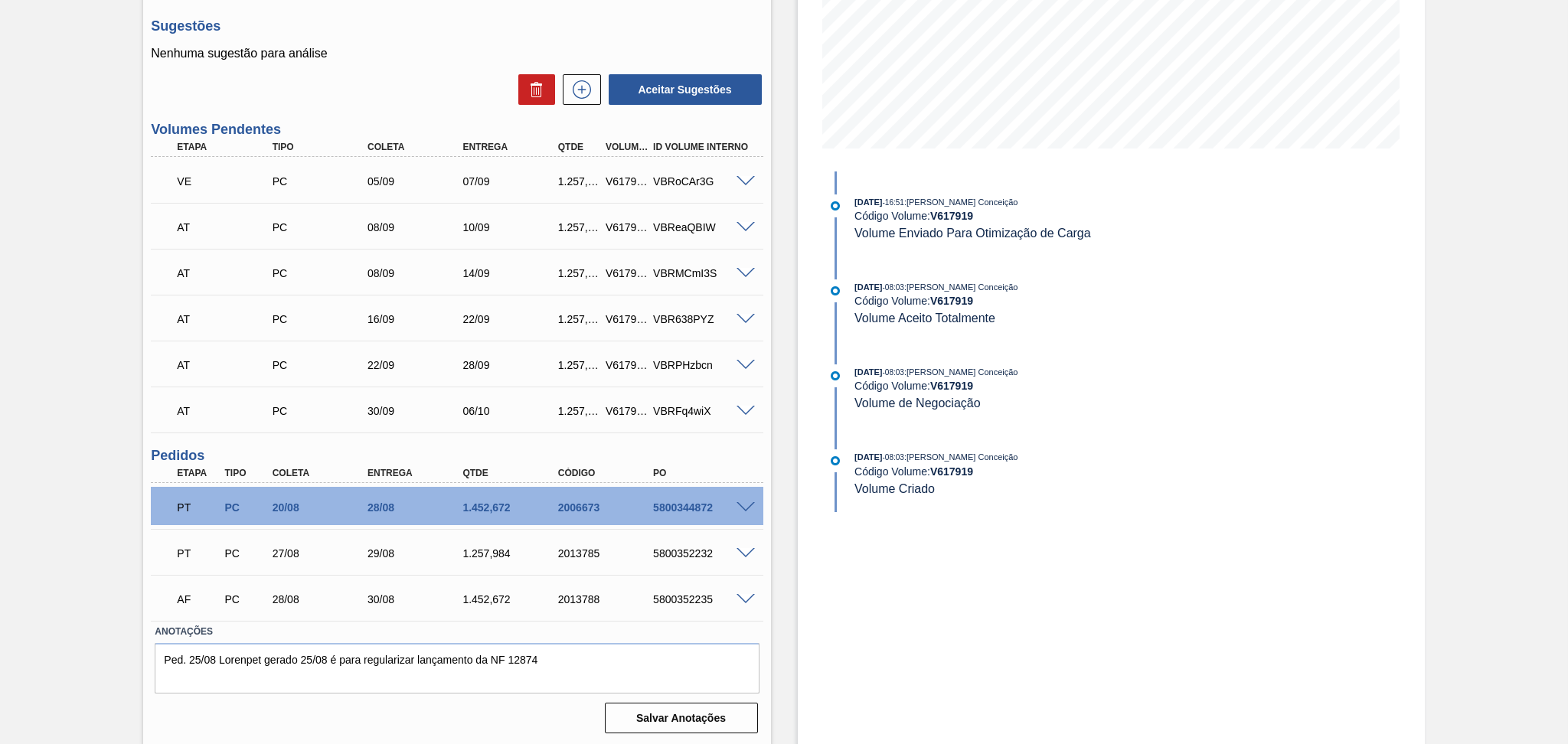
click at [785, 300] on div "Estoque De 28/08/2025 Até 30/09/2025 Filtro 10/09 Projeção de Estoque 9,381.103…" at bounding box center [1098, 261] width 654 height 970
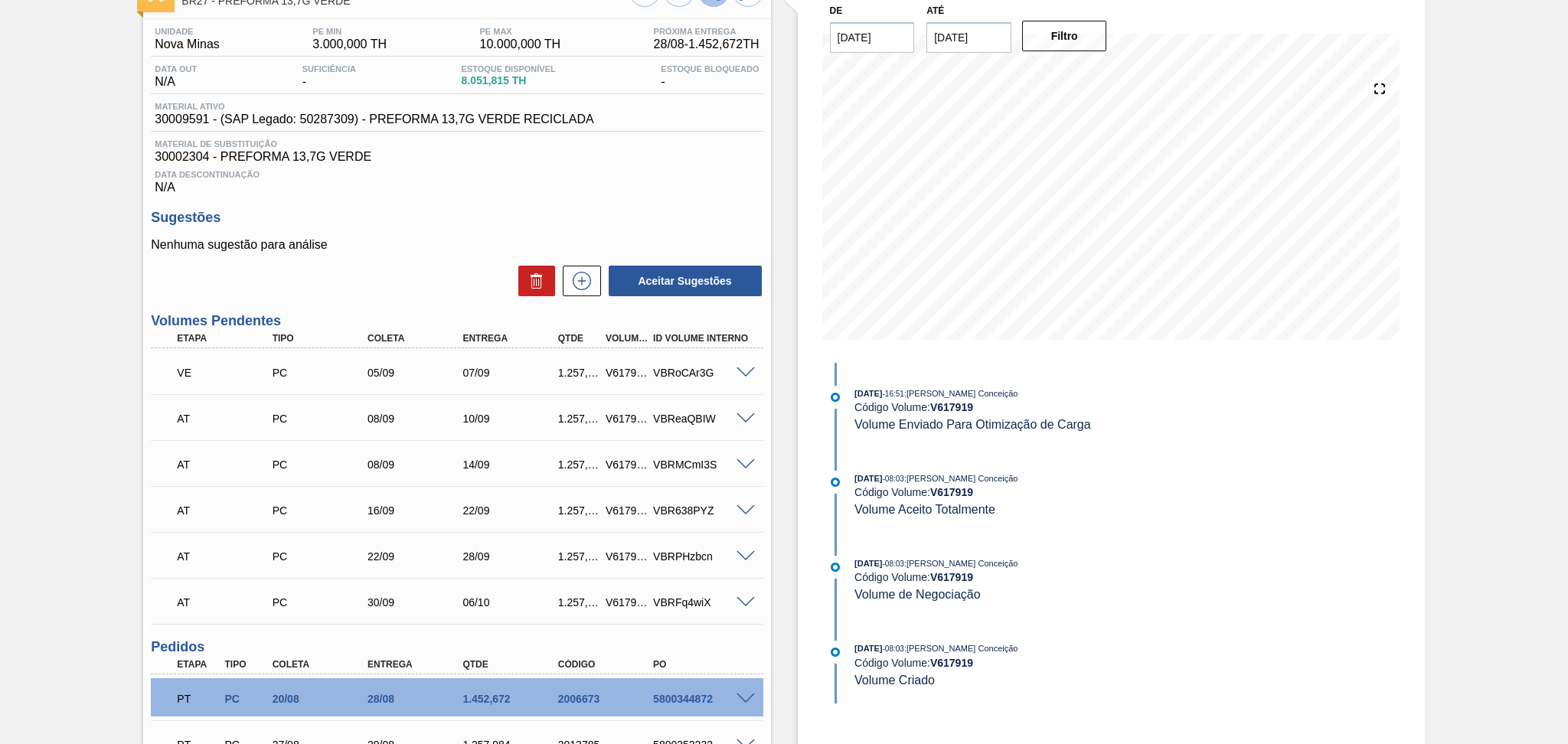
scroll to position [95, 0]
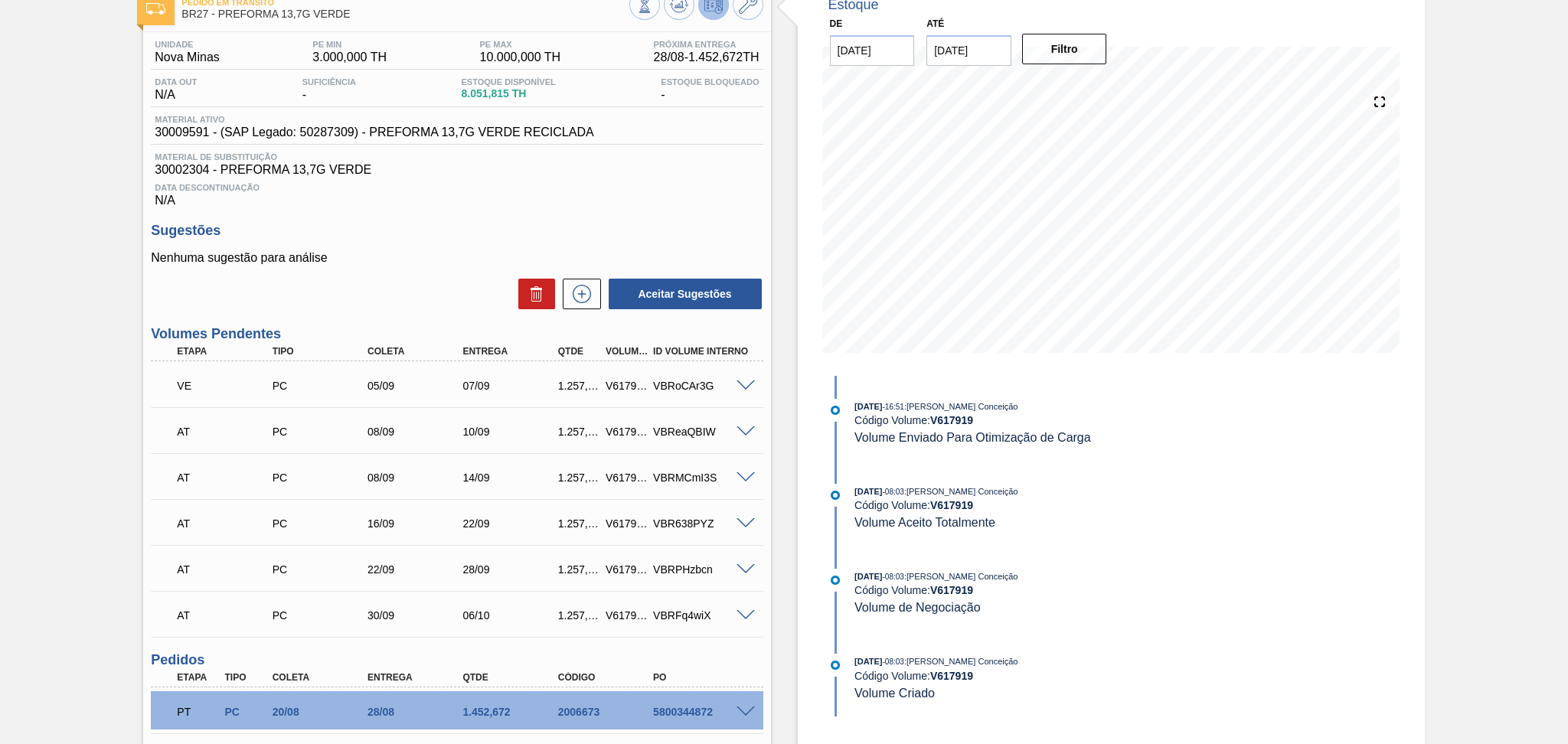
click at [381, 251] on p "Nenhuma sugestão para análise" at bounding box center [456, 258] width 612 height 14
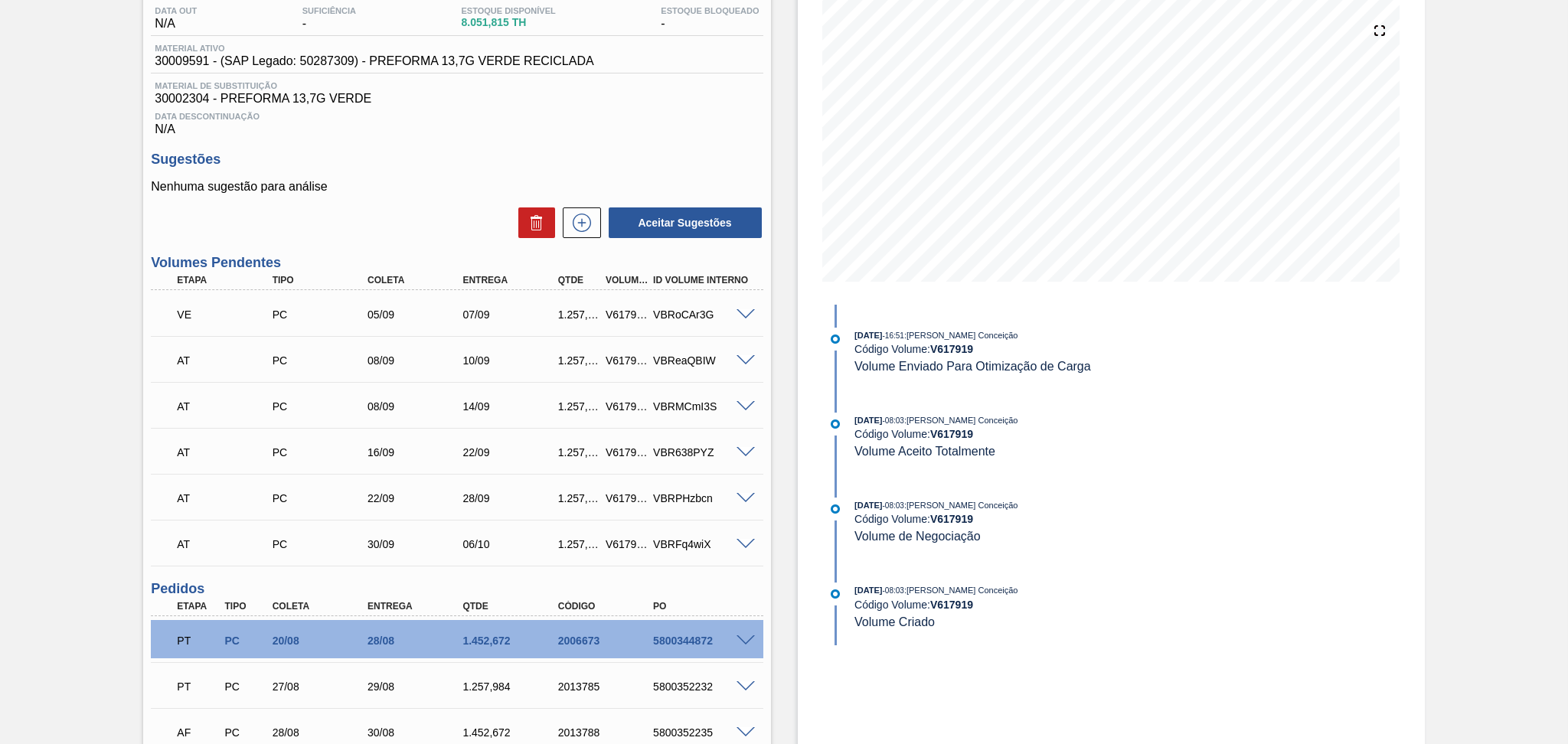
scroll to position [299, 0]
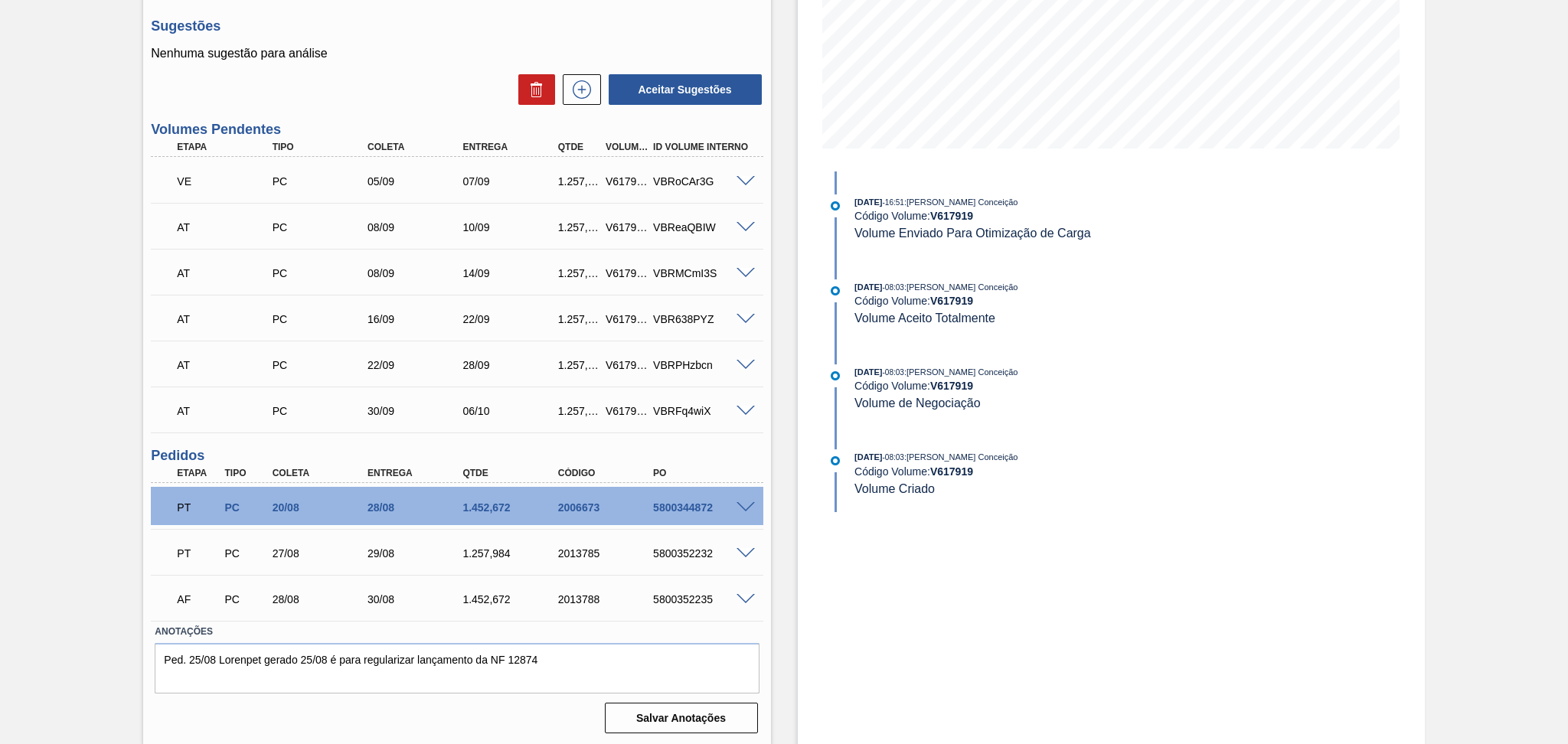
click at [742, 503] on span at bounding box center [745, 508] width 18 height 12
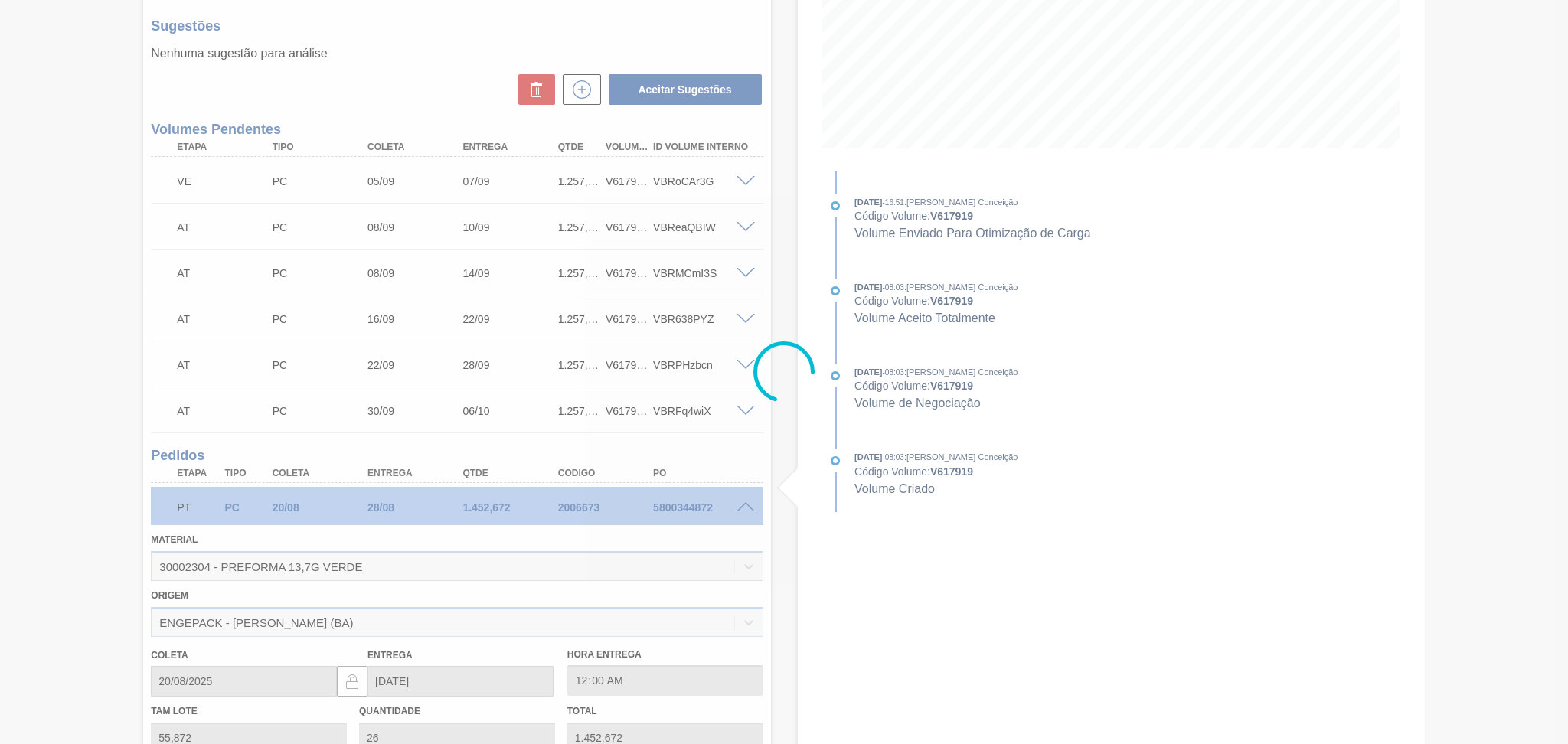
click at [742, 502] on div at bounding box center [784, 372] width 1568 height 744
click at [744, 507] on div at bounding box center [784, 372] width 1568 height 744
click at [743, 507] on div at bounding box center [784, 372] width 1568 height 744
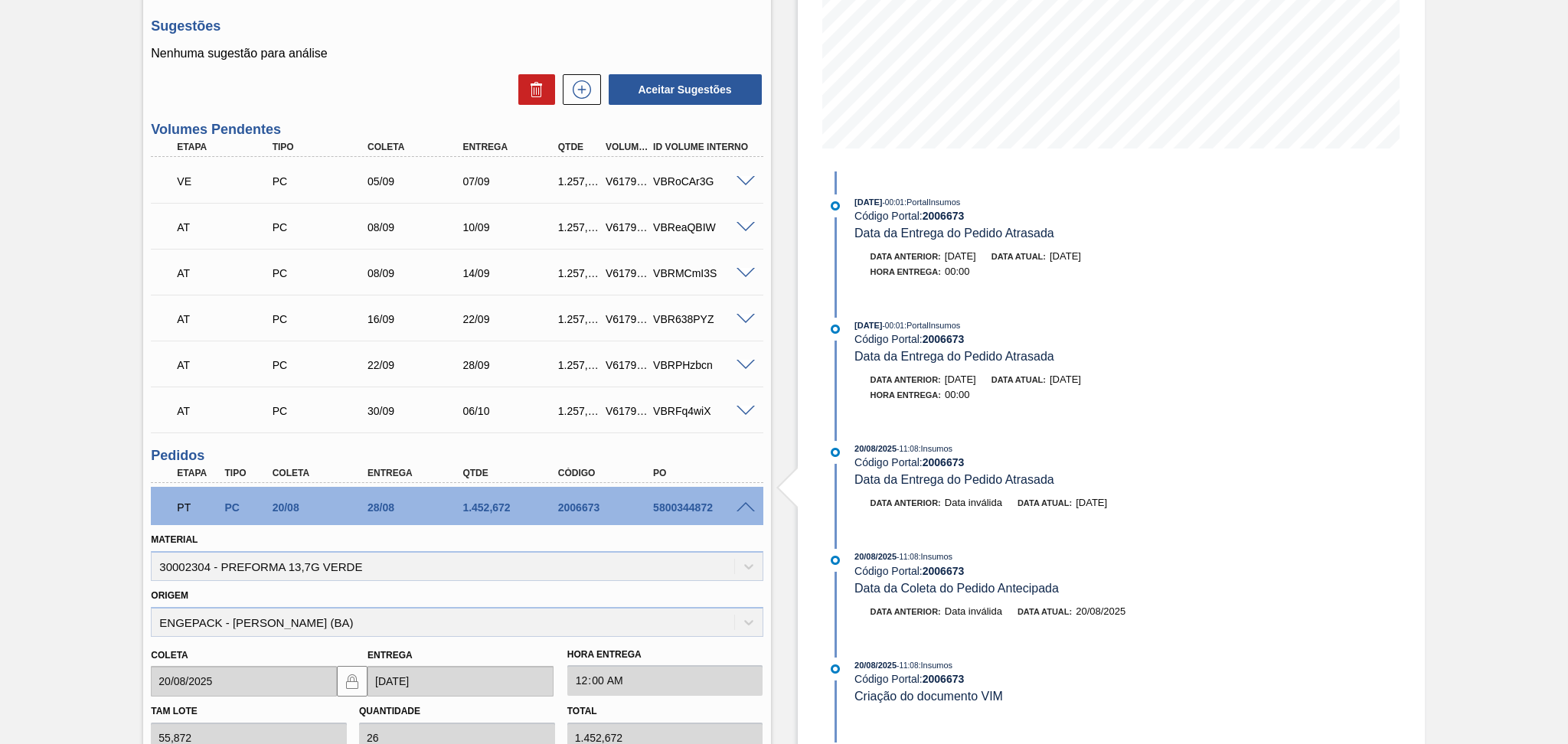
click at [743, 512] on div "PT PC 20/08 28/08 1.452,672 2006673 5800344872" at bounding box center [456, 506] width 612 height 39
click at [744, 506] on span at bounding box center [745, 508] width 18 height 12
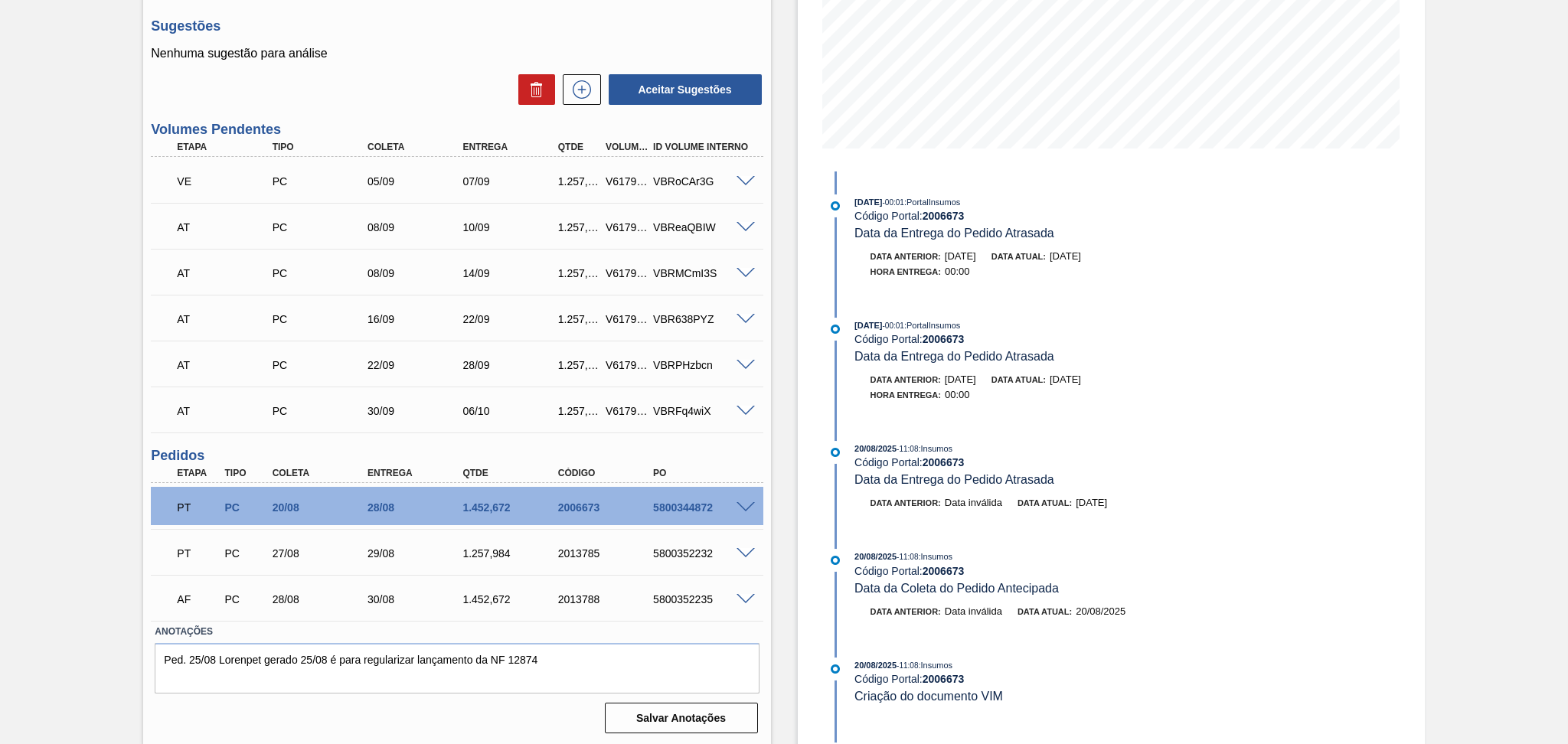
click at [743, 550] on span at bounding box center [745, 554] width 18 height 12
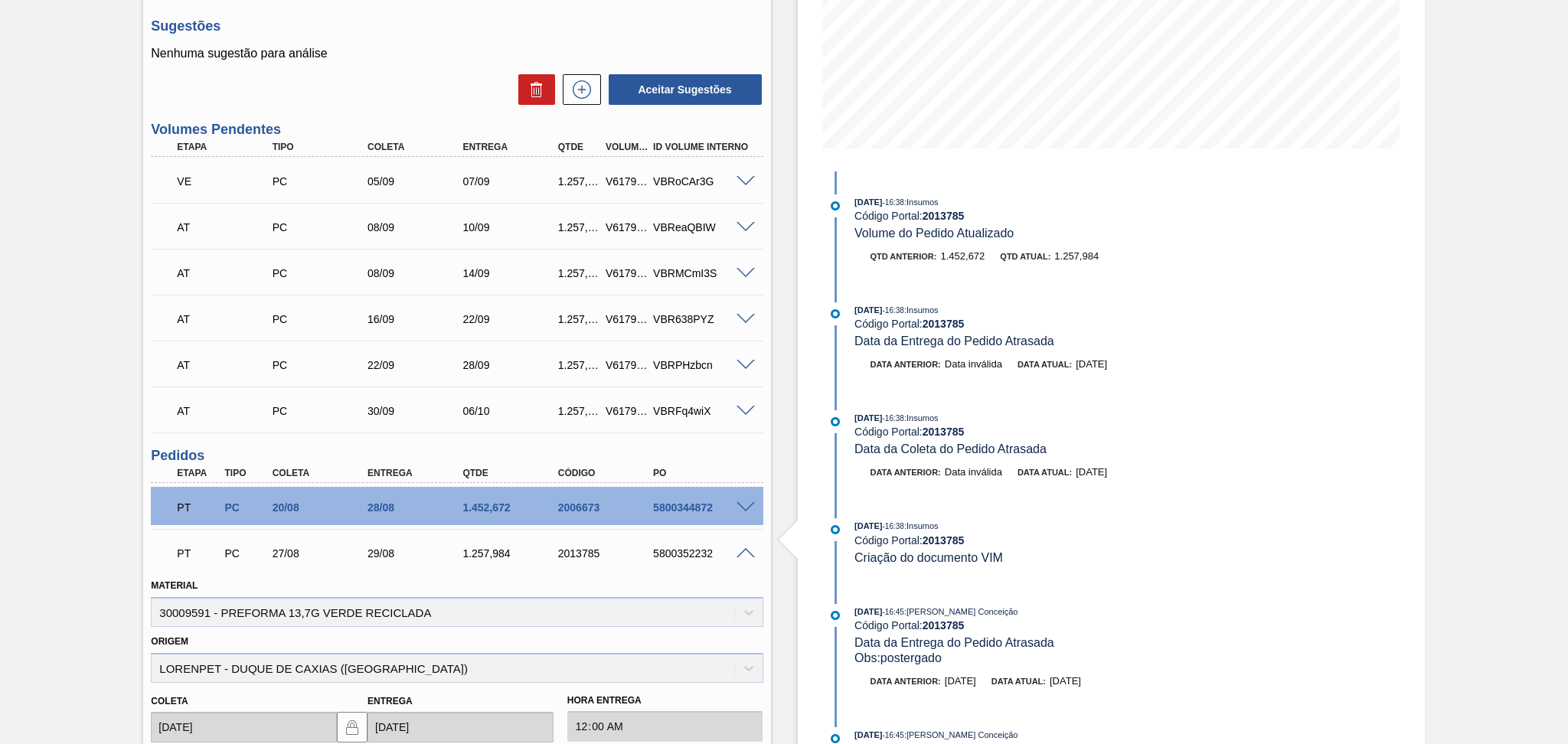
click at [743, 550] on span at bounding box center [745, 554] width 18 height 12
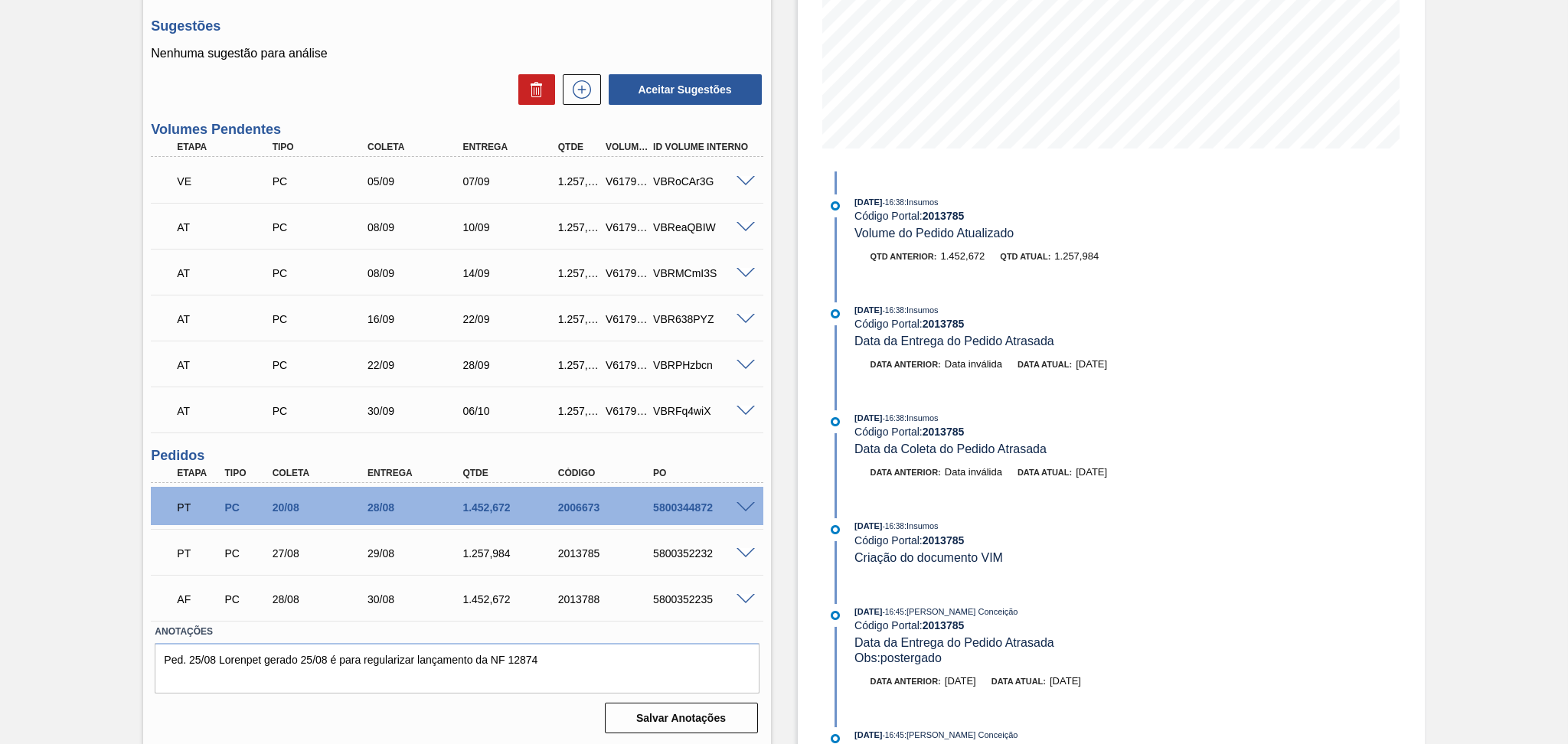
click at [740, 598] on span at bounding box center [745, 600] width 18 height 12
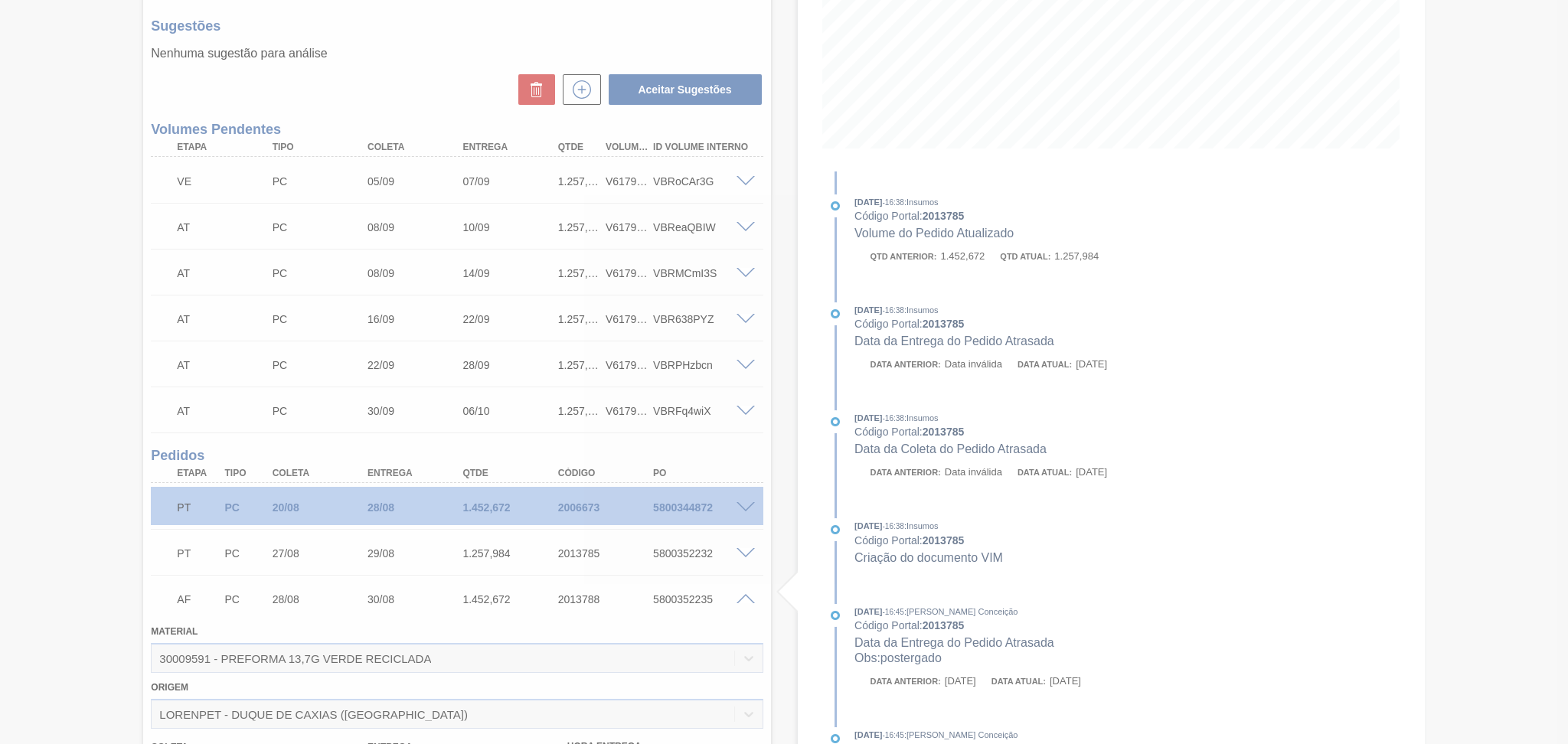
click at [744, 601] on div at bounding box center [784, 372] width 1568 height 744
click at [744, 597] on div at bounding box center [784, 372] width 1568 height 744
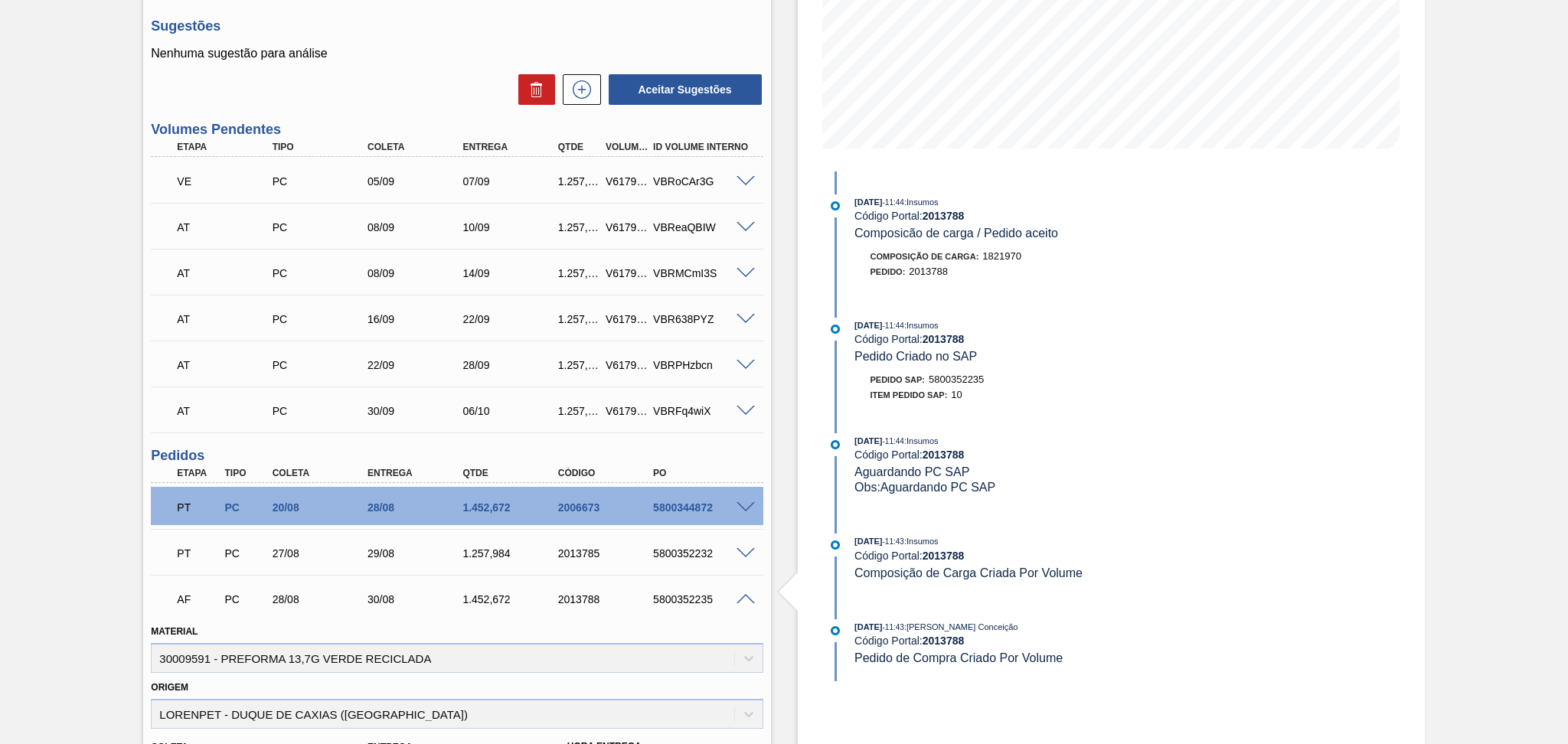
click at [744, 597] on span at bounding box center [745, 600] width 18 height 12
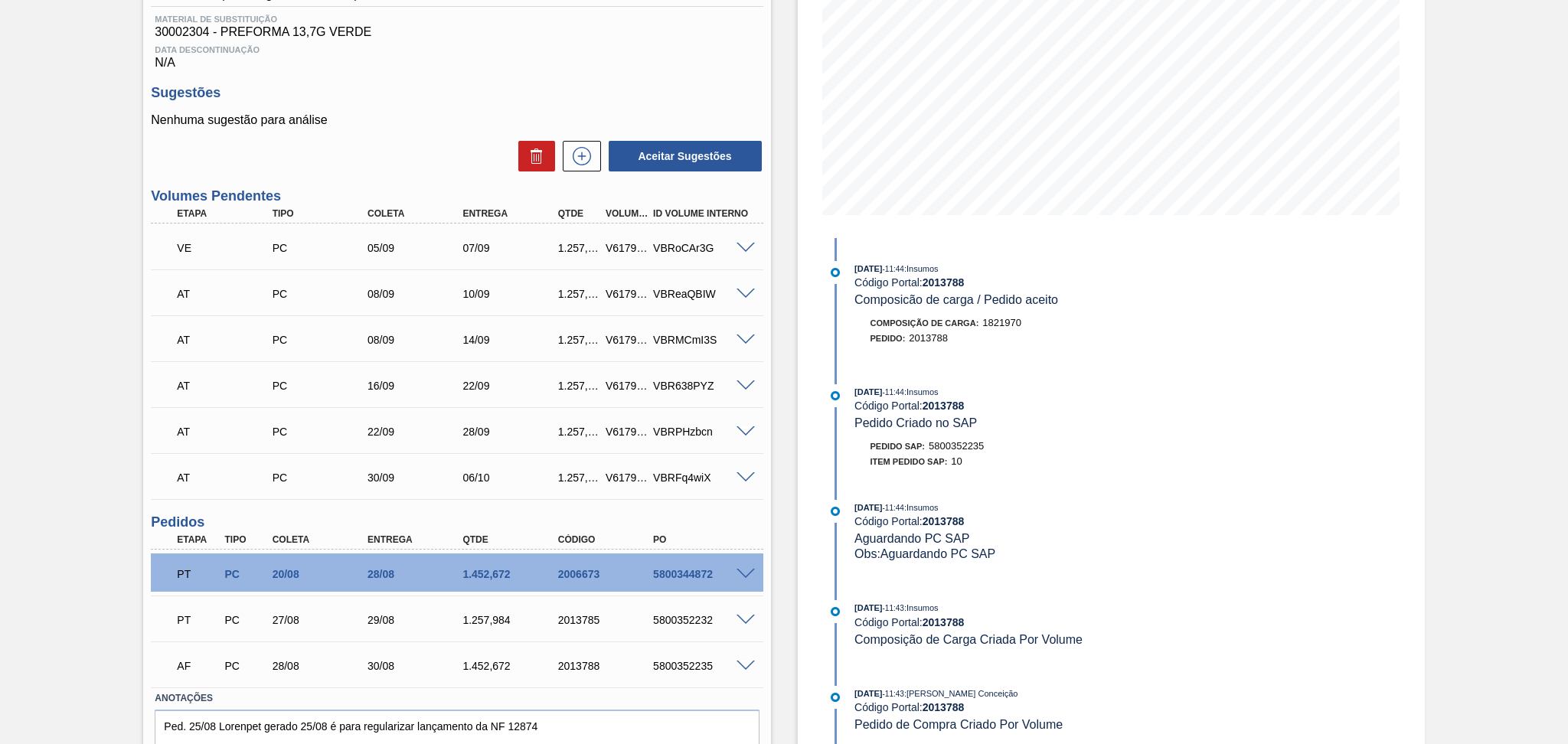
scroll to position [197, 0]
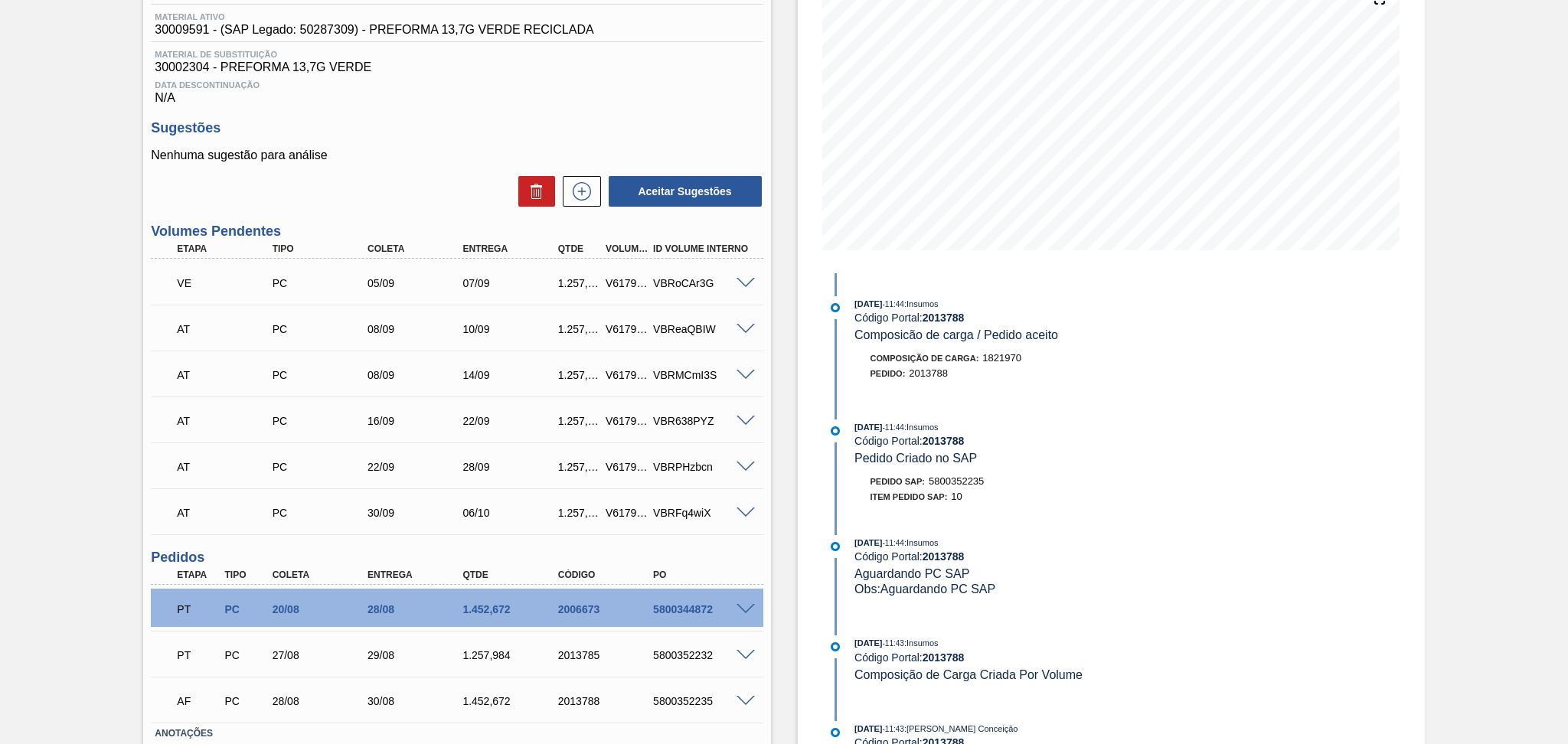
click at [500, 99] on div "Data Descontinuação N/A" at bounding box center [456, 89] width 612 height 30
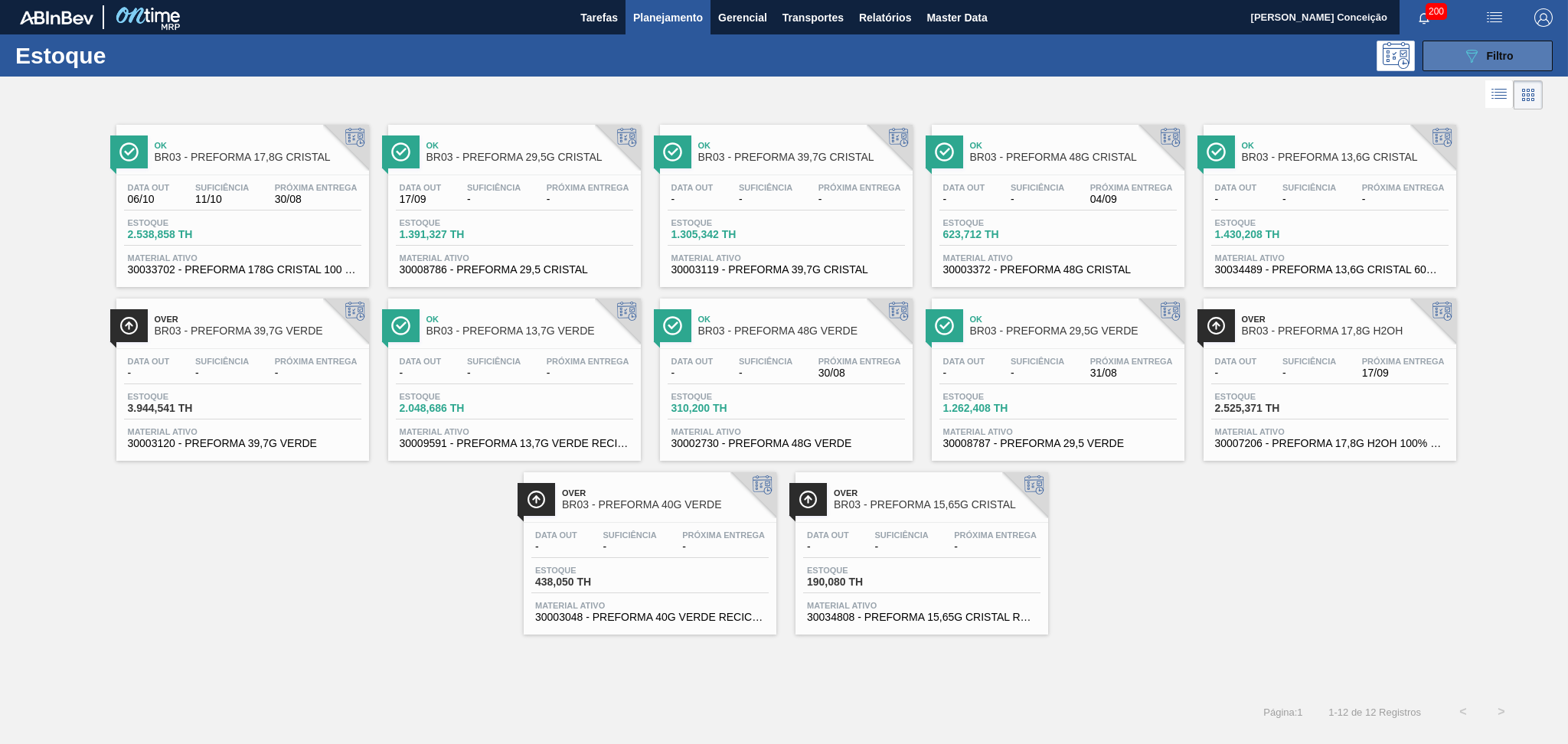
click at [1450, 61] on button "089F7B8B-B2A5-4AFE-B5C0-19BA573D28AC Filtro" at bounding box center [1487, 55] width 130 height 30
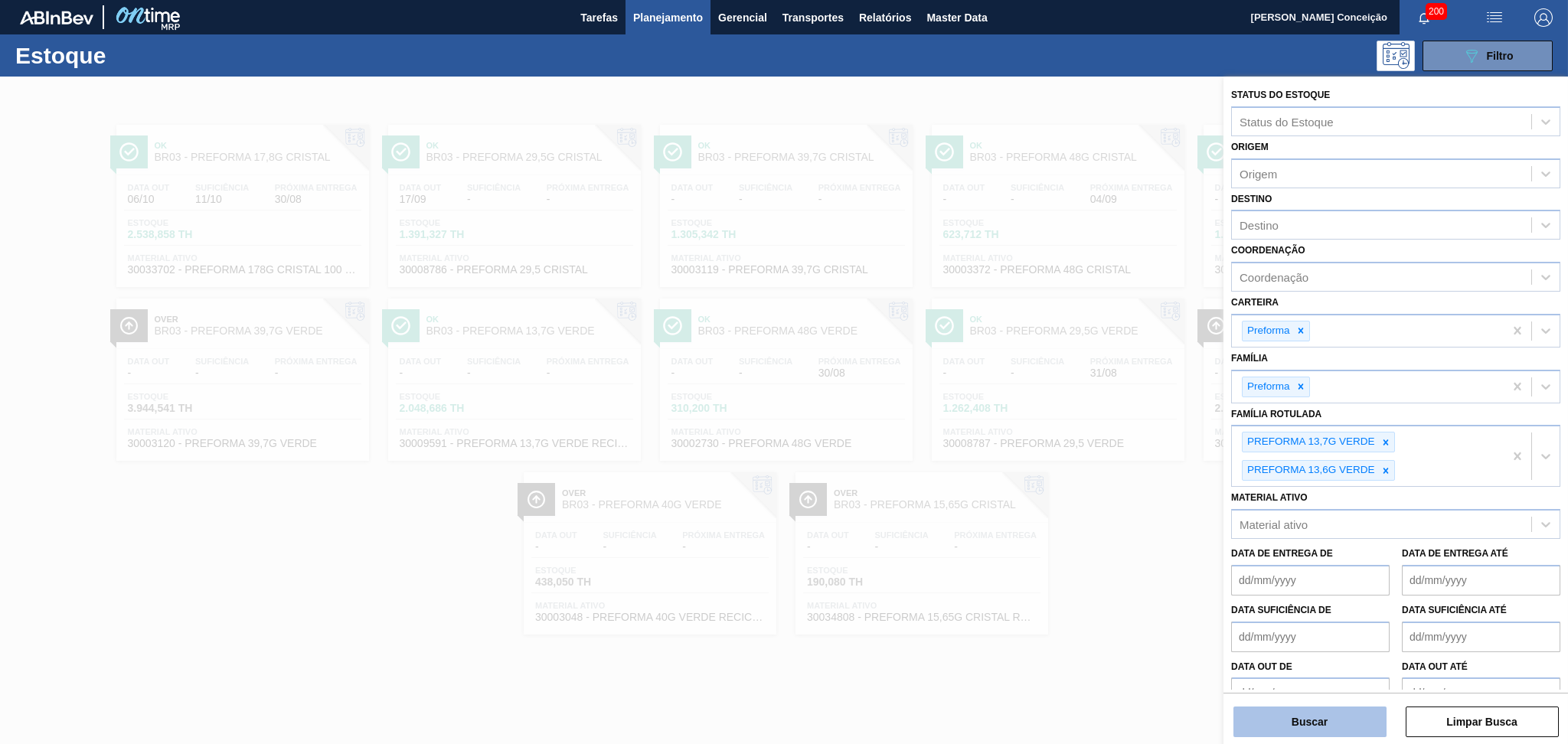
click at [1250, 724] on button "Buscar" at bounding box center [1309, 722] width 153 height 30
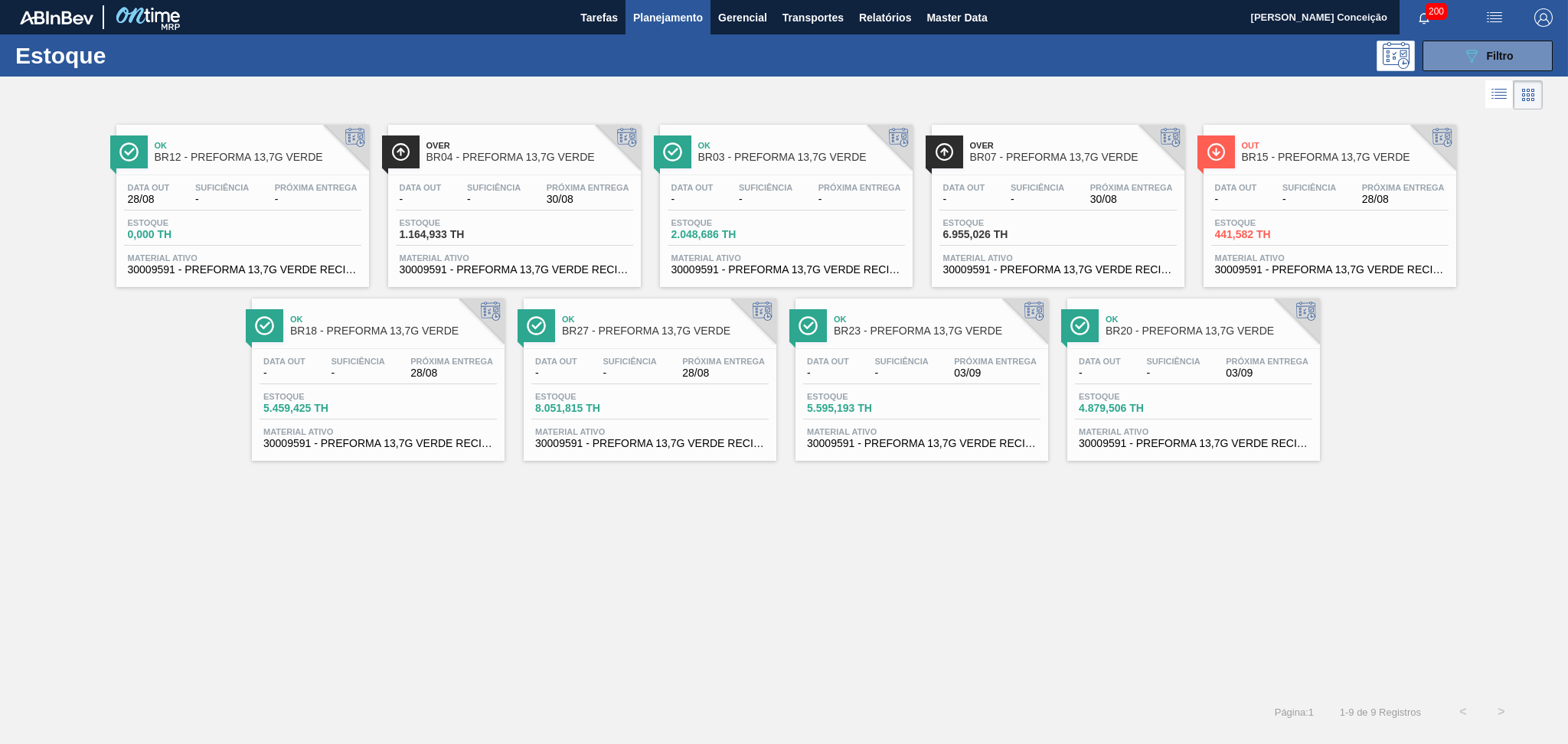
click at [337, 363] on span "Suficiência" at bounding box center [358, 361] width 53 height 9
click at [551, 198] on span "30/08" at bounding box center [588, 199] width 83 height 12
click at [800, 196] on div "Data out - Suficiência - Próxima Entrega -" at bounding box center [786, 197] width 237 height 28
click at [1461, 49] on button "089F7B8B-B2A5-4AFE-B5C0-19BA573D28AC Filtro" at bounding box center [1487, 55] width 130 height 30
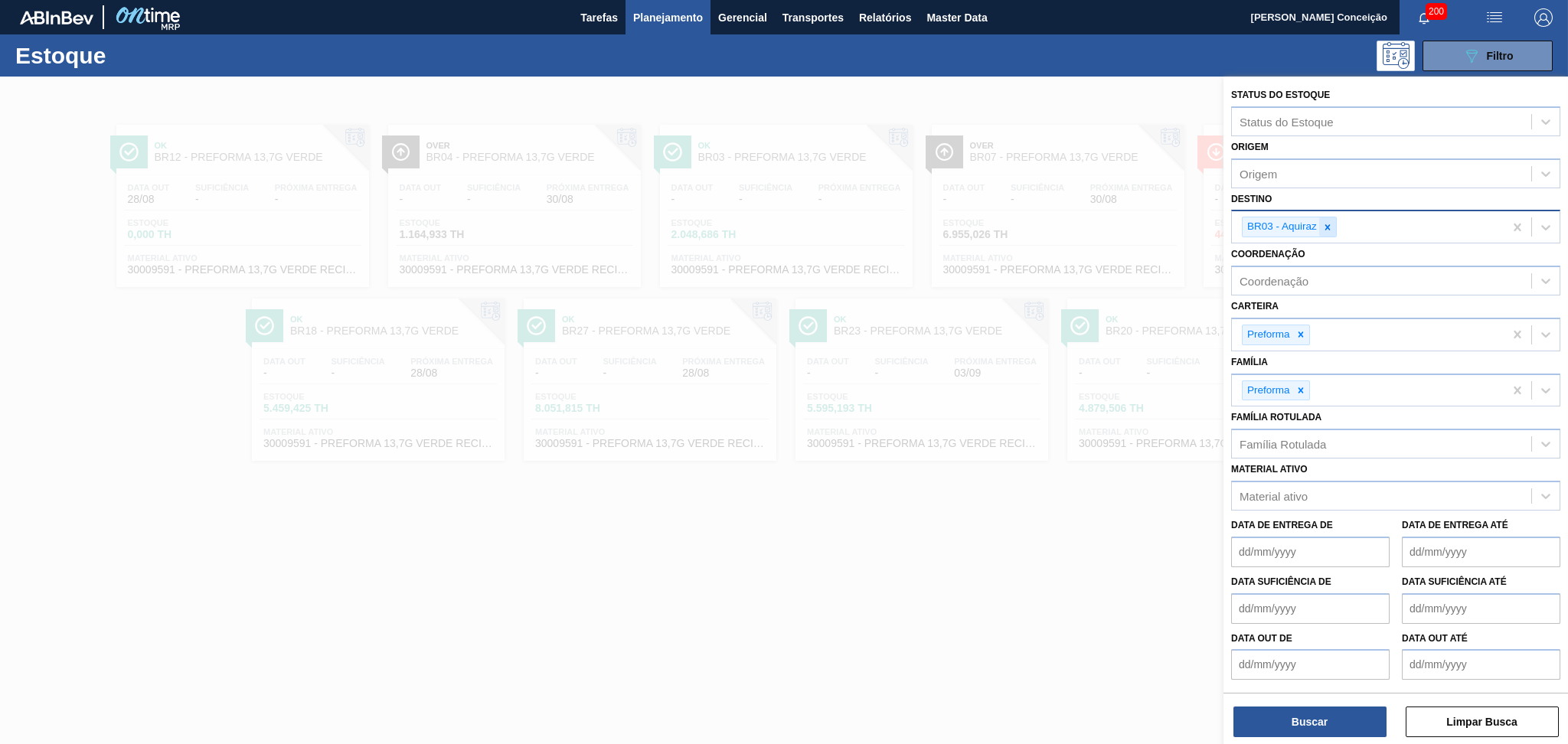
click at [1332, 222] on div at bounding box center [1327, 227] width 17 height 19
click at [610, 616] on div at bounding box center [784, 448] width 1568 height 744
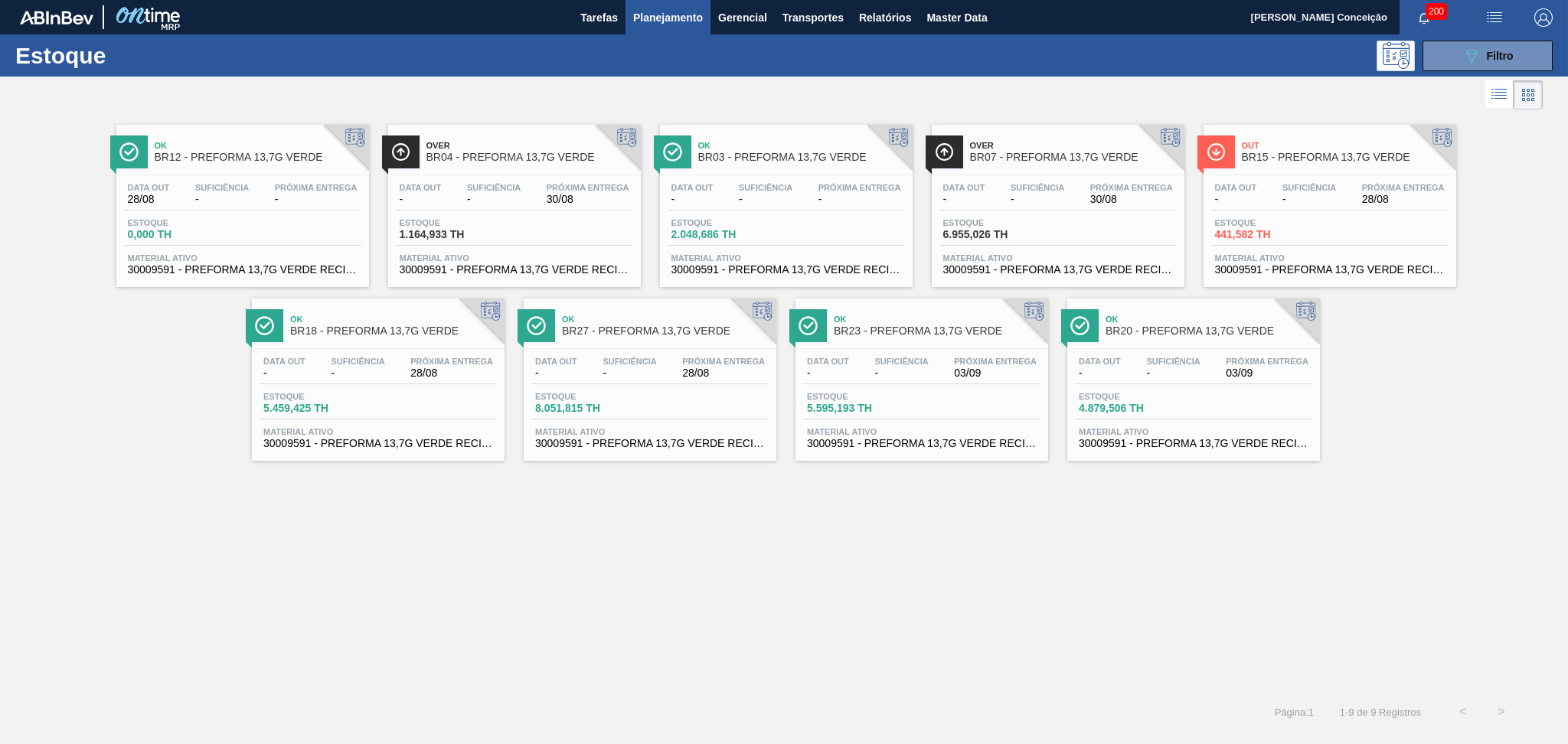
click at [724, 181] on div "Data out - Suficiência - Próxima Entrega - Estoque 2.048,686 TH Material ativo …" at bounding box center [786, 228] width 252 height 105
click at [560, 516] on div "Ok BR12 - PREFORMA 13,7G VERDE Data out 28/08 Suficiência - Próxima Entrega - E…" at bounding box center [784, 404] width 1568 height 580
click at [601, 507] on div "Ok BR12 - PREFORMA 13,7G VERDE Data out 28/08 Suficiência - Próxima Entrega - E…" at bounding box center [784, 404] width 1568 height 580
click at [1516, 61] on button "089F7B8B-B2A5-4AFE-B5C0-19BA573D28AC Filtro" at bounding box center [1487, 55] width 130 height 30
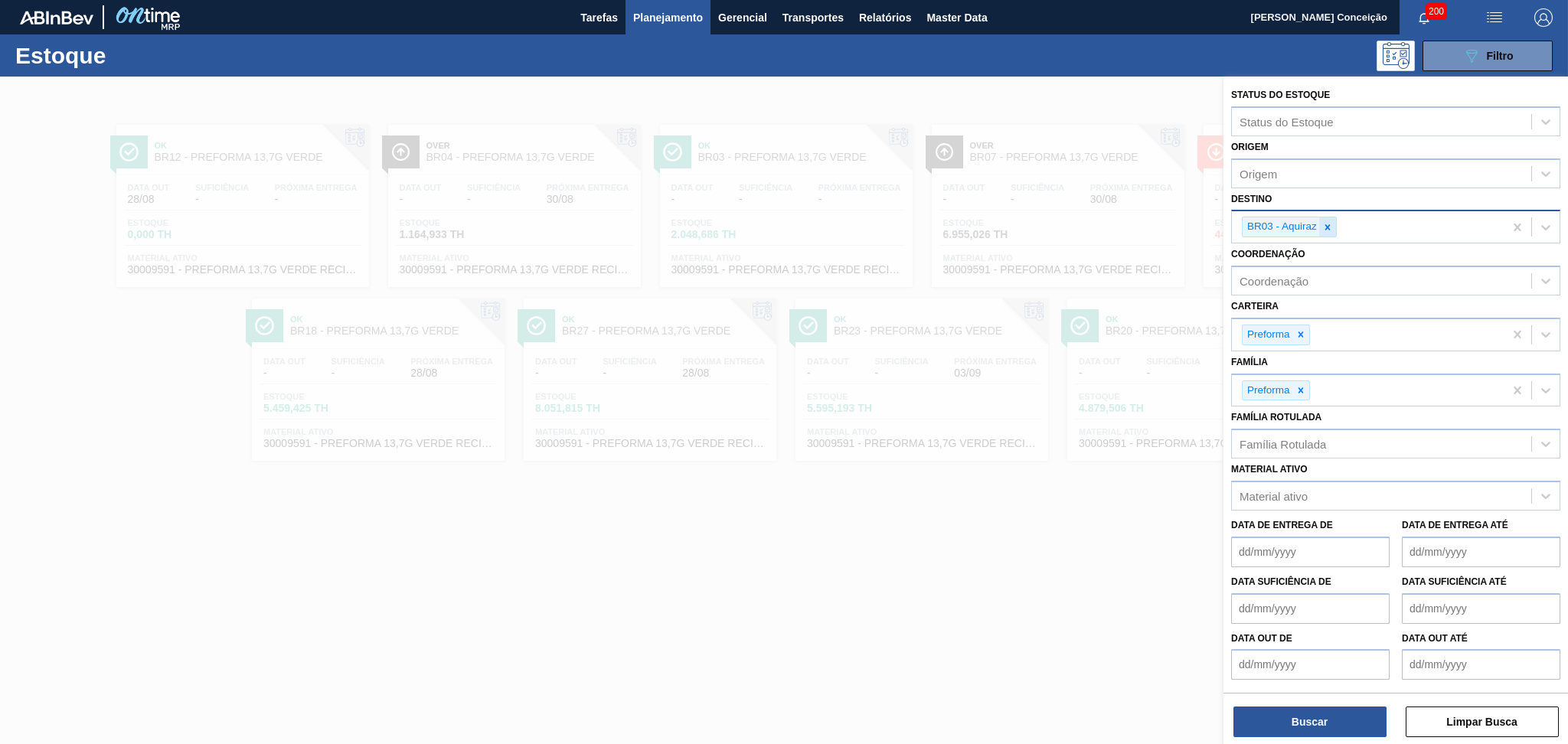
click at [1330, 225] on icon at bounding box center [1328, 228] width 11 height 11
click at [1296, 434] on div "Família Rotulada" at bounding box center [1283, 440] width 86 height 13
click at [1309, 439] on div "Família Rotulada" at bounding box center [1283, 440] width 86 height 13
click at [1309, 437] on div "Família Rotulada" at bounding box center [1283, 440] width 86 height 13
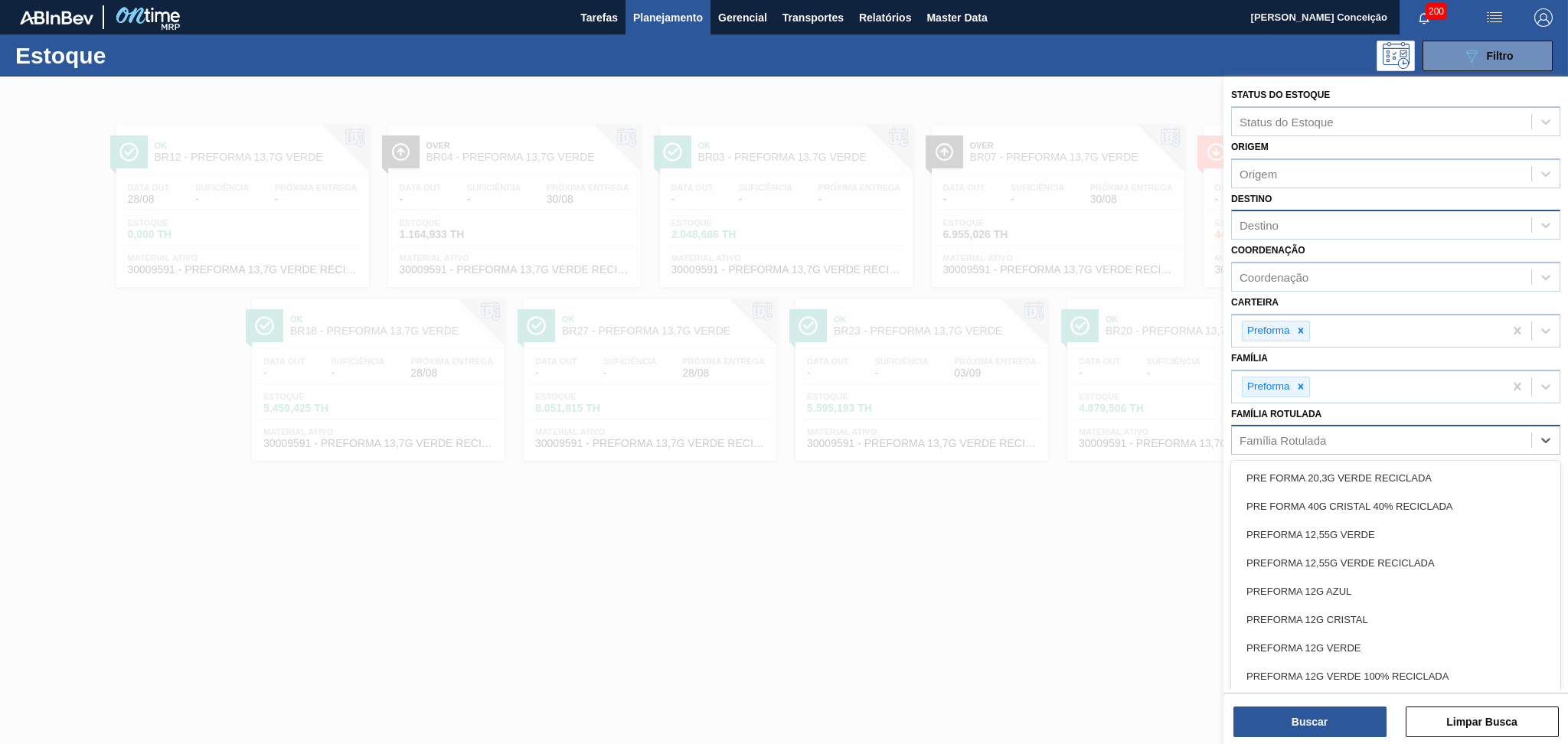
click at [1279, 436] on div "Família Rotulada" at bounding box center [1283, 440] width 86 height 13
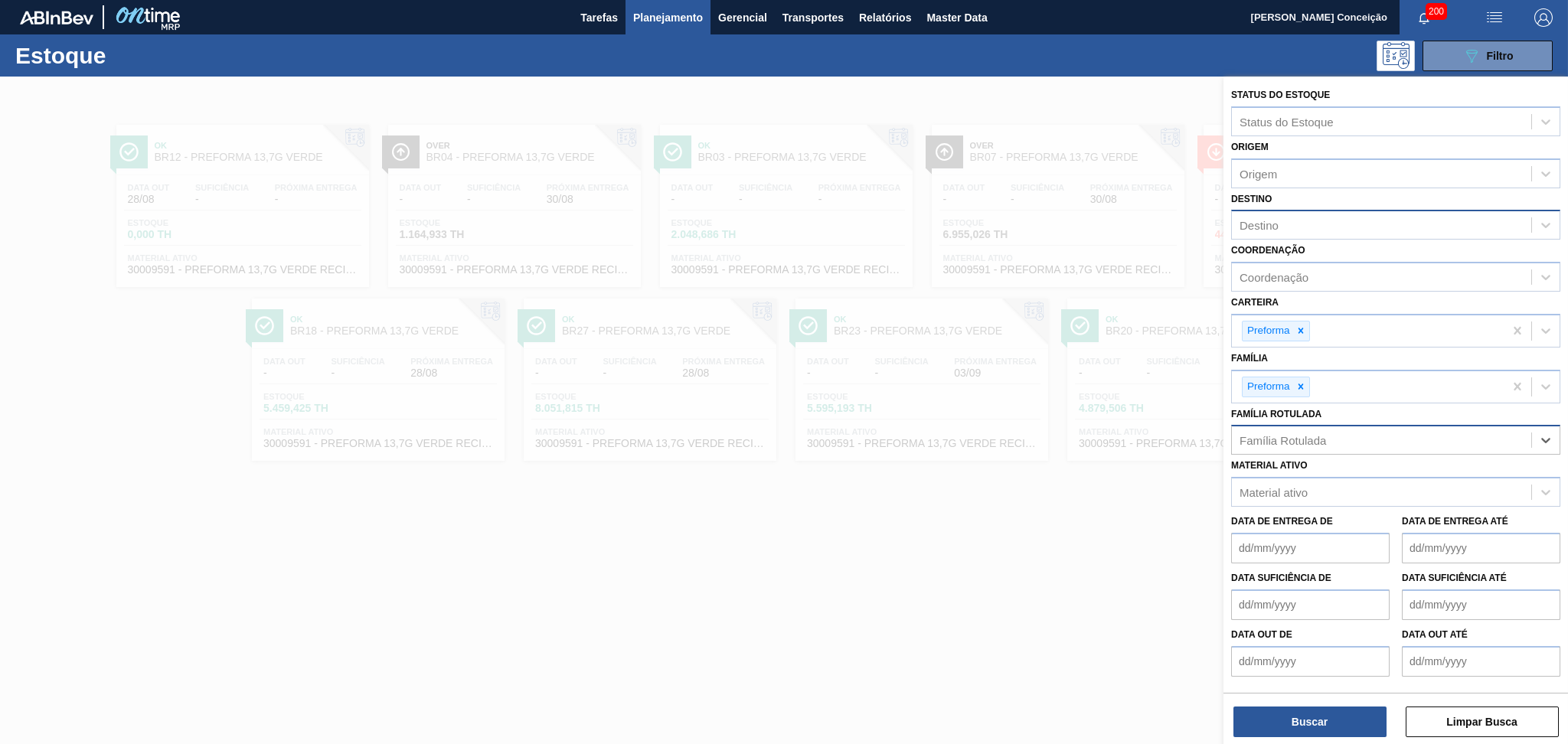
click at [1279, 436] on div "Família Rotulada" at bounding box center [1283, 440] width 86 height 13
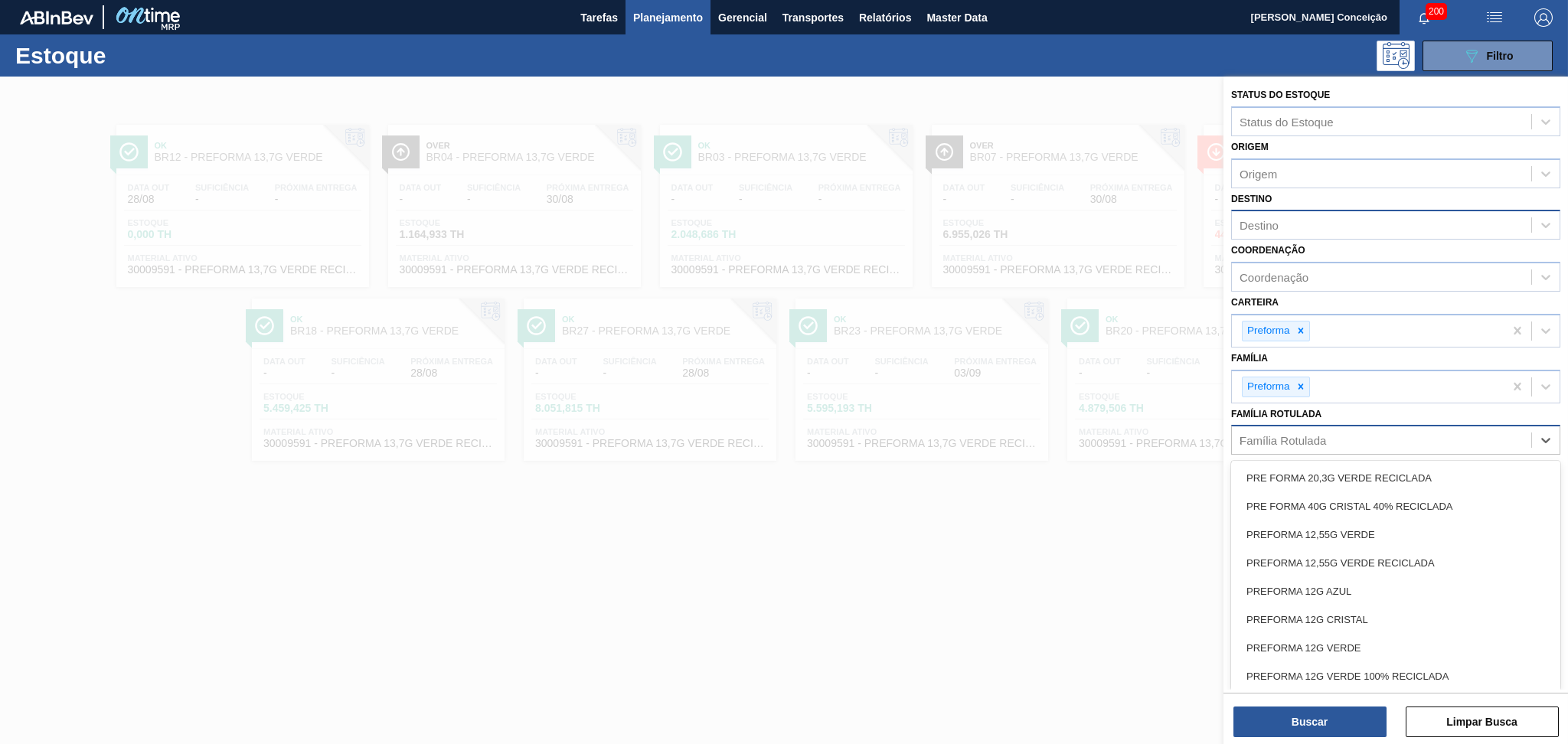
type Rotulada "50"
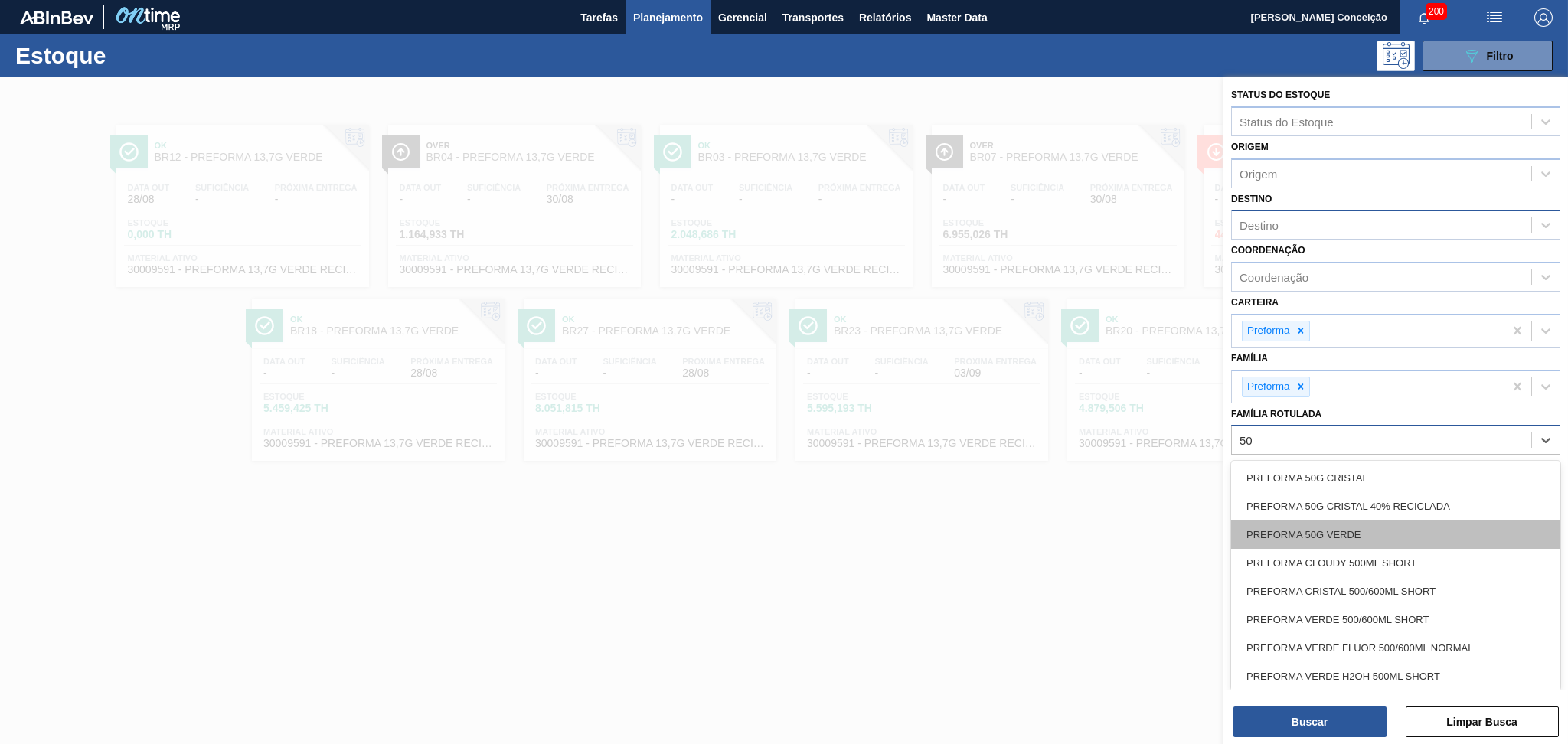
click at [1305, 527] on div "PREFORMA 50G VERDE" at bounding box center [1395, 535] width 329 height 28
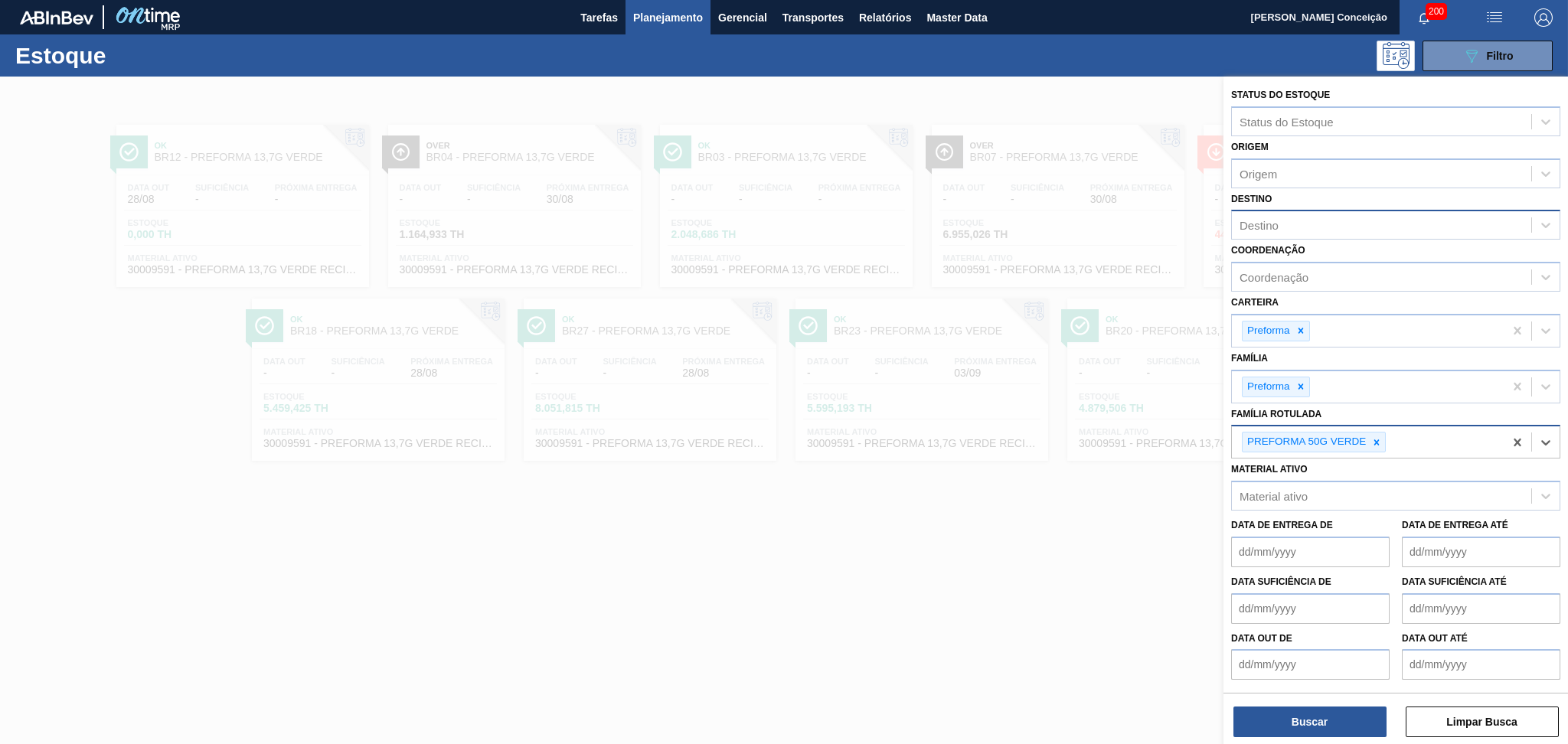
click at [1409, 435] on div "PREFORMA 50G VERDE" at bounding box center [1367, 442] width 271 height 31
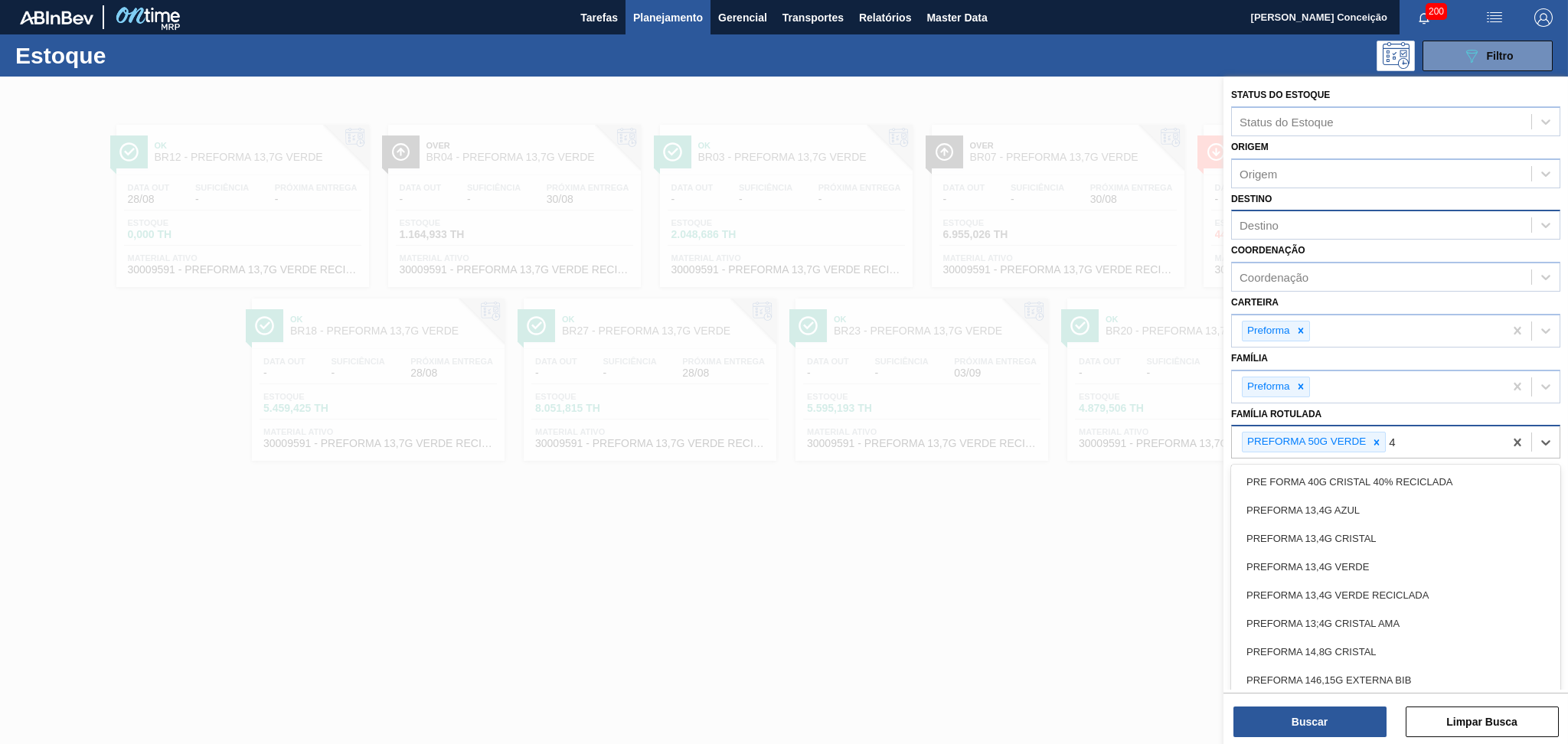
type Rotulada "48"
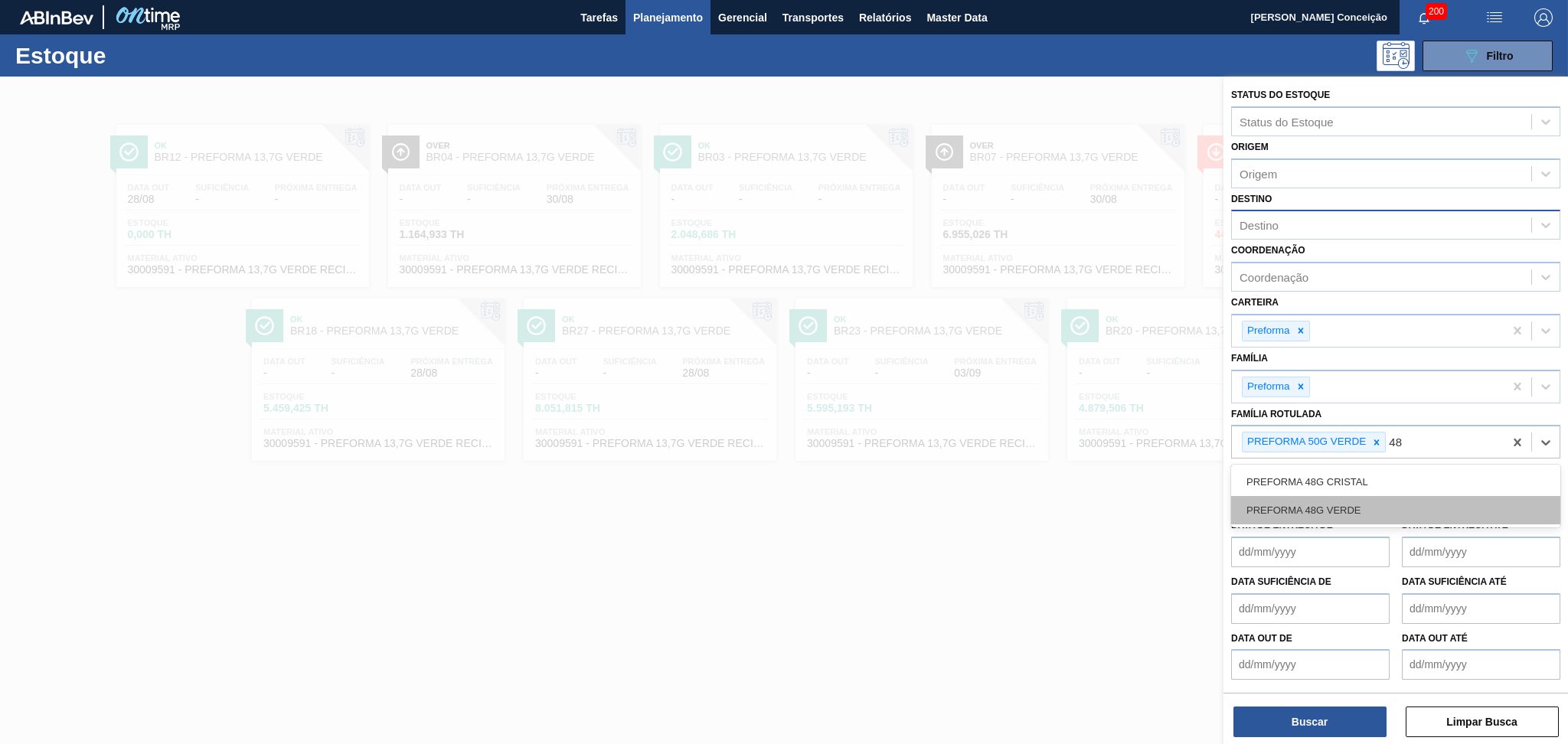
click at [1377, 508] on div "PREFORMA 48G VERDE" at bounding box center [1395, 510] width 329 height 28
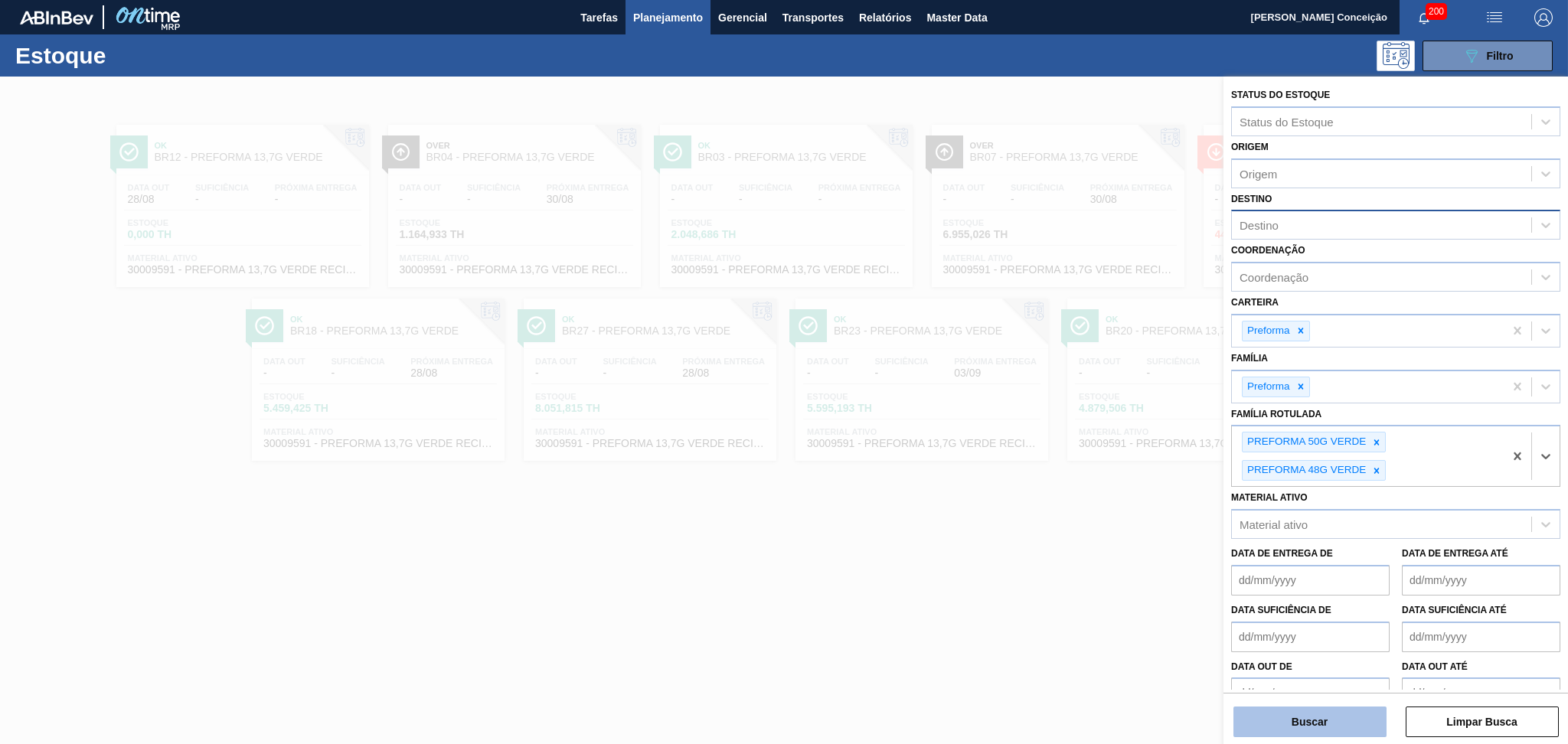
click at [1316, 716] on button "Buscar" at bounding box center [1309, 722] width 153 height 30
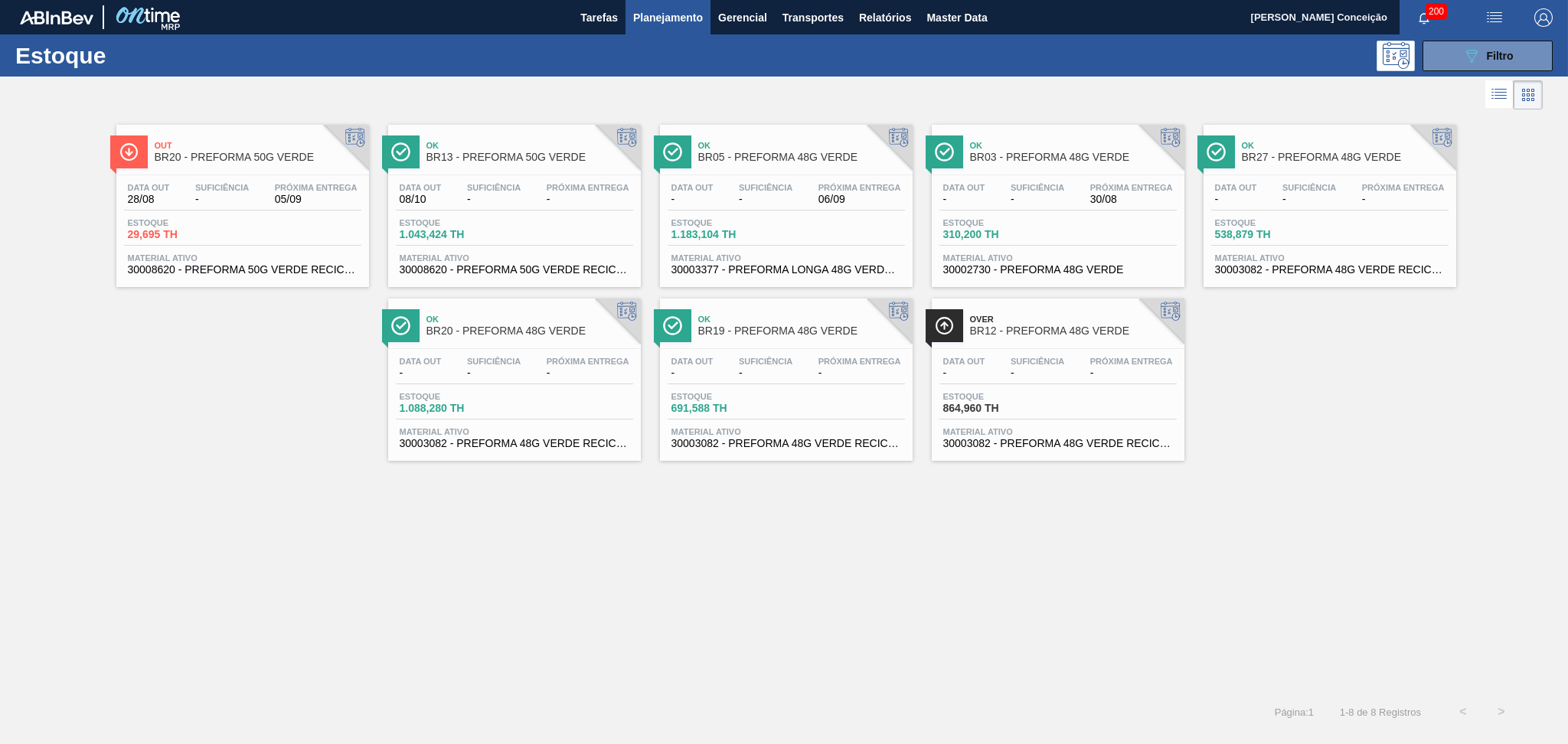
click at [1093, 527] on div "Out BR20 - PREFORMA 50G VERDE Data out 28/08 Suficiência - Próxima Entrega 05/0…" at bounding box center [784, 404] width 1568 height 580
click at [982, 496] on div "Out BR20 - PREFORMA 50G VERDE Data out 28/08 Suficiência - Próxima Entrega 05/0…" at bounding box center [784, 404] width 1568 height 580
click at [1498, 54] on span "Filtro" at bounding box center [1499, 55] width 27 height 12
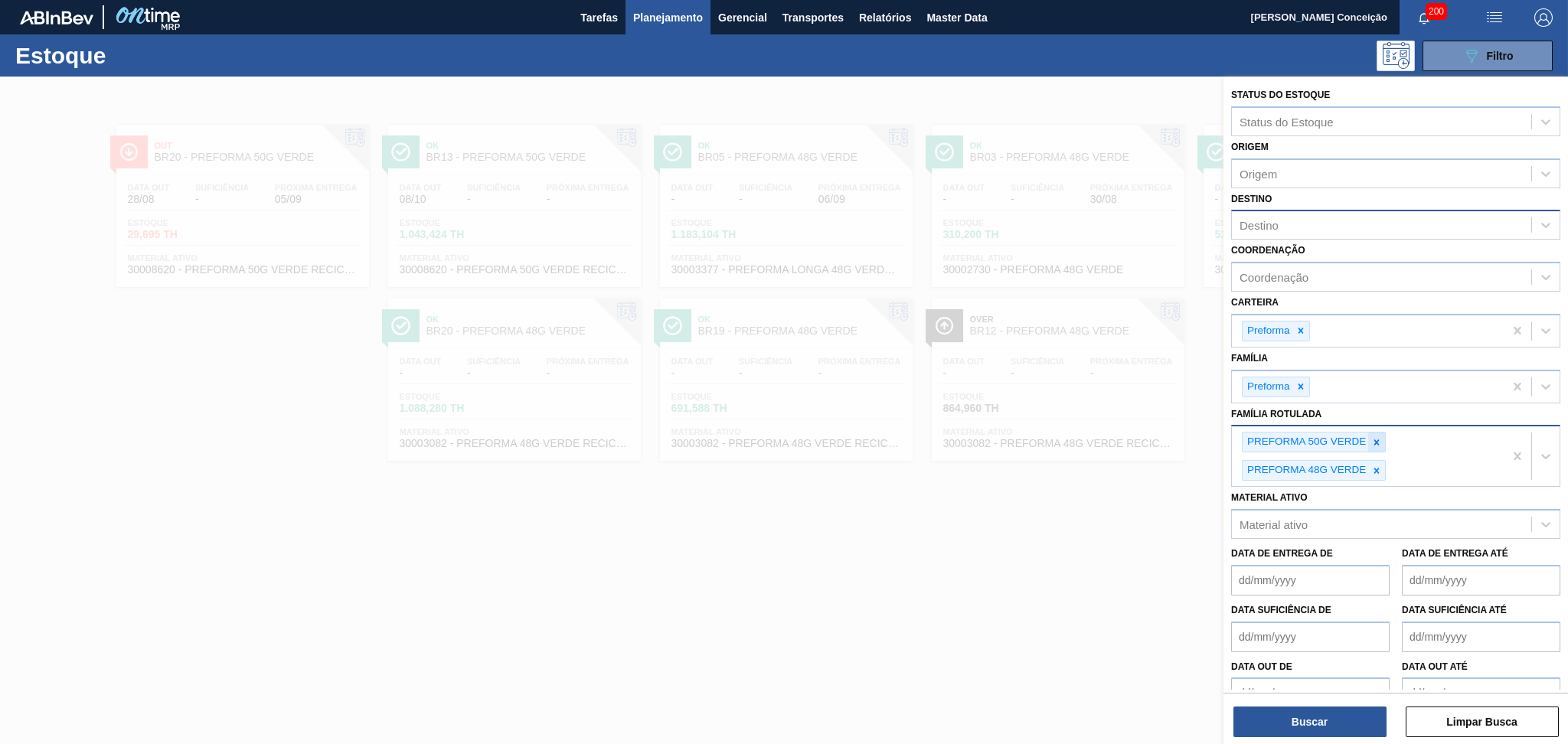
click at [1378, 443] on icon at bounding box center [1376, 443] width 11 height 11
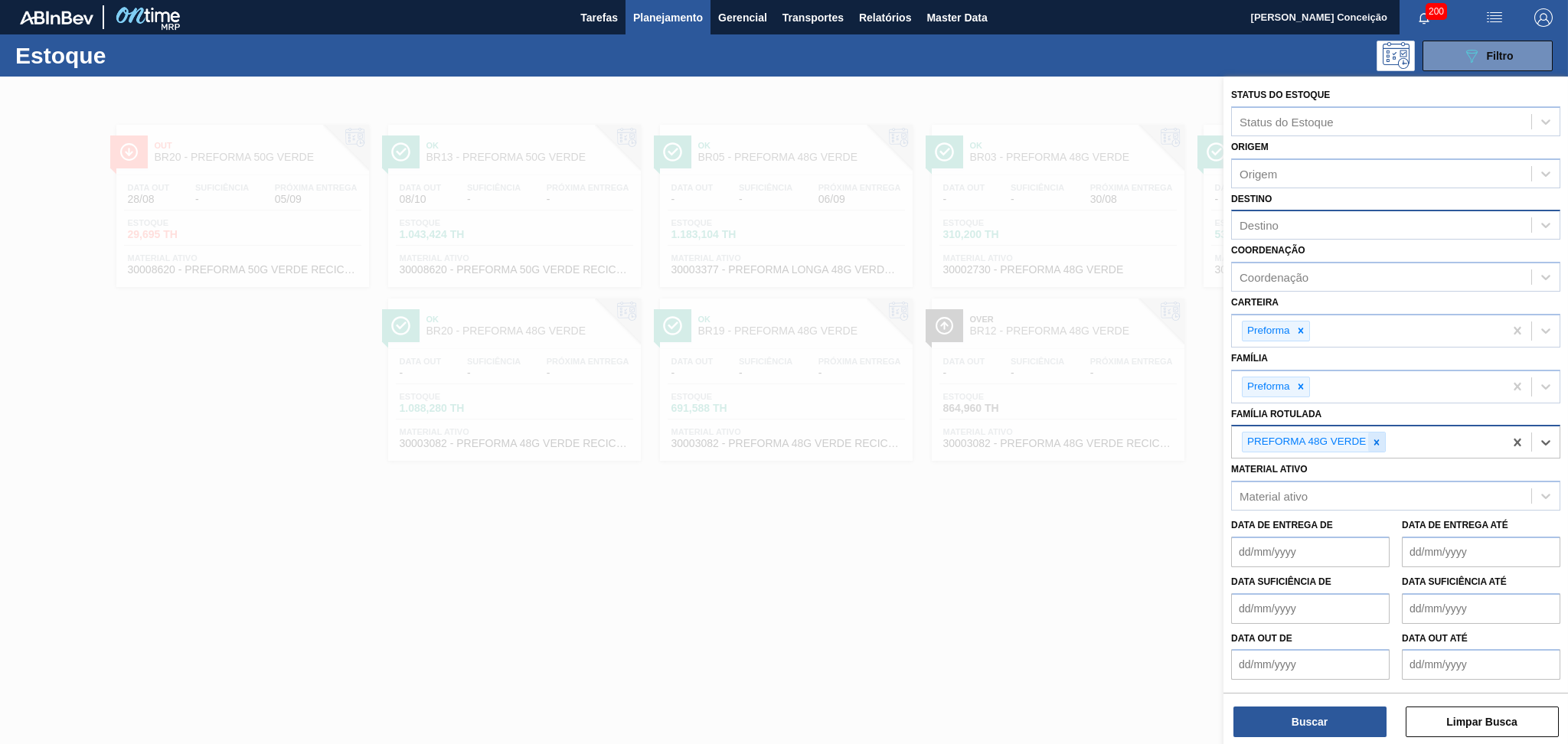
click at [1375, 439] on icon at bounding box center [1376, 443] width 11 height 11
click at [1375, 439] on div "Família Rotulada" at bounding box center [1381, 440] width 299 height 22
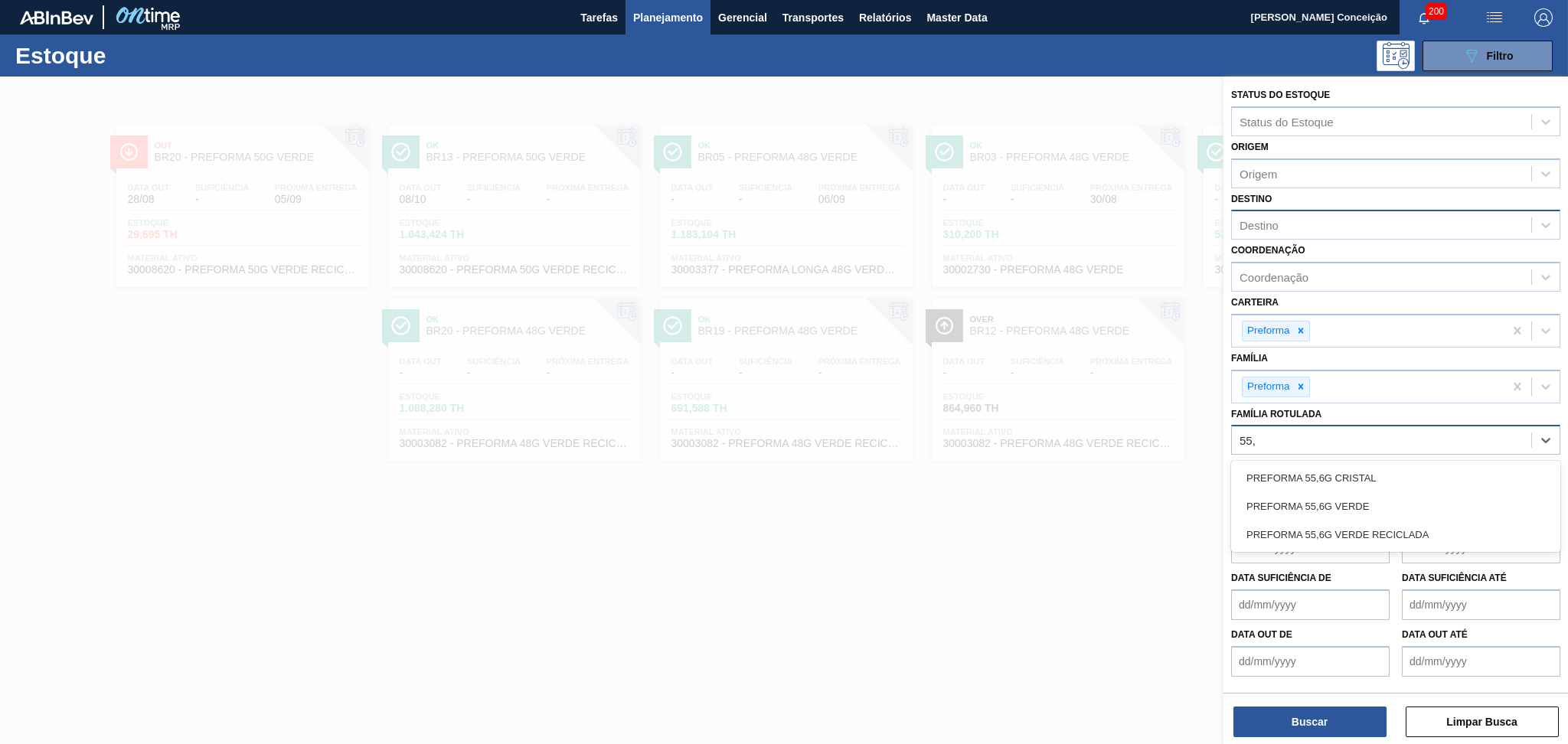
type Rotulada "55,6"
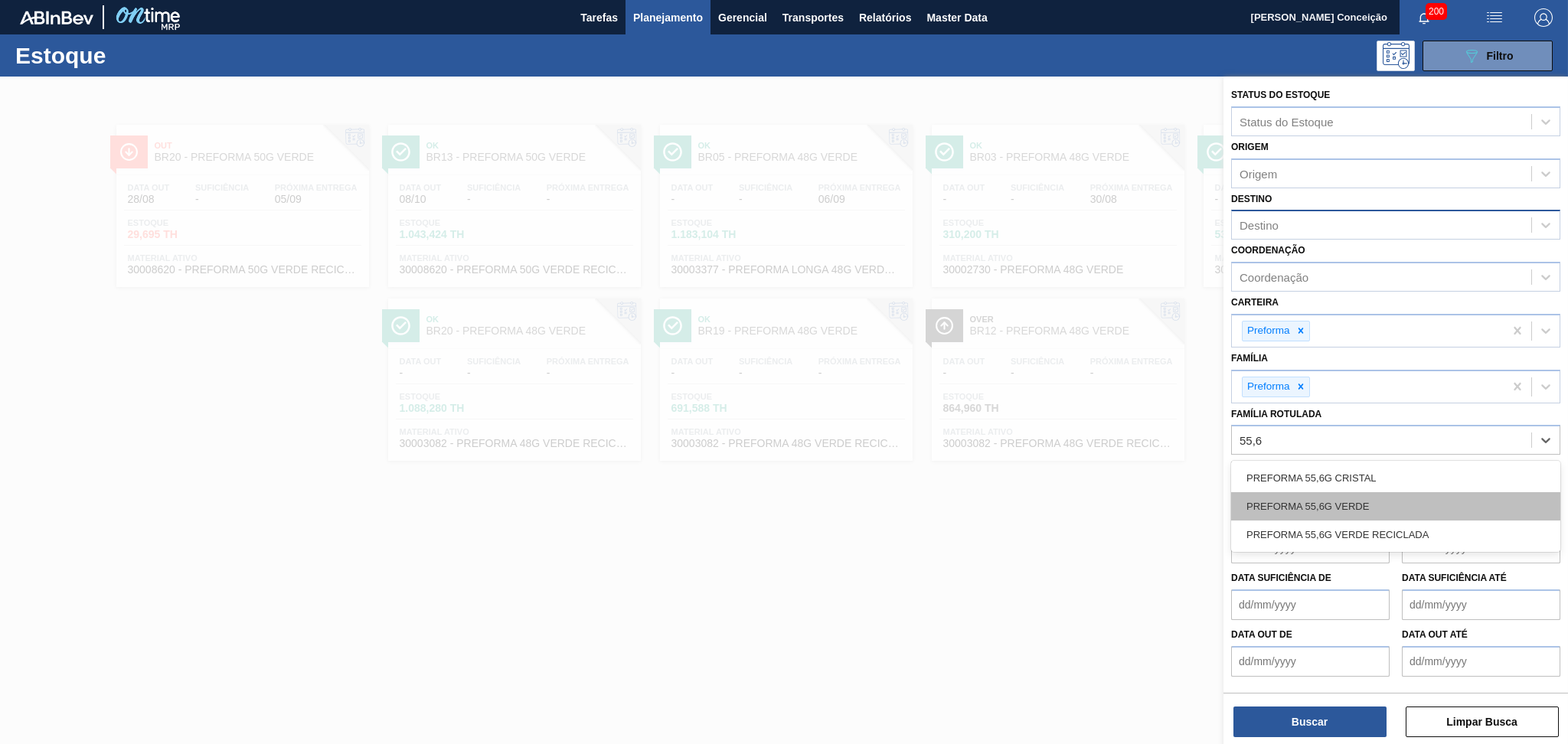
click at [1363, 494] on div "PREFORMA 55,6G VERDE" at bounding box center [1395, 506] width 329 height 28
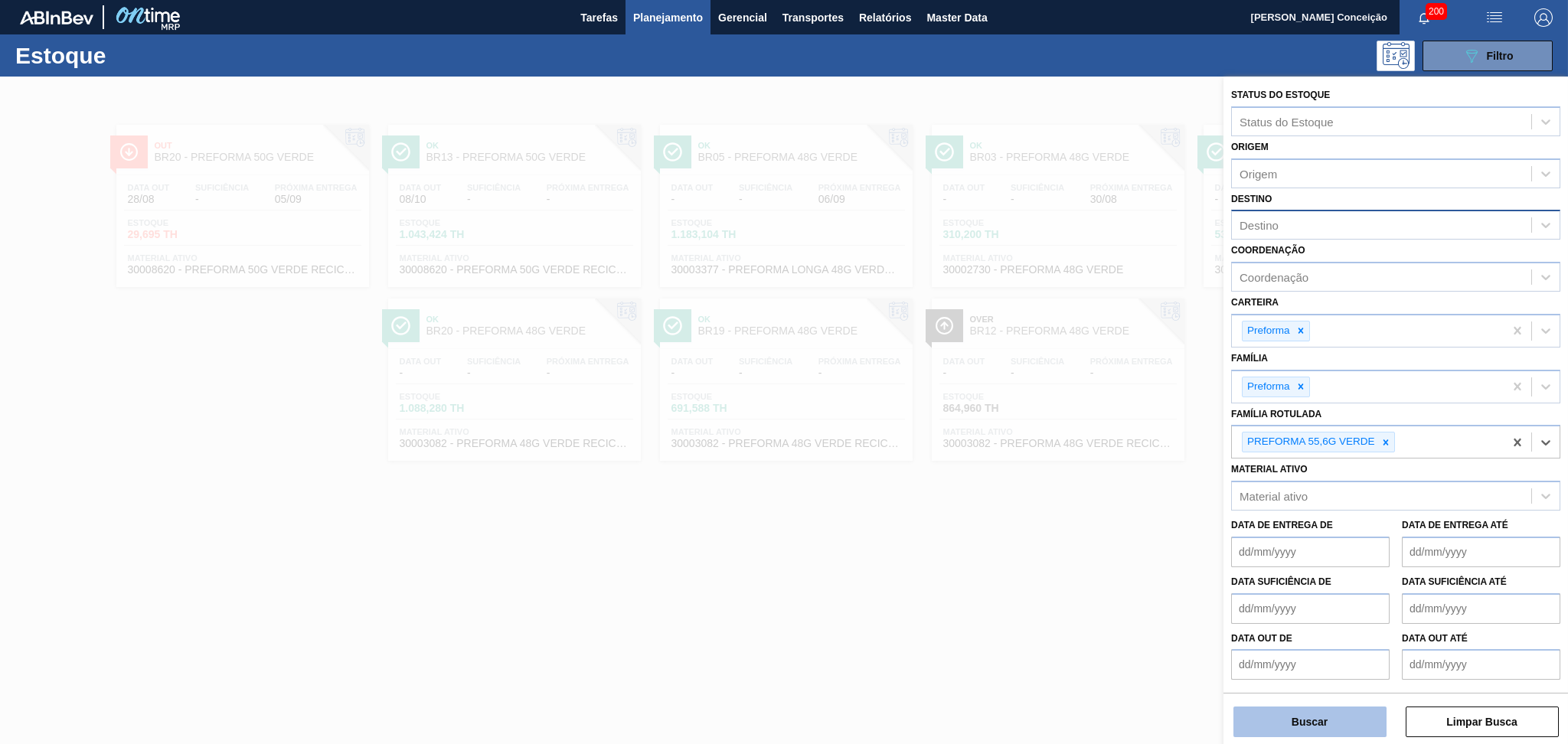
click at [1286, 711] on button "Buscar" at bounding box center [1309, 722] width 153 height 30
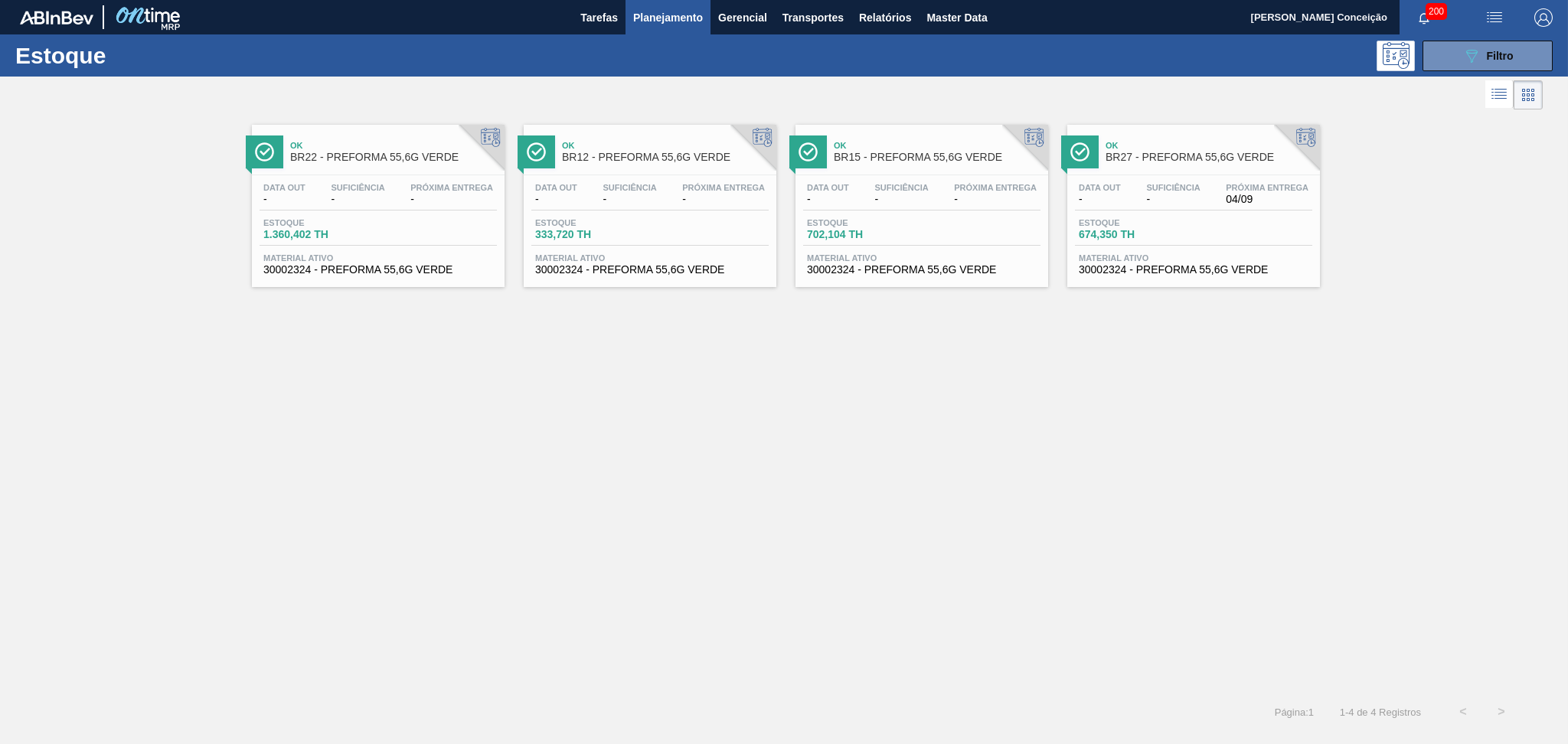
click at [693, 480] on div "Ok BR22 - PREFORMA 55,6G VERDE Data out - Suficiência - Próxima Entrega - Estoq…" at bounding box center [784, 404] width 1568 height 580
click at [369, 175] on div "Data out - Suficiência - Próxima Entrega - Estoque 1.360,402 TH Material ativo …" at bounding box center [378, 228] width 252 height 105
click at [912, 194] on span "-" at bounding box center [900, 199] width 53 height 12
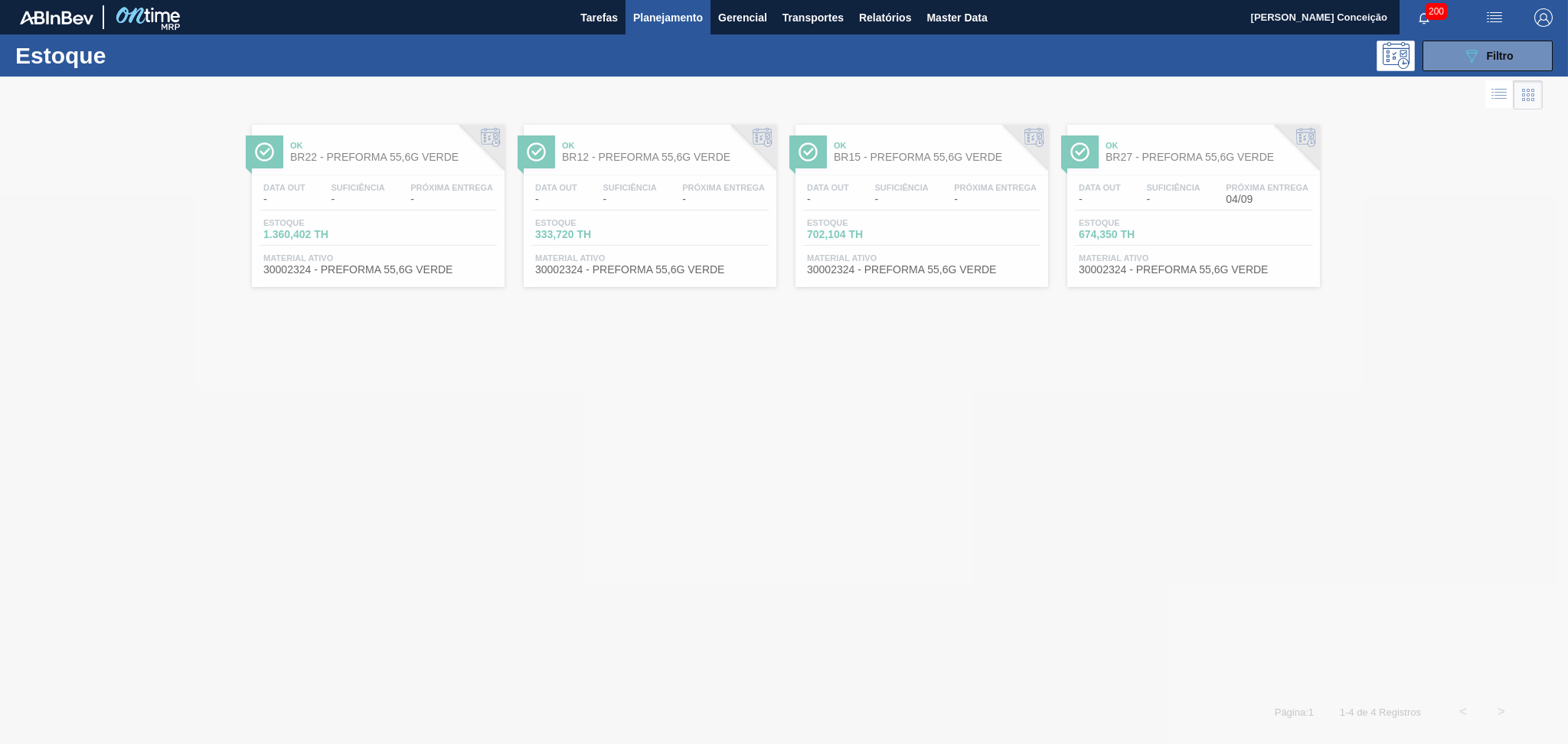
click at [870, 183] on div at bounding box center [784, 410] width 1568 height 668
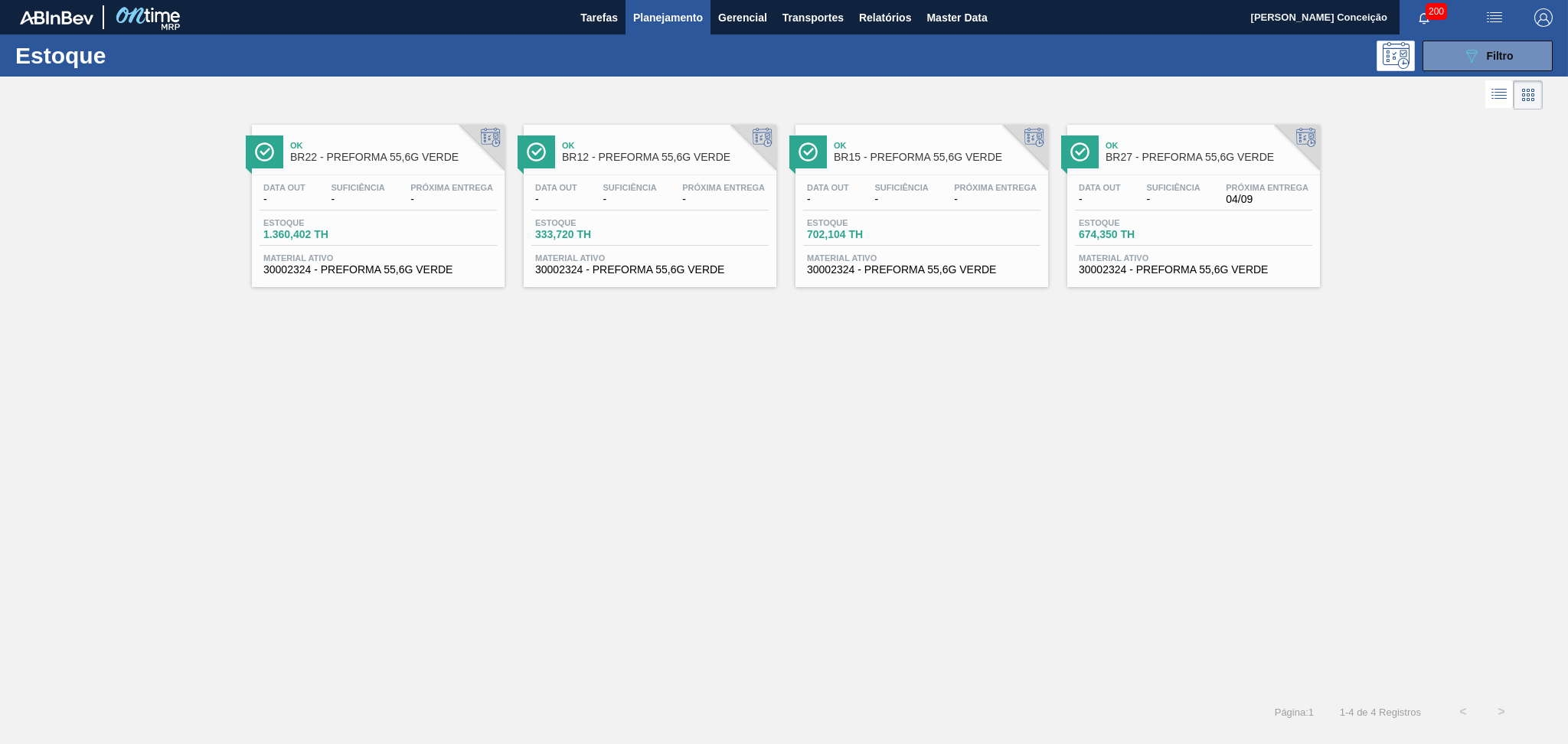
click at [900, 154] on span "BR15 - PREFORMA 55,6G VERDE" at bounding box center [936, 157] width 206 height 12
click at [647, 439] on div "Ok BR22 - PREFORMA 55,6G VERDE Data out - Suficiência - Próxima Entrega - Estoq…" at bounding box center [784, 404] width 1568 height 580
click at [1251, 183] on span "Próxima Entrega" at bounding box center [1267, 188] width 83 height 9
click at [629, 154] on span "BR12 - PREFORMA 55,6G VERDE" at bounding box center [665, 157] width 206 height 12
click at [718, 400] on div "Ok BR22 - PREFORMA 55,6G VERDE Data out - Suficiência - Próxima Entrega - Estoq…" at bounding box center [784, 404] width 1568 height 580
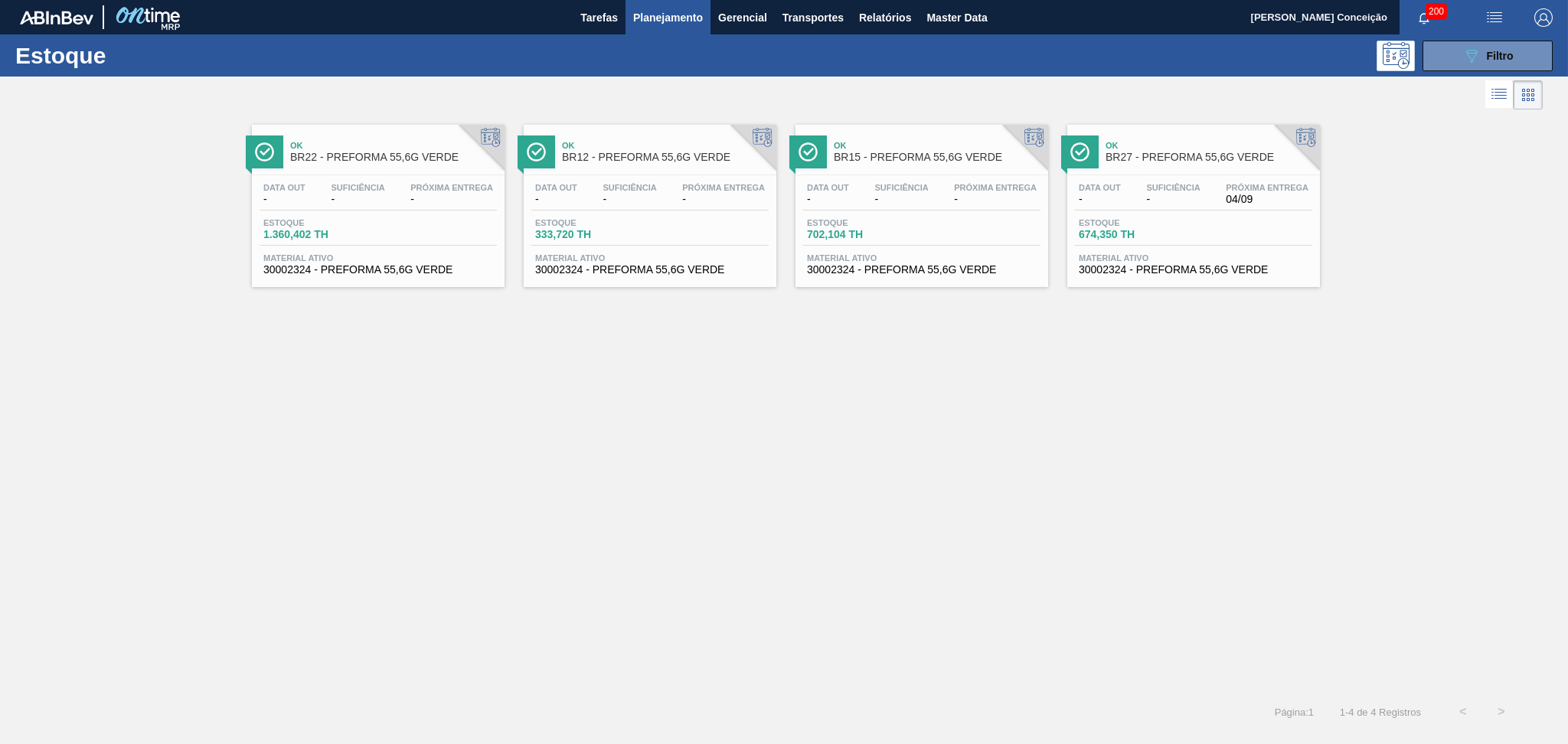
click at [1402, 183] on div "Ok BR22 - PREFORMA 55,6G VERDE Data out - Suficiência - Próxima Entrega - Estoq…" at bounding box center [784, 201] width 1568 height 174
click at [707, 410] on div "Ok BR22 - PREFORMA 55,6G VERDE Data out - Suficiência - Próxima Entrega - Estoq…" at bounding box center [784, 404] width 1568 height 580
click at [1463, 59] on icon "089F7B8B-B2A5-4AFE-B5C0-19BA573D28AC" at bounding box center [1472, 56] width 18 height 18
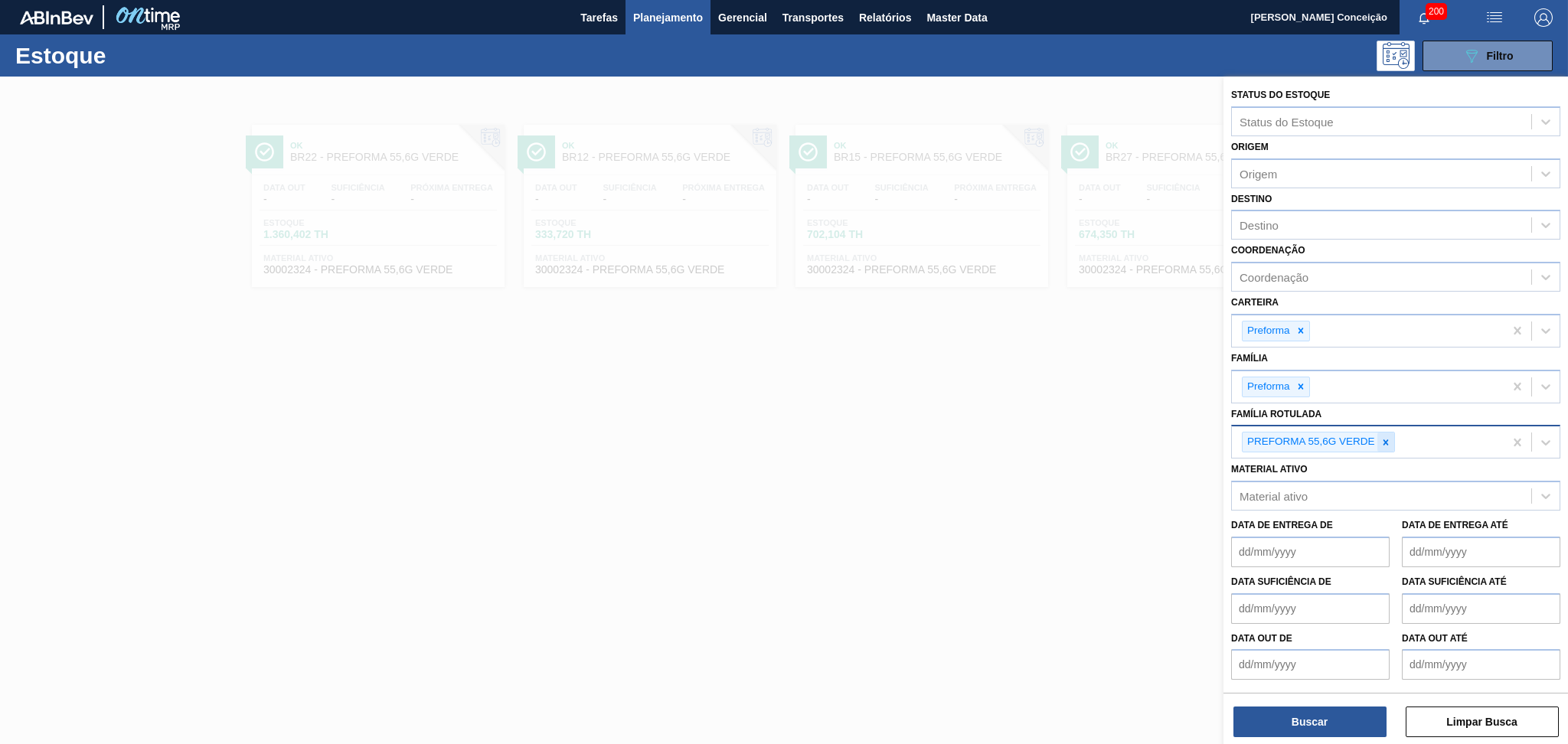
click at [1383, 441] on icon at bounding box center [1386, 443] width 11 height 11
click at [1310, 435] on div "Família Rotulada" at bounding box center [1283, 440] width 86 height 13
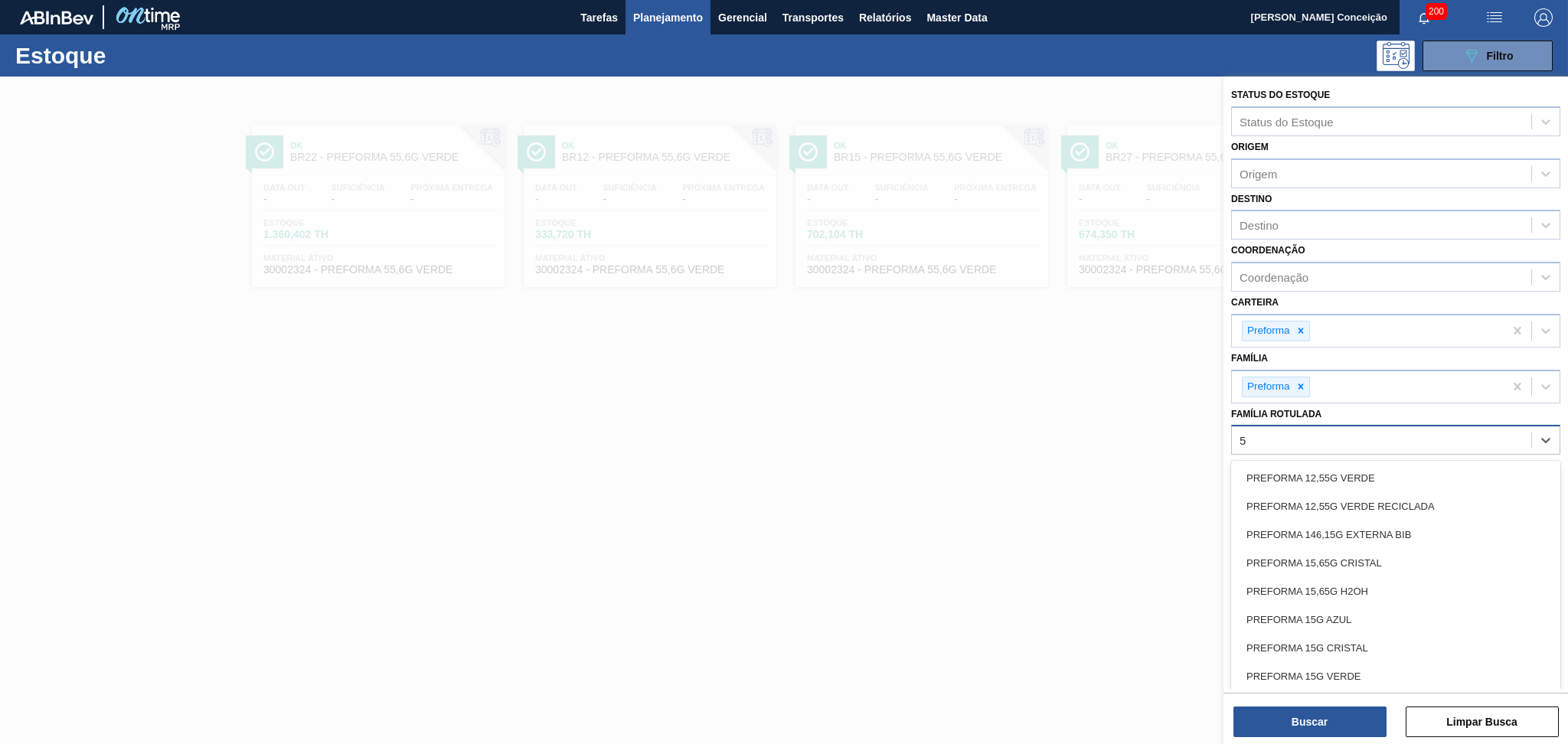
type Rotulada "50"
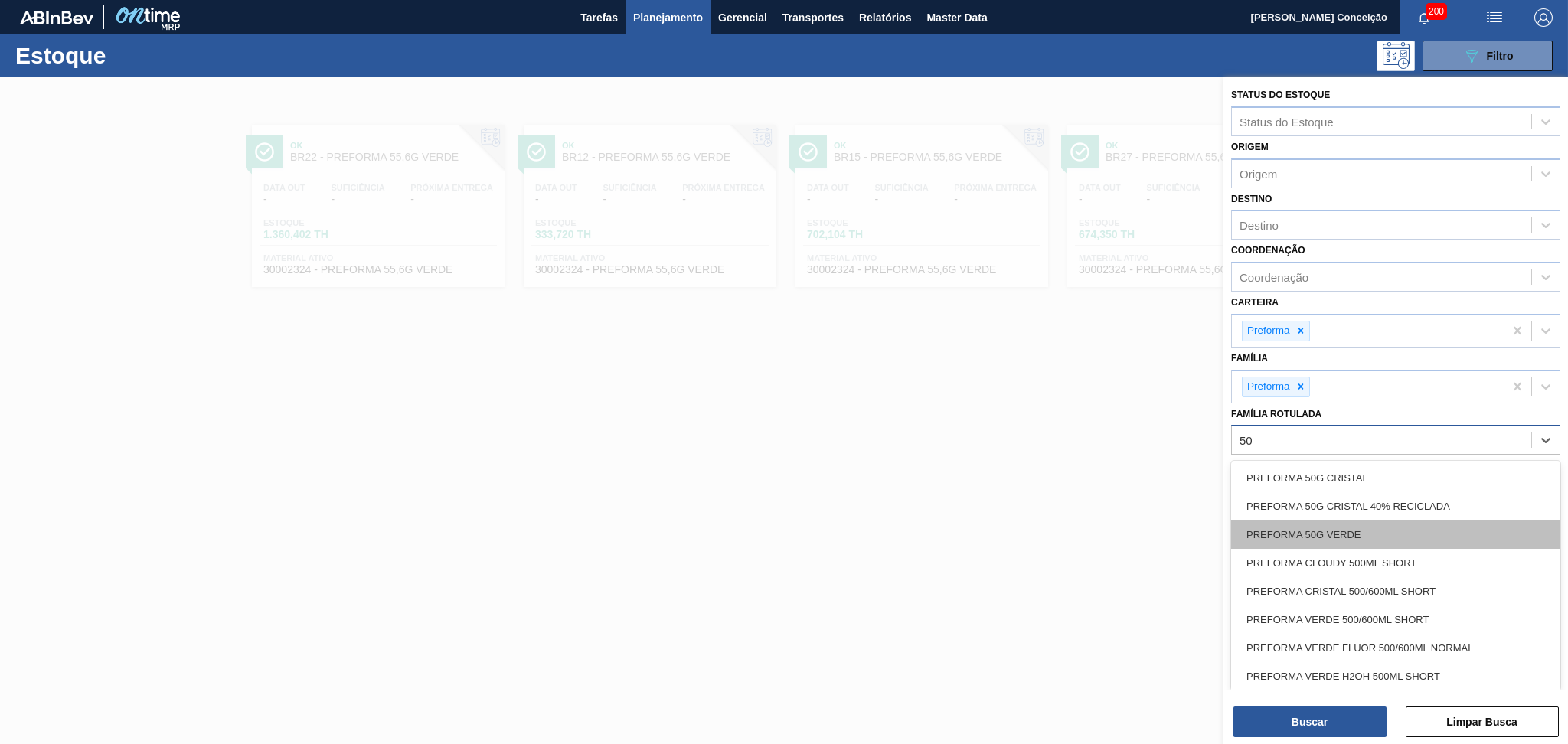
click at [1332, 532] on div "PREFORMA 50G VERDE" at bounding box center [1395, 535] width 329 height 28
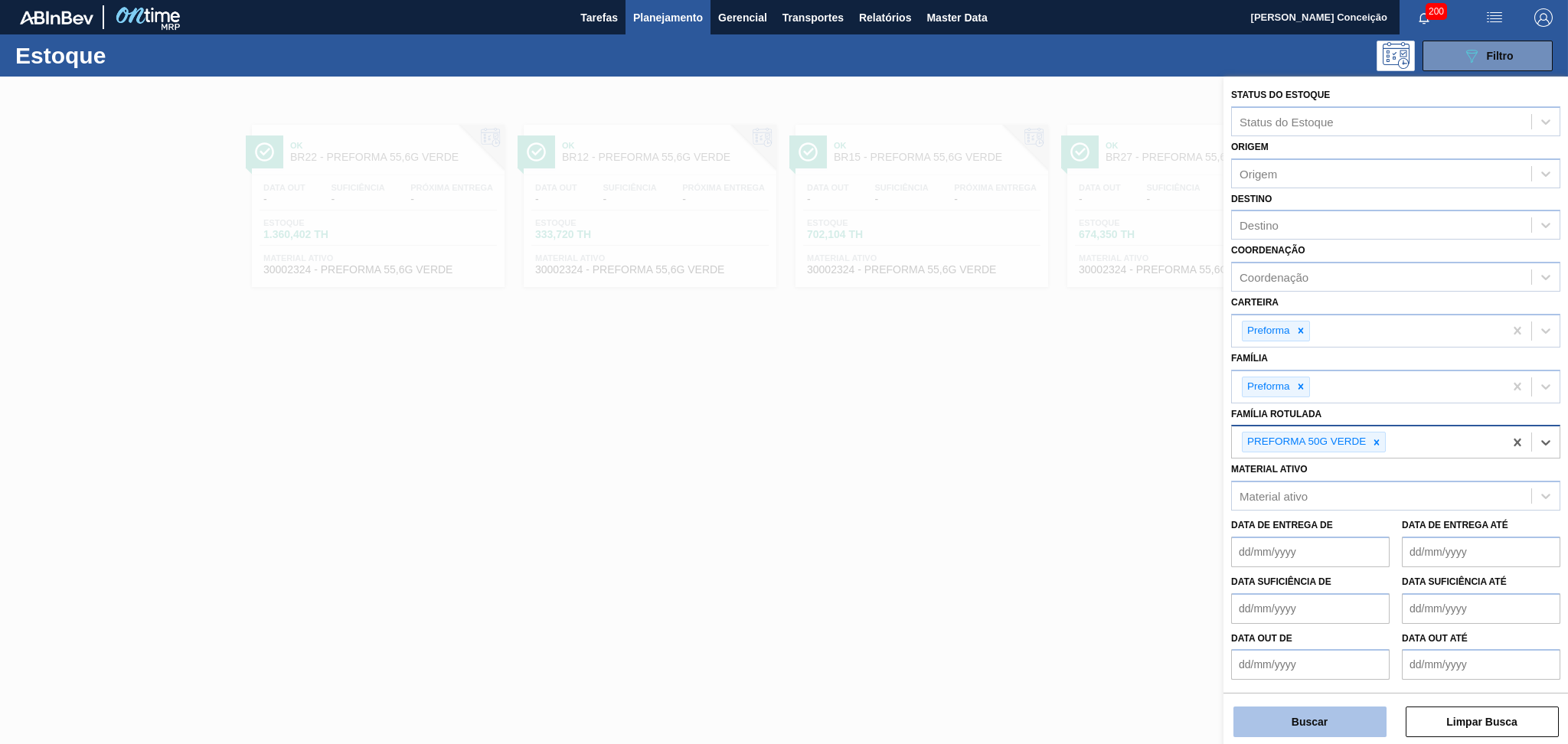
click at [1319, 721] on button "Buscar" at bounding box center [1309, 722] width 153 height 30
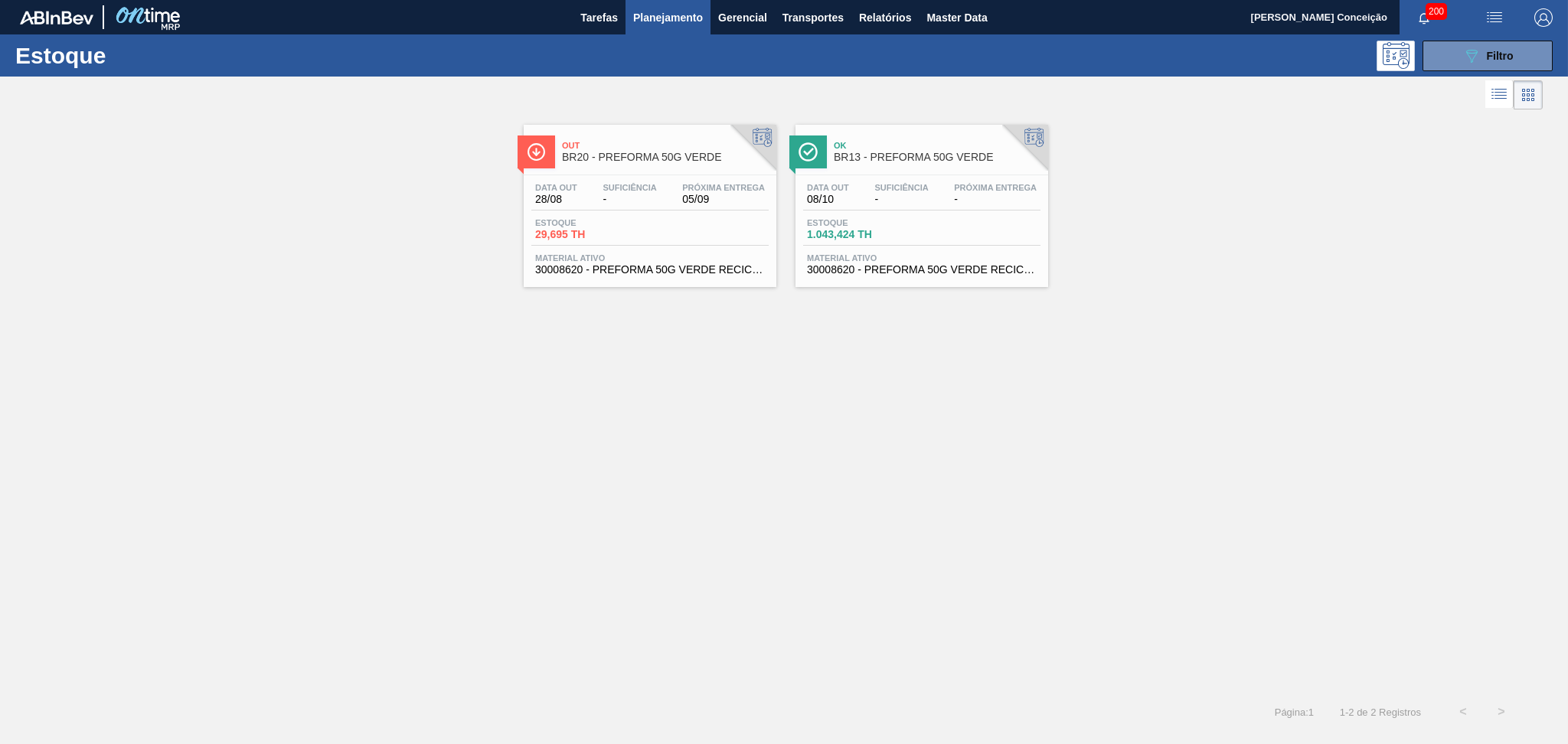
click at [779, 487] on div "Out BR20 - PREFORMA 50G VERDE Data out 28/08 Suficiência - Próxima Entrega 05/0…" at bounding box center [784, 404] width 1568 height 580
click at [717, 386] on div "Out BR20 - PREFORMA 50G VERDE Data out 28/08 Suficiência - Próxima Entrega 05/0…" at bounding box center [784, 404] width 1568 height 580
click at [812, 480] on div "Out BR20 - PREFORMA 50G VERDE Data out 28/08 Suficiência - Próxima Entrega 05/0…" at bounding box center [784, 404] width 1568 height 580
click at [1471, 56] on icon "089F7B8B-B2A5-4AFE-B5C0-19BA573D28AC" at bounding box center [1472, 56] width 18 height 18
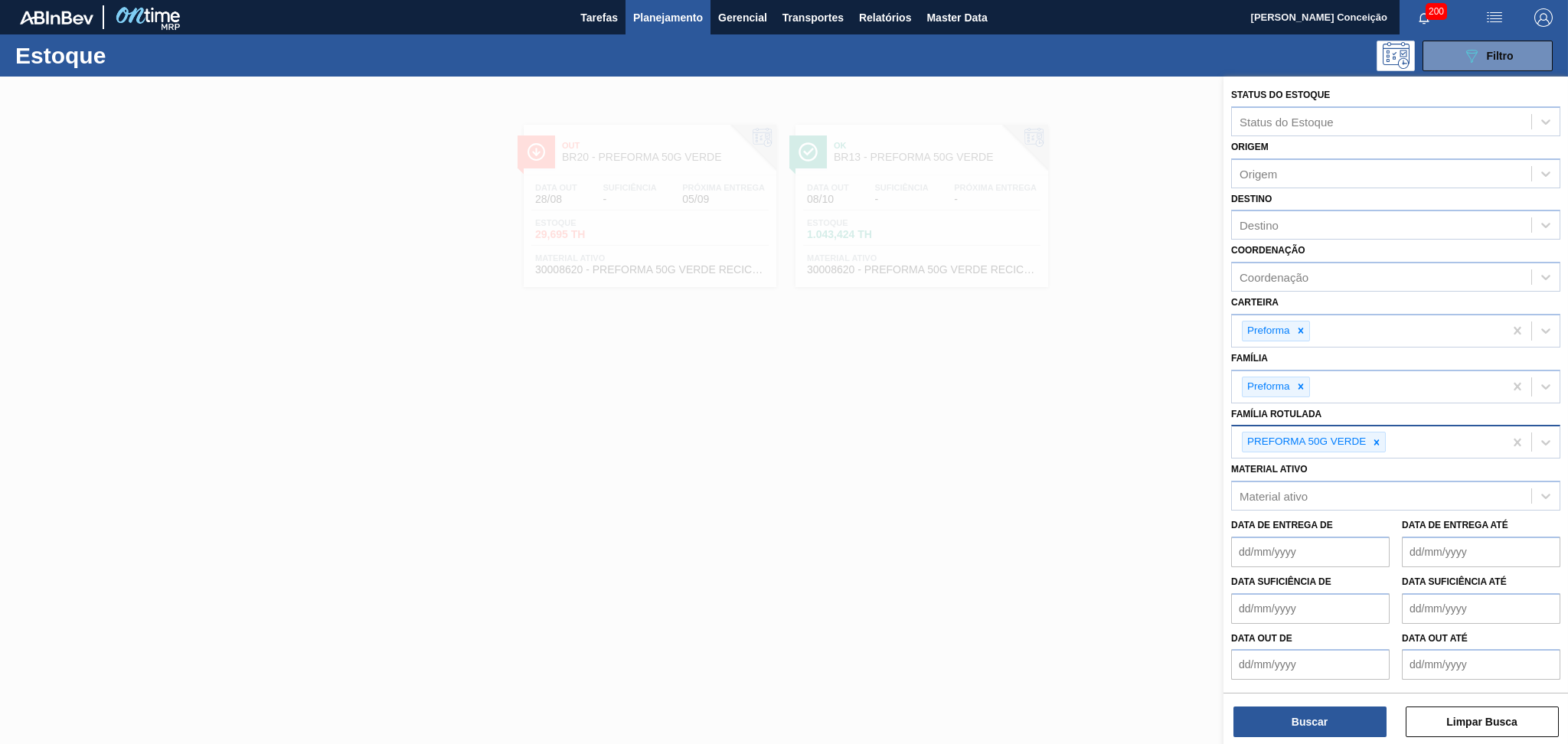
click at [1419, 435] on div "PREFORMA 50G VERDE" at bounding box center [1367, 442] width 271 height 31
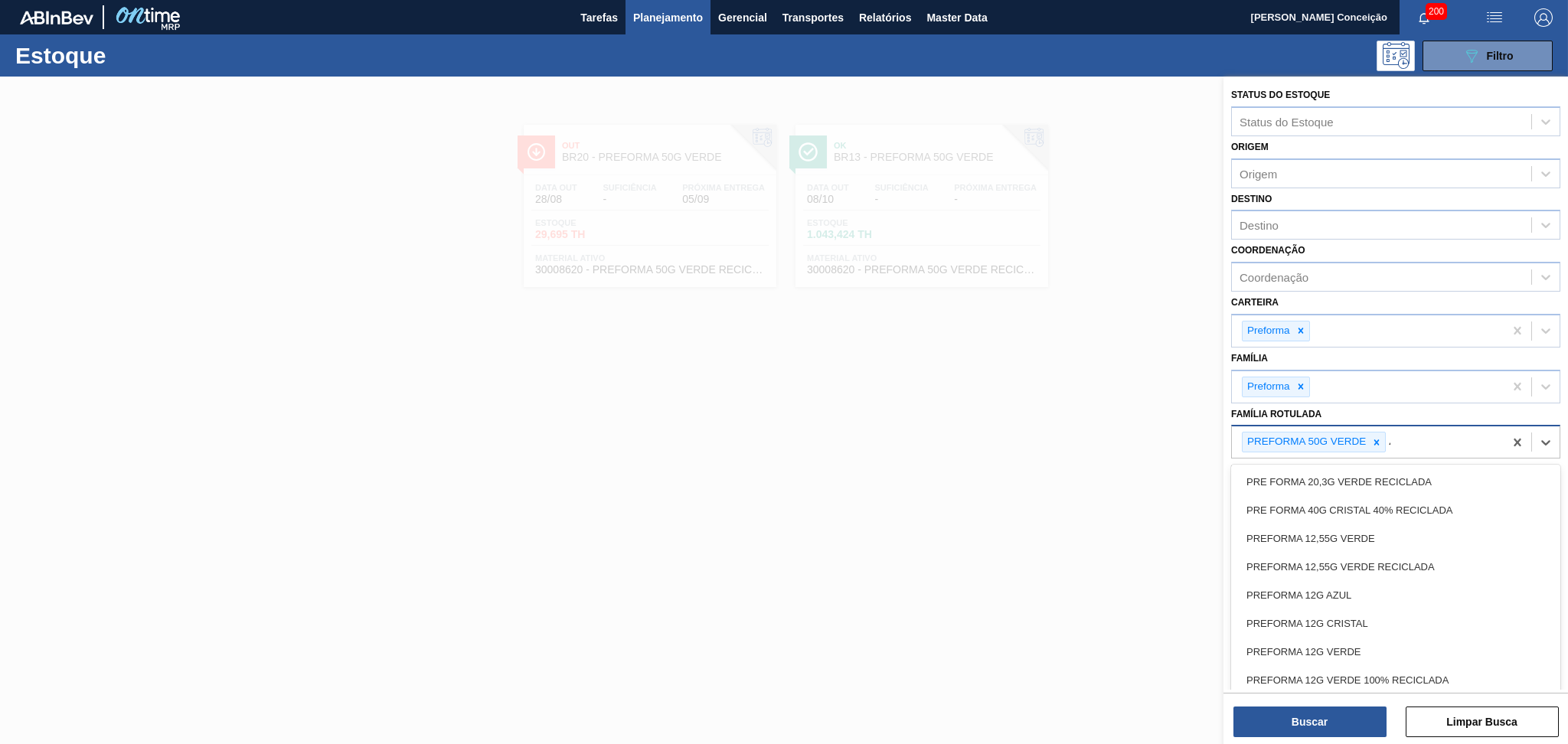
type Rotulada "48"
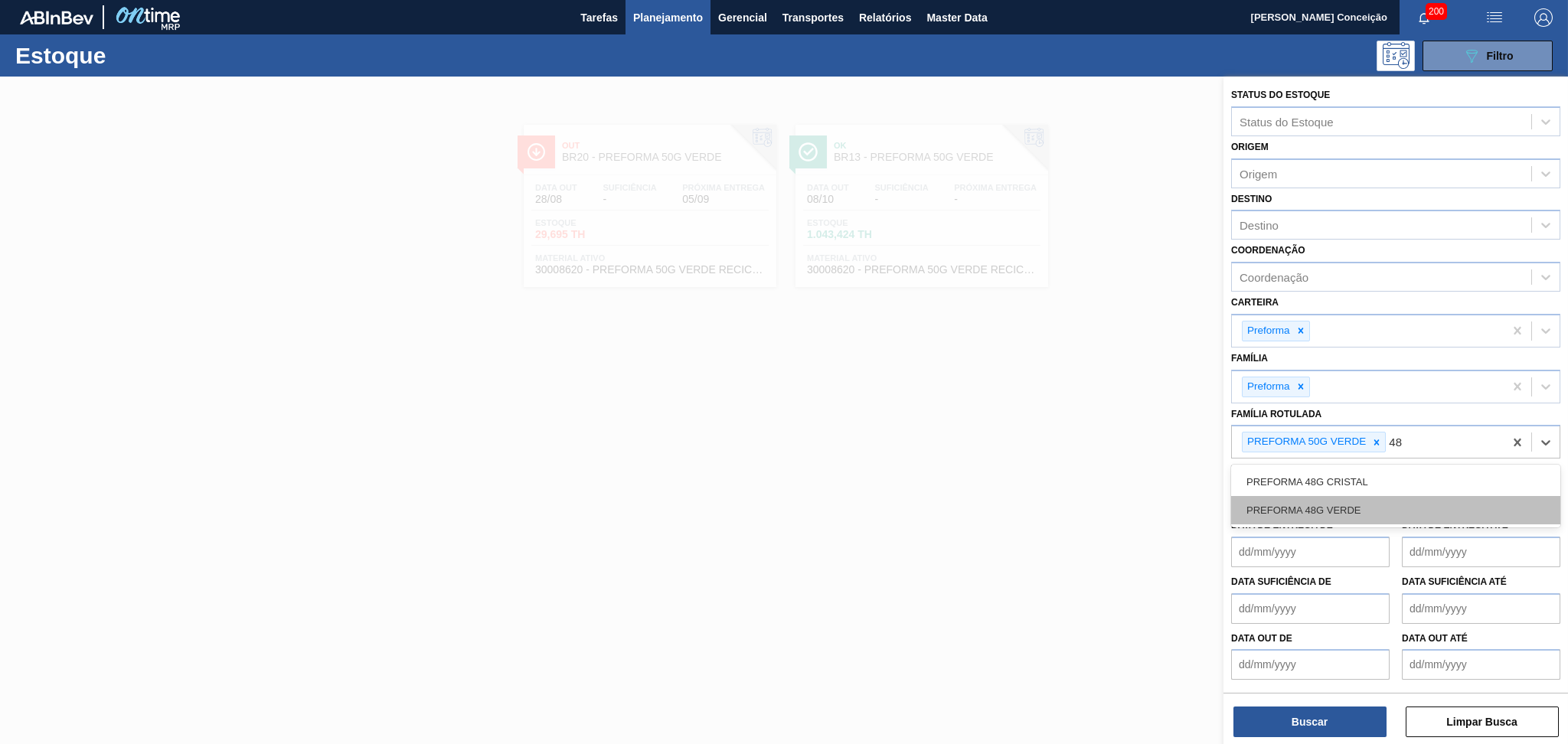
click at [1307, 512] on div "PREFORMA 48G VERDE" at bounding box center [1395, 510] width 329 height 28
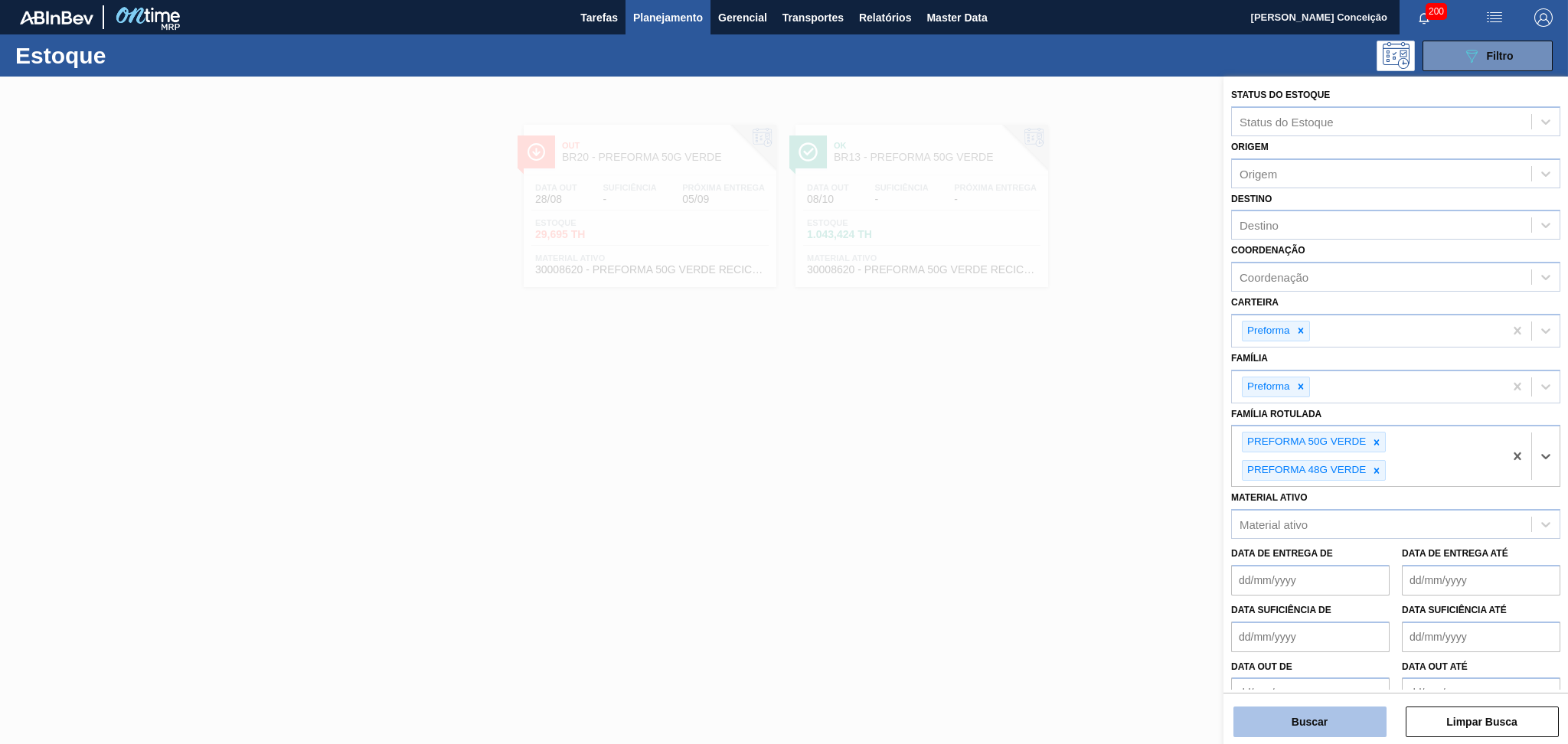
click at [1332, 714] on button "Buscar" at bounding box center [1309, 722] width 153 height 30
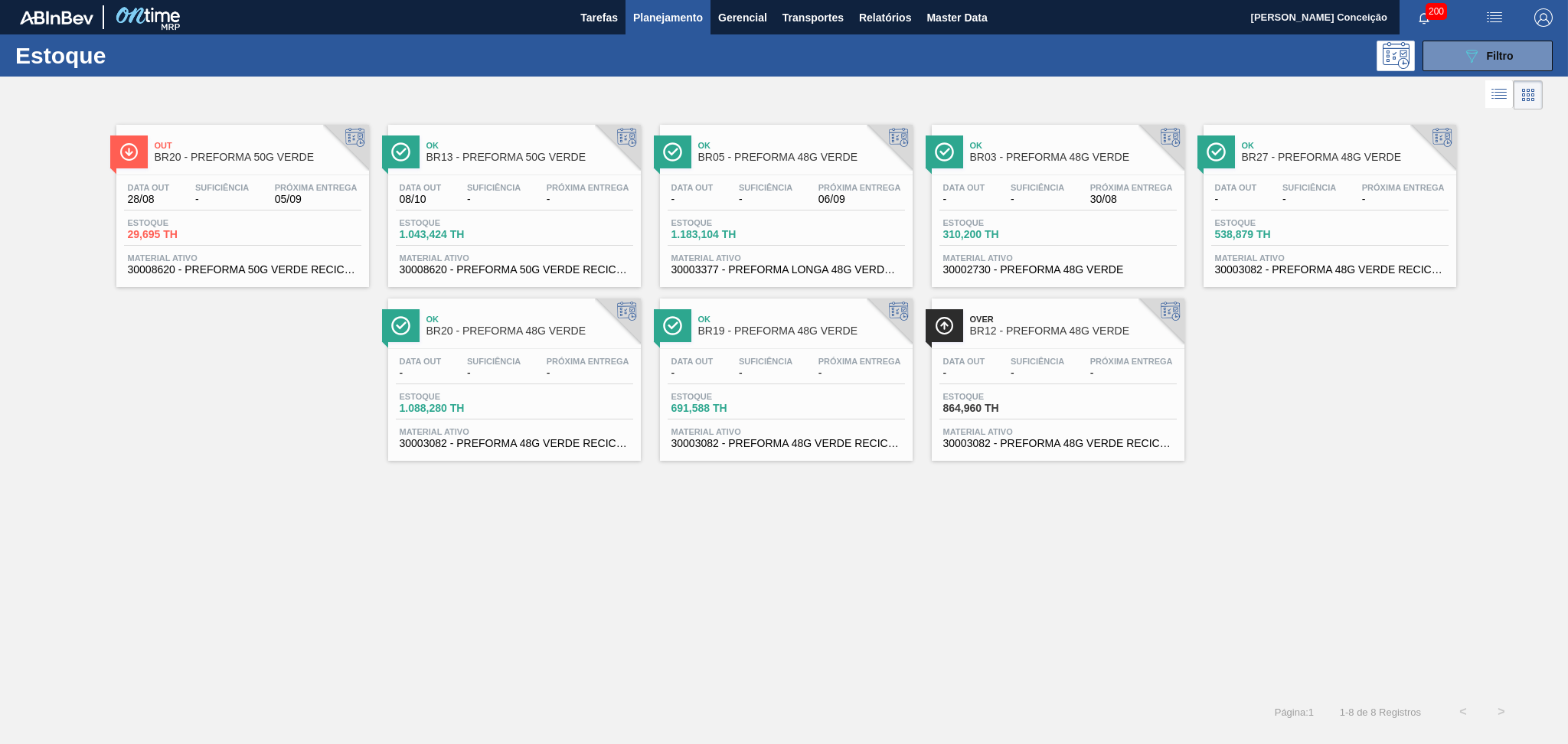
click at [210, 360] on div "Out BR20 - PREFORMA 50G VERDE Data out 28/08 Suficiência - Próxima Entrega 05/0…" at bounding box center [784, 287] width 1568 height 348
click at [253, 167] on div "Out BR20 - PREFORMA 50G VERDE" at bounding box center [258, 152] width 206 height 35
click at [543, 344] on div "Ok BR20 - PREFORMA 48G VERDE Data out - Suficiência - Próxima Entrega - Estoque…" at bounding box center [513, 380] width 252 height 162
click at [1036, 369] on span "-" at bounding box center [1037, 373] width 53 height 12
click at [1319, 176] on div "Data out - Suficiência - Próxima Entrega - Estoque 538,879 TH Material ativo 30…" at bounding box center [1329, 228] width 252 height 105
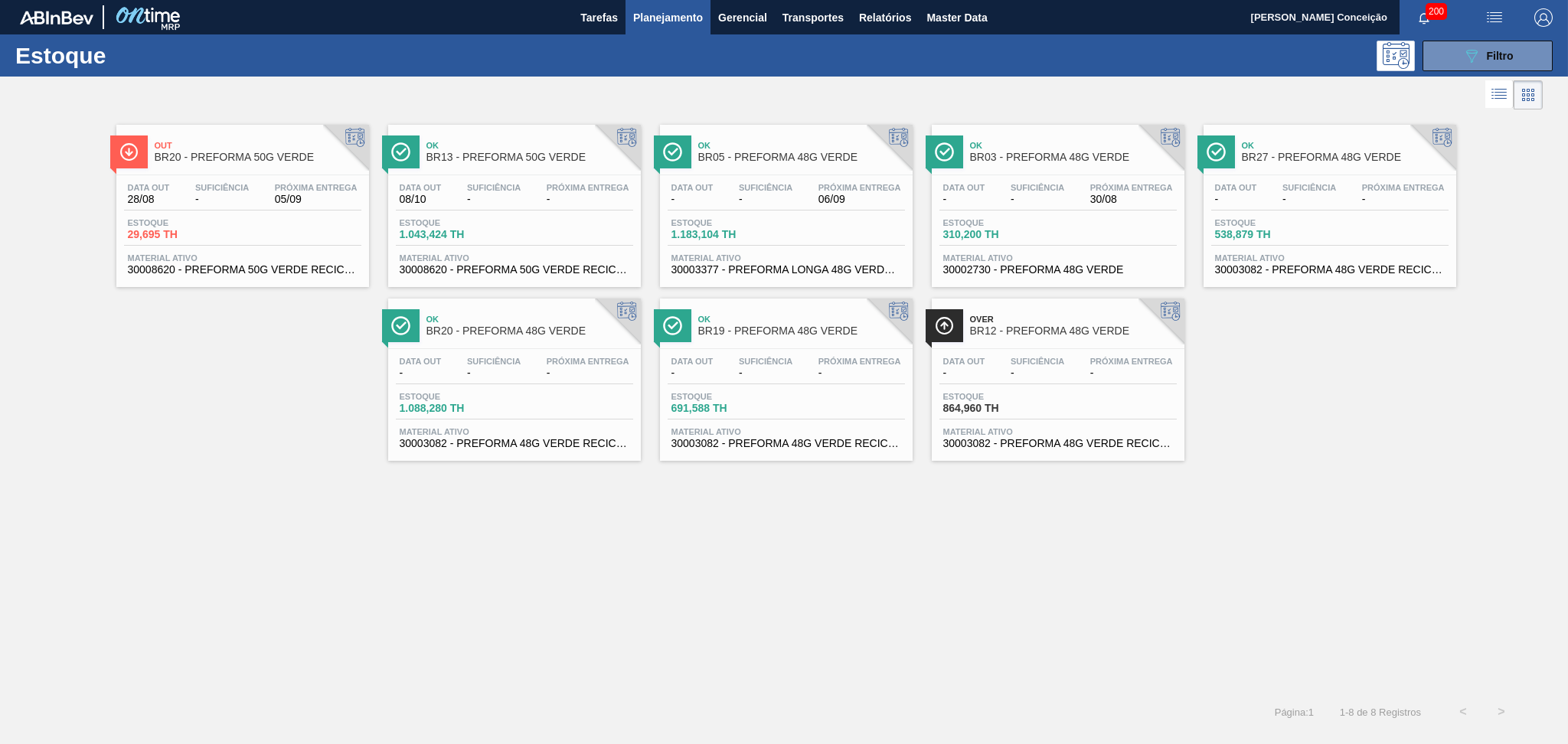
click at [1328, 422] on div "Out BR20 - PREFORMA 50G VERDE Data out 28/08 Suficiência - Próxima Entrega 05/0…" at bounding box center [784, 287] width 1568 height 348
click at [558, 176] on div "Data out 08/10 Suficiência - Próxima Entrega - Estoque 1.043,424 TH Material at…" at bounding box center [513, 228] width 252 height 105
click at [941, 524] on div "Out BR20 - PREFORMA 50G VERDE Data out 28/08 Suficiência - Próxima Entrega 05/0…" at bounding box center [784, 404] width 1568 height 580
click at [1100, 169] on div "Ok BR03 - PREFORMA 48G VERDE" at bounding box center [1073, 152] width 206 height 35
click at [1029, 189] on span "Suficiência" at bounding box center [1037, 188] width 53 height 9
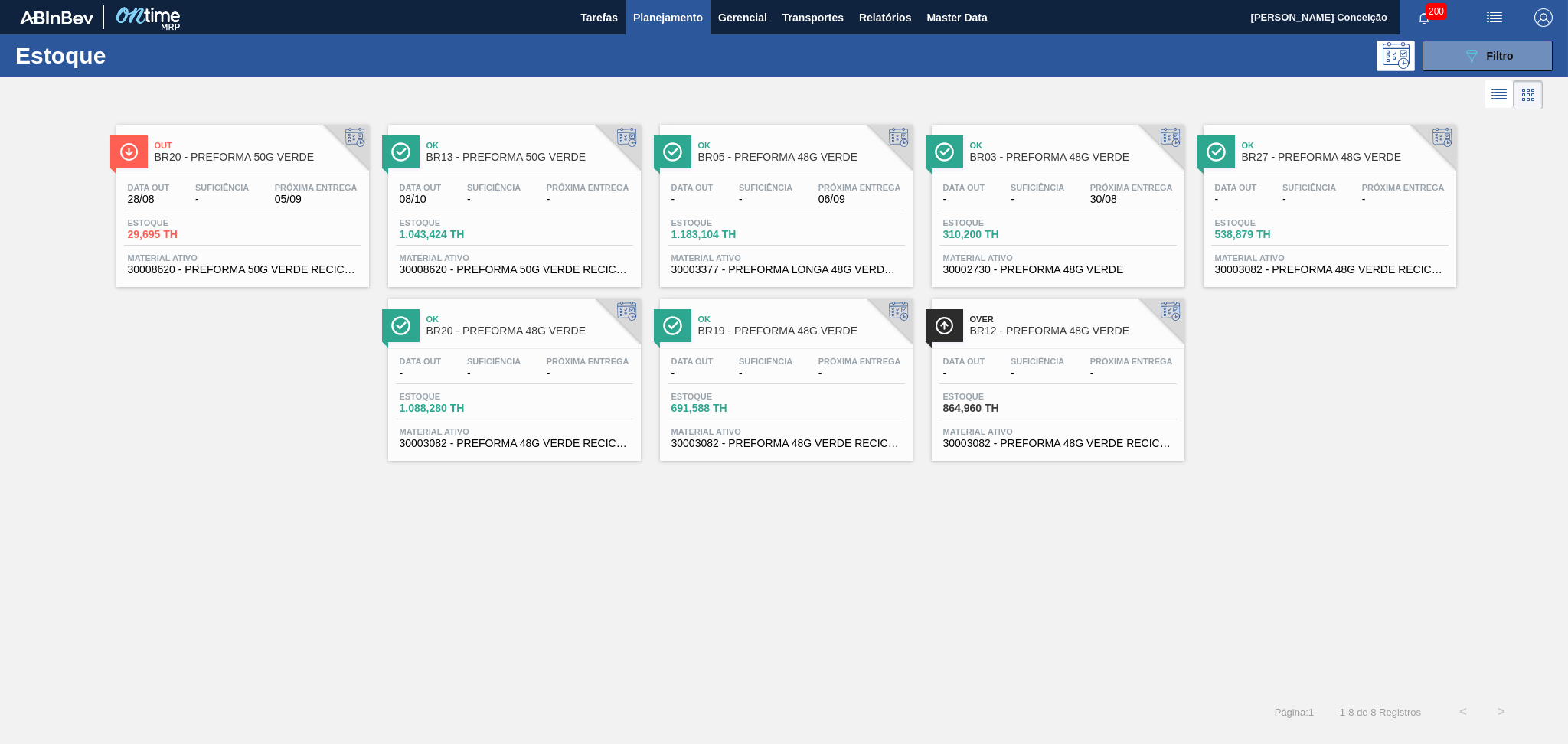
click at [777, 160] on span "BR05 - PREFORMA 48G VERDE" at bounding box center [801, 157] width 206 height 12
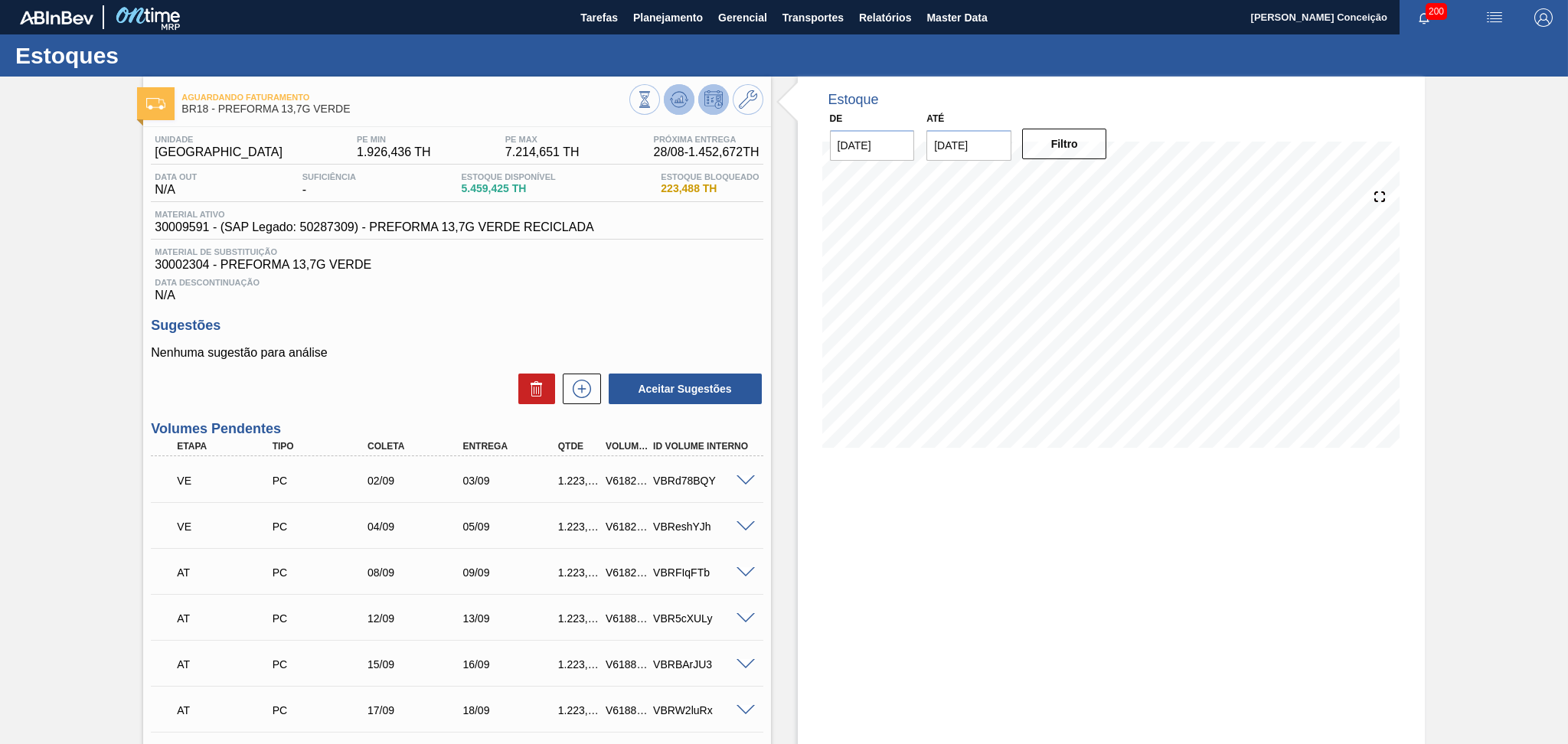
click at [683, 107] on icon at bounding box center [679, 100] width 18 height 18
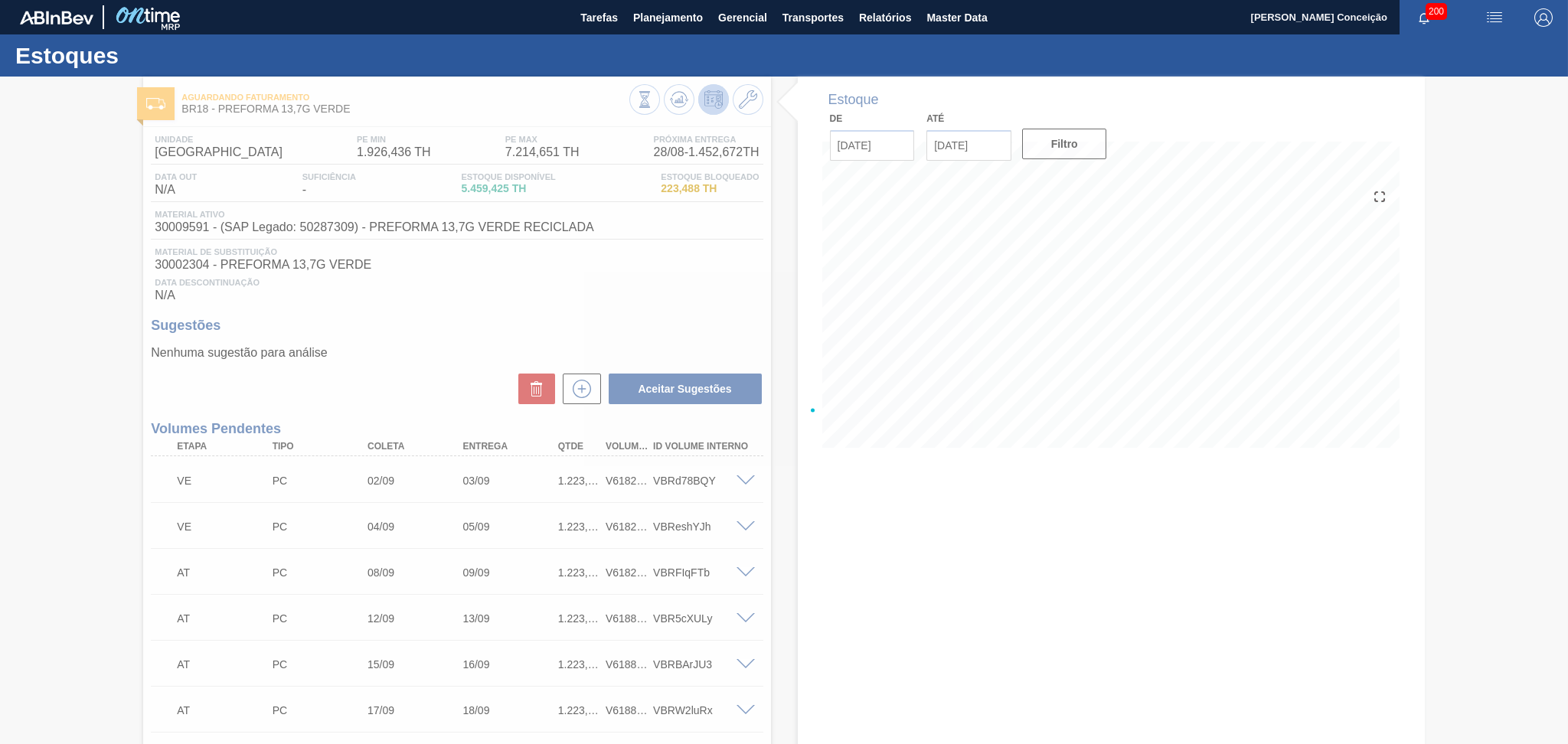
click at [631, 316] on div at bounding box center [784, 410] width 1568 height 668
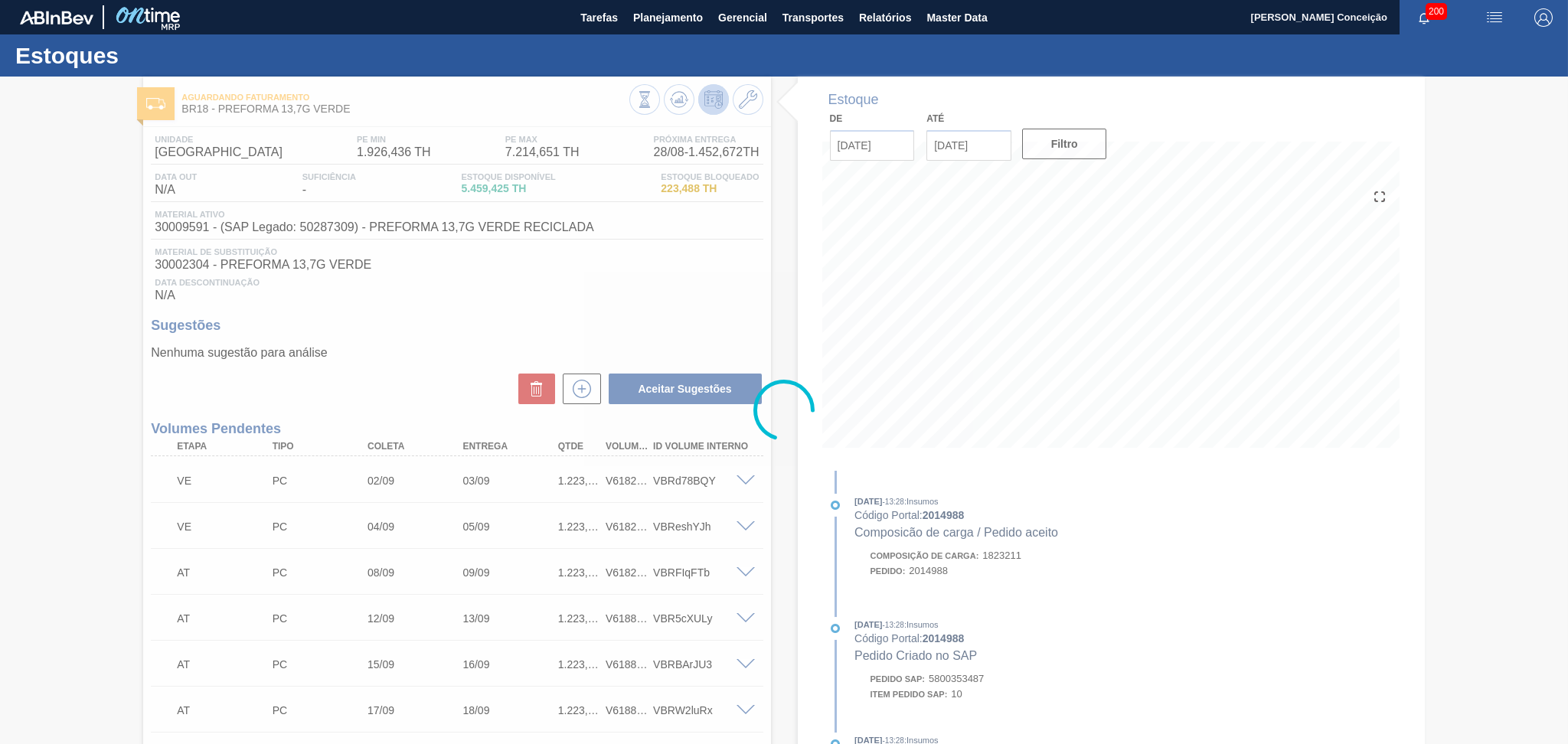
click at [614, 304] on div at bounding box center [784, 410] width 1568 height 668
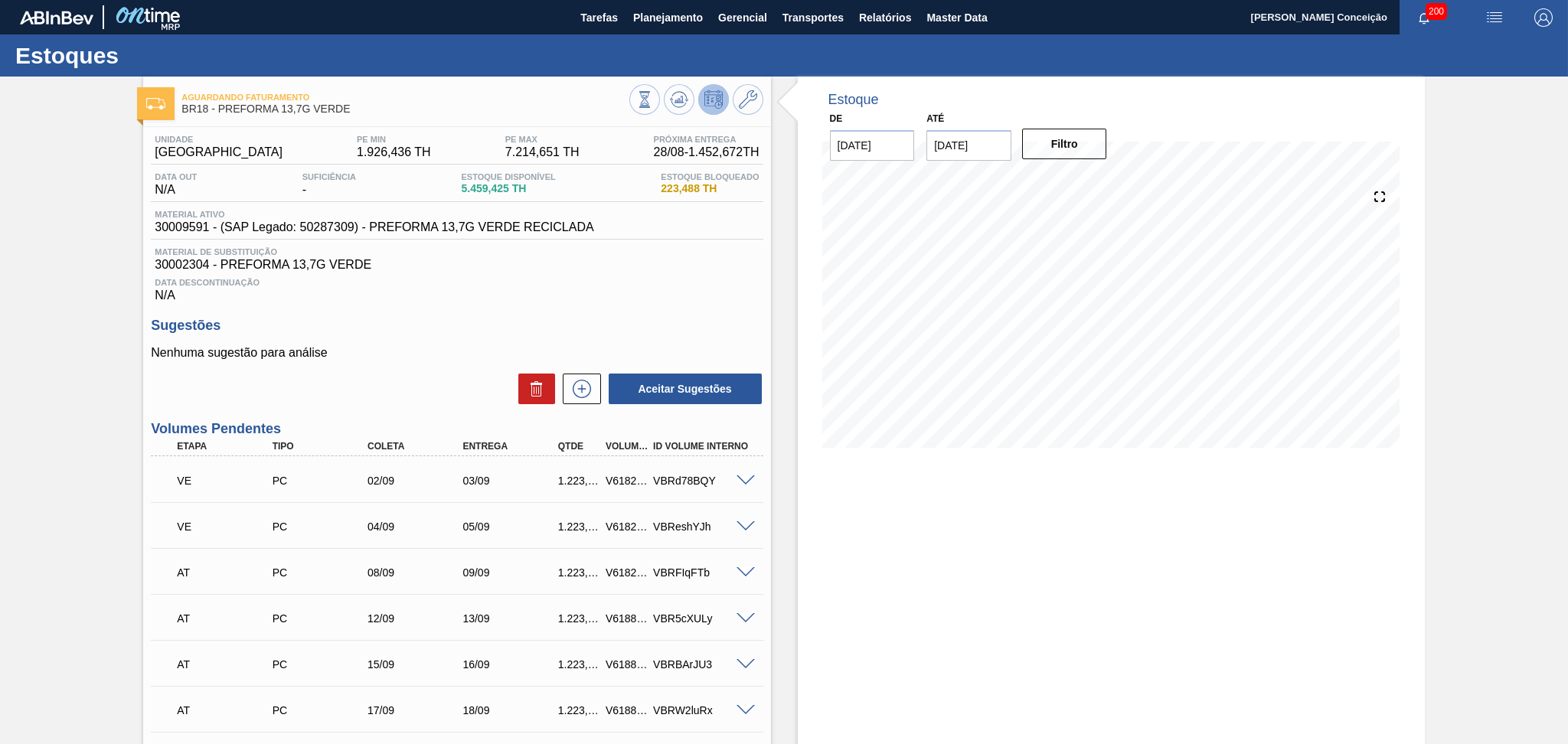
click at [528, 314] on div "Unidade Pernambuco PE MIN 1.926,436 TH PE MAX 7.214,651 TH Próxima Entrega 28/0…" at bounding box center [457, 675] width 627 height 1095
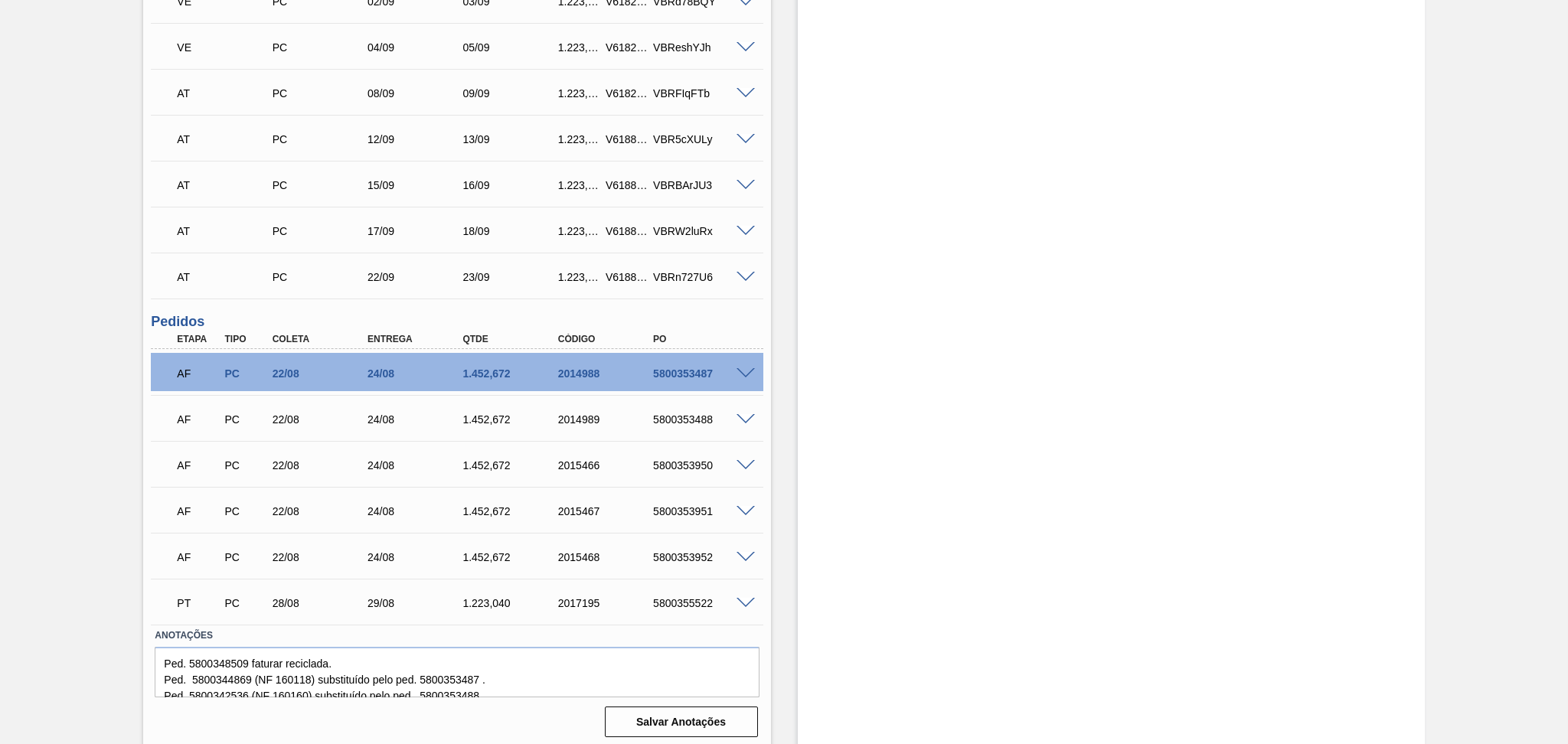
scroll to position [483, 0]
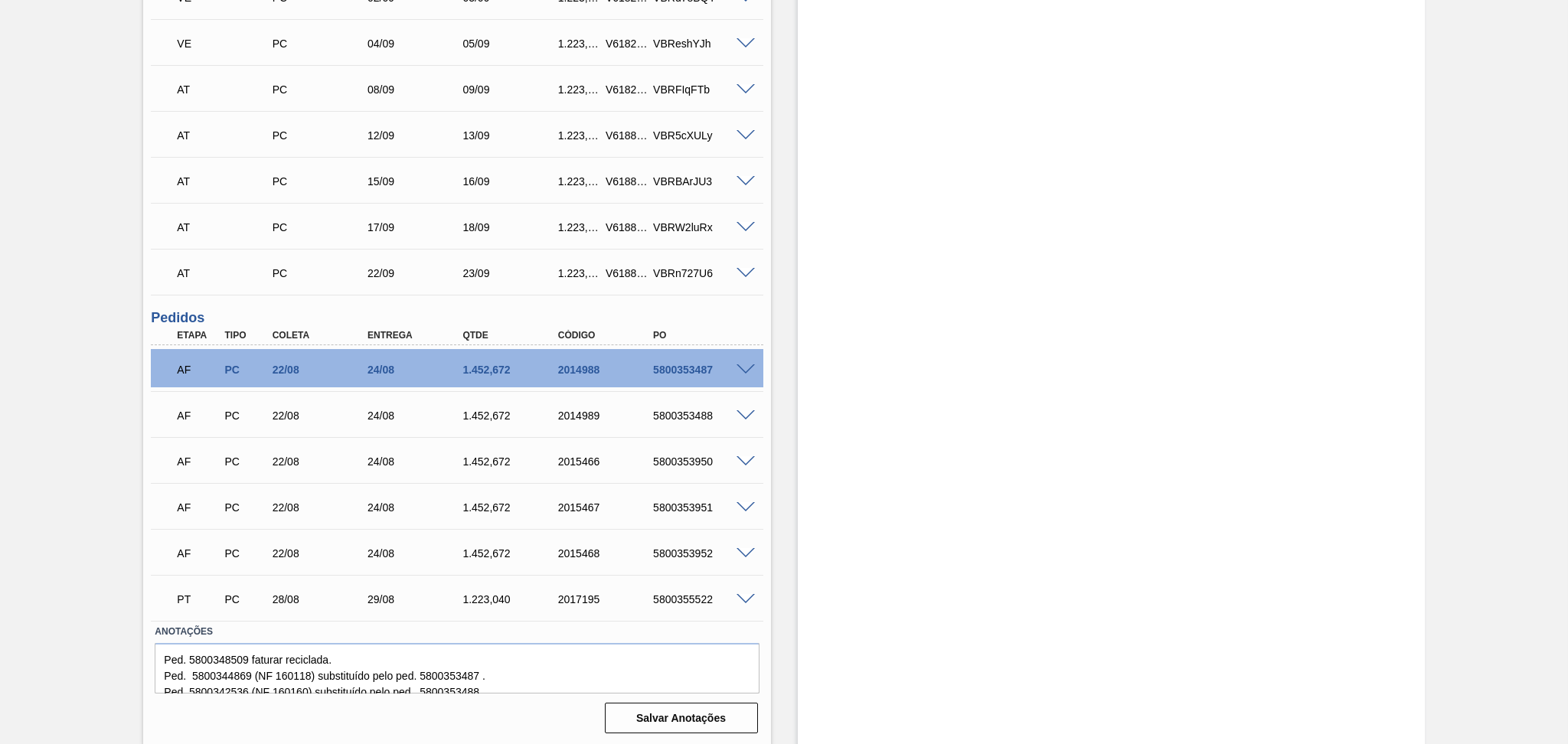
click at [478, 555] on div "1.452,672" at bounding box center [512, 553] width 107 height 12
click at [479, 555] on div "1.452,672" at bounding box center [512, 553] width 107 height 12
copy div "1.452,672"
click at [772, 320] on div "Estoque De [DATE] Até [DATE] Filtro" at bounding box center [1098, 170] width 654 height 1153
click at [785, 599] on div "Estoque De [DATE] Até [DATE] Filtro" at bounding box center [1098, 170] width 654 height 1153
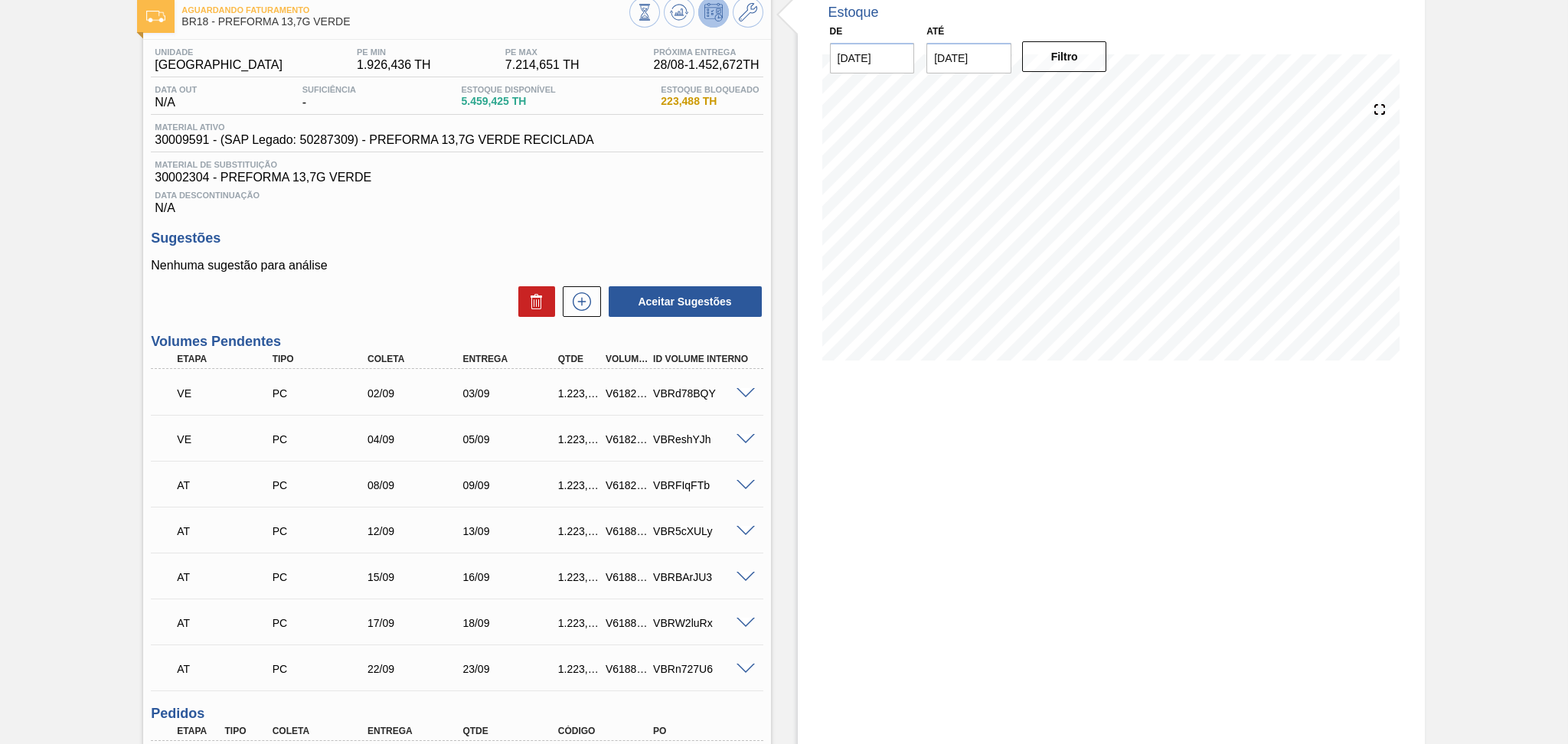
scroll to position [0, 0]
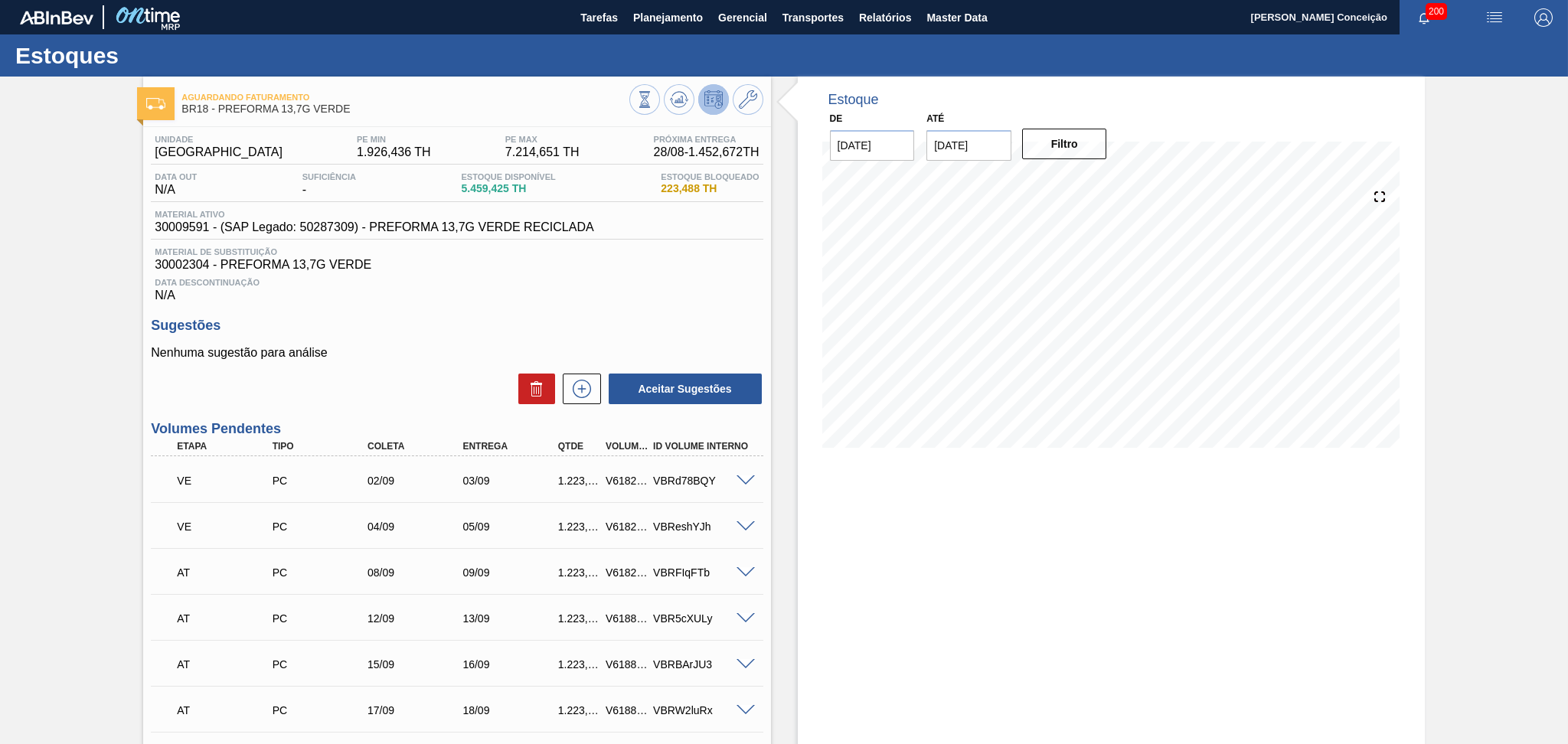
click at [596, 260] on span "30002304 - PREFORMA 13,7G VERDE" at bounding box center [457, 264] width 604 height 14
click at [924, 538] on div "Estoque De [DATE] Até [DATE] Filtro 28/09 Projeção de Estoque 10,807.105 [DOMAI…" at bounding box center [1111, 652] width 627 height 1153
click at [656, 312] on div "Unidade Pernambuco PE MIN 1.926,436 TH PE MAX 7.214,651 TH Próxima Entrega 28/0…" at bounding box center [457, 675] width 627 height 1095
click at [1063, 566] on div "Estoque De [DATE] Até [DATE] Filtro 13/09 Projeção de Estoque 12,937.993 [DOMAI…" at bounding box center [1111, 652] width 627 height 1153
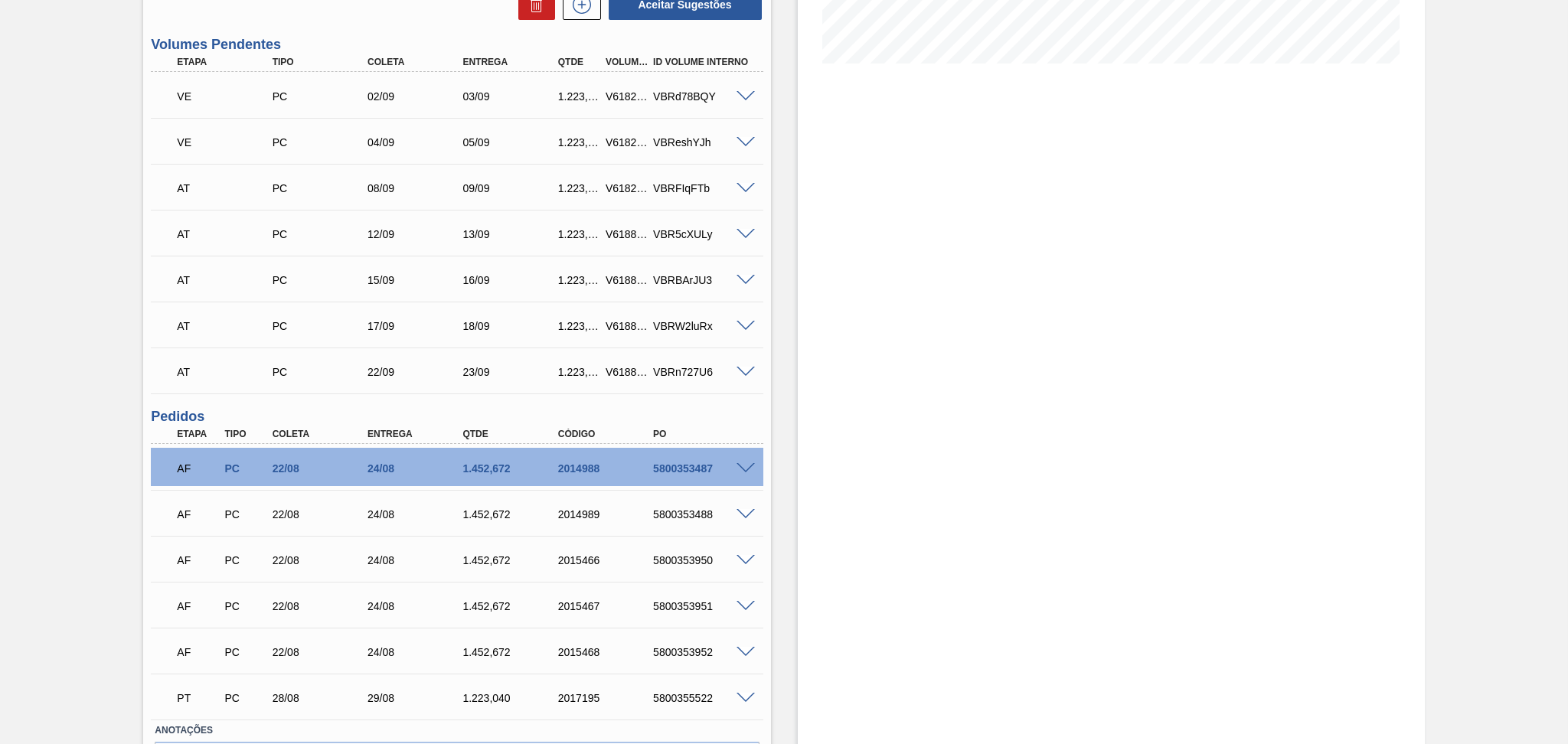
scroll to position [483, 0]
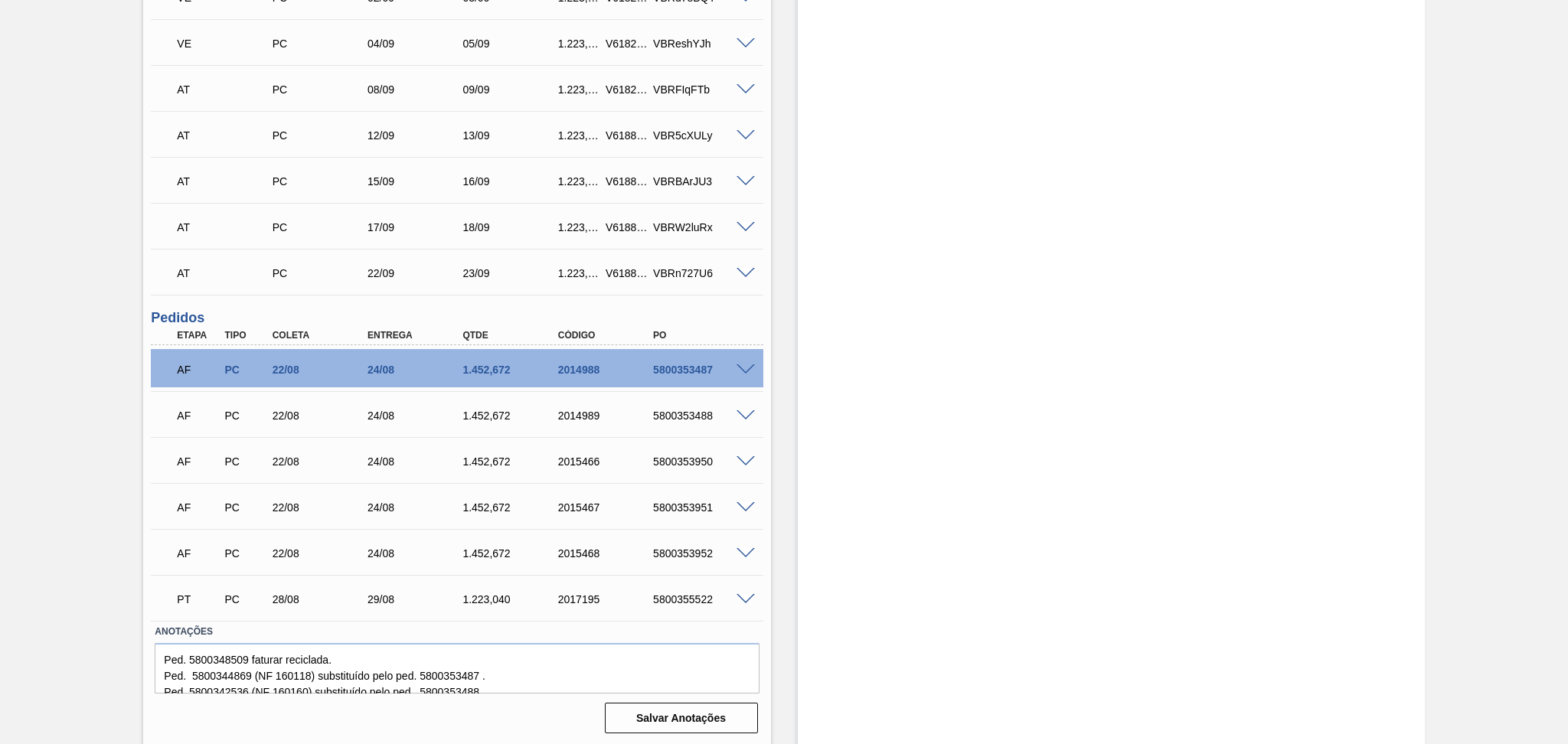
click at [823, 540] on div "Estoque De [DATE] Até [DATE] Filtro 13/09 Projeção de Estoque 12,937.993 [DOMAI…" at bounding box center [1111, 170] width 627 height 1153
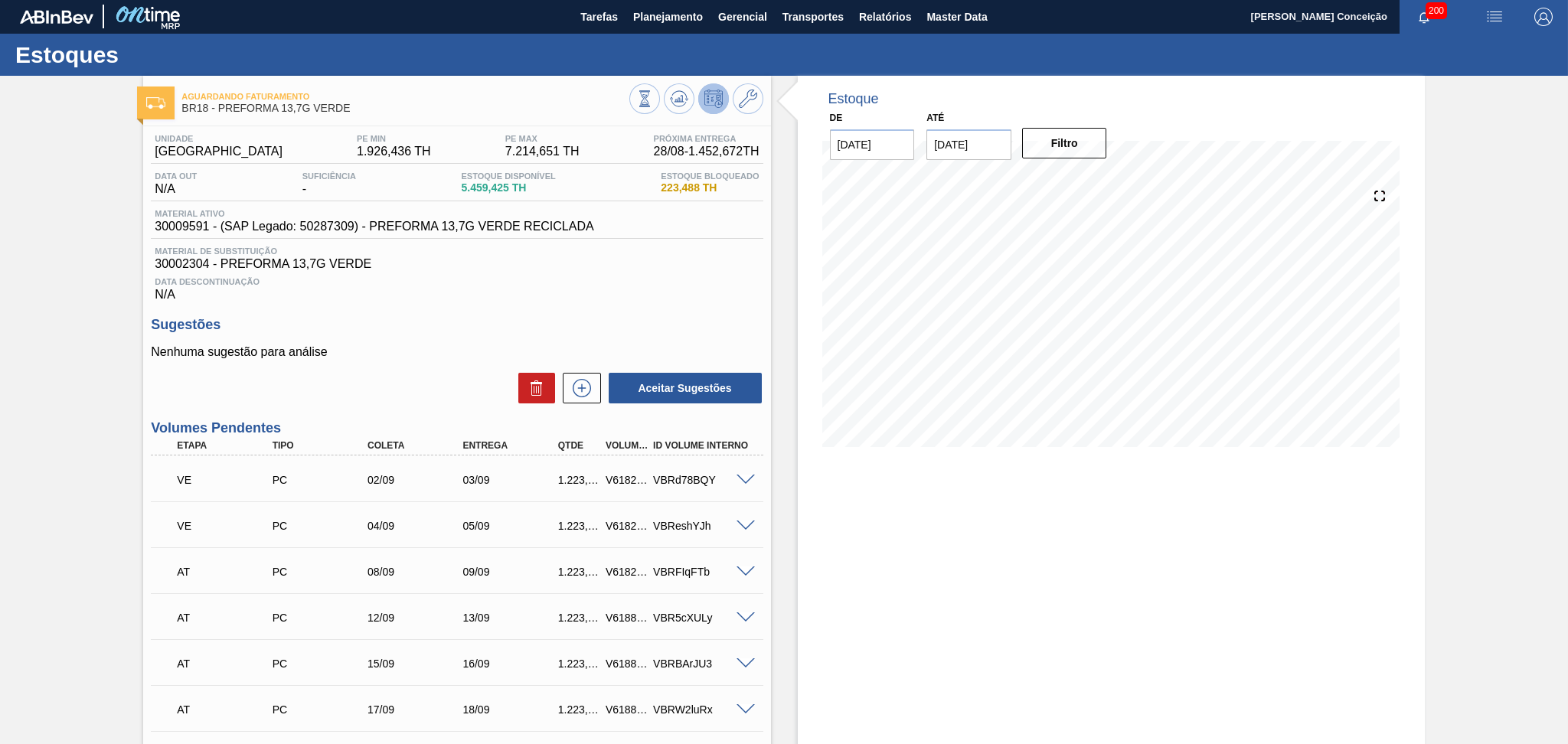
scroll to position [0, 0]
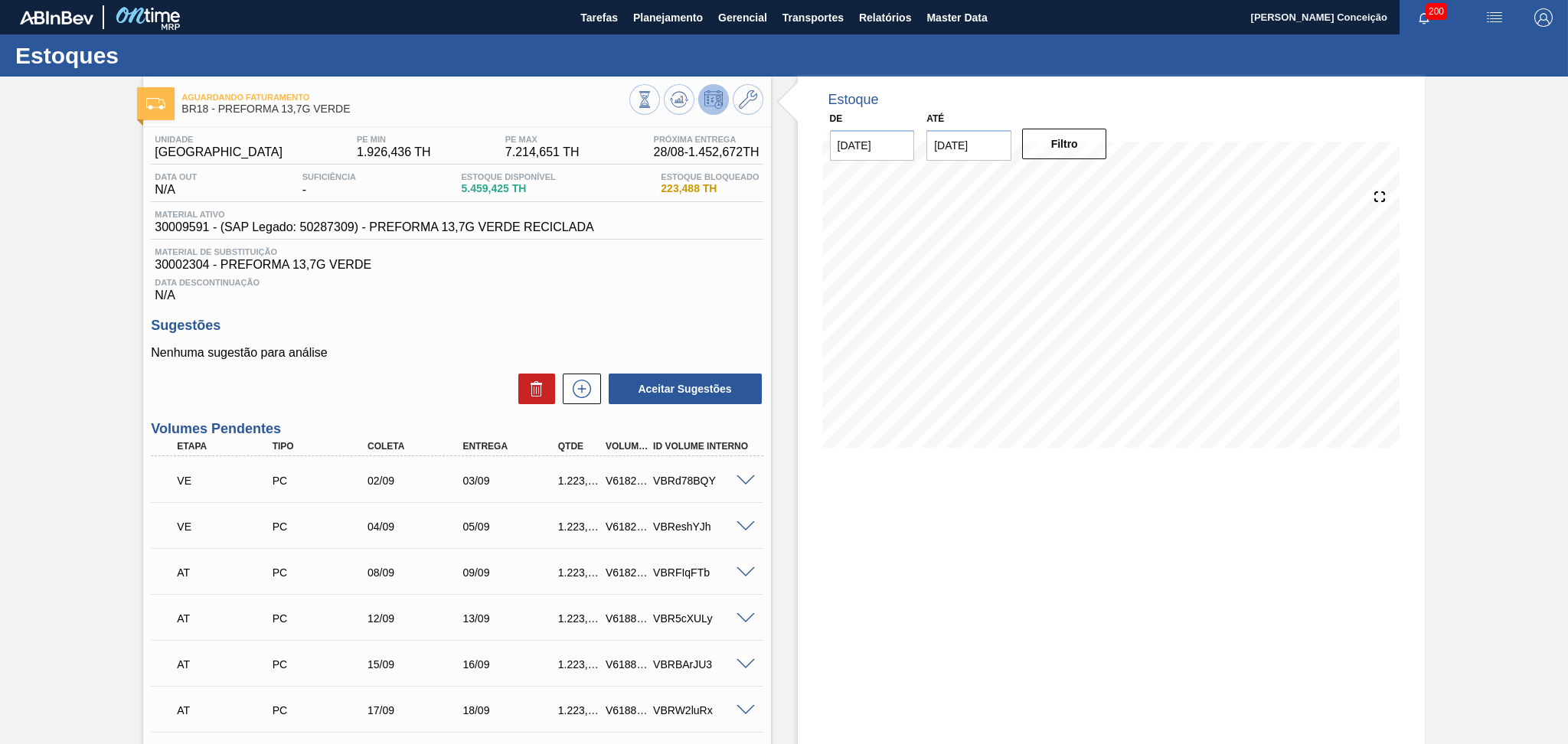
click at [994, 539] on div "Estoque De [DATE] Até [DATE] Filtro 05/09 Projeção de Estoque 13,691.917 [DOMAI…" at bounding box center [1111, 652] width 627 height 1153
click at [1068, 527] on div "Estoque De [DATE] Até [DATE] Filtro 12/09 Projeção de Estoque 12,314.953 [DOMAI…" at bounding box center [1111, 652] width 627 height 1153
click at [514, 313] on div "Unidade Pernambuco PE MIN 1.926,436 TH PE MAX 7.214,651 TH Próxima Entrega 28/0…" at bounding box center [457, 675] width 627 height 1095
click at [660, 282] on span "Data Descontinuação" at bounding box center [457, 283] width 604 height 9
click at [717, 325] on h3 "Sugestões" at bounding box center [456, 326] width 612 height 17
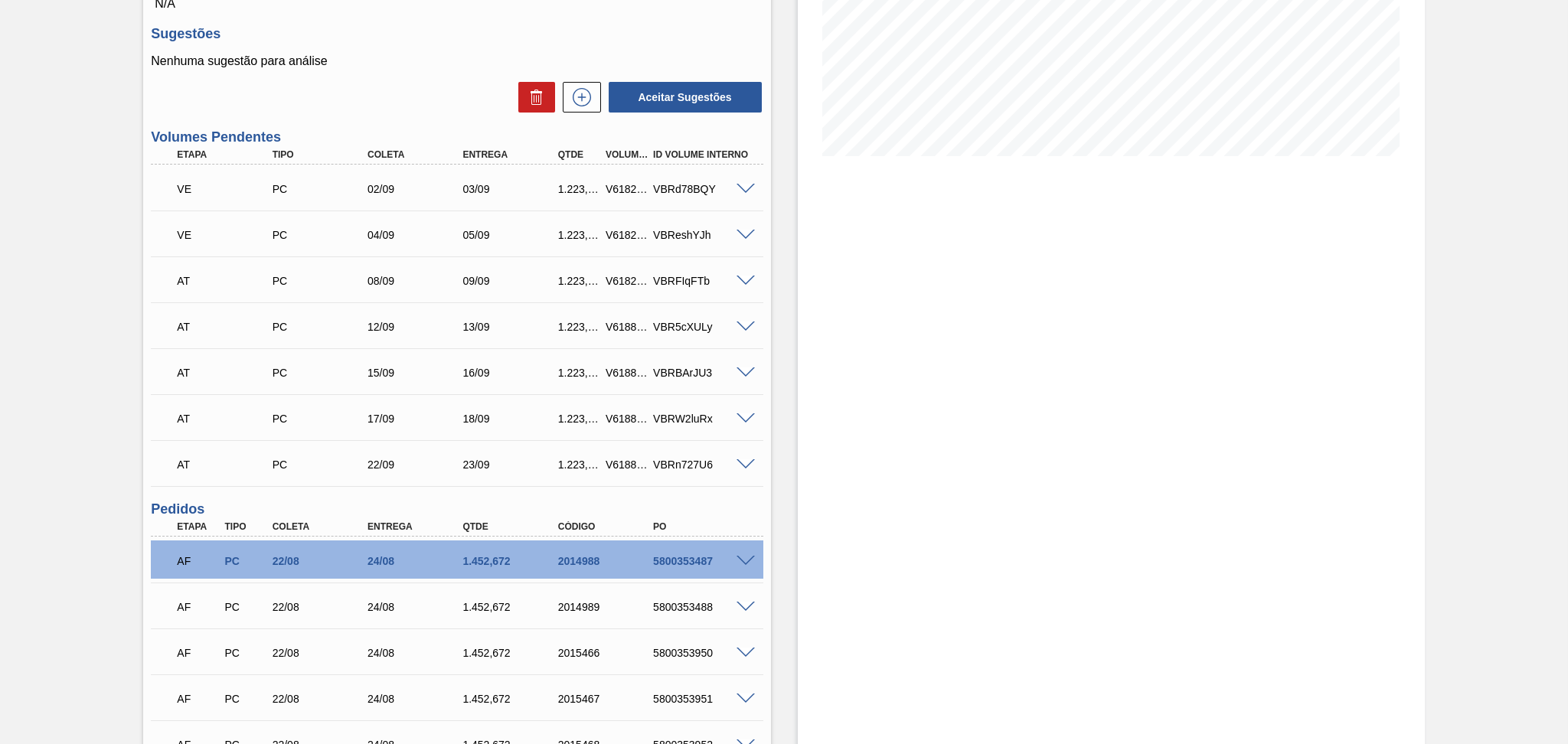
scroll to position [408, 0]
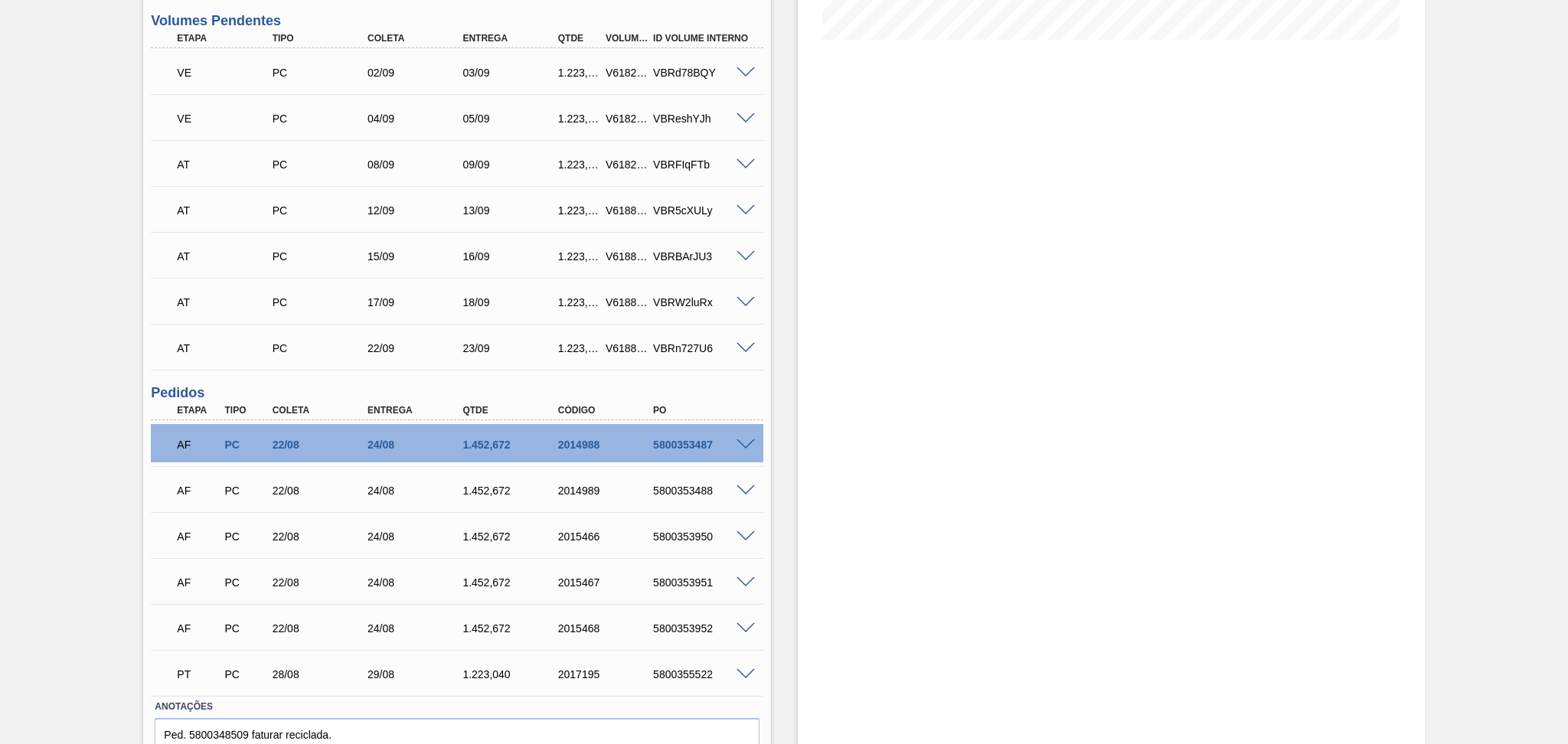
click at [776, 451] on div "Estoque De [DATE] Até [DATE] Filtro 30/08 Projeção de Estoque 12,545.833 [DOMAI…" at bounding box center [1098, 245] width 654 height 1153
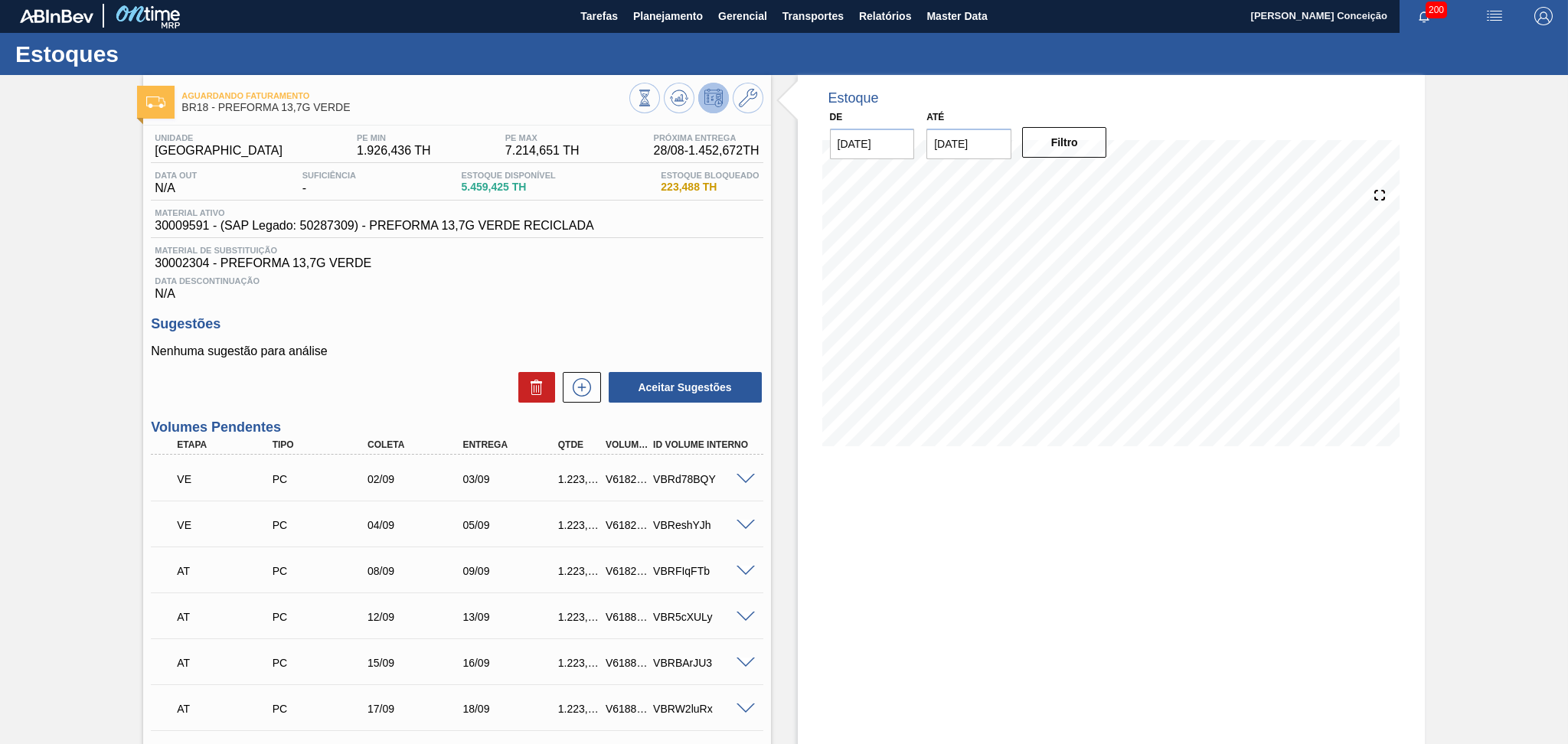
scroll to position [0, 0]
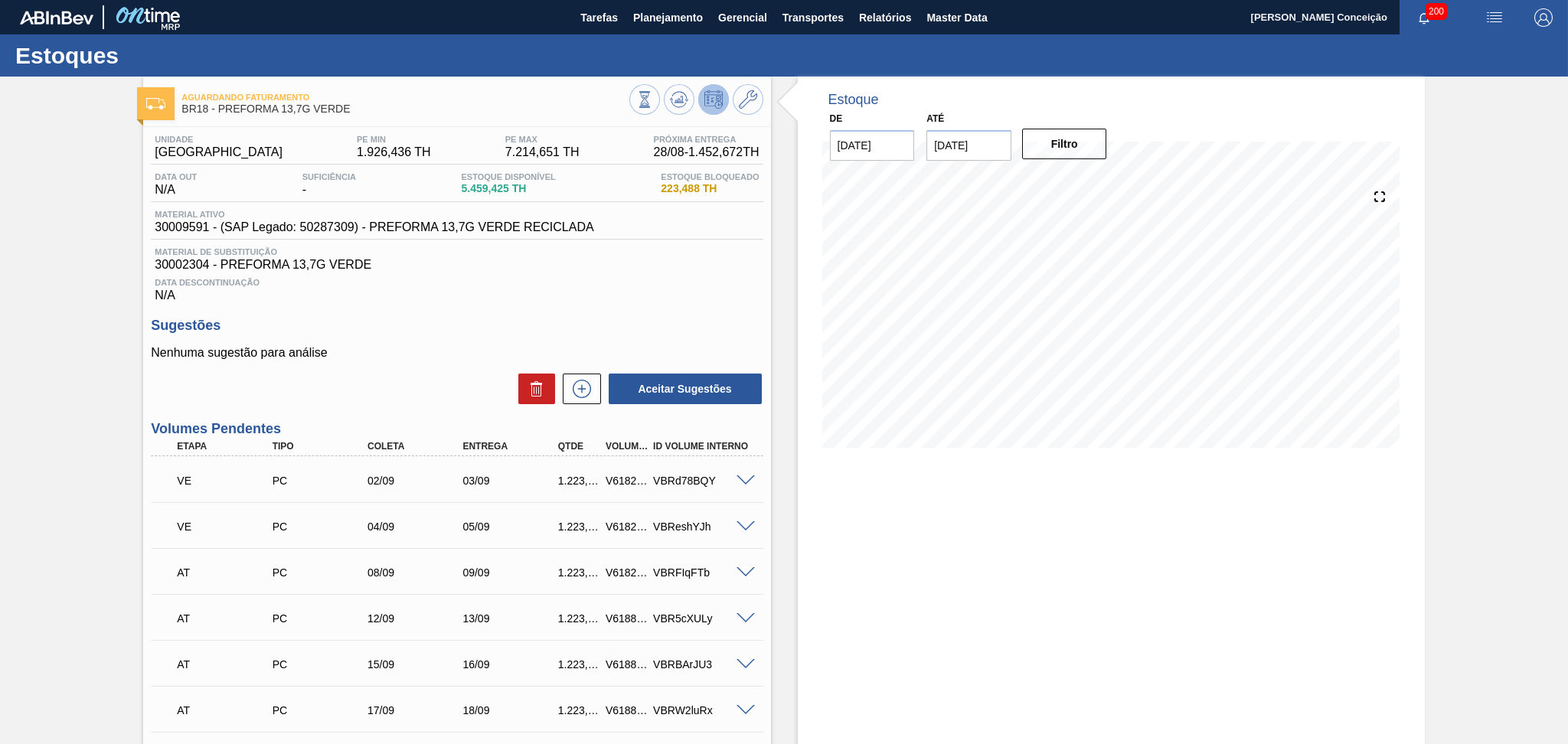
click at [878, 545] on div "Estoque De [DATE] Até [DATE] Filtro 31/08 Projeção de Estoque 11,245.837 [DOMAI…" at bounding box center [1111, 652] width 627 height 1153
click at [976, 495] on div "Estoque De [DATE] Até [DATE] Filtro 03/09 Projeção de Estoque 12,468.877 [DOMAI…" at bounding box center [1111, 652] width 627 height 1153
click at [542, 301] on div "Data Descontinuação N/A" at bounding box center [456, 286] width 612 height 30
click at [869, 466] on div "13/09 Projeção de Estoque 12,937.993 [DOMAIN_NAME] 600 Política Objetiva 4,570.…" at bounding box center [1111, 317] width 578 height 306
click at [911, 571] on div "Estoque De [DATE] Até [DATE] Filtro 07/09 Projeção de Estoque 12,491.917 [DOMAI…" at bounding box center [1111, 652] width 627 height 1153
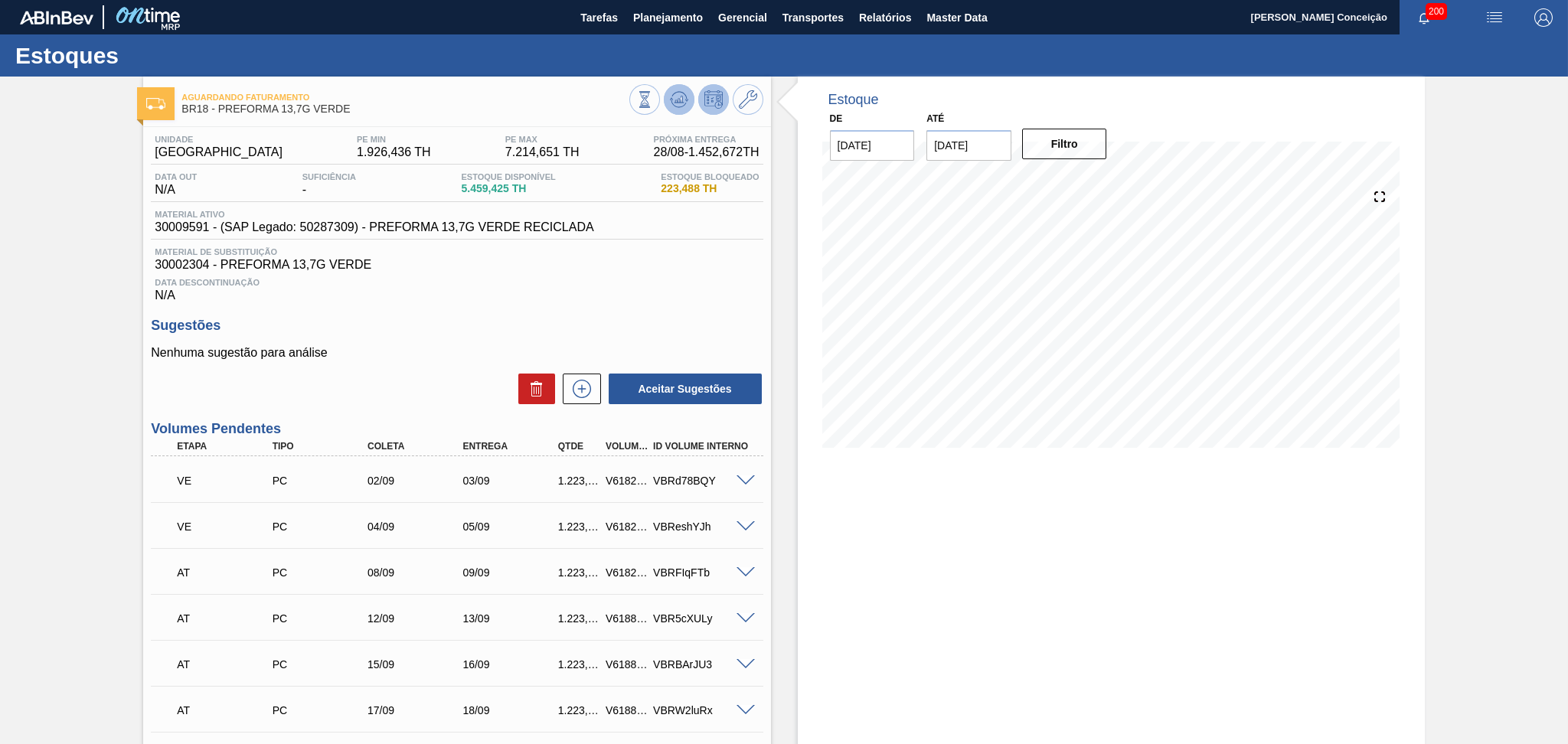
click at [680, 101] on icon at bounding box center [681, 99] width 2 height 6
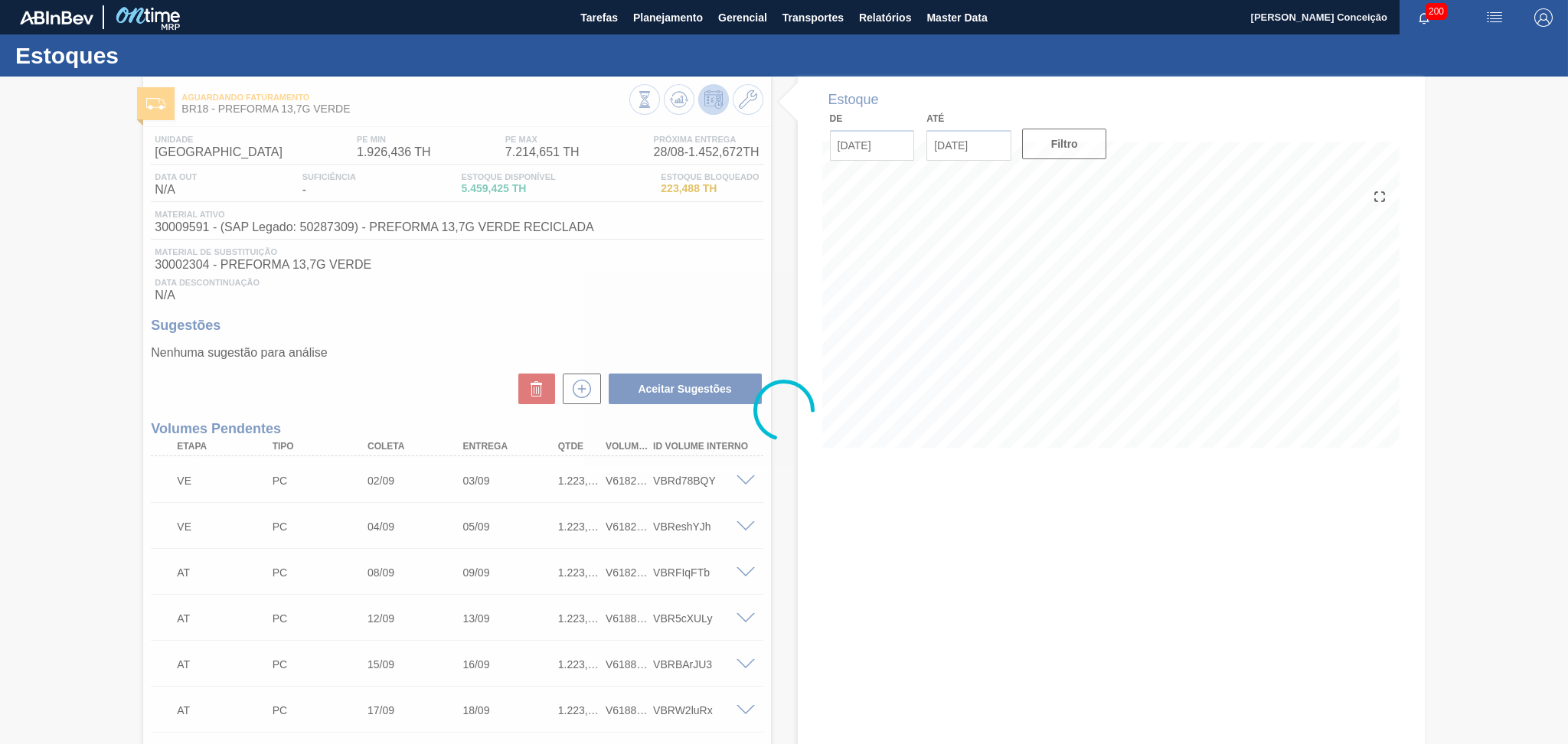
click at [978, 542] on div at bounding box center [784, 410] width 1568 height 668
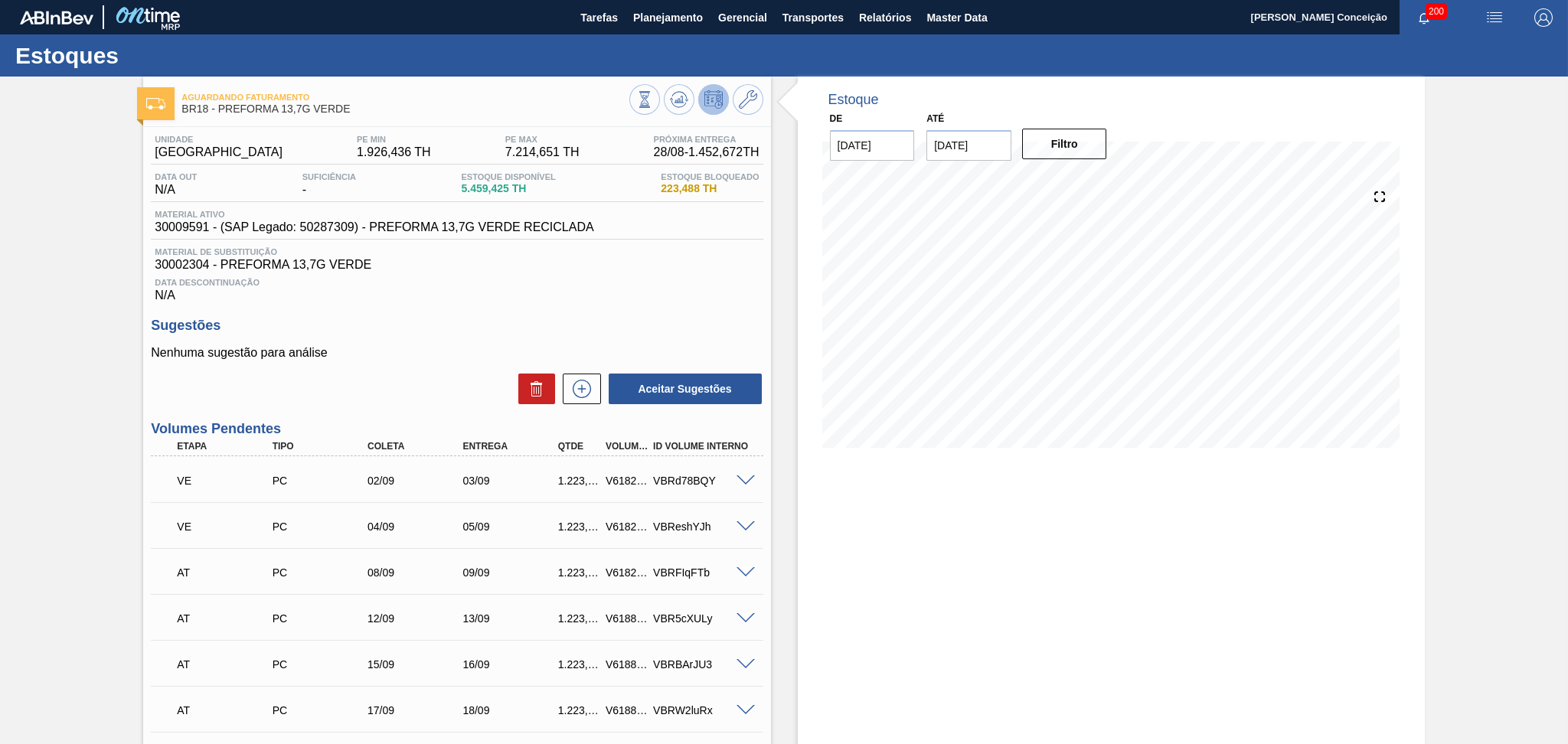
click at [818, 515] on div "Estoque De [DATE] Até [DATE] Filtro 07/09 Projeção de Estoque 12,491.917 [DOMAI…" at bounding box center [1111, 652] width 627 height 1153
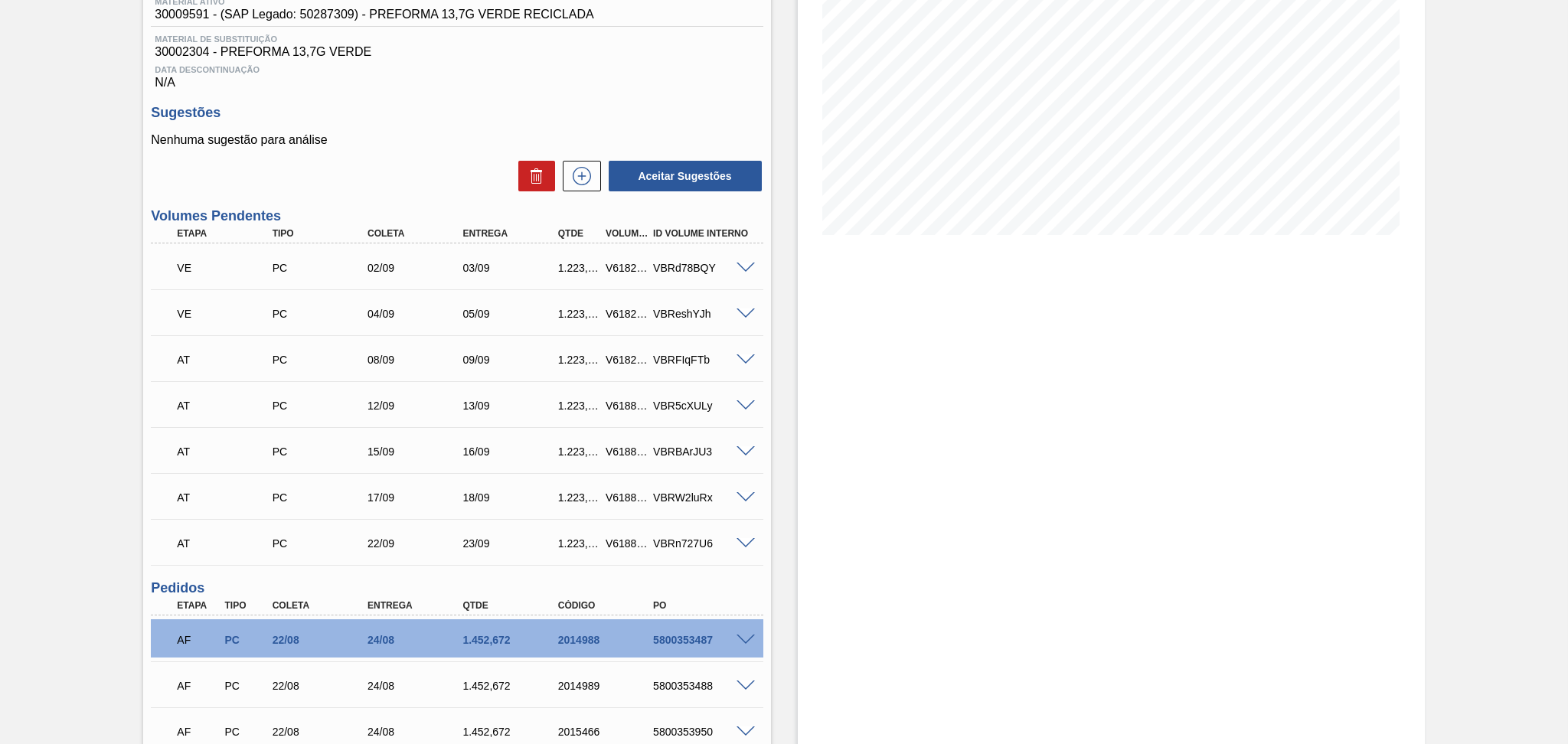
scroll to position [279, 0]
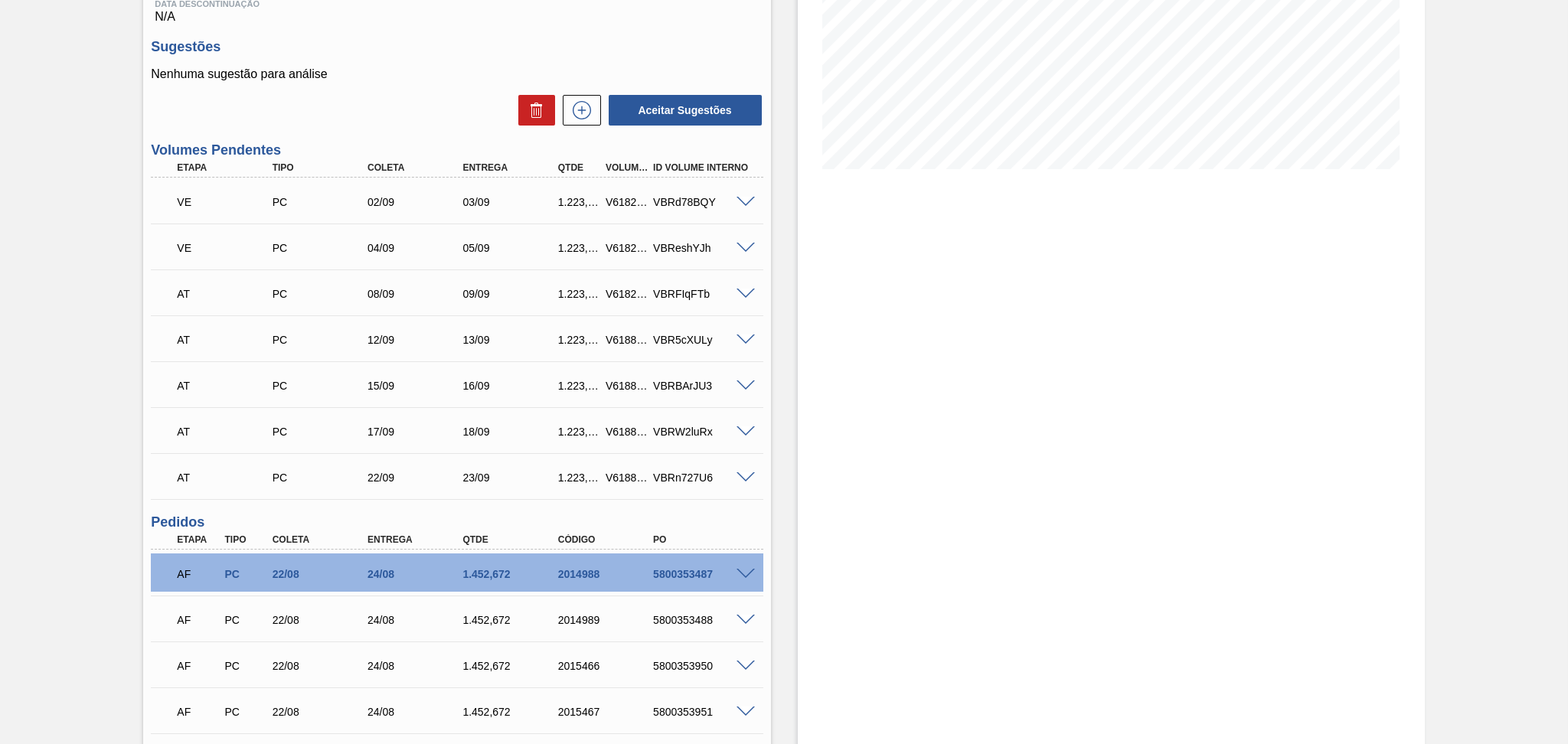
click at [565, 208] on div "VE PC 02/09 03/09 1.223,040 V618227 VBRd78BQY" at bounding box center [452, 200] width 571 height 30
click at [568, 202] on div "1.223,040" at bounding box center [579, 202] width 50 height 12
copy div "1.223,040"
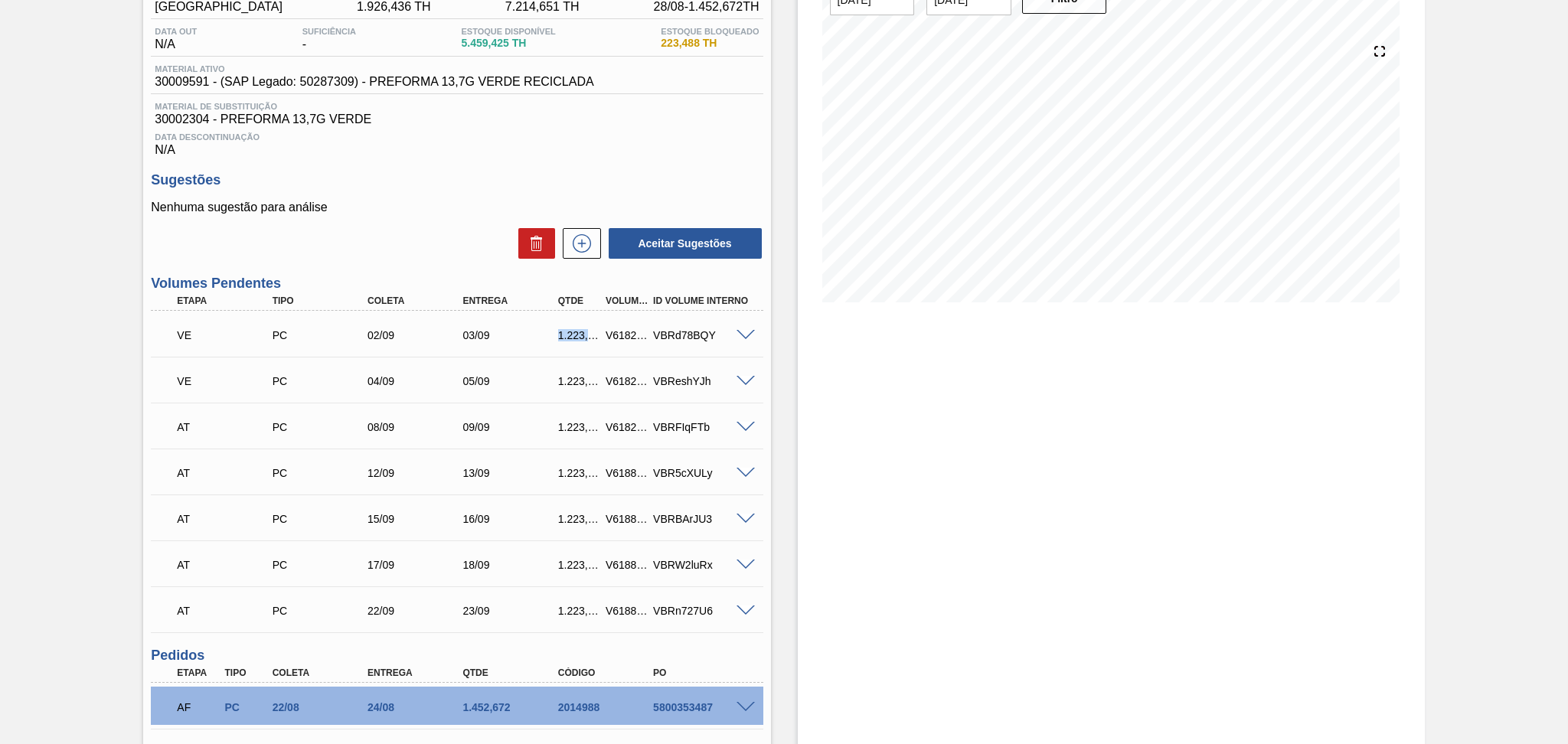
scroll to position [0, 0]
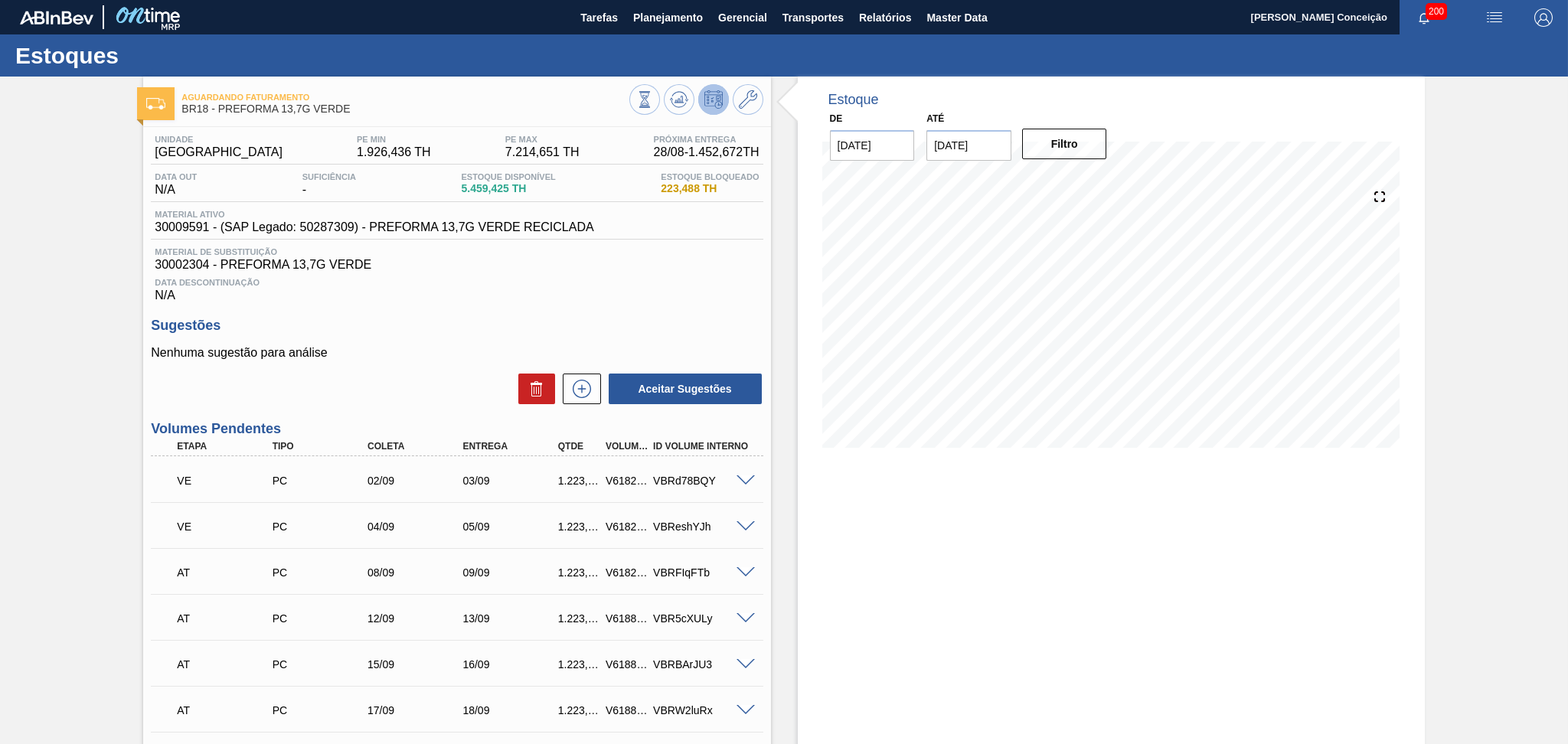
click at [985, 529] on div "Estoque De [DATE] Até [DATE] Filtro 03/09 Projeção de Estoque 12,468.877 [DOMAI…" at bounding box center [1111, 652] width 627 height 1153
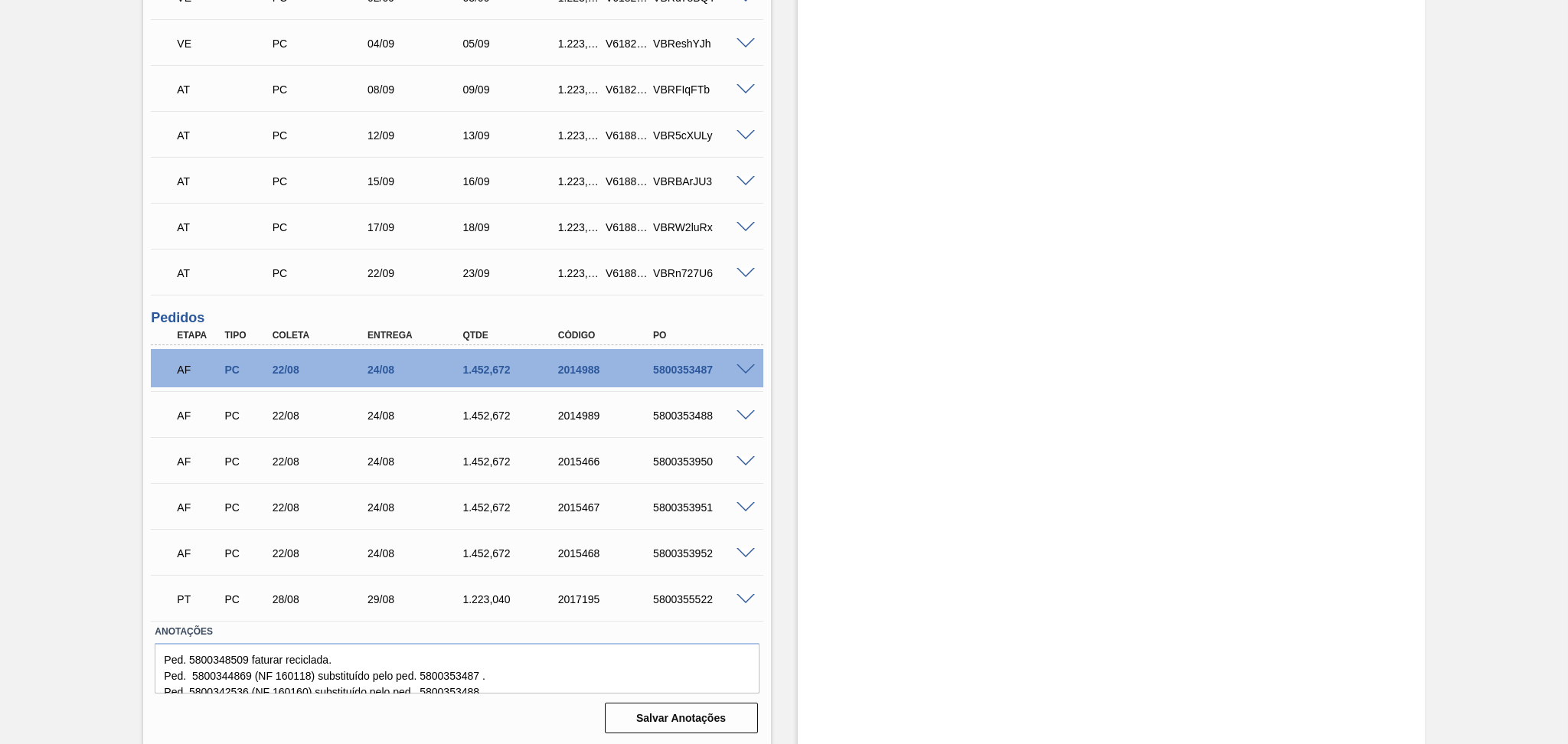
click at [739, 600] on span at bounding box center [745, 600] width 18 height 12
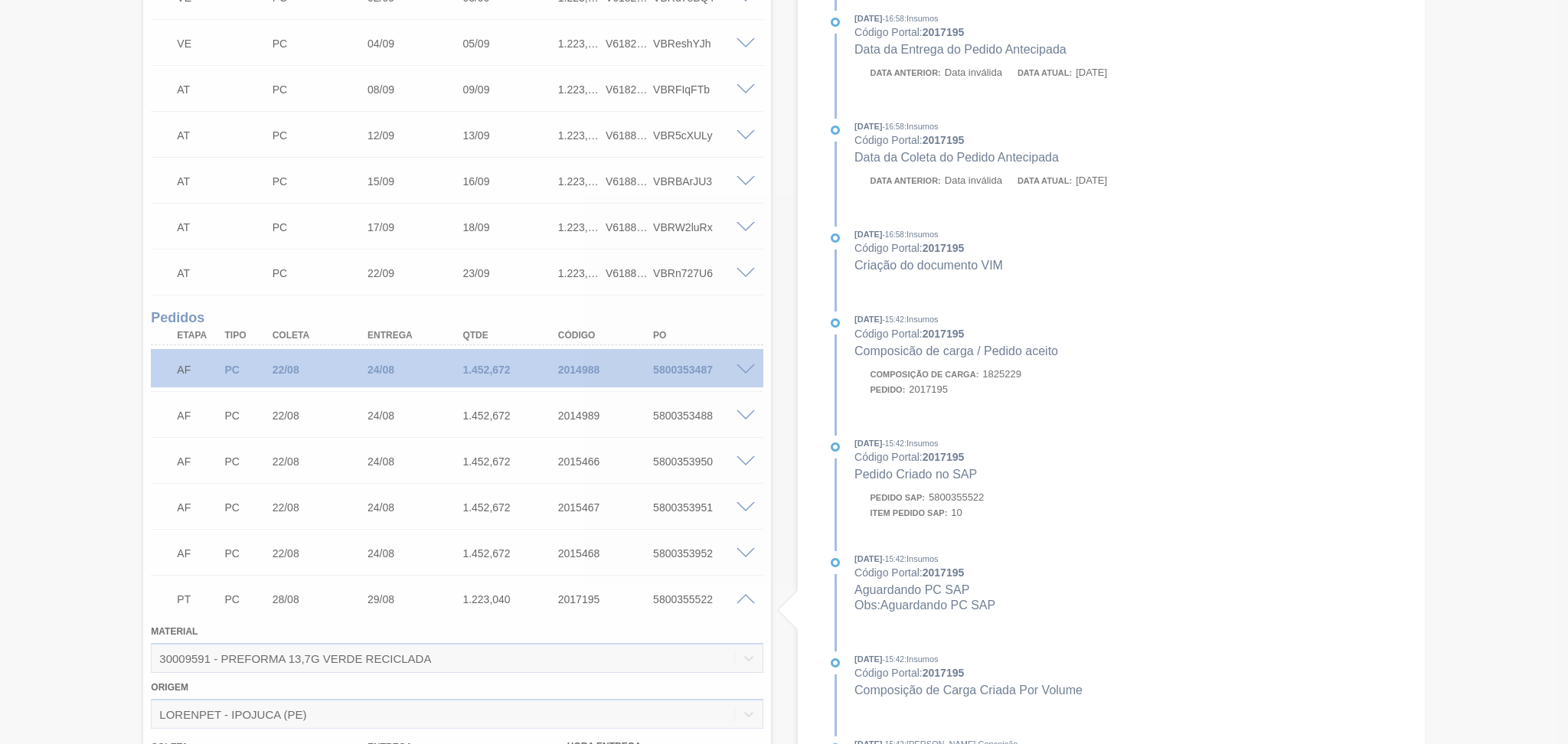
click at [743, 600] on div at bounding box center [784, 372] width 1568 height 744
click at [744, 600] on div at bounding box center [784, 372] width 1568 height 744
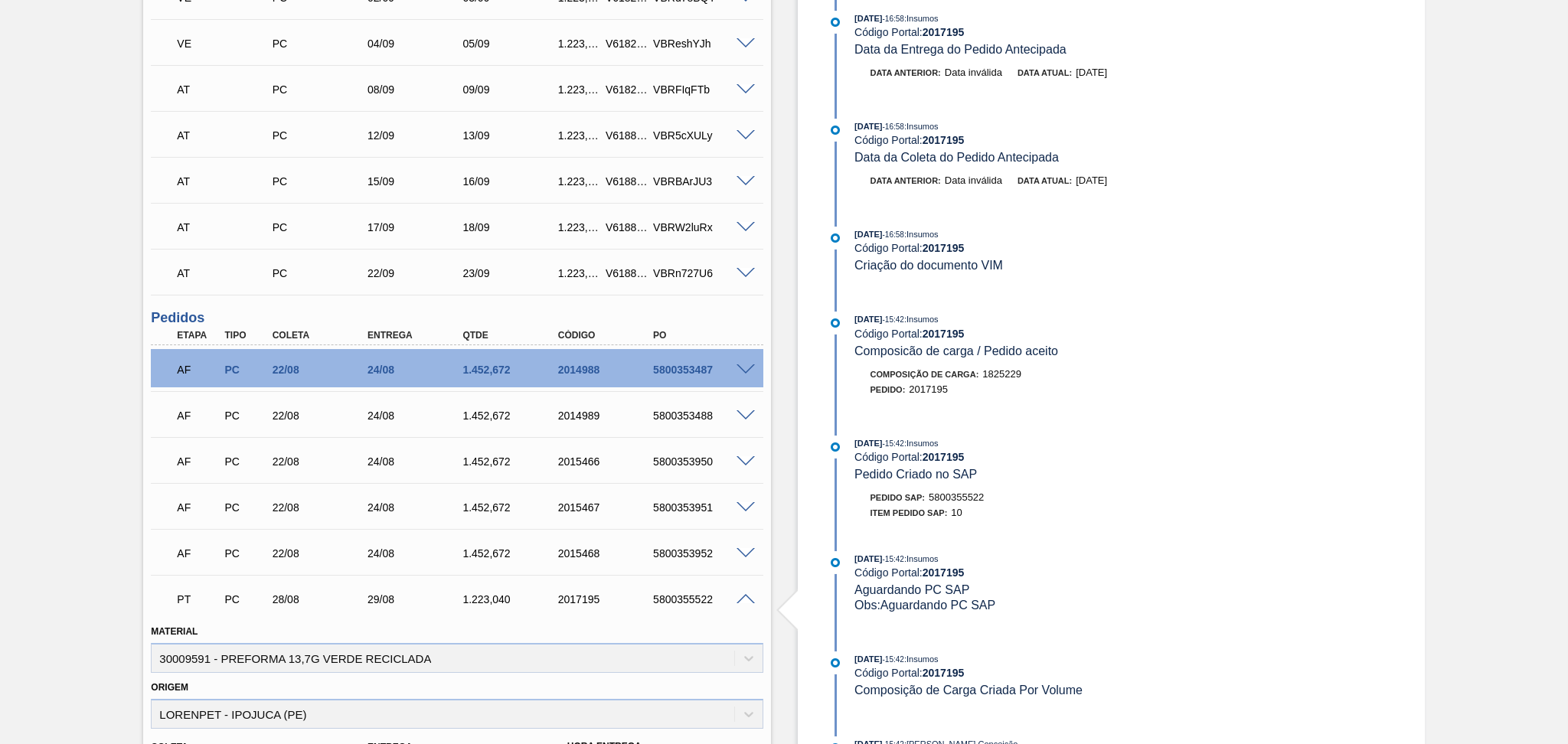
drag, startPoint x: 745, startPoint y: 601, endPoint x: 738, endPoint y: 599, distance: 7.3
click at [744, 600] on span at bounding box center [745, 600] width 18 height 12
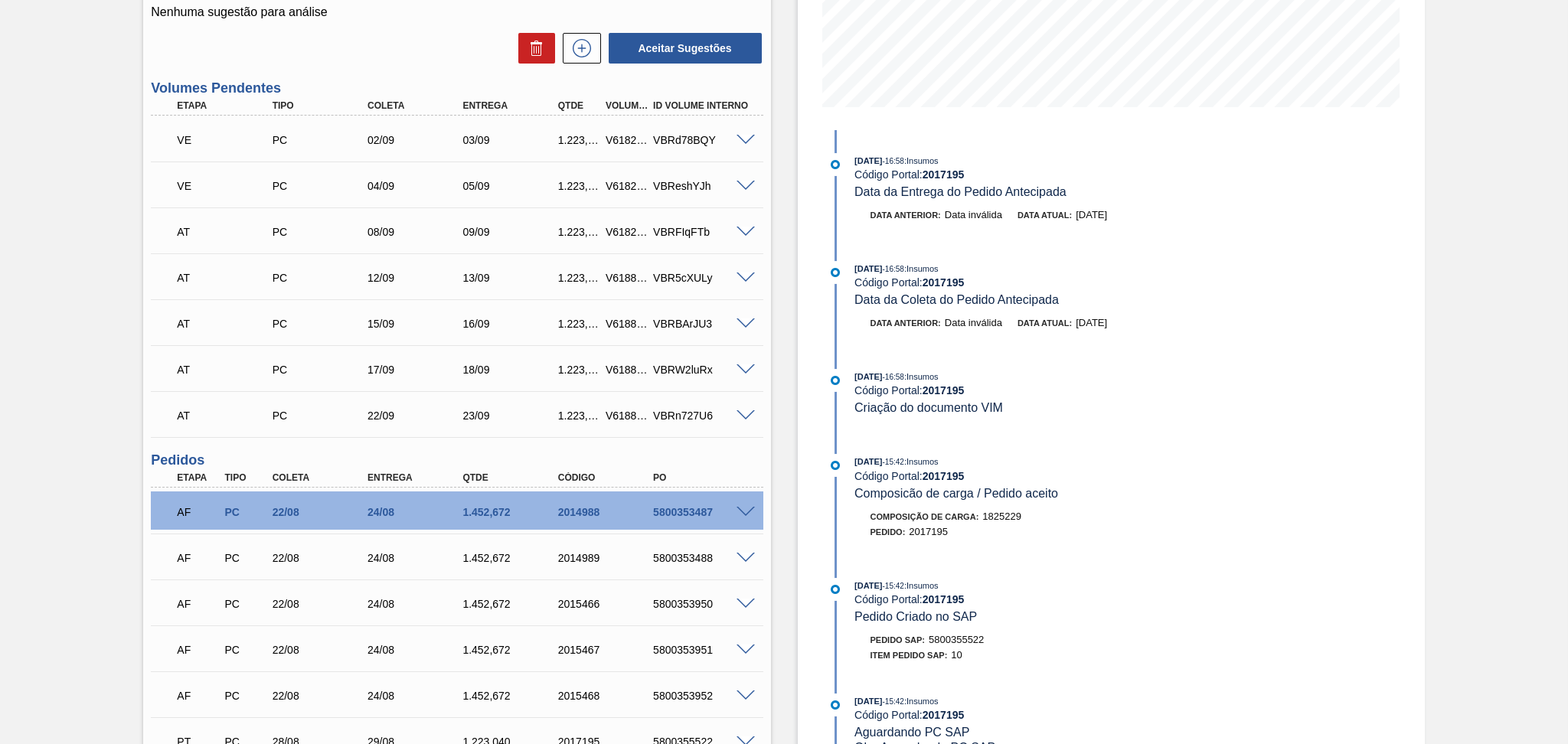
scroll to position [0, 0]
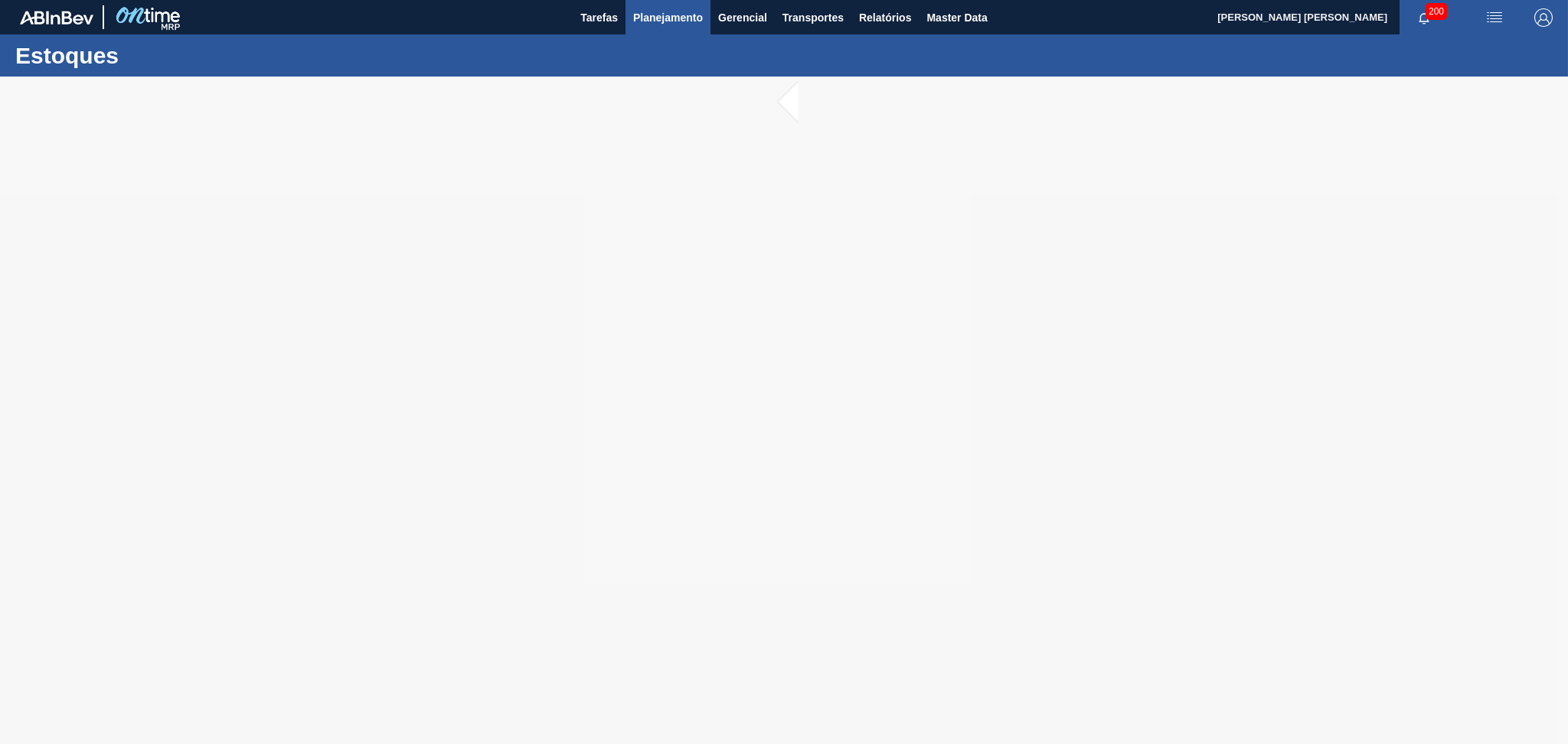
click at [660, 20] on span "Planejamento" at bounding box center [668, 17] width 70 height 18
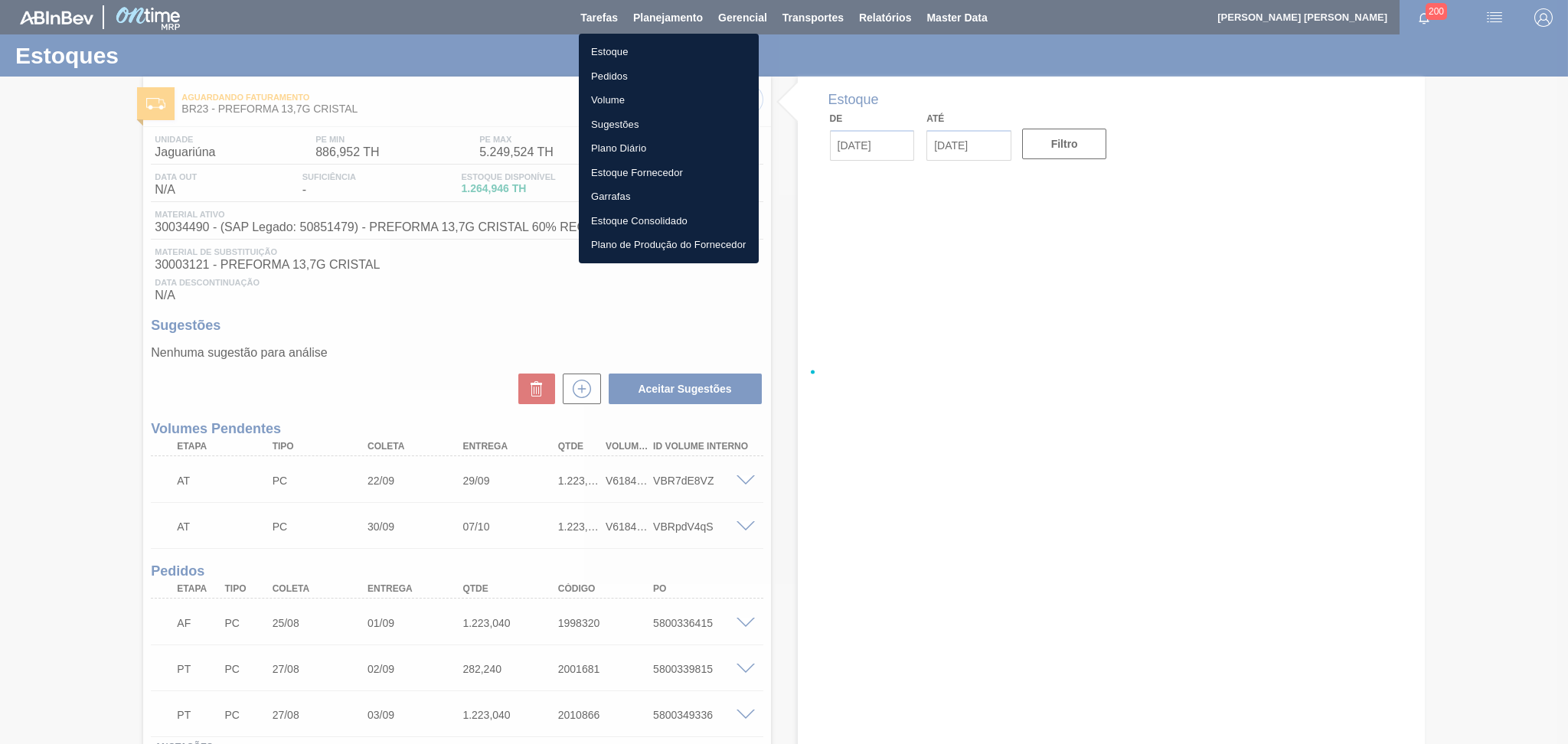
click at [601, 56] on li "Estoque" at bounding box center [668, 51] width 180 height 25
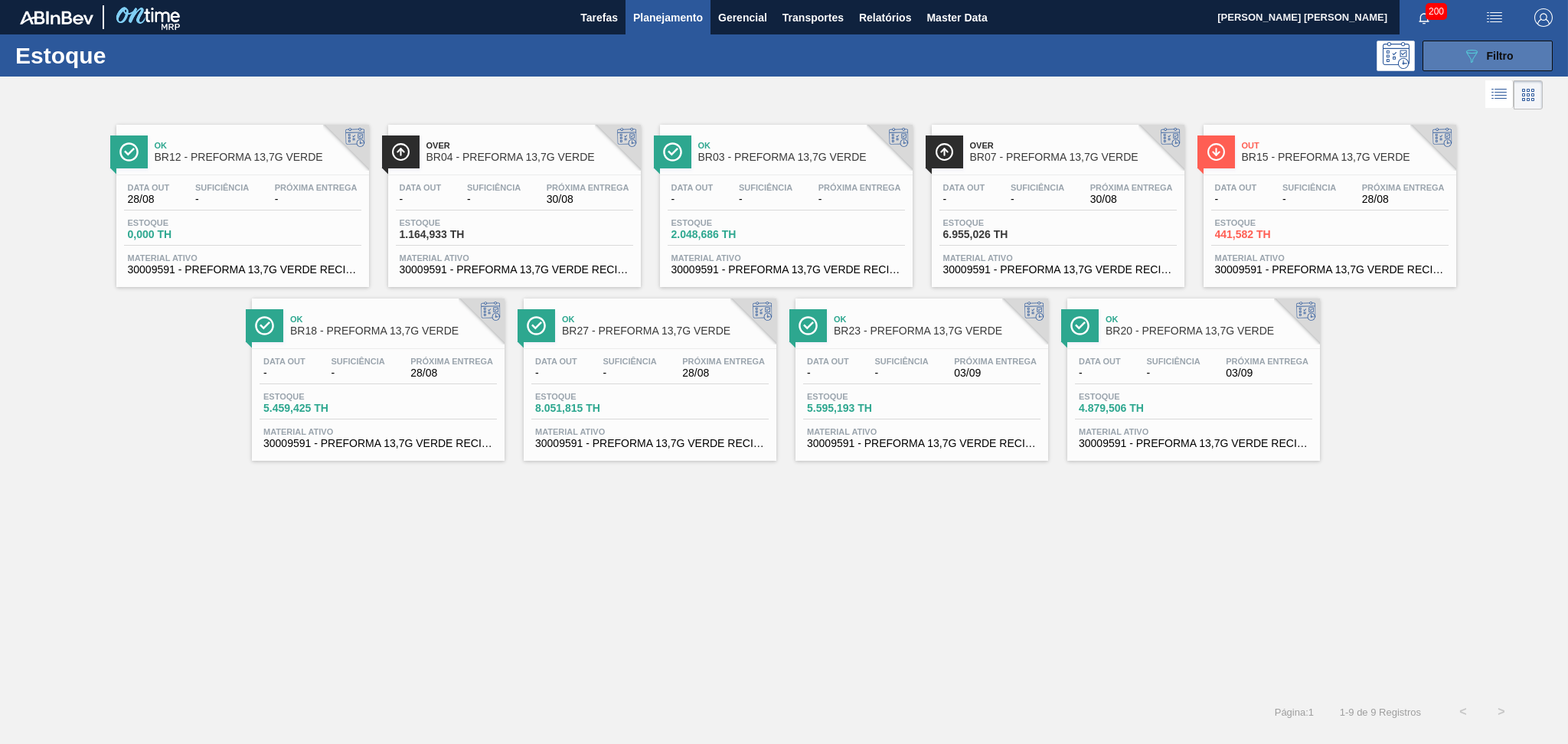
click at [1474, 61] on icon "089F7B8B-B2A5-4AFE-B5C0-19BA573D28AC" at bounding box center [1472, 56] width 18 height 18
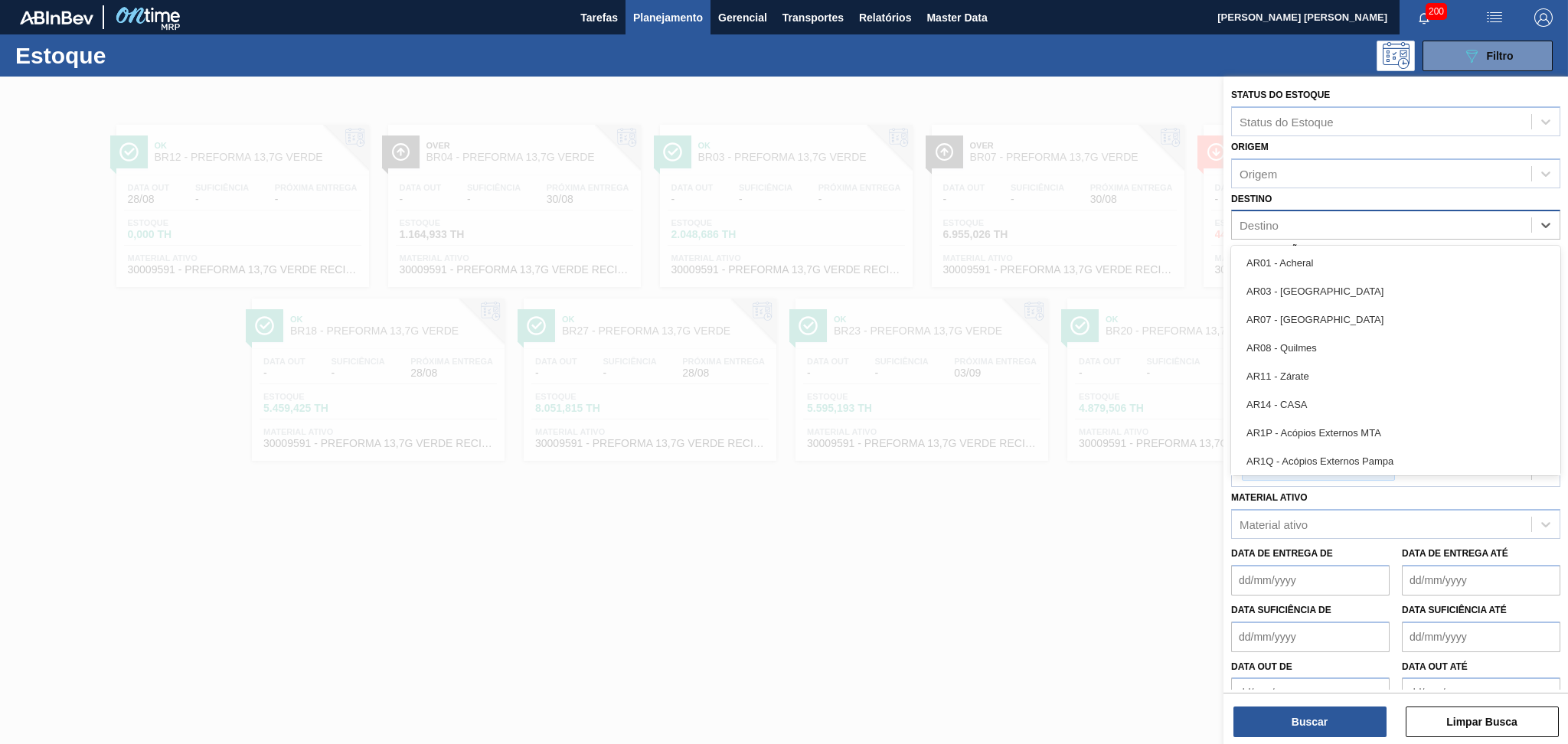
click at [1280, 225] on div "Destino" at bounding box center [1381, 226] width 299 height 22
type input "br03"
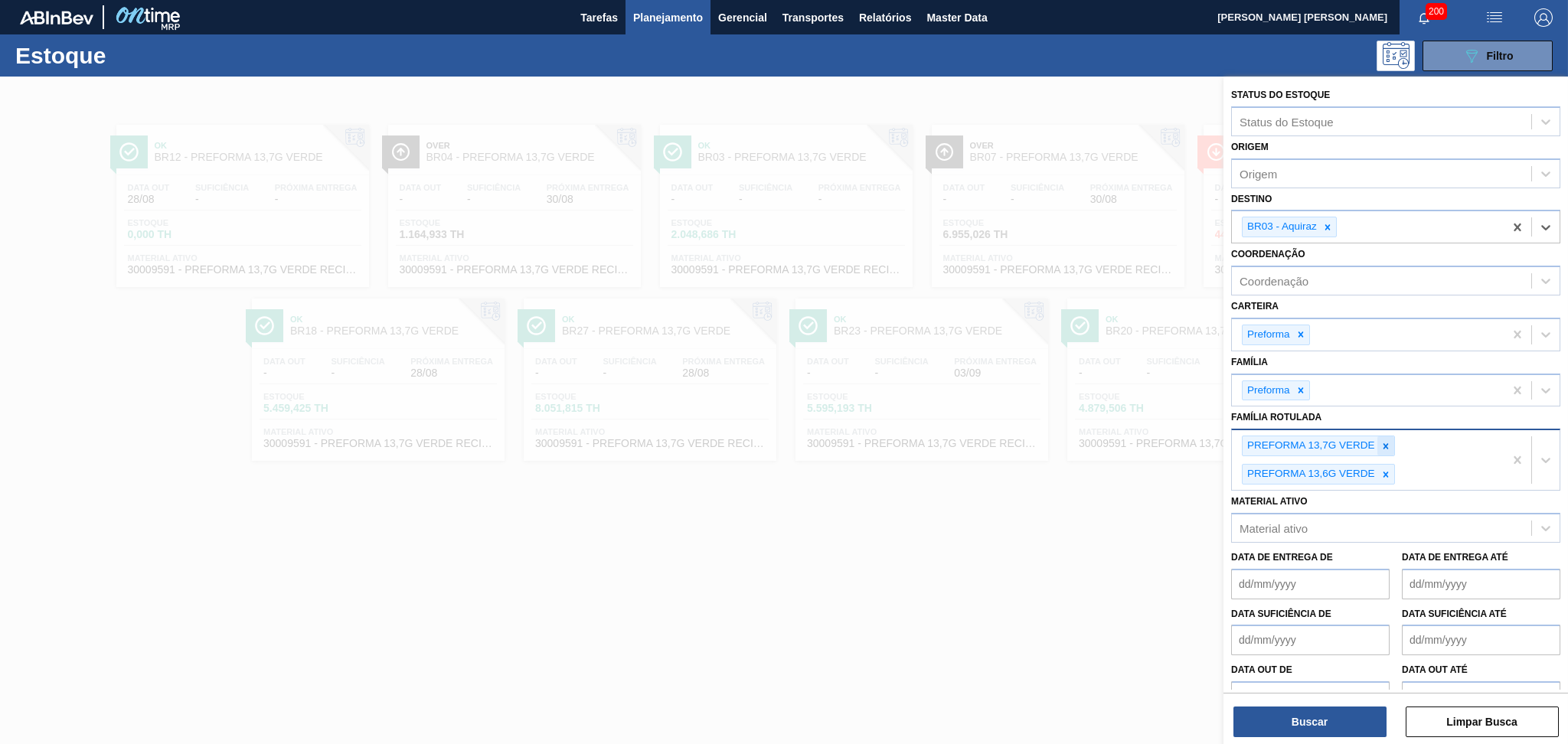
click at [1383, 443] on icon at bounding box center [1386, 447] width 11 height 11
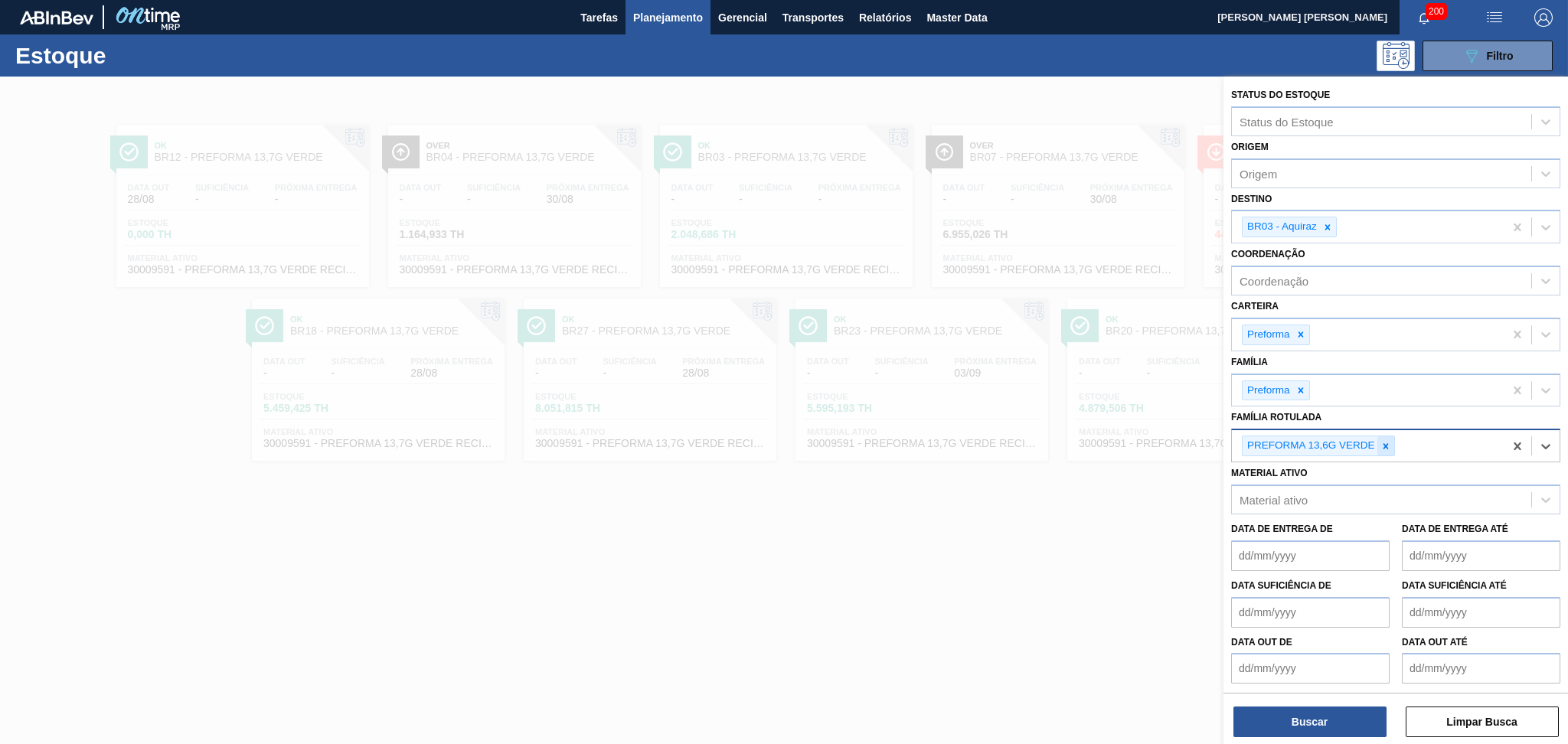
click at [1385, 443] on icon at bounding box center [1386, 446] width 6 height 6
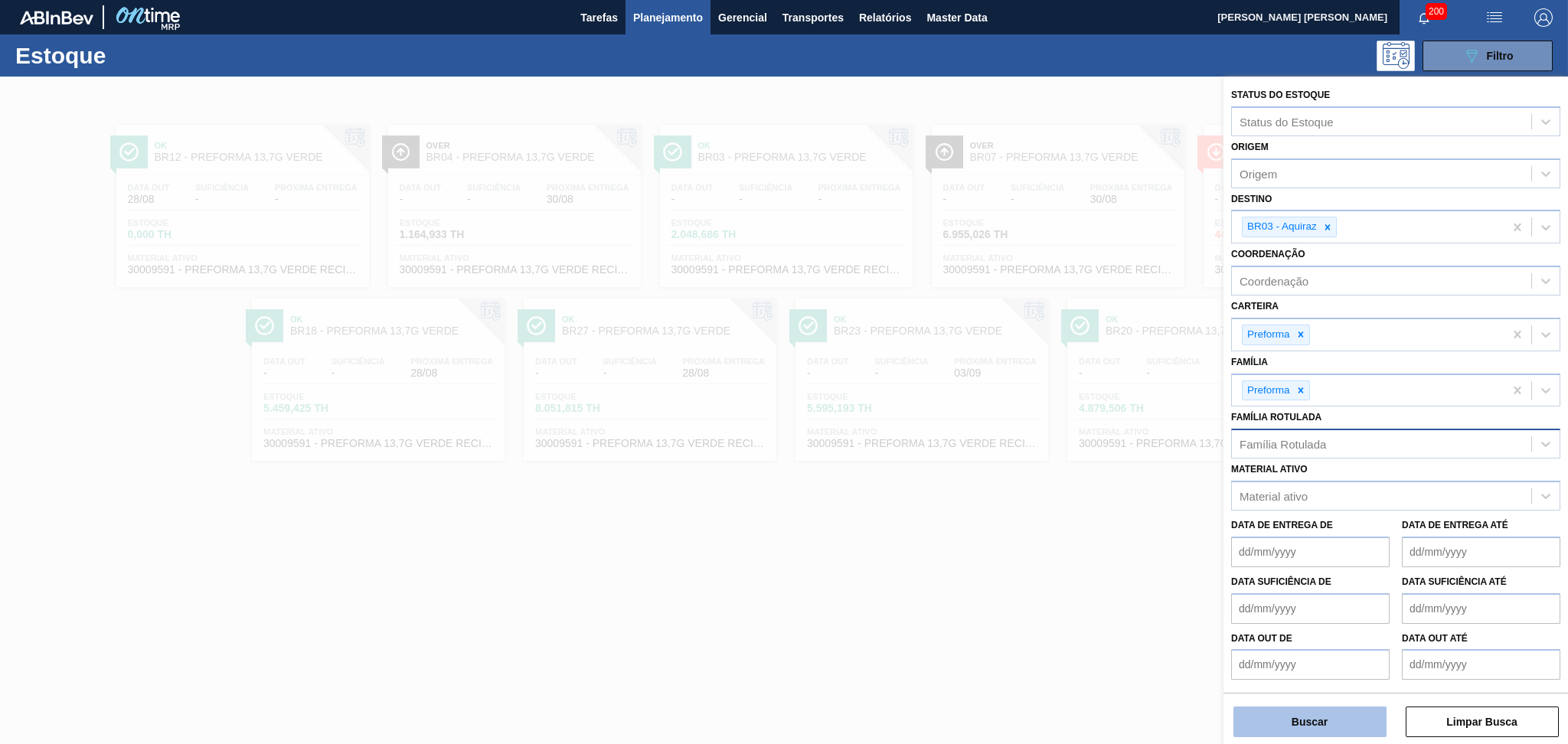
click at [1311, 715] on button "Buscar" at bounding box center [1309, 722] width 153 height 30
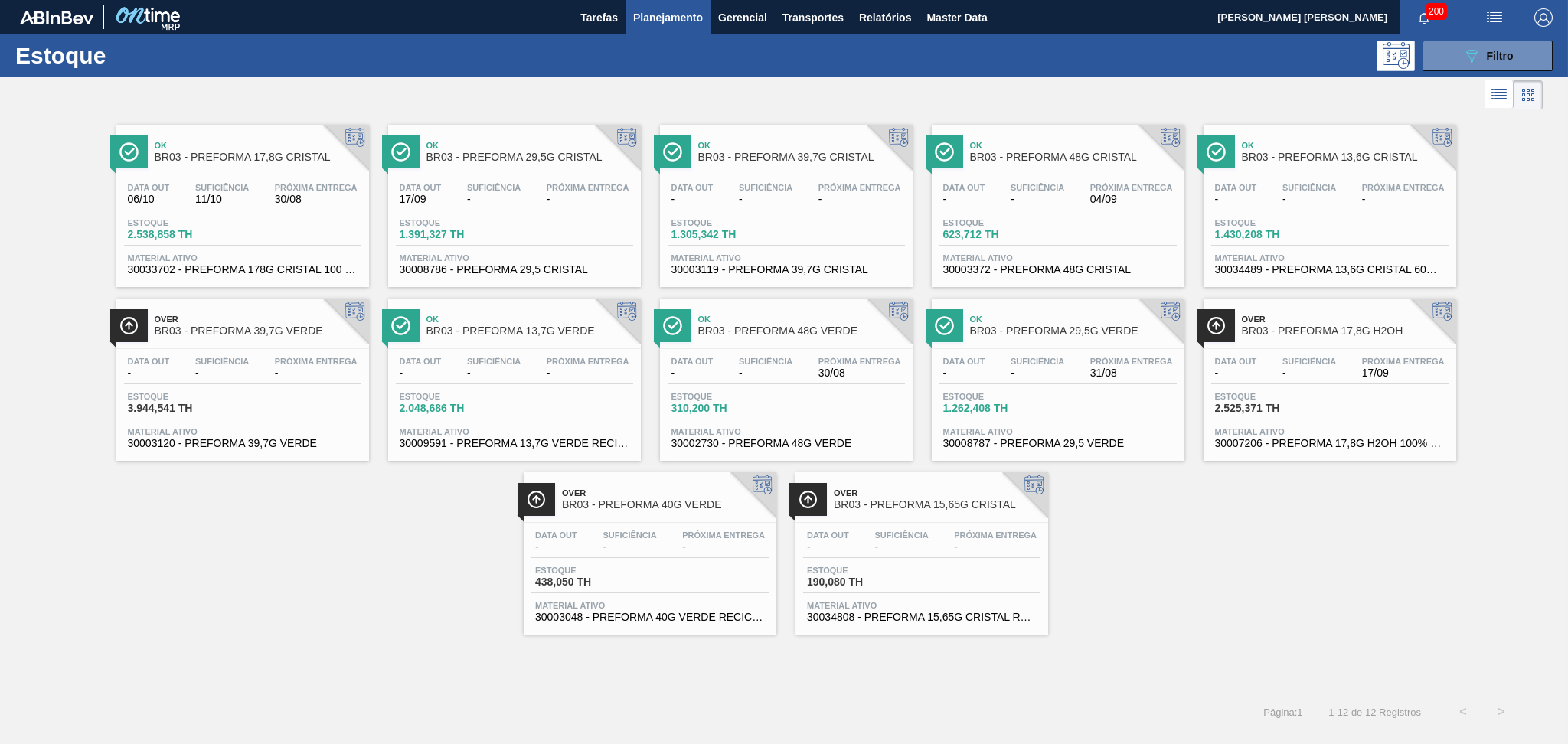
click at [271, 573] on div "Ok BR03 - PREFORMA 17,8G CRISTAL Data out 06/10 Suficiência 11/10 Próxima Entre…" at bounding box center [784, 374] width 1568 height 522
click at [796, 342] on div "Ok BR03 - PREFORMA 48G VERDE" at bounding box center [801, 326] width 206 height 35
click at [1056, 191] on span "Suficiência" at bounding box center [1037, 188] width 53 height 9
click at [1351, 558] on div "Ok BR03 - PREFORMA 17,8G CRISTAL Data out 06/10 Suficiência 11/10 Próxima Entre…" at bounding box center [784, 374] width 1568 height 522
click at [263, 543] on div "Ok BR03 - PREFORMA 17,8G CRISTAL Data out 06/10 Suficiência 11/10 Próxima Entre…" at bounding box center [784, 374] width 1568 height 522
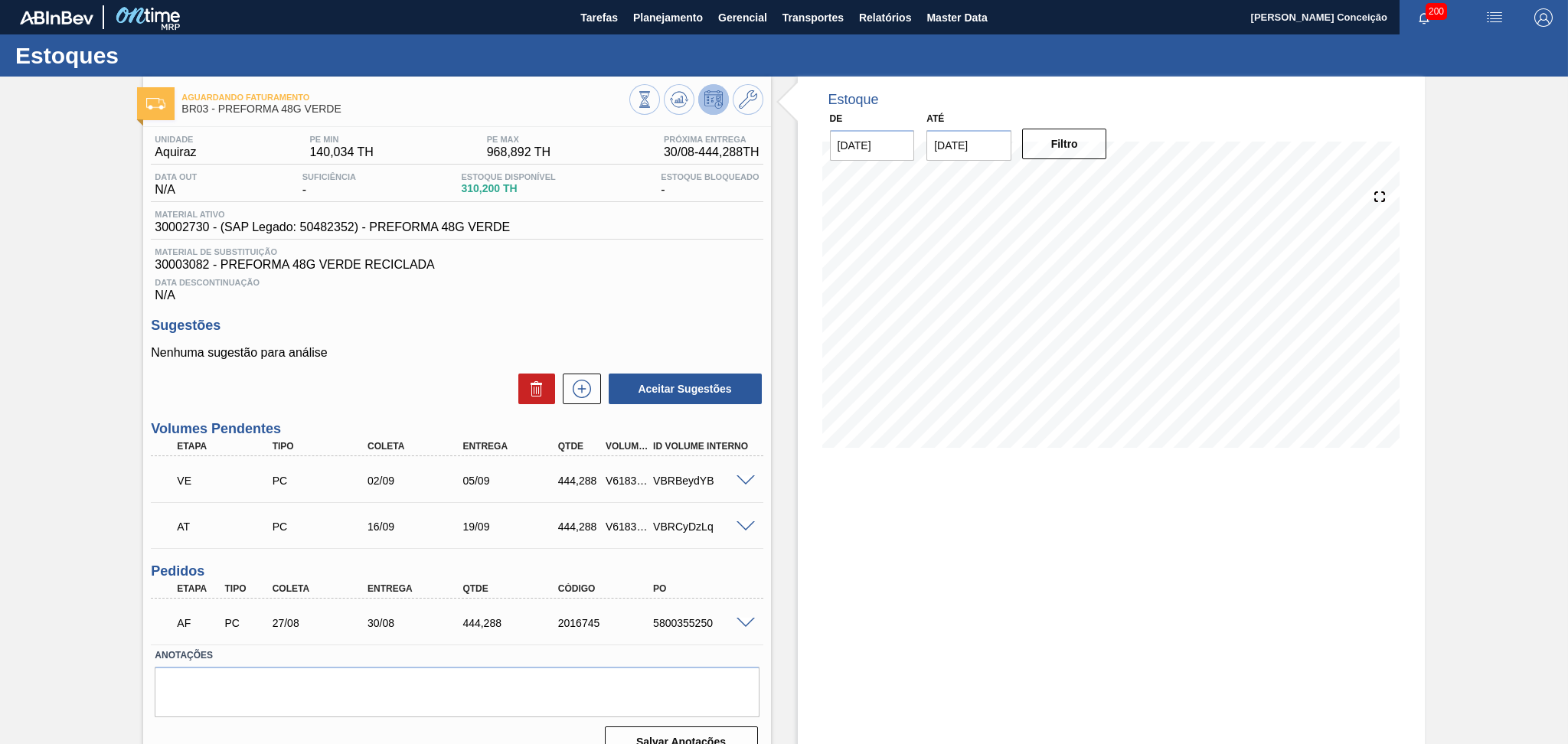
click at [688, 317] on h3 "Sugestões" at bounding box center [456, 326] width 612 height 17
click at [675, 102] on icon at bounding box center [679, 100] width 18 height 18
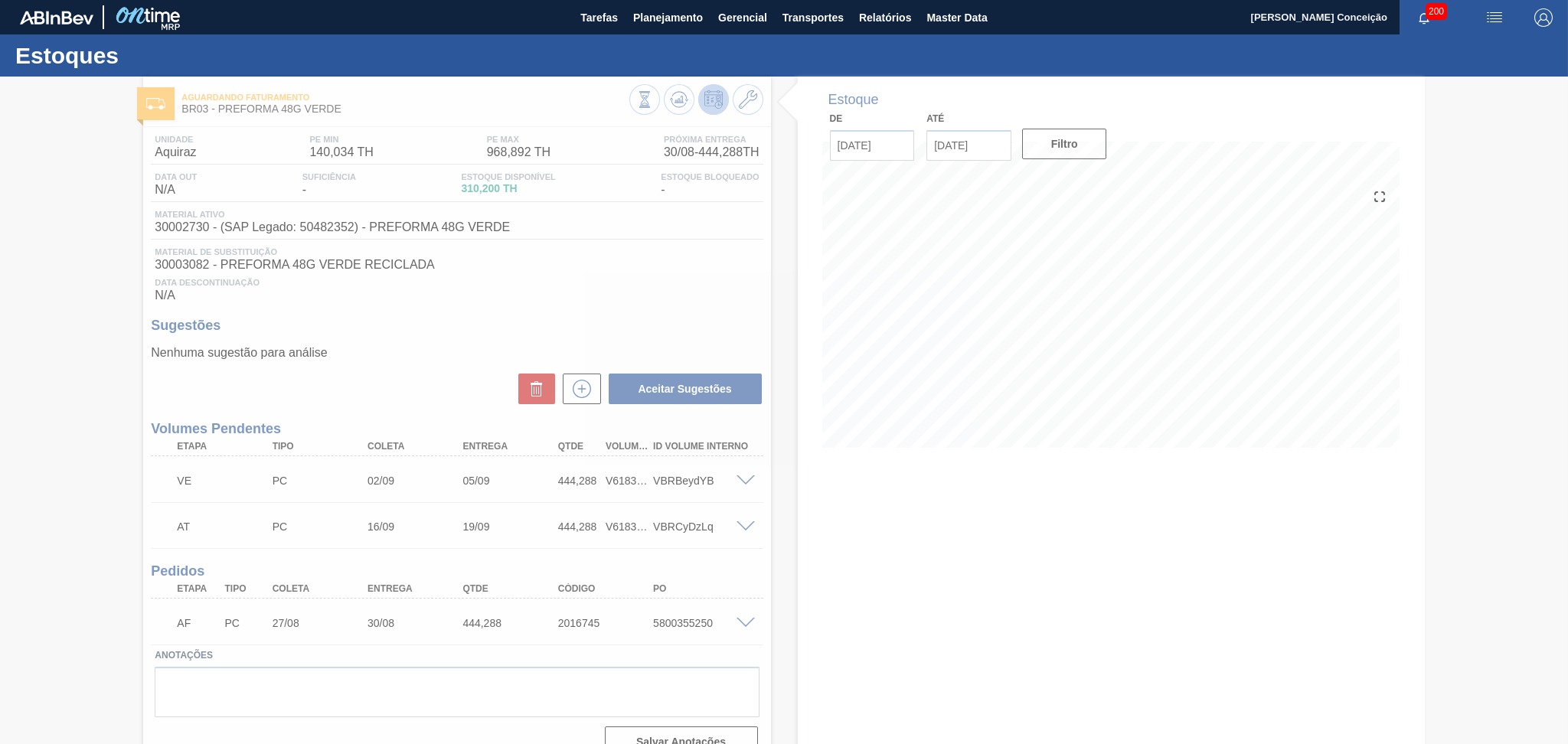
click at [450, 299] on div at bounding box center [784, 410] width 1568 height 668
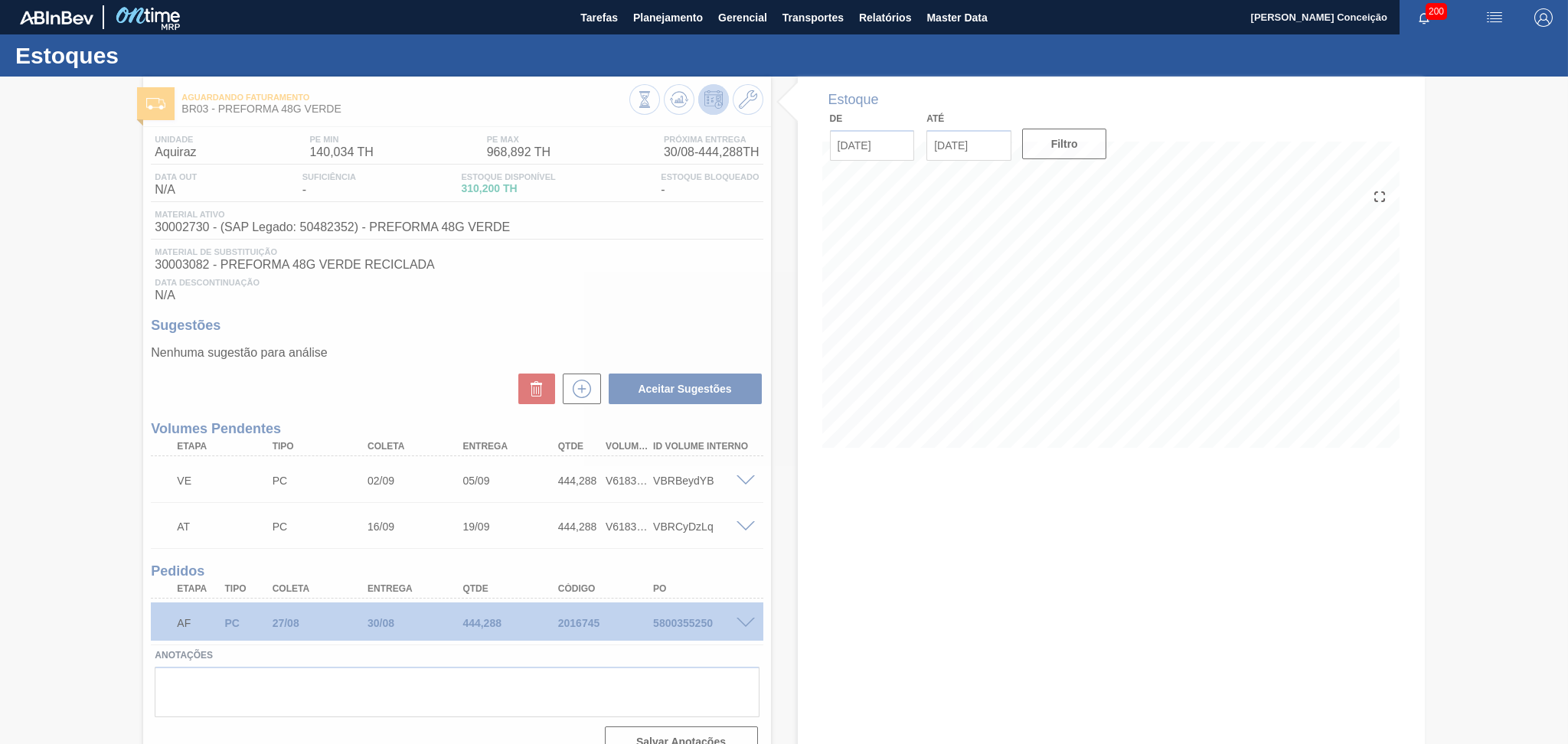
click at [686, 232] on div at bounding box center [784, 410] width 1568 height 668
click at [701, 249] on div at bounding box center [784, 410] width 1568 height 668
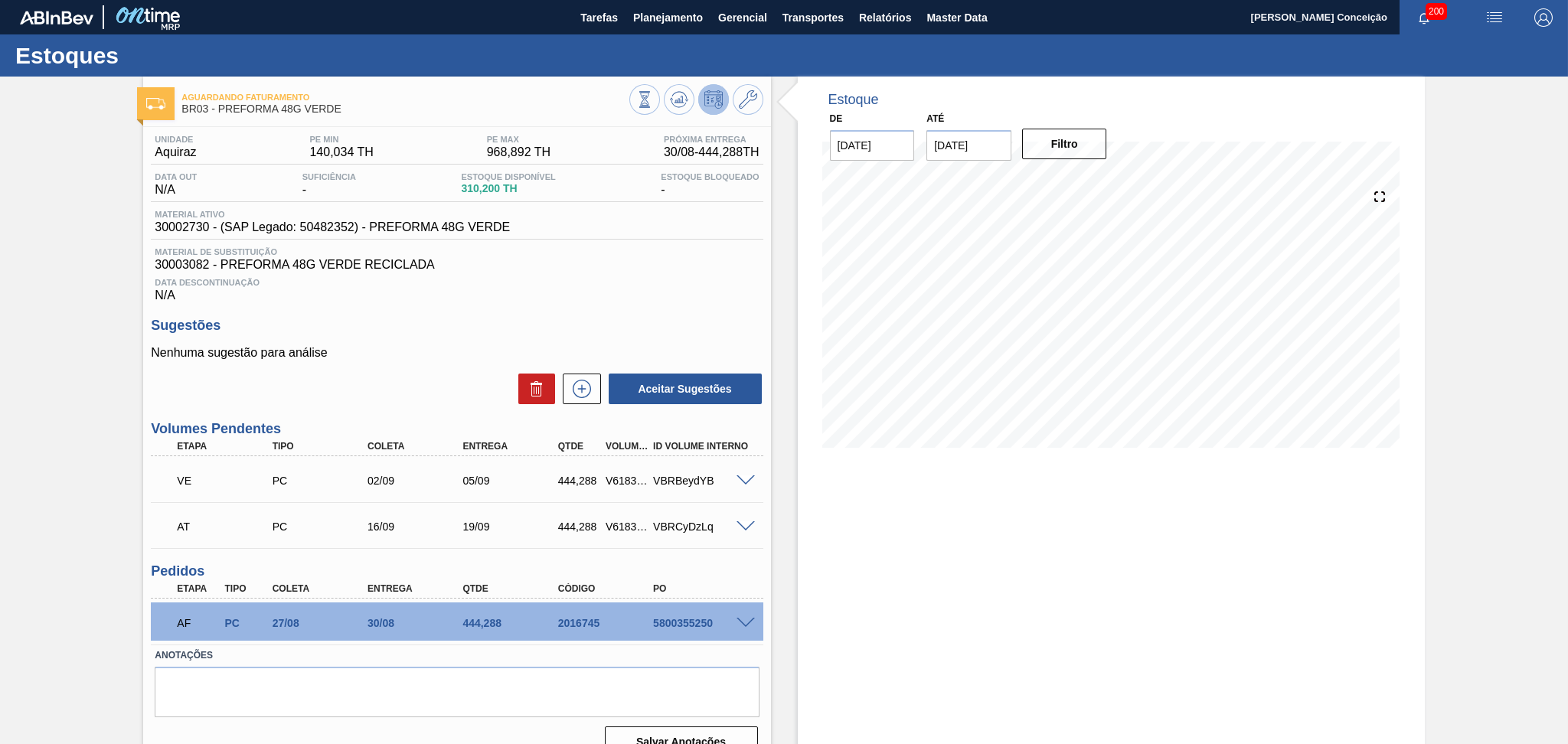
click at [888, 545] on div "Estoque De [DATE] Até [DATE] Filtro 02/09 Projeção de Estoque 754.488 [DOMAIN_N…" at bounding box center [1111, 423] width 627 height 694
click at [745, 618] on span at bounding box center [745, 624] width 18 height 12
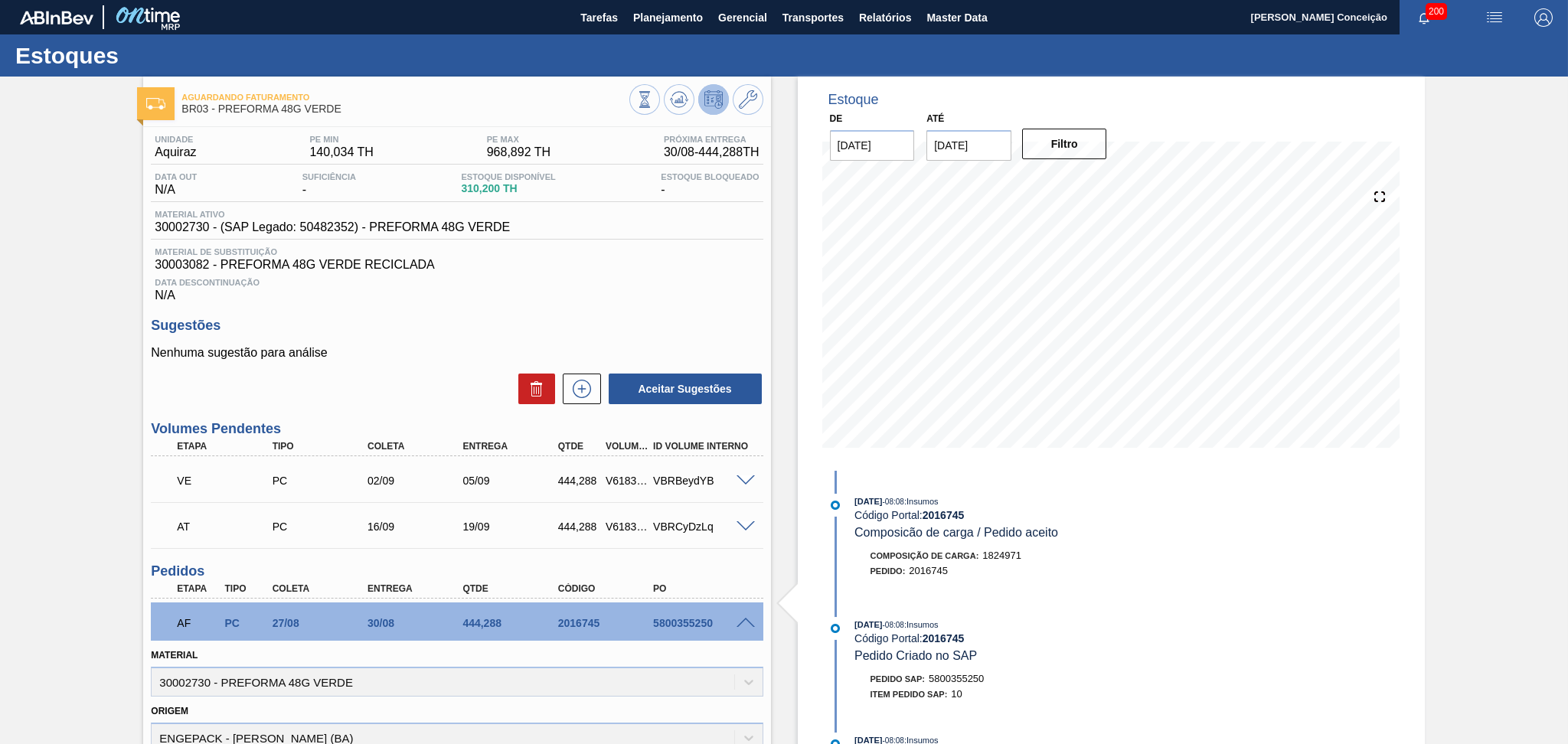
click at [785, 309] on div "Estoque De [DATE] Até [DATE] Filtro 31/08 Projeção de Estoque 754.488 [DOMAIN_N…" at bounding box center [1098, 608] width 654 height 1065
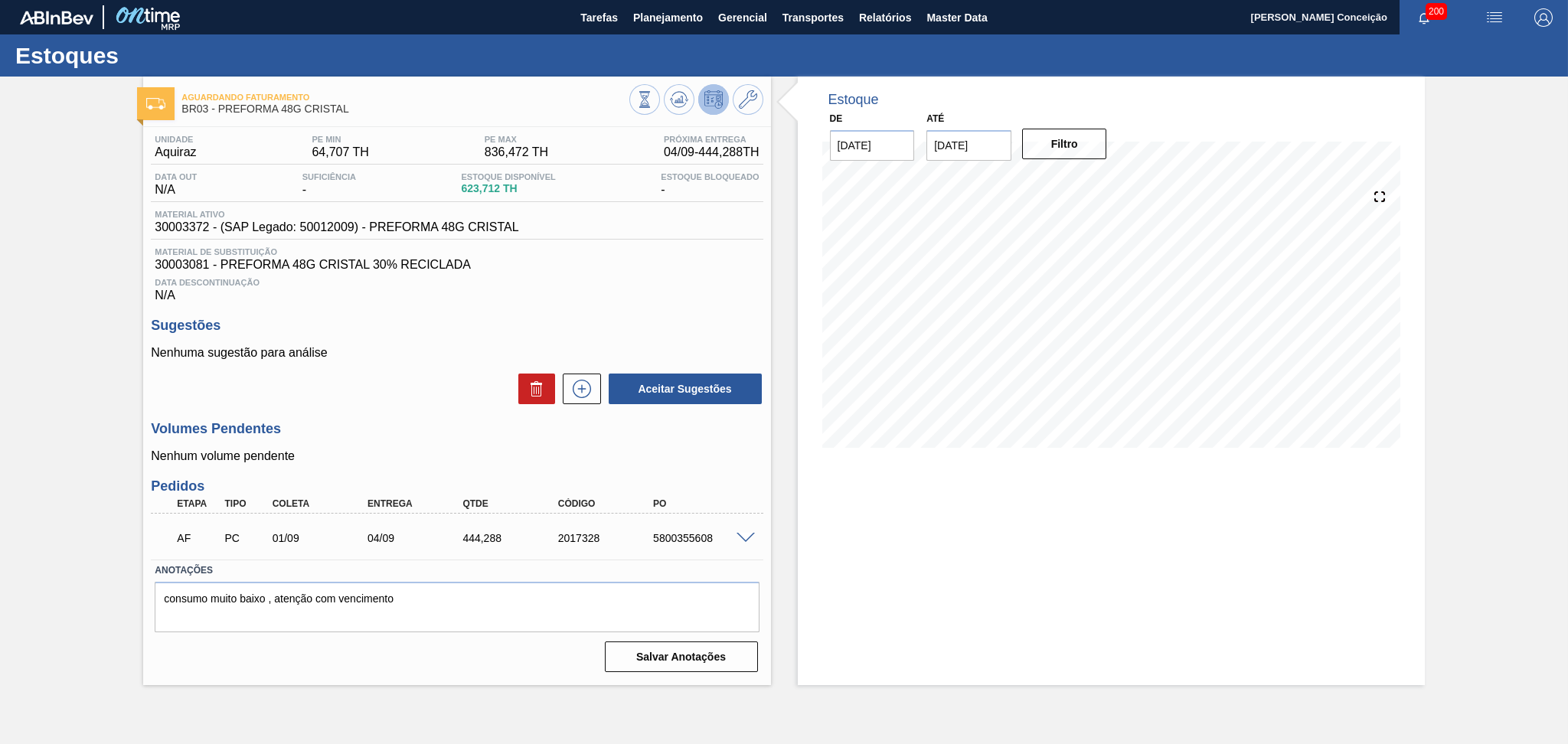
click at [679, 272] on span "30003081 - PREFORMA 48G CRISTAL 30% RECICLADA" at bounding box center [457, 264] width 604 height 14
click at [443, 373] on div "Aceitar Sugestões" at bounding box center [456, 389] width 612 height 34
click at [894, 495] on div "Estoque De 28/08/2025 Até 30/09/2025 Filtro 28/08 Projeção de Estoque 623.712 N…" at bounding box center [1111, 381] width 627 height 609
click at [581, 283] on span "Data Descontinuação" at bounding box center [457, 283] width 604 height 9
click at [542, 276] on div "Data Descontinuação N/A" at bounding box center [456, 286] width 612 height 30
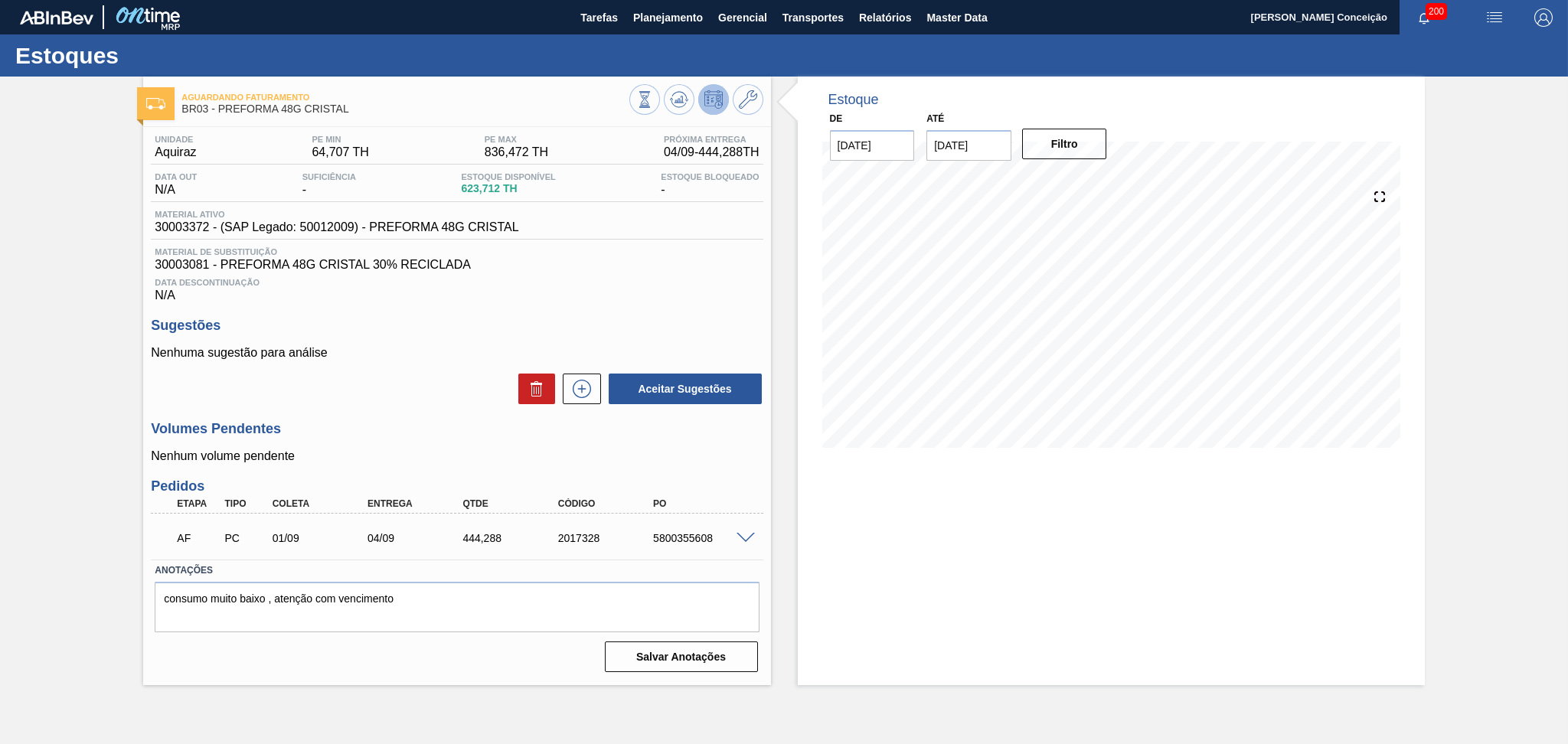
click at [700, 304] on div "Unidade Aquiraz PE MIN 64,707 TH PE MAX 836,472 TH Próxima Entrega 04/09 - 444,…" at bounding box center [457, 403] width 627 height 550
click at [743, 535] on span at bounding box center [745, 539] width 18 height 12
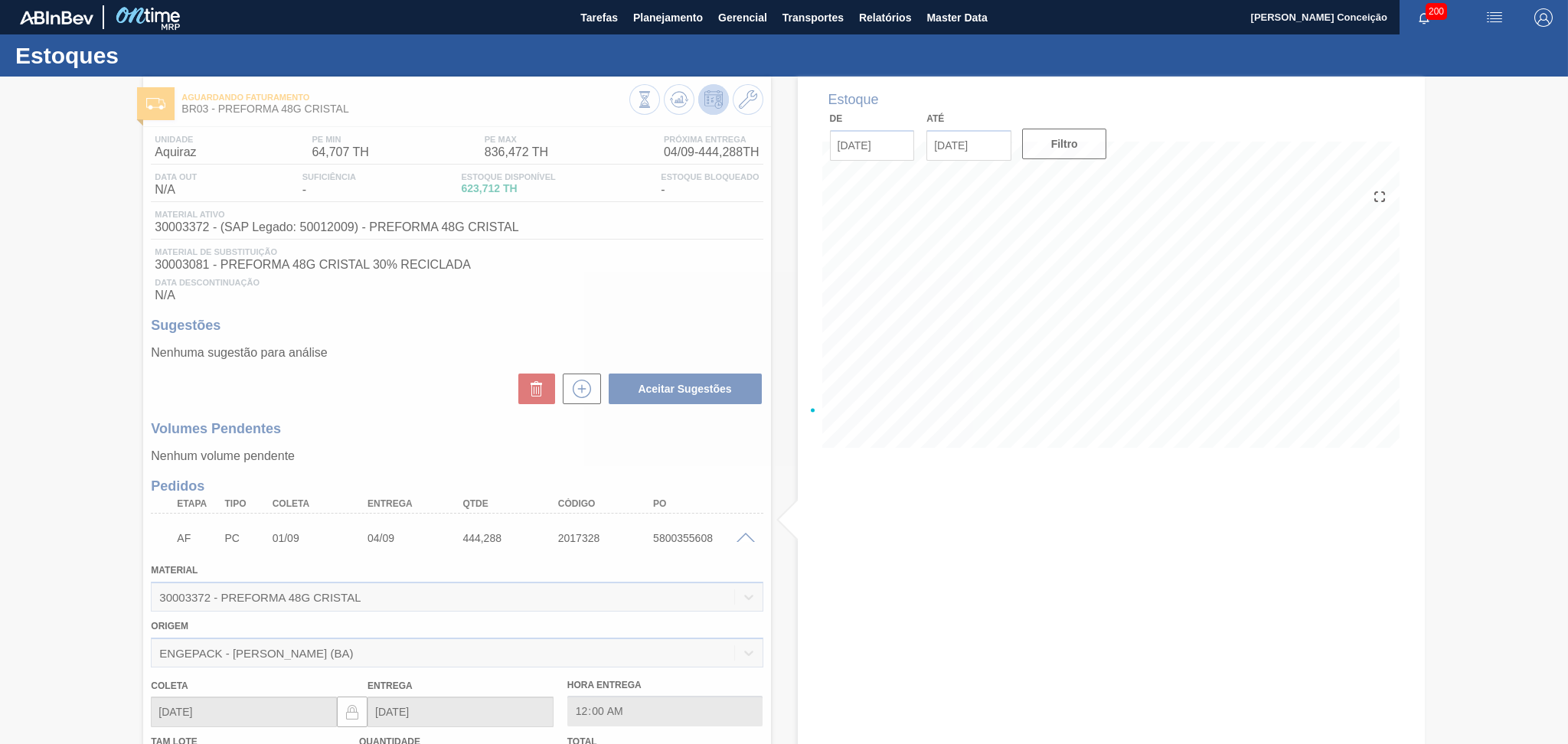
click at [716, 480] on div at bounding box center [784, 410] width 1568 height 668
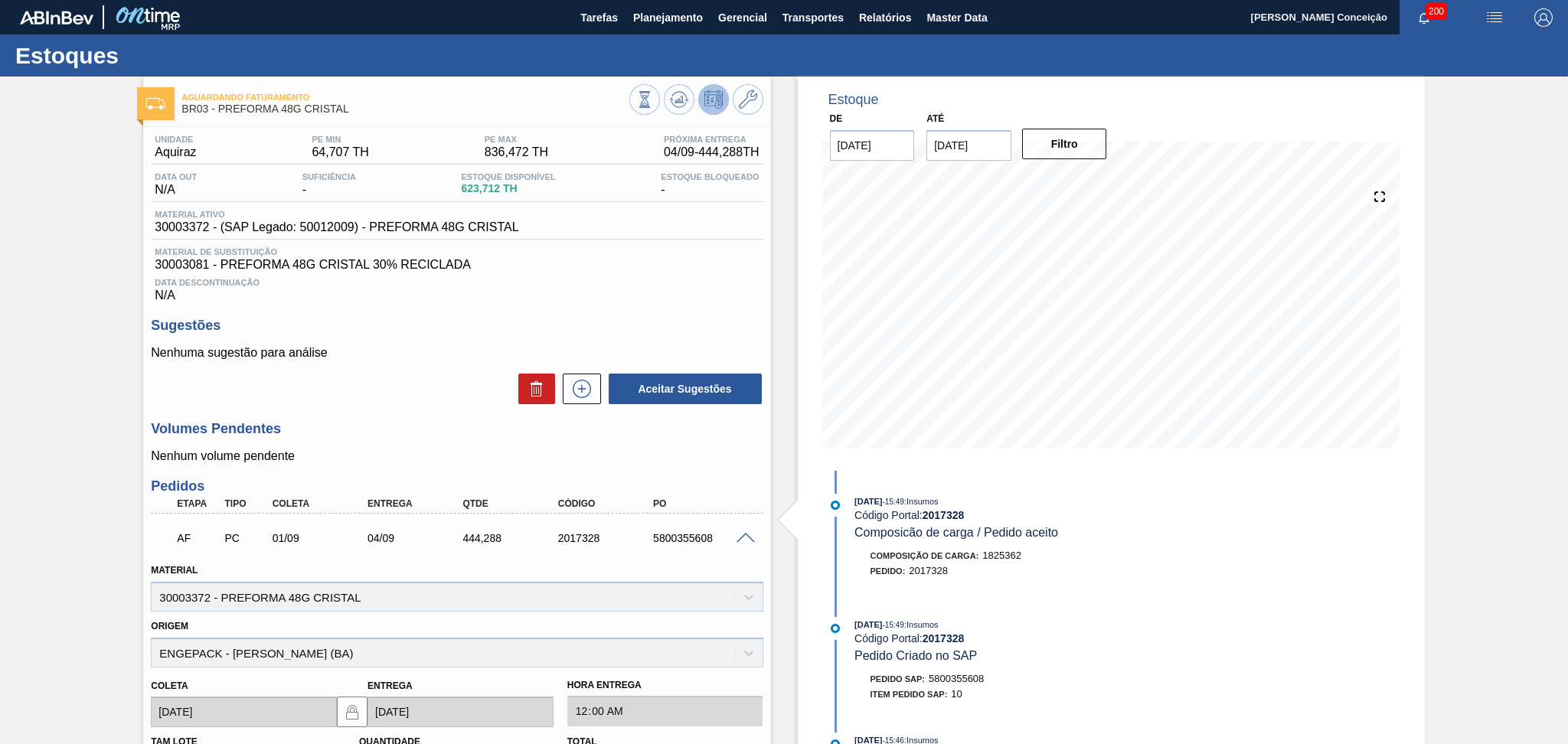
click at [1161, 594] on div "26/08/2025 - 15:49 : Insumos Código Portal: 2017328 Composicão de carga / Pedid…" at bounding box center [1021, 543] width 394 height 100
click at [743, 538] on span at bounding box center [745, 539] width 18 height 12
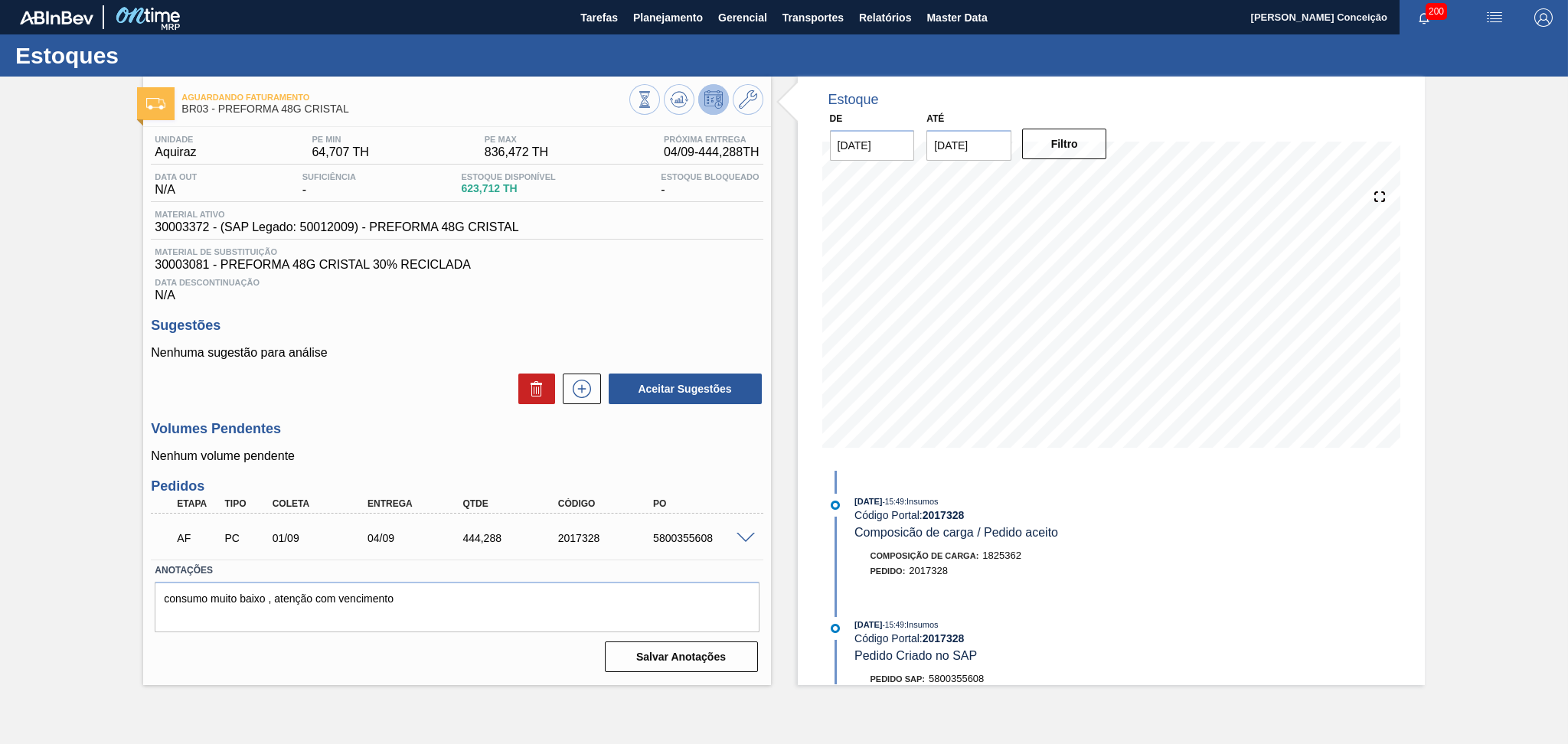
click at [671, 314] on div "Unidade Aquiraz PE MIN 64,707 TH PE MAX 836,472 TH Próxima Entrega 04/09 - 444,…" at bounding box center [457, 403] width 627 height 550
click at [1539, 427] on div "Aguardando Faturamento BR03 - PREFORMA 48G CRISTAL Unidade Aquiraz PE MIN 64,70…" at bounding box center [784, 381] width 1568 height 609
click at [83, 225] on div "Aguardando Faturamento BR03 - PREFORMA 48G CRISTAL Unidade Aquiraz PE MIN 64,70…" at bounding box center [784, 381] width 1568 height 609
click at [1434, 502] on div "Aguardando Faturamento BR03 - PREFORMA 48G CRISTAL Unidade Aquiraz PE MIN 64,70…" at bounding box center [784, 381] width 1568 height 609
click at [668, 327] on h3 "Sugestões" at bounding box center [456, 326] width 612 height 17
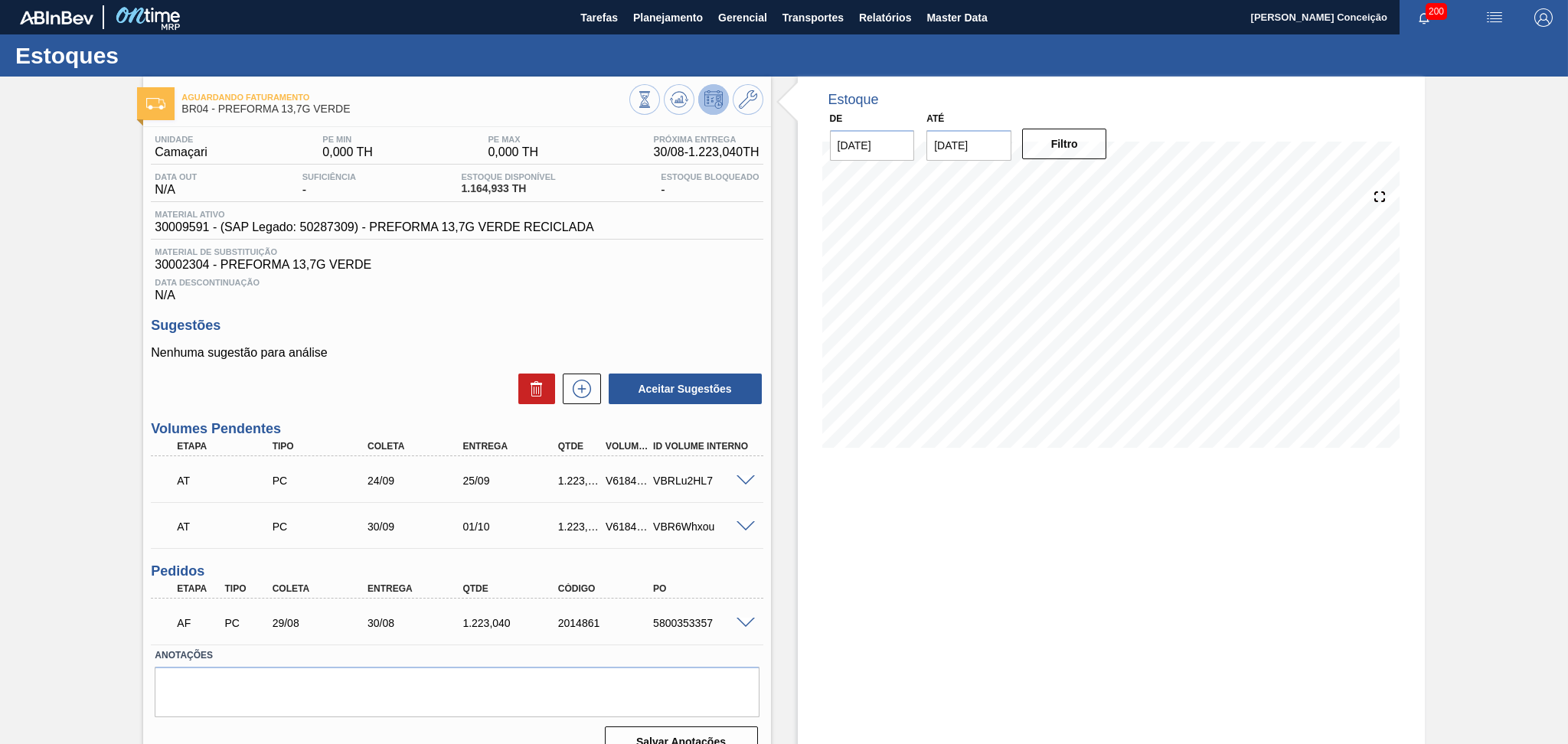
click at [827, 557] on div "Estoque De [DATE] Até [DATE] Filtro" at bounding box center [1111, 423] width 627 height 694
click at [679, 313] on div "Unidade Camaçari PE MIN 0,000 TH PE MAX 0,000 TH Próxima Entrega 30/08 - 1.223,…" at bounding box center [457, 445] width 627 height 636
click at [686, 91] on icon at bounding box center [679, 100] width 18 height 18
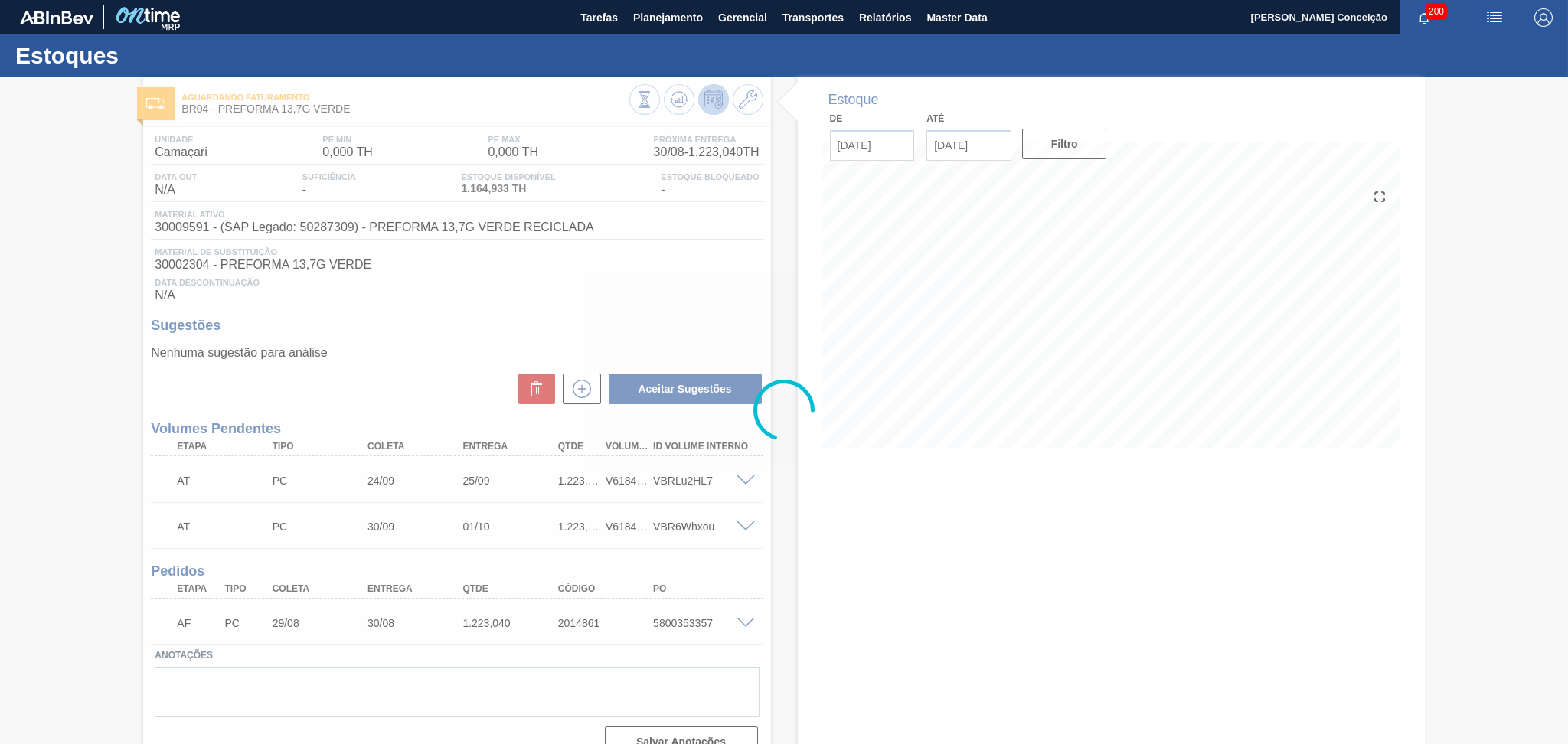
click at [679, 259] on div at bounding box center [784, 410] width 1568 height 668
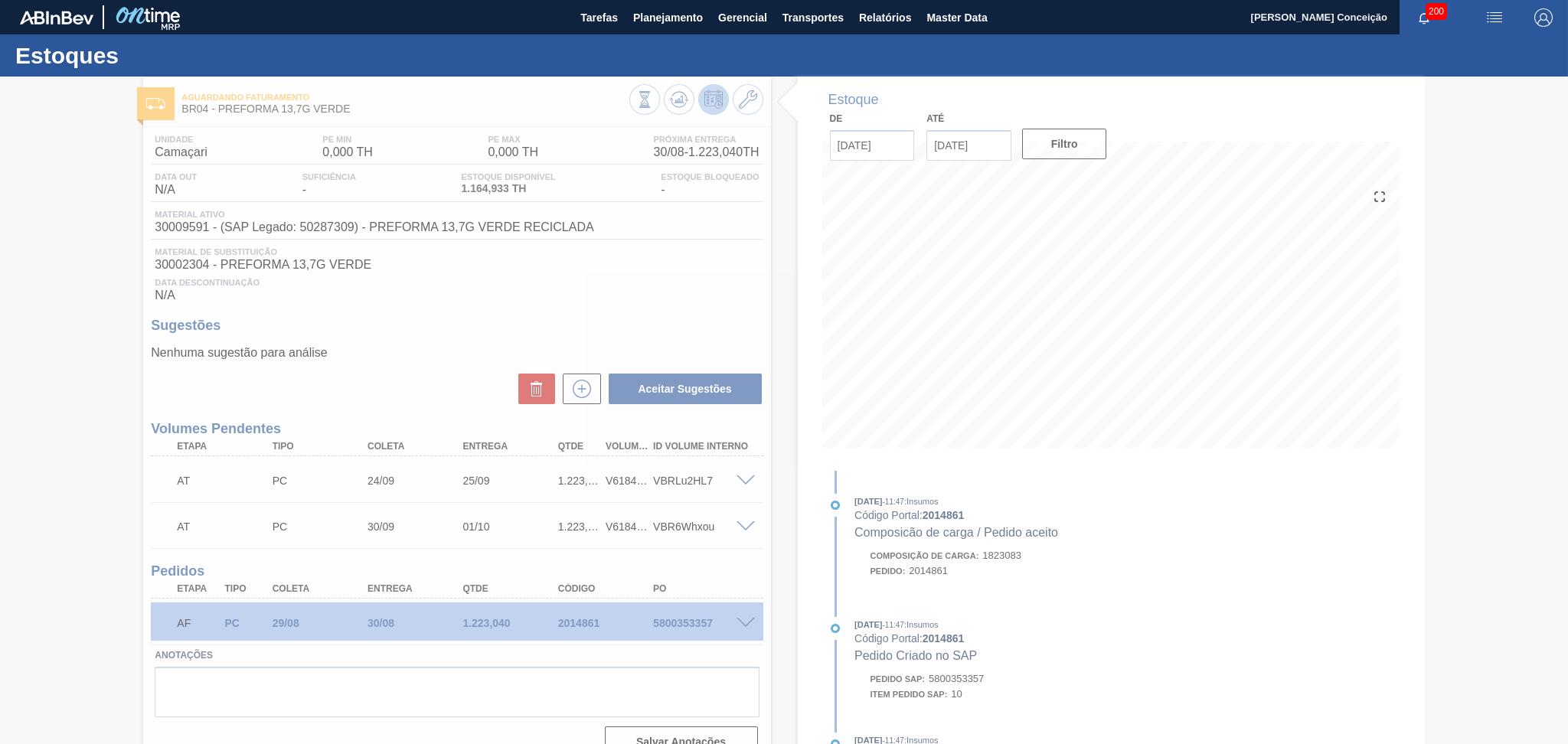
click at [399, 330] on div at bounding box center [784, 410] width 1568 height 668
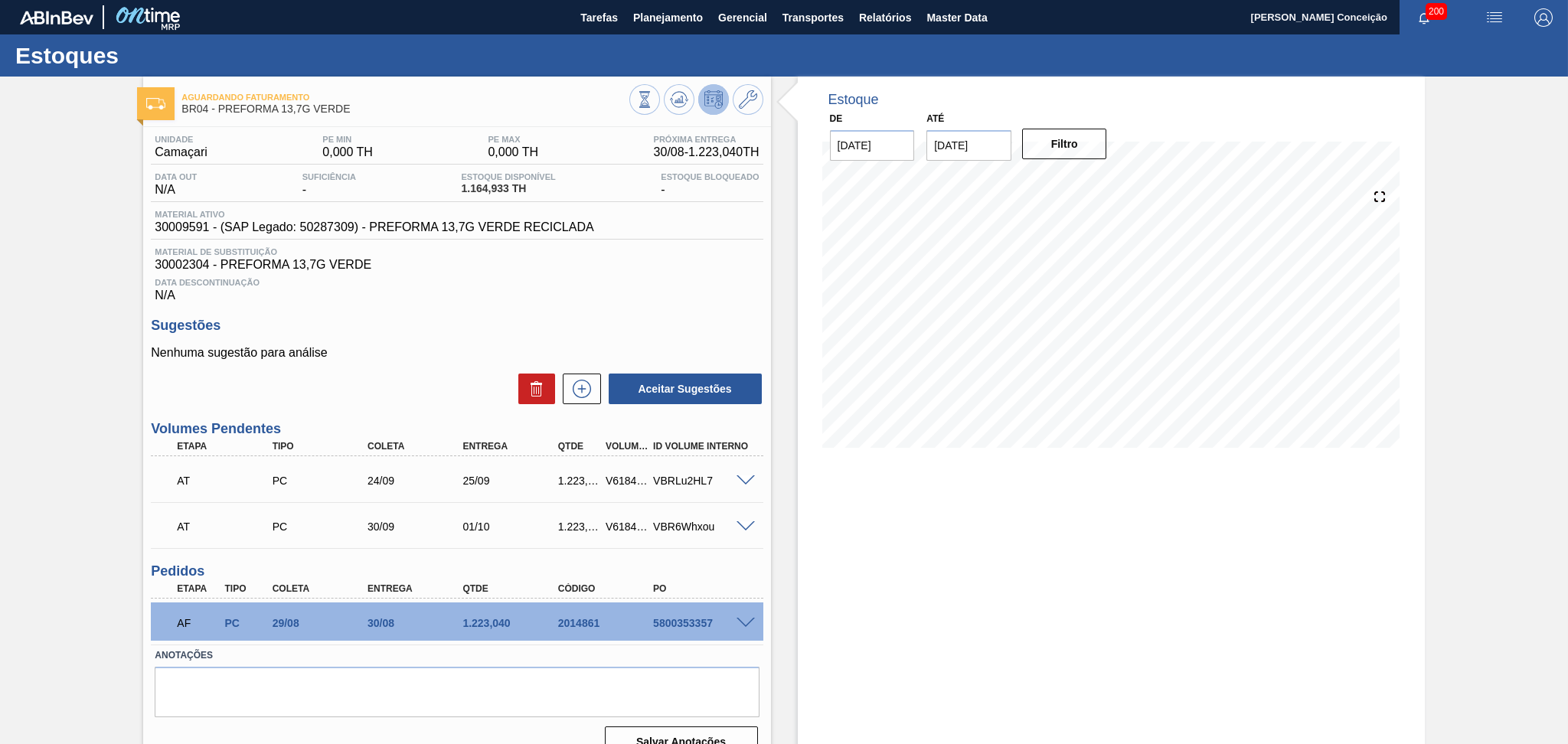
click at [677, 294] on div "Data Descontinuação N/A" at bounding box center [456, 286] width 612 height 30
click at [689, 101] on button at bounding box center [679, 99] width 30 height 30
click at [741, 616] on div at bounding box center [747, 622] width 30 height 12
click at [745, 624] on span at bounding box center [745, 624] width 18 height 12
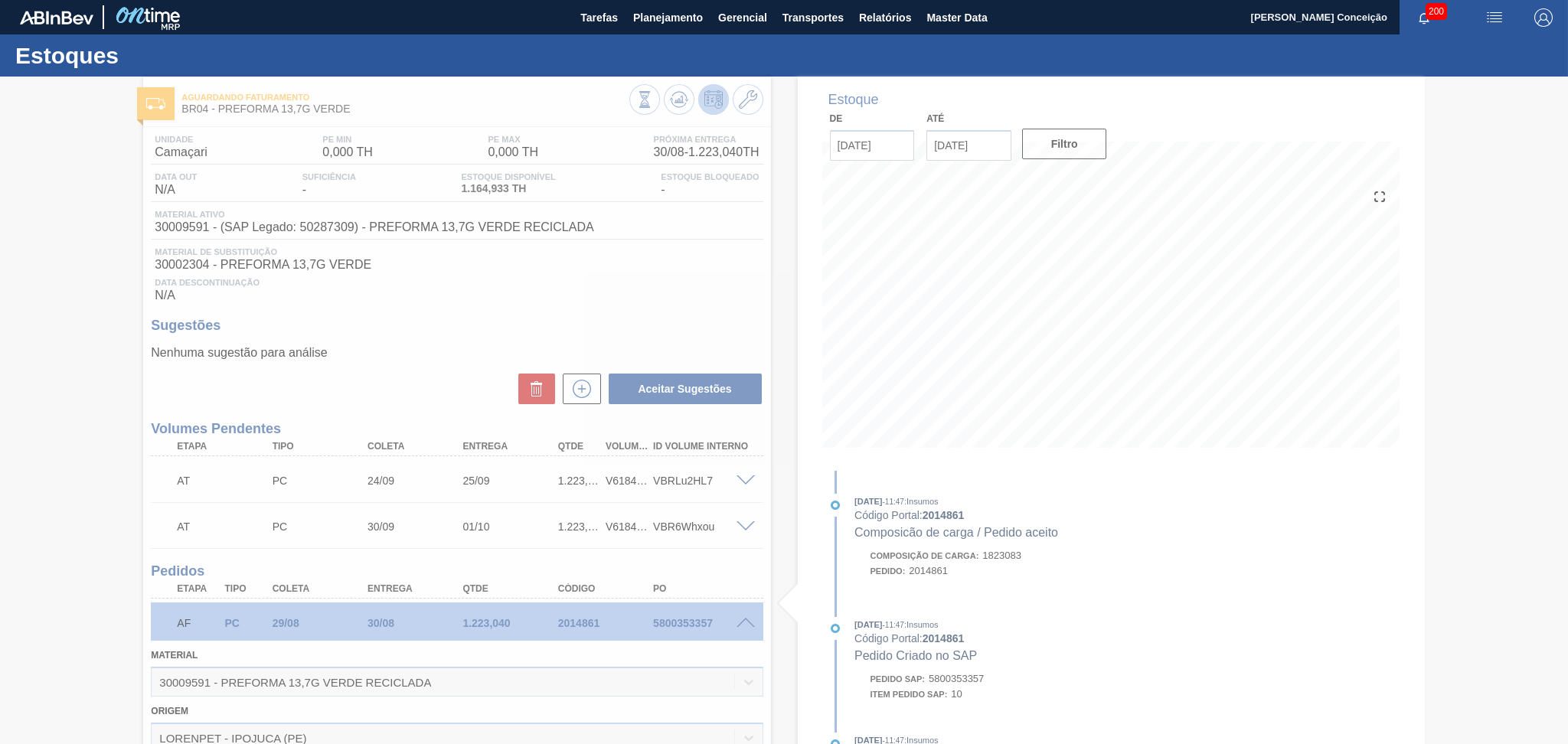
click at [747, 624] on div at bounding box center [784, 410] width 1568 height 668
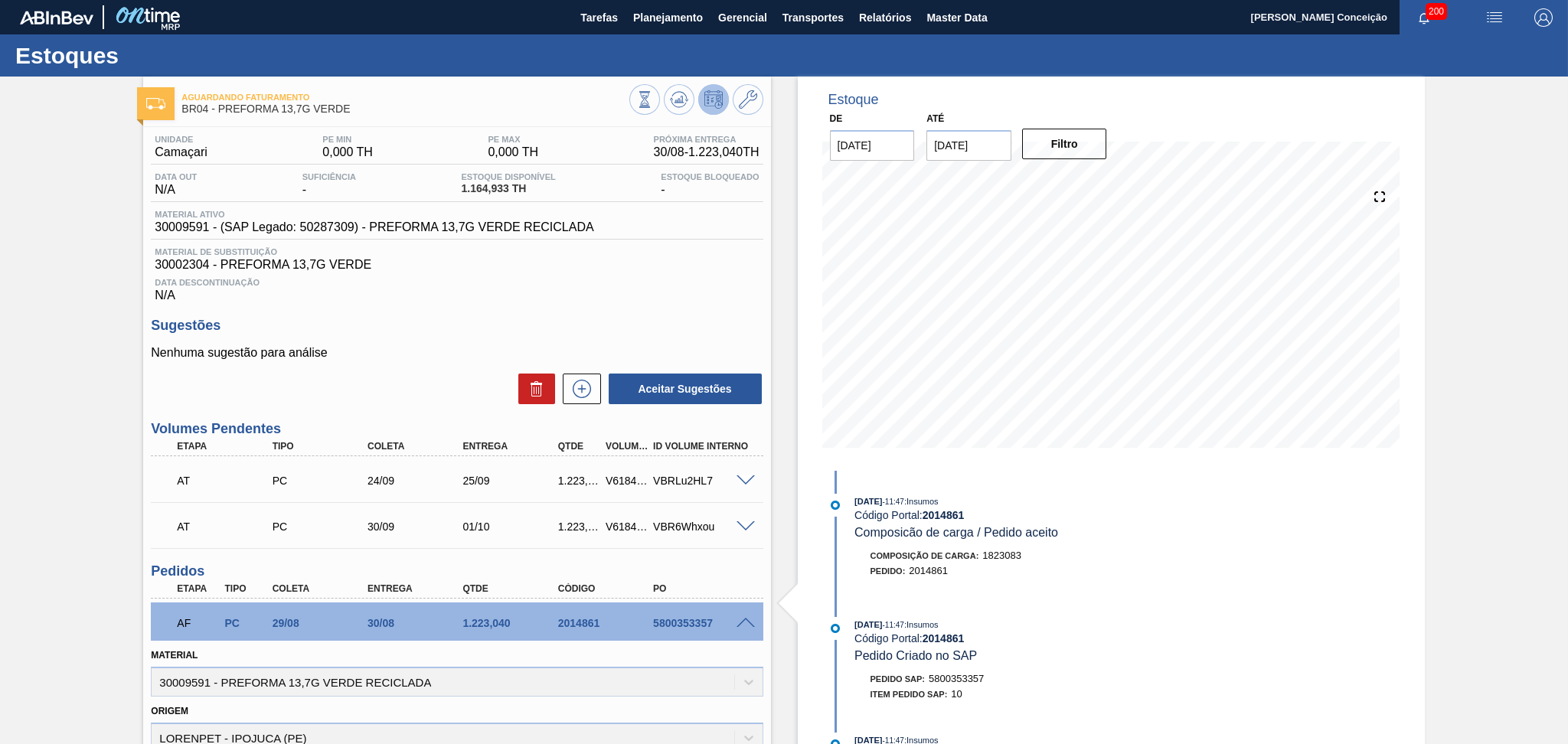
click at [747, 624] on span at bounding box center [745, 624] width 18 height 12
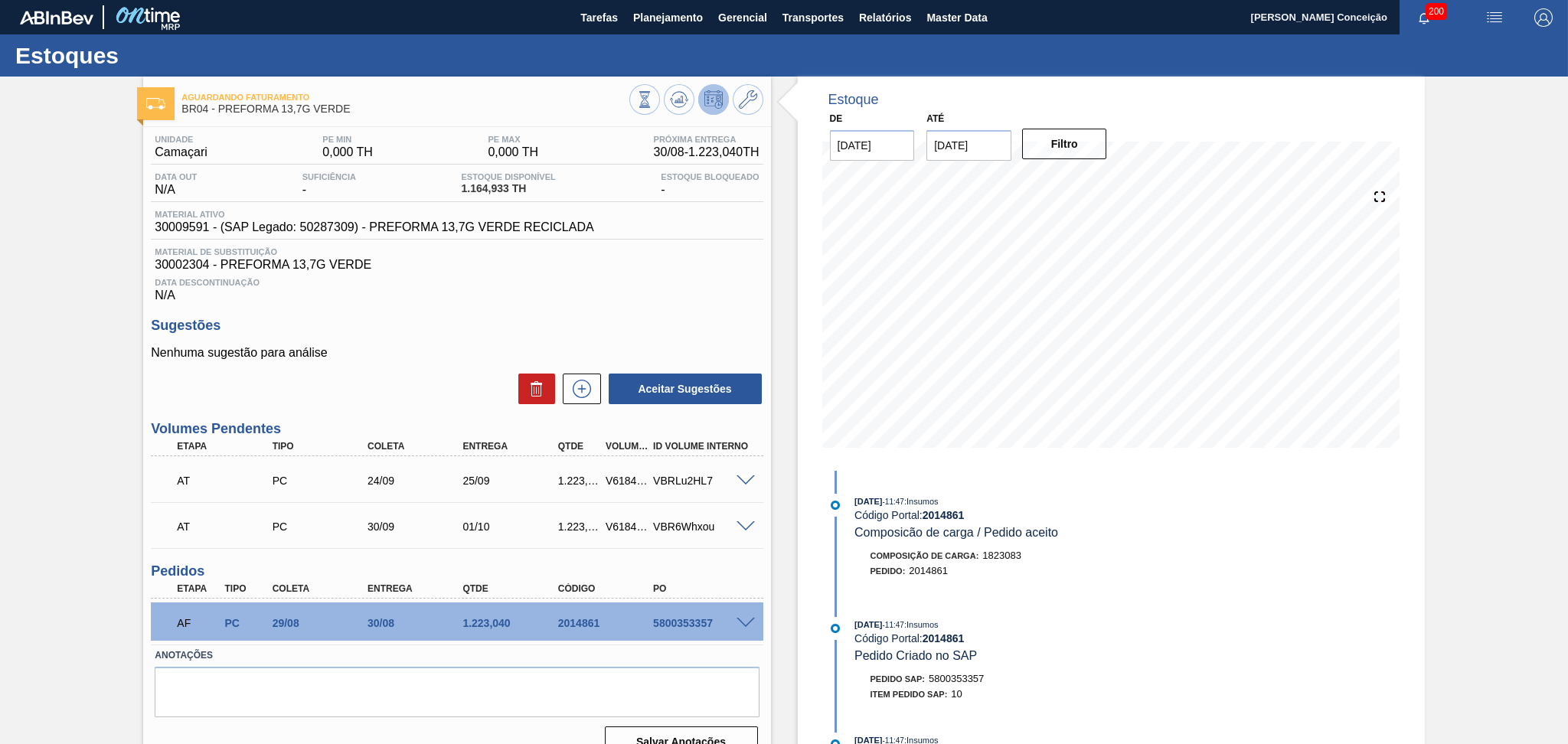
click at [747, 624] on span at bounding box center [745, 624] width 18 height 12
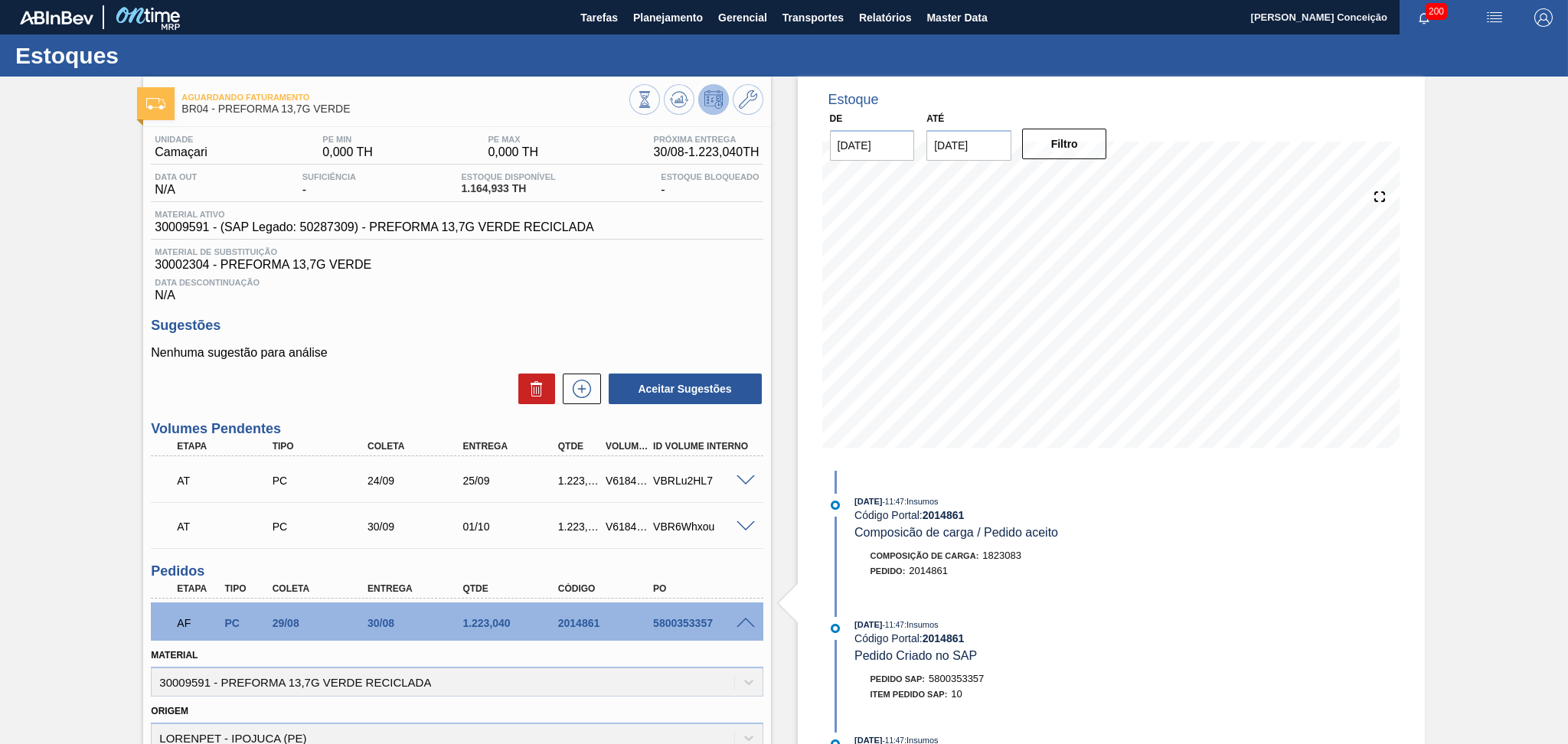
click at [747, 624] on span at bounding box center [745, 624] width 18 height 12
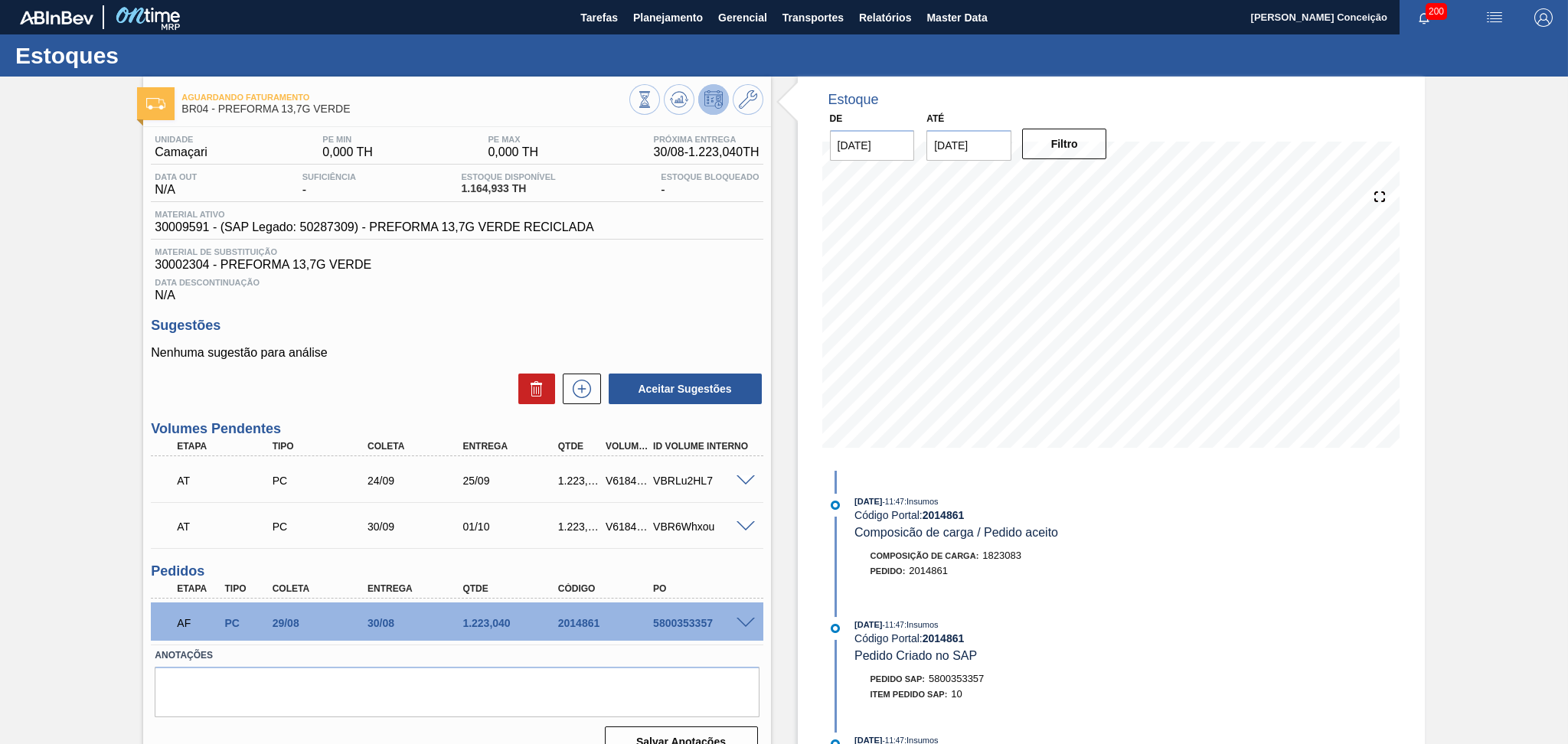
click at [602, 268] on span "30002304 - PREFORMA 13,7G VERDE" at bounding box center [457, 264] width 604 height 14
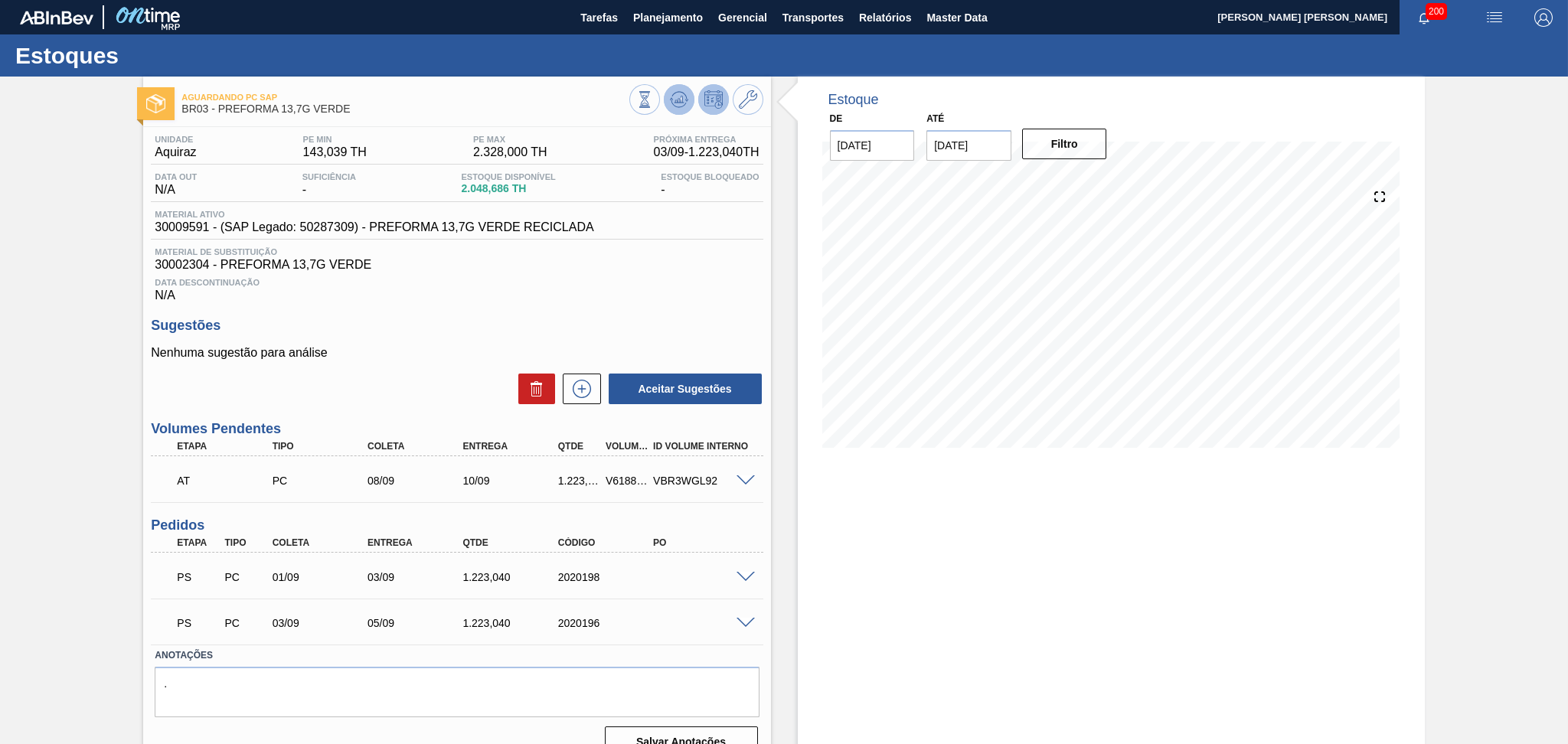
click at [677, 104] on icon at bounding box center [679, 100] width 18 height 18
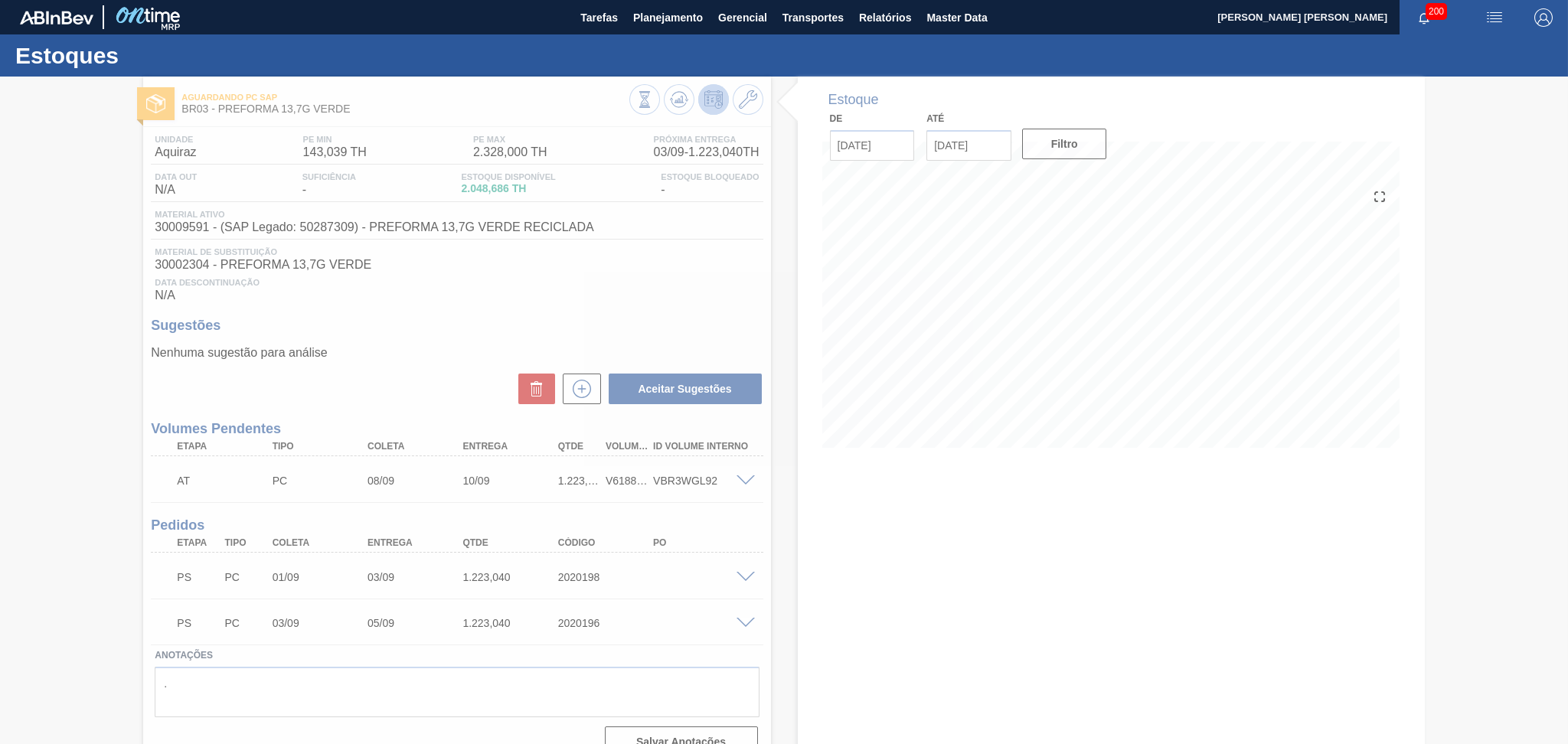
click at [827, 568] on div at bounding box center [784, 410] width 1568 height 668
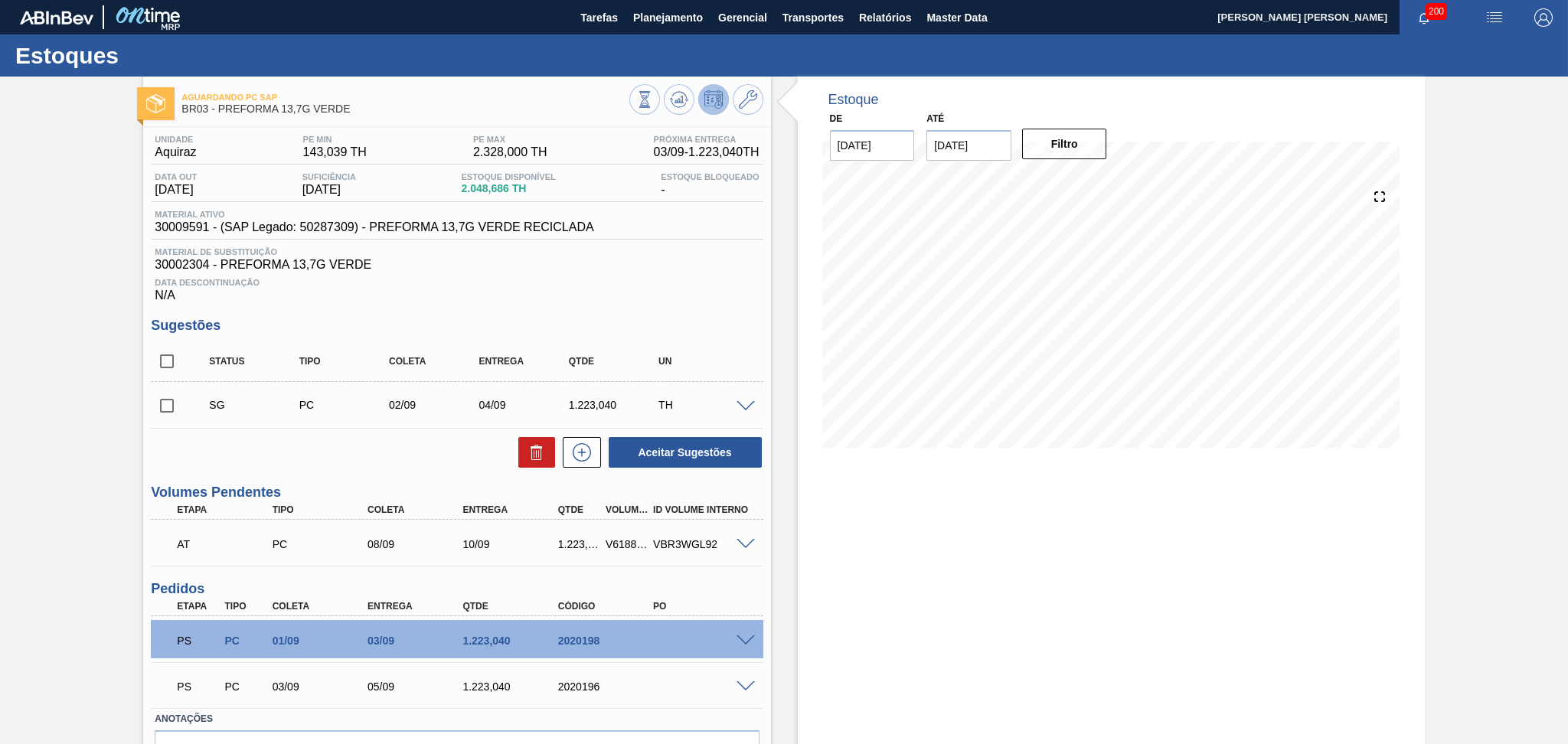
click at [966, 597] on div "Estoque De [DATE] Até [DATE] Filtro" at bounding box center [1111, 455] width 627 height 758
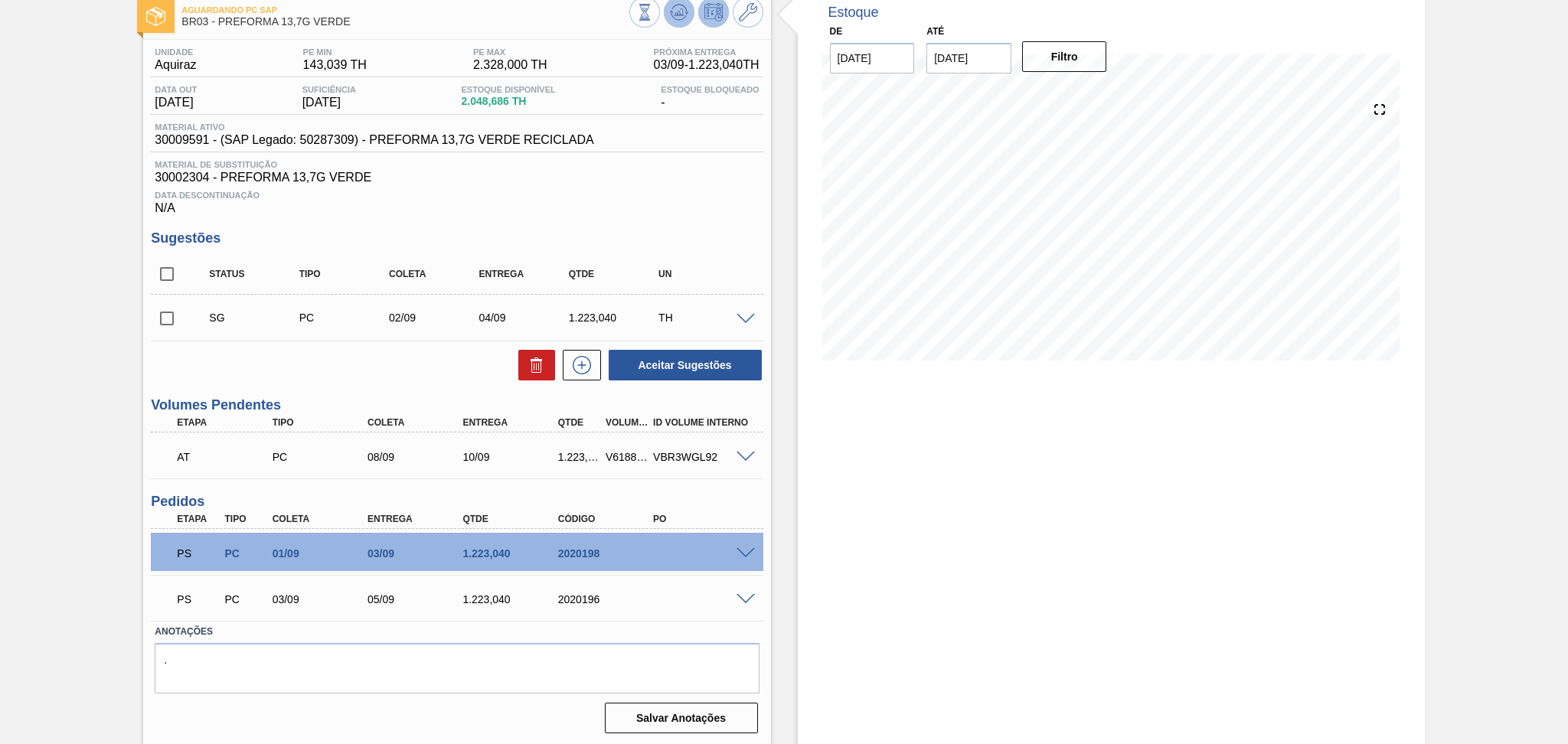
click at [677, 15] on icon at bounding box center [679, 12] width 10 height 7
click at [674, 24] on button at bounding box center [679, 12] width 30 height 30
click at [664, 17] on button at bounding box center [679, 12] width 30 height 30
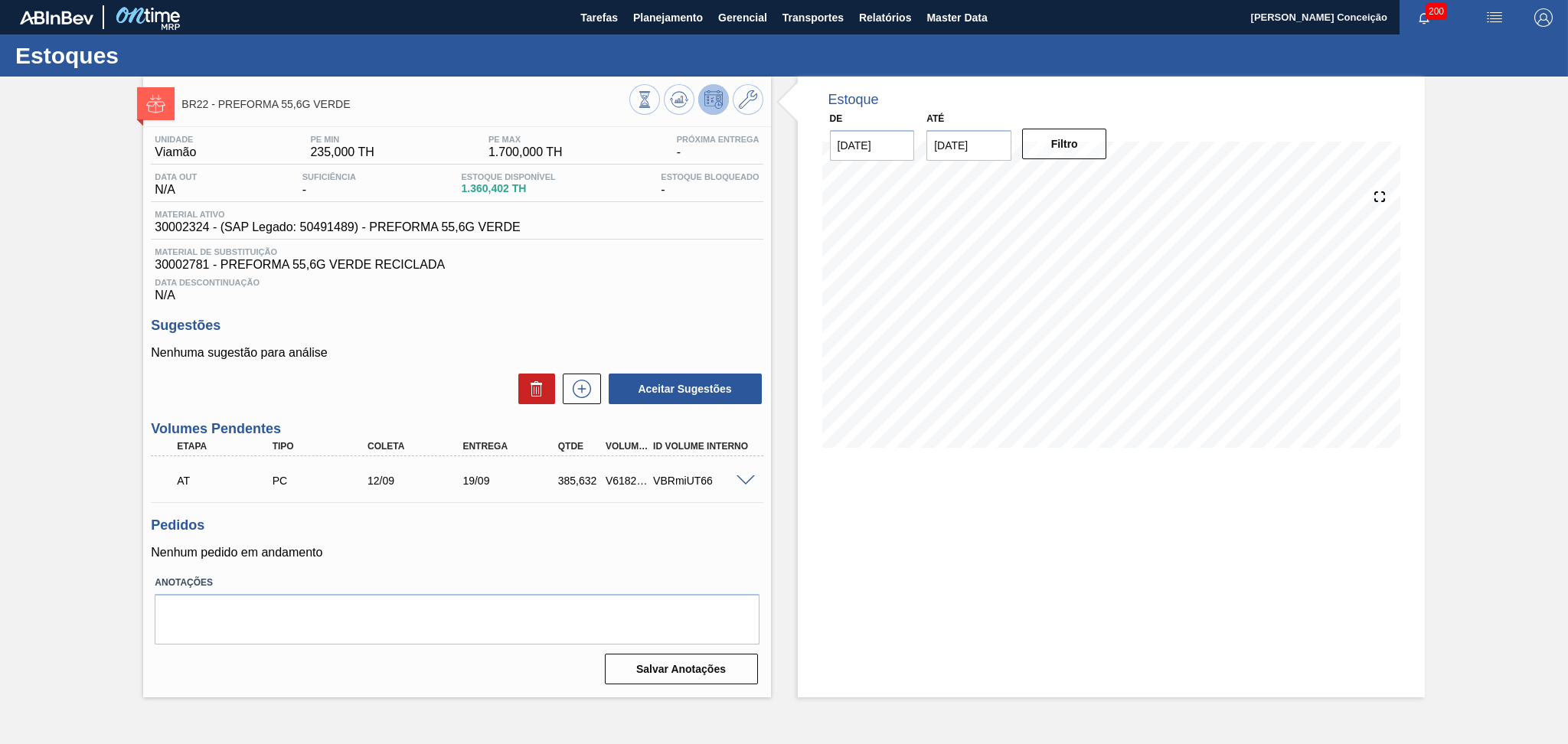
click at [653, 270] on span "30002781 - PREFORMA 55,6G VERDE RECICLADA" at bounding box center [457, 264] width 604 height 14
click at [681, 101] on icon at bounding box center [679, 99] width 10 height 7
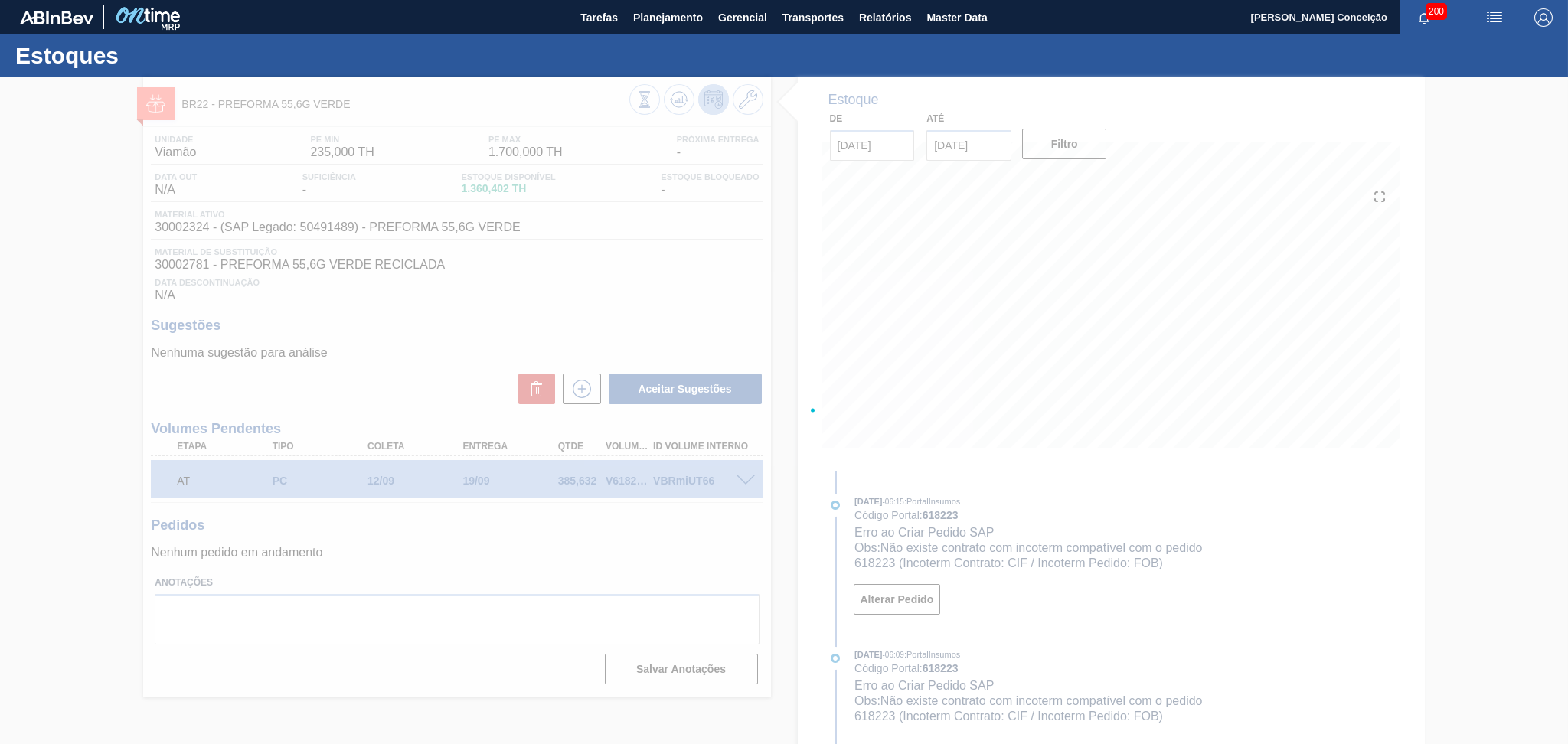
click at [501, 587] on div at bounding box center [784, 410] width 1568 height 668
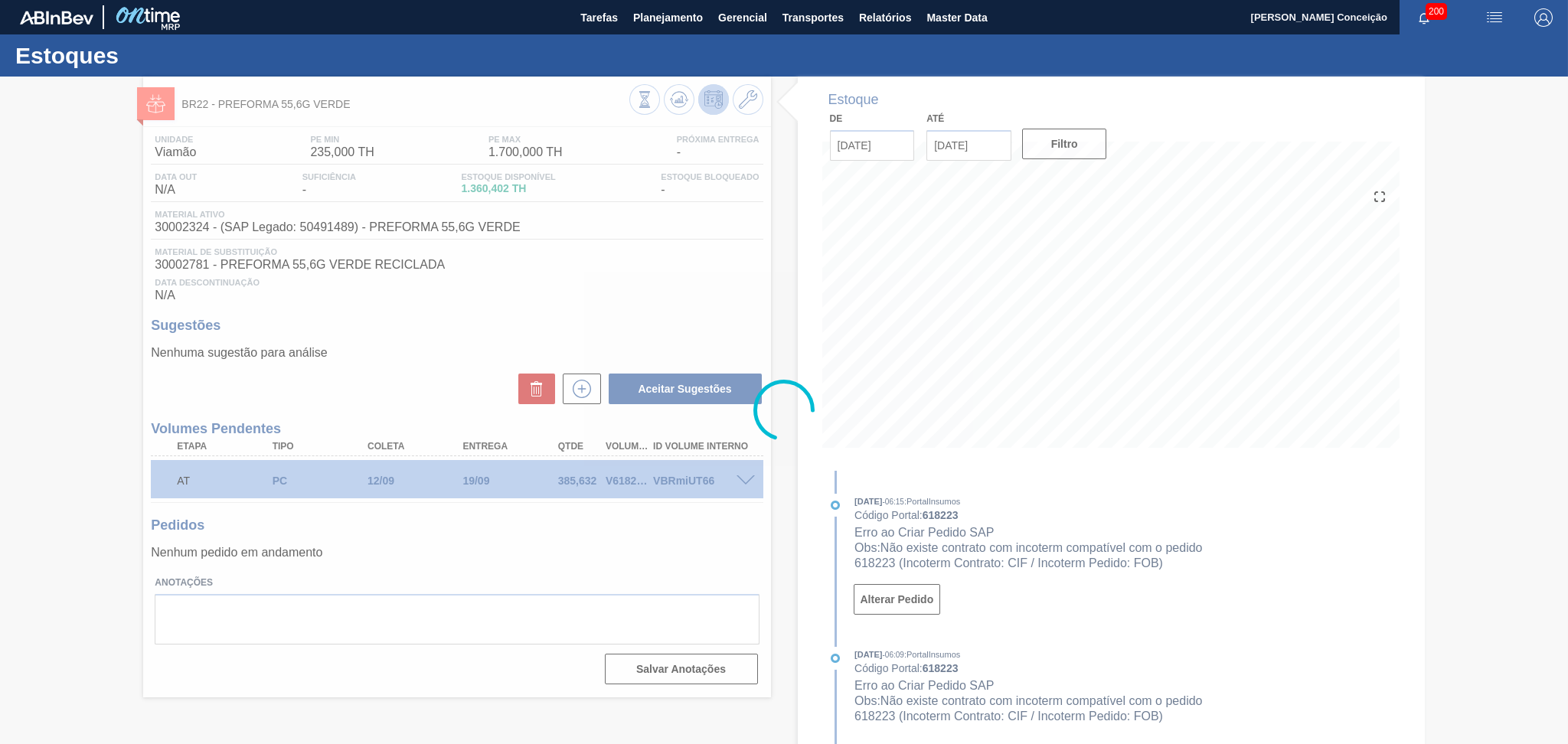
click at [471, 572] on div at bounding box center [784, 410] width 1568 height 668
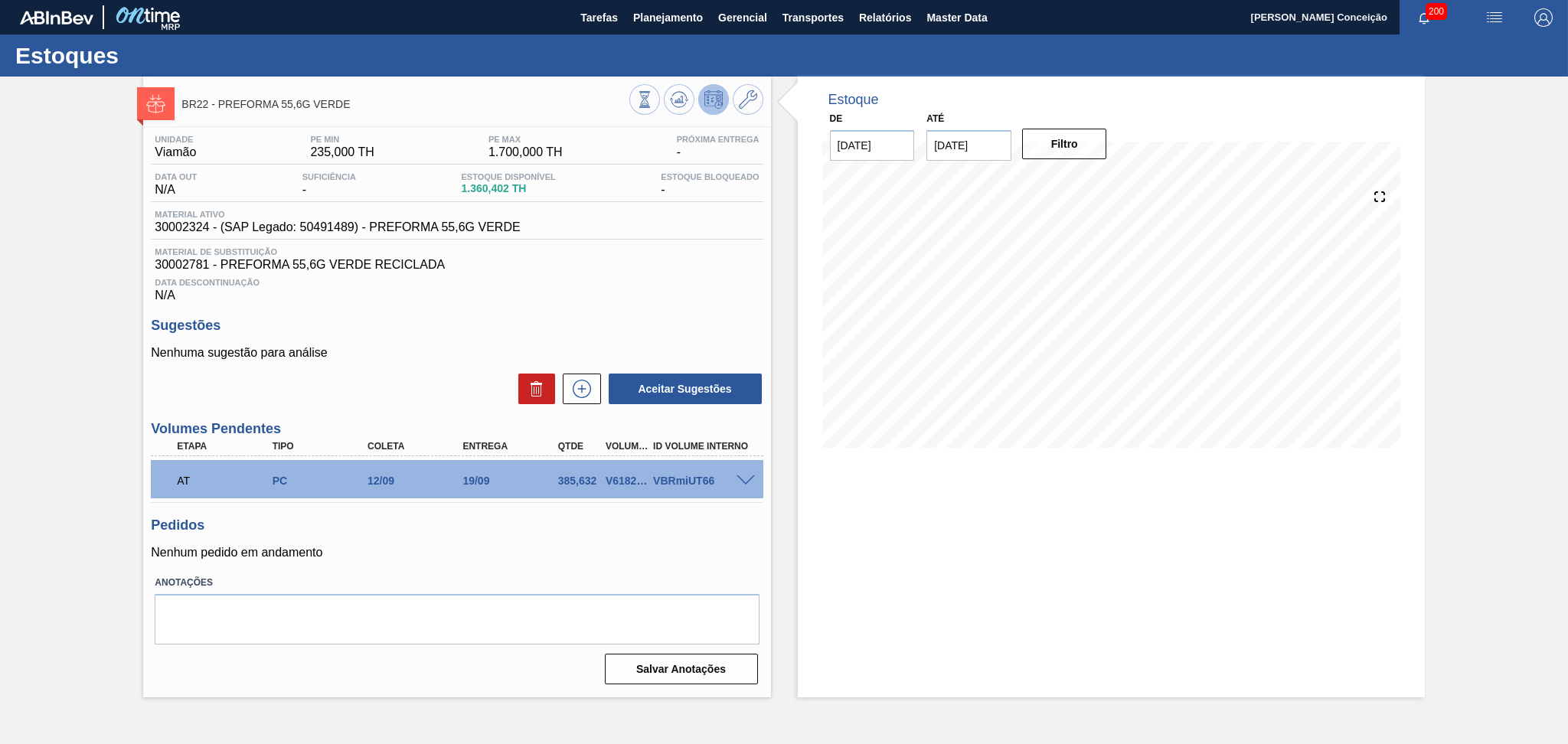
click at [599, 310] on div "Unidade Viamão PE MIN 235,000 TH PE MAX 1.700,000 TH Próxima Entrega - Data out…" at bounding box center [457, 409] width 627 height 563
click at [744, 478] on span at bounding box center [745, 481] width 18 height 12
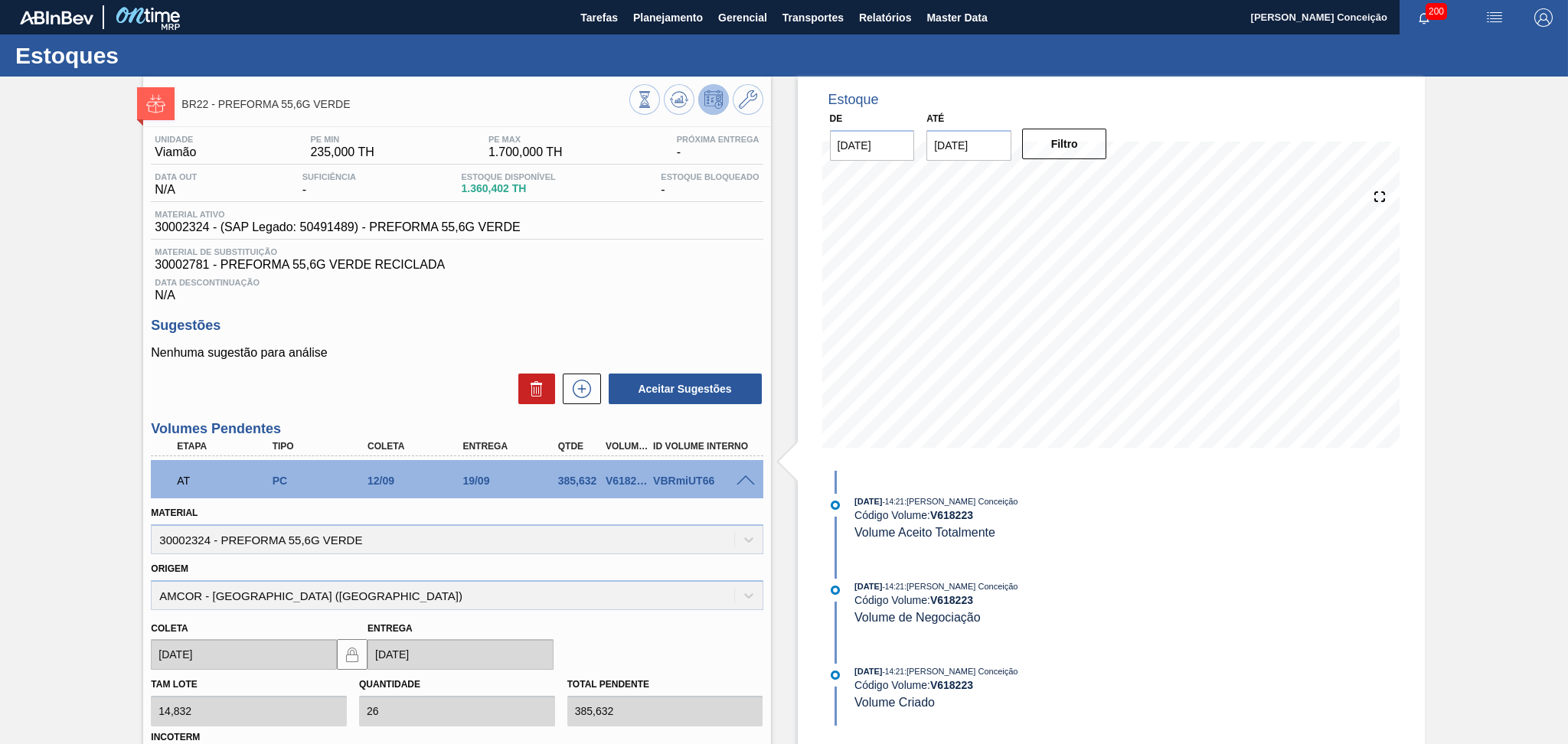
click at [744, 479] on span at bounding box center [745, 481] width 18 height 12
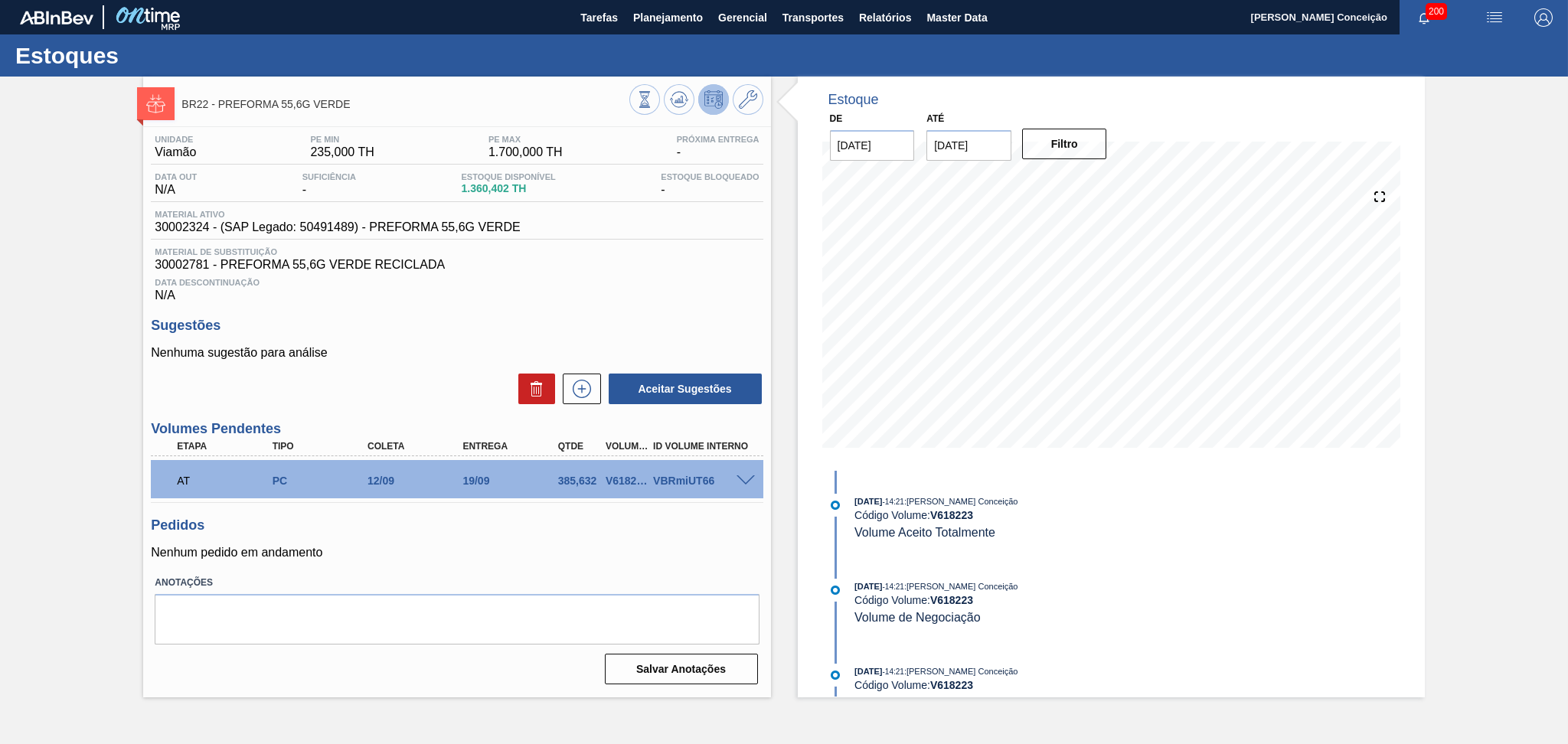
click at [595, 547] on p "Nenhum pedido em andamento" at bounding box center [456, 552] width 612 height 14
click at [711, 297] on div "Data Descontinuação N/A" at bounding box center [456, 286] width 612 height 30
click at [182, 225] on span "30002324 - (SAP Legado: 50491489) - PREFORMA 55,6G VERDE" at bounding box center [337, 227] width 365 height 14
copy span "30002324"
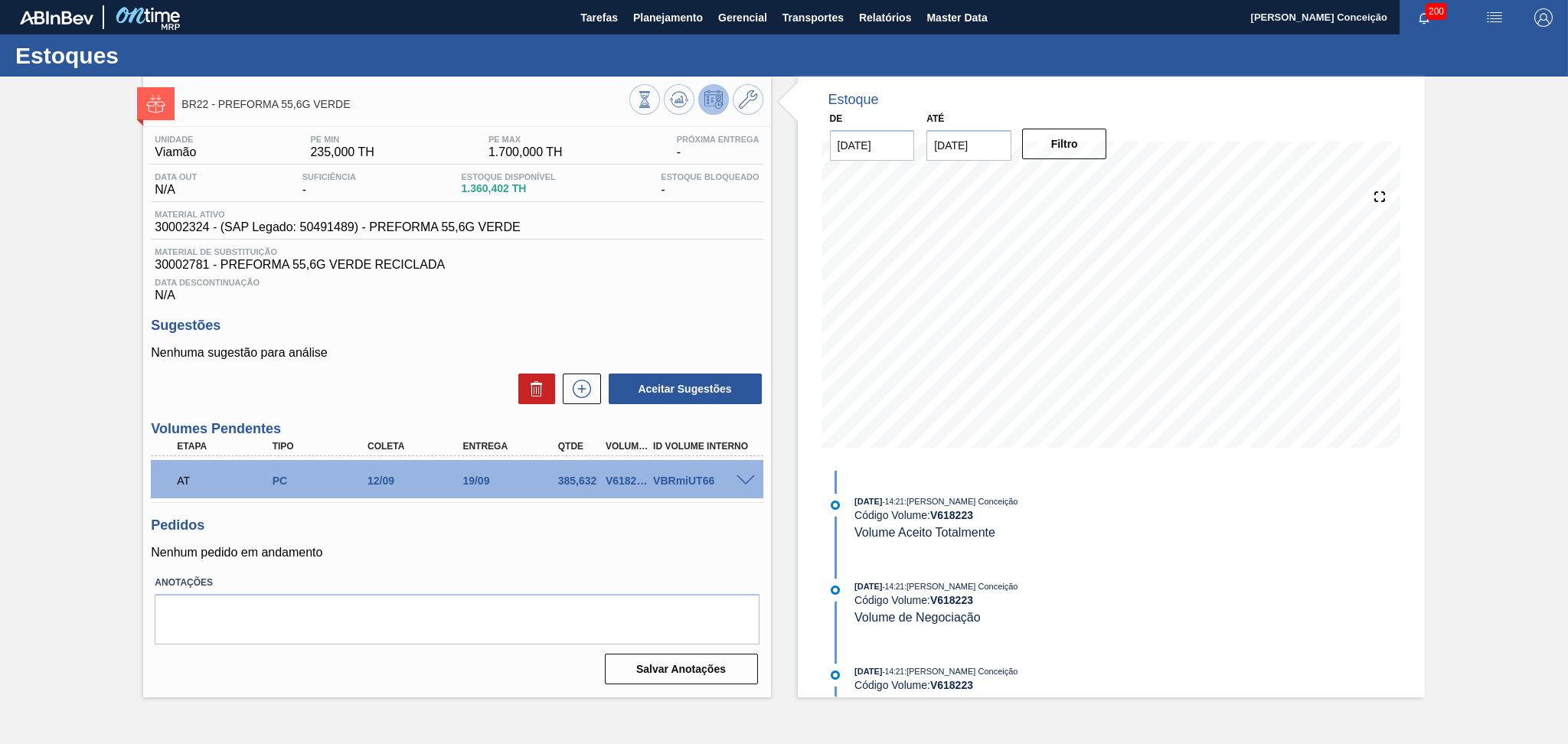
click at [179, 264] on span "30002781 - PREFORMA 55,6G VERDE RECICLADA" at bounding box center [457, 264] width 604 height 14
copy span "30002781"
drag, startPoint x: 592, startPoint y: 328, endPoint x: 601, endPoint y: 322, distance: 10.8
click at [595, 326] on h3 "Sugestões" at bounding box center [456, 326] width 612 height 17
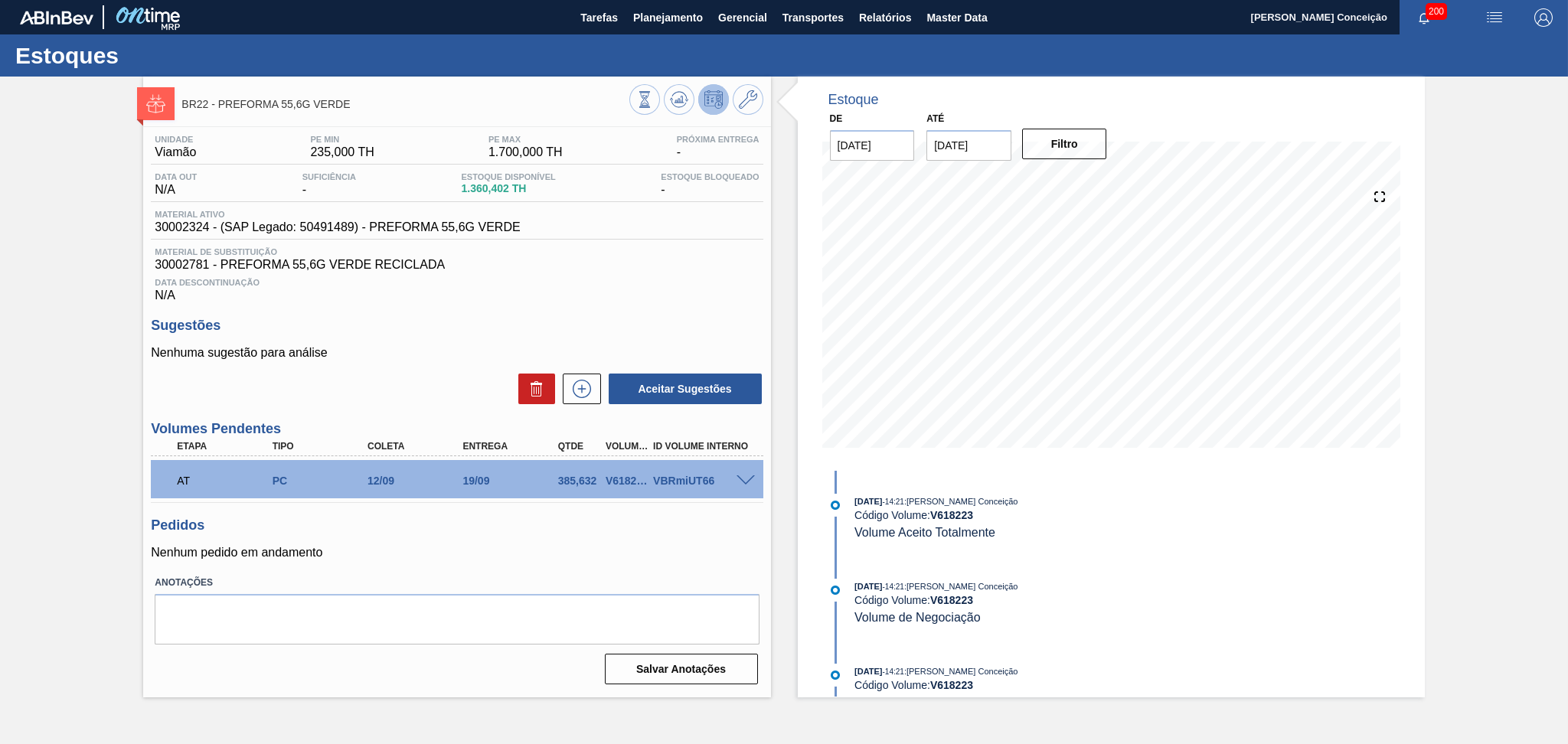
click at [414, 550] on p "Nenhum pedido em andamento" at bounding box center [456, 552] width 612 height 14
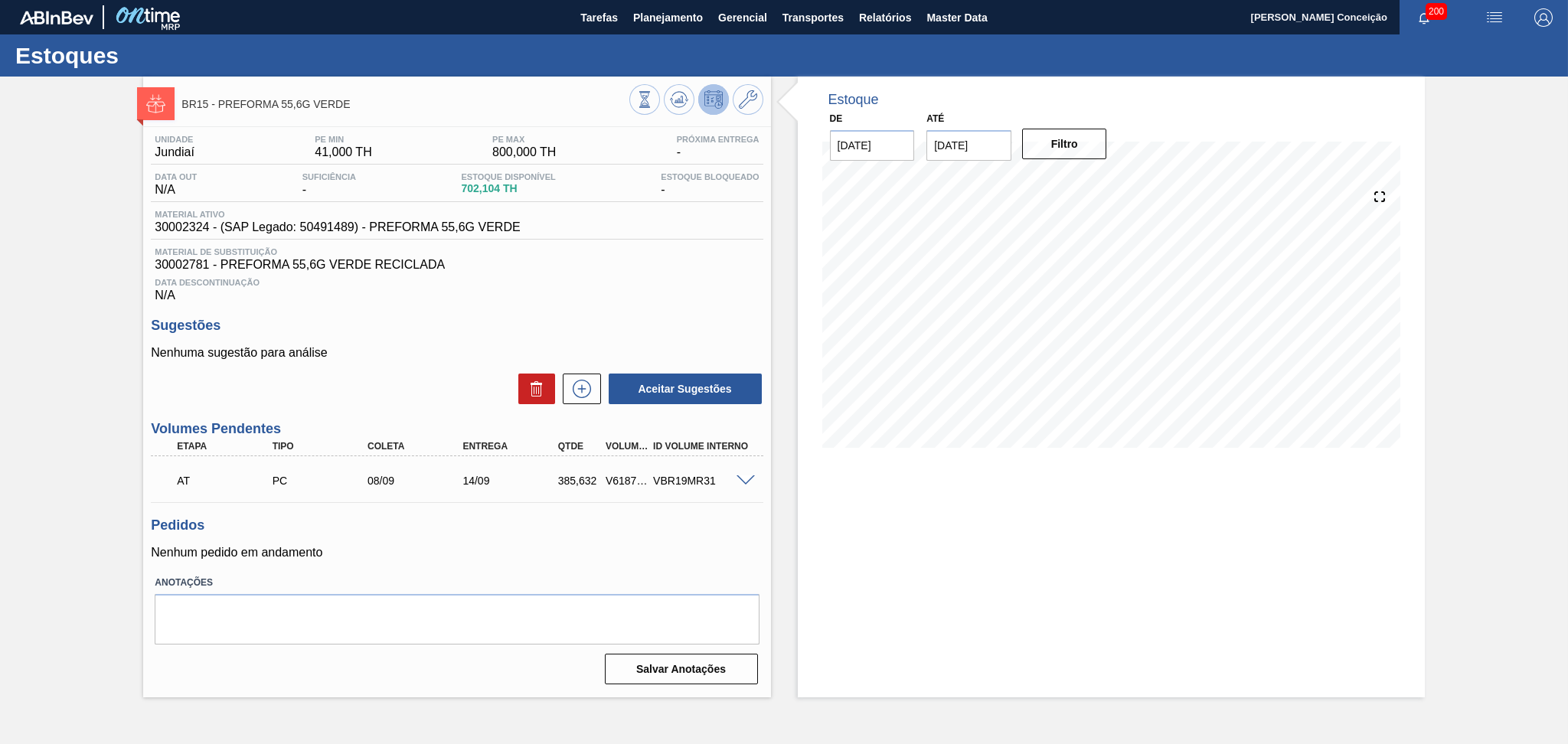
click at [679, 260] on span "30002781 - PREFORMA 55,6G VERDE RECICLADA" at bounding box center [457, 264] width 604 height 14
click at [679, 95] on icon at bounding box center [679, 100] width 18 height 18
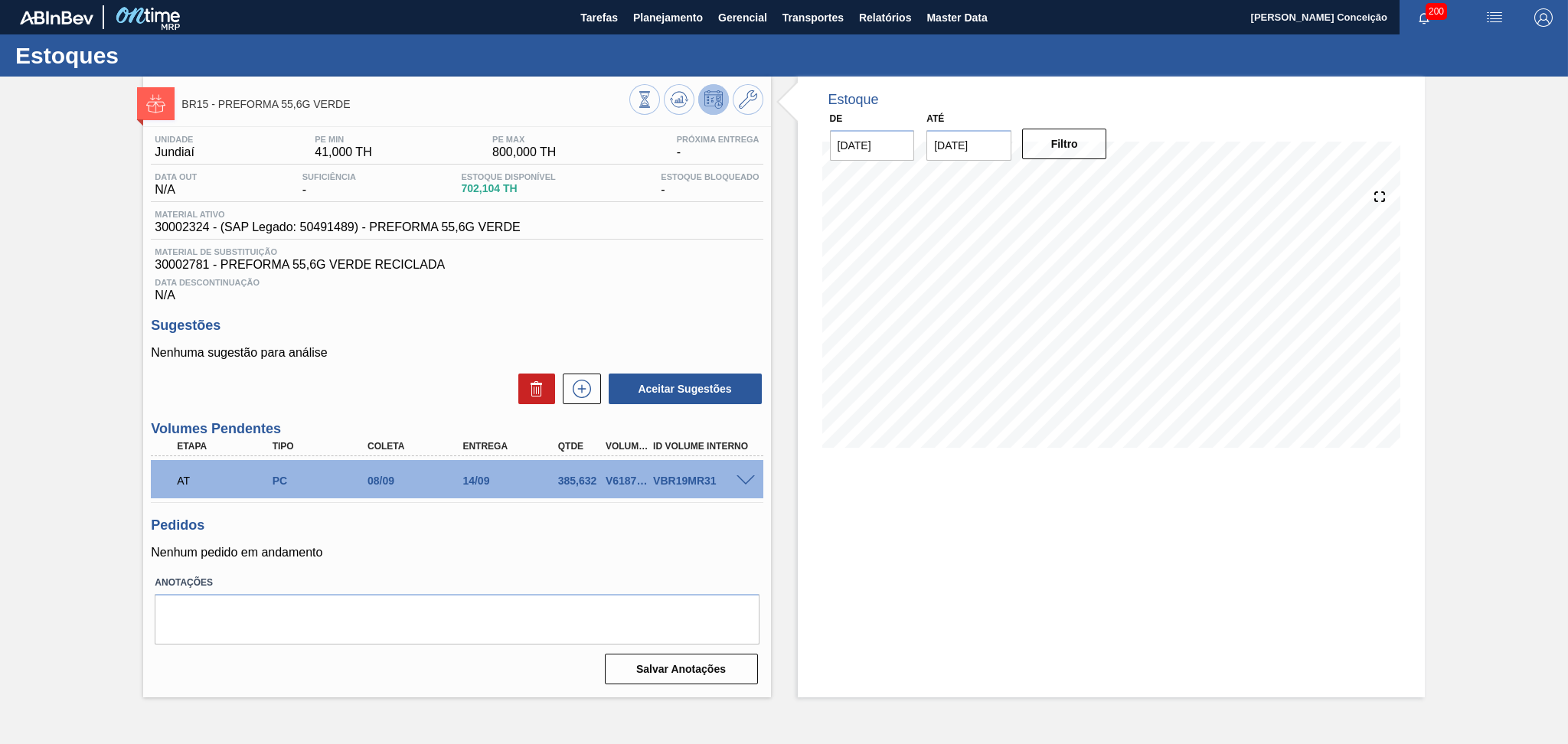
click at [606, 316] on div "Unidade Jundiaí PE MIN 41,000 TH PE MAX 800,000 TH Próxima Entrega - Data out N…" at bounding box center [457, 409] width 627 height 563
click at [631, 299] on div "Data Descontinuação N/A" at bounding box center [456, 286] width 612 height 30
click at [387, 547] on p "Nenhum pedido em andamento" at bounding box center [456, 552] width 612 height 14
click at [810, 498] on div "Estoque De 28/08/2025 Até 30/09/2025 Filtro 09/09 Projeção de Estoque 415.972 N…" at bounding box center [1111, 386] width 627 height 621
click at [748, 475] on span at bounding box center [745, 481] width 18 height 12
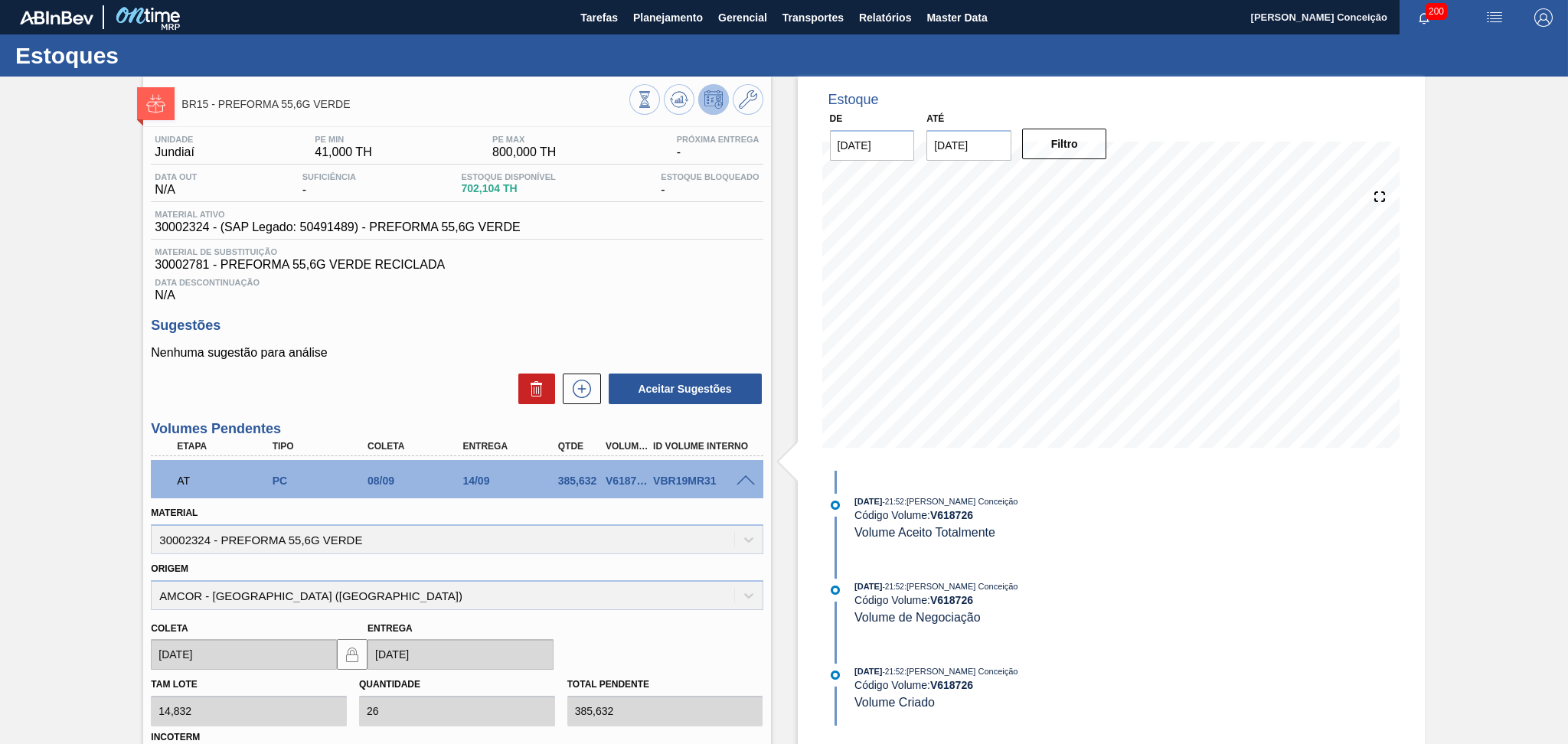
click at [748, 475] on span at bounding box center [745, 481] width 18 height 12
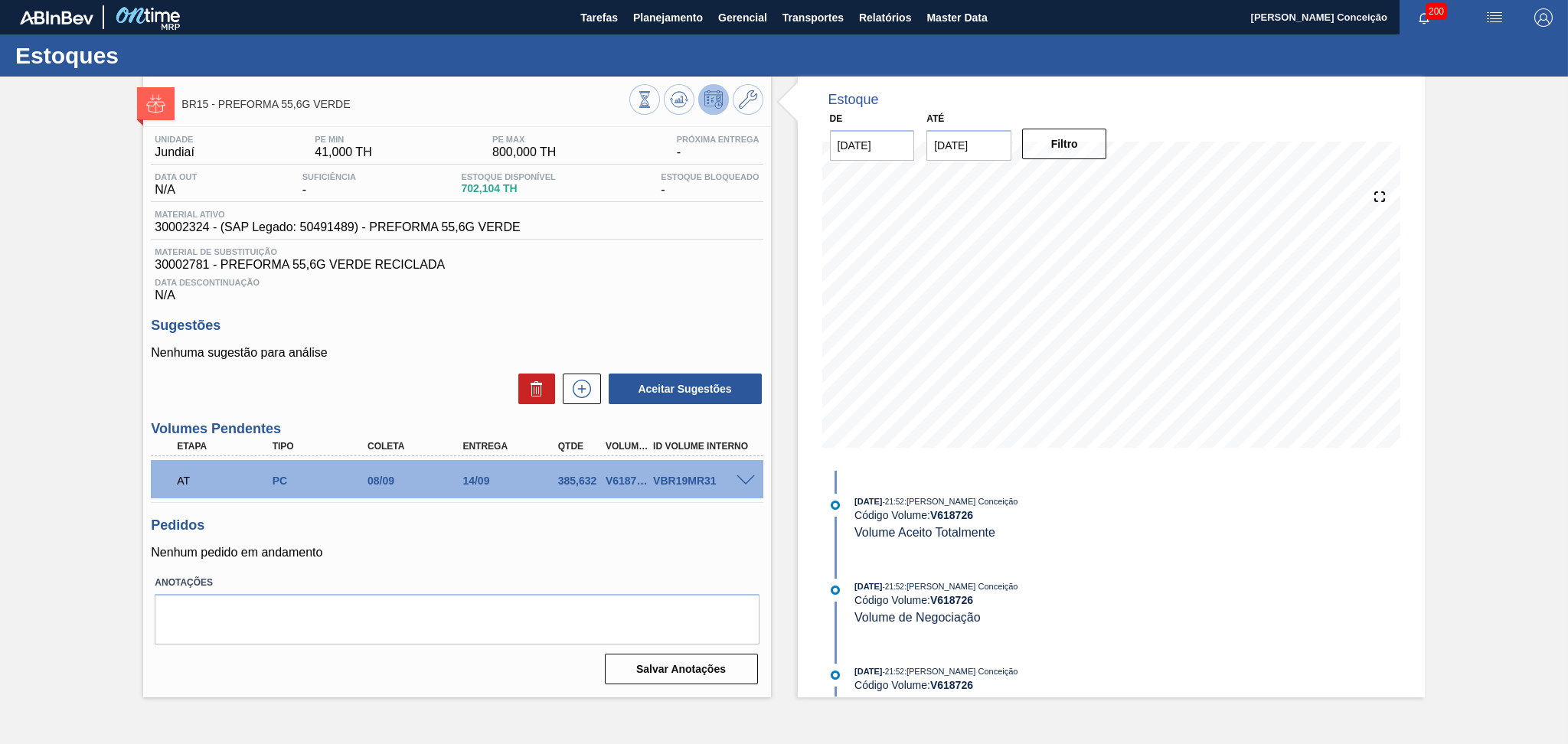
click at [688, 516] on div "Unidade Jundiaí PE MIN 41,000 TH PE MAX 800,000 TH Próxima Entrega - Data out N…" at bounding box center [457, 409] width 627 height 563
click at [679, 99] on icon at bounding box center [679, 99] width 1 height 1
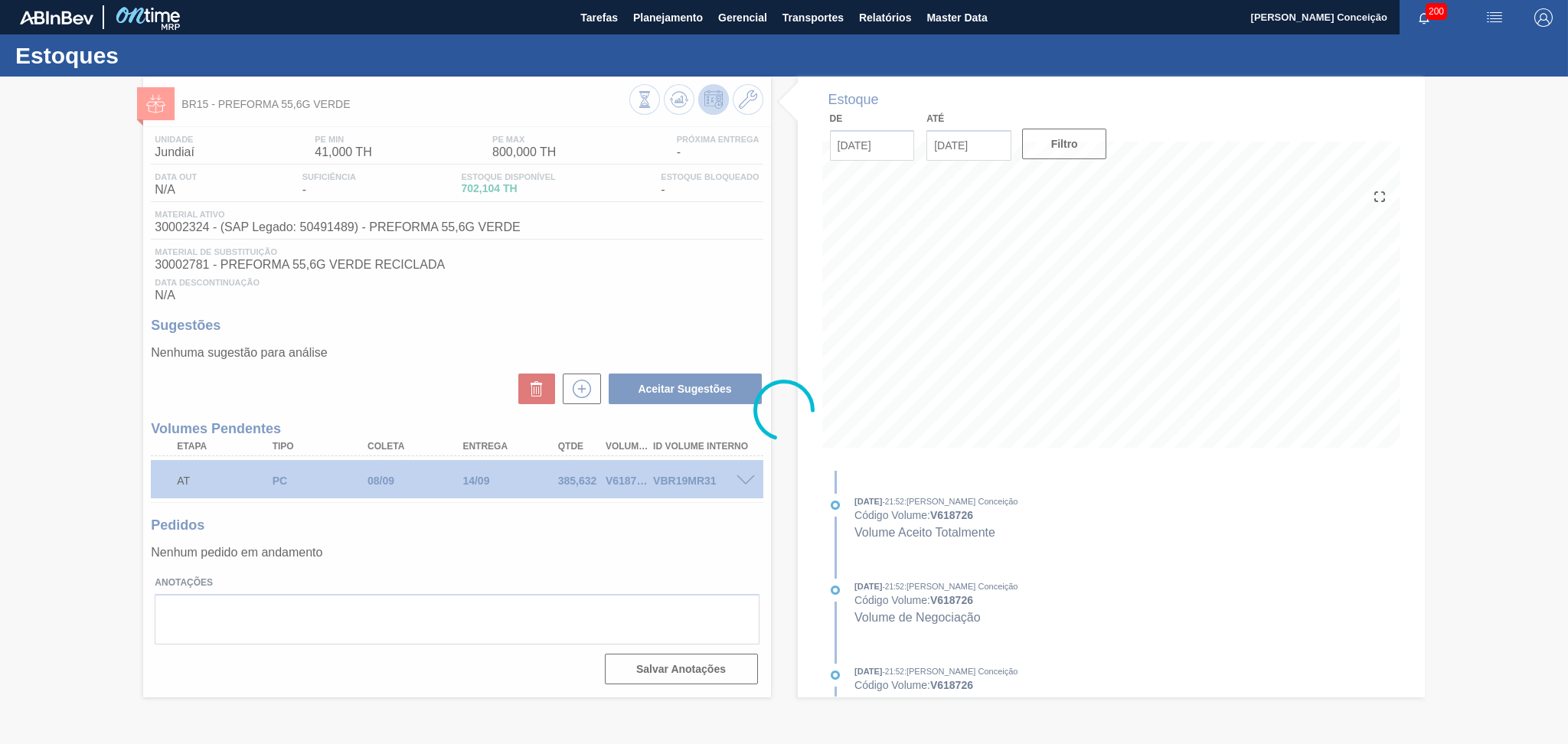
click at [777, 308] on div at bounding box center [784, 410] width 1568 height 668
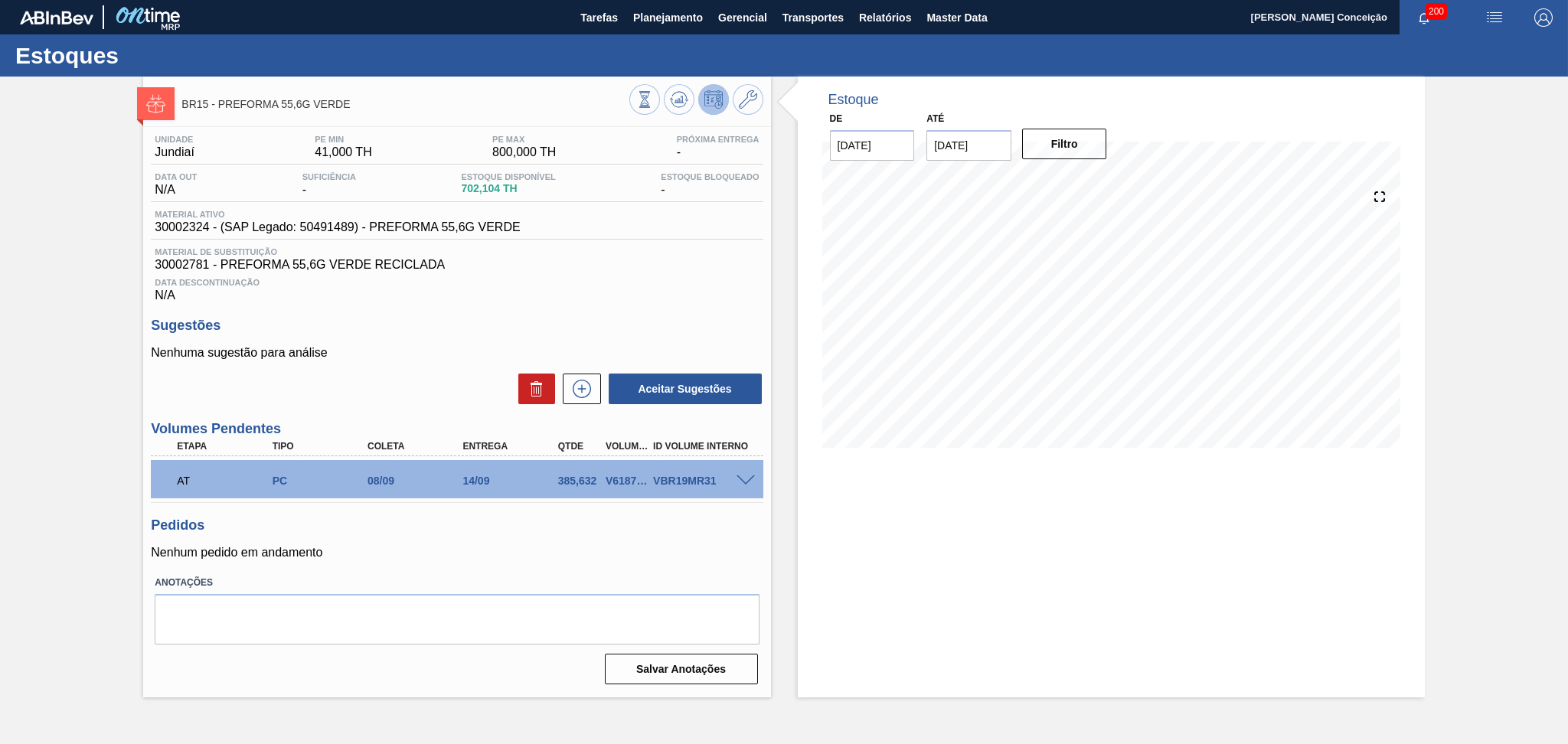
click at [511, 550] on p "Nenhum pedido em andamento" at bounding box center [456, 552] width 612 height 14
drag, startPoint x: 609, startPoint y: 542, endPoint x: 581, endPoint y: 448, distance: 98.1
click at [608, 541] on div "Pedidos Nenhum pedido em andamento" at bounding box center [456, 539] width 612 height 42
click at [591, 371] on div "Nenhuma sugestão para análise Aceitar Sugestões" at bounding box center [456, 375] width 612 height 60
click at [591, 384] on icon at bounding box center [581, 389] width 25 height 18
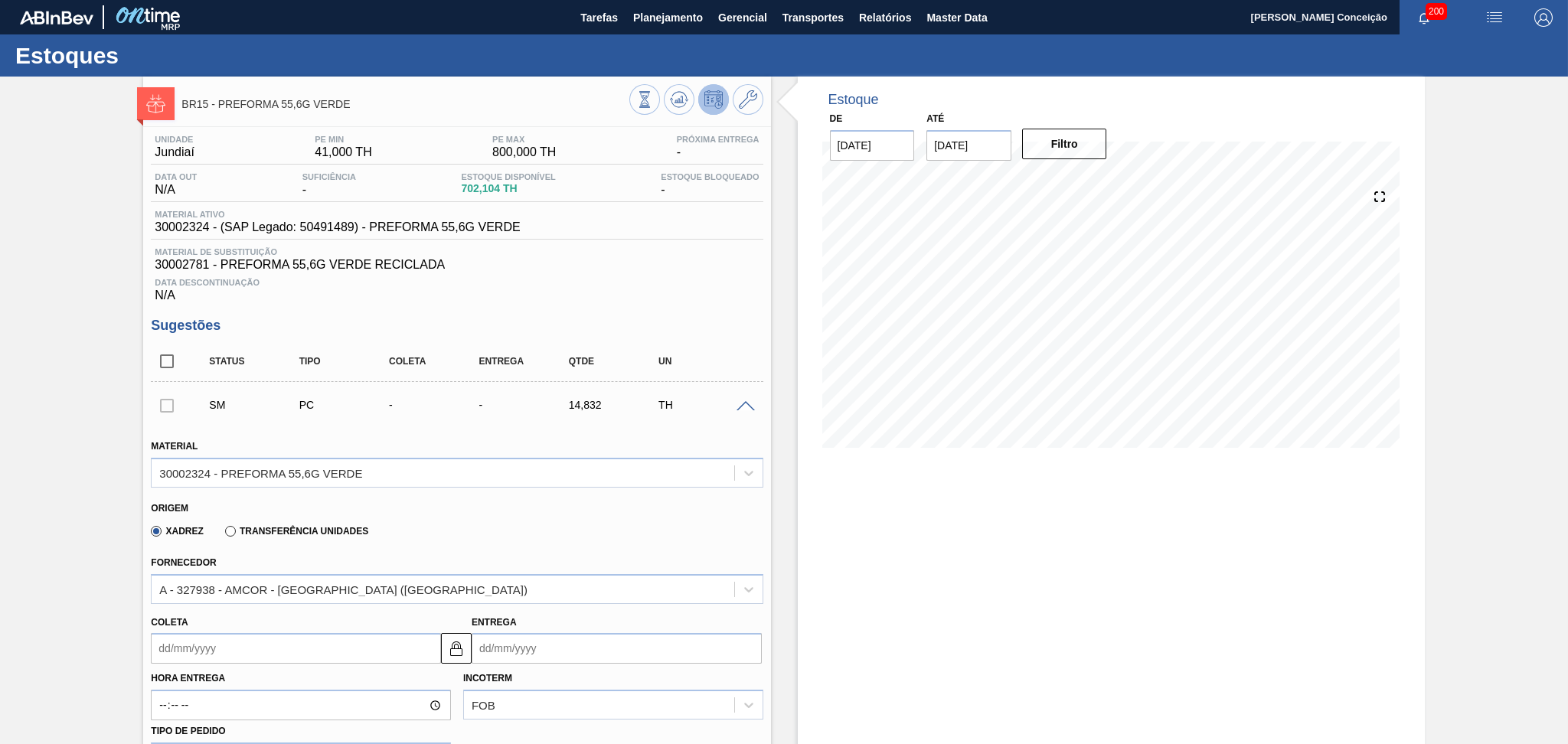
scroll to position [204, 0]
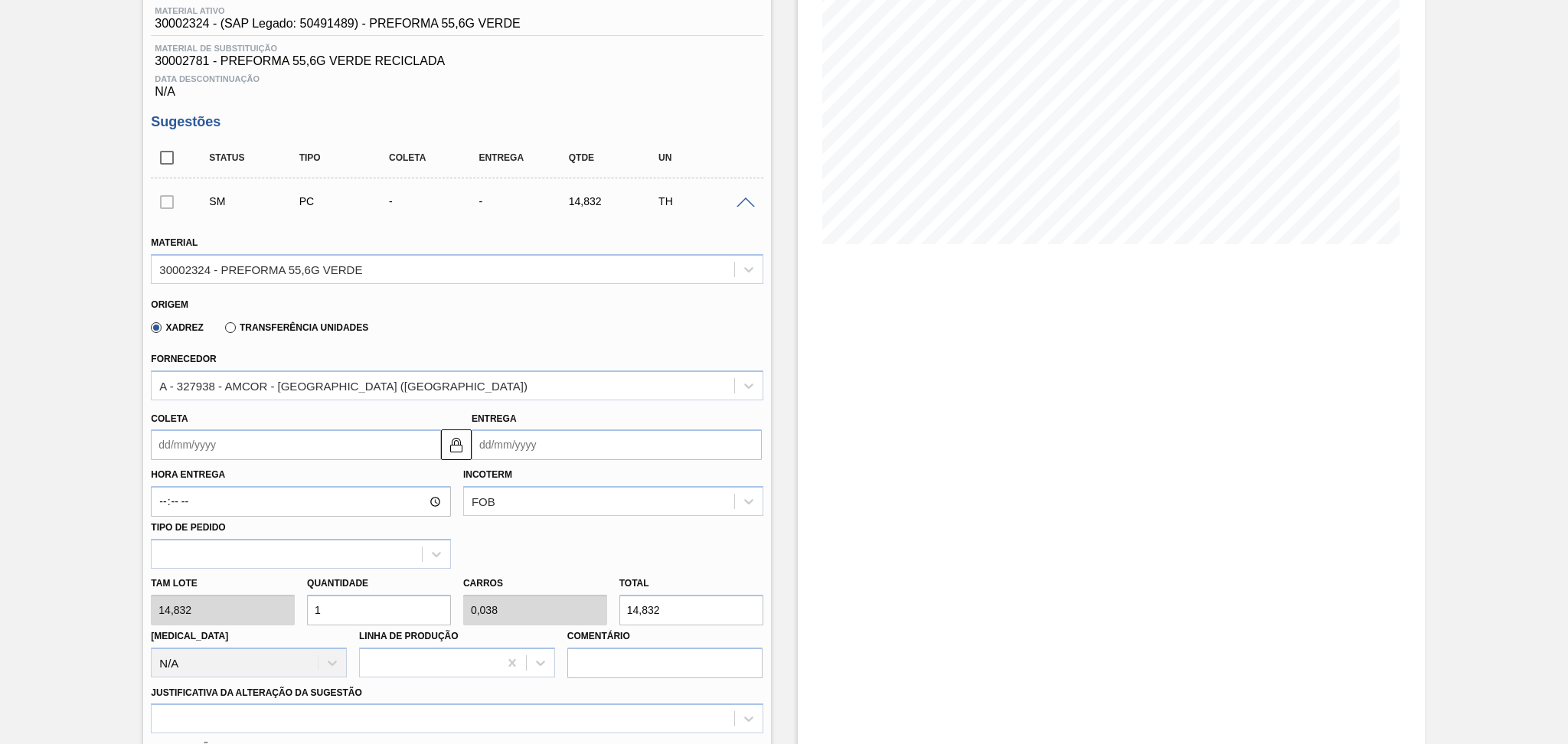
click at [262, 451] on input "Coleta" at bounding box center [295, 444] width 290 height 30
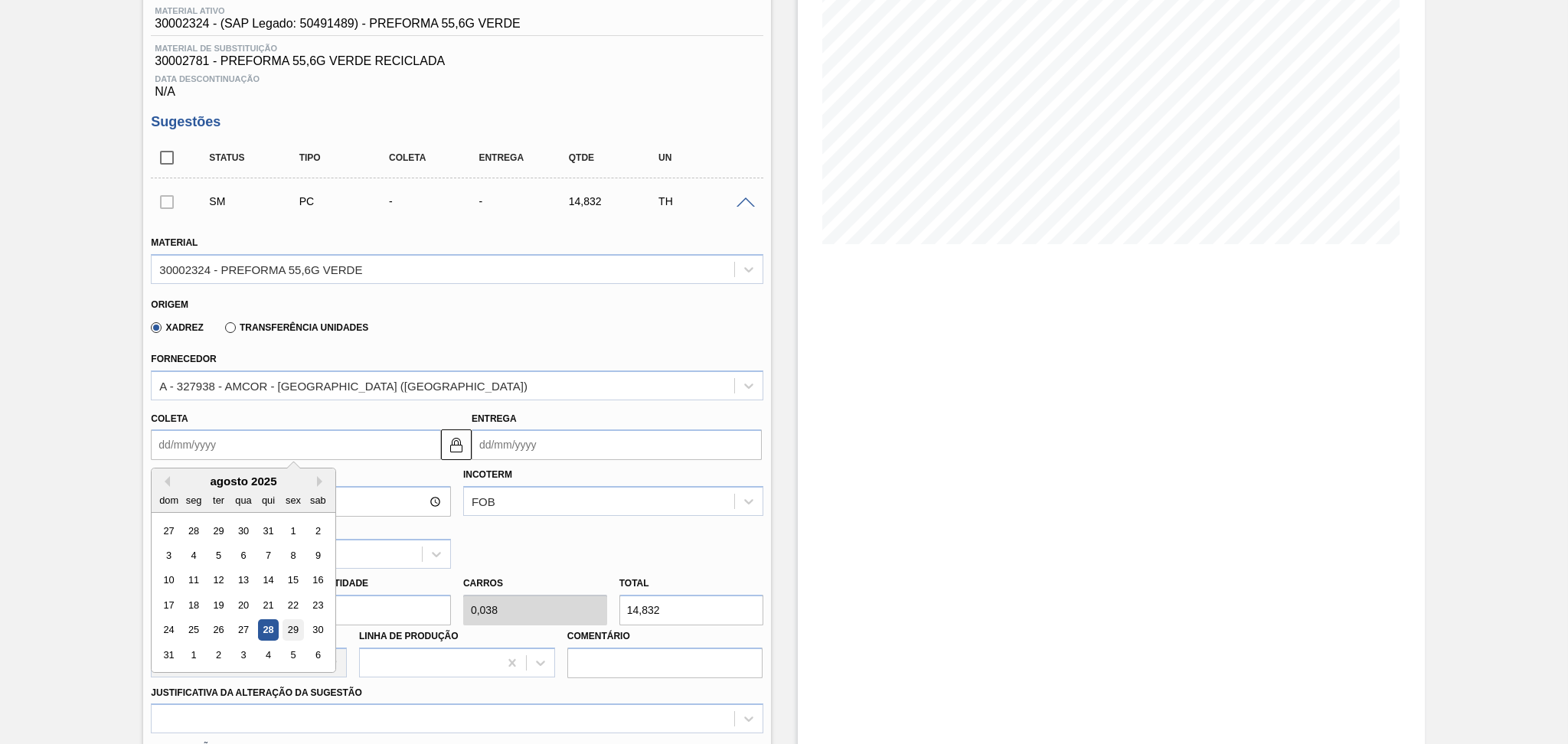
click at [292, 625] on div "29" at bounding box center [293, 630] width 21 height 21
type input "[DATE]"
type input "04/09/2025"
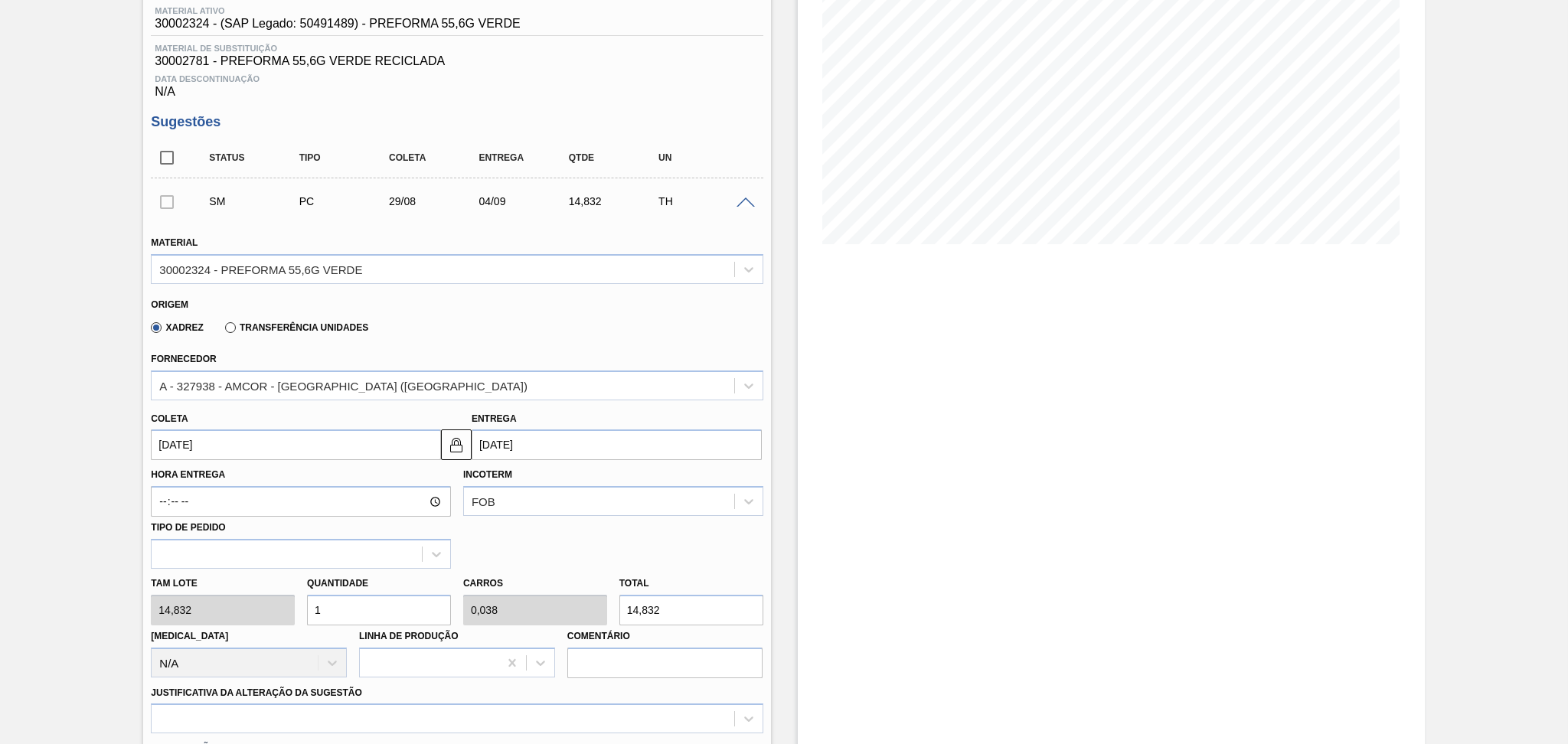
click at [276, 608] on div "Tam lote 14,832 Quantidade 1 Carros 0,038 Total 14,832 Doca N/A Linha de Produç…" at bounding box center [457, 623] width 624 height 109
type input "2"
type input "0,077"
type input "29,664"
type input "26"
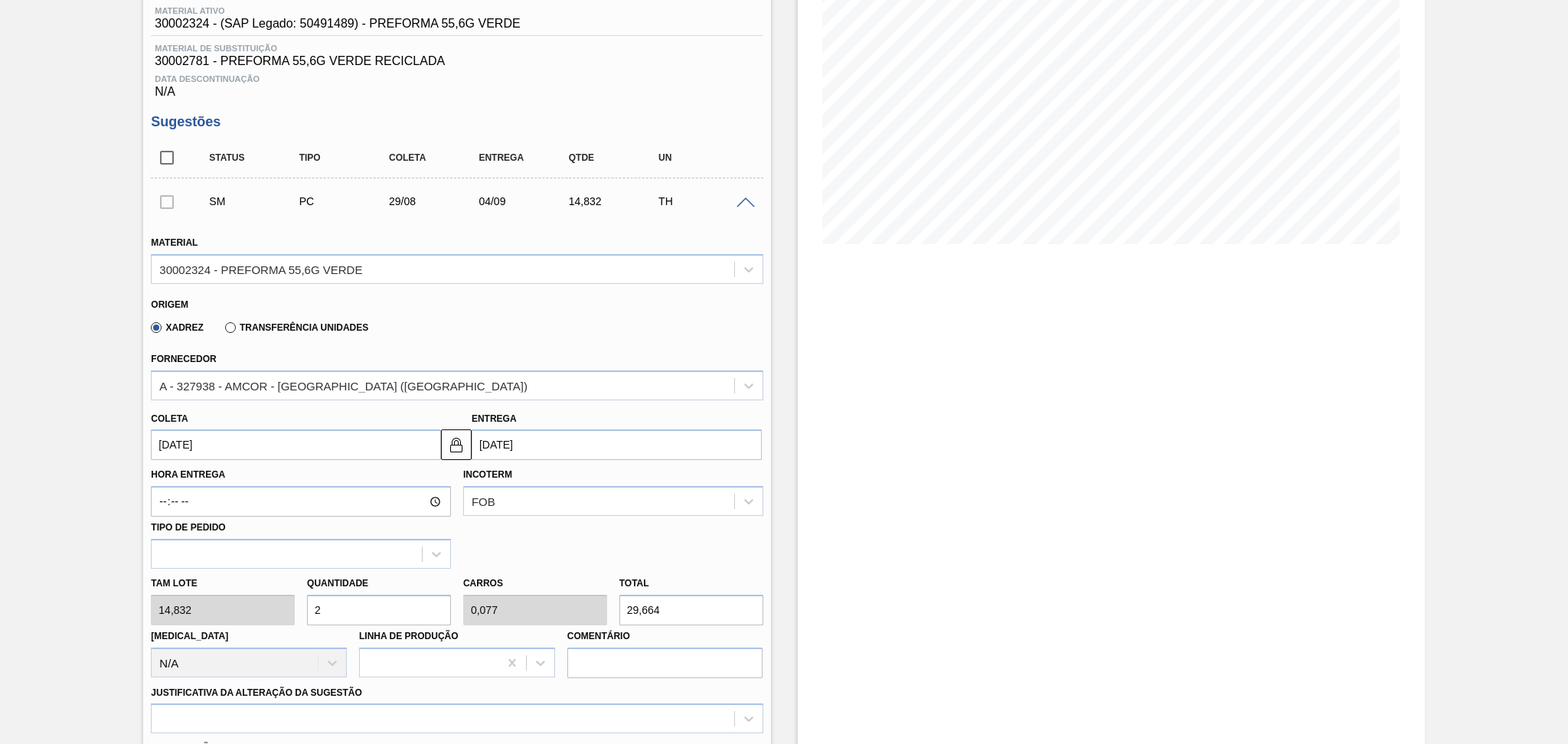
type input "1"
type input "385,632"
type input "26"
click at [651, 551] on div "Hora Entrega Incoterm FOB Tipo de pedido" at bounding box center [457, 515] width 624 height 109
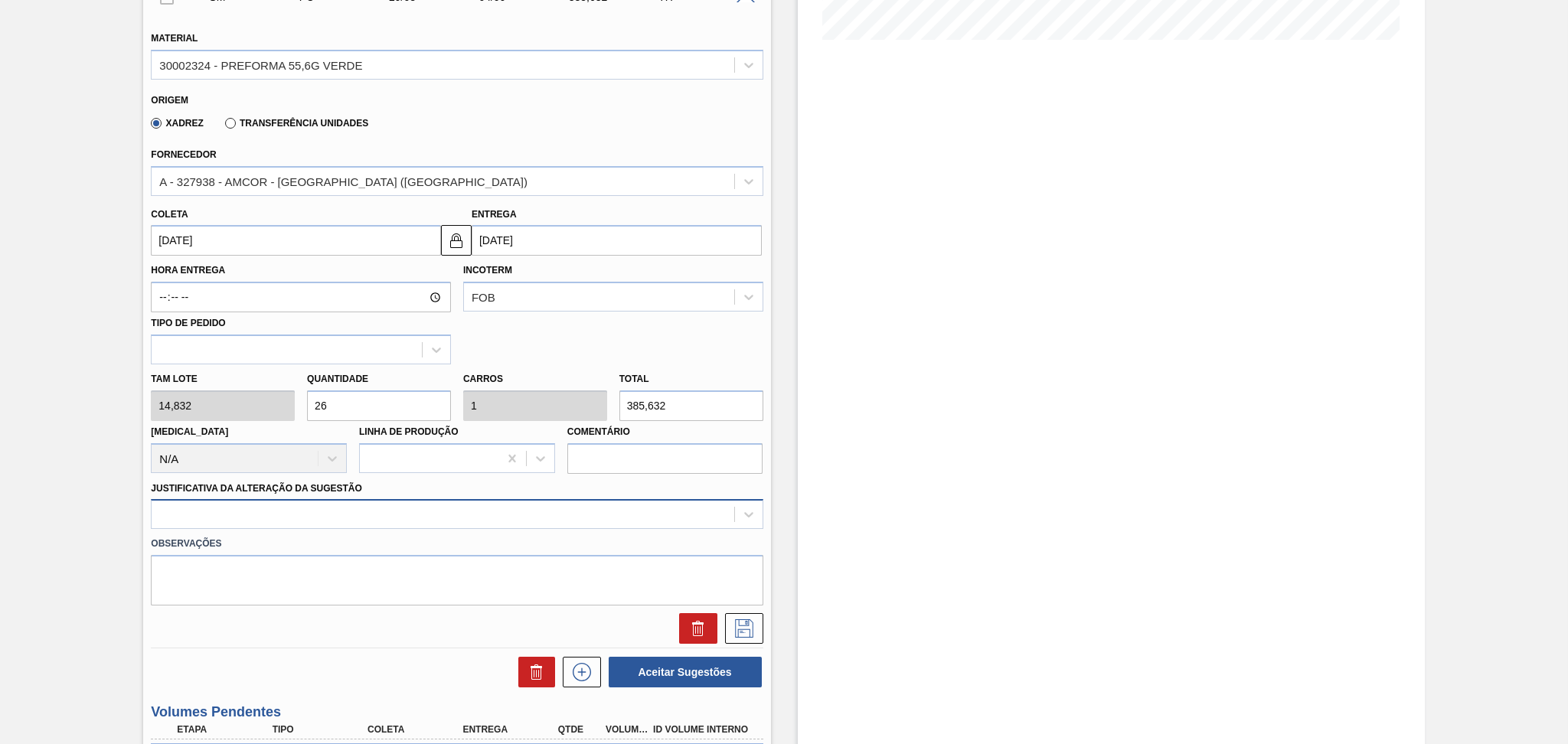
scroll to position [432, 0]
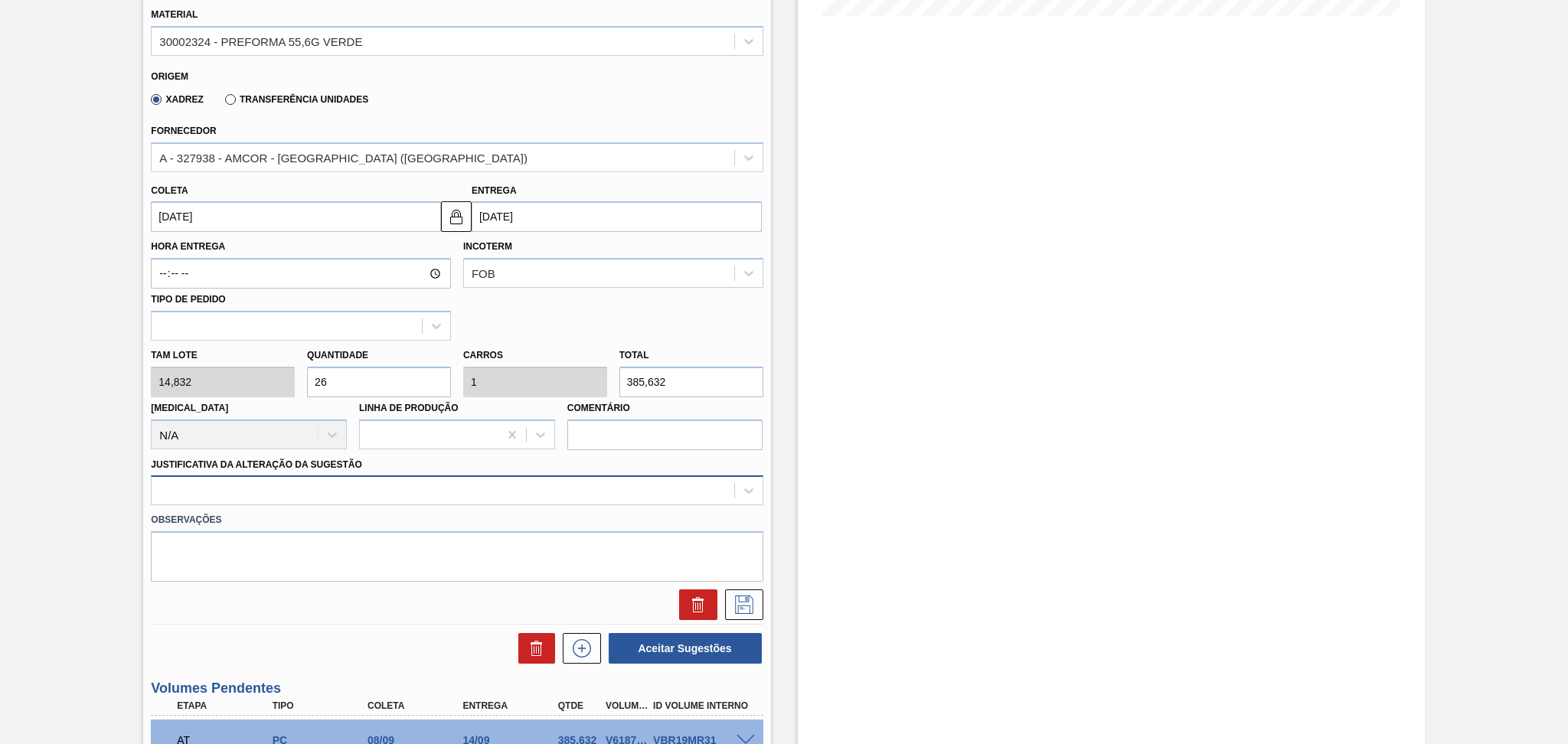
click at [666, 505] on div at bounding box center [456, 490] width 612 height 30
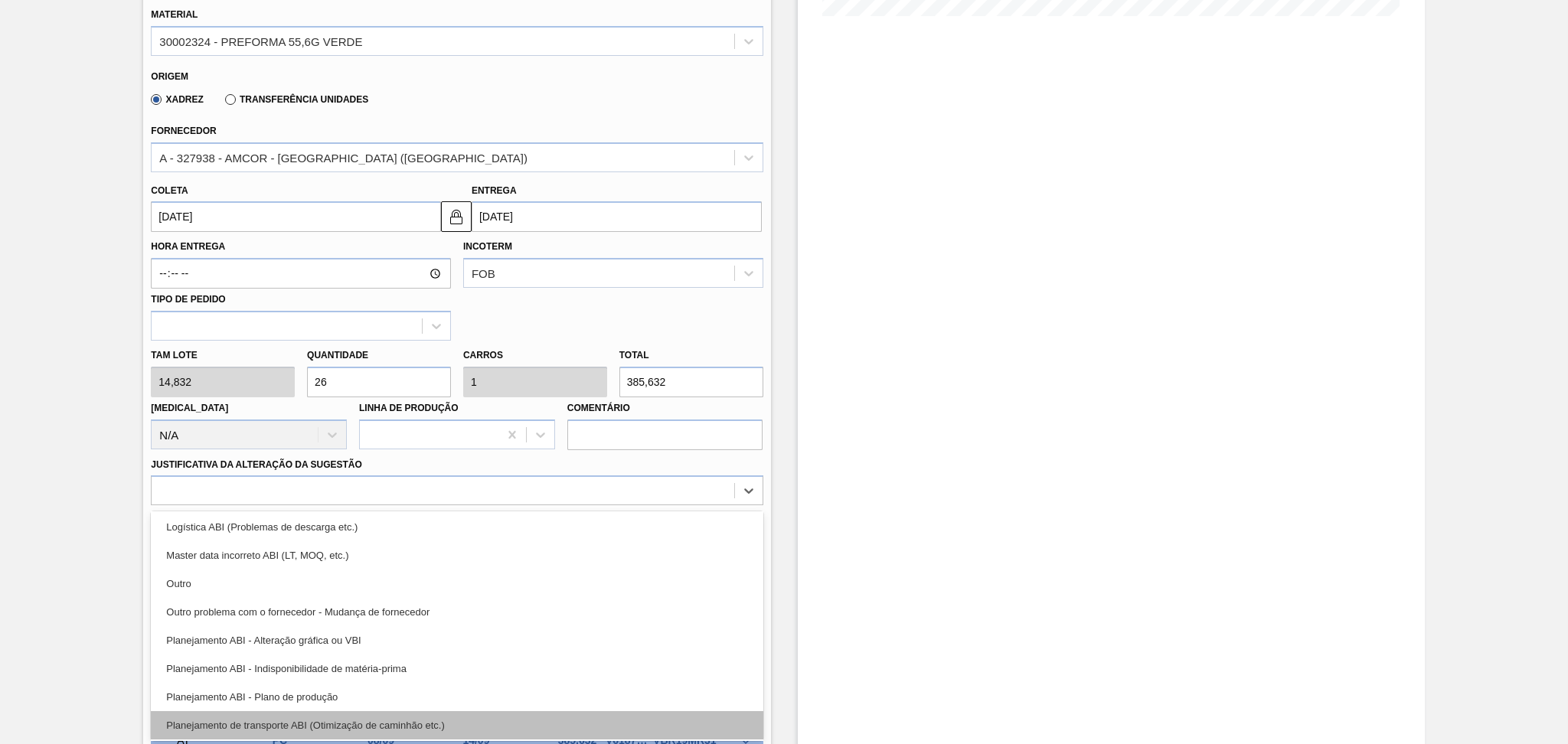
scroll to position [204, 0]
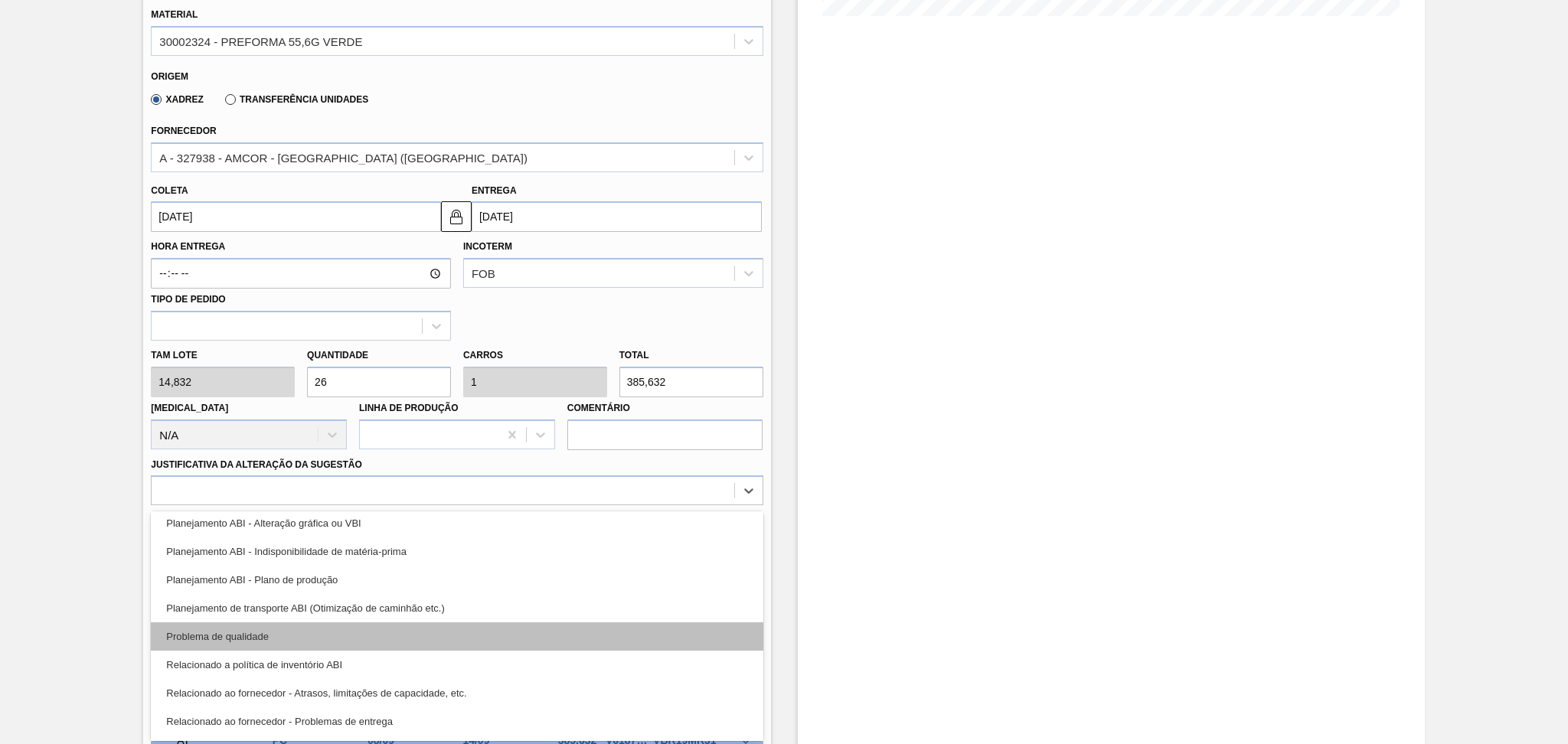
click at [313, 623] on div "Problema de qualidade" at bounding box center [456, 637] width 612 height 28
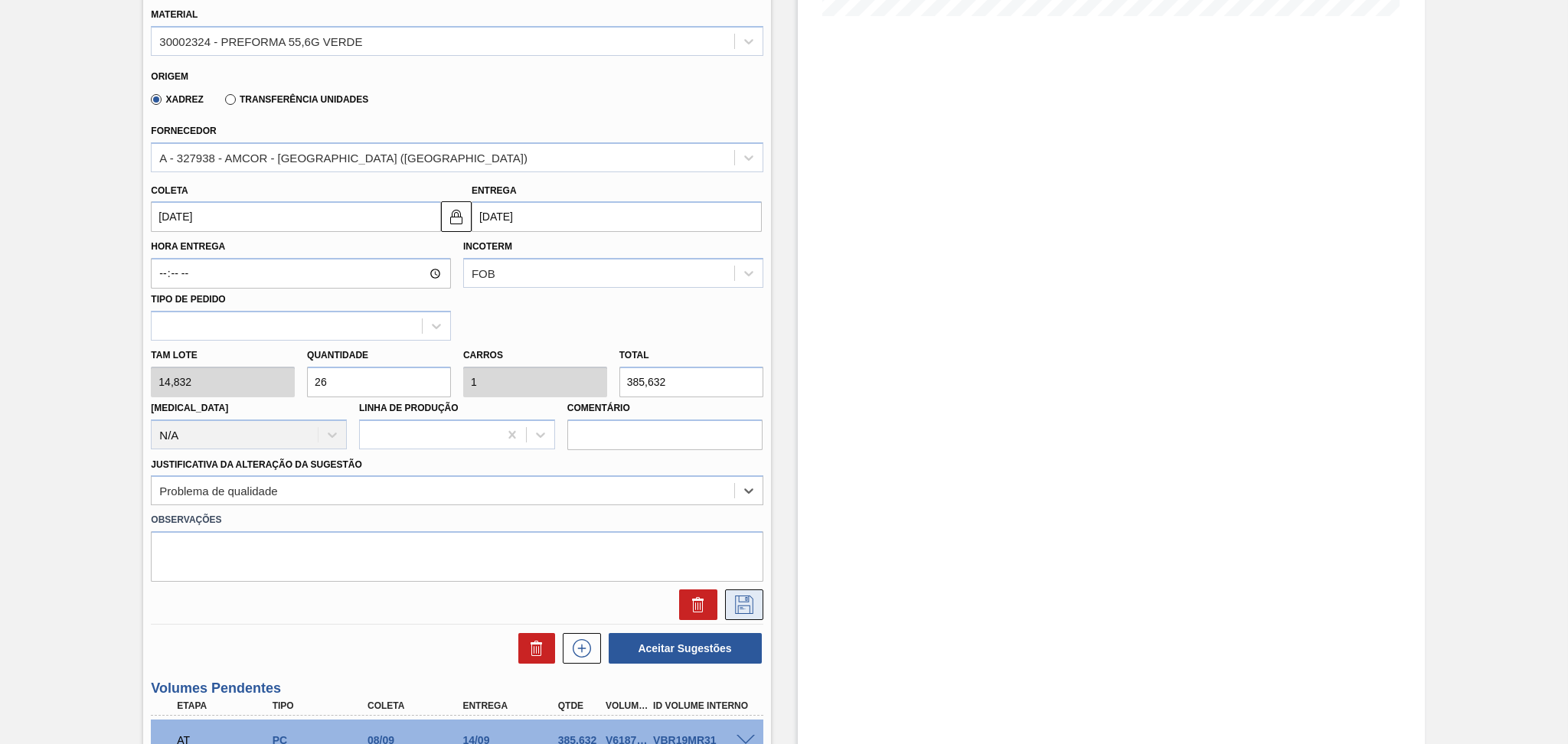
click at [744, 608] on icon at bounding box center [744, 605] width 25 height 18
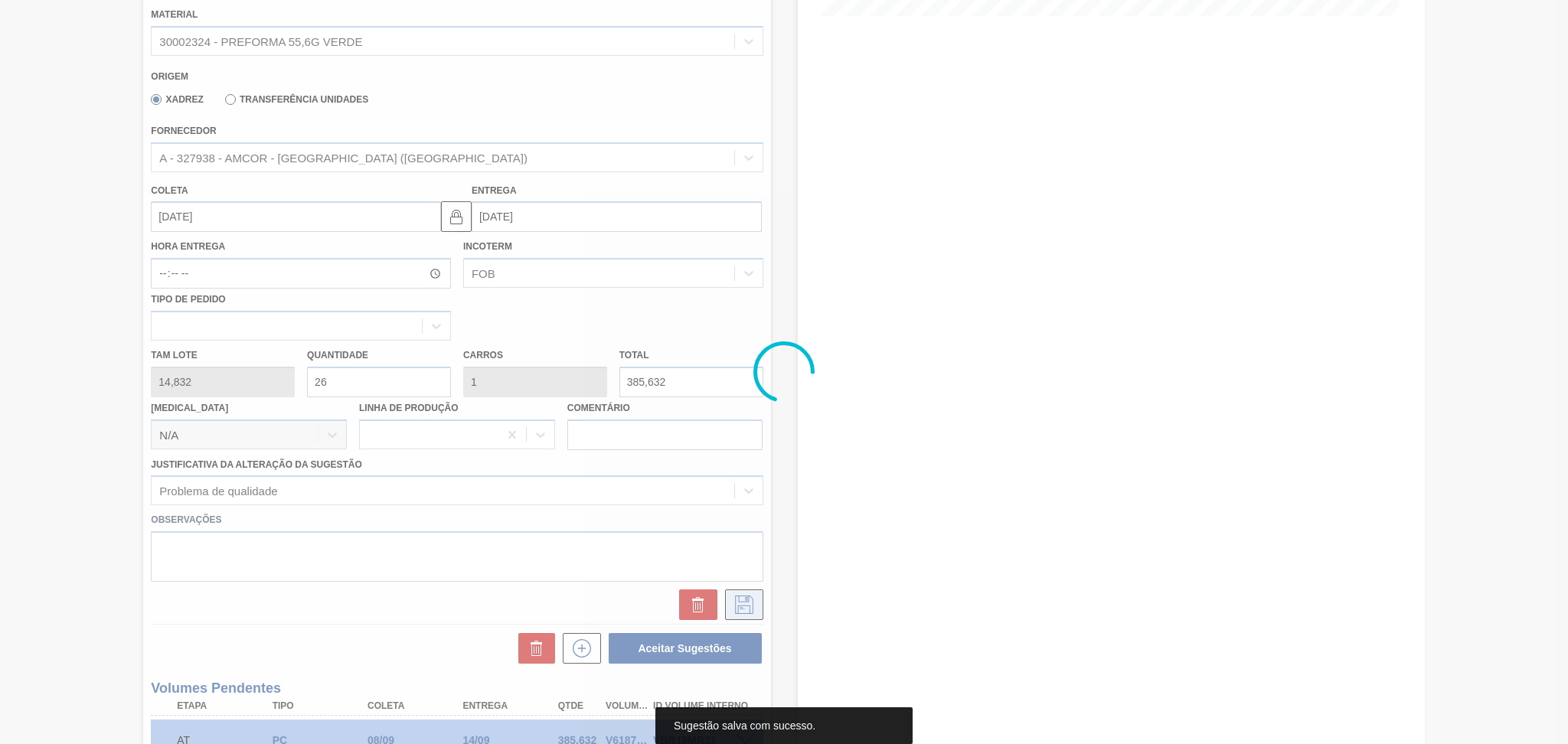
scroll to position [16, 0]
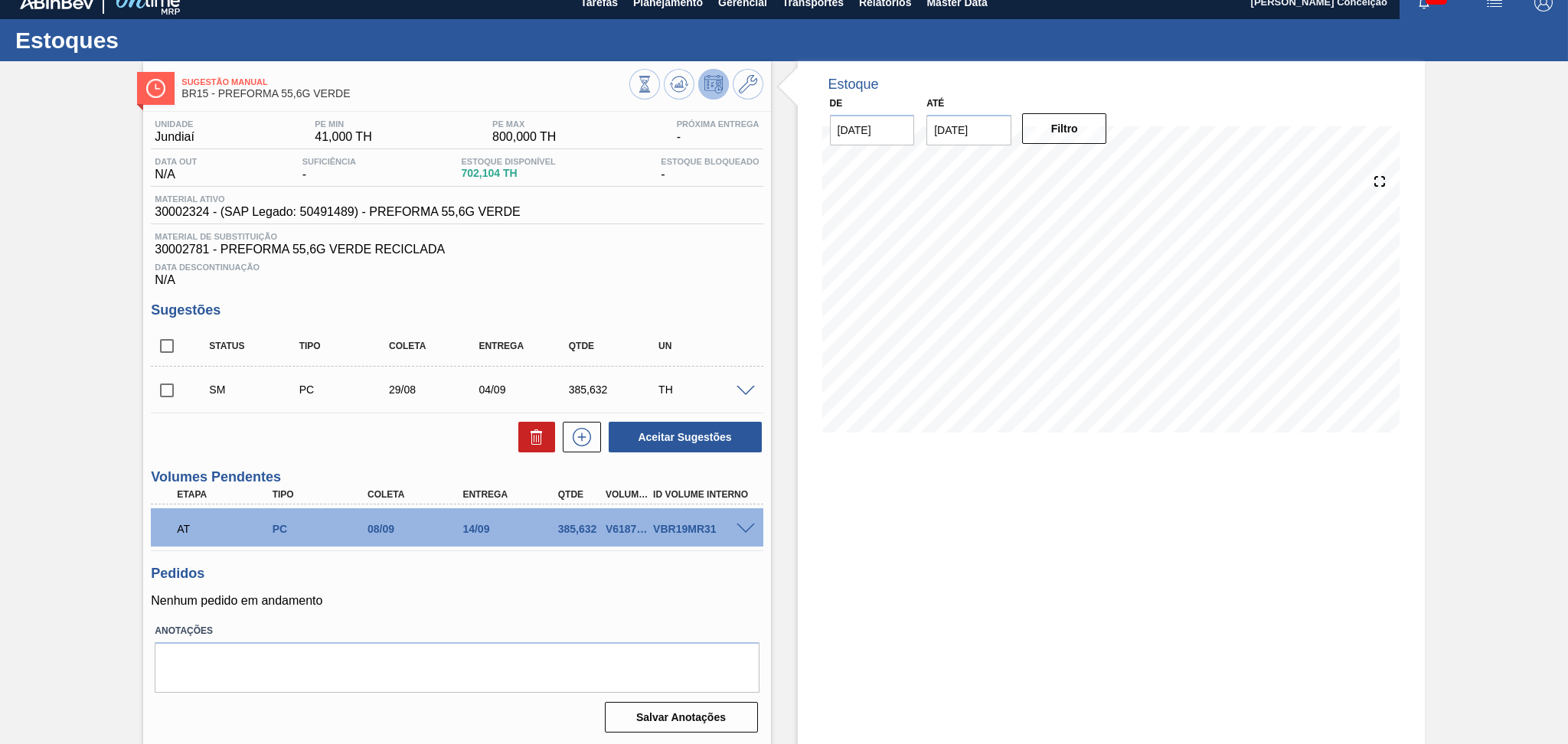
click at [757, 392] on div at bounding box center [747, 390] width 30 height 12
click at [745, 387] on span at bounding box center [745, 392] width 18 height 12
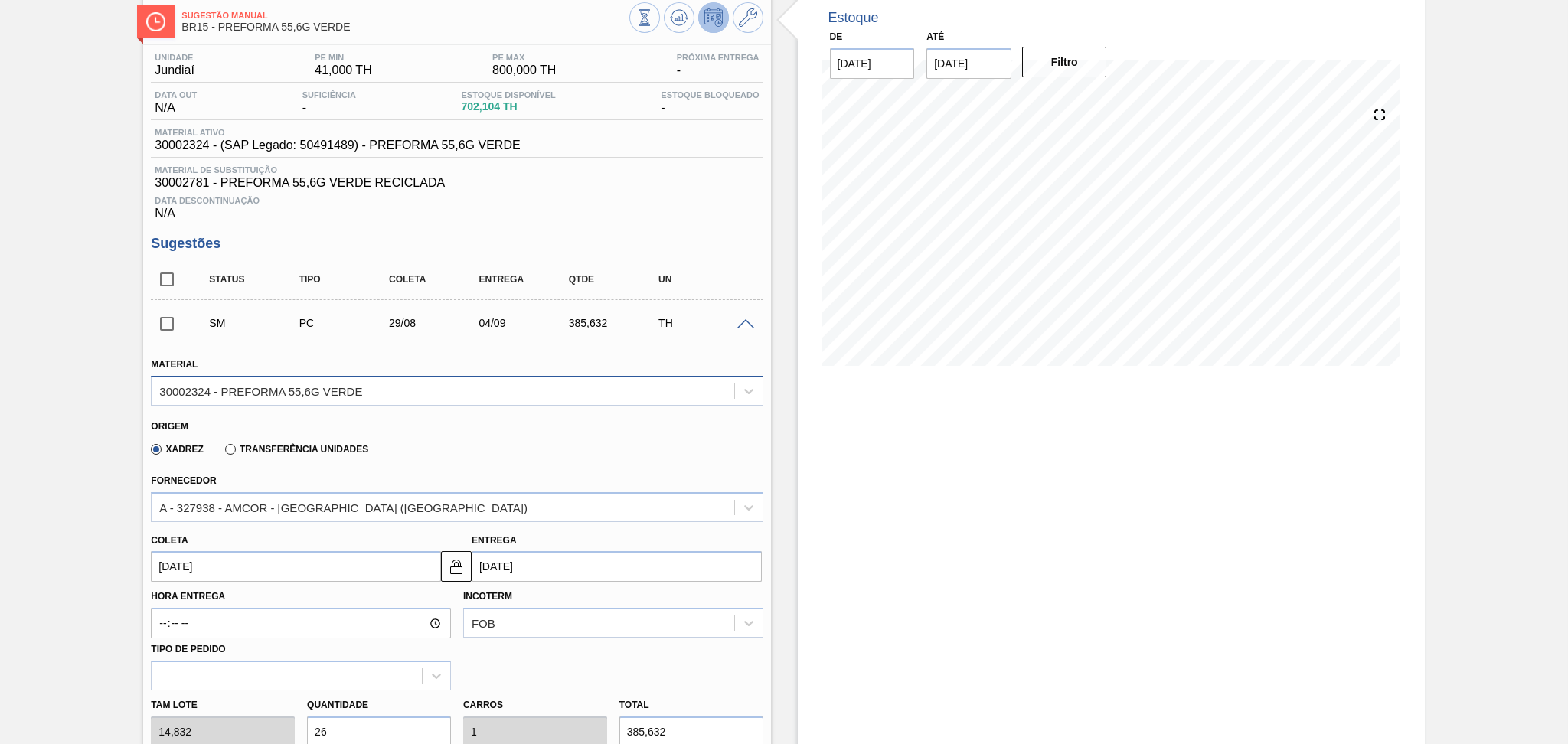
scroll to position [117, 0]
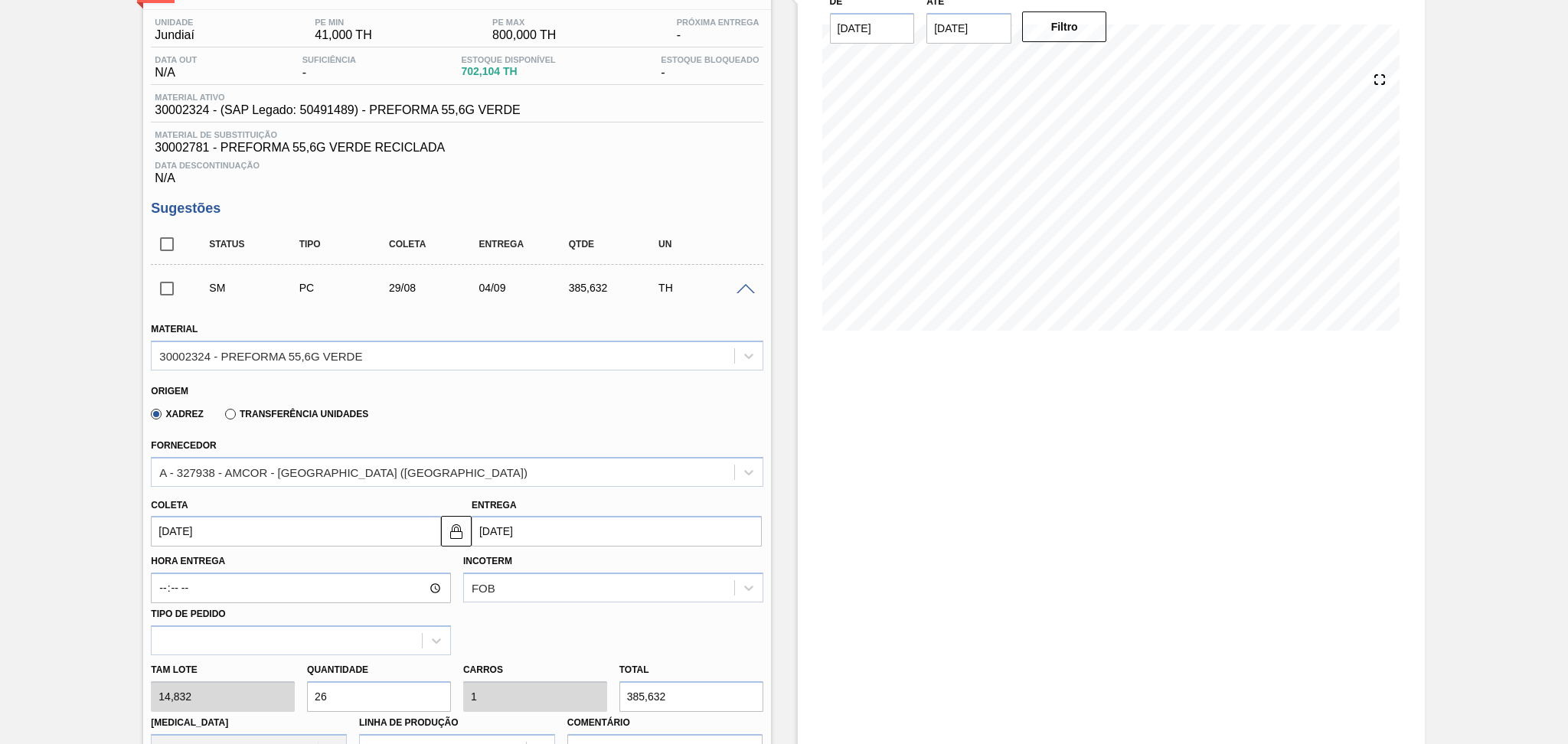
click at [226, 527] on input "[DATE]" at bounding box center [295, 531] width 290 height 30
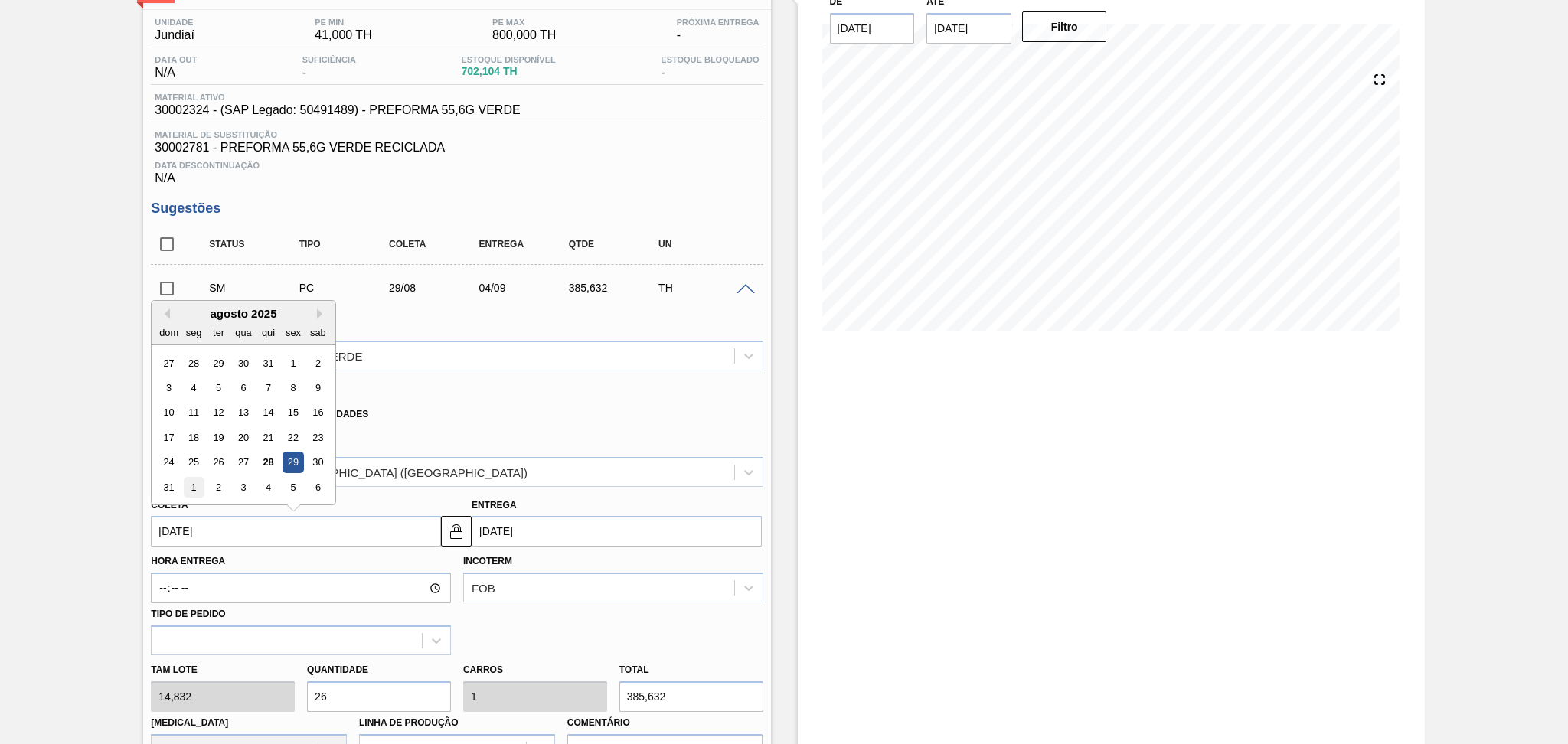
click at [197, 488] on div "1" at bounding box center [193, 487] width 21 height 21
type input "01/09/2025"
type input "07/09/2025"
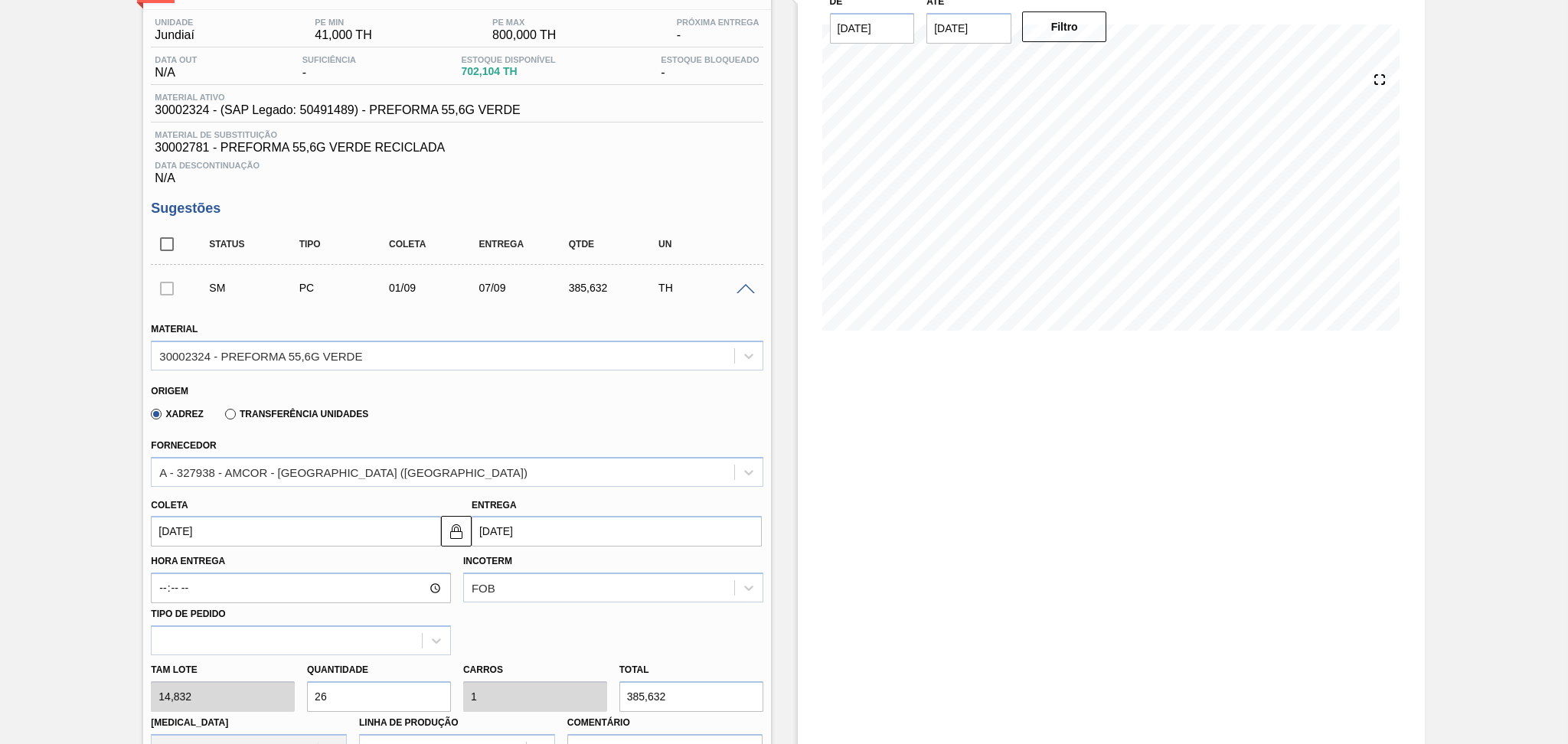
click at [480, 412] on div "Xadrez Transferência Unidades" at bounding box center [449, 411] width 599 height 30
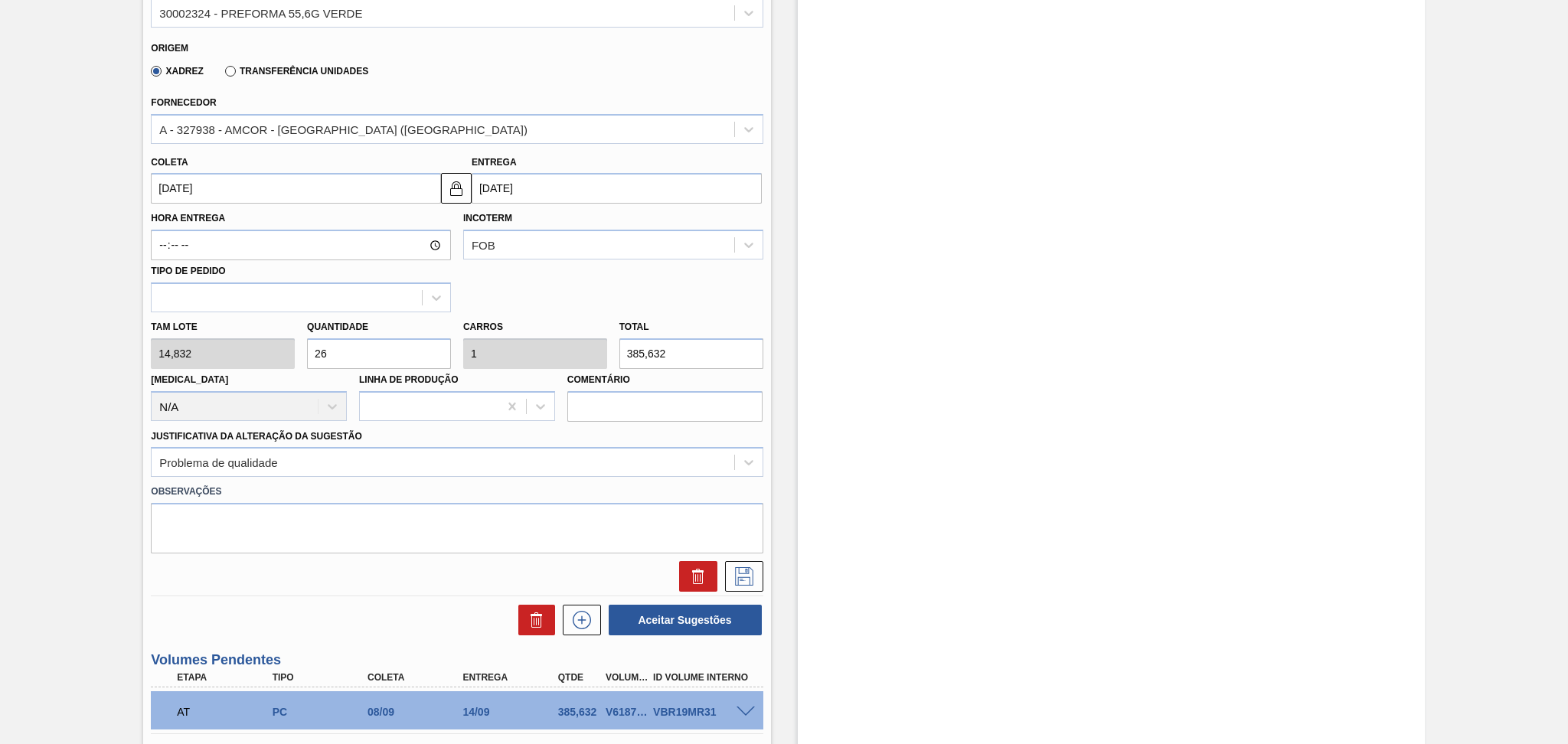
scroll to position [526, 0]
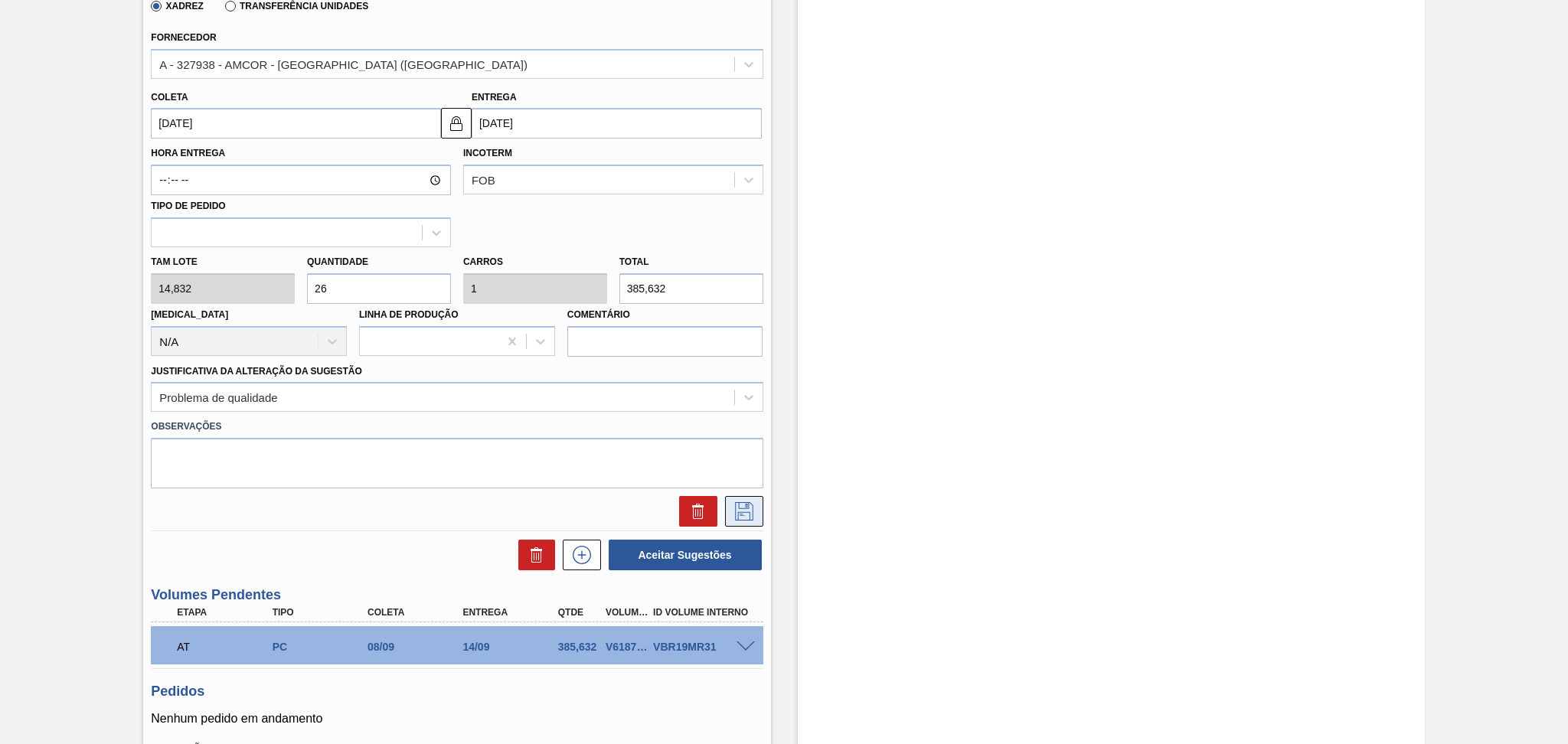
click at [725, 518] on button at bounding box center [745, 511] width 39 height 30
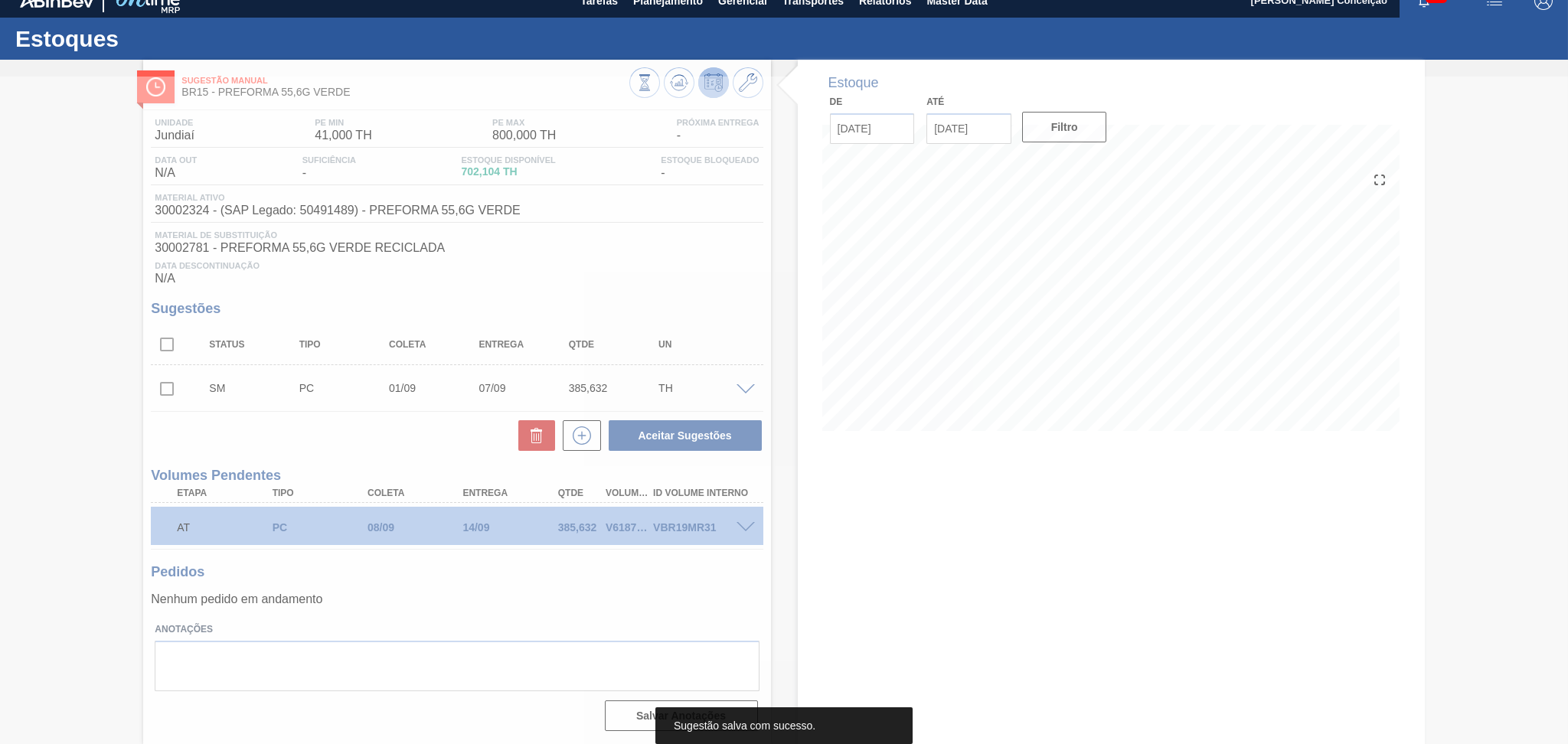
scroll to position [16, 0]
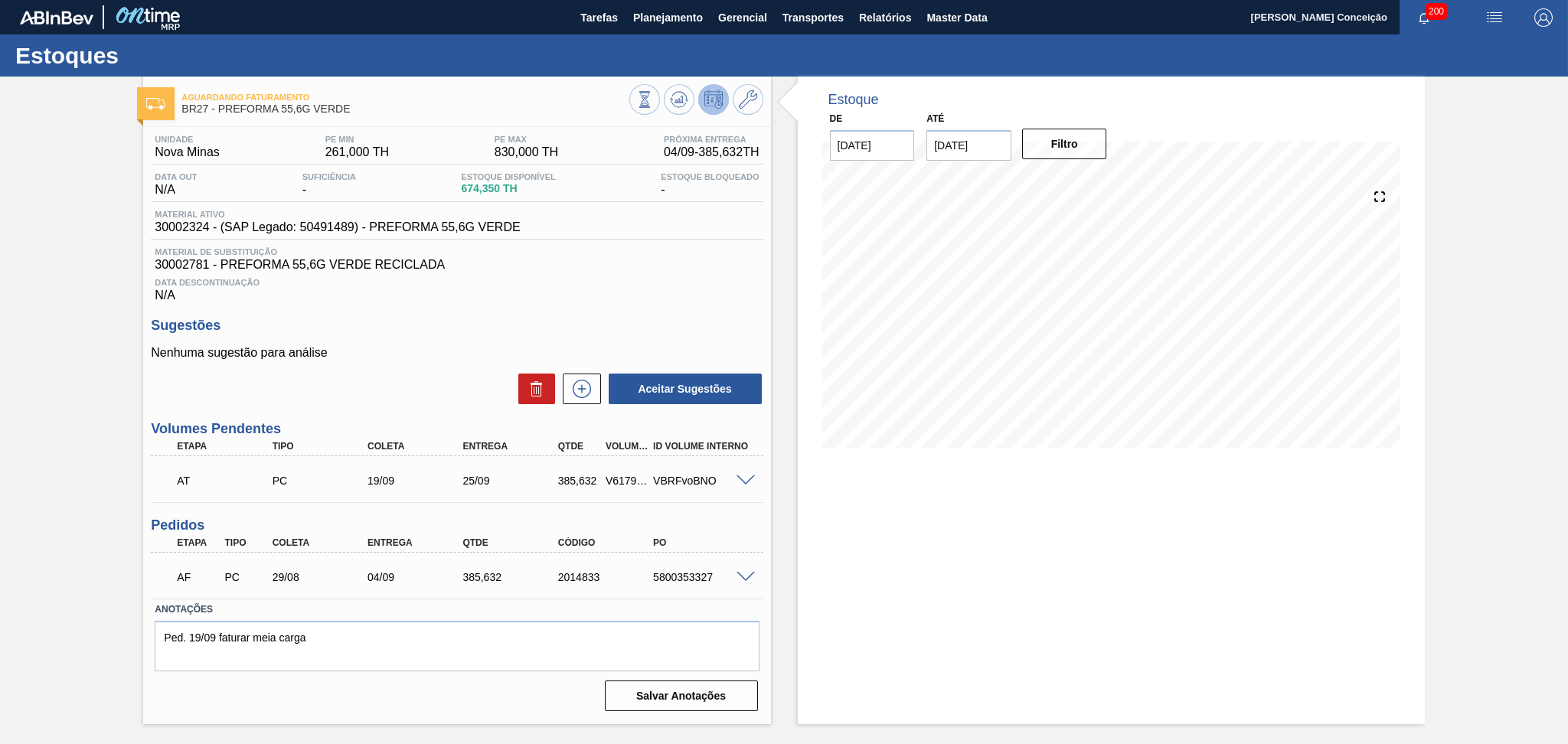
click at [599, 305] on div "Unidade Nova Minas PE MIN 261,000 TH PE MAX 830,000 TH Próxima Entrega 04/09 - …" at bounding box center [457, 422] width 627 height 590
click at [670, 91] on icon at bounding box center [679, 100] width 18 height 18
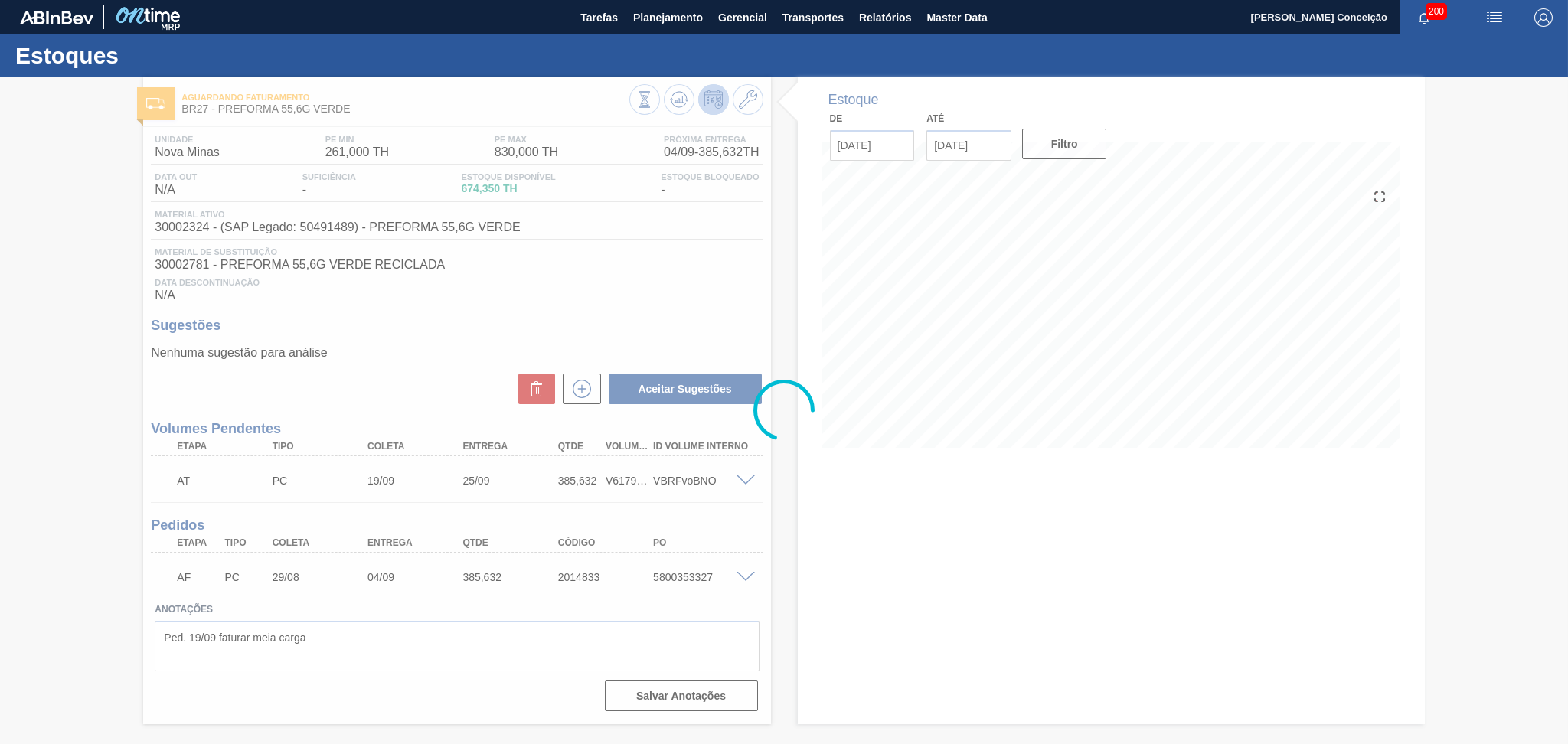
click at [624, 280] on div "Estoques Aguardando Faturamento BR27 - PREFORMA 55,6G VERDE Unidade Nova Minas …" at bounding box center [784, 380] width 1568 height 690
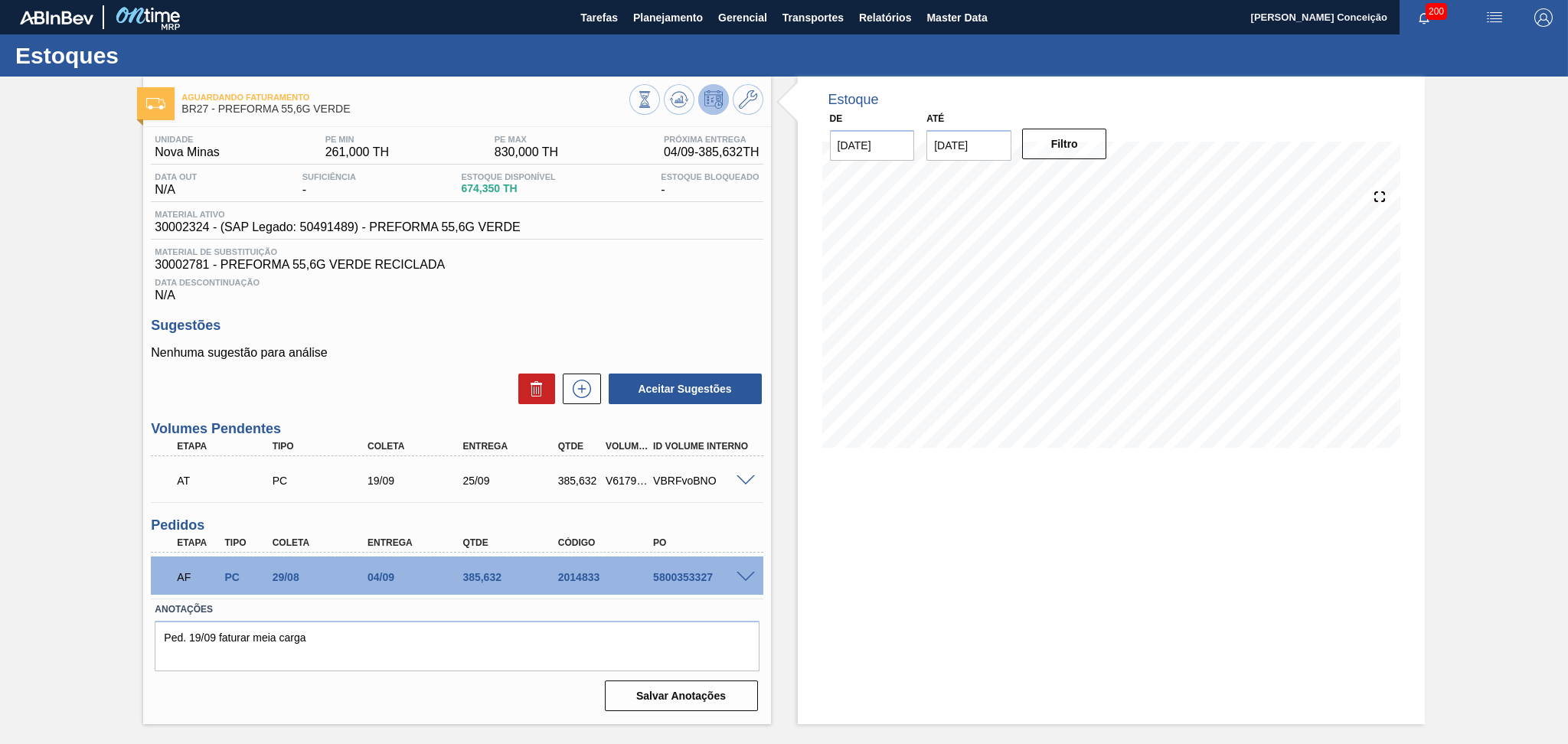
click at [944, 533] on div "Estoque De [DATE] Até [DATE] Filtro 25/09 Projeção de Estoque 1,078.946 [DOMAIN…" at bounding box center [1111, 400] width 627 height 648
click at [763, 512] on div "Unidade Nova Minas PE MIN 261,000 TH PE MAX 830,000 TH Próxima Entrega 04/09 - …" at bounding box center [457, 422] width 627 height 590
click at [739, 572] on span at bounding box center [745, 578] width 18 height 12
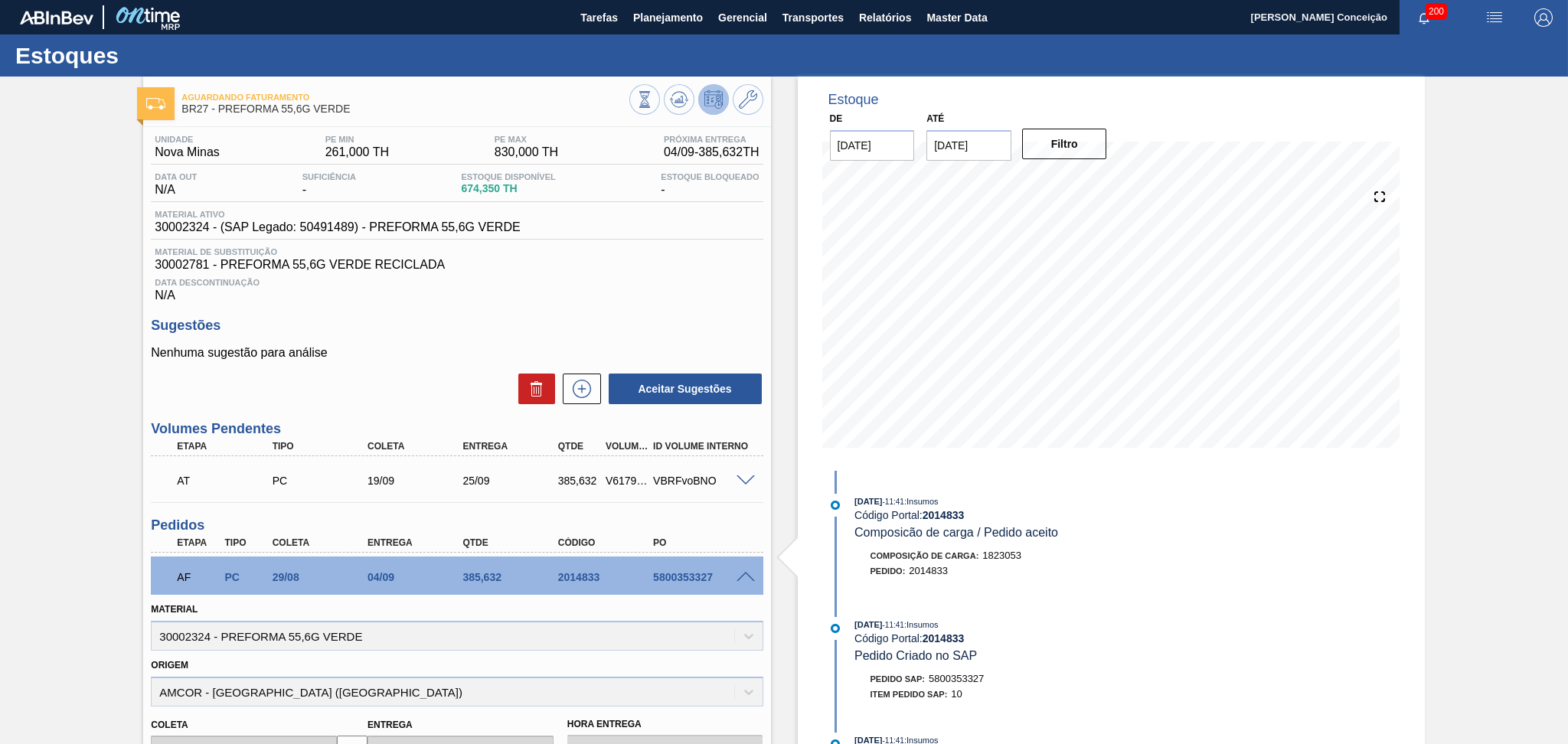
click at [741, 573] on span at bounding box center [745, 578] width 18 height 12
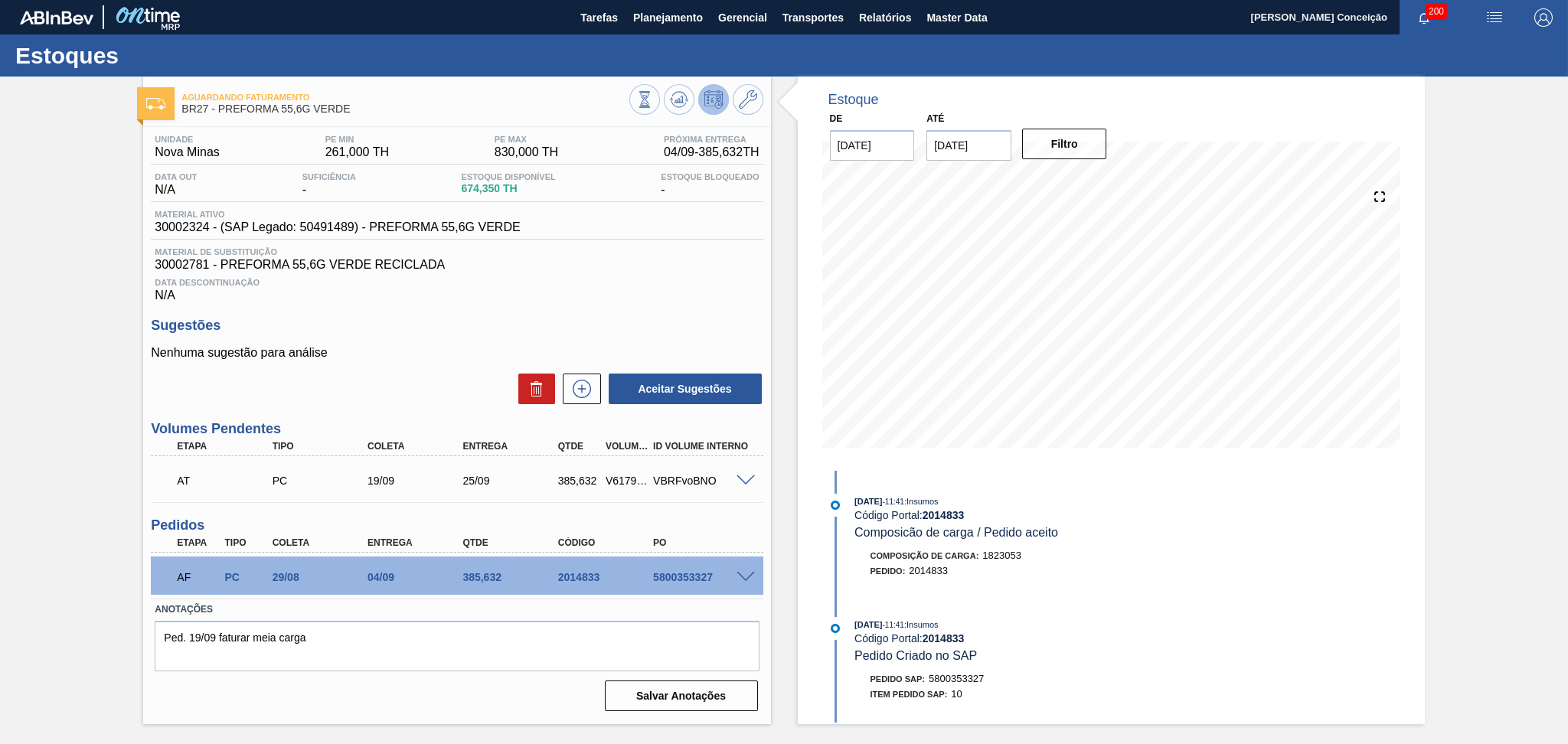
click at [771, 590] on div "Estoque De [DATE] Até [DATE] Filtro 25/09 Projeção de Estoque 1,078.946 [DOMAIN…" at bounding box center [1098, 400] width 654 height 648
click at [604, 267] on span "30002781 - PREFORMA 55,6G VERDE RECICLADA" at bounding box center [457, 264] width 604 height 14
click at [756, 510] on div "Unidade Nova Minas PE MIN 261,000 TH PE MAX 830,000 TH Próxima Entrega 04/09 - …" at bounding box center [457, 422] width 627 height 590
click at [752, 572] on span at bounding box center [745, 578] width 18 height 12
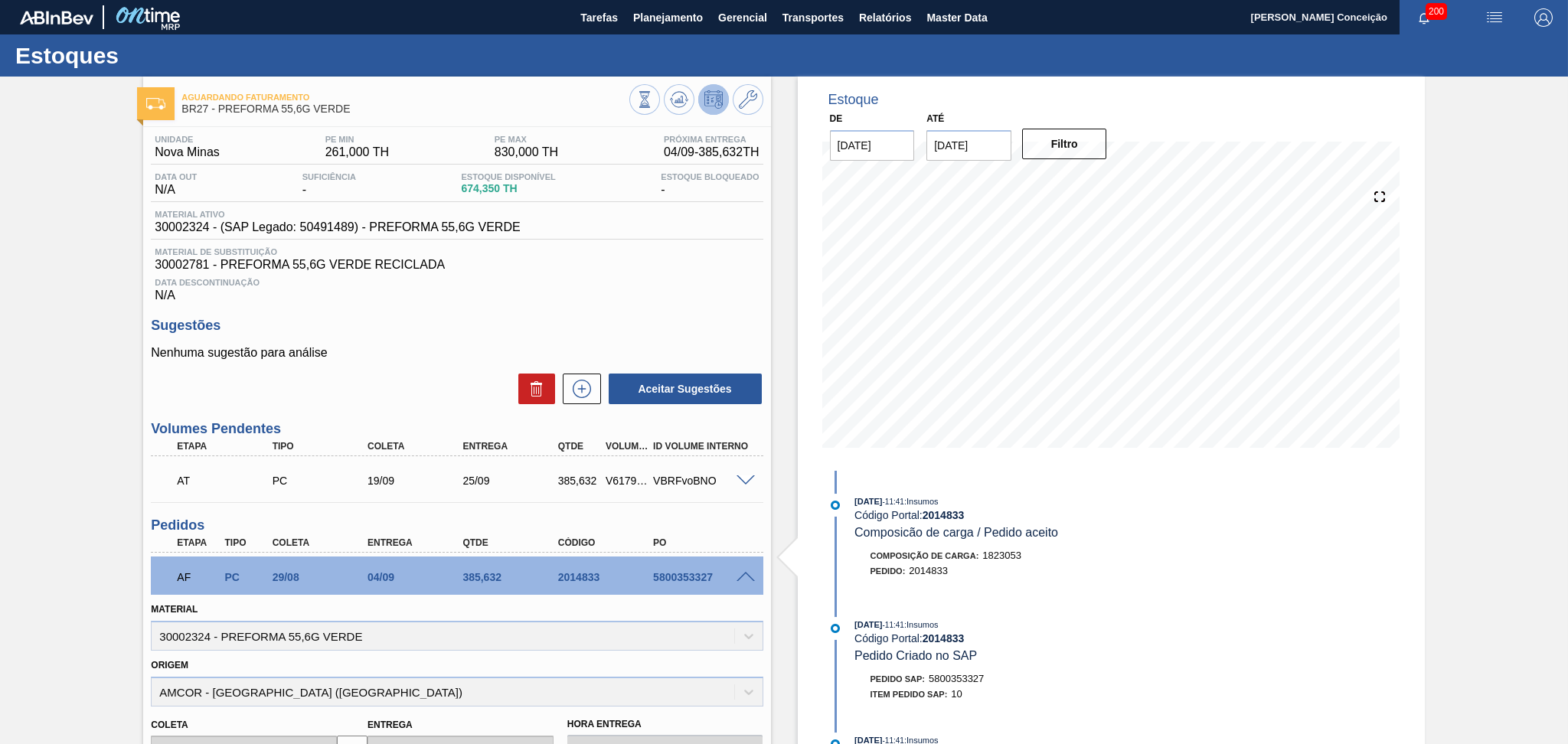
click at [745, 571] on div at bounding box center [747, 576] width 30 height 12
click at [743, 571] on div at bounding box center [747, 576] width 30 height 12
click at [744, 572] on span at bounding box center [745, 578] width 18 height 12
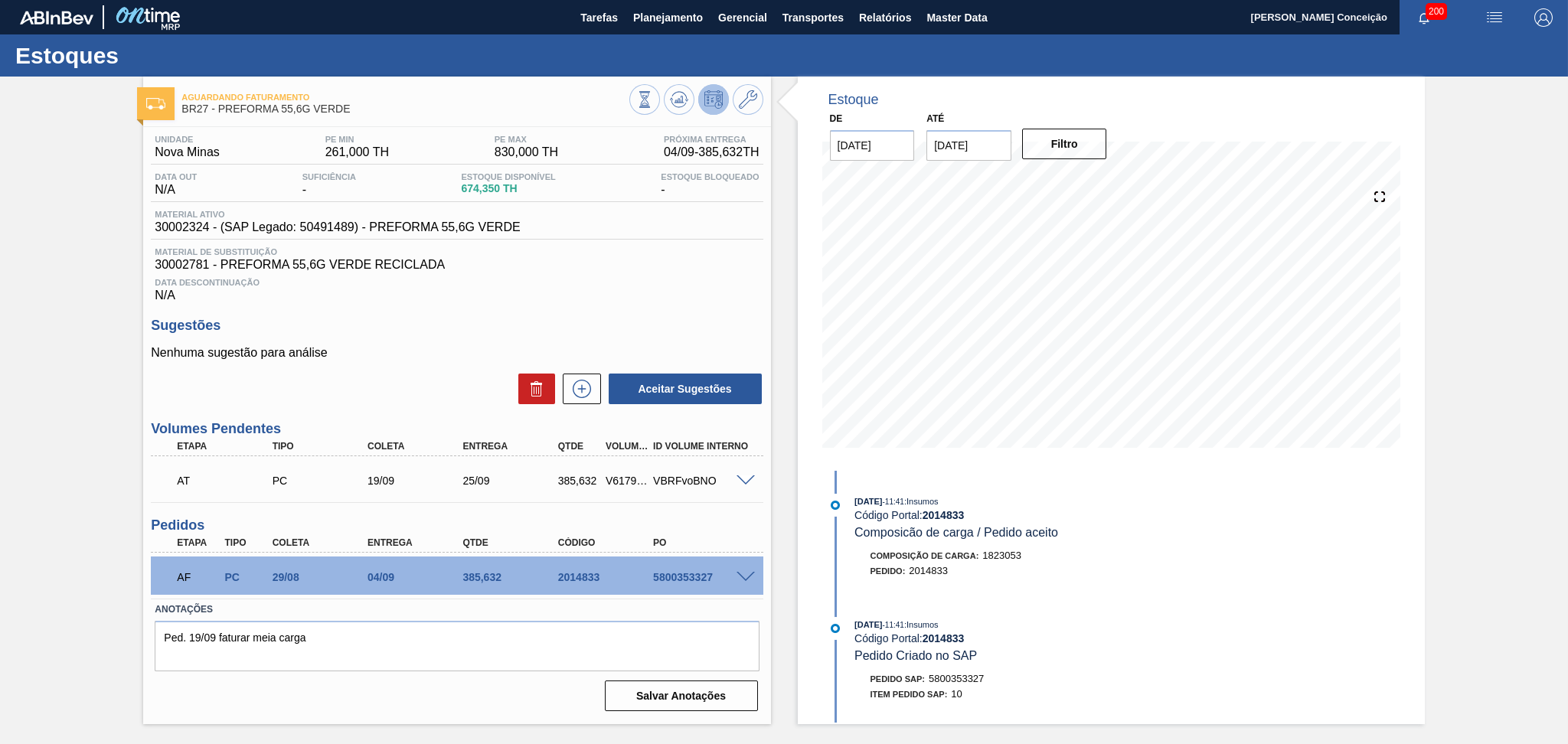
click at [725, 531] on h3 "Pedidos" at bounding box center [456, 526] width 612 height 17
click at [610, 251] on span "Material de Substituição" at bounding box center [457, 252] width 604 height 9
click at [753, 308] on div "Unidade Nova Minas PE MIN 261,000 TH PE MAX 830,000 TH Próxima Entrega 04/09 - …" at bounding box center [457, 422] width 627 height 590
click at [781, 505] on div "Estoque De [DATE] Até [DATE] Filtro 19/09 Projeção de Estoque 693.314 [DOMAIN_N…" at bounding box center [1098, 400] width 654 height 648
click at [603, 273] on div "Data Descontinuação N/A" at bounding box center [456, 286] width 612 height 30
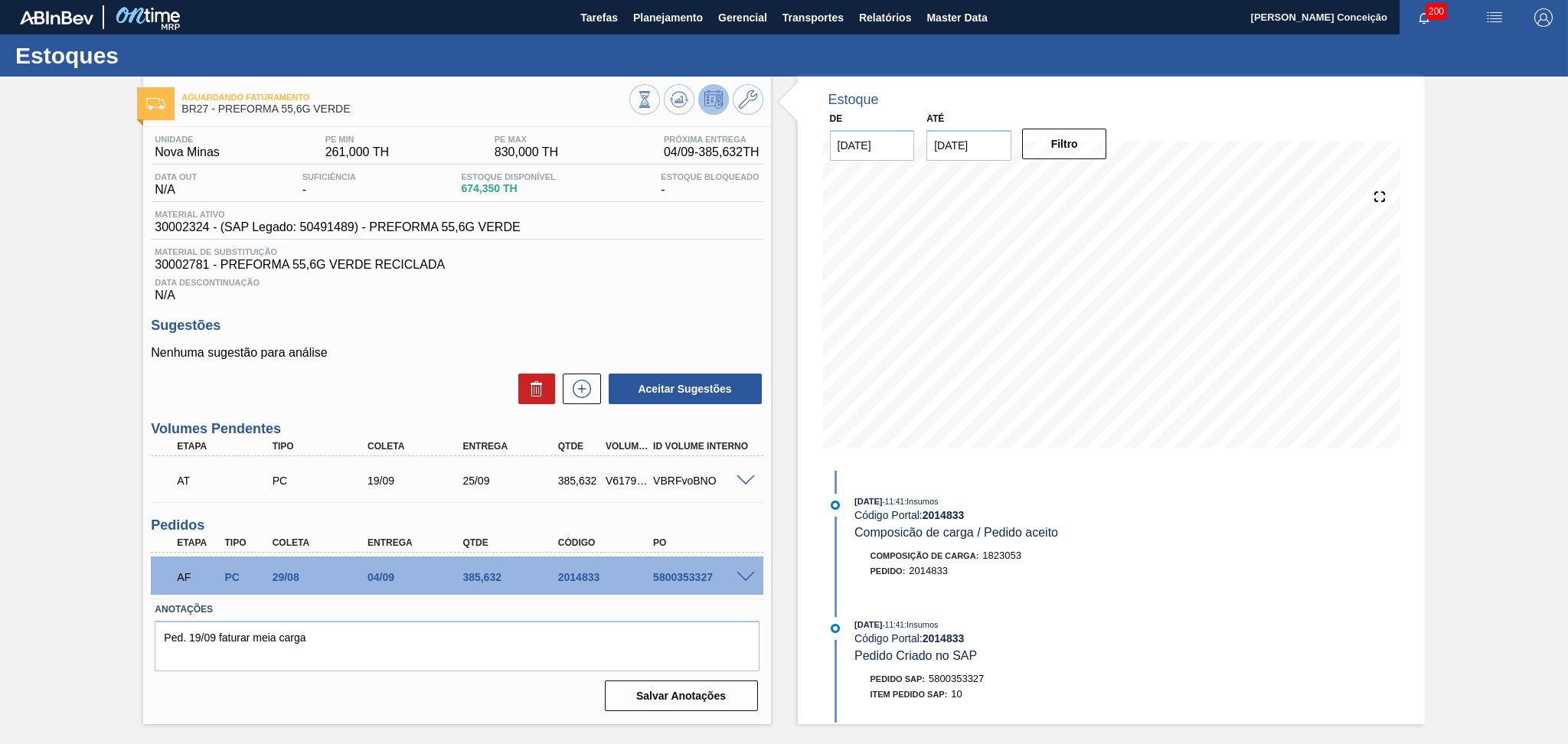
click at [389, 354] on p "Nenhuma sugestão para análise" at bounding box center [456, 352] width 612 height 14
click at [683, 105] on icon at bounding box center [679, 100] width 18 height 18
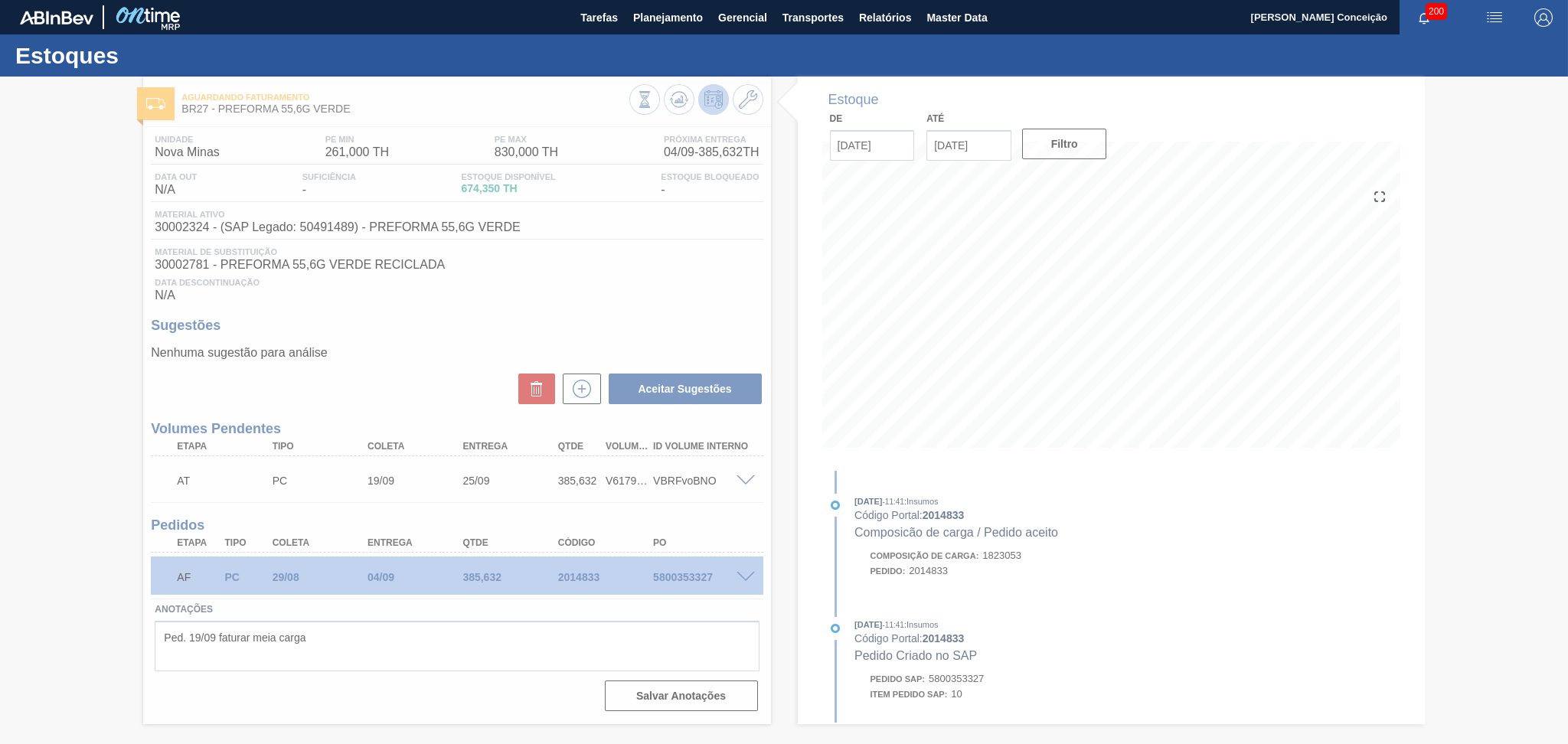
click at [632, 311] on div at bounding box center [784, 410] width 1568 height 668
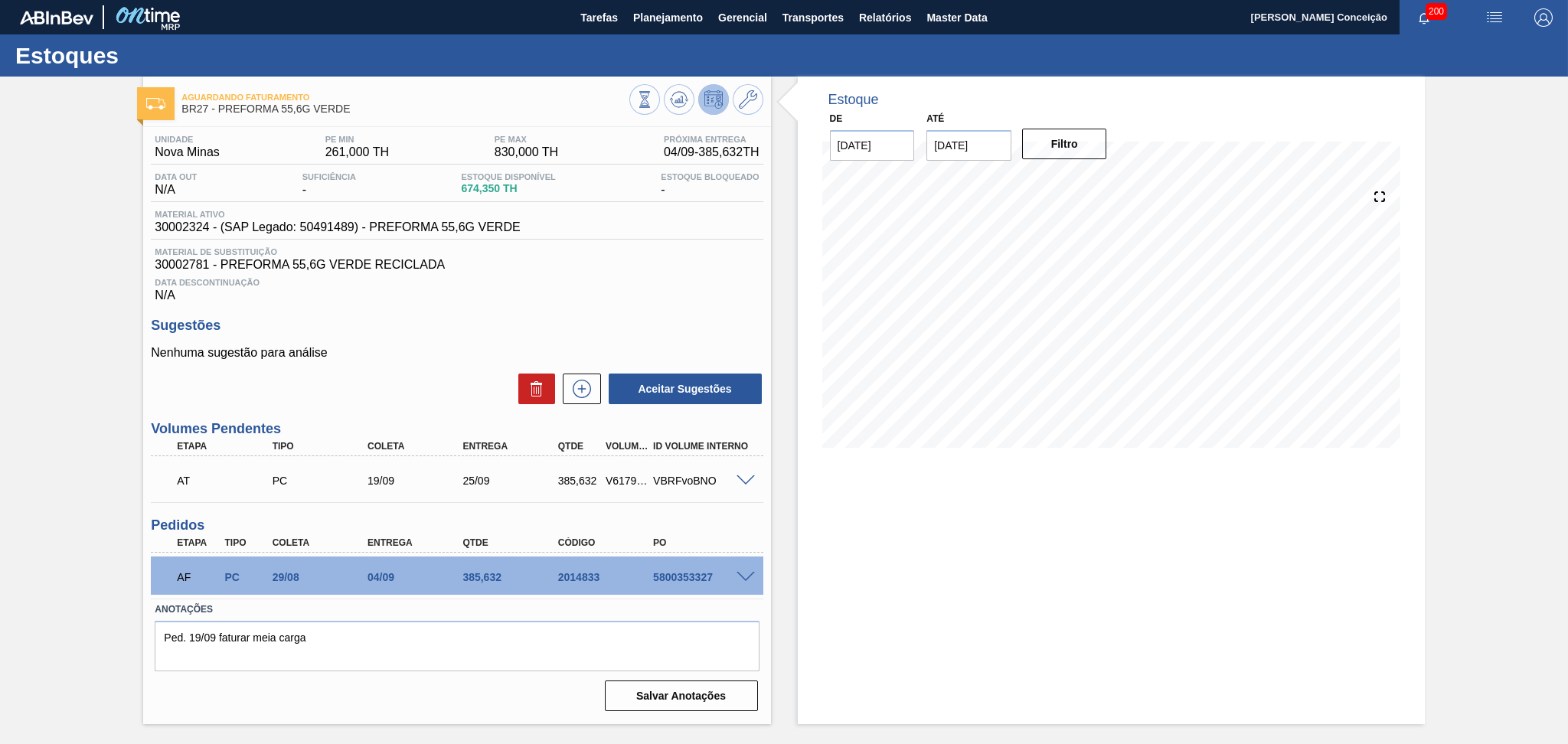
click at [924, 530] on div "Estoque De [DATE] Até [DATE] Filtro 28/08 Projeção de Estoque 674.35 [DOMAIN_NA…" at bounding box center [1111, 400] width 627 height 648
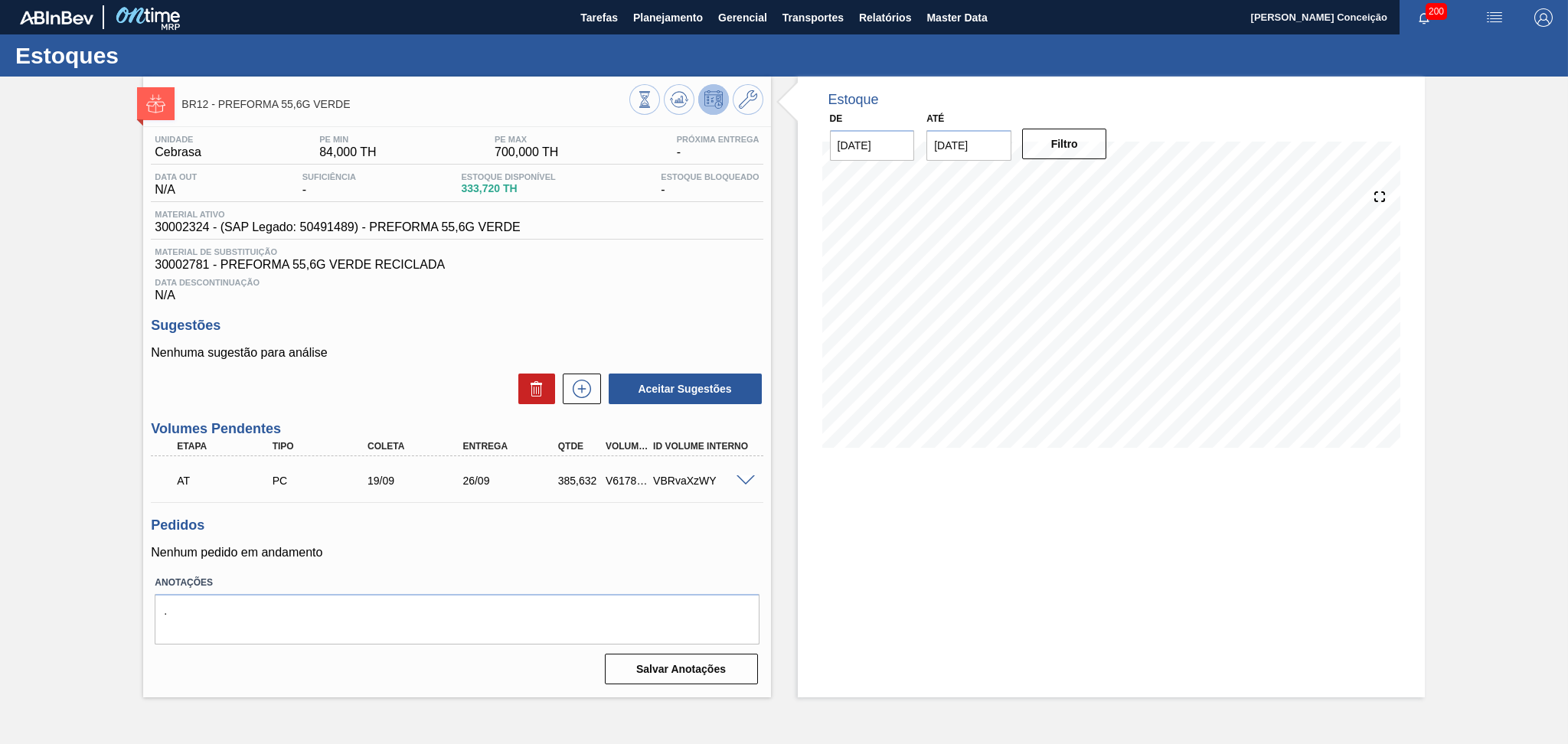
click at [729, 283] on span "Data Descontinuação" at bounding box center [457, 283] width 604 height 9
click at [681, 116] on div at bounding box center [696, 102] width 134 height 35
click at [680, 109] on button at bounding box center [679, 99] width 30 height 30
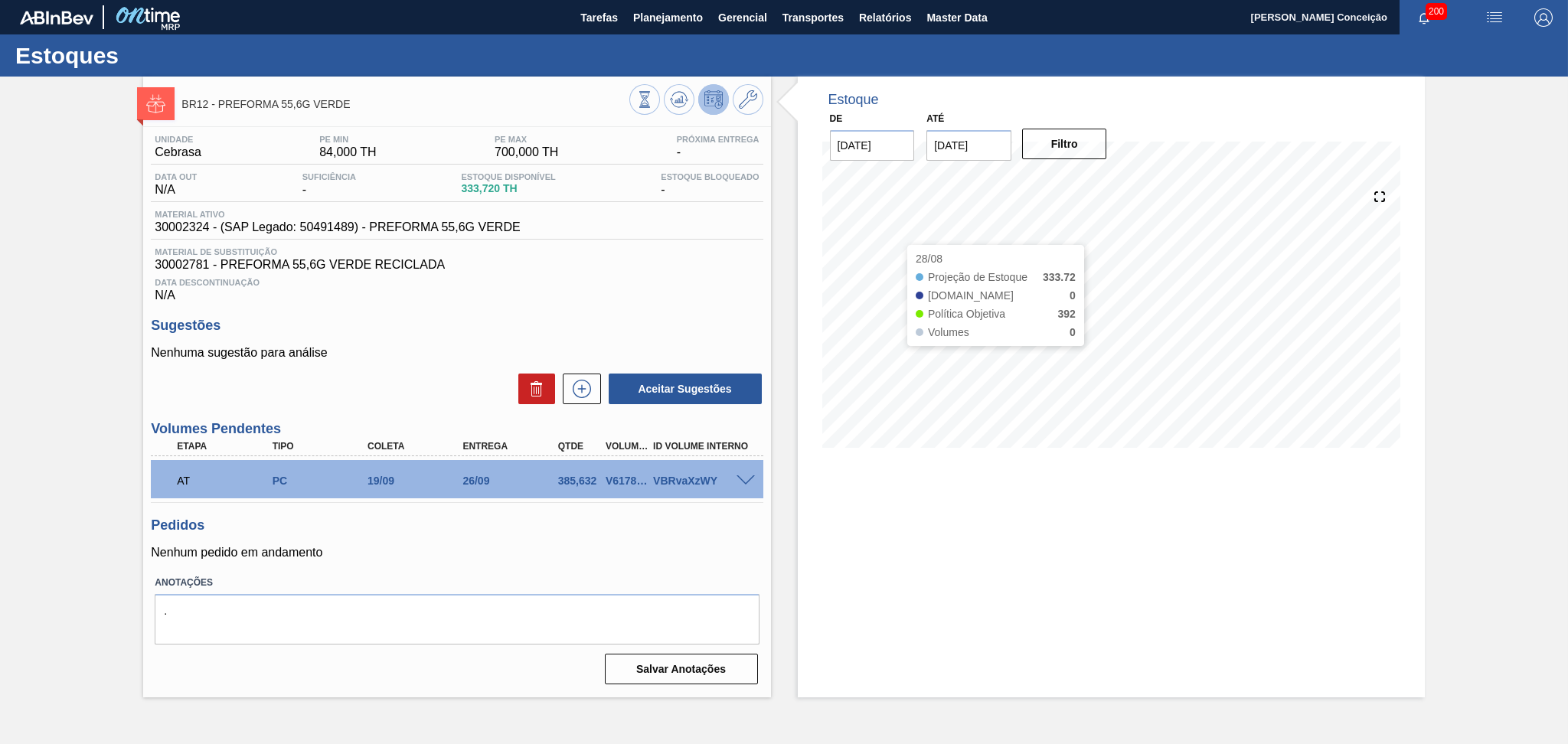
click at [786, 350] on div "Estoque De [DATE] Até [DATE] Filtro 28/08 Projeção de Estoque 333.72 [DOMAIN_NA…" at bounding box center [1098, 386] width 654 height 621
click at [962, 615] on div "Estoque De [DATE] Até [DATE] Filtro 29/08 Projeção de Estoque 333.72 [DOMAIN_NA…" at bounding box center [1111, 386] width 627 height 621
click at [661, 275] on div "Data Descontinuação N/A" at bounding box center [456, 286] width 612 height 30
click at [742, 478] on span at bounding box center [745, 481] width 18 height 12
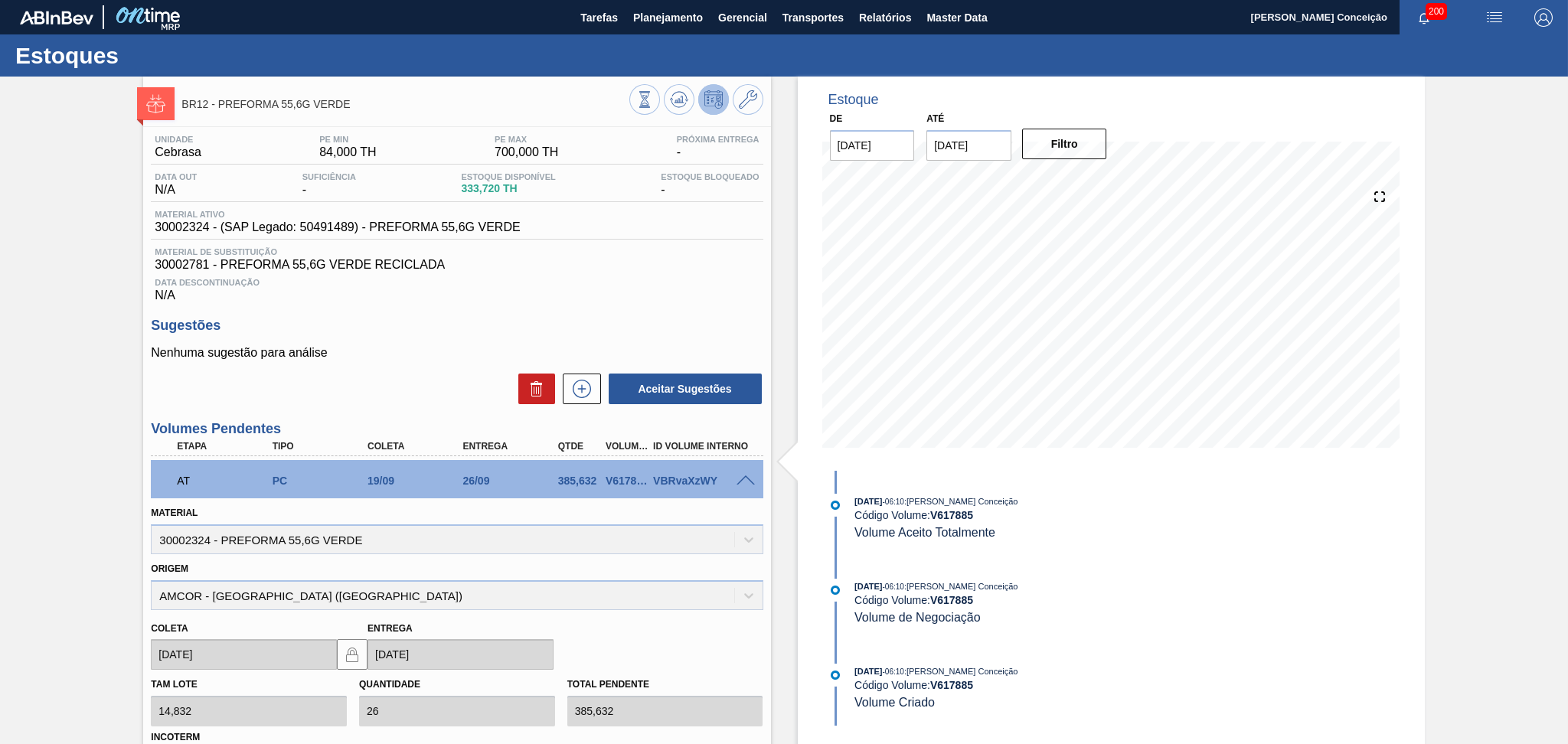
click at [742, 478] on span at bounding box center [745, 481] width 18 height 12
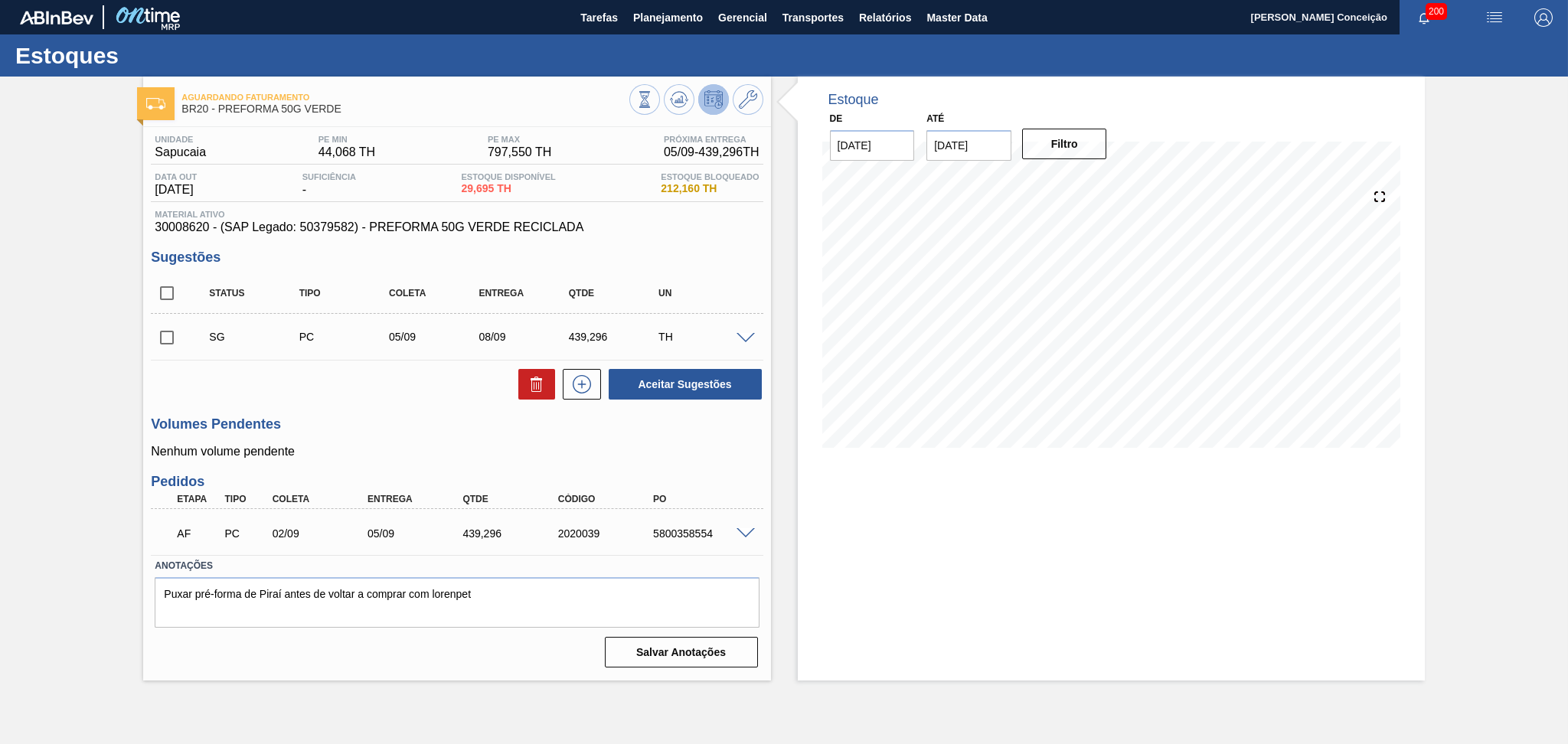
click at [371, 396] on div "Aceitar Sugestões" at bounding box center [456, 384] width 612 height 34
click at [689, 90] on button at bounding box center [679, 99] width 30 height 30
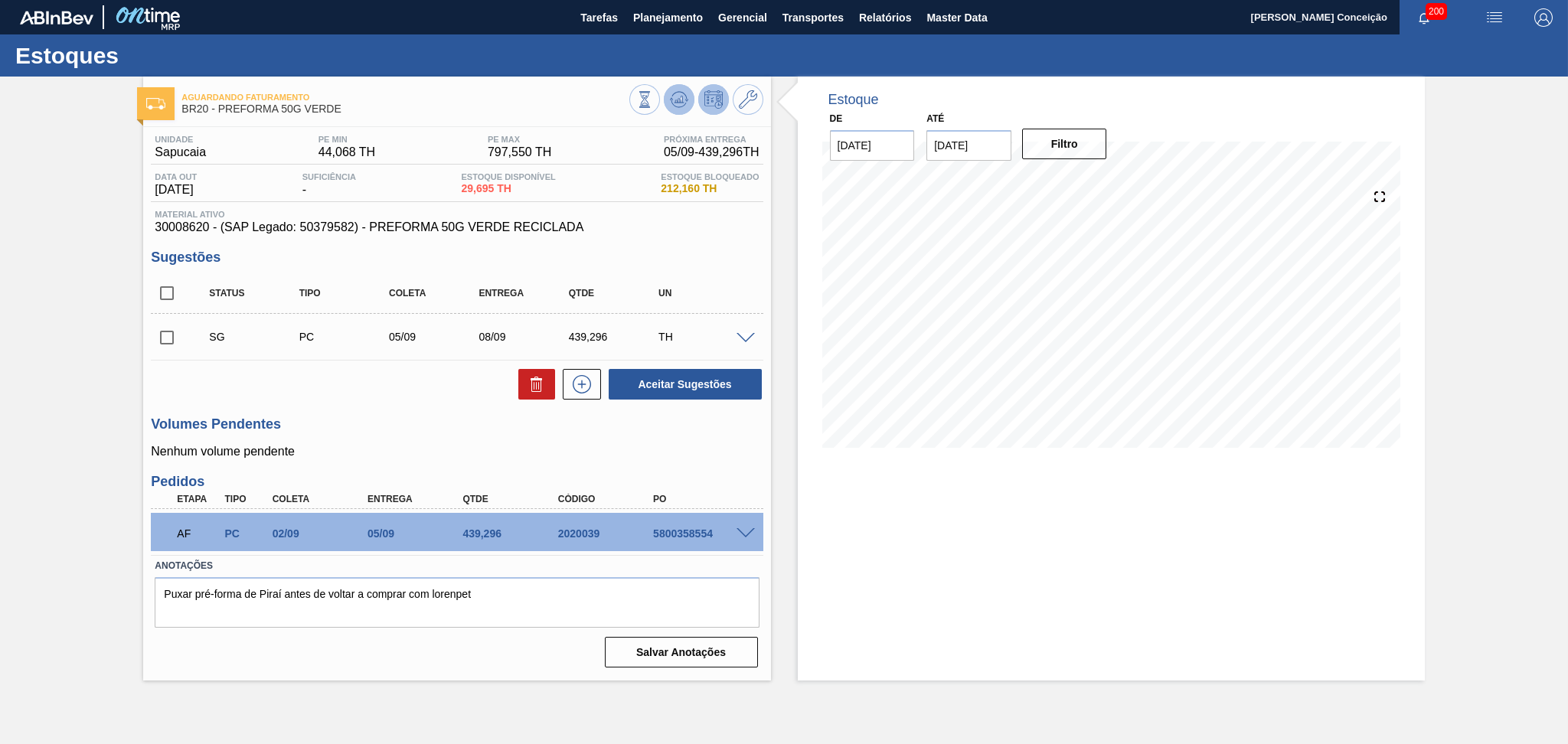
click at [679, 105] on icon at bounding box center [679, 100] width 18 height 18
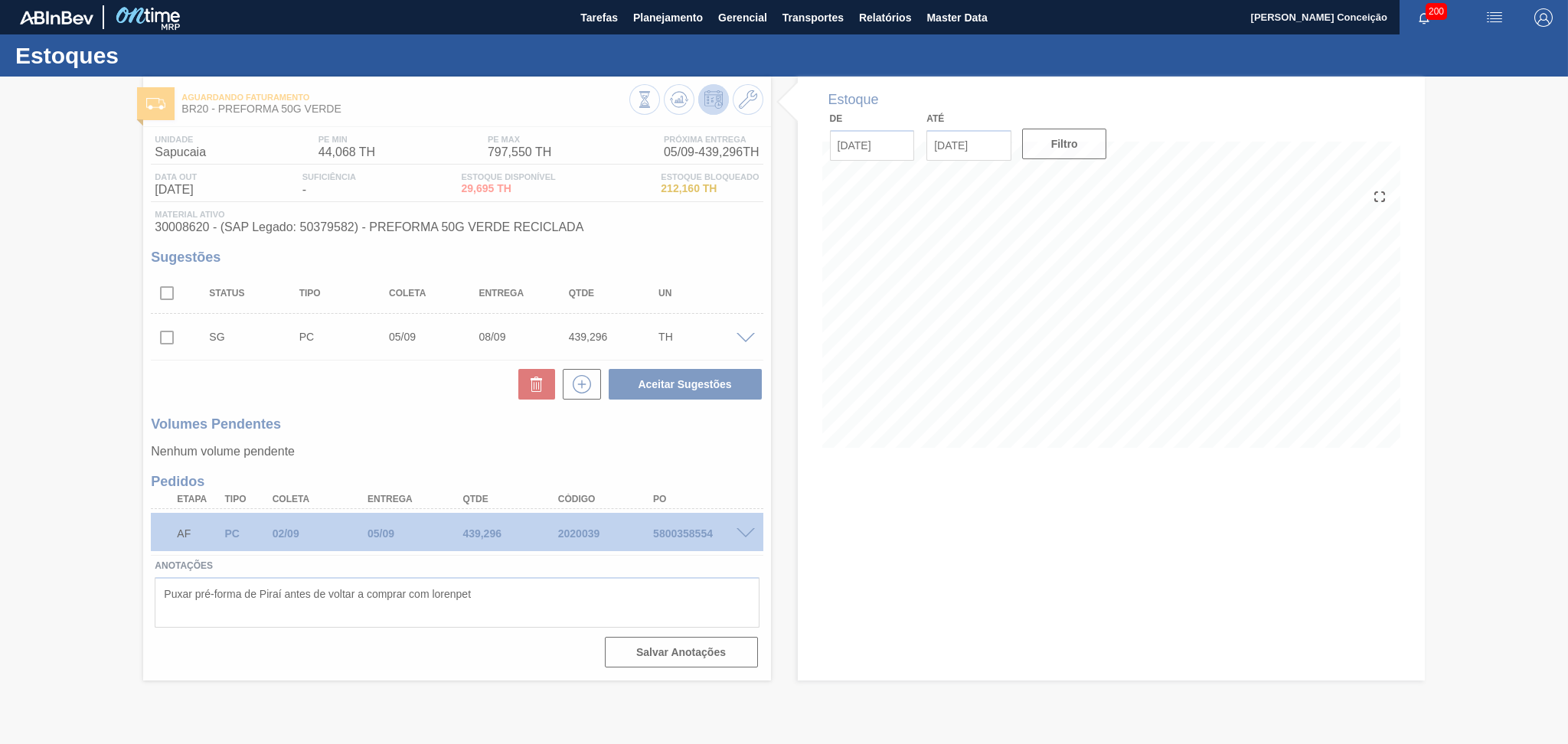
click at [742, 243] on div at bounding box center [784, 410] width 1568 height 668
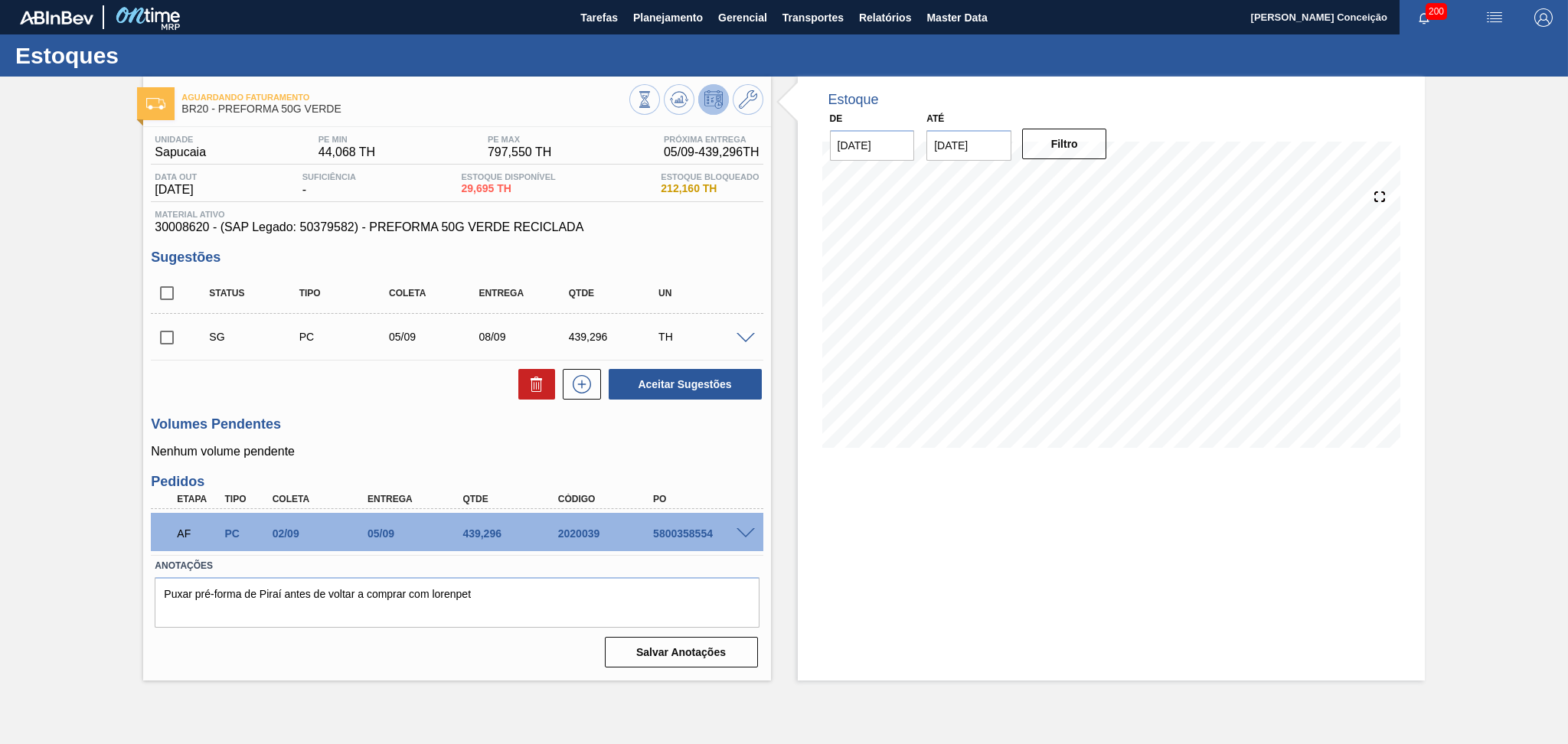
click at [393, 410] on div "Unidade Sapucaia PE MIN 44,068 TH PE MAX 797,550 TH Próxima Entrega 05/09 - 439…" at bounding box center [457, 400] width 627 height 546
click at [408, 416] on h3 "Volumes Pendentes" at bounding box center [456, 425] width 612 height 17
click at [333, 408] on div "Unidade Sapucaia PE MIN 44,068 TH PE MAX 797,550 TH Próxima Entrega 05/09 - 439…" at bounding box center [457, 400] width 627 height 546
click at [744, 534] on span at bounding box center [745, 534] width 18 height 12
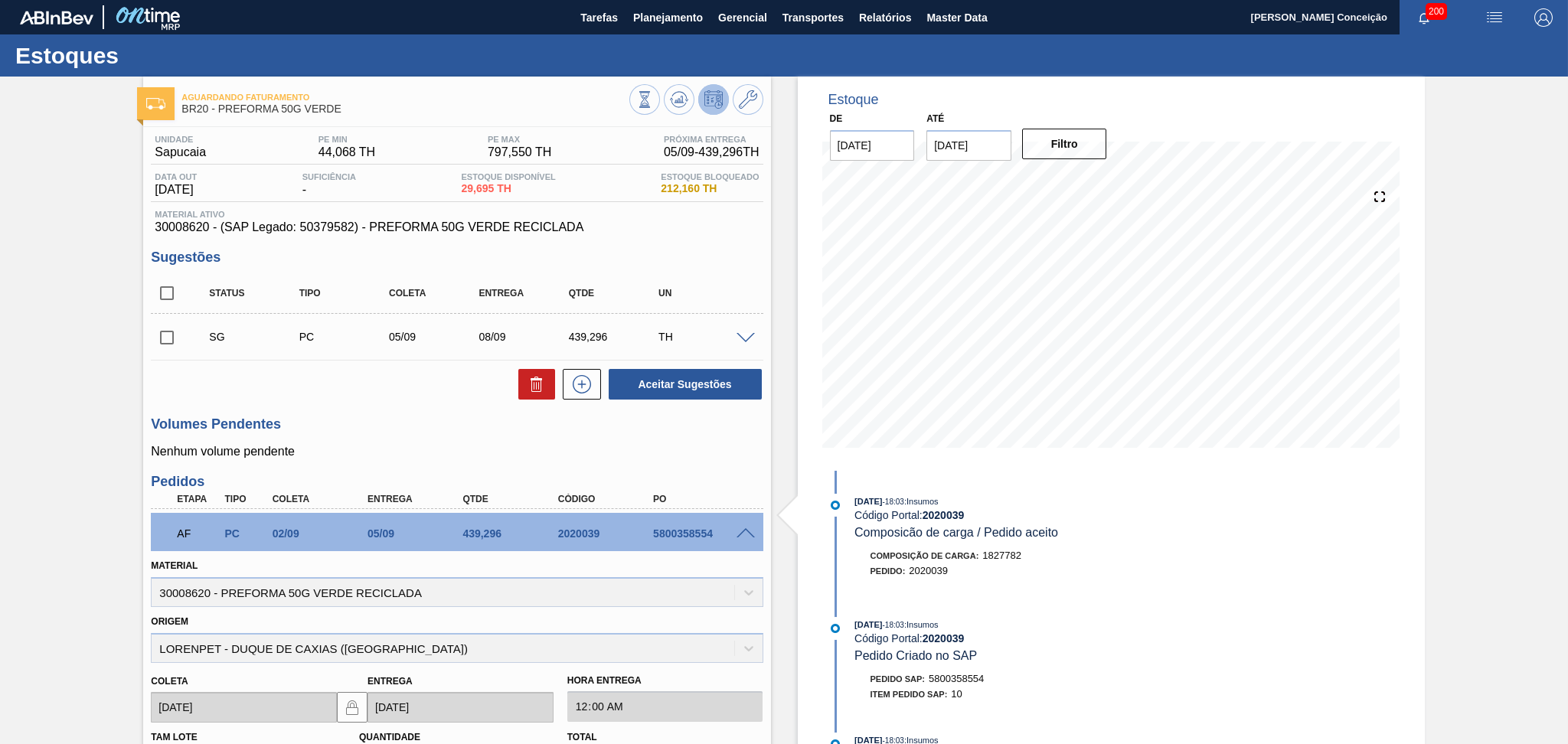
click at [744, 524] on div "AF PC 02/09 05/09 439,296 2020039 5800358554" at bounding box center [456, 532] width 612 height 39
click at [747, 529] on span at bounding box center [745, 534] width 18 height 12
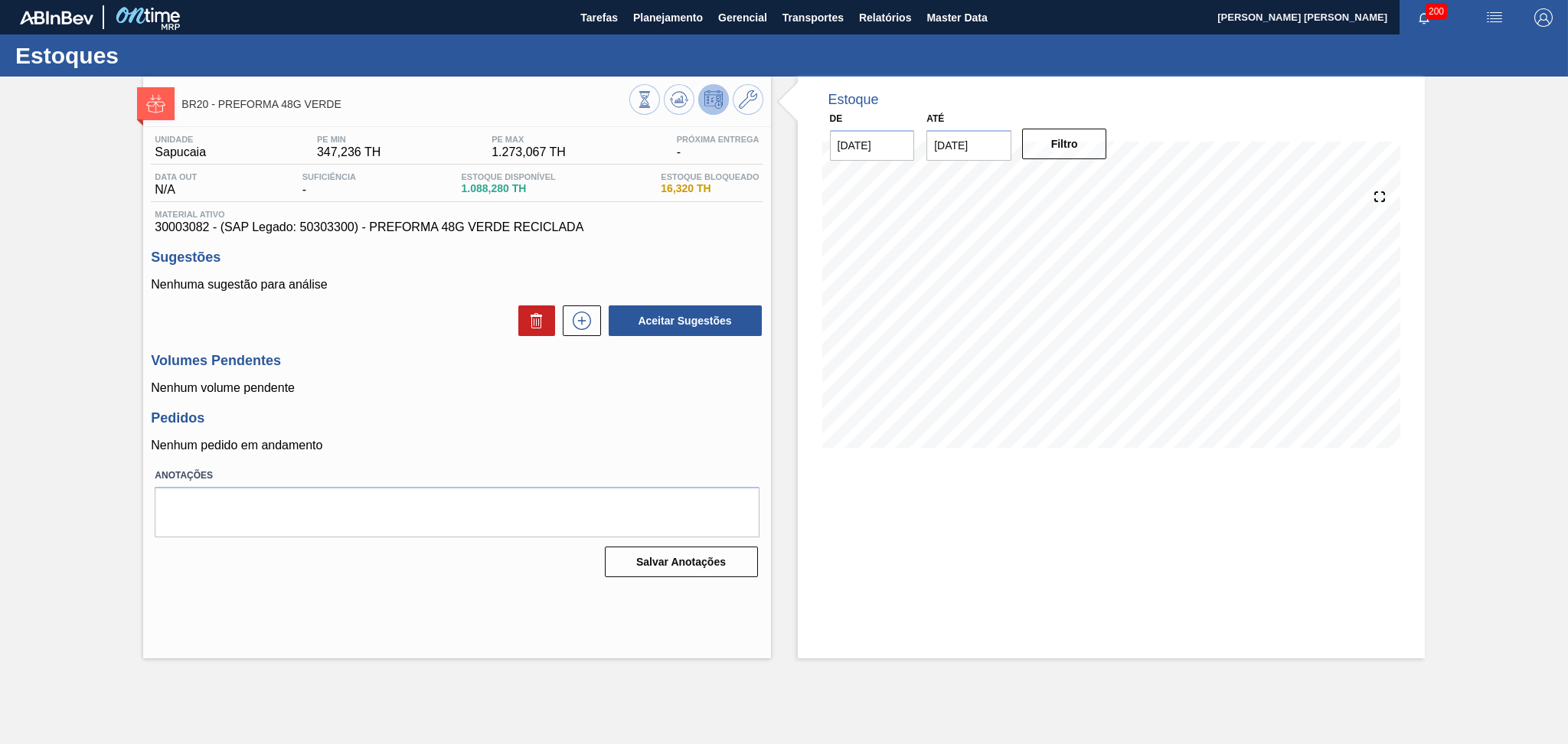
click at [455, 383] on p "Nenhum volume pendente" at bounding box center [456, 388] width 612 height 14
click at [675, 104] on icon at bounding box center [679, 100] width 18 height 18
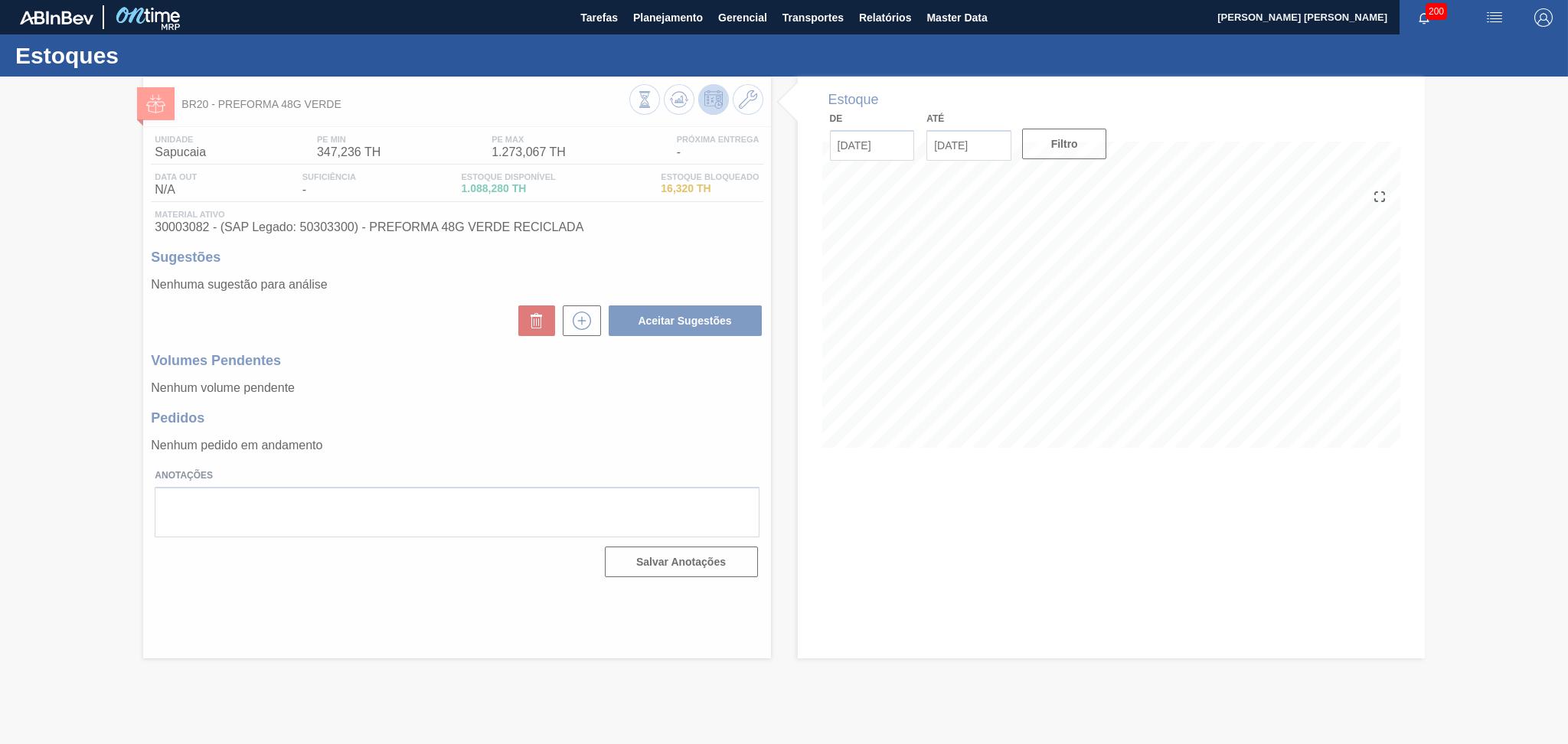
click at [663, 406] on div at bounding box center [784, 410] width 1568 height 668
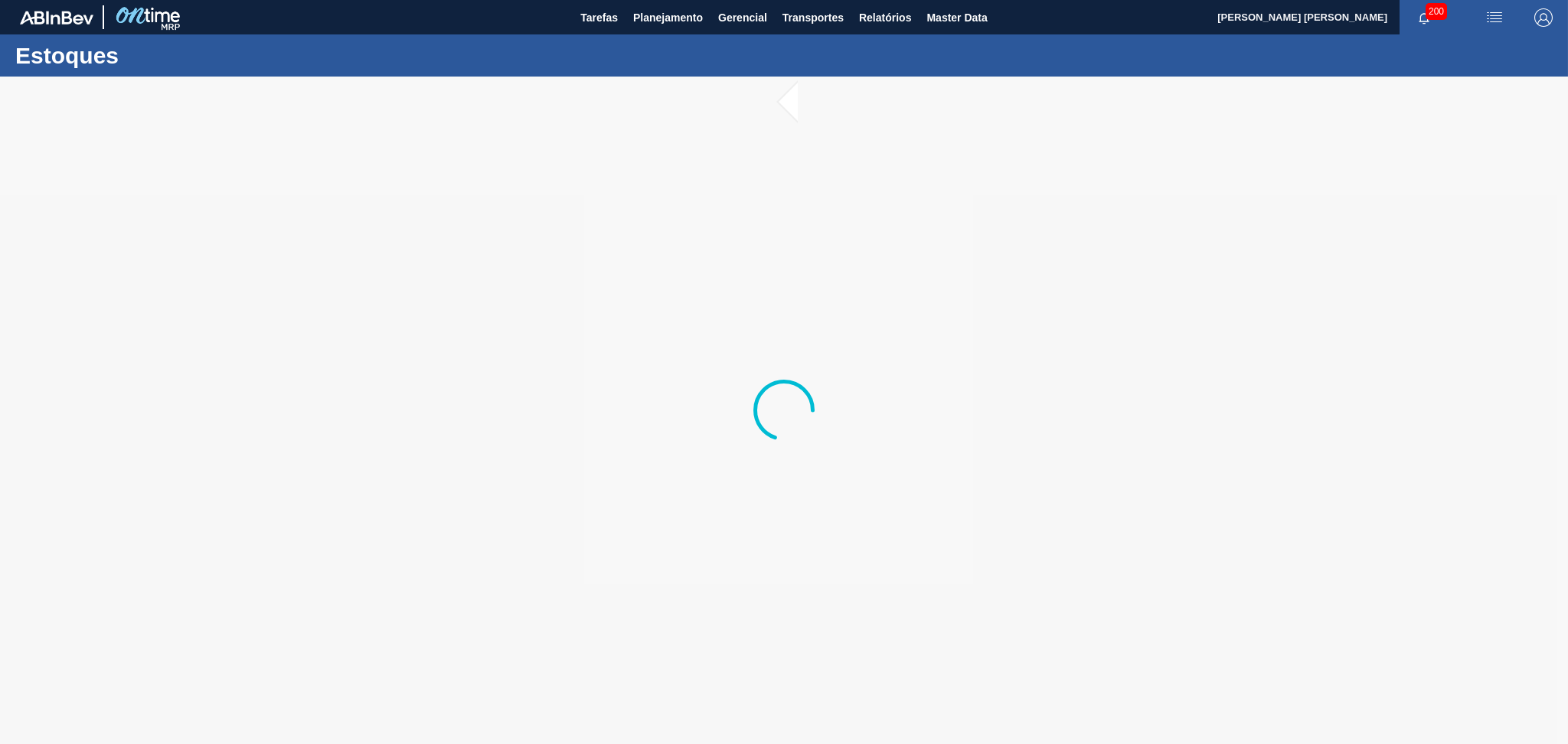
click at [1118, 275] on div at bounding box center [784, 410] width 1568 height 668
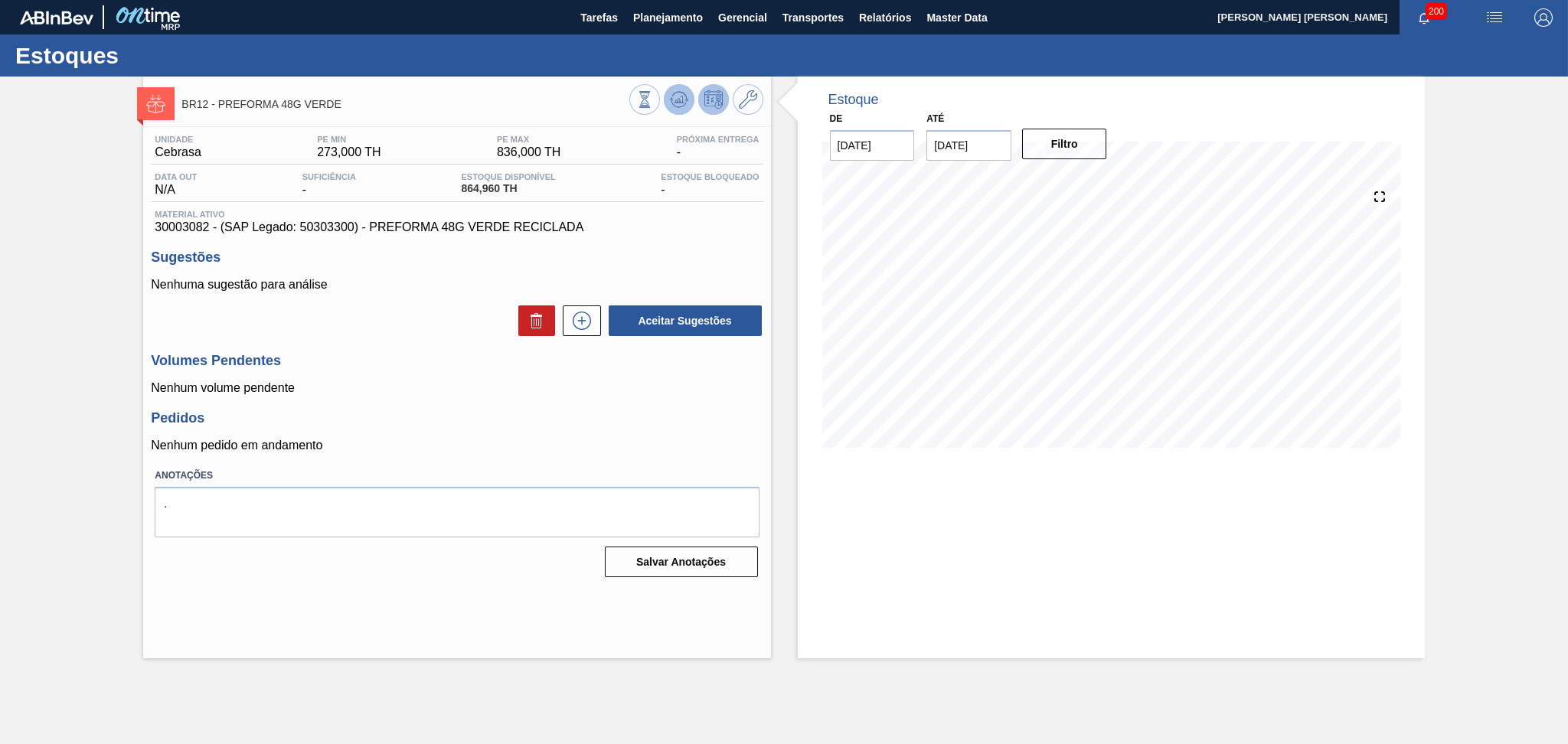
click at [669, 105] on icon at bounding box center [679, 100] width 18 height 18
drag, startPoint x: 419, startPoint y: 288, endPoint x: 429, endPoint y: 284, distance: 10.8
click at [419, 288] on p "Nenhuma sugestão para análise" at bounding box center [456, 284] width 612 height 14
click at [686, 95] on icon at bounding box center [679, 100] width 18 height 18
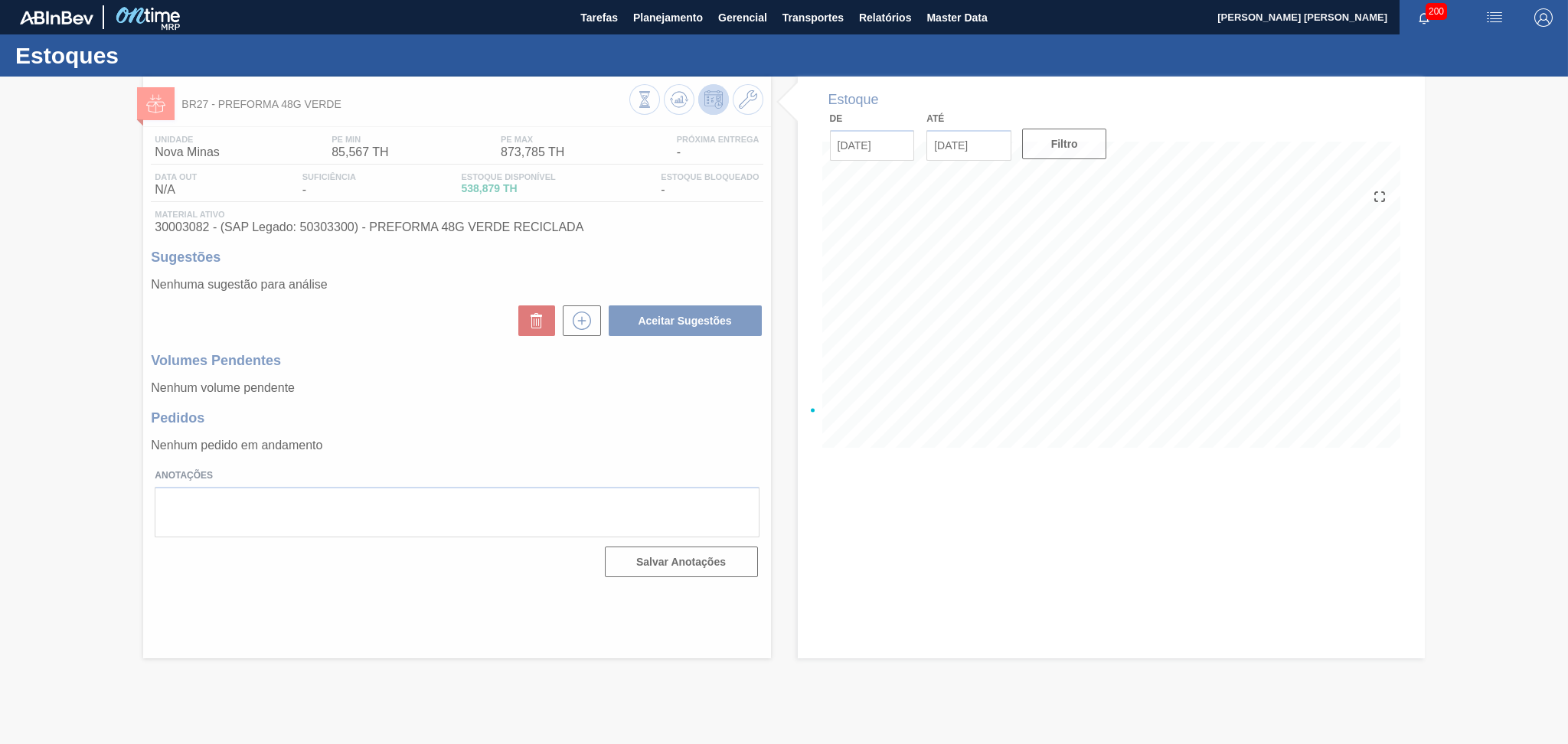
click at [670, 405] on div at bounding box center [784, 410] width 1568 height 668
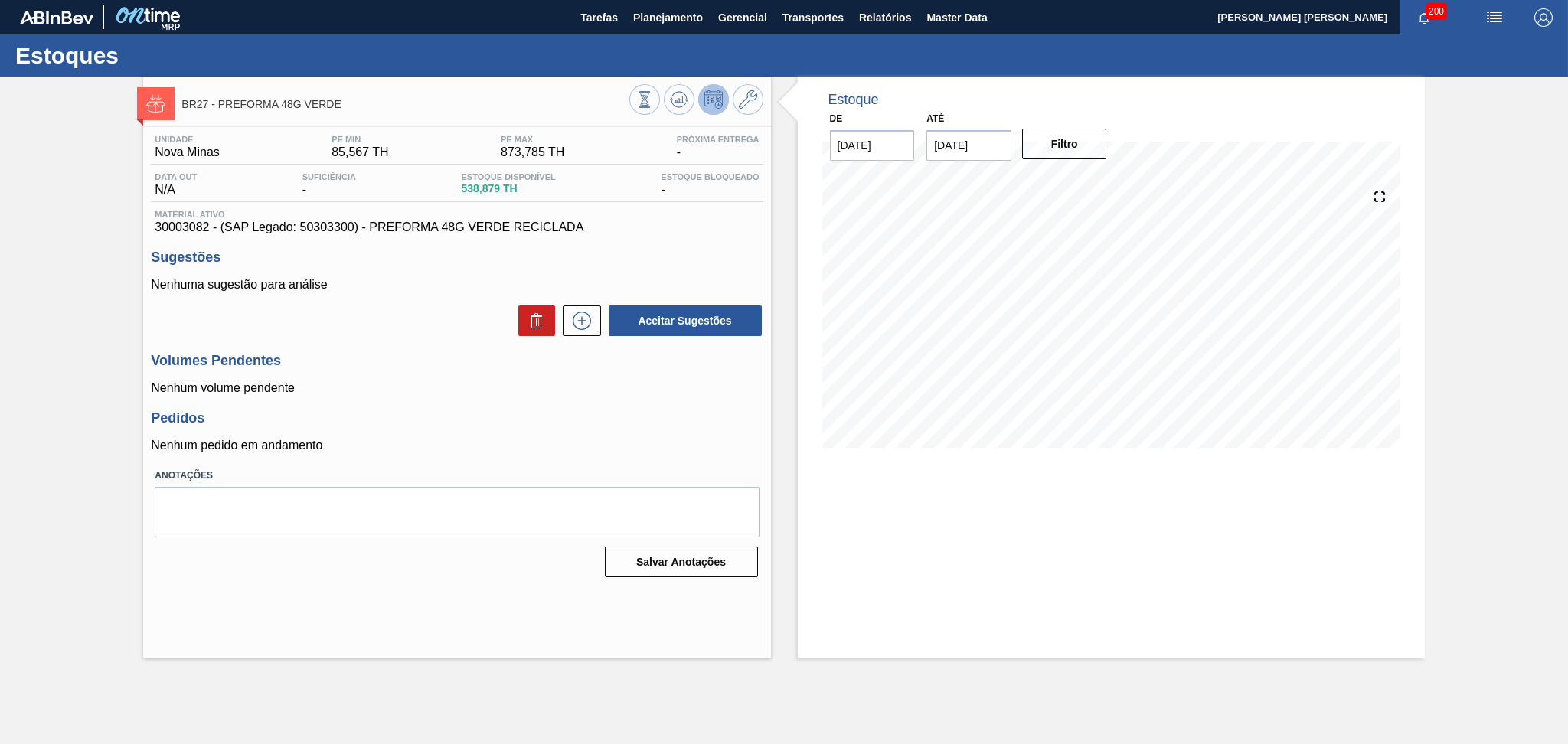
click at [475, 416] on h3 "Pedidos" at bounding box center [456, 418] width 612 height 17
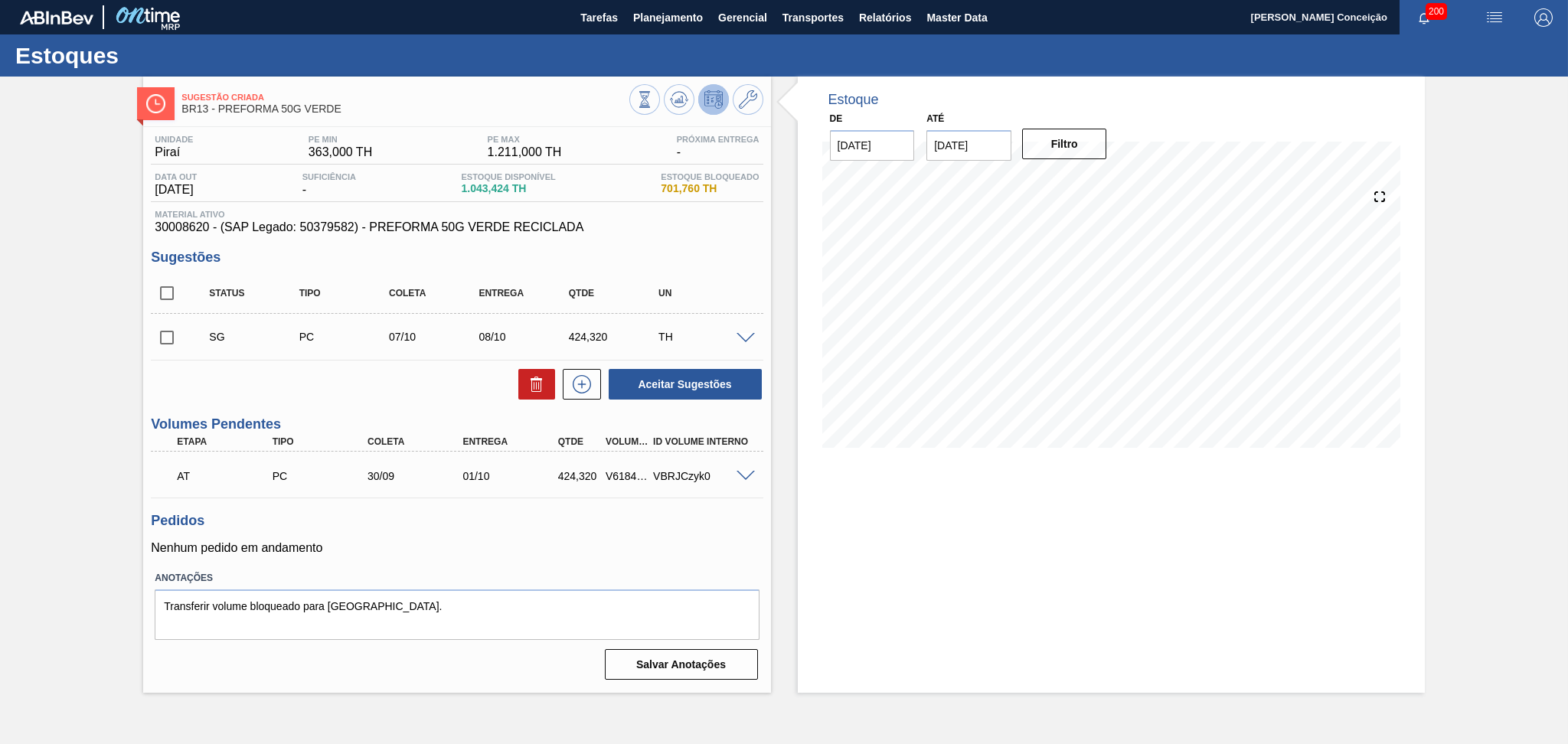
click at [712, 248] on div "Unidade Piraí PE MIN 363,000 TH PE MAX 1.211,000 TH Próxima Entrega - Data out …" at bounding box center [457, 406] width 627 height 559
click at [684, 93] on icon at bounding box center [679, 100] width 18 height 18
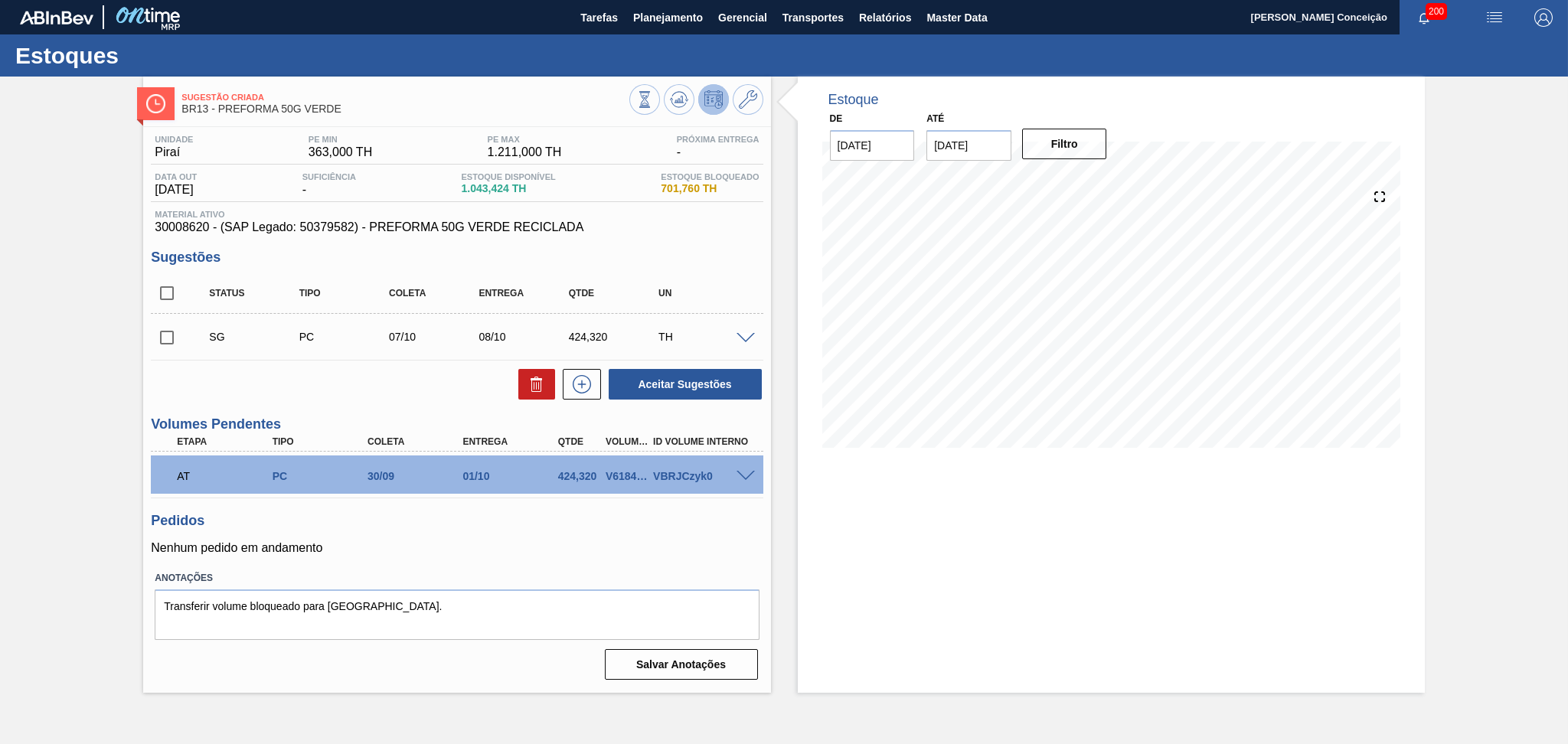
click at [481, 531] on div "Pedidos Nenhum pedido em andamento" at bounding box center [456, 534] width 612 height 42
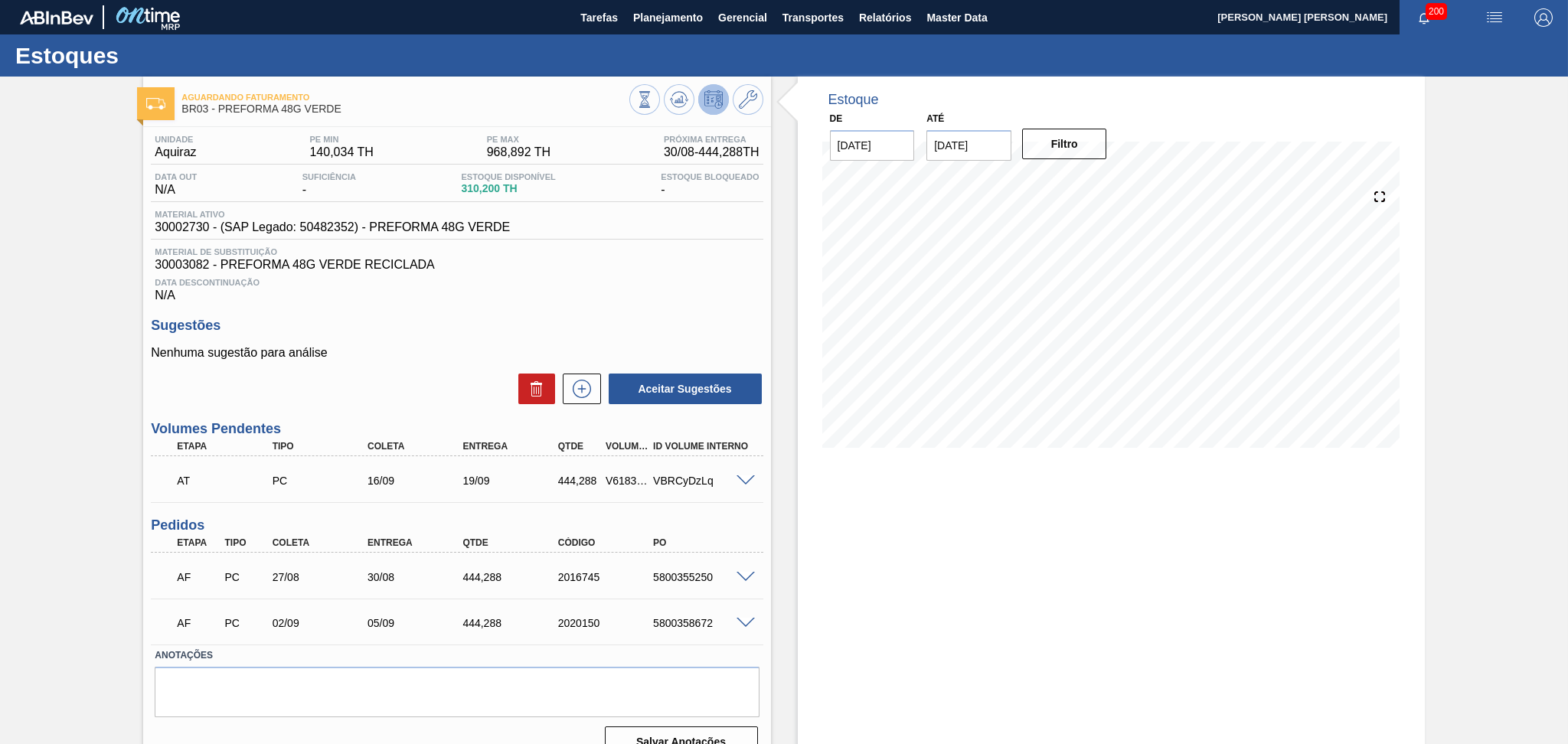
click at [646, 264] on span "30003082 - PREFORMA 48G VERDE RECICLADA" at bounding box center [457, 264] width 604 height 14
click at [672, 101] on icon at bounding box center [679, 100] width 18 height 18
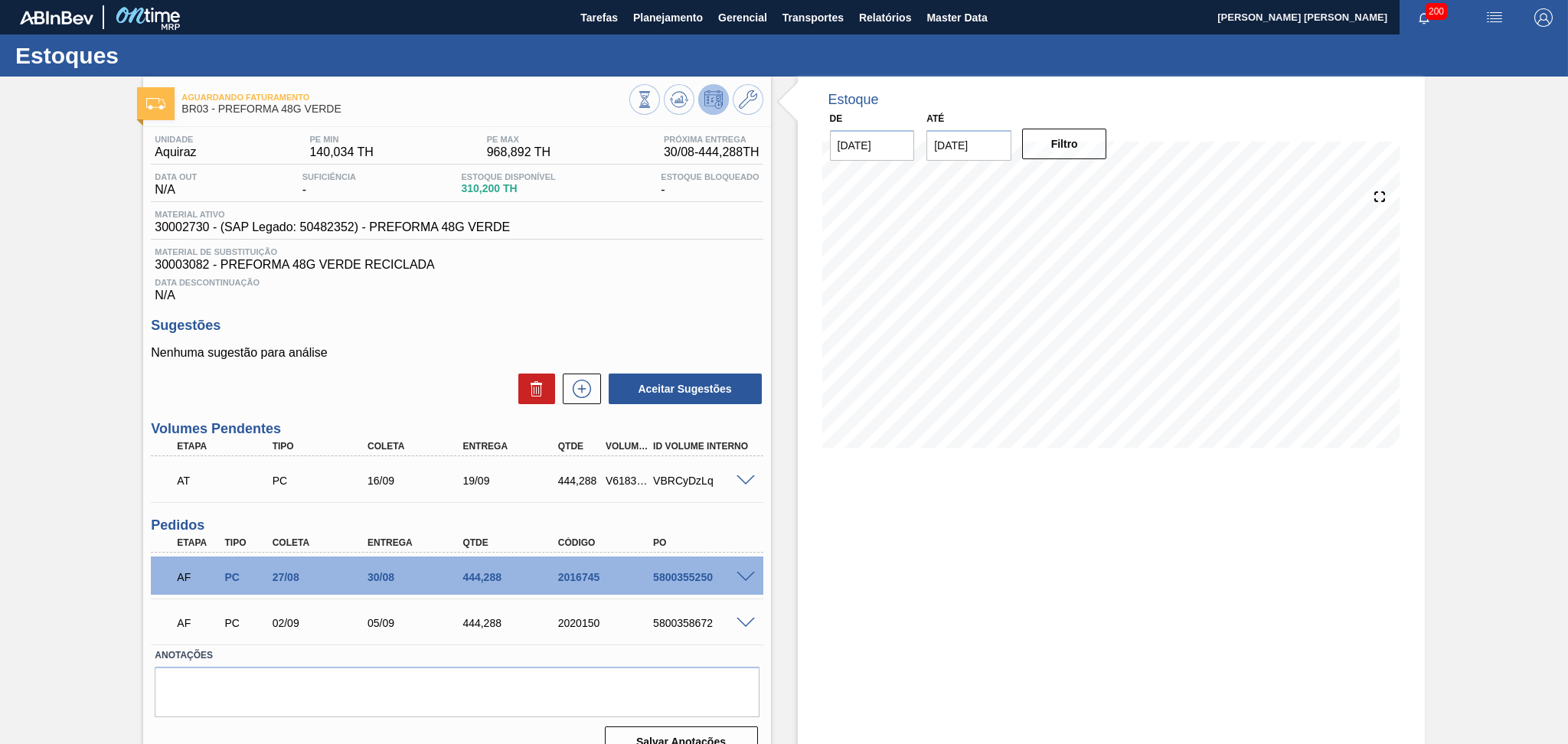
click at [705, 296] on div "Data Descontinuação N/A" at bounding box center [456, 286] width 612 height 30
click at [744, 576] on span at bounding box center [745, 578] width 18 height 12
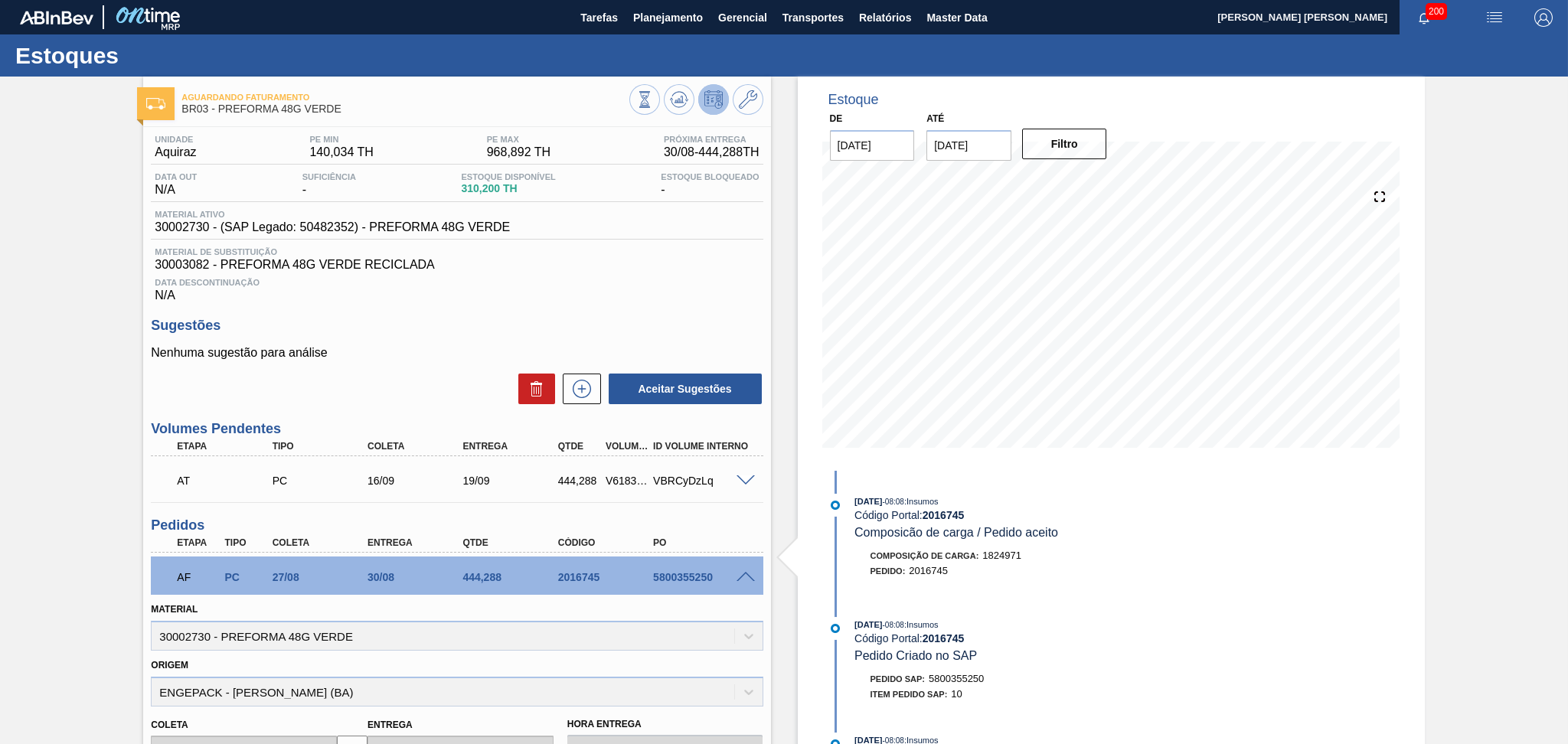
click at [744, 573] on span at bounding box center [745, 578] width 18 height 12
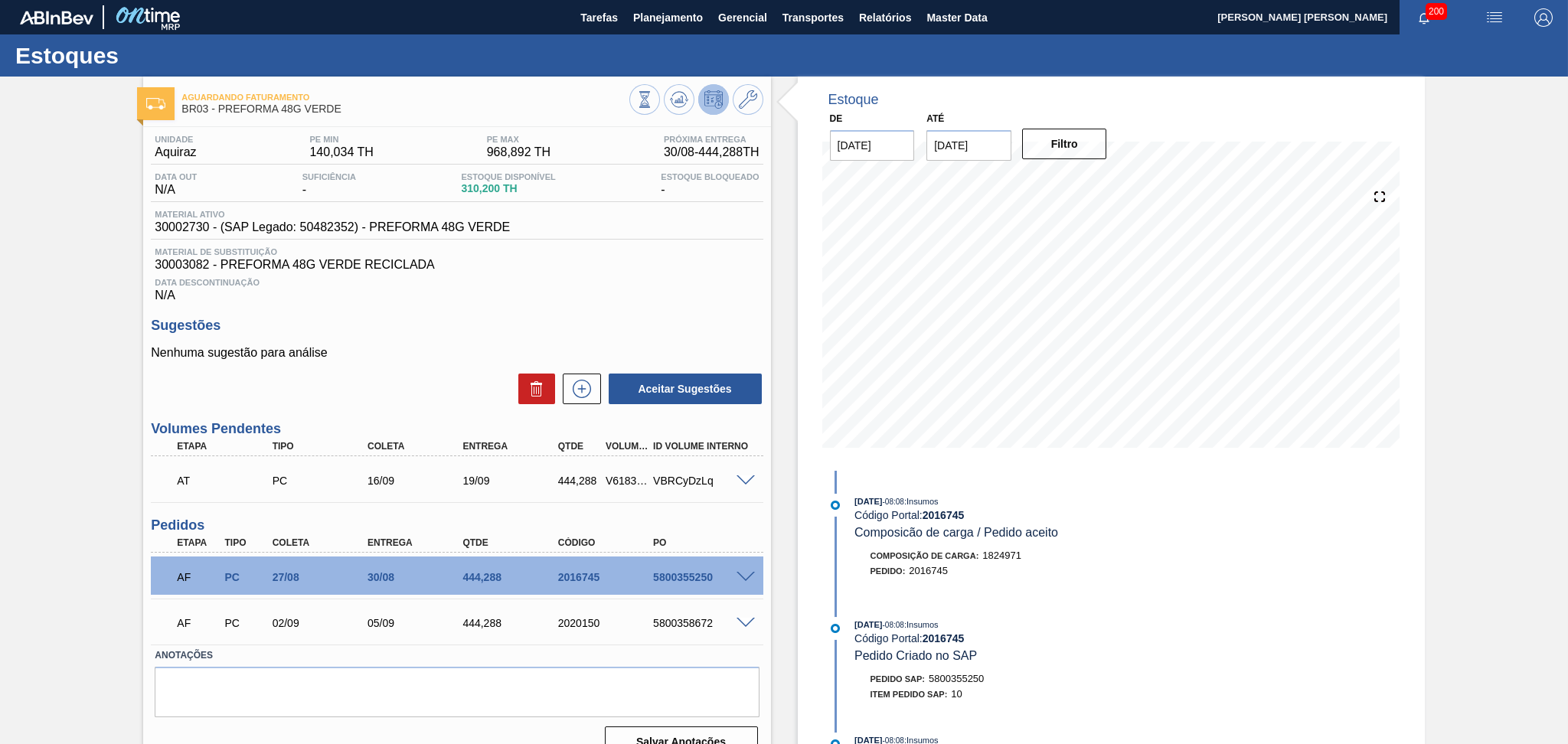
click at [748, 625] on span at bounding box center [745, 624] width 18 height 12
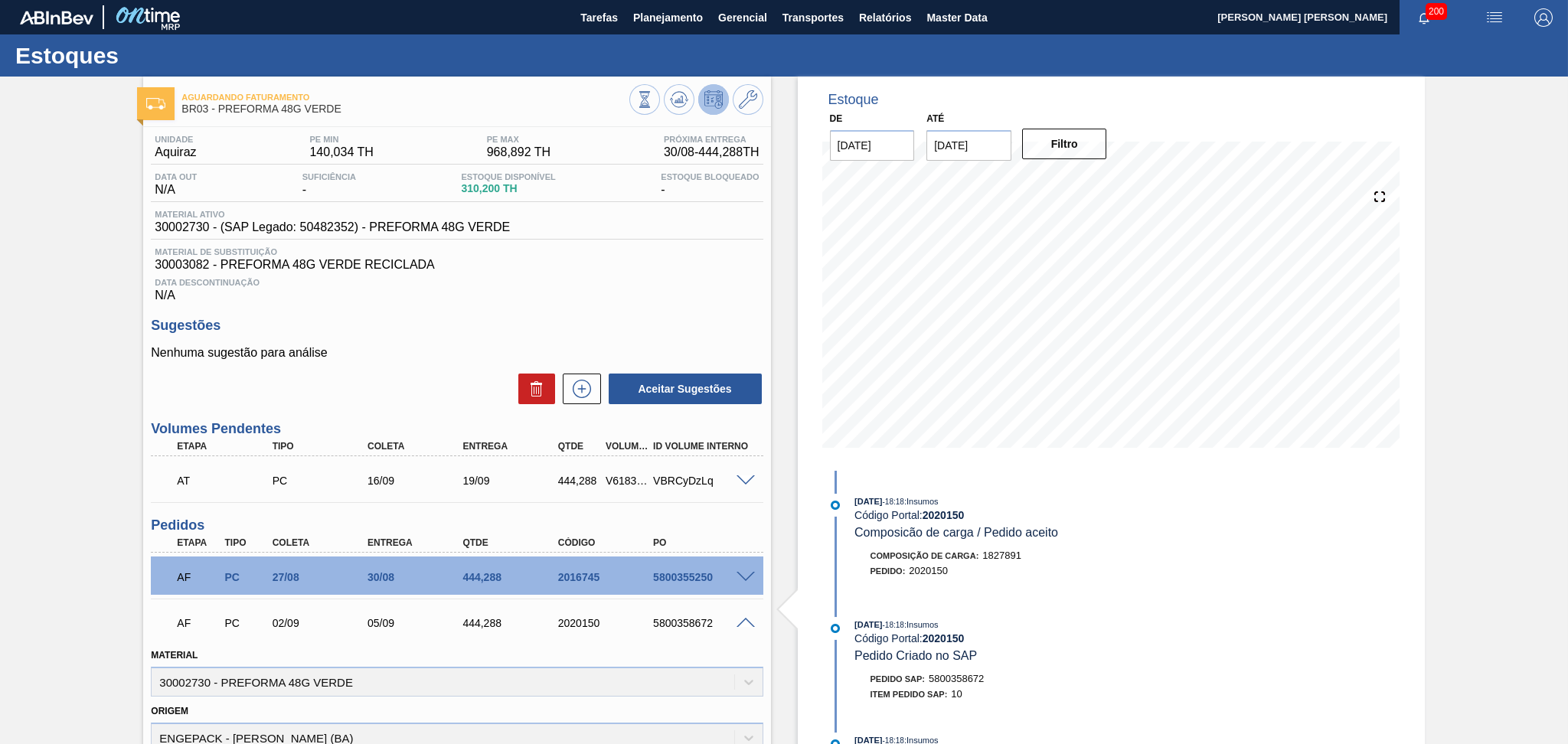
click at [744, 624] on span at bounding box center [745, 624] width 18 height 12
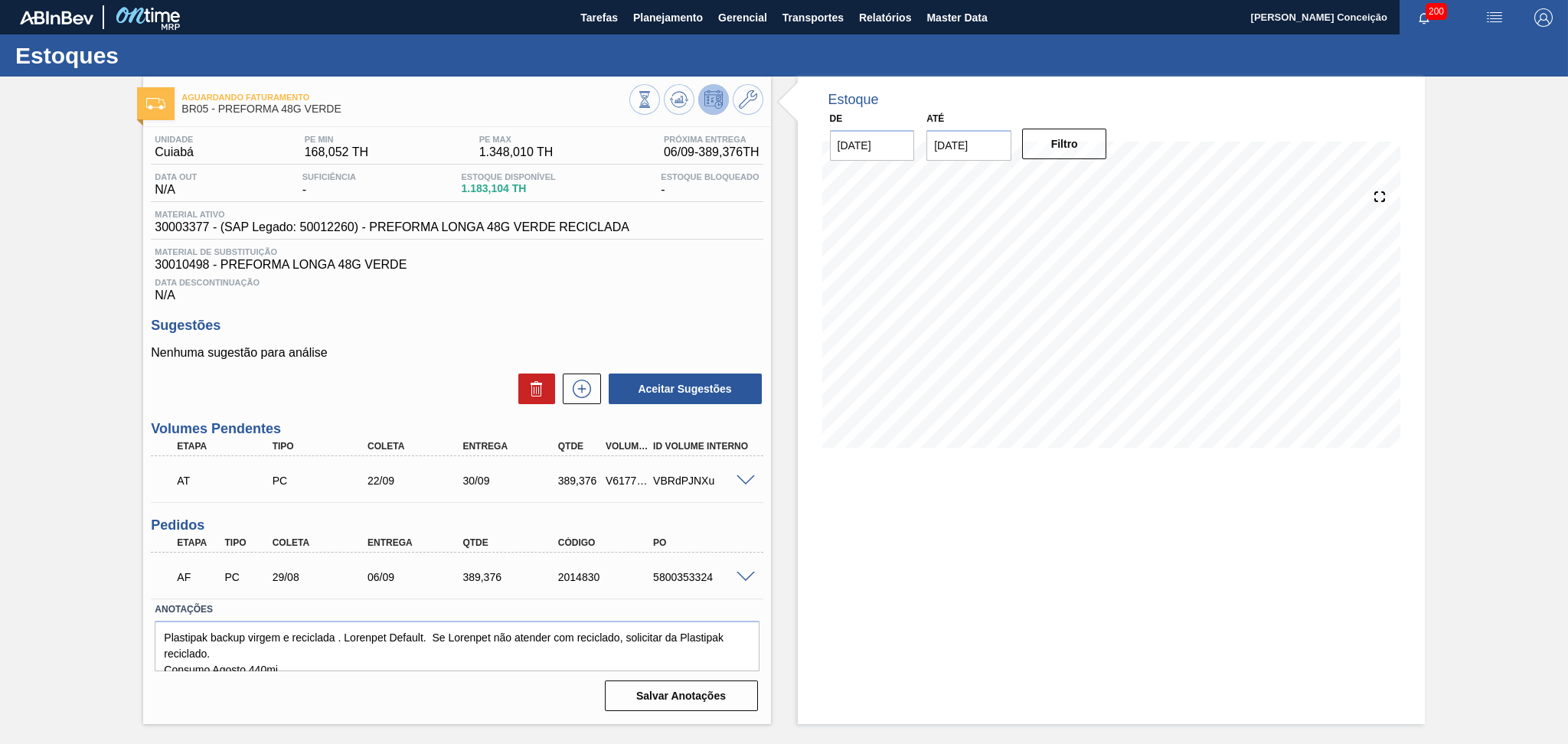
click at [580, 320] on h3 "Sugestões" at bounding box center [456, 326] width 612 height 17
click at [637, 294] on div "Data Descontinuação N/A" at bounding box center [456, 286] width 612 height 30
click at [651, 322] on h3 "Sugestões" at bounding box center [456, 326] width 612 height 17
click at [675, 109] on button at bounding box center [679, 99] width 30 height 30
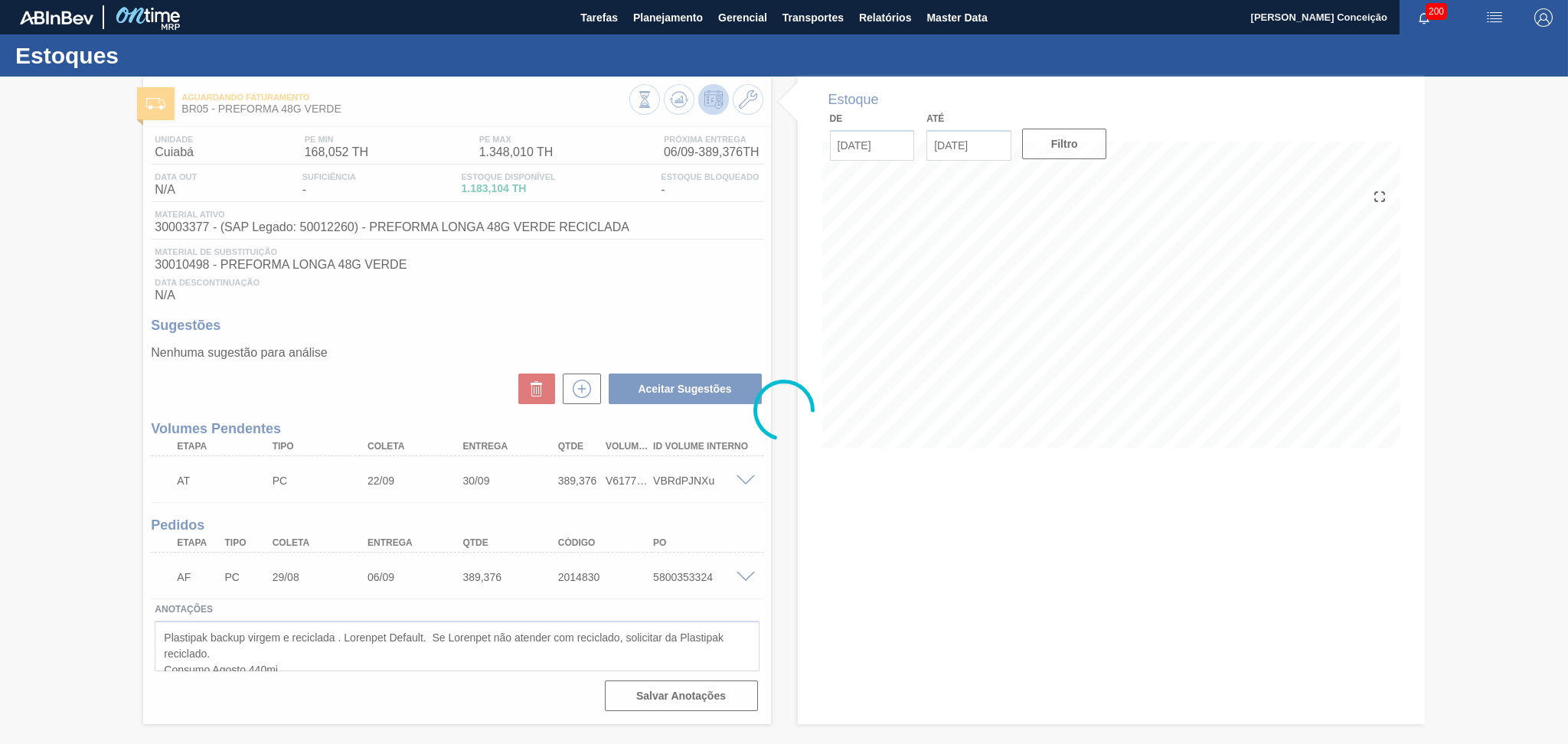
click at [742, 242] on div at bounding box center [784, 410] width 1568 height 668
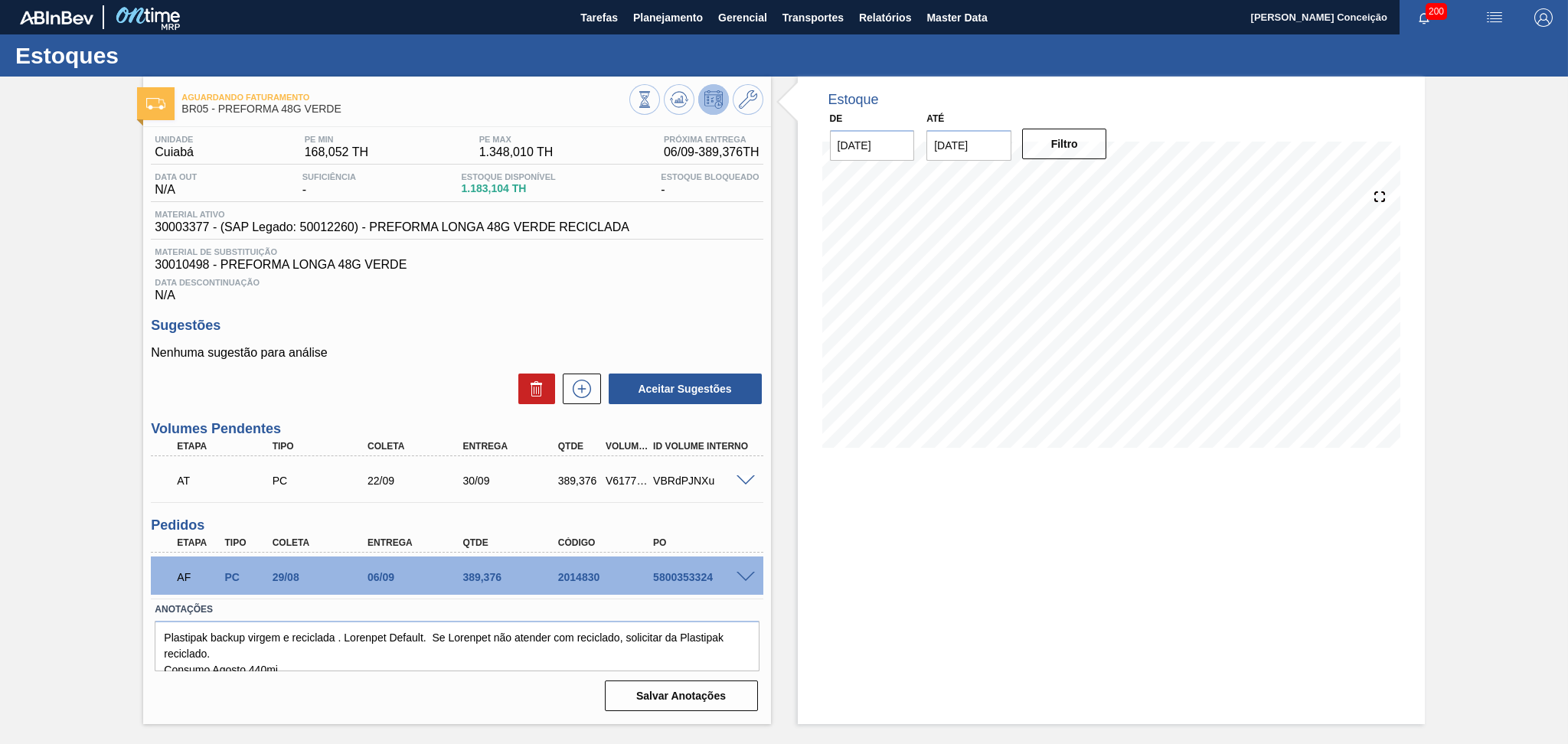
click at [401, 299] on div "Data Descontinuação N/A" at bounding box center [456, 286] width 612 height 30
click at [679, 95] on icon at bounding box center [679, 100] width 18 height 18
click at [590, 307] on div "Unidade Cuiabá PE MIN 168,052 TH PE MAX 1.348,010 TH Próxima Entrega 06/09 - 38…" at bounding box center [457, 422] width 627 height 590
click at [635, 318] on h3 "Sugestões" at bounding box center [456, 326] width 612 height 17
click at [625, 309] on div "Unidade Cuiabá PE MIN 168,052 TH PE MAX 1.348,010 TH Próxima Entrega 06/09 - 38…" at bounding box center [457, 422] width 627 height 590
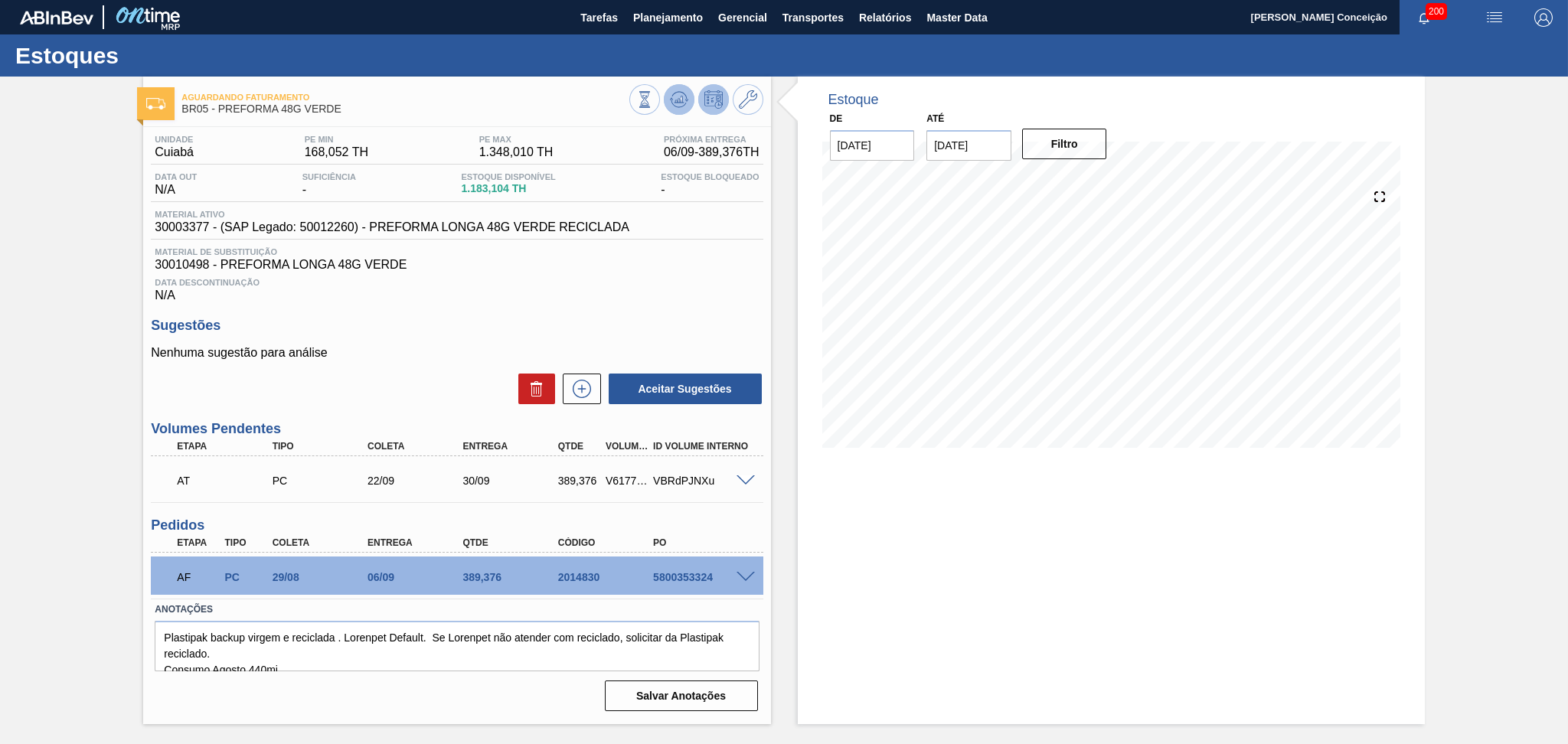
click at [684, 105] on icon at bounding box center [679, 100] width 18 height 18
click at [1029, 503] on div "Estoque De [DATE] Até [DATE] Filtro 30/08 Projeção de Estoque 1,183.104 [DOMAIN…" at bounding box center [1111, 400] width 627 height 648
click at [936, 547] on div "Estoque De [DATE] Até [DATE] Filtro 30/08 Projeção de Estoque 1,183.104 [DOMAIN…" at bounding box center [1111, 400] width 627 height 648
click at [658, 304] on div "Unidade Cuiabá PE MIN 168,052 TH PE MAX 1.348,010 TH Próxima Entrega 06/09 - 38…" at bounding box center [457, 422] width 627 height 590
